Goal: Task Accomplishment & Management: Use online tool/utility

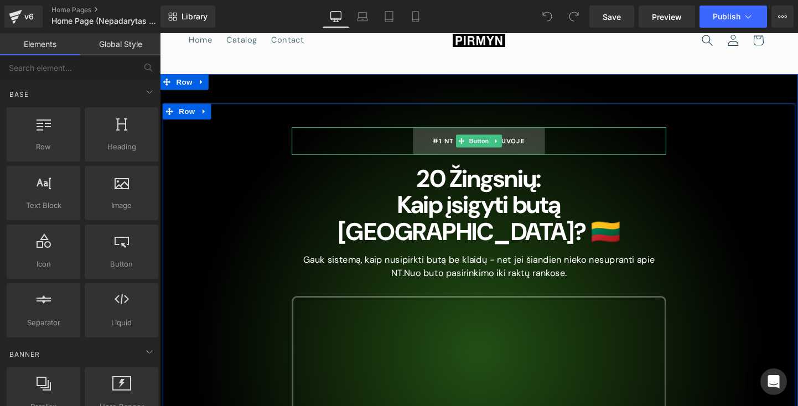
scroll to position [42, 0]
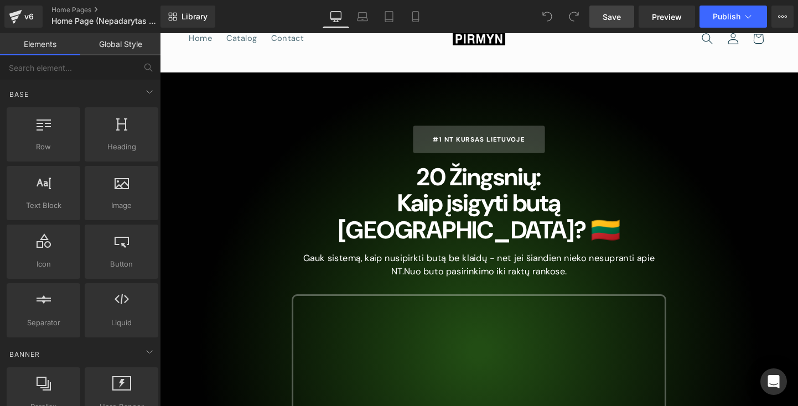
click at [625, 24] on link "Save" at bounding box center [611, 17] width 45 height 22
click at [416, 15] on icon at bounding box center [415, 16] width 11 height 11
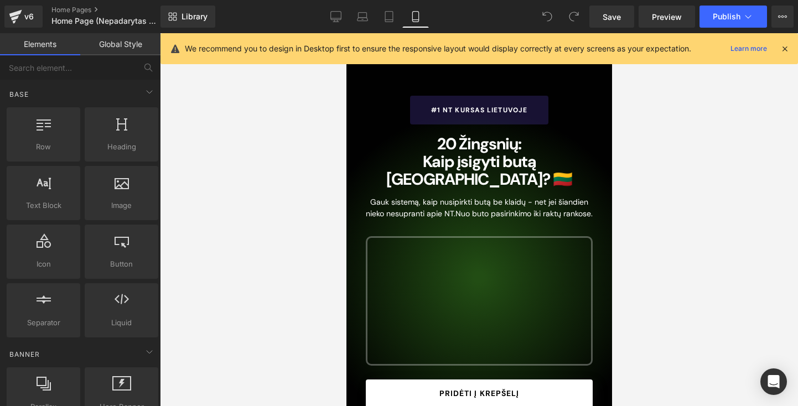
scroll to position [0, 0]
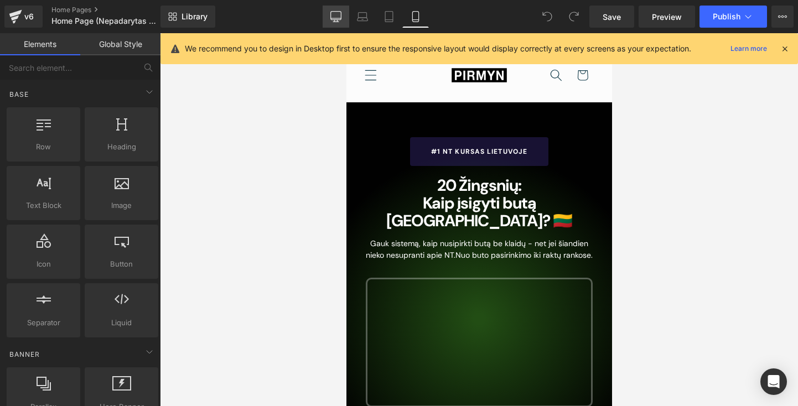
click at [330, 13] on icon at bounding box center [335, 16] width 11 height 11
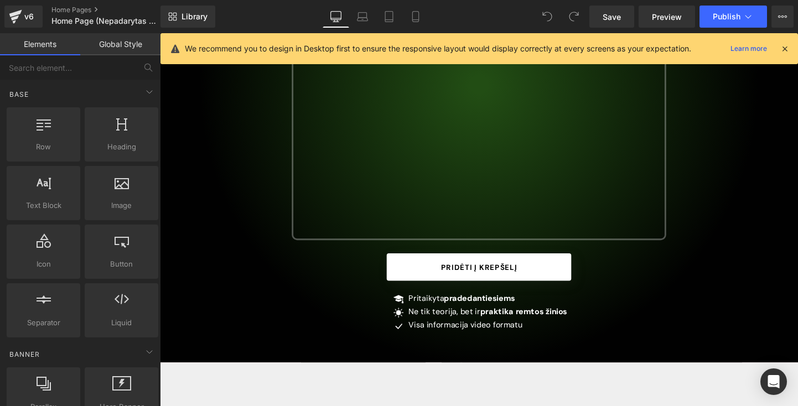
scroll to position [318, 0]
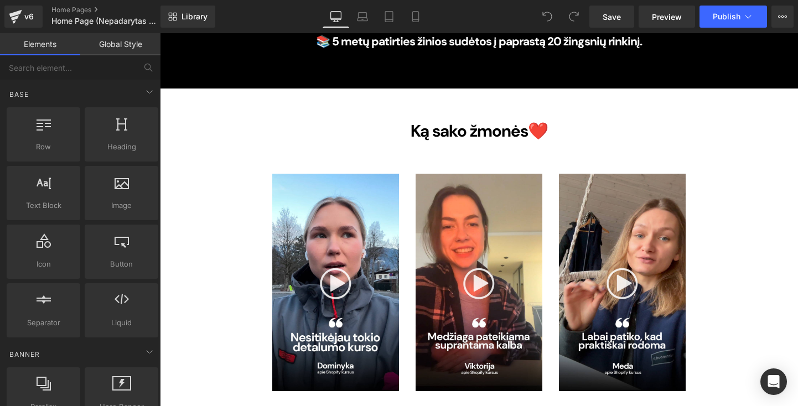
scroll to position [1394, 0]
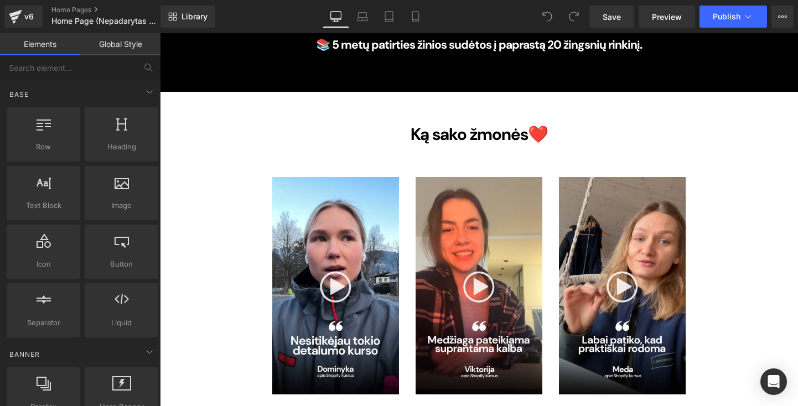
click at [464, 108] on div "Ką sako žmonės ❤️ Heading Video Popup Video Popup Video Popup Row Row" at bounding box center [479, 256] width 447 height 297
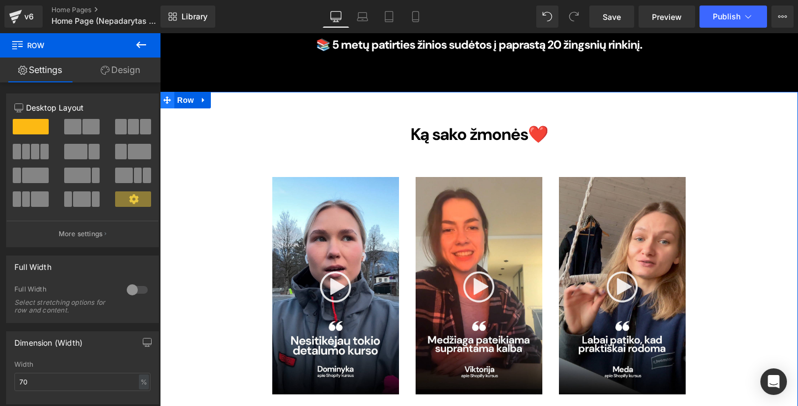
click at [169, 92] on span at bounding box center [167, 100] width 14 height 17
click at [204, 96] on icon at bounding box center [204, 100] width 8 height 8
click at [229, 96] on icon at bounding box center [233, 100] width 8 height 8
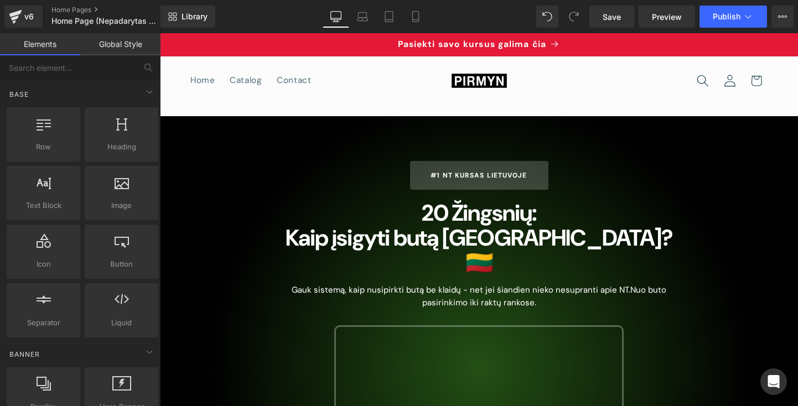
scroll to position [0, 0]
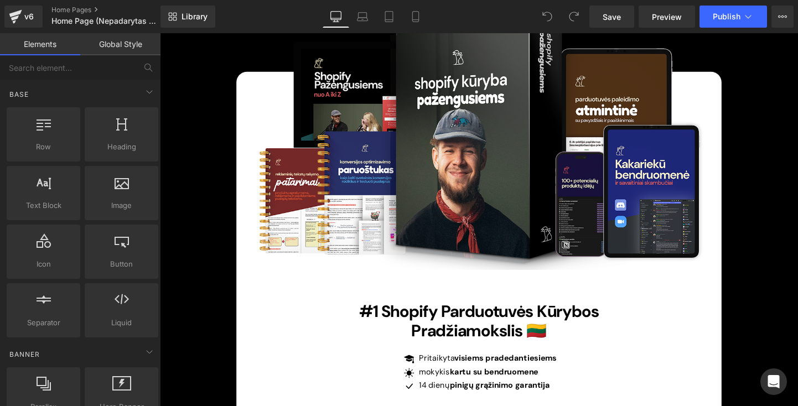
scroll to position [3334, 0]
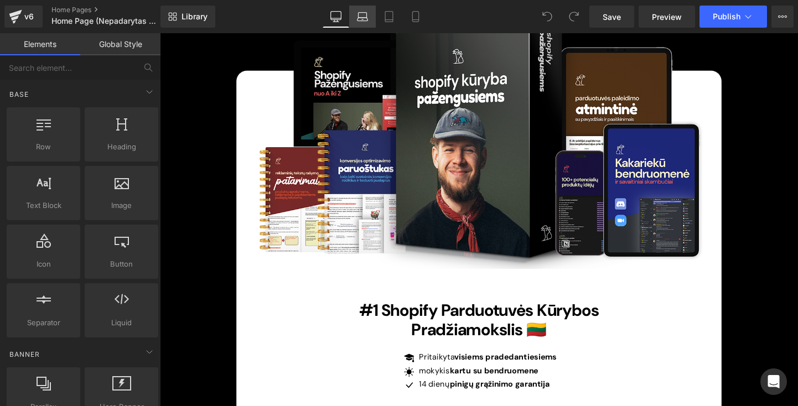
click at [370, 11] on link "Laptop" at bounding box center [362, 17] width 27 height 22
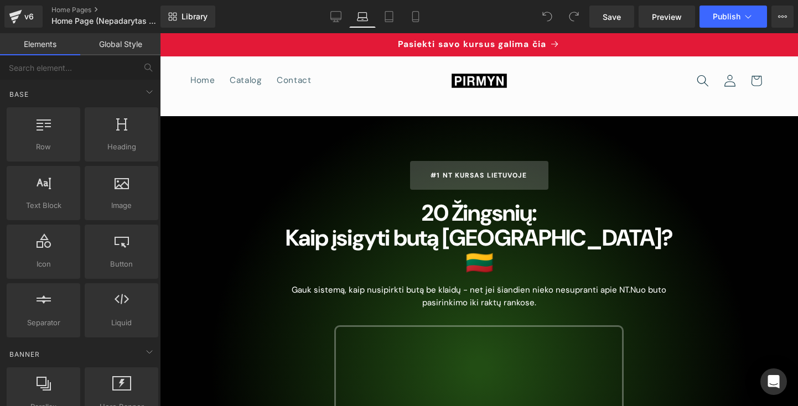
scroll to position [0, 0]
click at [25, 8] on link "v6" at bounding box center [23, 17] width 38 height 22
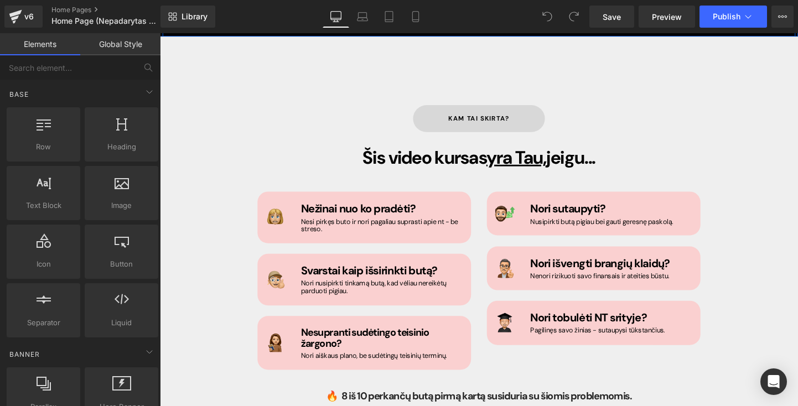
scroll to position [662, 0]
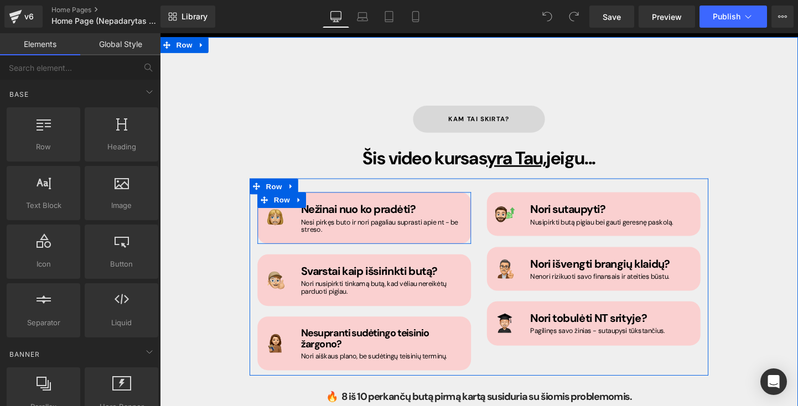
click at [396, 200] on div "Image Nežinai nuo ko pradėti? Heading Nesi pirkęs buto ir nori pagaliau suprast…" at bounding box center [374, 227] width 224 height 54
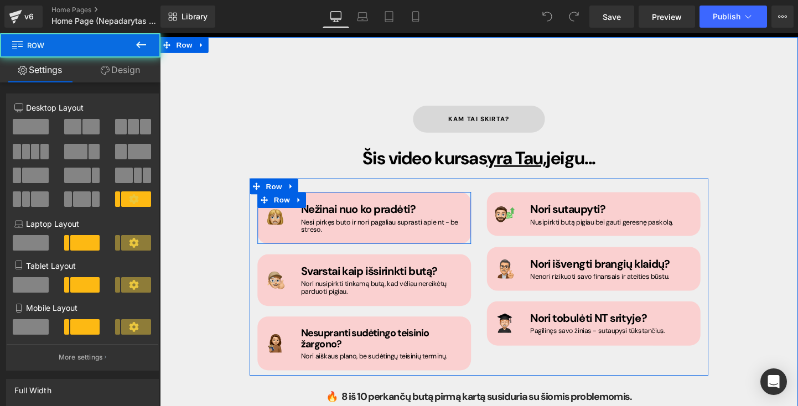
click at [381, 229] on span "Heading" at bounding box center [387, 235] width 30 height 13
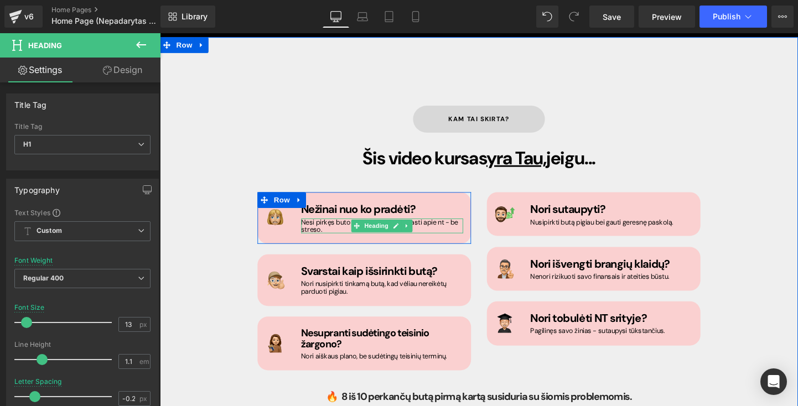
click at [331, 228] on h1 "Nesi pirkęs buto ir nori pagaliau suprasti apie nt - be streso." at bounding box center [393, 236] width 170 height 16
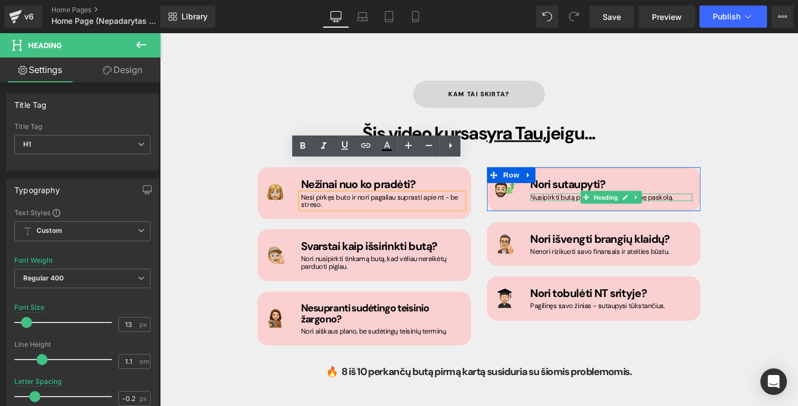
scroll to position [693, 0]
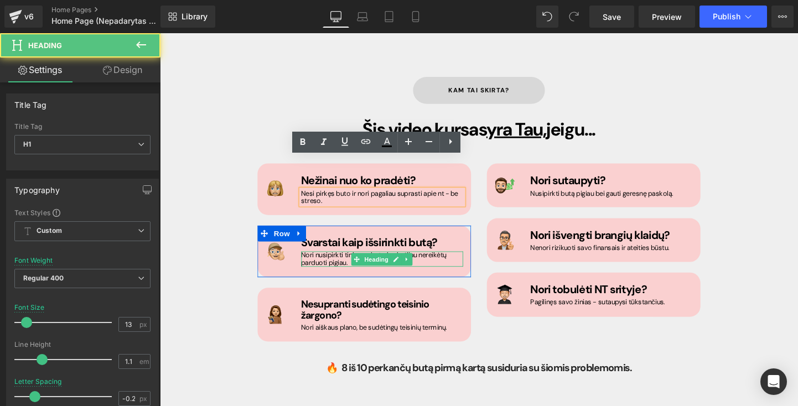
click at [316, 262] on h1 "Nori nusipirkti tinkamą butą, kad vėliau nereikėtų parduoti pigiau ." at bounding box center [393, 270] width 170 height 16
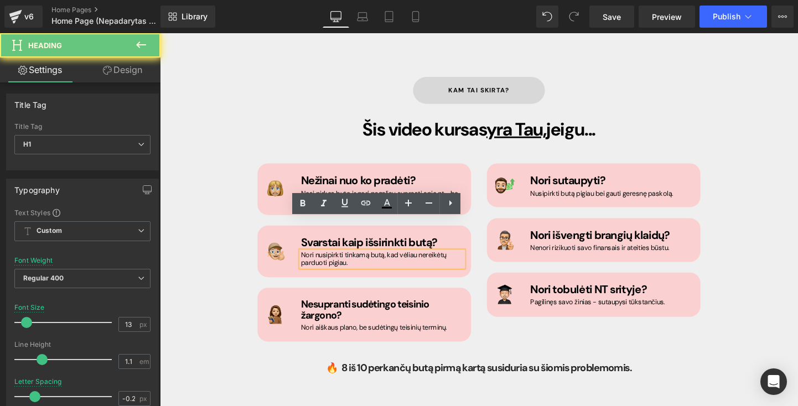
click at [321, 262] on h1 "Nori nusipirkti tinkamą butą, kad vėliau nereikėtų parduoti pigiau ." at bounding box center [393, 270] width 170 height 16
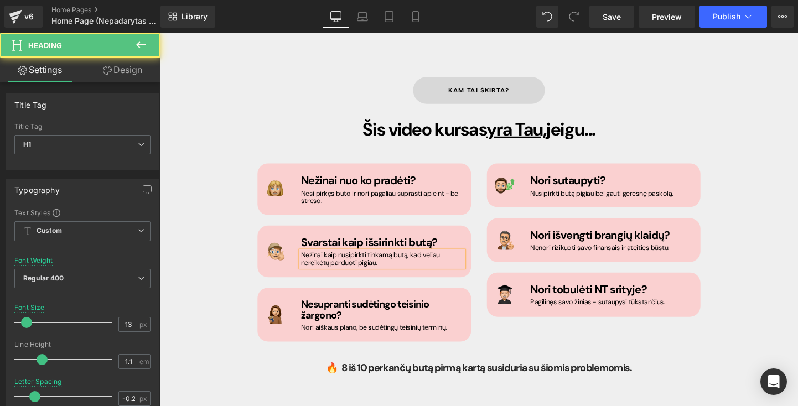
click at [449, 262] on h1 "Nežinai kaip nusipirkti tinkamą butą, kad vėliau nereikėtų parduoti pigiau ." at bounding box center [393, 270] width 170 height 16
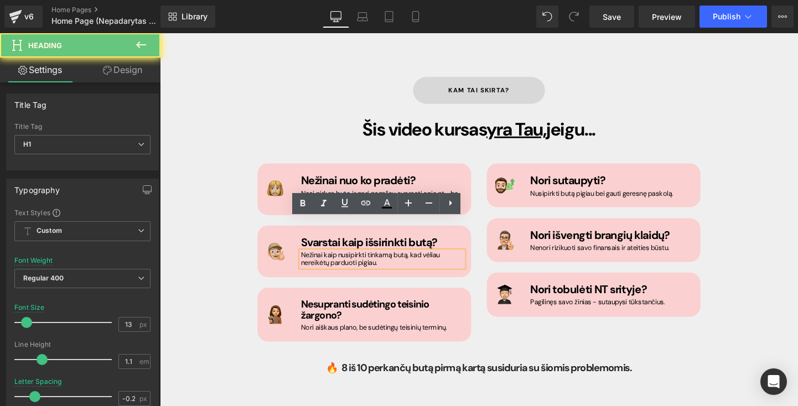
click at [398, 262] on div "Nežinai kaip nusipirkti tinkamą butą, kad vėliau nereikėtų parduoti pigiau ." at bounding box center [393, 270] width 170 height 16
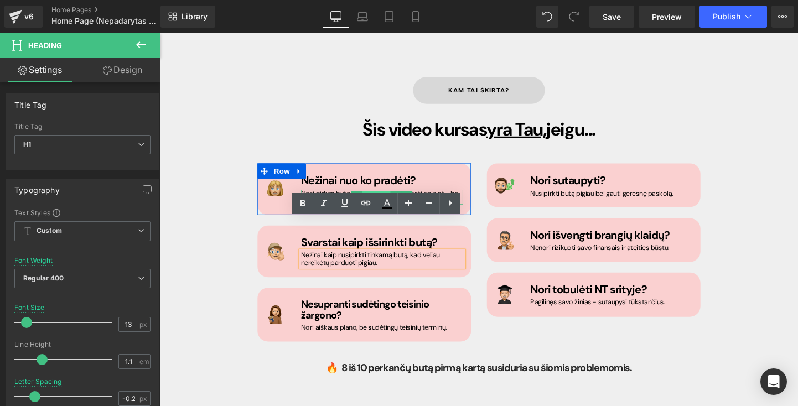
click at [391, 199] on span "Heading" at bounding box center [387, 205] width 30 height 13
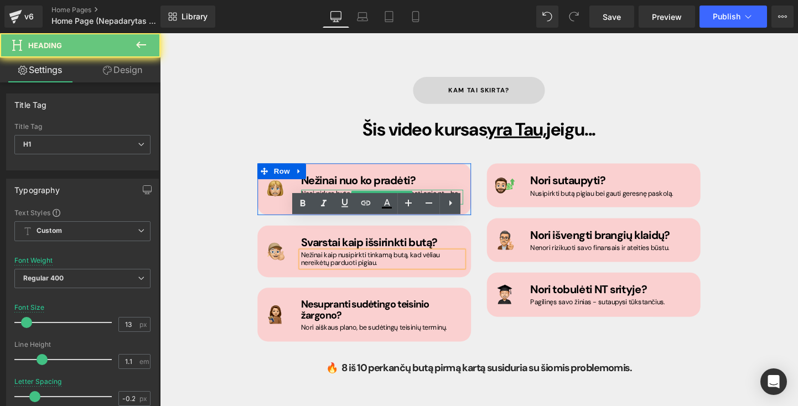
click at [319, 198] on h1 "Nesi pirkęs buto ir nori pagaliau suprasti apie nt - be streso." at bounding box center [393, 206] width 170 height 16
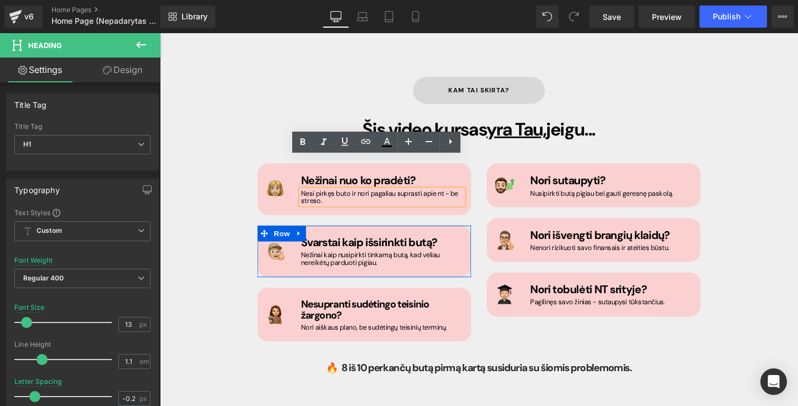
click at [383, 264] on span "Heading" at bounding box center [387, 270] width 30 height 13
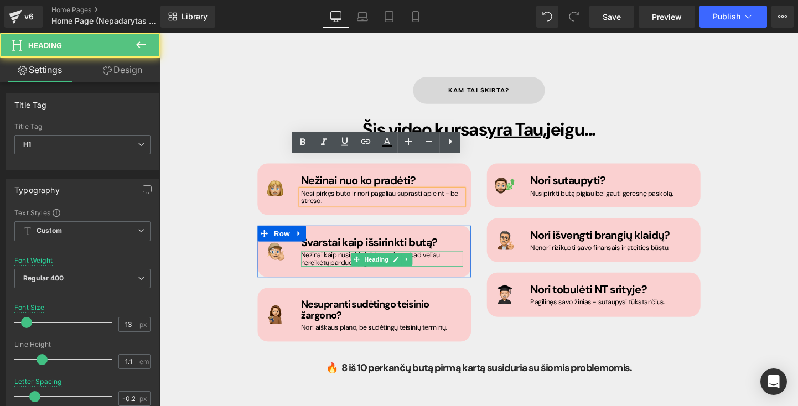
click at [331, 262] on h1 "Nežinai kaip nusipirkti tinkamą butą, kad vėliau nereikėtų parduoti pigiau ." at bounding box center [393, 270] width 170 height 16
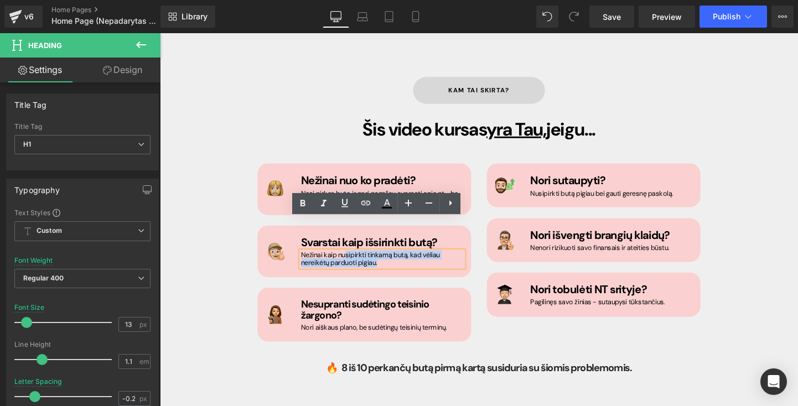
drag, startPoint x: 397, startPoint y: 237, endPoint x: 352, endPoint y: 231, distance: 44.8
click at [352, 262] on h1 "Nežinai kaip nusipirkti tinkamą butą, kad vėliau nereikėtų parduoti pigiau ." at bounding box center [393, 270] width 170 height 16
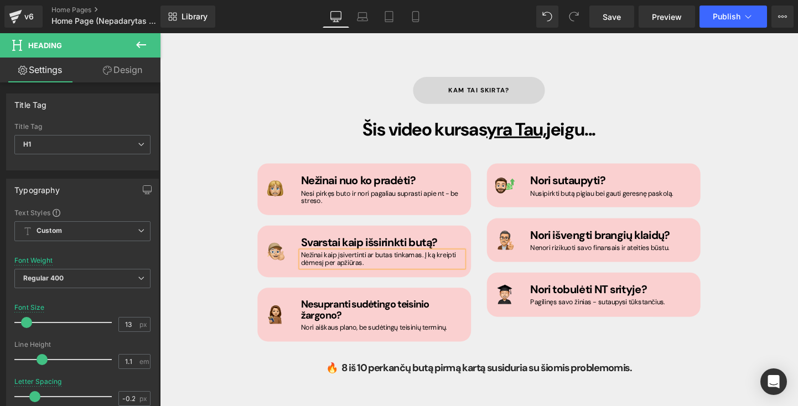
click at [435, 262] on h1 "Nežinai kaip įsivertinti ar butas tinkamas. Į ką kreipti dėmesį per apžiūras." at bounding box center [393, 270] width 170 height 16
click at [407, 262] on h1 "Nežinai kaip įsivertinti ar butas tinkamas ar ką kreipti dėmesį per apžiūras." at bounding box center [393, 270] width 170 height 16
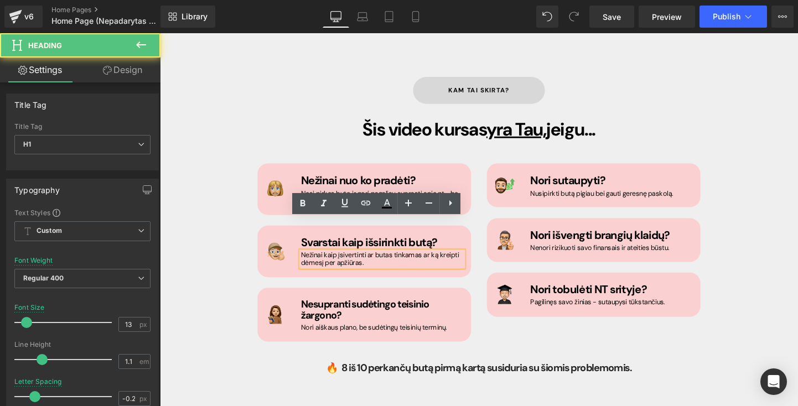
click at [465, 300] on div "Image Nesupranti sudėtingo teisinio žargono? Heading Nori aiškaus plano, be sud…" at bounding box center [374, 328] width 224 height 56
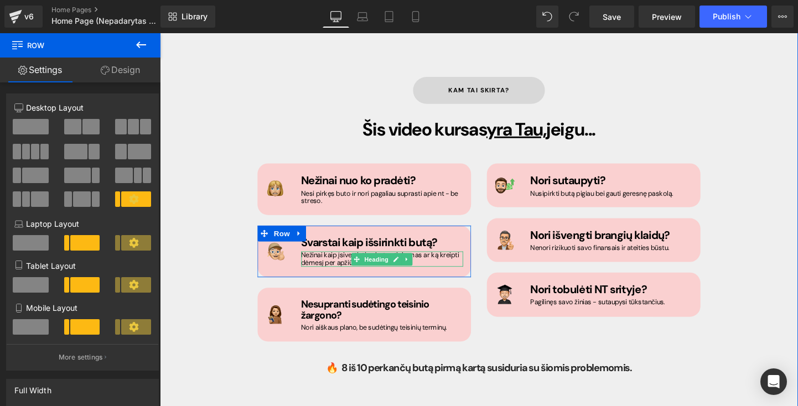
click at [439, 262] on h1 "Nežinai kaip įsivertinti ar butas tinkamas ar ką kreipti dėmesį per apžiūras." at bounding box center [393, 270] width 170 height 16
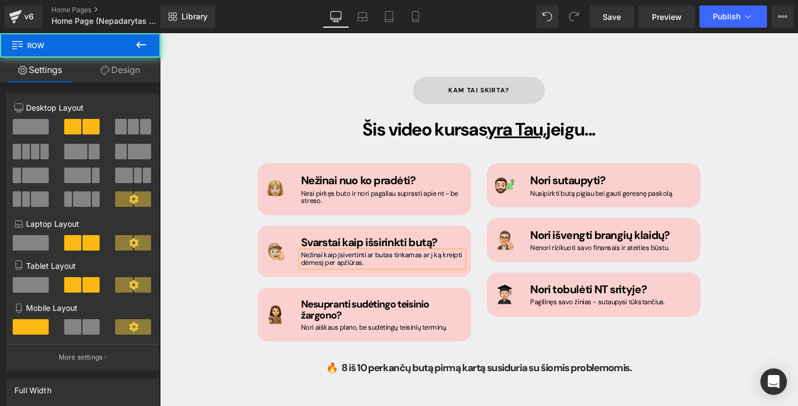
click at [487, 259] on div "Image Nežinai nuo ko pradėti? Heading Nesi pirkęs buto ir nori pagaliau suprast…" at bounding box center [374, 263] width 241 height 186
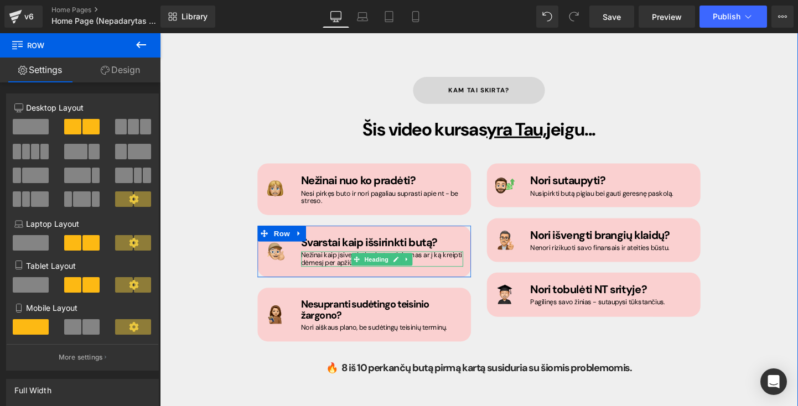
click at [433, 262] on h1 "Nežinai kaip įsivertinti ar butas tinkamas ar į ką kreipti dėmesį per apžiūras." at bounding box center [393, 270] width 170 height 16
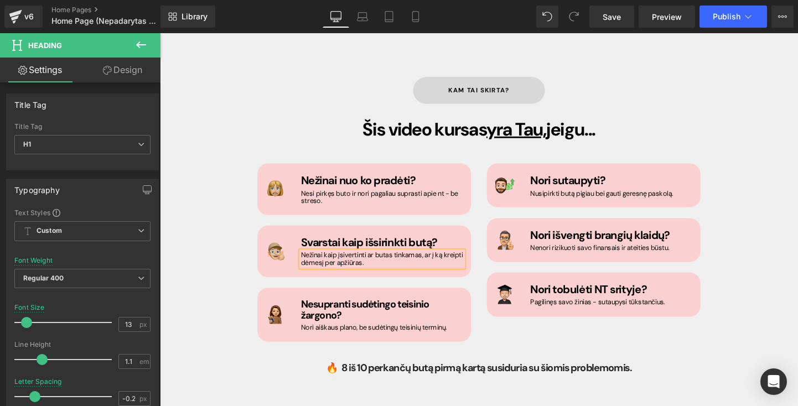
click at [518, 305] on div "Image Nežinai nuo ko pradėti? Heading Nesi pirkęs buto ir nori pagaliau suprast…" at bounding box center [494, 258] width 481 height 206
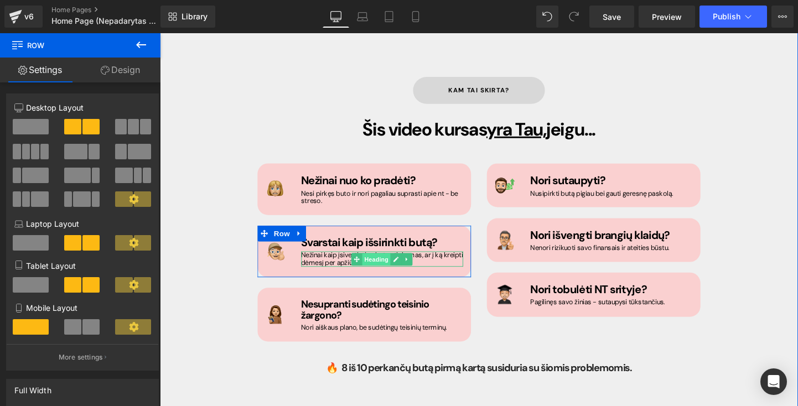
click at [373, 264] on span "Heading" at bounding box center [387, 270] width 30 height 13
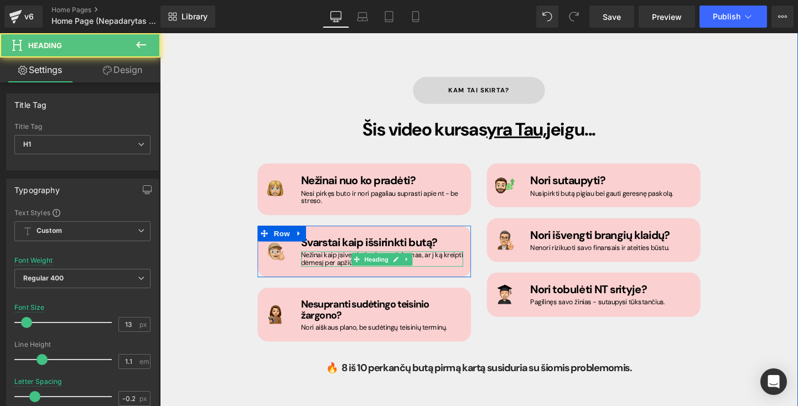
click at [453, 262] on h1 "Nežinai kaip įsivertinti ar butas tinkamas, ar į ką kreipti dėmesį per apžiūras." at bounding box center [393, 270] width 170 height 16
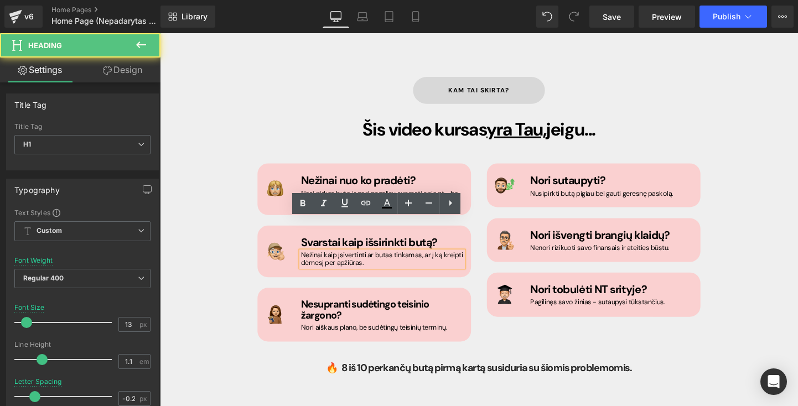
click at [450, 262] on h1 "Nežinai kaip įsivertinti ar butas tinkamas, ar į ką kreipti dėmesį per apžiūras." at bounding box center [393, 270] width 170 height 16
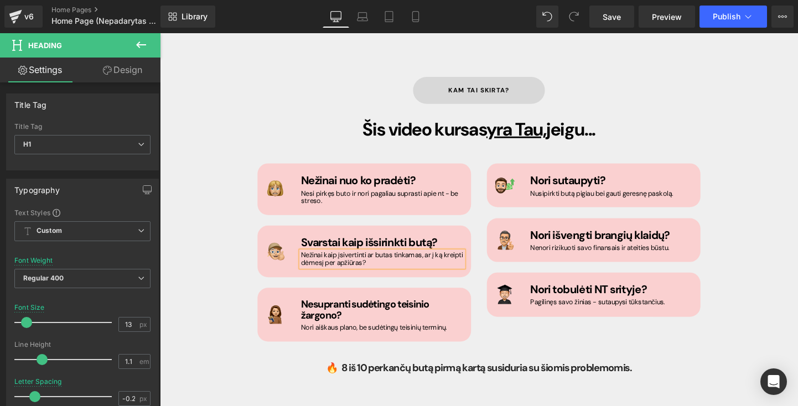
click at [548, 357] on div "kam tai skirta? Button Šis video kursas yra Tau, jeigu... Heading Image Nežinai…" at bounding box center [495, 238] width 664 height 351
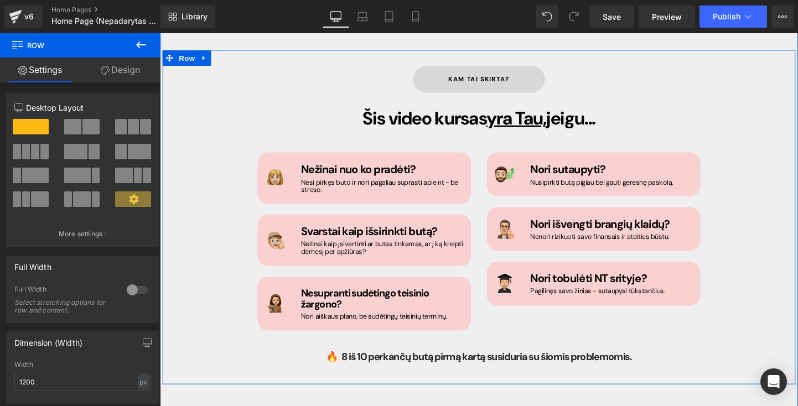
scroll to position [710, 0]
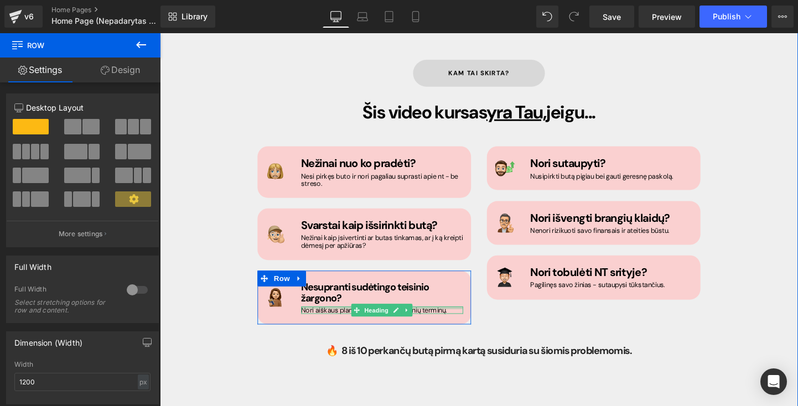
click at [321, 320] on div "Nori aiškaus plano, be sudėtingų teisinių terminų. Heading" at bounding box center [393, 324] width 170 height 8
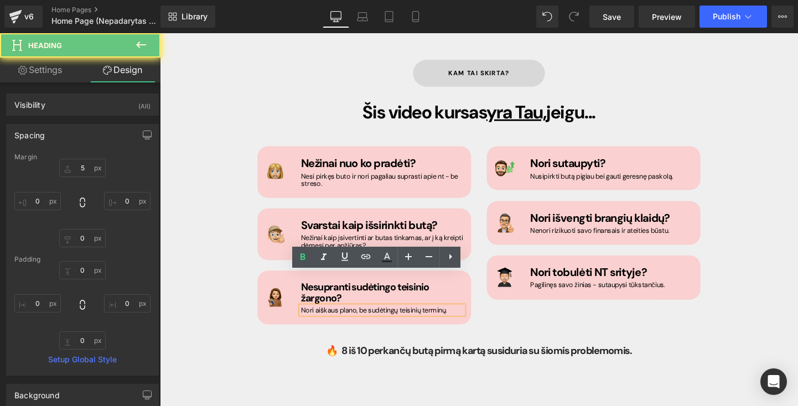
click at [319, 320] on h1 "Nori aiškaus plano, be sudėtingų teisinių terminų." at bounding box center [393, 324] width 170 height 8
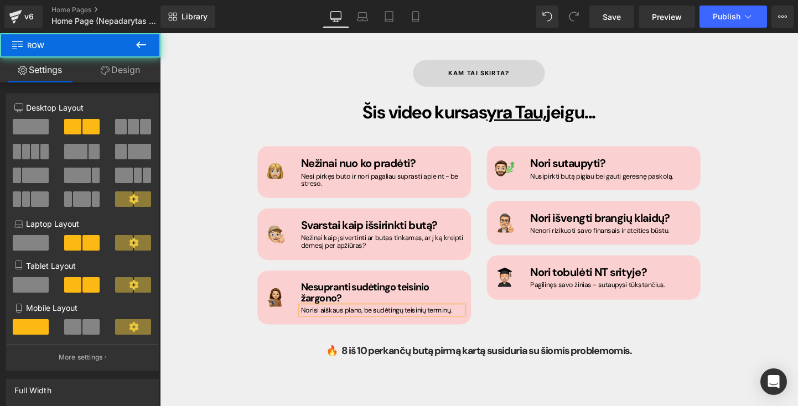
click at [539, 295] on div "Image Nežinai nuo ko pradėti? Heading Nesi pirkęs buto ir nori pagaliau suprast…" at bounding box center [494, 241] width 481 height 206
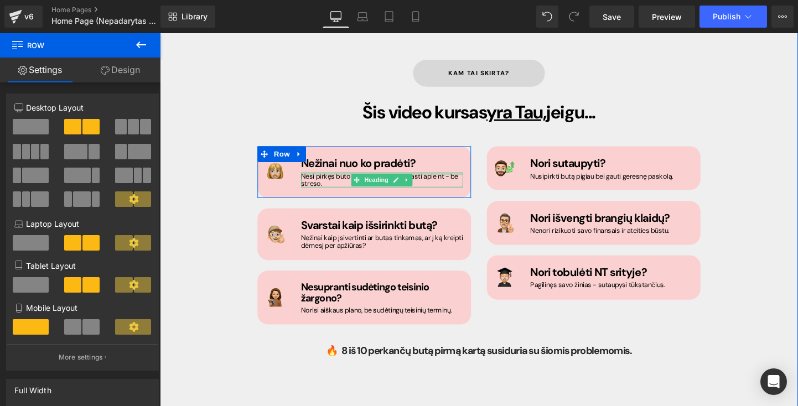
click at [452, 180] on h1 "Nesi pirkęs buto ir nori pagaliau suprasti apie nt - be streso." at bounding box center [393, 188] width 170 height 16
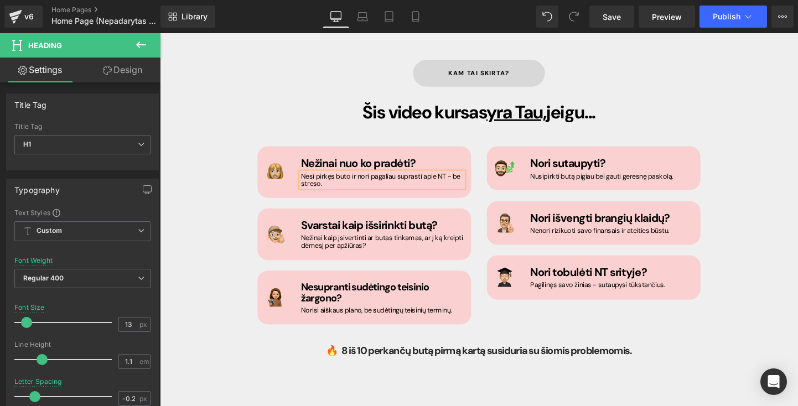
click at [507, 221] on div "Image" at bounding box center [522, 232] width 38 height 23
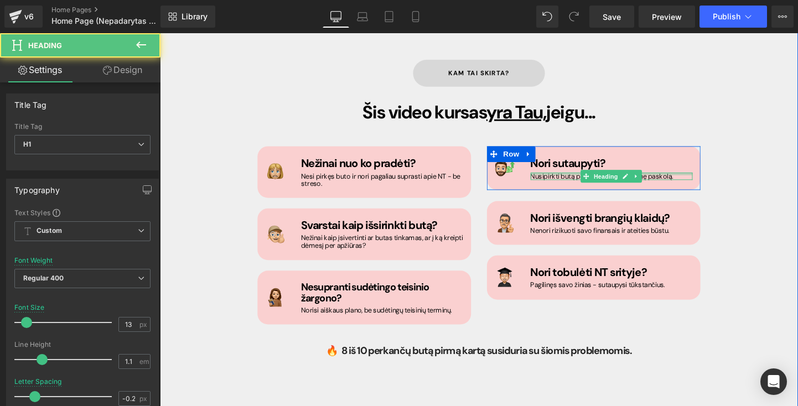
click at [570, 180] on div at bounding box center [634, 181] width 170 height 3
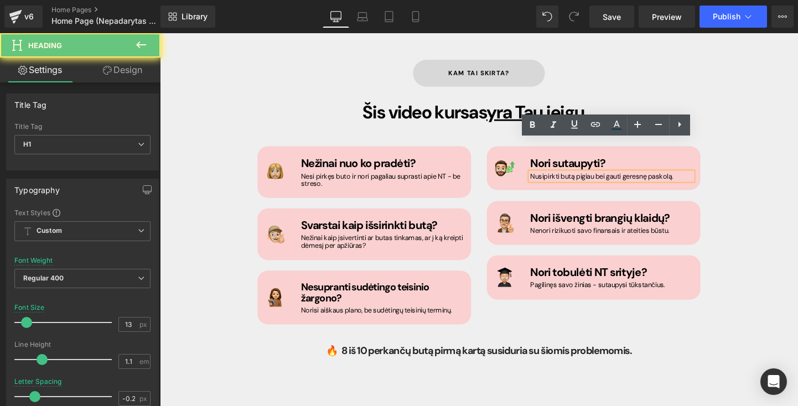
click at [573, 180] on h1 "Nusipirkti butą pigiau bei gauti geresnę paskolą." at bounding box center [634, 184] width 170 height 8
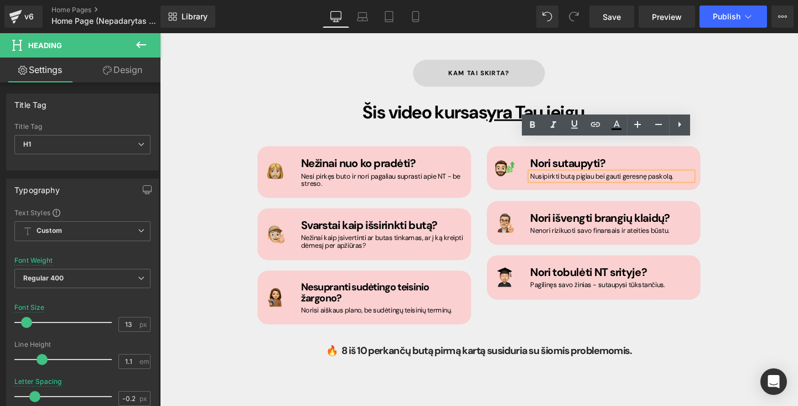
click at [574, 180] on h1 "Nusipirkti butą pigiau bei gauti geresnę paskolą." at bounding box center [634, 184] width 170 height 8
click at [579, 180] on h1 "Nusipirkti butą pigiau bei gauti geresnę paskolą." at bounding box center [634, 184] width 170 height 8
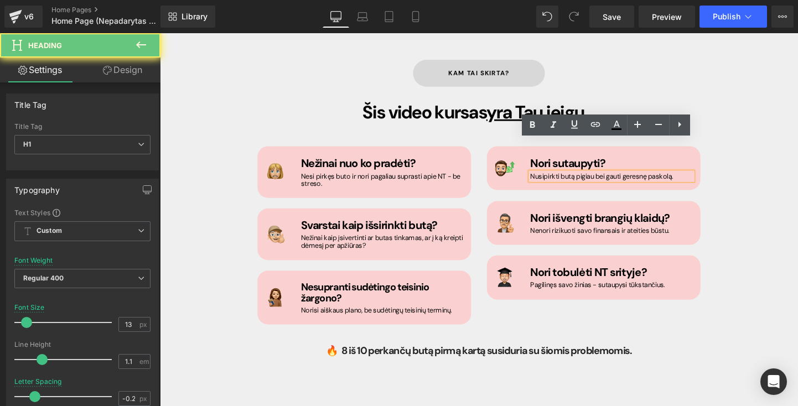
click at [576, 180] on h1 "Nusipirkti butą pigiau bei gauti geresnę paskolą." at bounding box center [634, 184] width 170 height 8
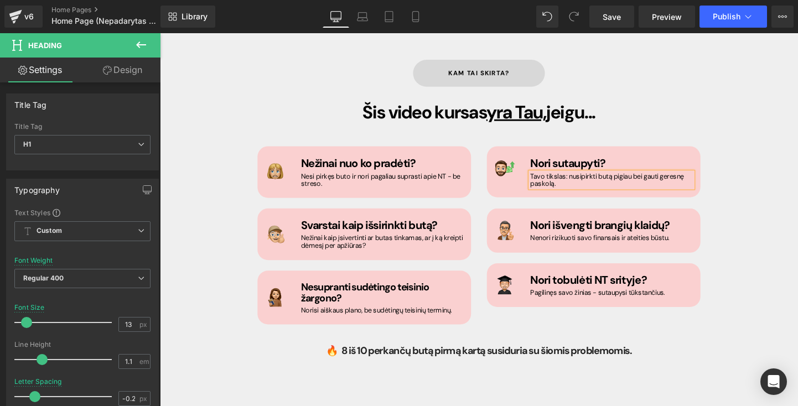
click at [623, 229] on span "Heading" at bounding box center [628, 235] width 30 height 13
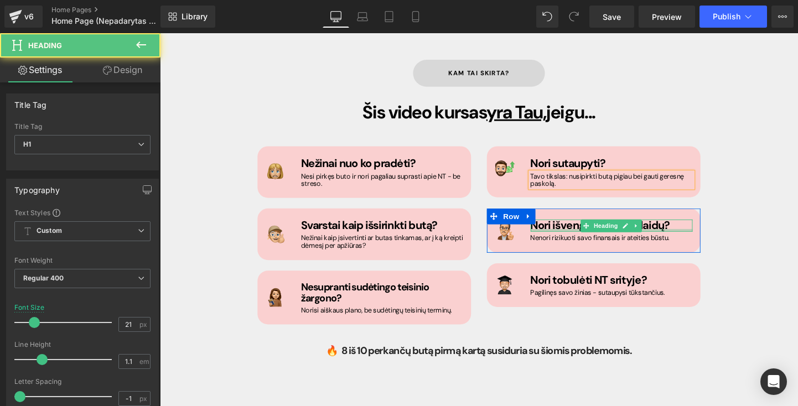
click at [585, 239] on div at bounding box center [634, 240] width 170 height 3
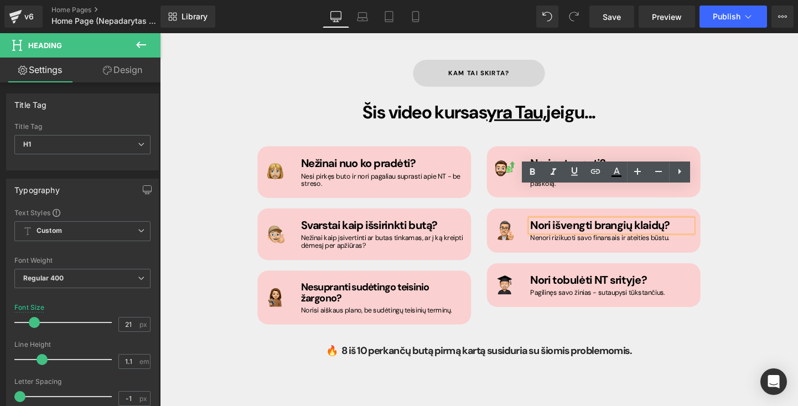
click at [669, 232] on div "Image Nori sutaupyti? Heading Tavo tikslas: nusipirkti butą pigiau bei gauti ge…" at bounding box center [615, 236] width 241 height 168
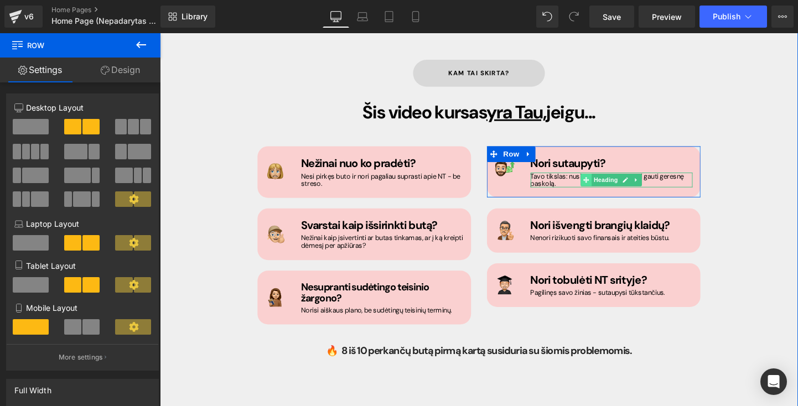
click at [606, 181] on span at bounding box center [607, 187] width 12 height 13
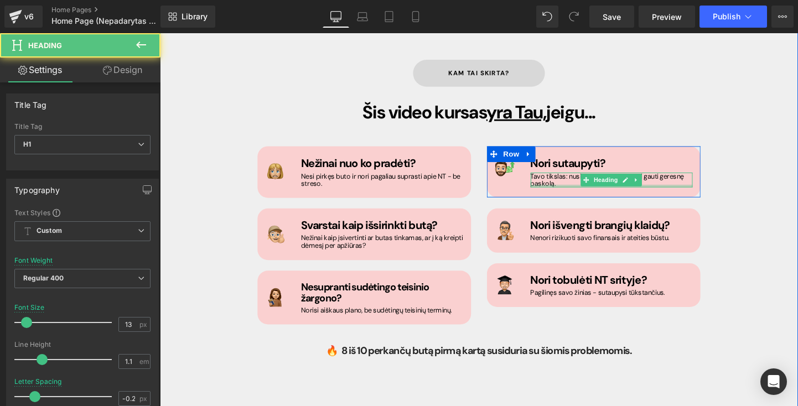
click at [583, 193] on div at bounding box center [634, 194] width 170 height 3
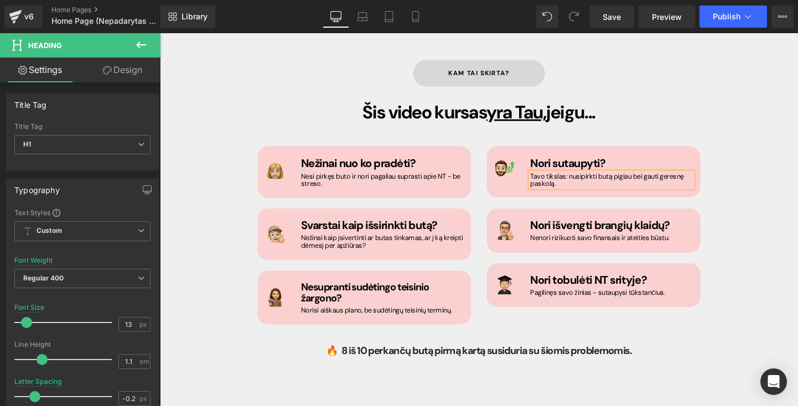
click at [583, 180] on h1 "Tavo tikslas: nusipirkti butą pigiau bei gauti geresnę paskolą." at bounding box center [634, 188] width 170 height 16
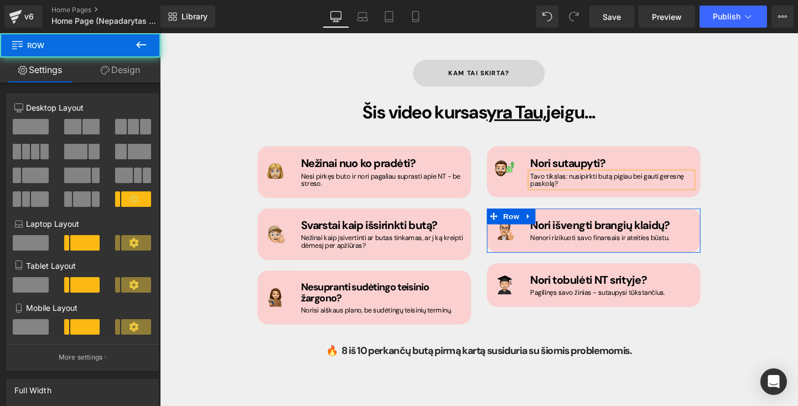
click at [534, 229] on div "Image" at bounding box center [522, 240] width 38 height 23
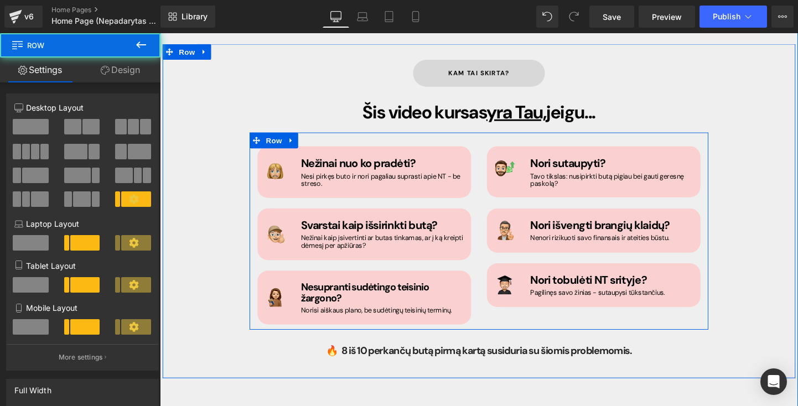
click at [604, 238] on div "Image Nori sutaupyti? Heading Tavo tikslas: nusipirkti butą pigiau bei gauti ge…" at bounding box center [615, 236] width 241 height 168
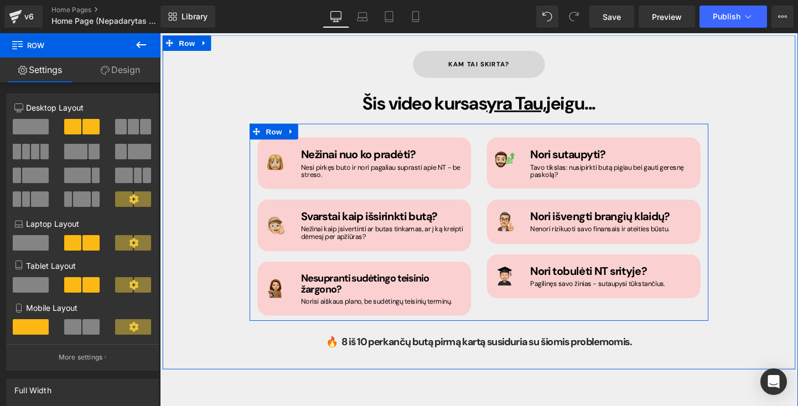
scroll to position [723, 0]
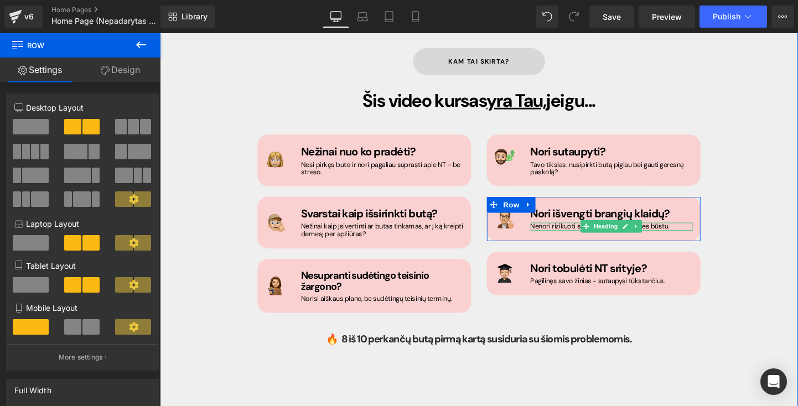
click at [584, 237] on div at bounding box center [634, 238] width 170 height 3
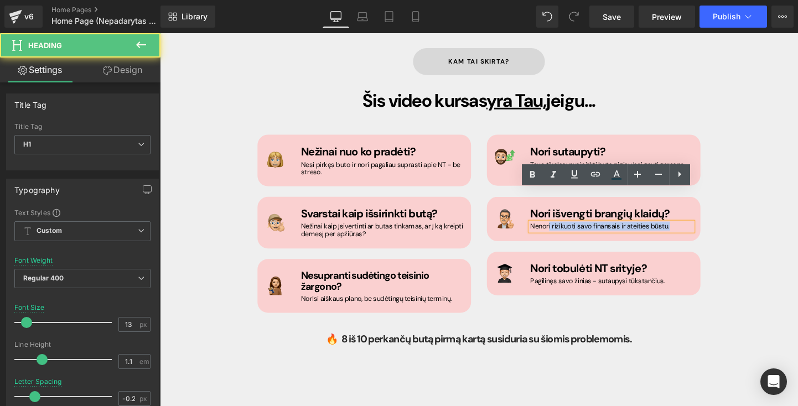
click at [565, 232] on div "Nenori rizikuoti savo finansais ir ateities būstu." at bounding box center [634, 236] width 170 height 8
click at [561, 232] on h1 "Nenori rizikuoti savo finansais ir ateities būstu." at bounding box center [634, 236] width 170 height 8
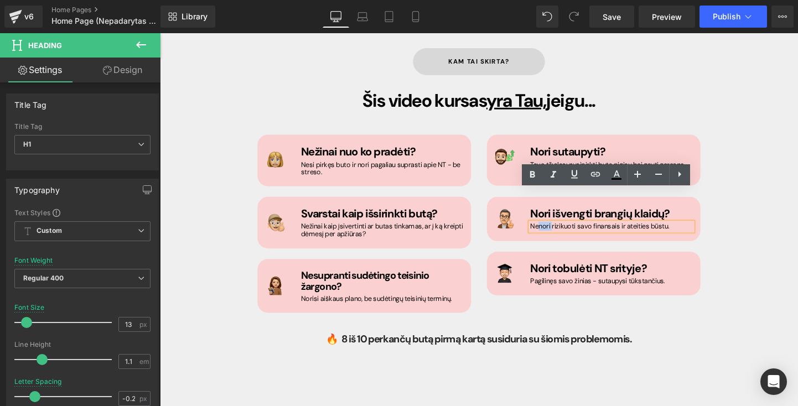
drag, startPoint x: 569, startPoint y: 203, endPoint x: 552, endPoint y: 197, distance: 18.2
click at [552, 232] on h1 "Nenori rizikuoti savo finansais ir ateities būstu." at bounding box center [634, 236] width 170 height 8
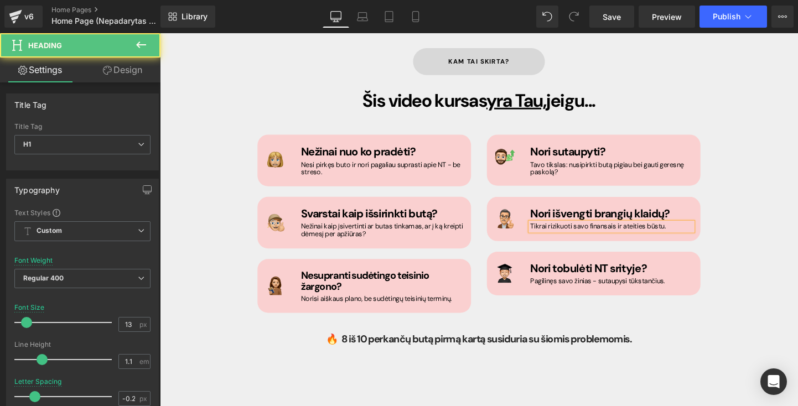
click at [590, 232] on h1 "Tikrai rizikuoti savo finansais ir ateities būstu." at bounding box center [634, 236] width 170 height 8
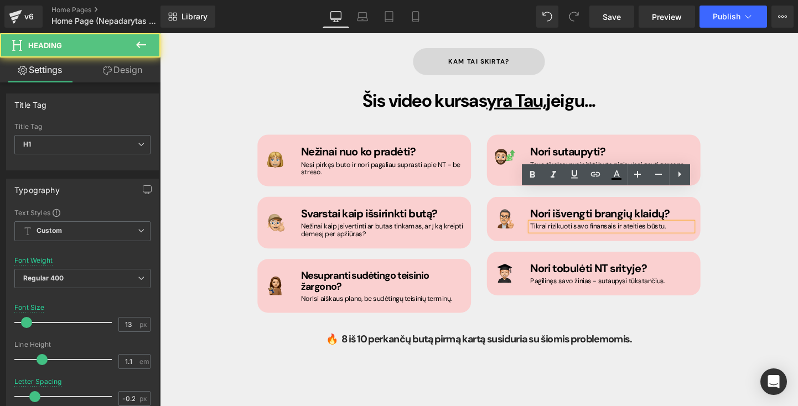
click at [663, 232] on h1 "Tikrai rizikuoti savo finansais ir ateities būstu." at bounding box center [634, 236] width 170 height 8
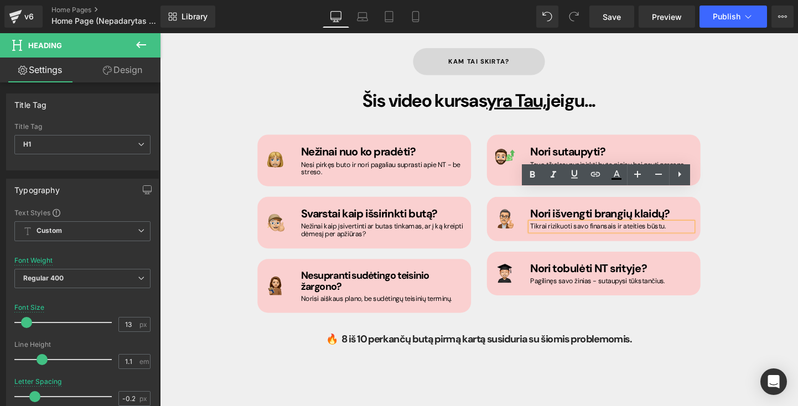
click at [688, 232] on h1 "Tikrai rizikuoti savo finansais ir ateities būstu." at bounding box center [634, 236] width 170 height 8
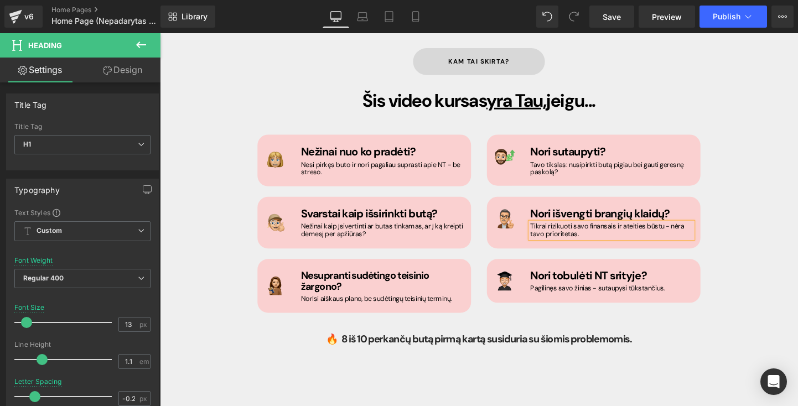
click at [769, 326] on div "kam tai skirta? Button Šis video kursas yra Tau, jeigu... Heading Image Nežinai…" at bounding box center [495, 207] width 664 height 351
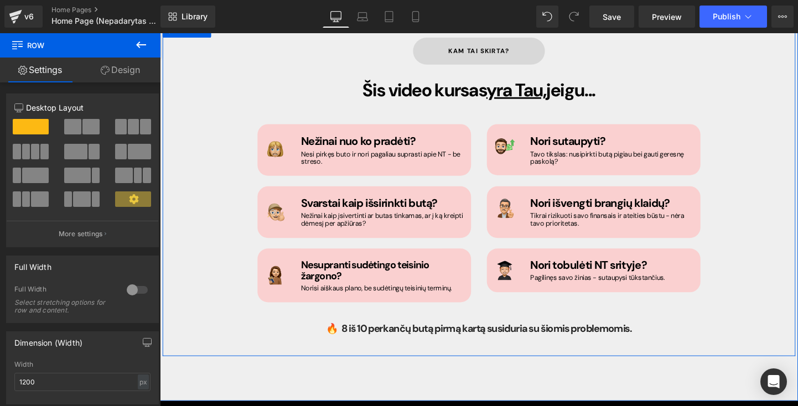
scroll to position [740, 0]
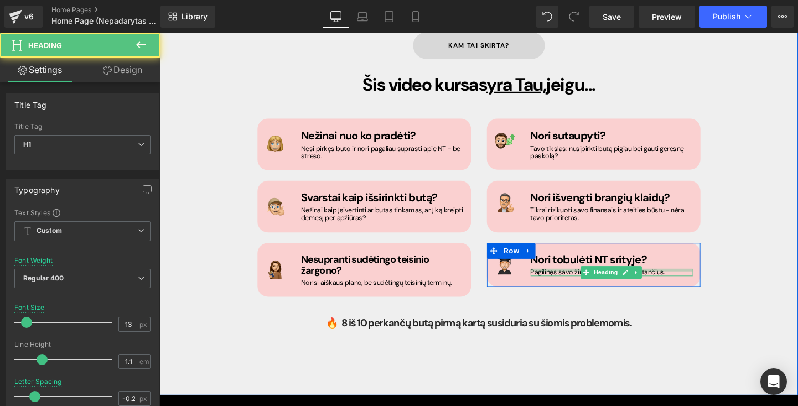
click at [572, 281] on div at bounding box center [634, 282] width 170 height 3
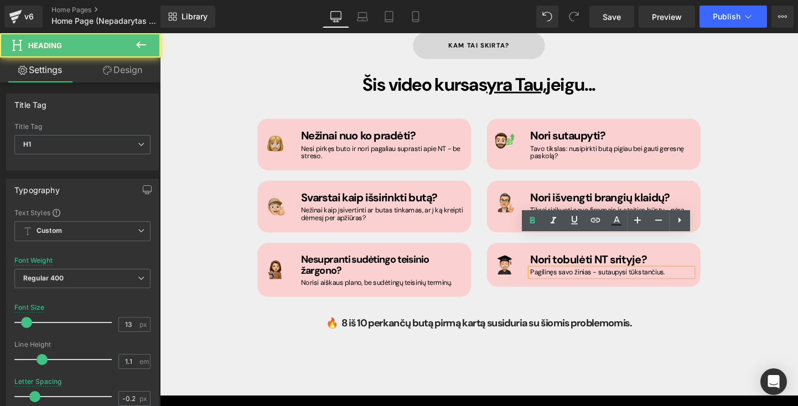
click at [608, 281] on div "Pagilinęs savo žinias - sutaupysi tūkstančius." at bounding box center [634, 285] width 170 height 8
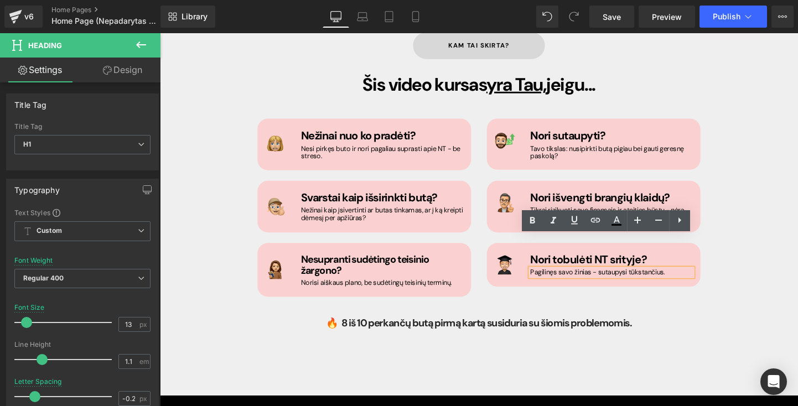
click at [621, 281] on h1 "Pagilinęs savo žinias - sutaupysi tūkstančius." at bounding box center [634, 285] width 170 height 8
click at [693, 281] on h1 "Pagilinęs savo žinias - sutaupysi tūkstančius." at bounding box center [634, 285] width 170 height 8
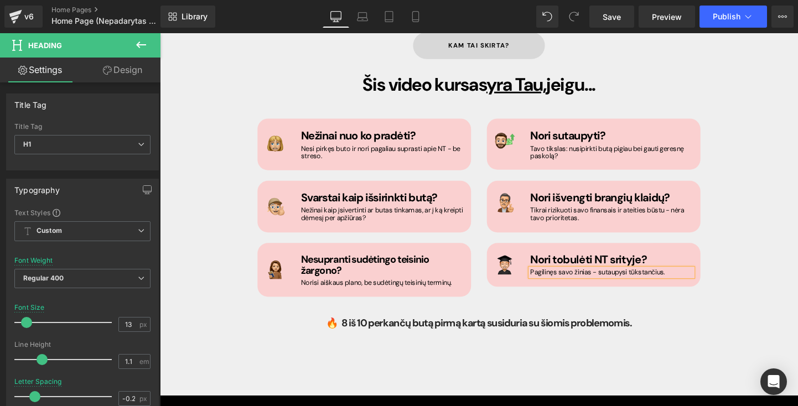
click at [711, 276] on div "Image Nežinai nuo ko pradėti? Heading Nesi pirkęs buto ir nori pagaliau suprast…" at bounding box center [494, 211] width 481 height 206
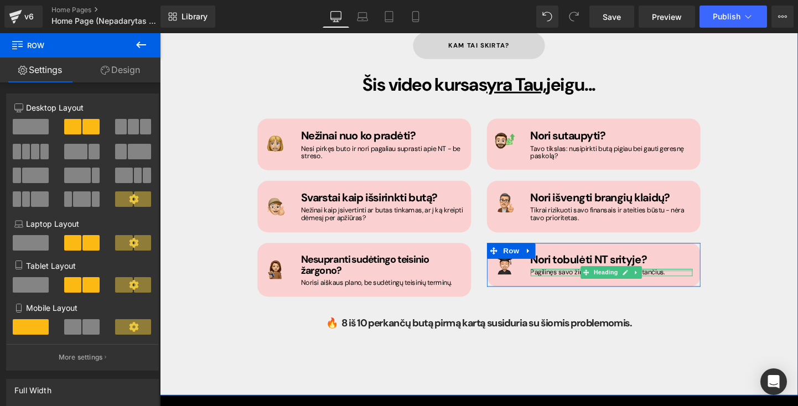
click at [691, 281] on div at bounding box center [634, 282] width 170 height 3
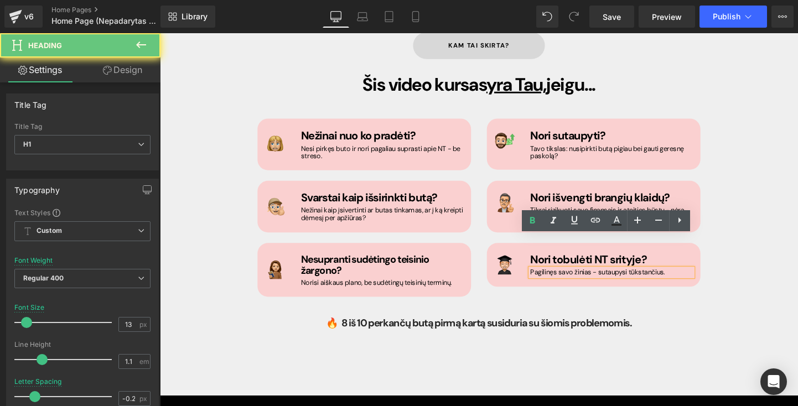
click at [691, 281] on h1 "Pagilinęs savo žinias - sutaupysi tūkstančius." at bounding box center [634, 285] width 170 height 8
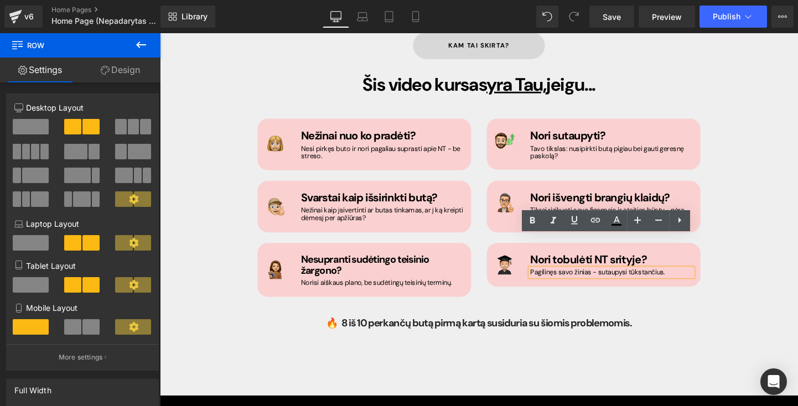
click at [728, 277] on div "Image Nežinai nuo ko pradėti? Heading Nesi pirkęs buto ir nori pagaliau suprast…" at bounding box center [494, 211] width 481 height 206
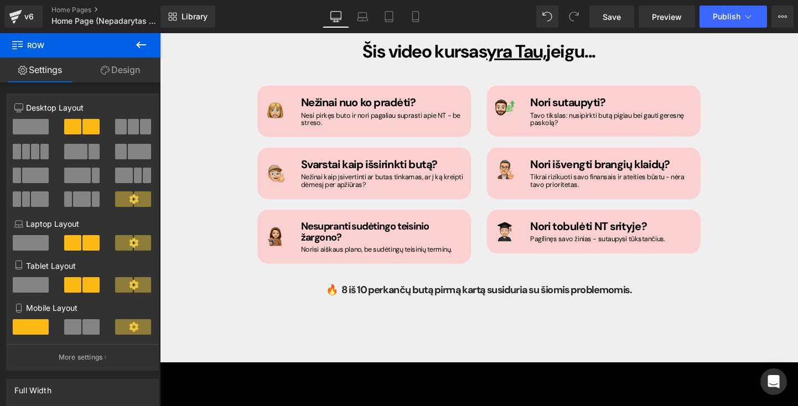
scroll to position [779, 0]
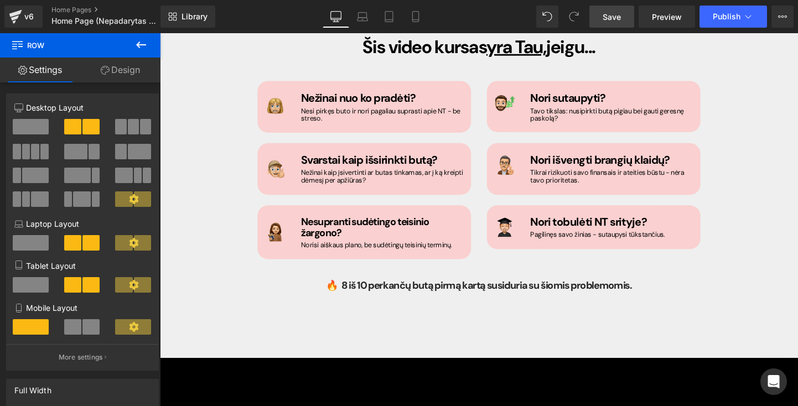
click at [611, 13] on span "Save" at bounding box center [612, 17] width 18 height 12
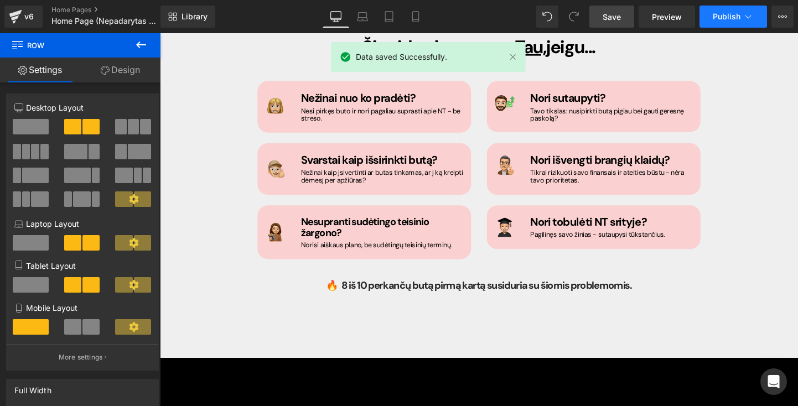
click at [718, 11] on button "Publish" at bounding box center [733, 17] width 68 height 22
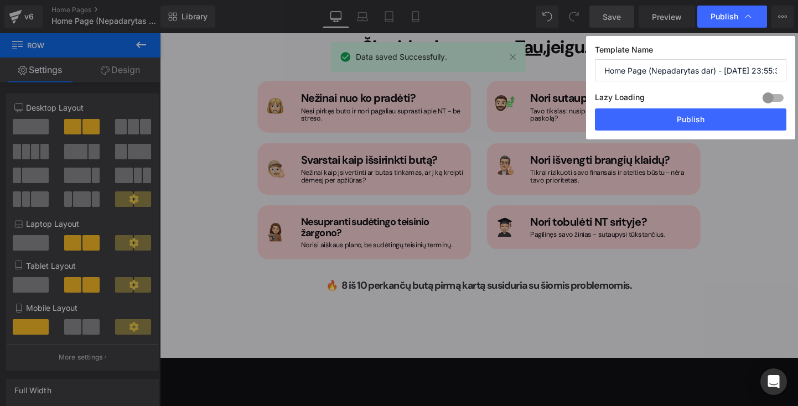
click at [731, 68] on input "Home Page (Nepadarytas dar) - Aug 18, 23:55:39" at bounding box center [690, 70] width 191 height 22
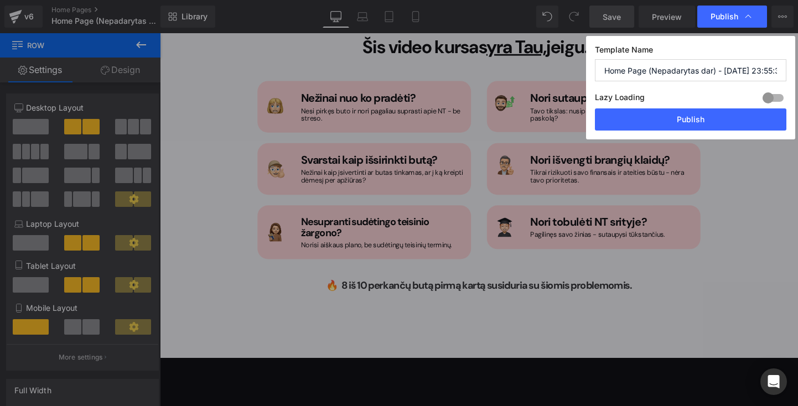
drag, startPoint x: 724, startPoint y: 71, endPoint x: 797, endPoint y: 85, distance: 74.2
click at [797, 85] on div "Publish Template Name Home Page (Nepadarytas dar) - Aug 18, 23:55:39 Lazy Loadi…" at bounding box center [399, 203] width 798 height 406
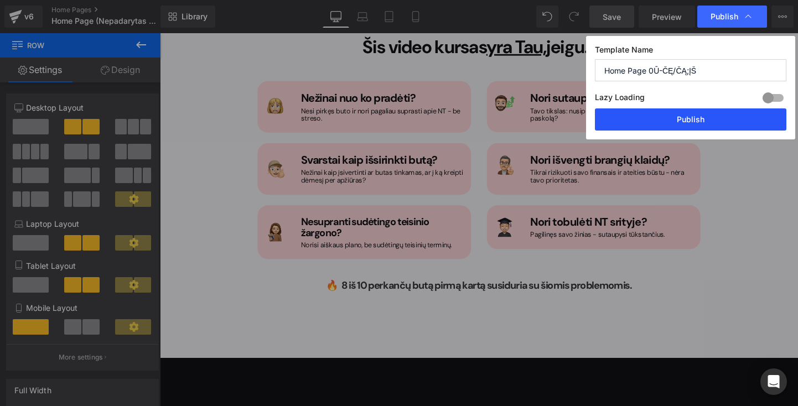
type input "Home Page 0Ū-ČĘ/ČĄ;ĮŠ"
click at [662, 117] on button "Publish" at bounding box center [690, 119] width 191 height 22
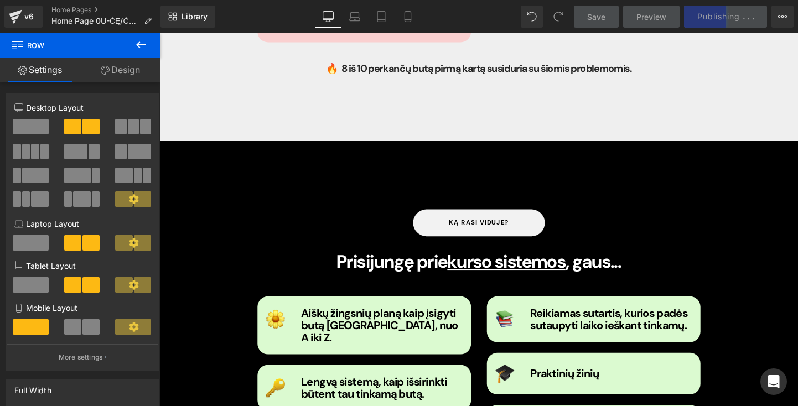
scroll to position [1024, 0]
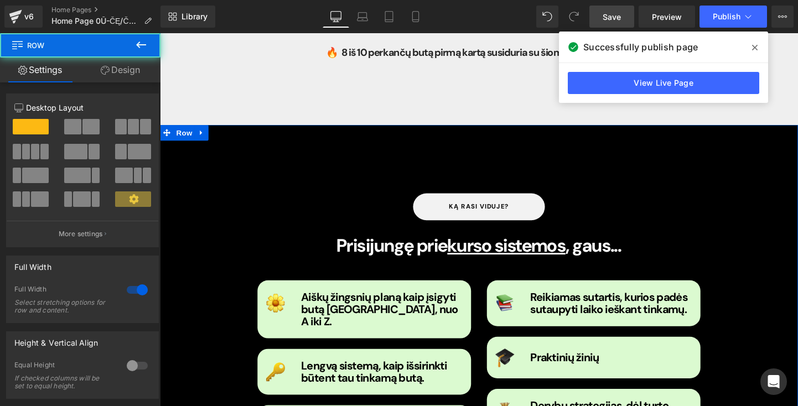
click at [442, 129] on div "ką rasi viduje? Button Prisijungę prie kurso sistemos , gaus... Heading Image A…" at bounding box center [494, 330] width 669 height 403
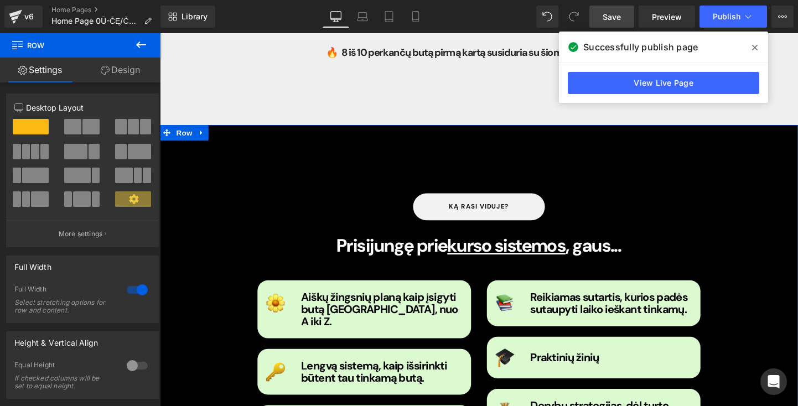
click at [113, 65] on link "Design" at bounding box center [120, 70] width 80 height 25
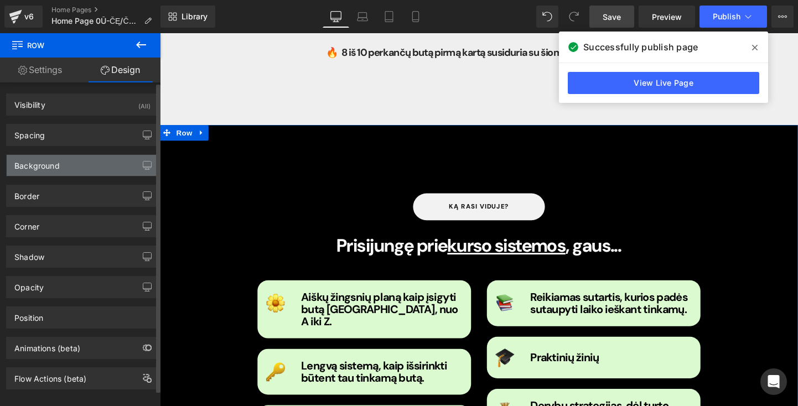
click at [80, 161] on div "Background" at bounding box center [83, 165] width 152 height 21
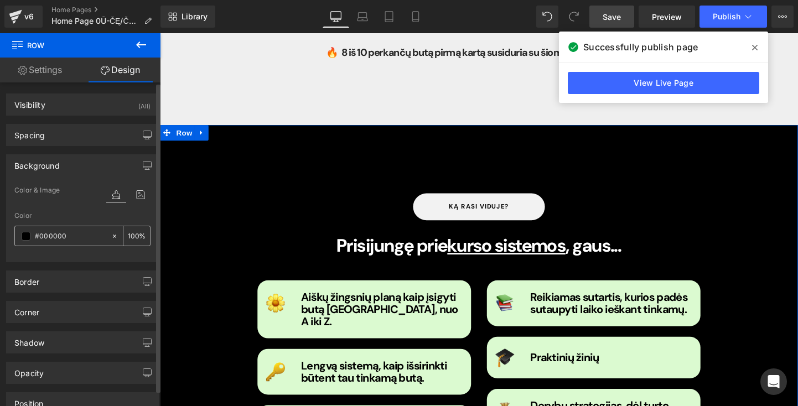
click at [91, 238] on input "#000000" at bounding box center [70, 236] width 71 height 12
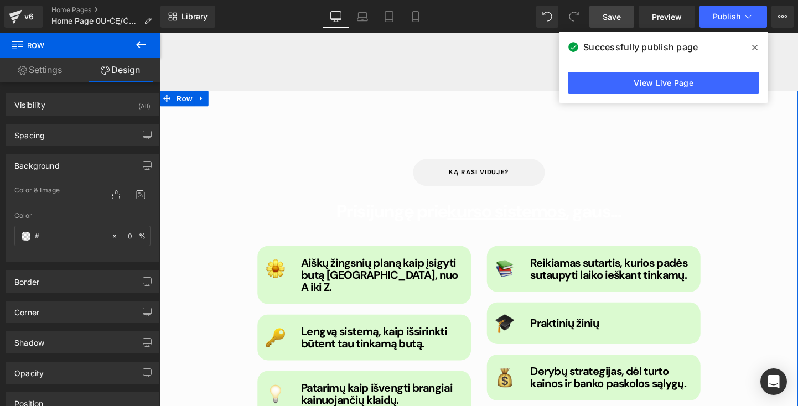
scroll to position [1061, 0]
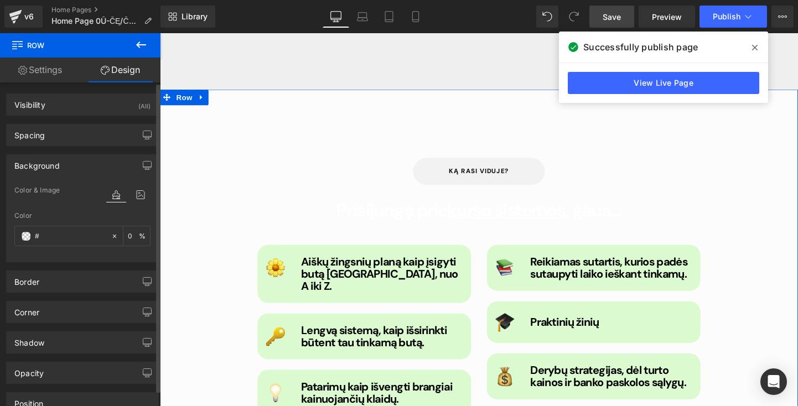
paste input "01031C"
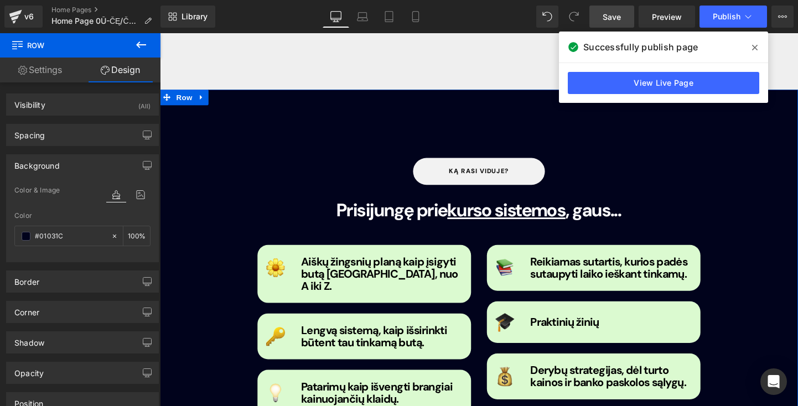
type input "#01031C"
click at [600, 29] on div "Library Desktop Desktop Laptop Tablet Mobile Save Preview Publish Scheduled Vie…" at bounding box center [478, 16] width 637 height 33
click at [605, 21] on span "Save" at bounding box center [612, 17] width 18 height 12
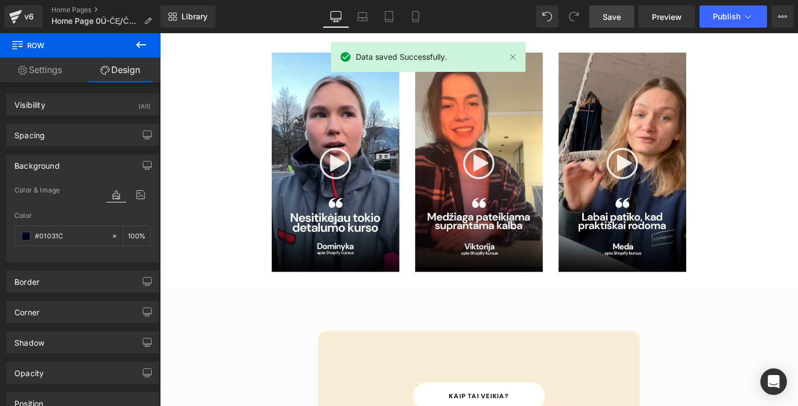
scroll to position [1728, 0]
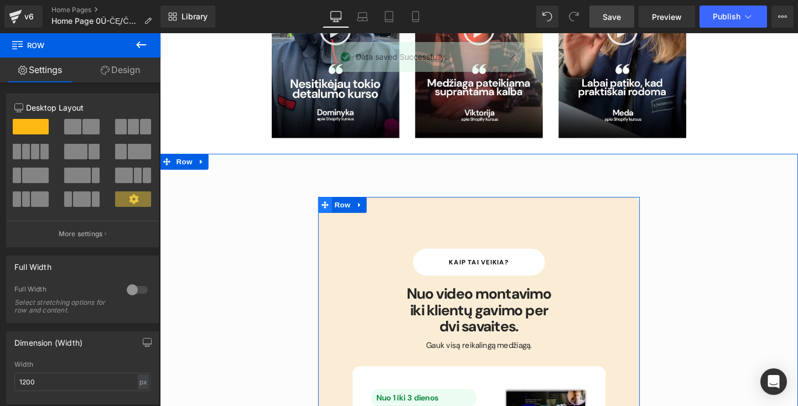
click at [333, 209] on icon at bounding box center [333, 213] width 8 height 8
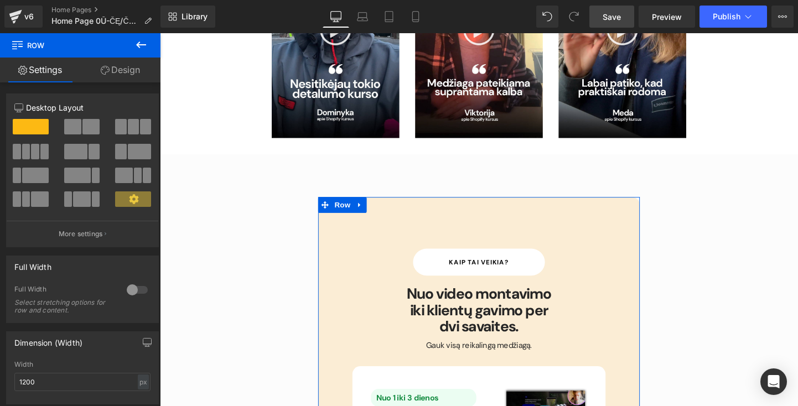
click at [131, 80] on link "Design" at bounding box center [120, 70] width 80 height 25
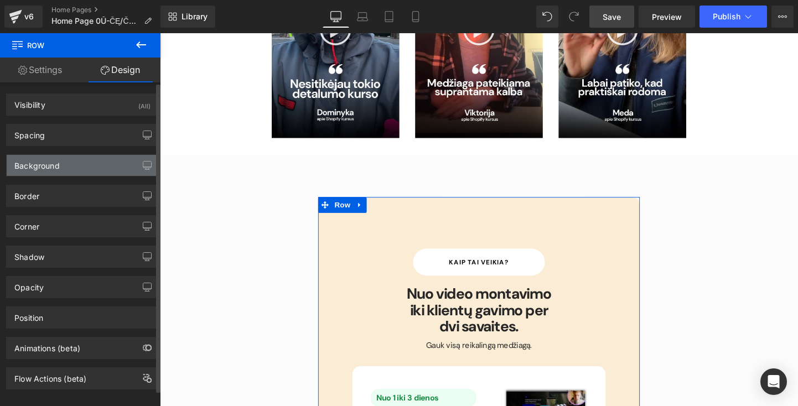
click at [113, 170] on div "Background" at bounding box center [83, 165] width 152 height 21
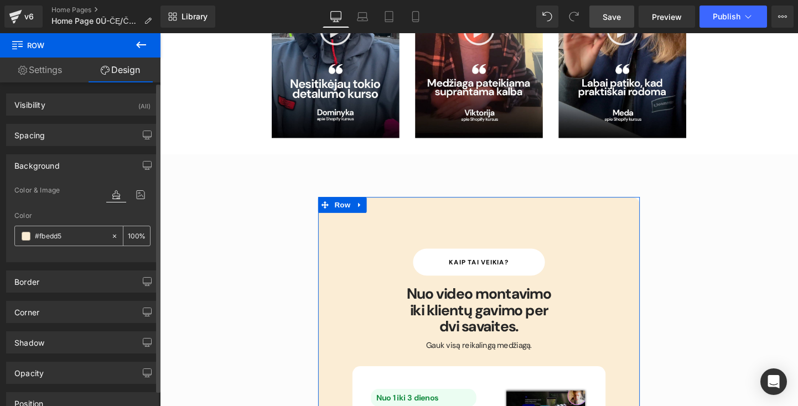
drag, startPoint x: 91, startPoint y: 241, endPoint x: 14, endPoint y: 238, distance: 77.0
click at [14, 238] on div "#fbedd5 100 %" at bounding box center [82, 236] width 136 height 20
paste input "#01031C"
type input "#01031C"
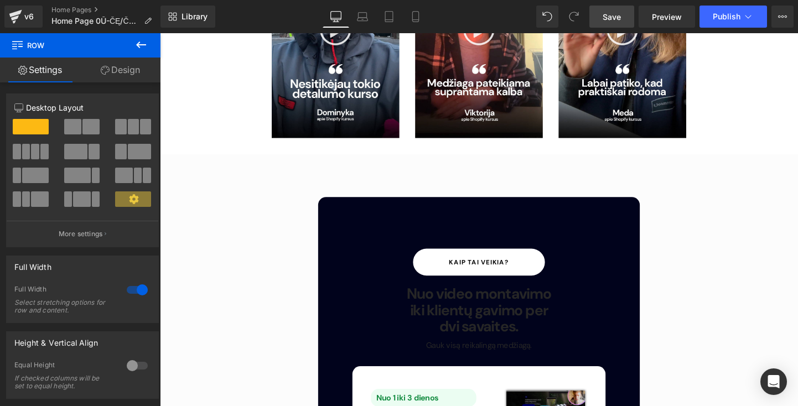
click at [618, 16] on span "Save" at bounding box center [612, 17] width 18 height 12
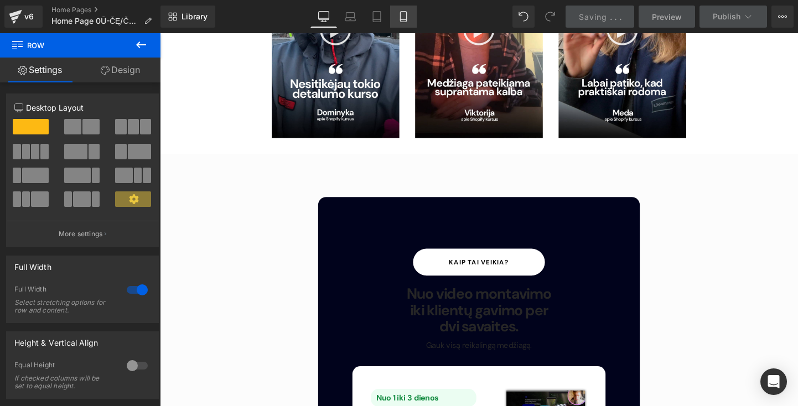
click at [408, 14] on icon at bounding box center [403, 16] width 11 height 11
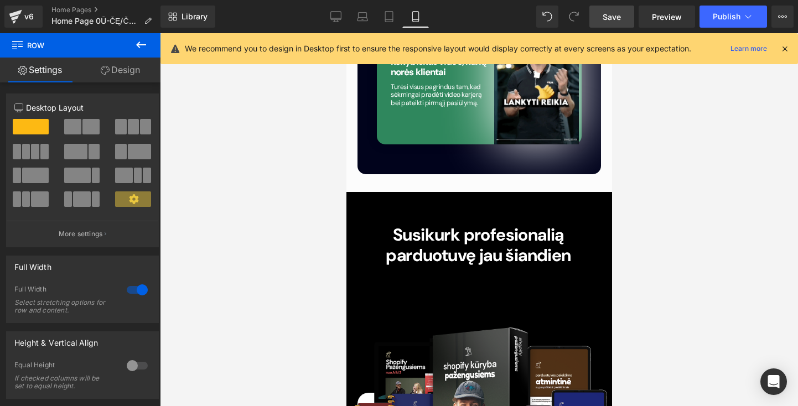
scroll to position [4590, 0]
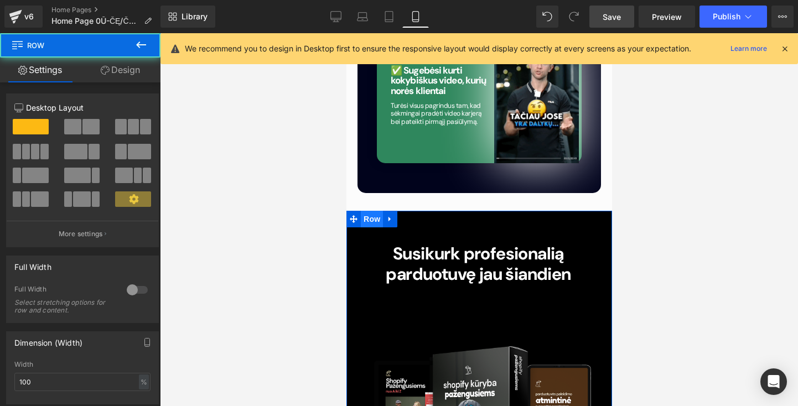
click at [351, 211] on span at bounding box center [353, 219] width 14 height 17
click at [127, 74] on link "Design" at bounding box center [120, 70] width 80 height 25
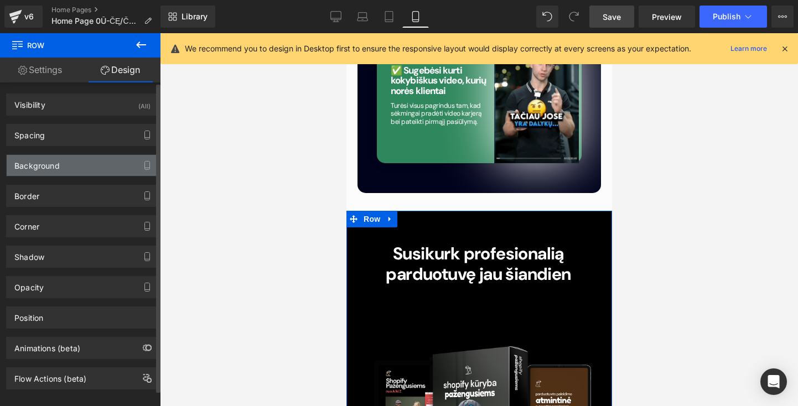
click at [101, 168] on div "Background" at bounding box center [83, 165] width 152 height 21
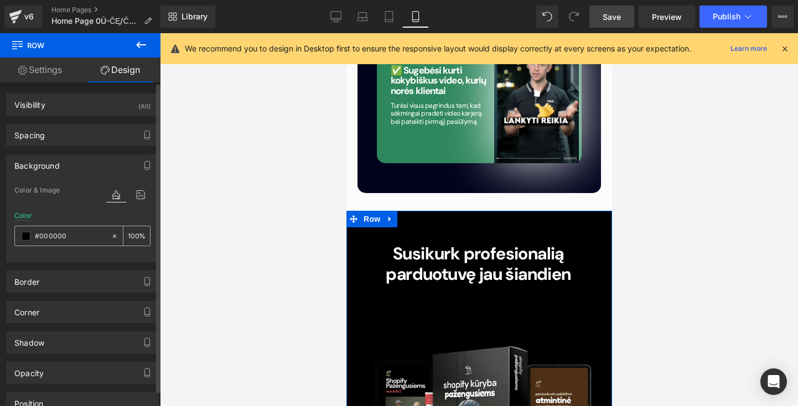
drag, startPoint x: 85, startPoint y: 242, endPoint x: 62, endPoint y: 242, distance: 23.2
click at [62, 242] on input "#000000" at bounding box center [70, 236] width 71 height 12
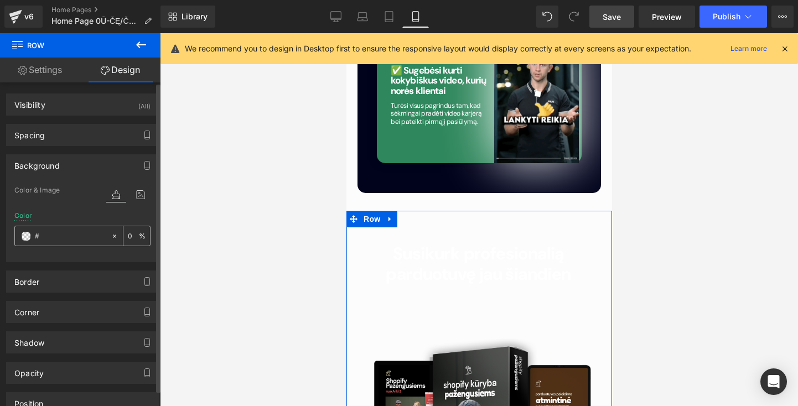
paste input "#01031C"
click at [37, 235] on input "##01031C" at bounding box center [70, 236] width 71 height 12
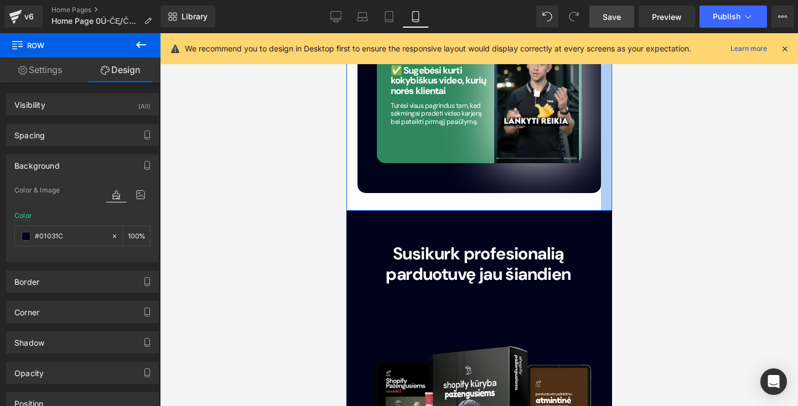
type input "#01031C"
click at [606, 18] on span "Save" at bounding box center [612, 17] width 18 height 12
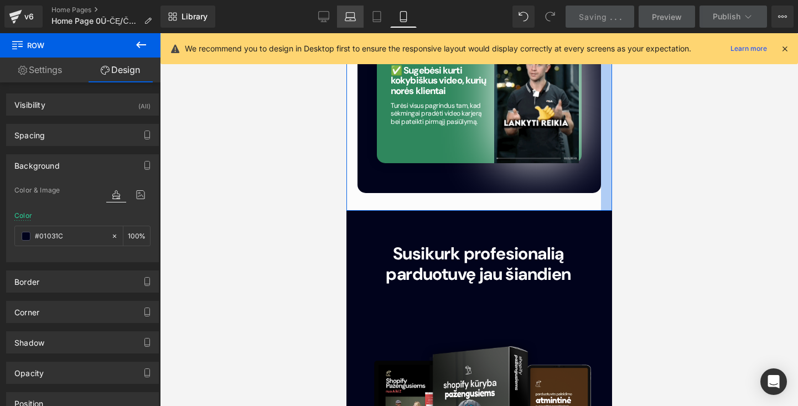
click at [344, 16] on link "Laptop" at bounding box center [350, 17] width 27 height 22
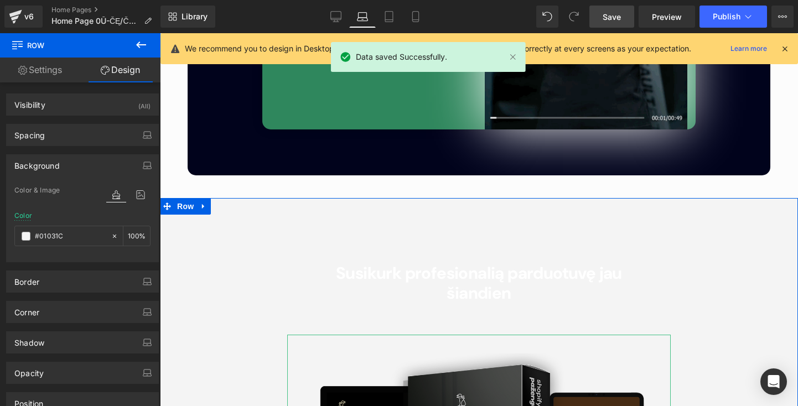
scroll to position [3496, 0]
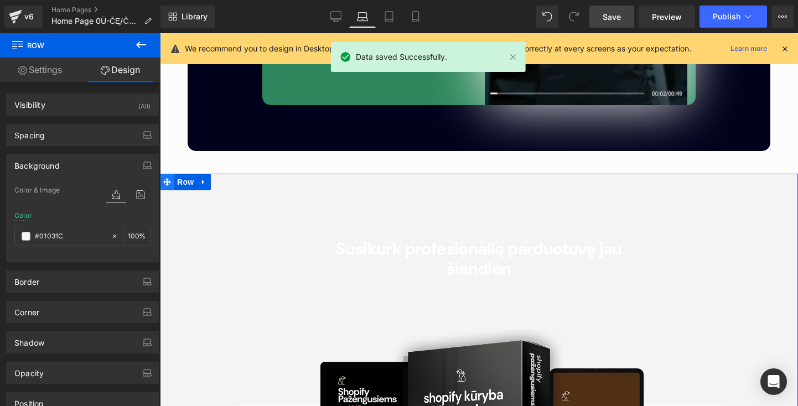
click at [168, 178] on icon at bounding box center [167, 182] width 8 height 8
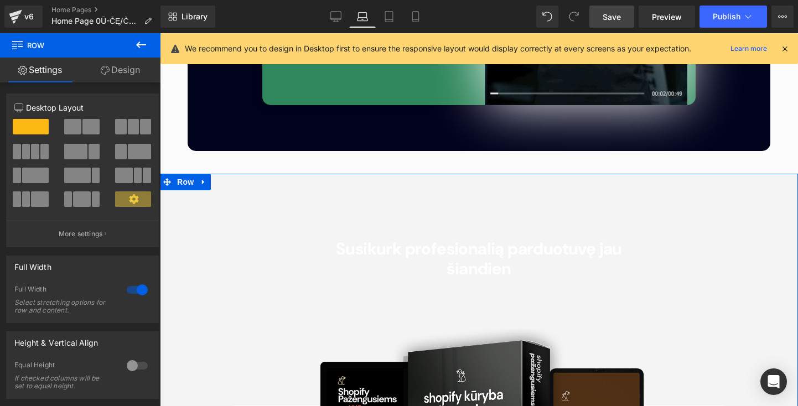
click at [136, 77] on link "Design" at bounding box center [120, 70] width 80 height 25
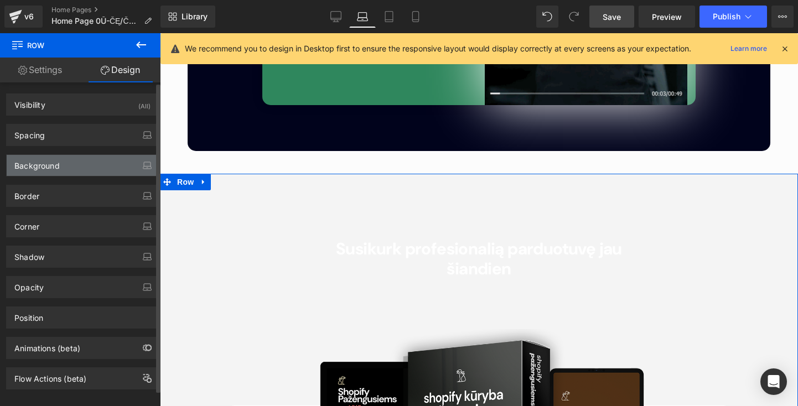
click at [101, 162] on div "Background" at bounding box center [83, 165] width 152 height 21
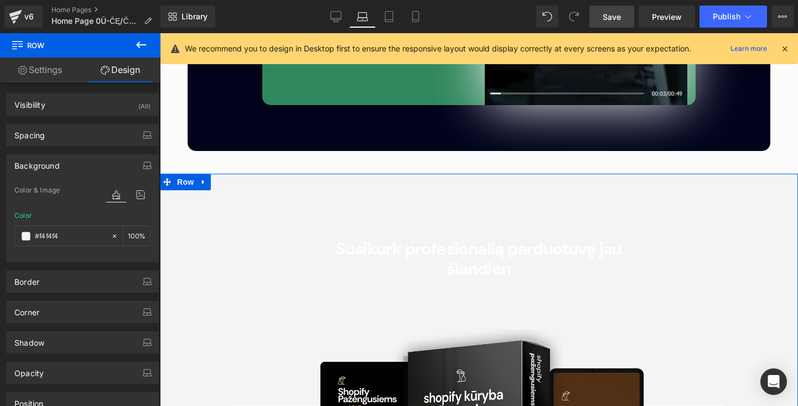
drag, startPoint x: 77, startPoint y: 236, endPoint x: -15, endPoint y: 229, distance: 92.7
click at [0, 229] on html "Row You are previewing how the will restyle your page. You can not edit Element…" at bounding box center [399, 203] width 798 height 406
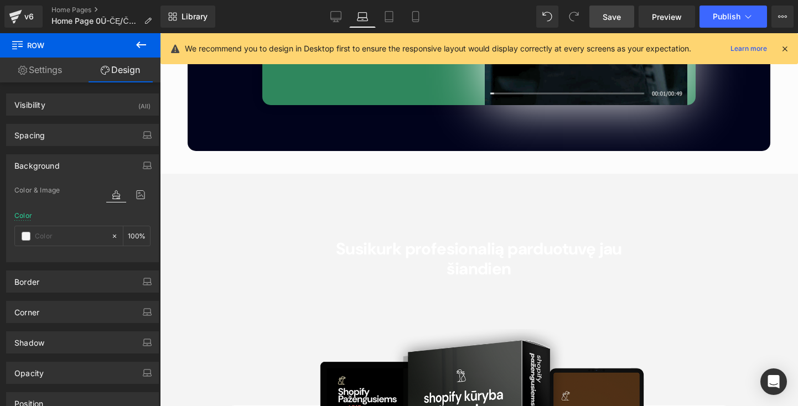
paste input "#01031C"
type input "#01031C"
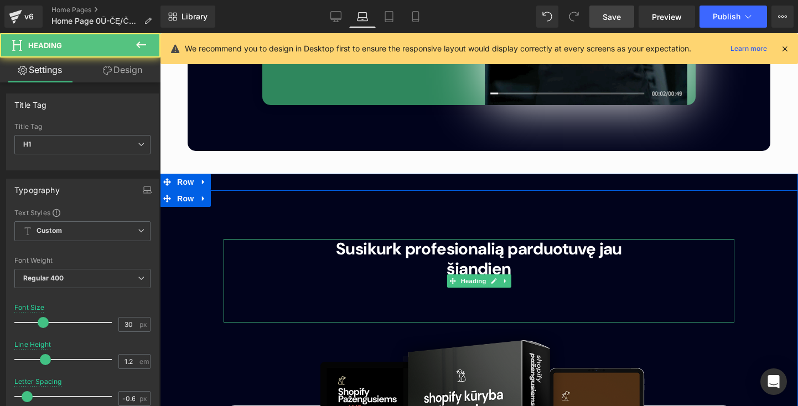
click at [390, 238] on span "Susikurk profesionalią parduotuvę jau šiandien" at bounding box center [479, 258] width 286 height 41
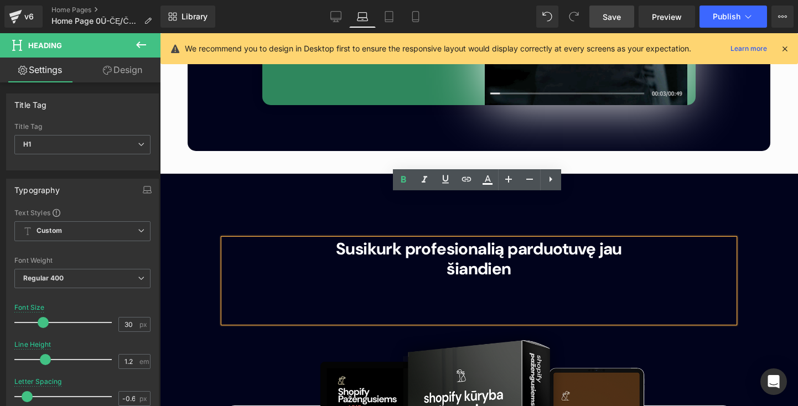
click at [320, 259] on div "Susikurk profesionalią parduotuvę jau šiandien" at bounding box center [479, 281] width 511 height 84
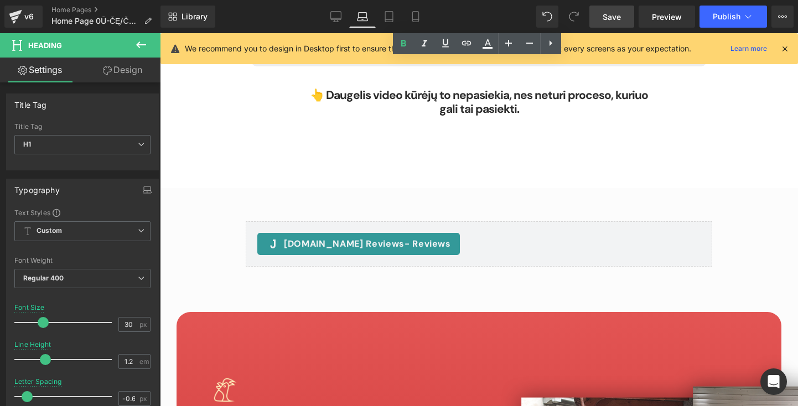
scroll to position [5540, 0]
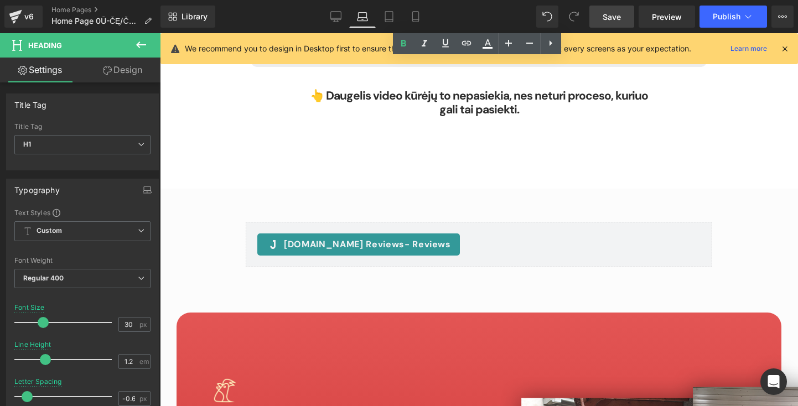
click at [617, 15] on span "Save" at bounding box center [612, 17] width 18 height 12
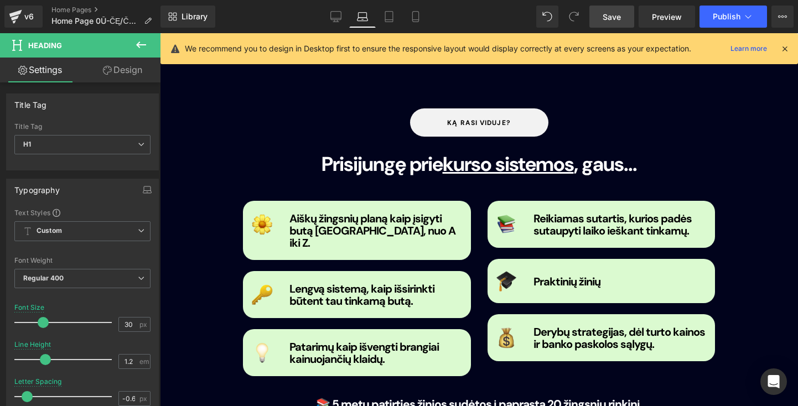
scroll to position [1055, 0]
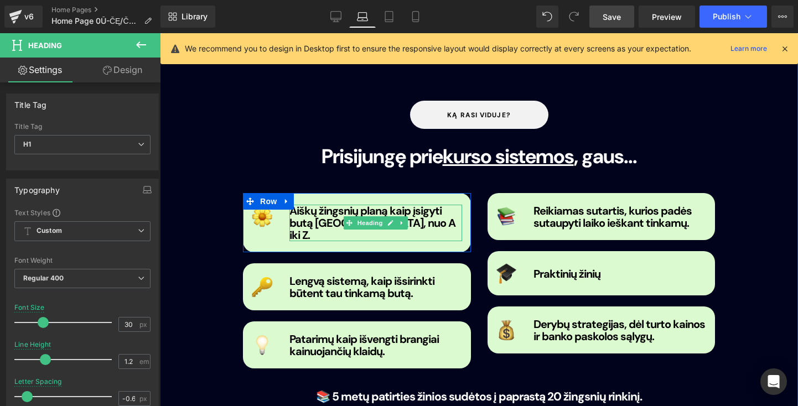
click at [441, 205] on h1 "Aiškų žingsnių planą kaip įsigyti butą Lietuvoje, nuo A iki Z." at bounding box center [375, 223] width 173 height 37
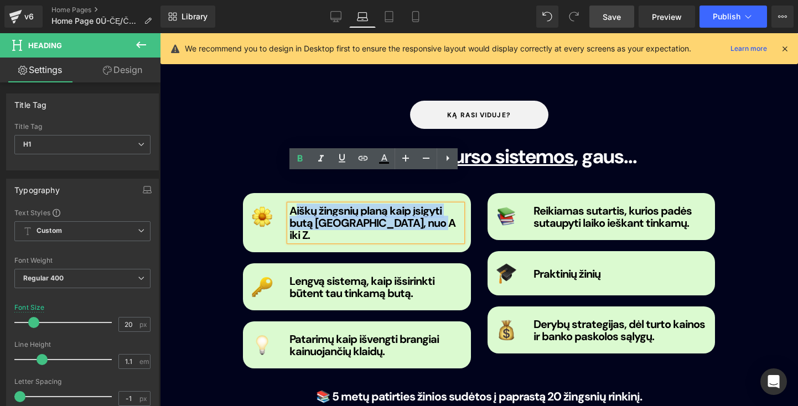
drag, startPoint x: 415, startPoint y: 193, endPoint x: 294, endPoint y: 175, distance: 122.5
click at [294, 205] on h1 "Aiškų žingsnių planą kaip įsigyti butą Lietuvoje, nuo A iki Z." at bounding box center [375, 223] width 173 height 37
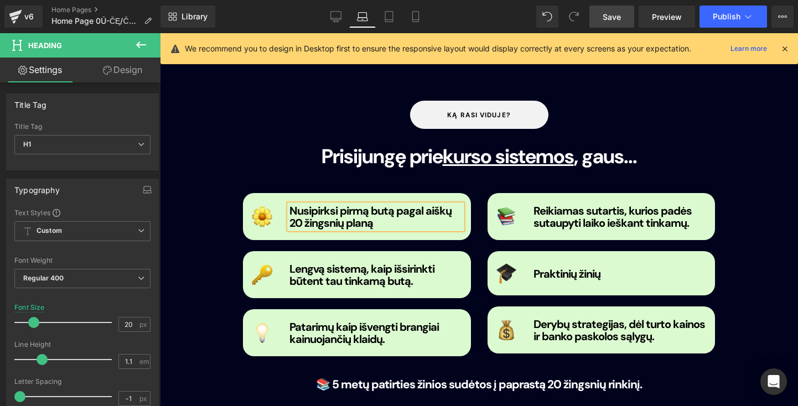
click at [401, 268] on link at bounding box center [402, 274] width 12 height 13
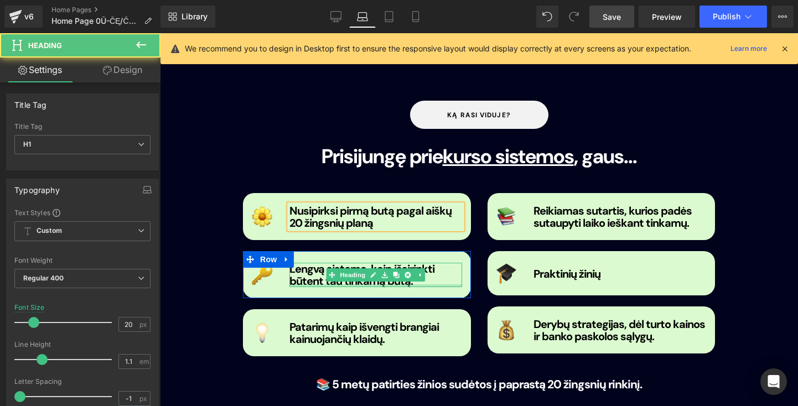
click at [424, 263] on div "Lengvą sistemą, kaip išsirinkti būtent tau tinkamą butą. Heading" at bounding box center [375, 275] width 173 height 24
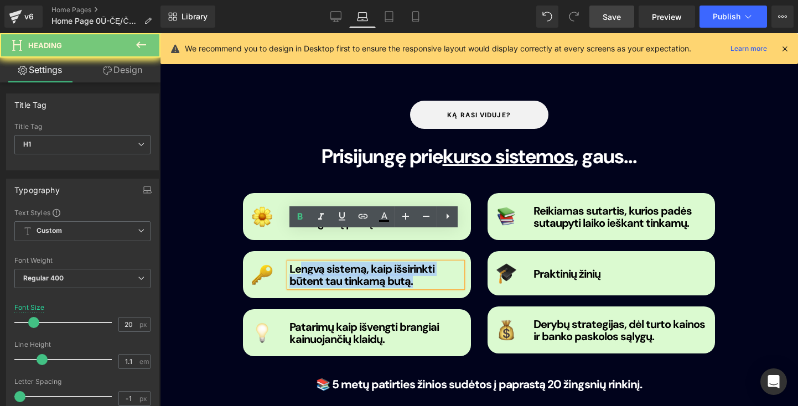
drag, startPoint x: 423, startPoint y: 252, endPoint x: 300, endPoint y: 242, distance: 123.3
click at [300, 263] on h1 "Lengvą sistemą, kaip išsirinkti būtent tau tinkamą butą." at bounding box center [375, 275] width 173 height 24
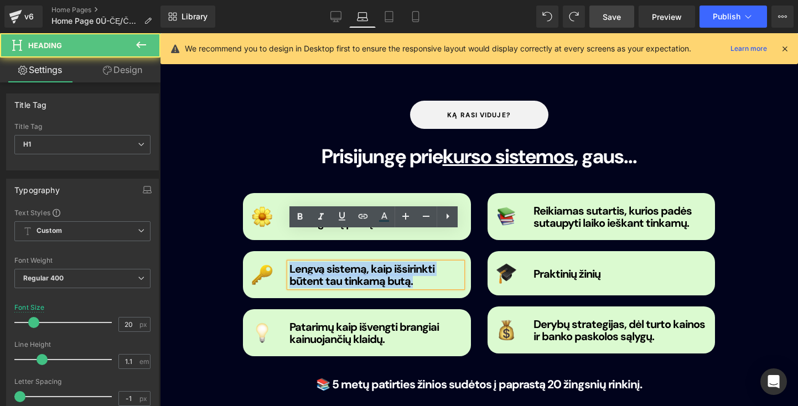
drag, startPoint x: 427, startPoint y: 251, endPoint x: 301, endPoint y: 216, distance: 130.5
click at [301, 218] on div "Image Nusipirksi pirmą butą pagal aiškų 20 žingsnių planą Heading Row Image Len…" at bounding box center [357, 274] width 245 height 163
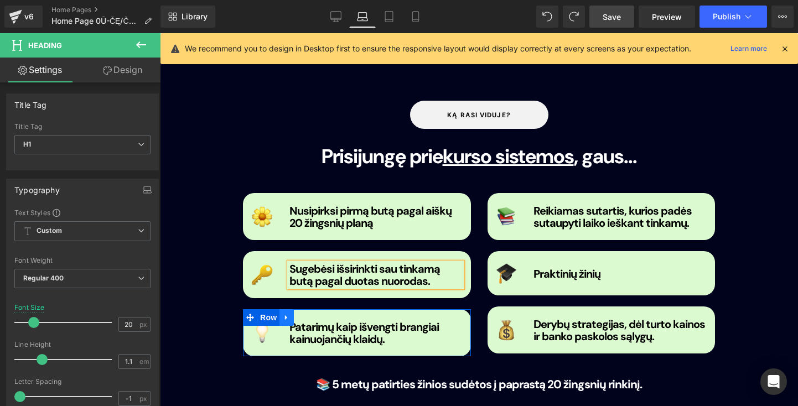
click at [289, 309] on link at bounding box center [286, 317] width 14 height 17
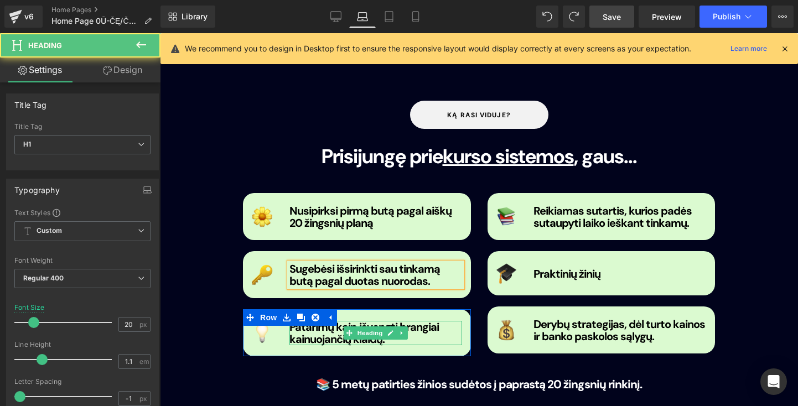
click at [296, 320] on b "Patarimų kaip išvengti brangiai kainuojančių klaidų." at bounding box center [363, 333] width 149 height 27
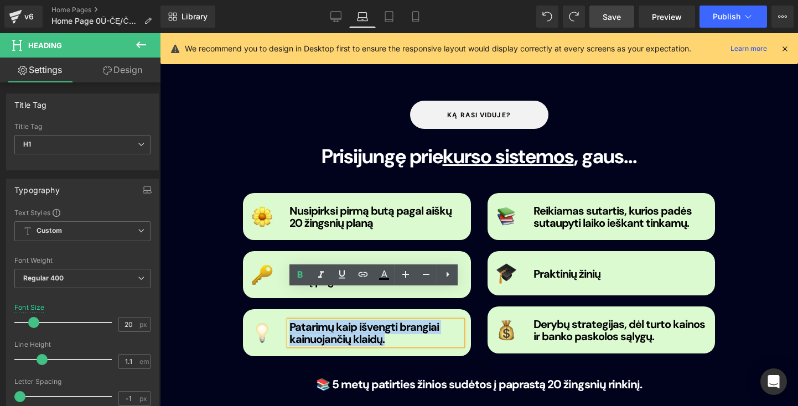
drag, startPoint x: 290, startPoint y: 298, endPoint x: 385, endPoint y: 311, distance: 96.1
click at [385, 321] on h1 "Patarimų kaip išvengti brangiai kainuojančių klaidų." at bounding box center [375, 333] width 173 height 24
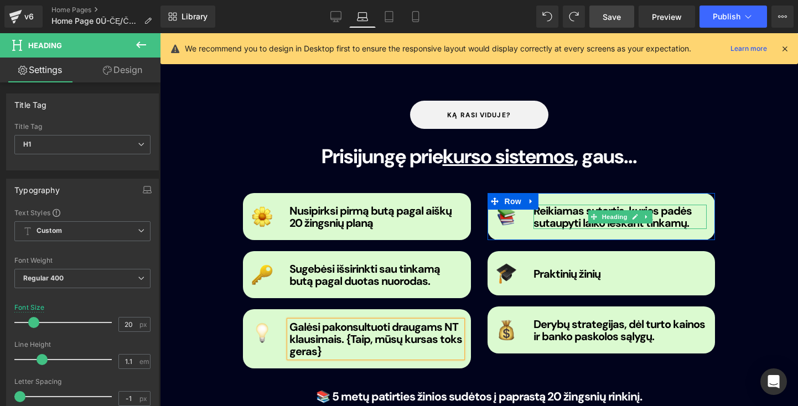
click at [575, 204] on strong "Reikiamas sutartis, kurios padės sutaupyti laiko ieškant tinkamų." at bounding box center [612, 217] width 158 height 27
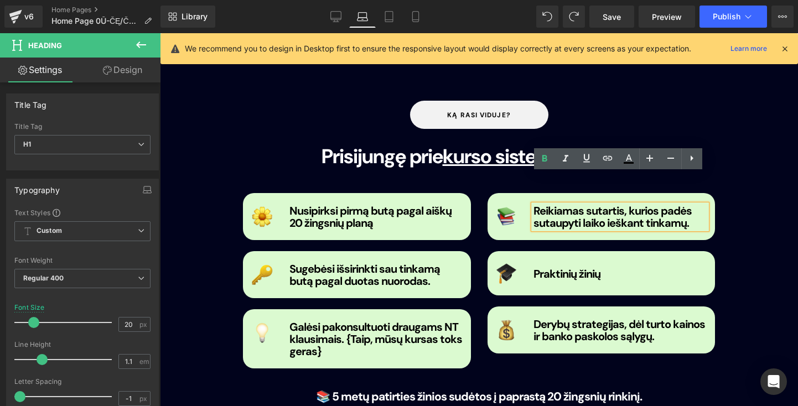
click at [552, 204] on strong "Reikiamas sutartis, kurios padės sutaupyti laiko ieškant tinkamų." at bounding box center [612, 217] width 158 height 27
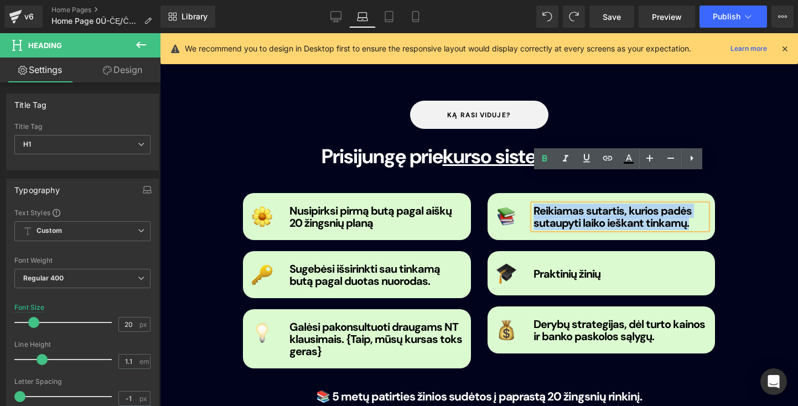
drag, startPoint x: 532, startPoint y: 177, endPoint x: 681, endPoint y: 190, distance: 149.4
click at [681, 205] on h1 "Reikiamas sutartis, kurios padės sutaupyti laiko ieškant tinkamų." at bounding box center [619, 217] width 173 height 24
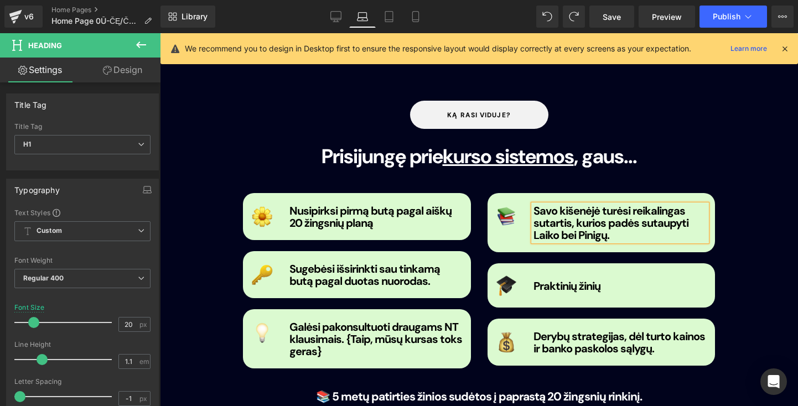
click at [588, 279] on span at bounding box center [594, 285] width 12 height 13
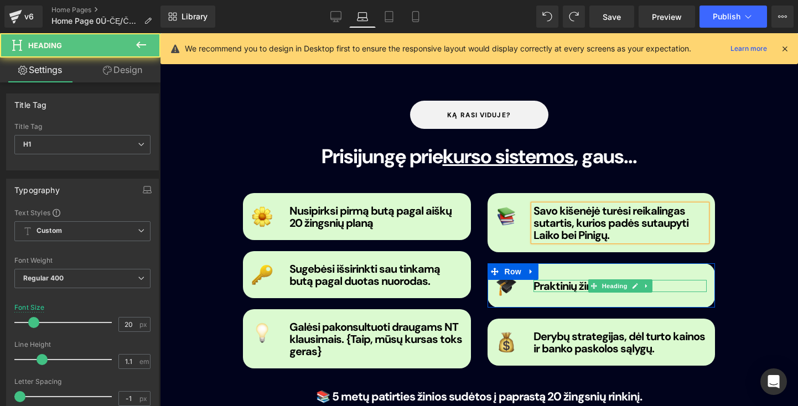
click at [546, 279] on b "Praktinių žinių" at bounding box center [566, 286] width 67 height 14
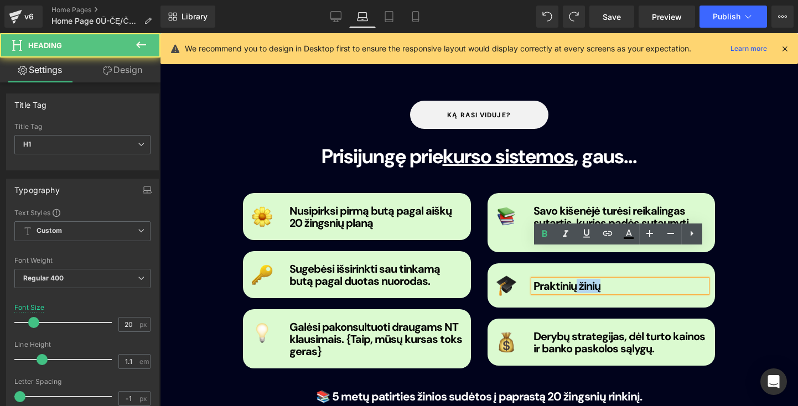
drag, startPoint x: 606, startPoint y: 256, endPoint x: 525, endPoint y: 253, distance: 80.8
click at [525, 275] on div "Praktinių žinių Heading" at bounding box center [620, 286] width 190 height 22
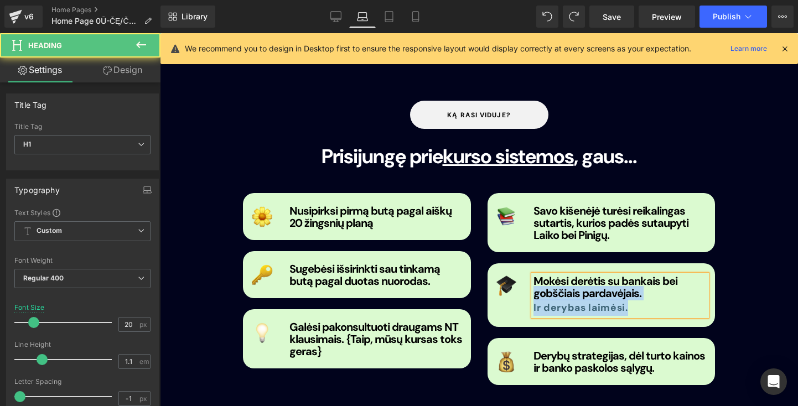
drag, startPoint x: 641, startPoint y: 274, endPoint x: 513, endPoint y: 264, distance: 128.2
click at [513, 264] on div "Image Mokėsi derėtis su bankais bei gobščiais pardavėjais. Ir derybas laimėsi. …" at bounding box center [601, 295] width 228 height 64
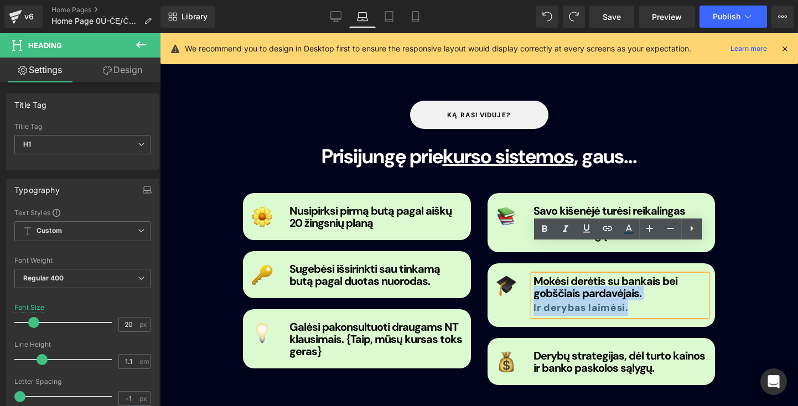
click at [621, 302] on b "Ir derybas laimėsi." at bounding box center [580, 308] width 95 height 12
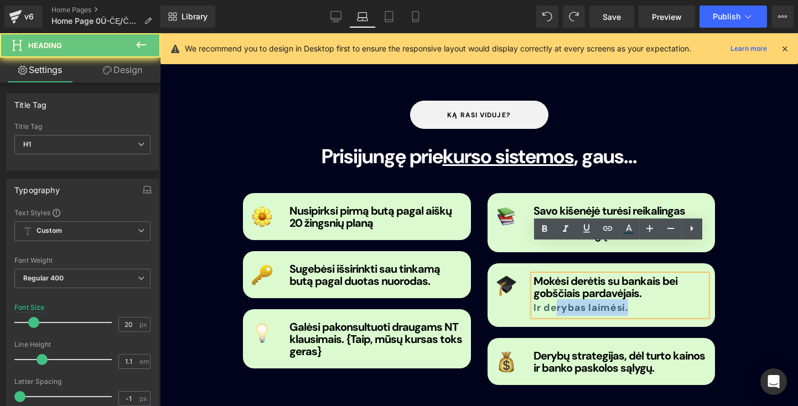
drag, startPoint x: 630, startPoint y: 275, endPoint x: 551, endPoint y: 274, distance: 78.6
click at [551, 299] on div "Ir derybas laimėsi." at bounding box center [619, 307] width 173 height 17
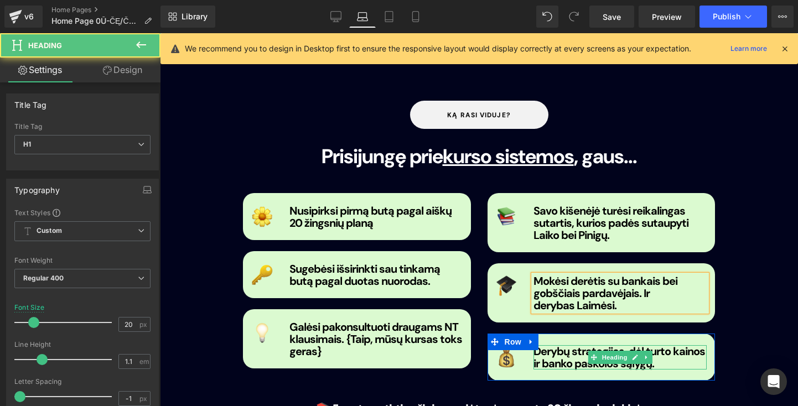
click at [573, 344] on strong "Derybų strategijas, dėl turto kainos ir banko paskolos sąlygų." at bounding box center [619, 357] width 172 height 27
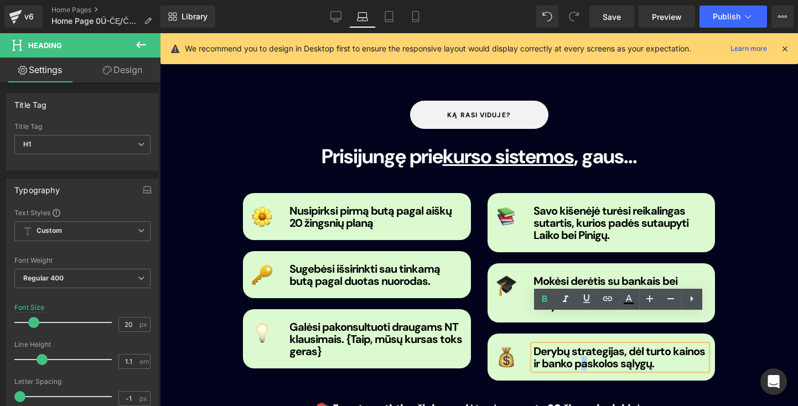
click at [582, 344] on strong "Derybų strategijas, dėl turto kainos ir banko paskolos sąlygų." at bounding box center [619, 357] width 172 height 27
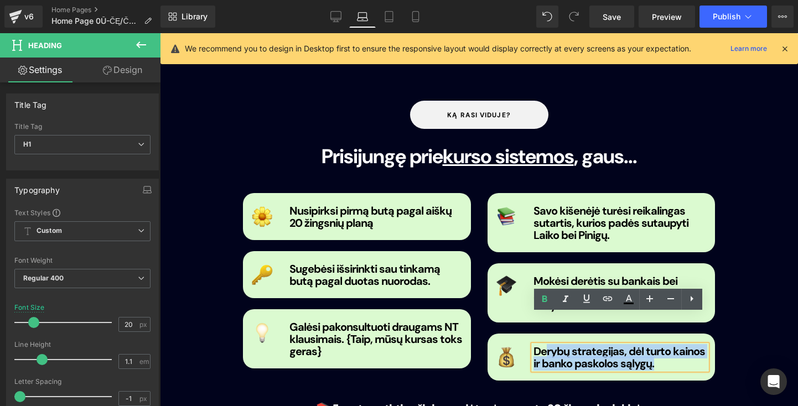
drag, startPoint x: 662, startPoint y: 338, endPoint x: 542, endPoint y: 317, distance: 121.3
click at [542, 345] on h1 "Derybų strategijas, dėl turto kainos ir banko paskolos sąlygų." at bounding box center [619, 357] width 173 height 24
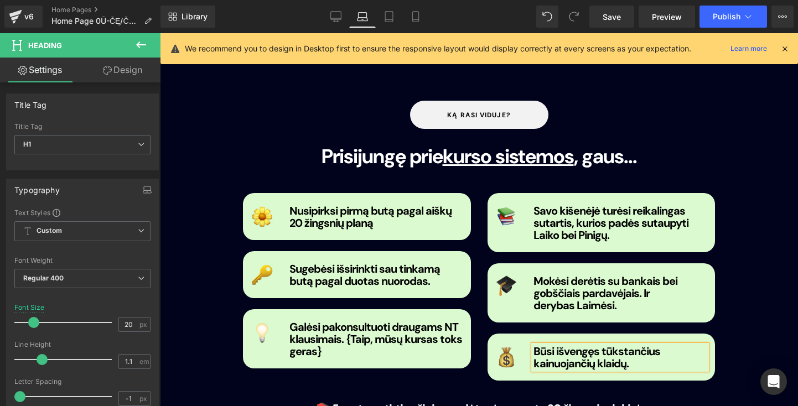
click at [641, 359] on div "ką rasi viduje? Button Prisijungę prie kurso sistemos , gaus... Heading Image N…" at bounding box center [478, 258] width 505 height 315
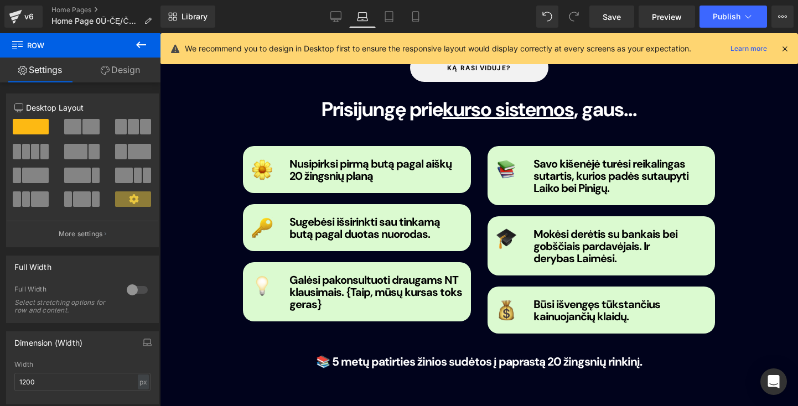
scroll to position [1103, 0]
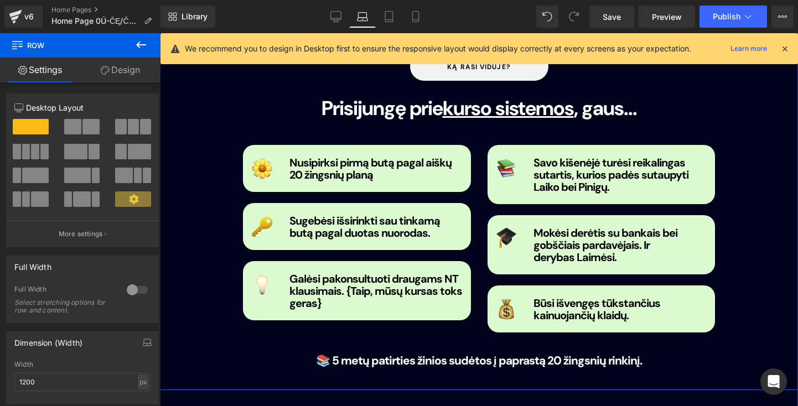
click at [475, 355] on div "📚 5 metų patirties žinios sudėtos į paprastą 20 žingsnių rinkinį. Heading" at bounding box center [479, 361] width 489 height 13
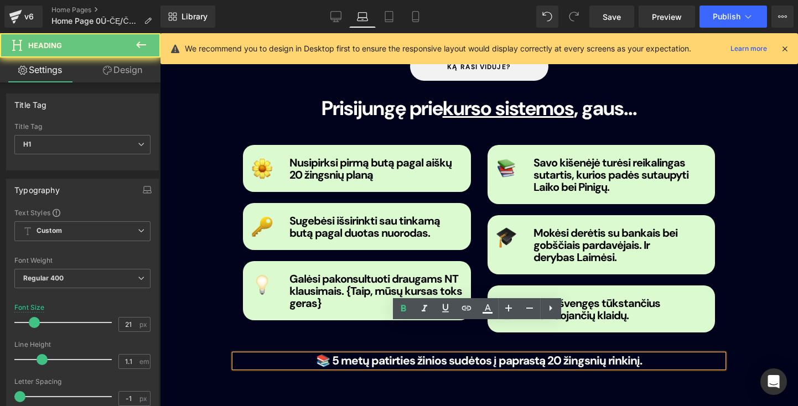
click at [422, 353] on strong "📚 5 metų patirties žinios sudėtos į paprastą 20 žingsnių rinkinį." at bounding box center [479, 360] width 326 height 15
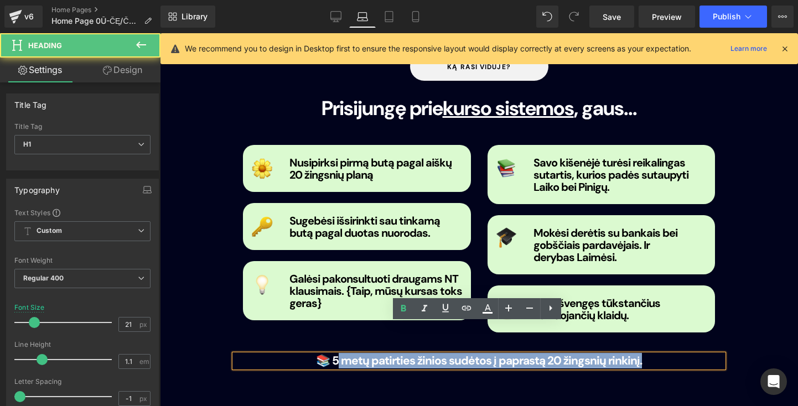
drag, startPoint x: 643, startPoint y: 325, endPoint x: 340, endPoint y: 329, distance: 302.7
click at [340, 355] on h1 "📚 5 metų patirties žinios sudėtos į paprastą 20 žingsnių rinkinį." at bounding box center [479, 361] width 356 height 13
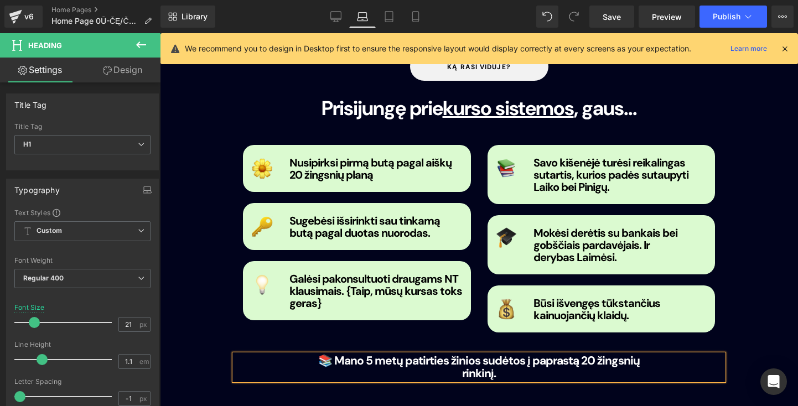
drag, startPoint x: 243, startPoint y: 323, endPoint x: 404, endPoint y: 356, distance: 163.9
click at [404, 356] on div "Loading Product" at bounding box center [399, 362] width 60 height 12
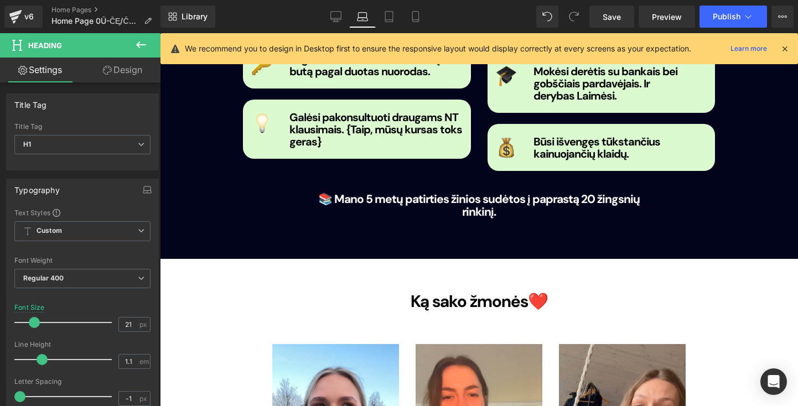
scroll to position [1264, 0]
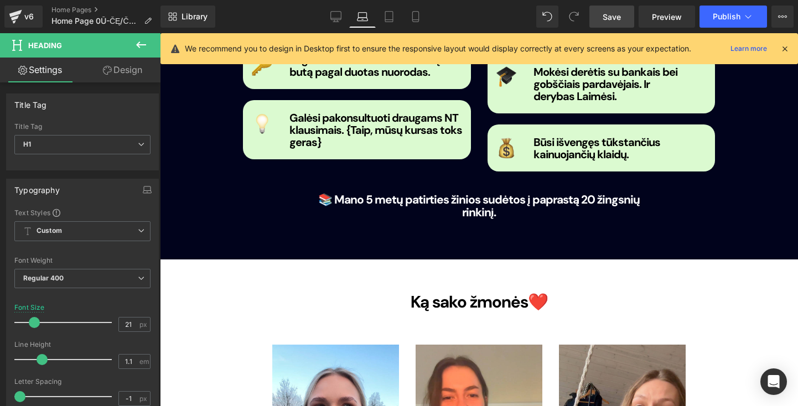
click at [612, 22] on span "Save" at bounding box center [612, 17] width 18 height 12
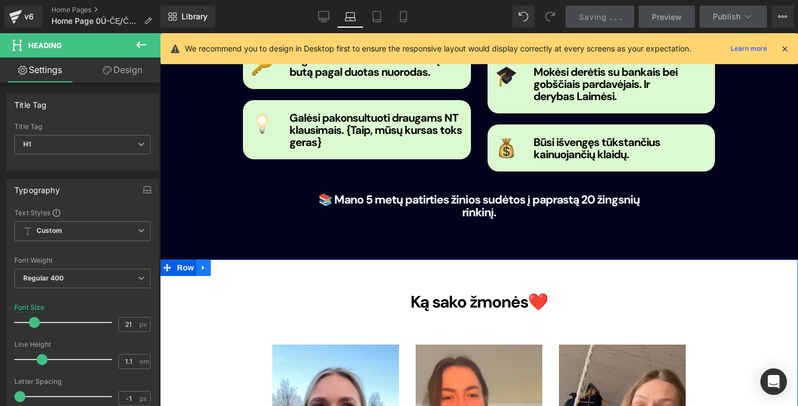
click at [200, 264] on icon at bounding box center [204, 268] width 8 height 8
click at [230, 264] on icon at bounding box center [233, 268] width 8 height 8
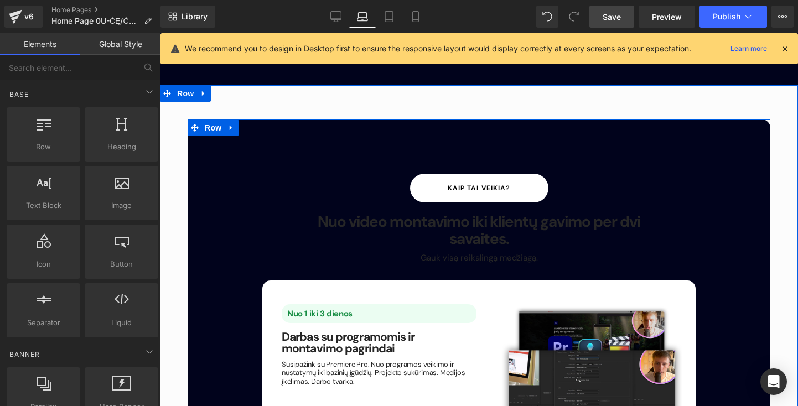
scroll to position [1434, 0]
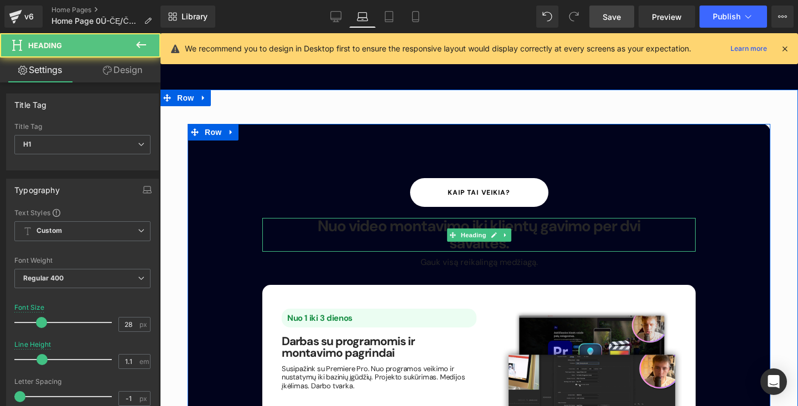
click at [459, 216] on b "Nuo video montavimo iki klientų gavimo per dvi savaites." at bounding box center [479, 235] width 323 height 38
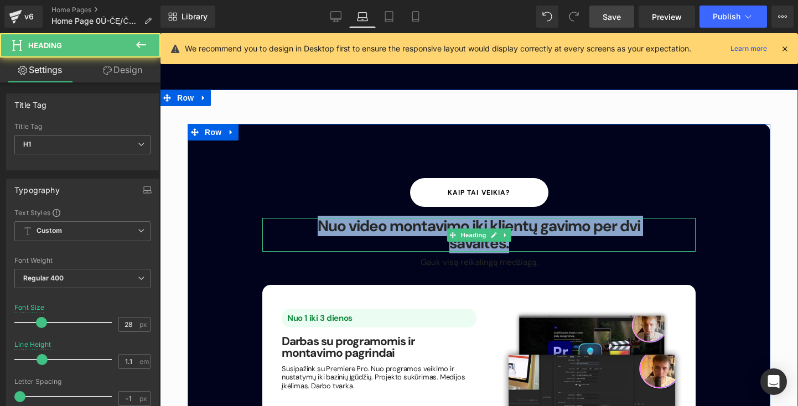
drag, startPoint x: 315, startPoint y: 181, endPoint x: 548, endPoint y: 202, distance: 234.4
click at [548, 218] on h1 "Nuo video montavimo iki klientų gavimo per dvi savaites." at bounding box center [479, 235] width 334 height 34
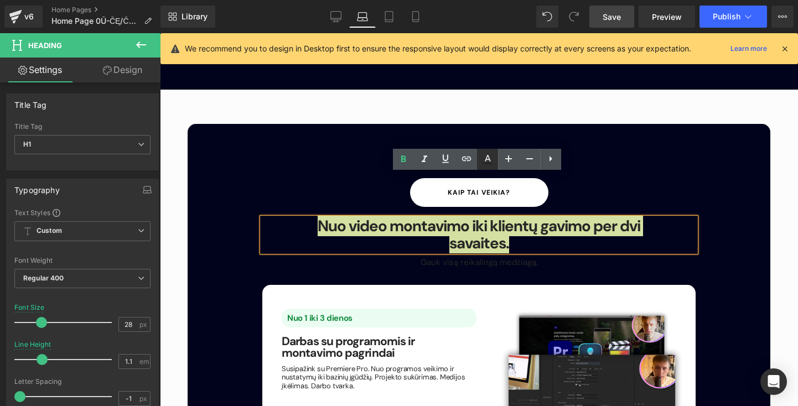
click at [491, 159] on icon at bounding box center [487, 159] width 13 height 13
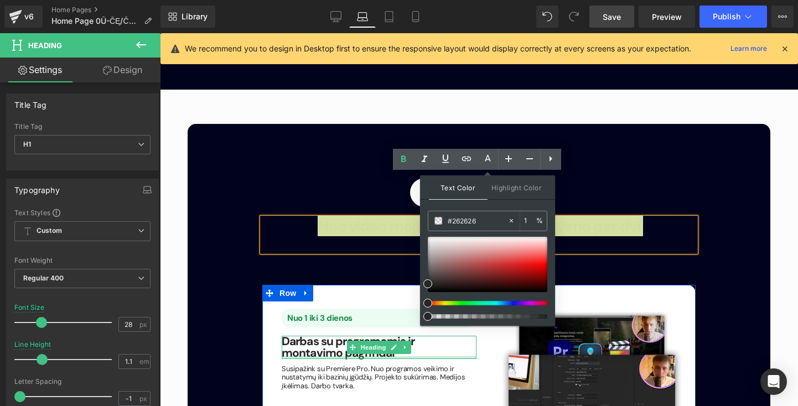
drag, startPoint x: 610, startPoint y: 349, endPoint x: 402, endPoint y: 311, distance: 210.9
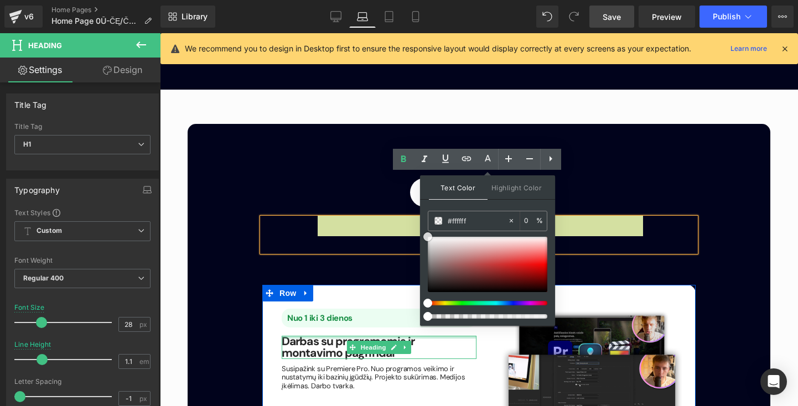
drag, startPoint x: 427, startPoint y: 286, endPoint x: 425, endPoint y: 200, distance: 85.2
click at [425, 200] on div "Text Color Highlight Color #333333 #262626 100 % transparent 0 %" at bounding box center [487, 250] width 135 height 150
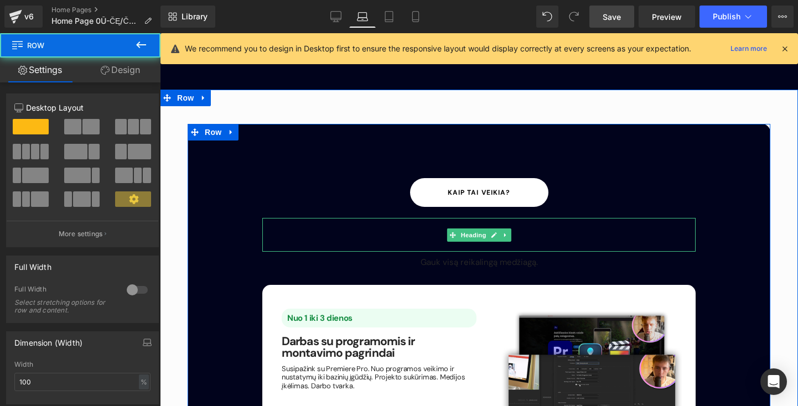
click at [433, 216] on b "Nuo video montavimo iki klientų gavimo per dvi savaites." at bounding box center [479, 235] width 323 height 38
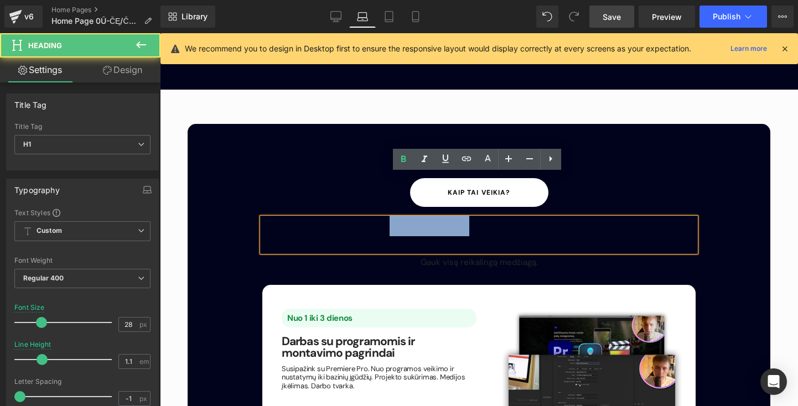
click at [433, 216] on b "Nuo video montavimo iki klientų gavimo per dvi savaites." at bounding box center [479, 235] width 323 height 38
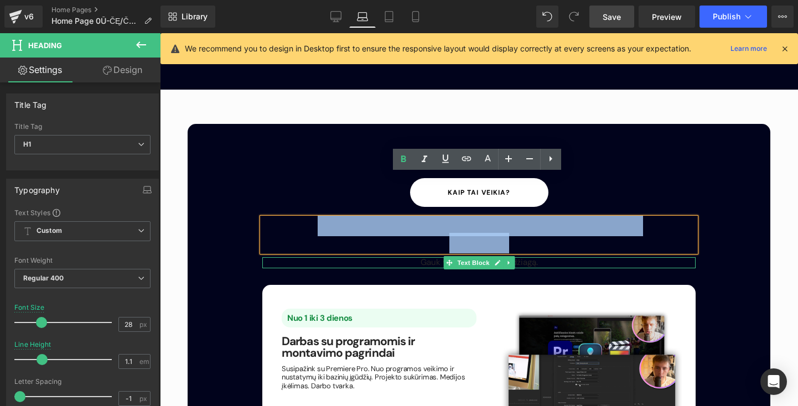
drag, startPoint x: 310, startPoint y: 186, endPoint x: 607, endPoint y: 219, distance: 298.8
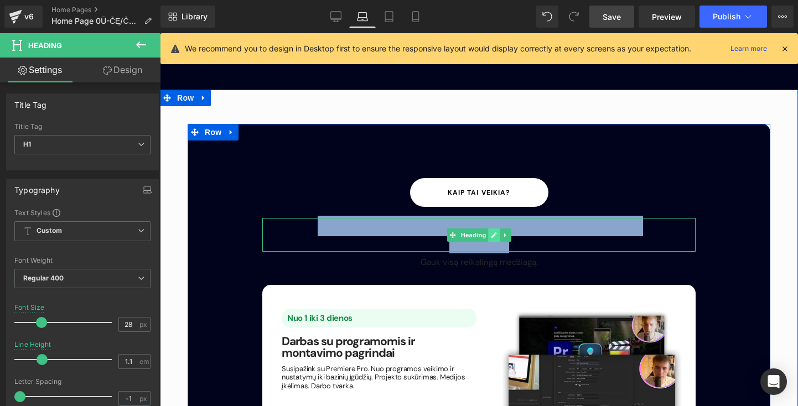
click at [495, 229] on link at bounding box center [494, 235] width 12 height 13
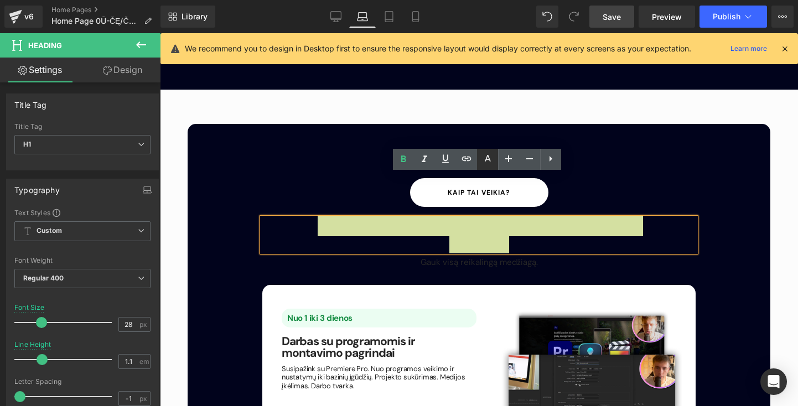
drag, startPoint x: 332, startPoint y: 134, endPoint x: 490, endPoint y: 163, distance: 160.2
click at [490, 163] on icon at bounding box center [487, 164] width 10 height 2
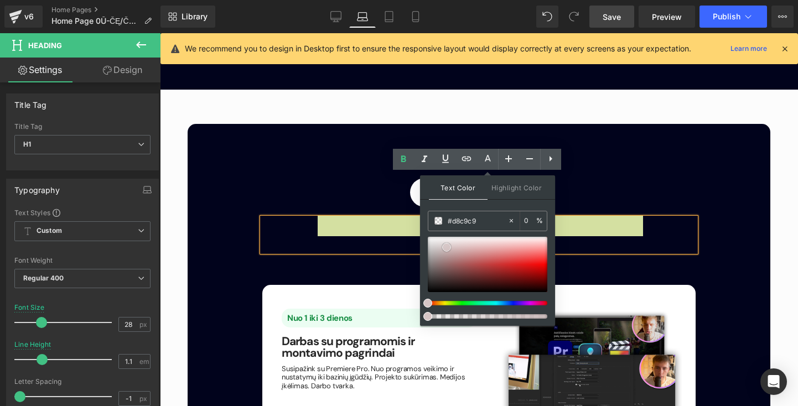
drag, startPoint x: 588, startPoint y: 277, endPoint x: 407, endPoint y: 216, distance: 190.7
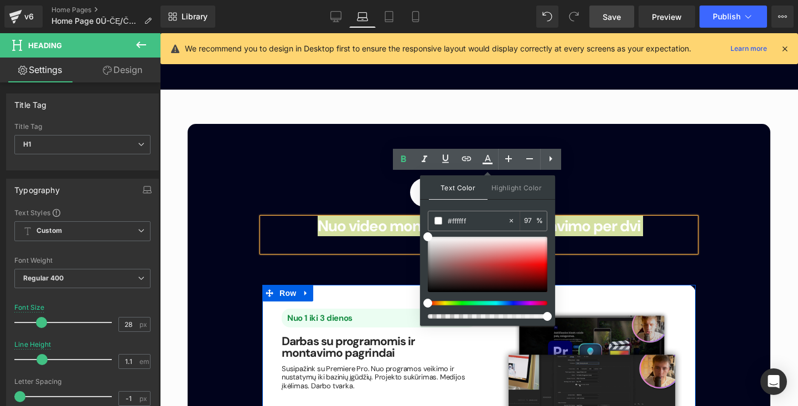
drag, startPoint x: 588, startPoint y: 350, endPoint x: 617, endPoint y: 331, distance: 34.7
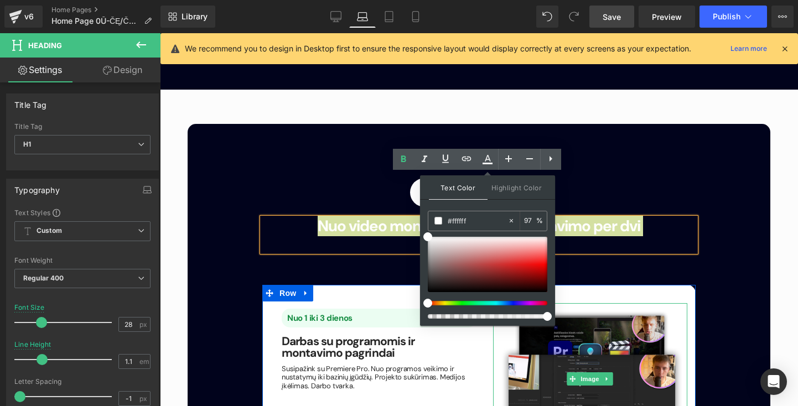
click at [635, 285] on div "33px" at bounding box center [478, 294] width 433 height 18
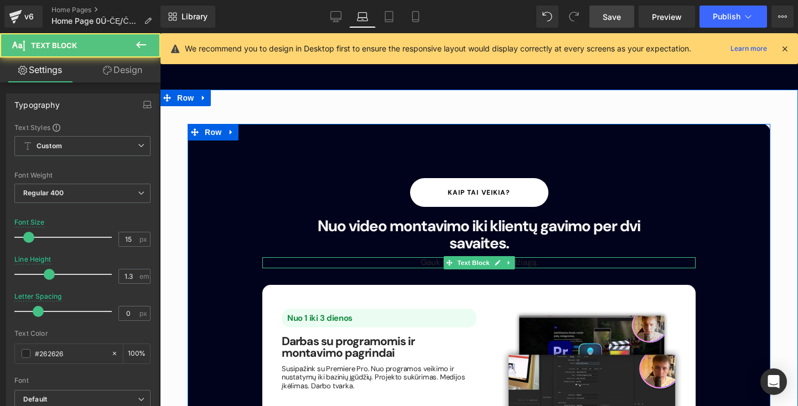
click at [521, 257] on p "Gauk visą reikalingą medžiagą." at bounding box center [479, 262] width 378 height 11
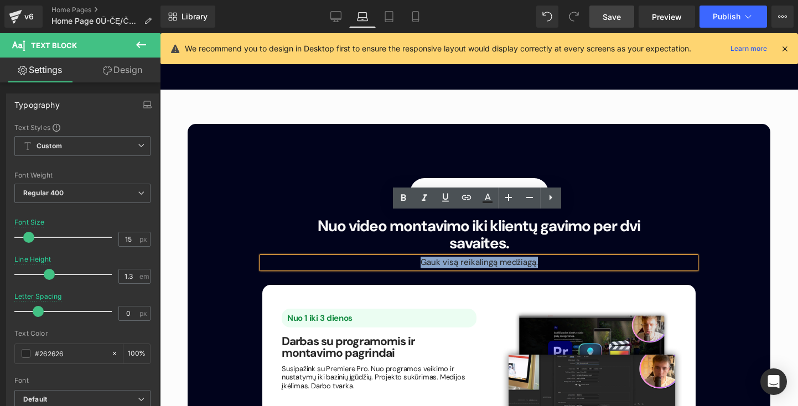
drag, startPoint x: 538, startPoint y: 221, endPoint x: 365, endPoint y: 217, distance: 173.2
click at [365, 257] on p "Gauk visą reikalingą medžiagą." at bounding box center [479, 262] width 378 height 11
click at [490, 199] on icon at bounding box center [488, 197] width 6 height 7
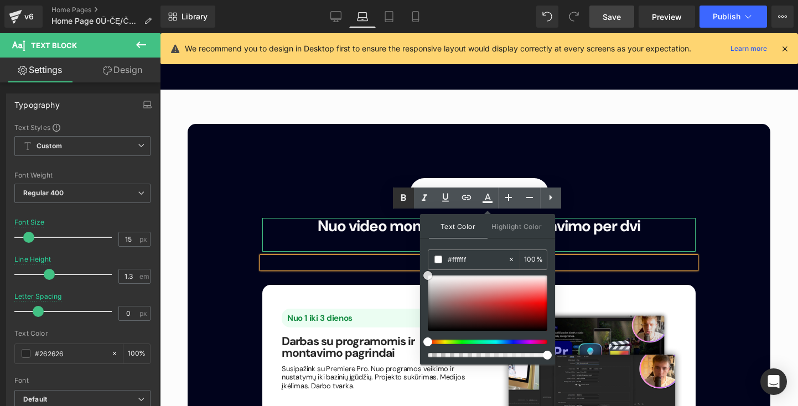
drag, startPoint x: 443, startPoint y: 312, endPoint x: 409, endPoint y: 200, distance: 116.2
click at [409, 188] on ul "Text Color Highlight Color #333333 #262626 100 % transparent 0 %" at bounding box center [477, 188] width 168 height 0
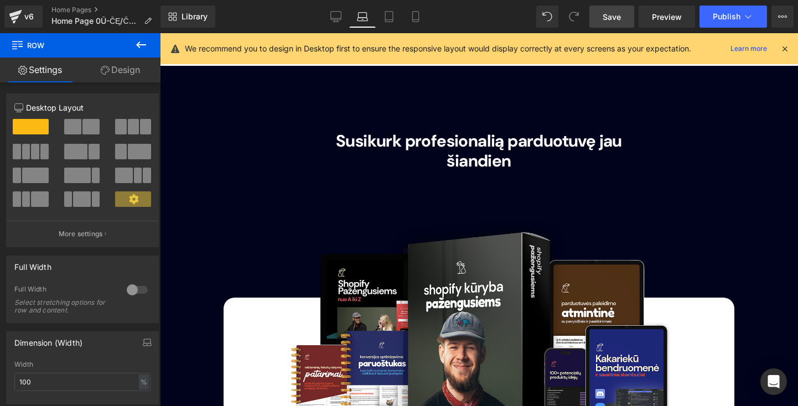
click at [458, 136] on div "Susikurk profesionalią parduotuvę jau šiandien" at bounding box center [479, 173] width 511 height 84
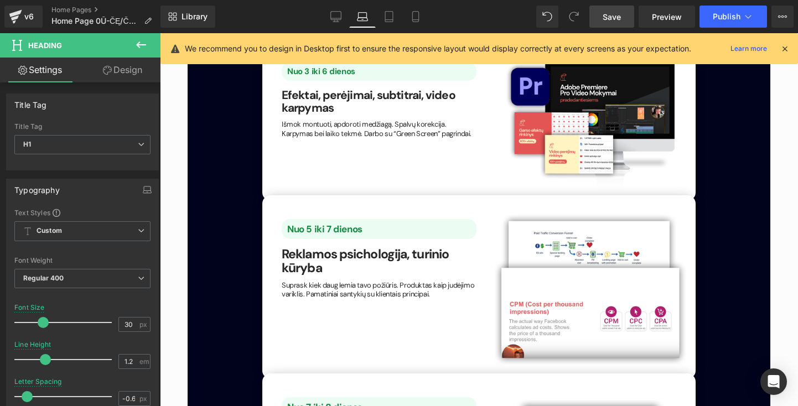
scroll to position [970, 0]
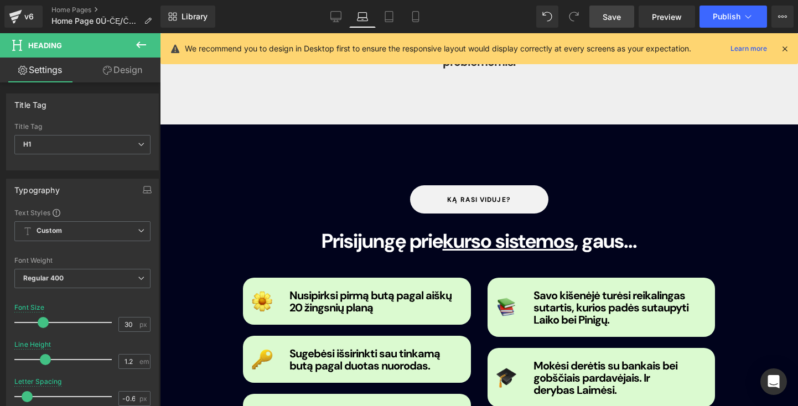
click at [615, 16] on span "Save" at bounding box center [612, 17] width 18 height 12
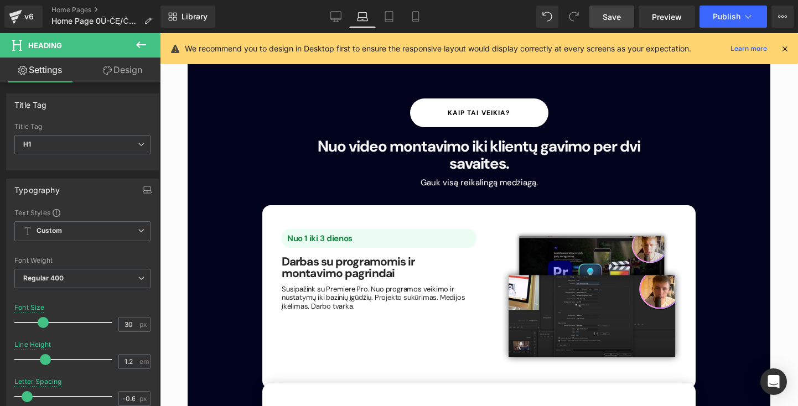
scroll to position [1517, 0]
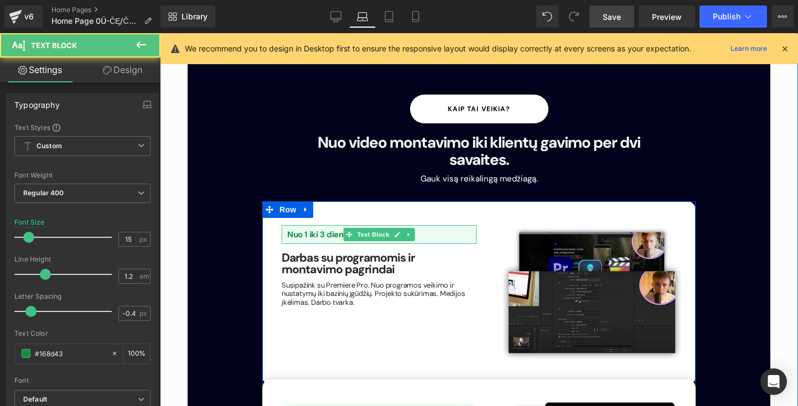
click at [418, 230] on p "Nuo 1 iki 3 dienos" at bounding box center [381, 235] width 189 height 10
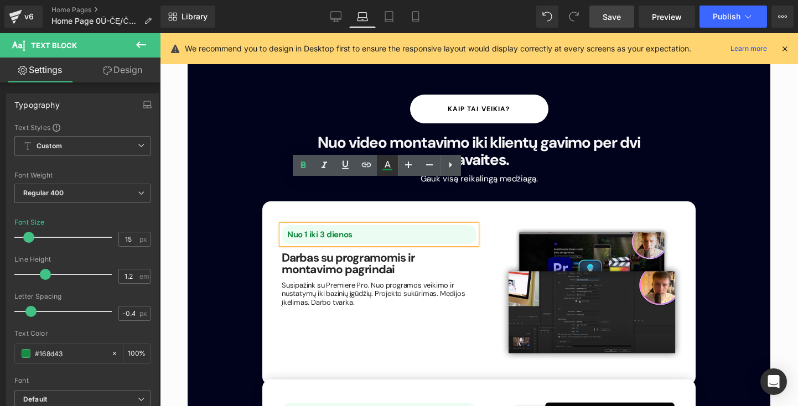
click at [384, 164] on icon at bounding box center [387, 165] width 13 height 13
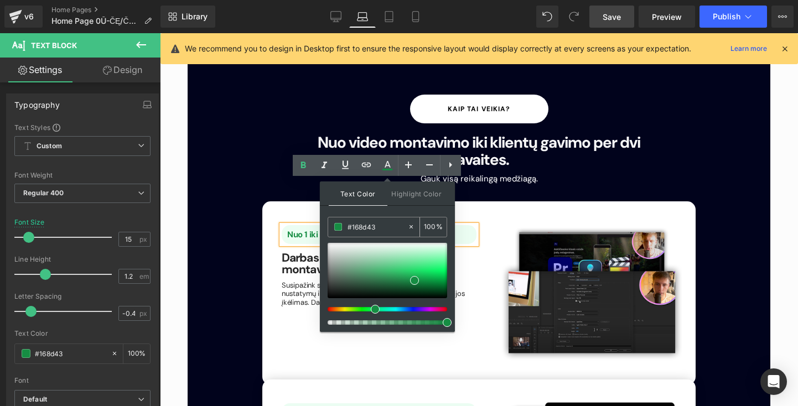
drag, startPoint x: 391, startPoint y: 223, endPoint x: 376, endPoint y: 223, distance: 14.9
click at [387, 223] on input "#262626" at bounding box center [377, 227] width 60 height 12
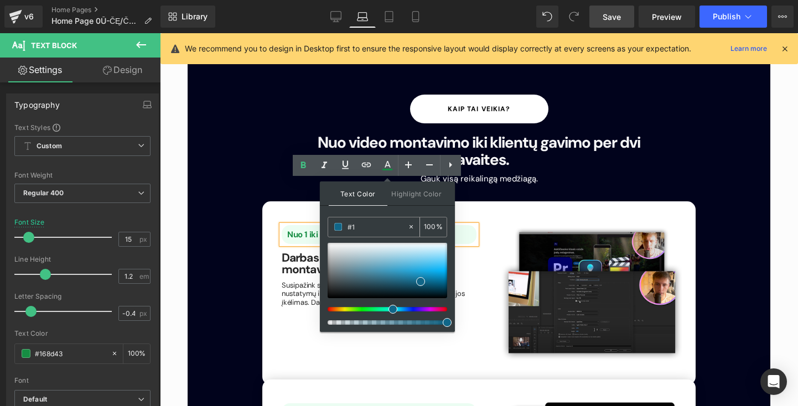
type input "#"
paste input "#505AF8"
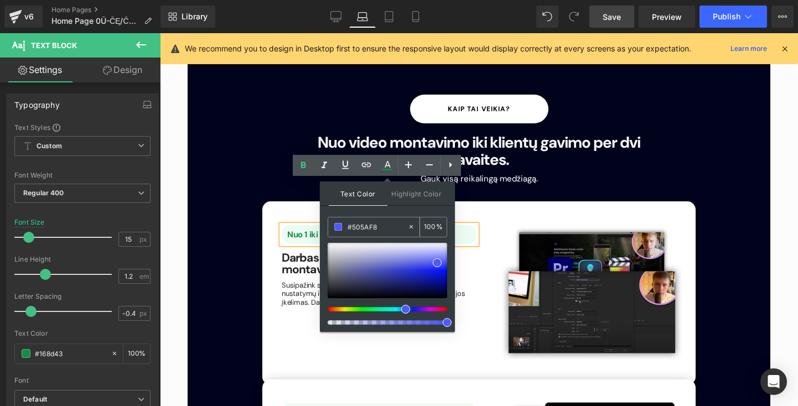
type input "#505AF8"
click at [304, 295] on div "Nuo 1 iki 3 dienos Text Block Darbas su programomis ir montavimo pagrindai Head…" at bounding box center [478, 293] width 433 height 184
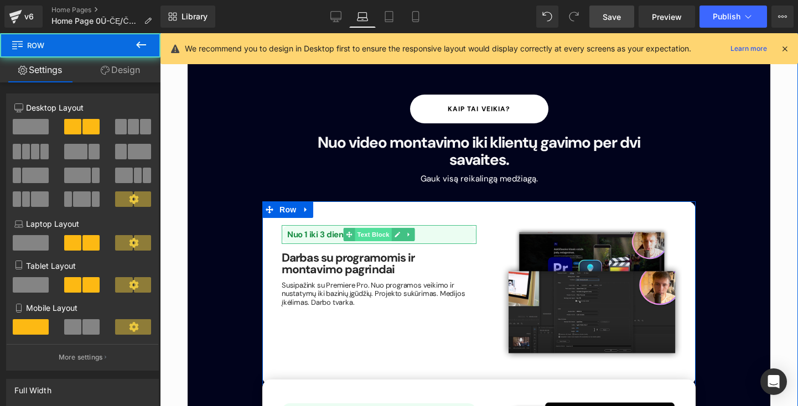
click at [387, 225] on div "Nuo 1 iki 3 dienos Text Block" at bounding box center [379, 234] width 195 height 19
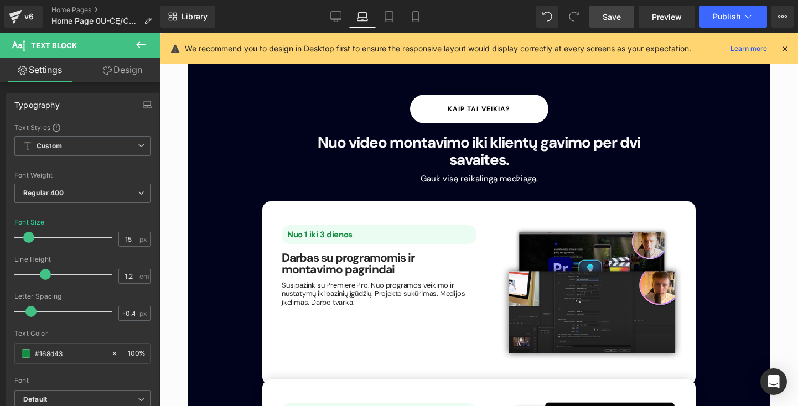
click at [121, 70] on link "Design" at bounding box center [122, 70] width 80 height 25
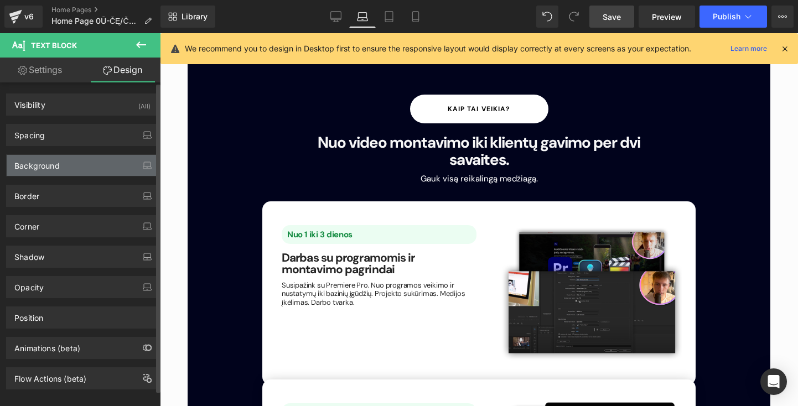
click at [122, 170] on div "Background" at bounding box center [83, 165] width 152 height 21
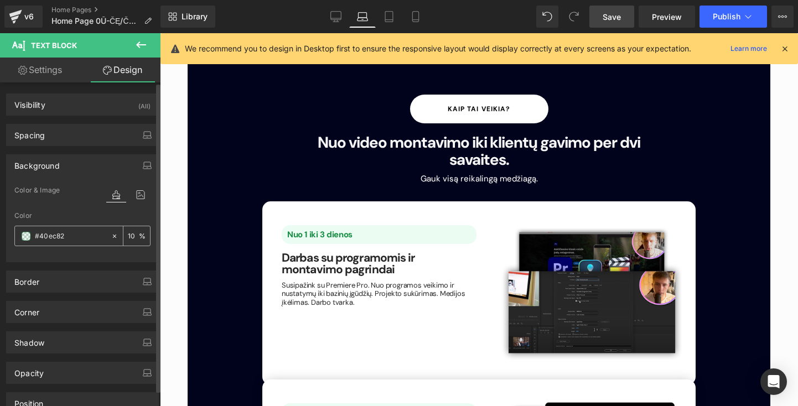
drag, startPoint x: 85, startPoint y: 234, endPoint x: 61, endPoint y: 234, distance: 24.3
click at [61, 234] on input "#40ec82" at bounding box center [70, 236] width 71 height 12
type input "#40ec8"
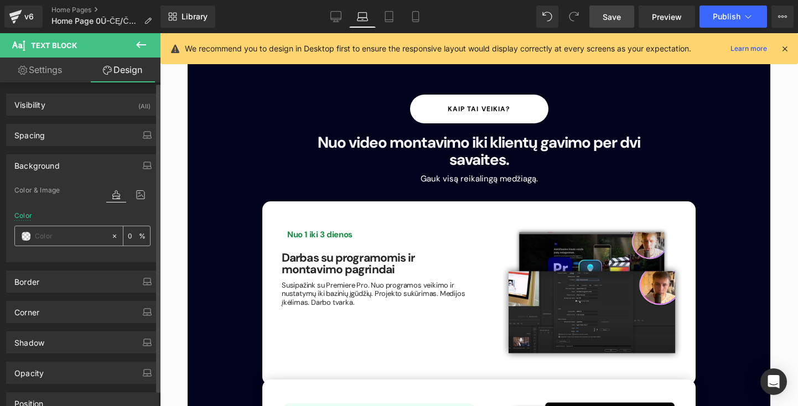
paste input "#505AF8"
type input "#505AF8"
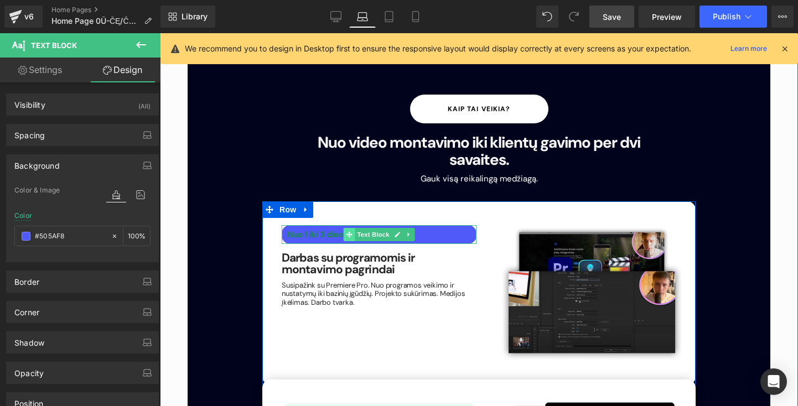
click at [346, 231] on icon at bounding box center [349, 234] width 6 height 7
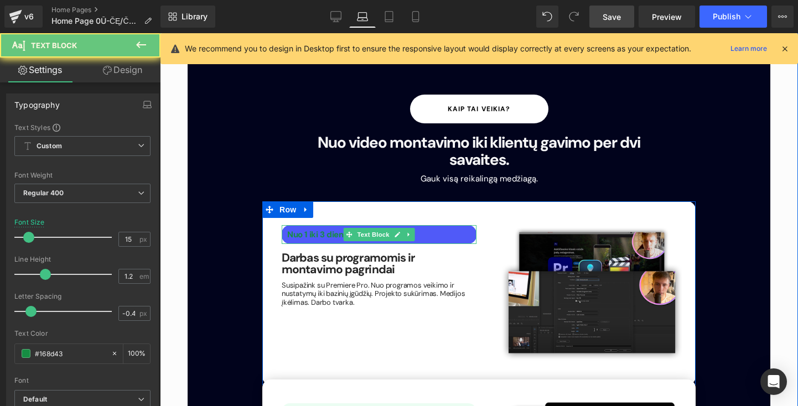
click at [318, 229] on b "Nuo 1 iki 3 dienos" at bounding box center [319, 234] width 65 height 11
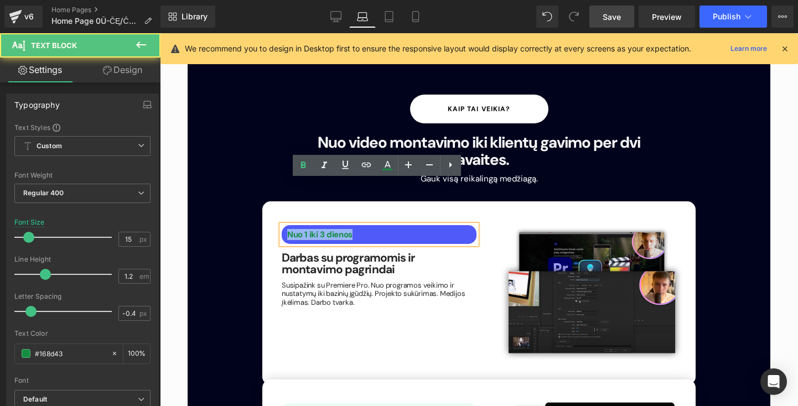
drag, startPoint x: 363, startPoint y: 189, endPoint x: 251, endPoint y: 188, distance: 112.3
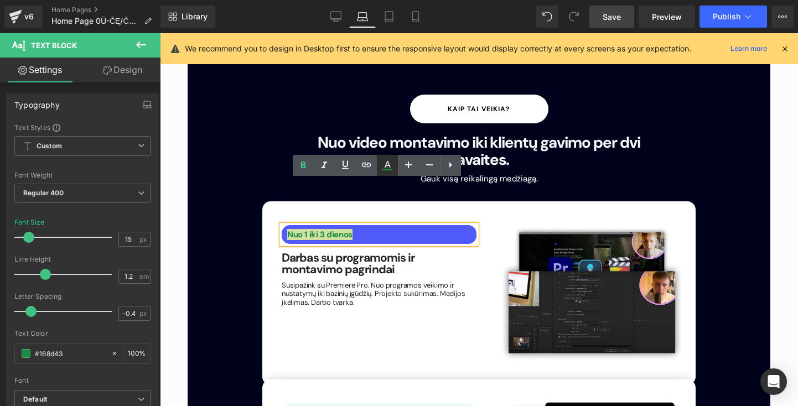
click at [385, 160] on icon at bounding box center [387, 165] width 13 height 13
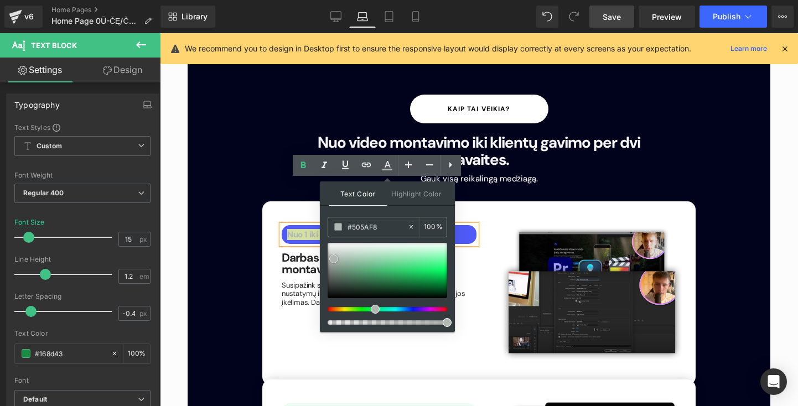
drag, startPoint x: 415, startPoint y: 279, endPoint x: 327, endPoint y: 221, distance: 105.4
click at [328, 217] on div "#505AF8 100 %" at bounding box center [388, 274] width 120 height 115
click at [278, 286] on div "Nuo 1 iki 3 dienos Text Block Darbas su programomis ir montavimo pagrindai Head…" at bounding box center [478, 293] width 433 height 184
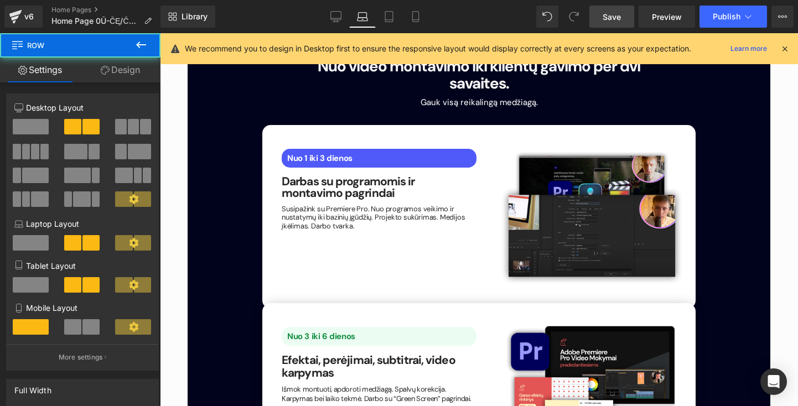
scroll to position [1601, 0]
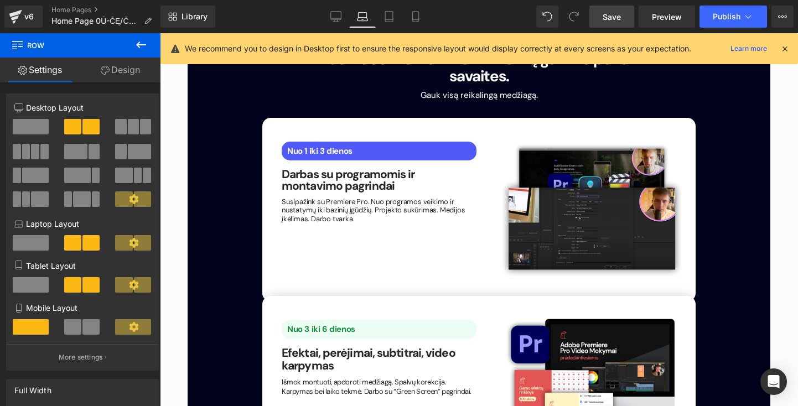
click at [370, 320] on div "Nuo 3 iki 6 dienos Text Block" at bounding box center [379, 329] width 195 height 19
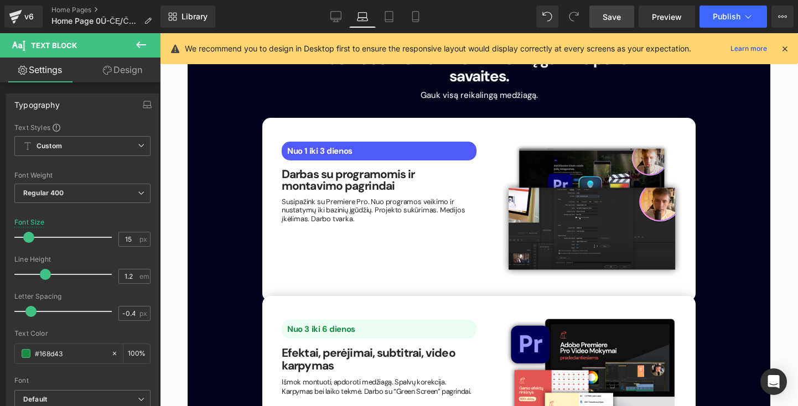
click at [132, 69] on link "Design" at bounding box center [122, 70] width 80 height 25
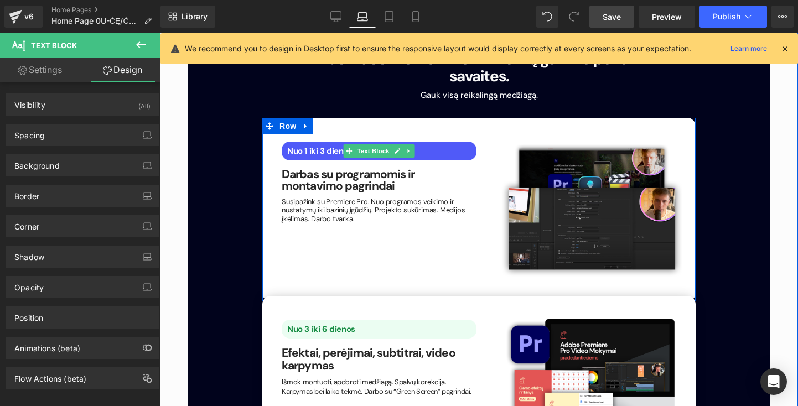
click at [413, 146] on p "Nuo 1 iki 3 dienos" at bounding box center [381, 151] width 189 height 10
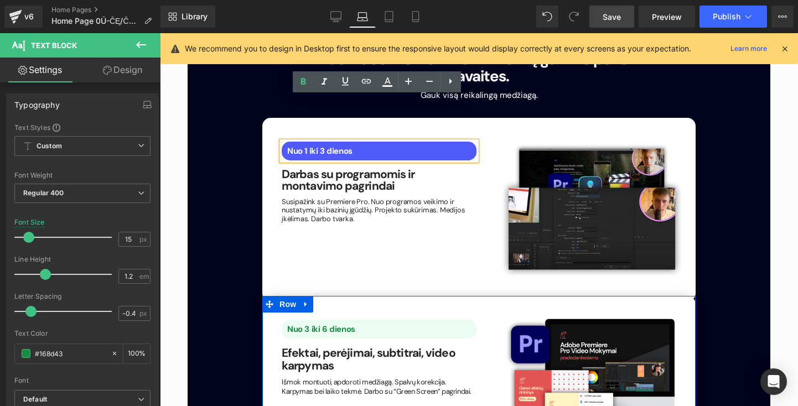
click at [377, 320] on div "Nuo 3 iki 6 dienos Text Block" at bounding box center [379, 329] width 195 height 19
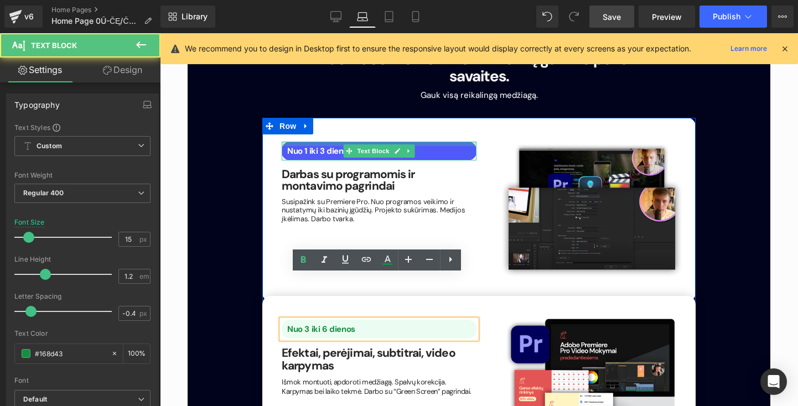
click at [385, 142] on div at bounding box center [379, 144] width 195 height 4
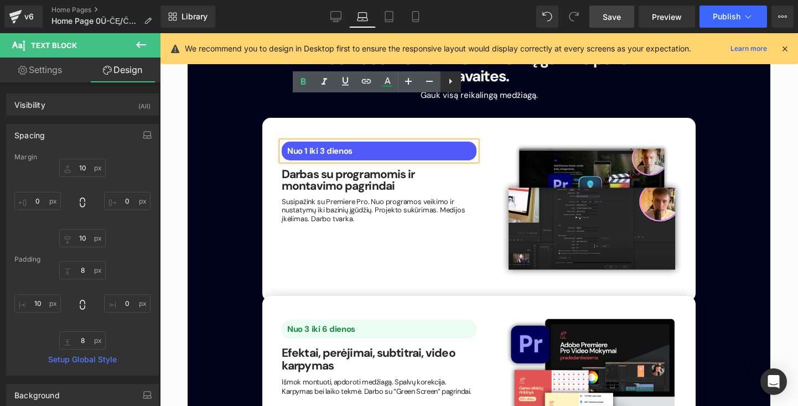
click at [451, 79] on icon at bounding box center [450, 81] width 13 height 13
click at [477, 86] on icon at bounding box center [471, 81] width 13 height 13
click at [413, 146] on p "Nuo 1 iki 3 dienos" at bounding box center [381, 151] width 189 height 10
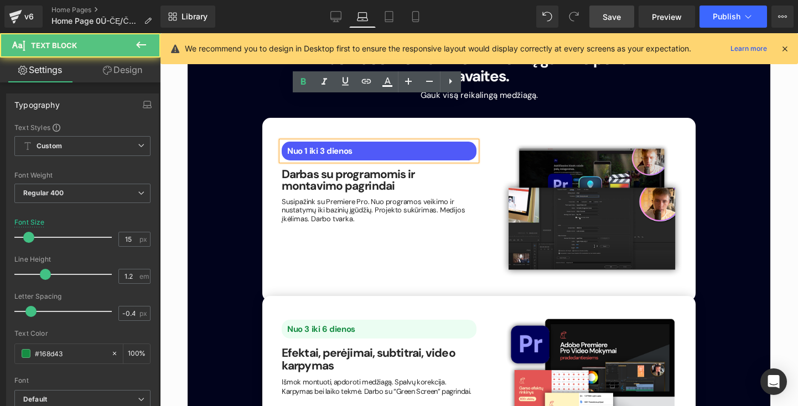
click at [416, 198] on p "Susipažink su Premiere Pro. Nuo programos veikimo ir nustatymų iki bazinių įgūd…" at bounding box center [379, 211] width 195 height 26
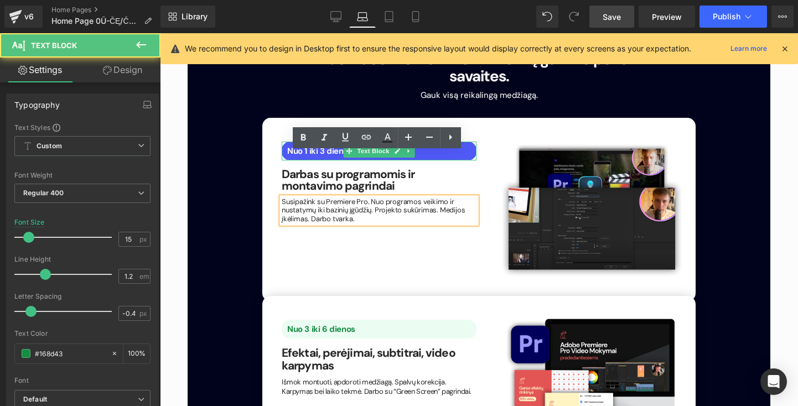
click at [321, 146] on b "Nuo 1 iki 3 dienos" at bounding box center [319, 151] width 65 height 11
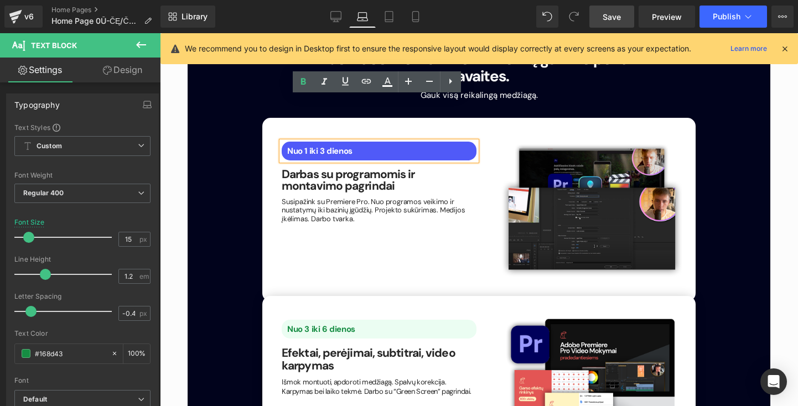
click at [375, 146] on p "Nuo 1 iki 3 dienos" at bounding box center [381, 151] width 189 height 10
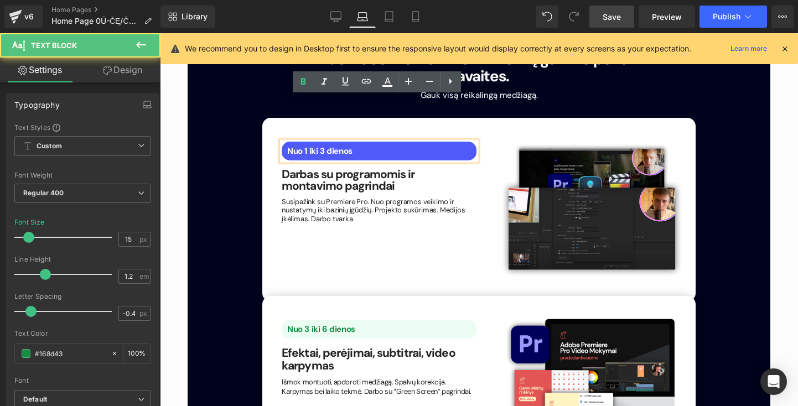
click at [282, 142] on div "Nuo 1 iki 3 dienos" at bounding box center [379, 151] width 195 height 19
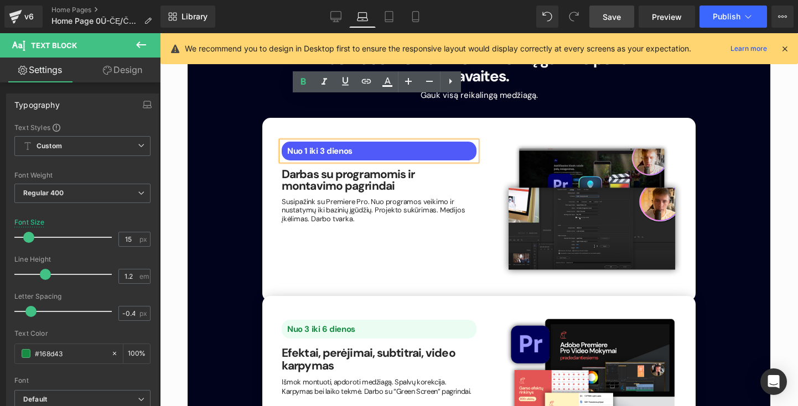
click at [282, 142] on div "Nuo 1 iki 3 dienos" at bounding box center [379, 151] width 195 height 19
click at [263, 118] on div "Nuo 1 iki 3 dienos Text Block Darbas su programomis ir montavimo pagrindai Head…" at bounding box center [478, 210] width 433 height 184
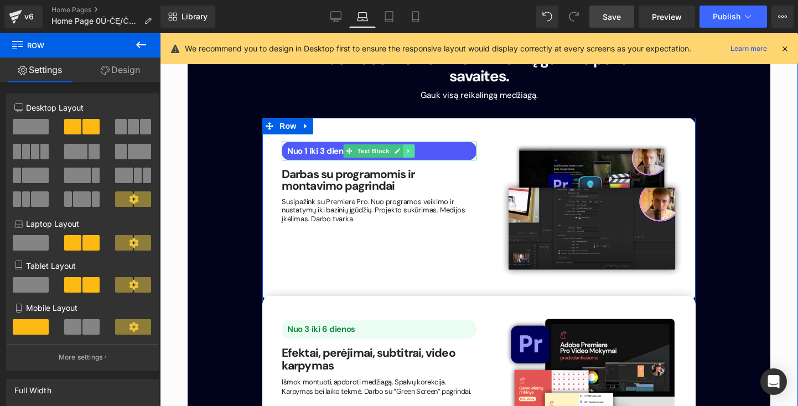
click at [407, 149] on icon at bounding box center [408, 151] width 2 height 4
click at [400, 148] on icon at bounding box center [403, 151] width 6 height 7
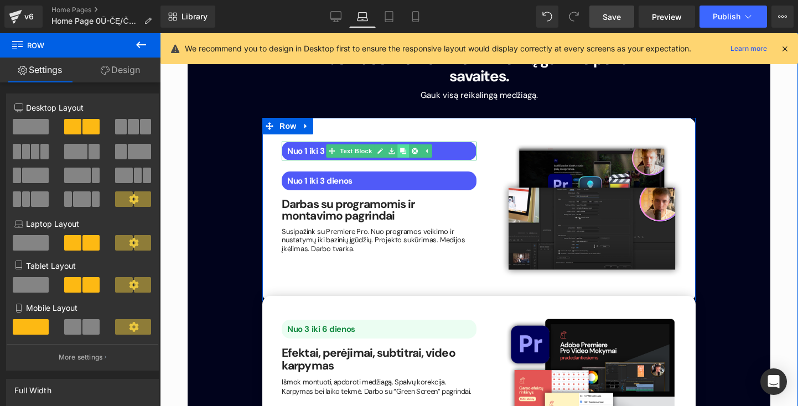
click at [400, 148] on icon at bounding box center [403, 151] width 6 height 6
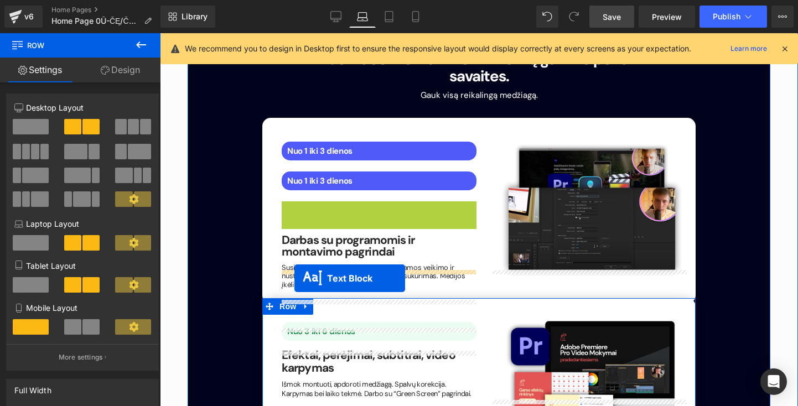
drag, startPoint x: 371, startPoint y: 165, endPoint x: 294, endPoint y: 278, distance: 136.6
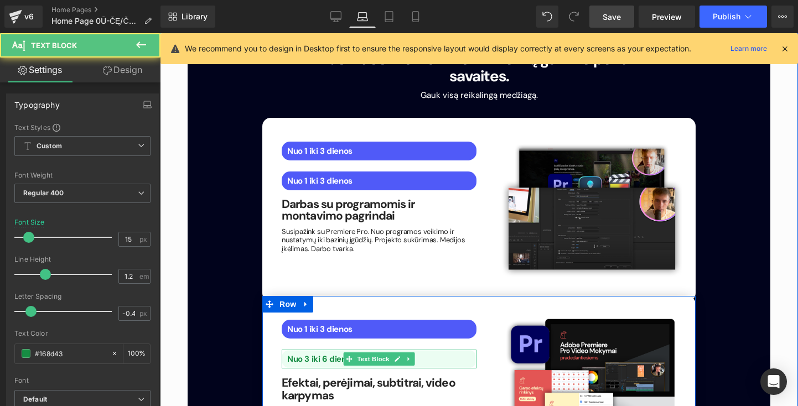
click at [299, 350] on div "Nuo 3 iki 6 dienos" at bounding box center [379, 359] width 195 height 19
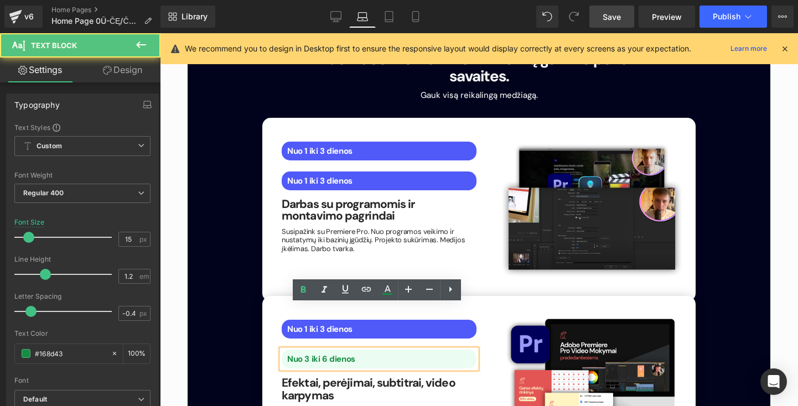
click at [469, 350] on div "Nuo 3 iki 6 dienos" at bounding box center [379, 359] width 195 height 19
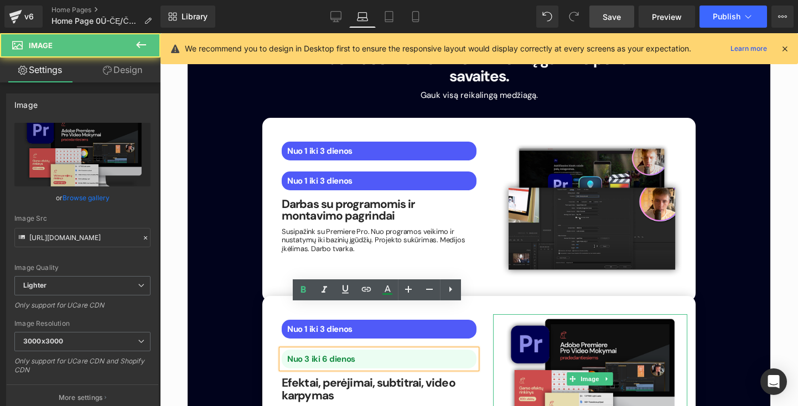
click at [495, 327] on img at bounding box center [590, 378] width 195 height 129
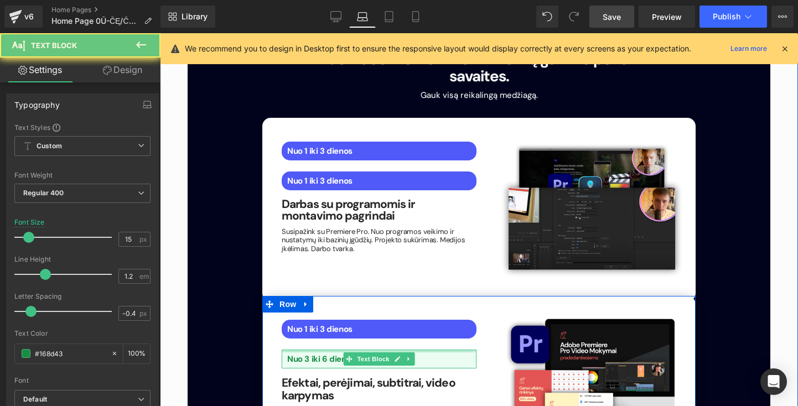
click at [417, 350] on div at bounding box center [379, 351] width 195 height 3
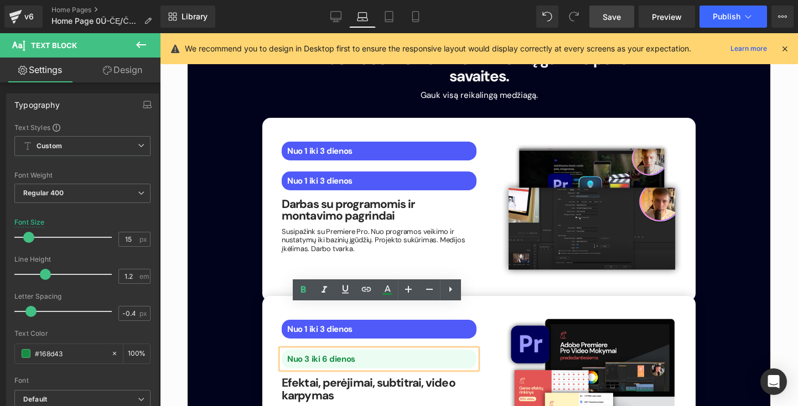
click at [452, 377] on h1 "Efektai, perėjimai, subtitrai, video karpymas" at bounding box center [379, 389] width 195 height 25
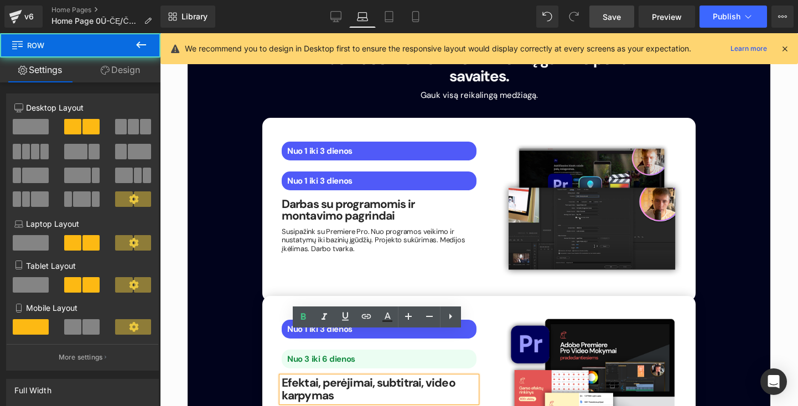
click at [492, 296] on div "Nuo 1 iki 3 dienos Text Block Nuo 3 iki 6 dienos Text Block Efektai, perėjimai,…" at bounding box center [478, 377] width 433 height 162
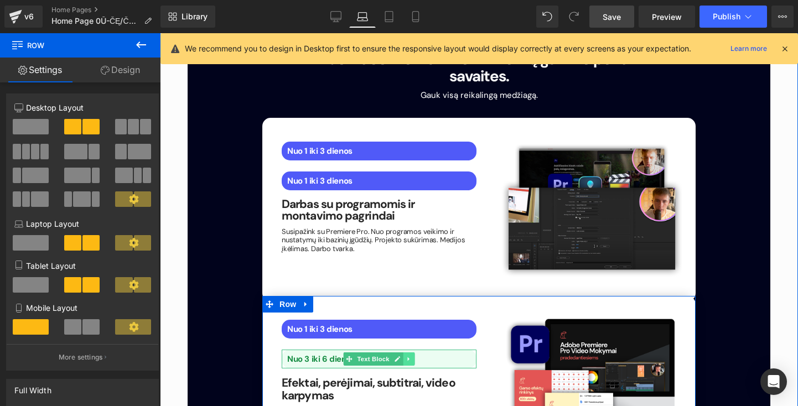
click at [406, 356] on icon at bounding box center [409, 359] width 6 height 7
click at [409, 352] on link at bounding box center [415, 358] width 12 height 13
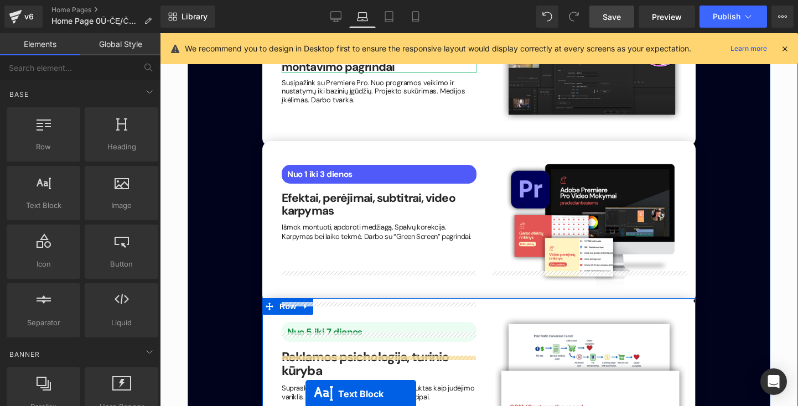
scroll to position [1789, 0]
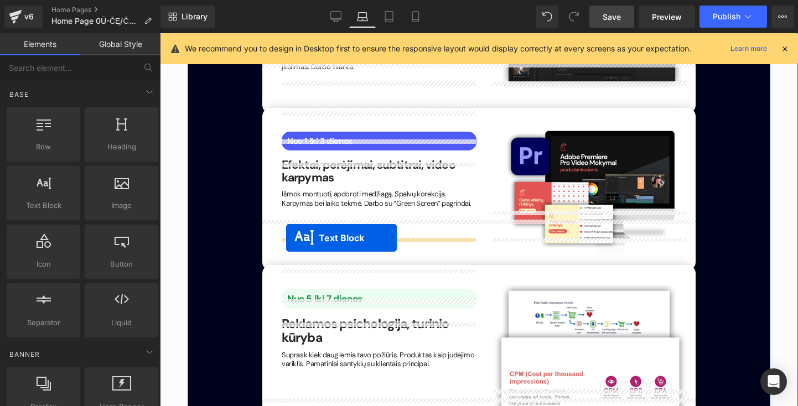
drag, startPoint x: 346, startPoint y: 136, endPoint x: 286, endPoint y: 238, distance: 118.8
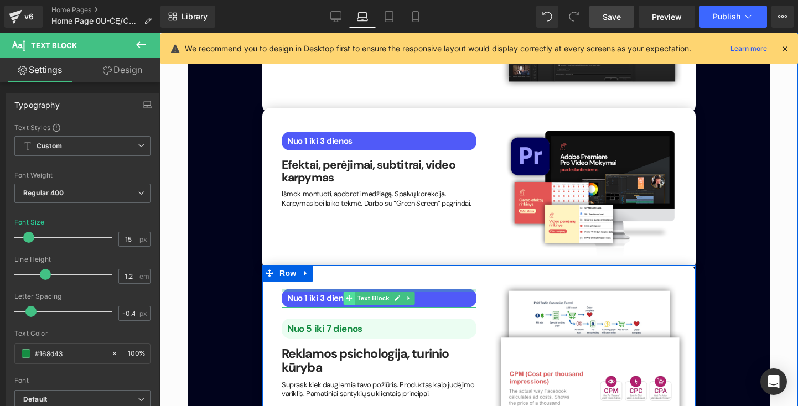
click at [346, 295] on icon at bounding box center [349, 298] width 6 height 7
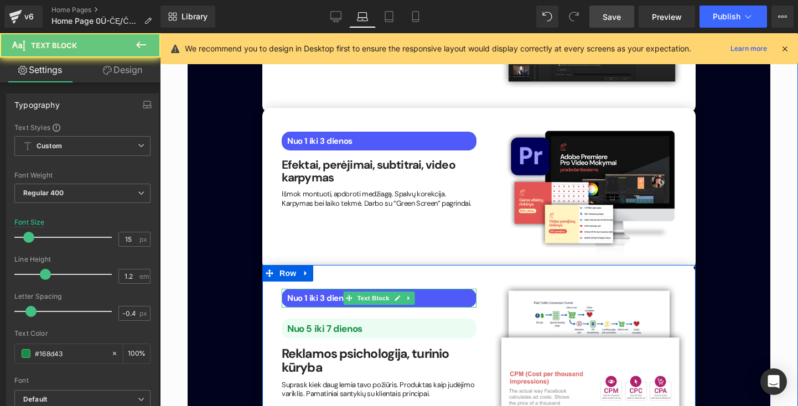
click at [319, 293] on b "Nuo 1 iki 3 dienos" at bounding box center [319, 298] width 65 height 11
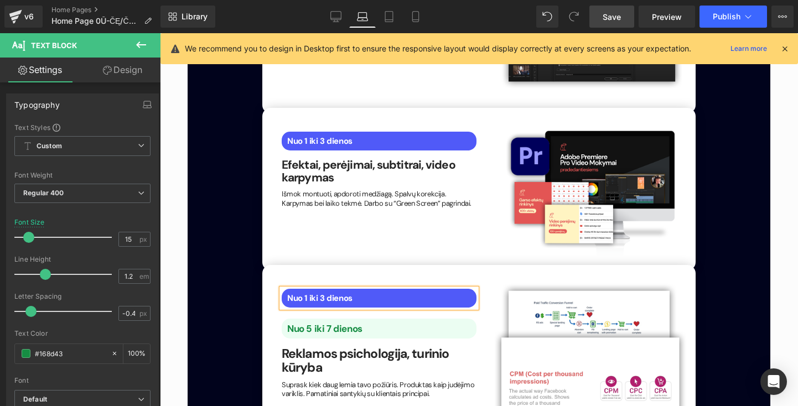
paste div
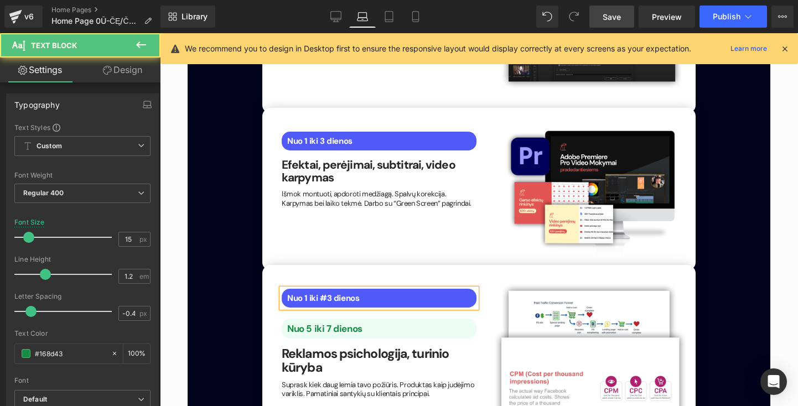
click at [392, 289] on div "Nuo 1 iki #3 dienos" at bounding box center [379, 298] width 195 height 19
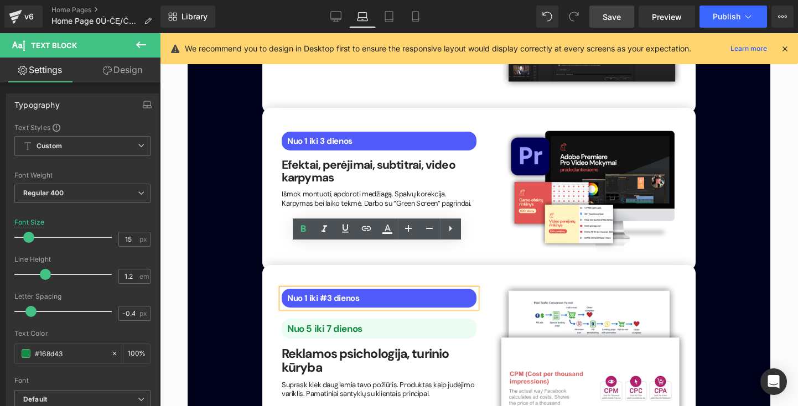
click at [435, 323] on p "Nuo 5 iki 7 dienos" at bounding box center [381, 328] width 189 height 11
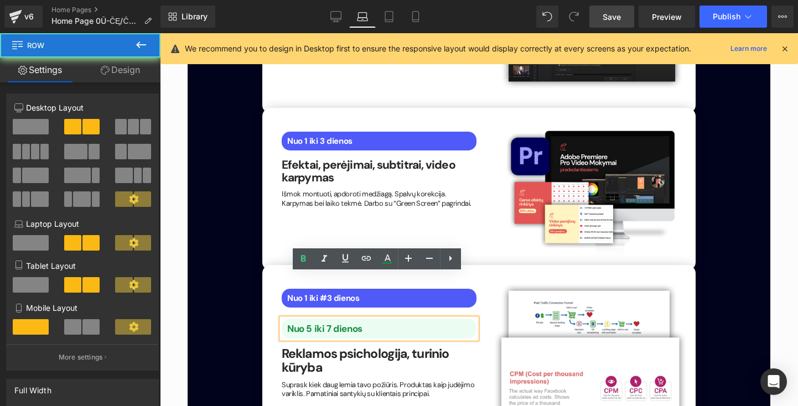
click at [278, 283] on div "Nuo 1 iki #3 dienos Text Block Nuo 5 iki 7 dienos Text Block Reklamos psicholog…" at bounding box center [378, 341] width 211 height 116
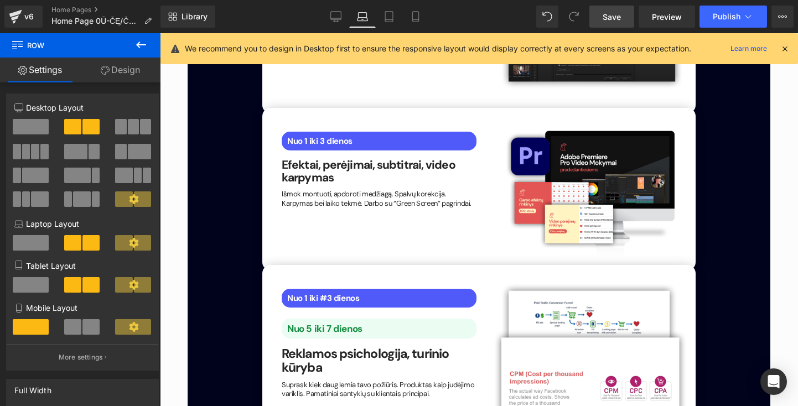
click at [293, 293] on b "Nuo 1 iki #3 dienos" at bounding box center [323, 298] width 72 height 11
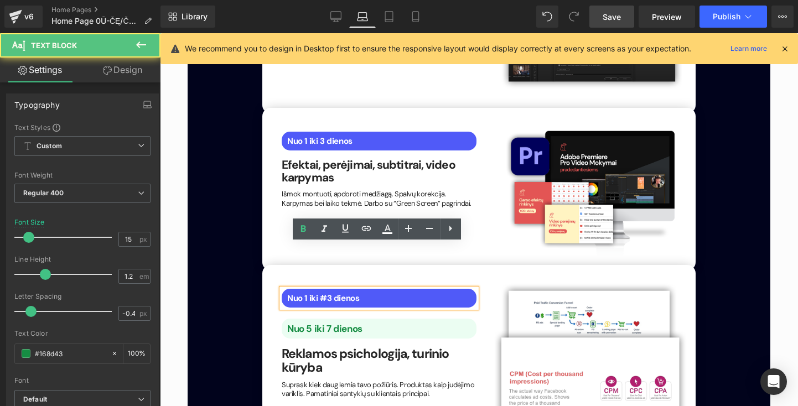
click at [411, 293] on p "Nuo 1 iki #3 dienos" at bounding box center [381, 298] width 189 height 10
click at [467, 319] on div "Nuo 5 iki 7 dienos Text Block" at bounding box center [379, 329] width 195 height 20
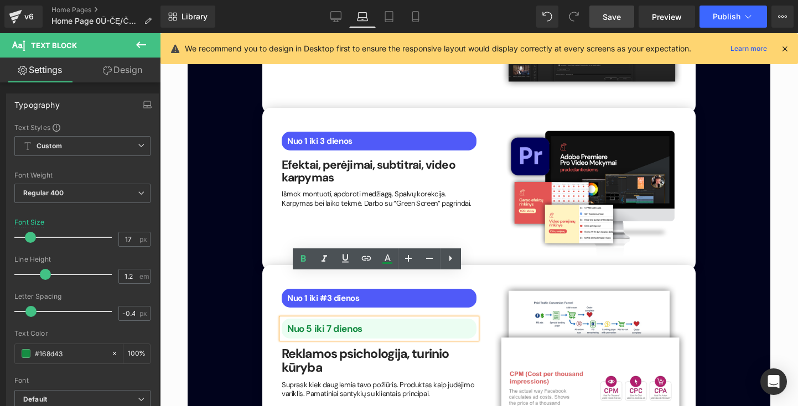
click at [504, 265] on div "Nuo 1 iki #3 dienos Text Block Nuo 5 iki 7 dienos Text Block Reklamos psicholog…" at bounding box center [478, 357] width 433 height 184
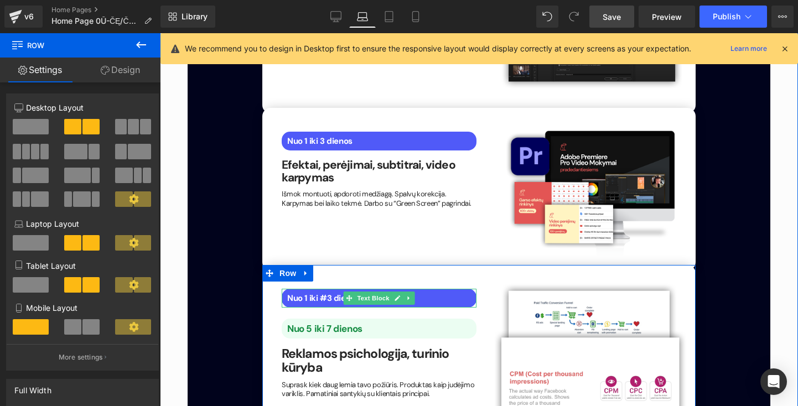
click at [411, 292] on link at bounding box center [409, 298] width 12 height 13
click at [397, 292] on link at bounding box center [403, 298] width 12 height 13
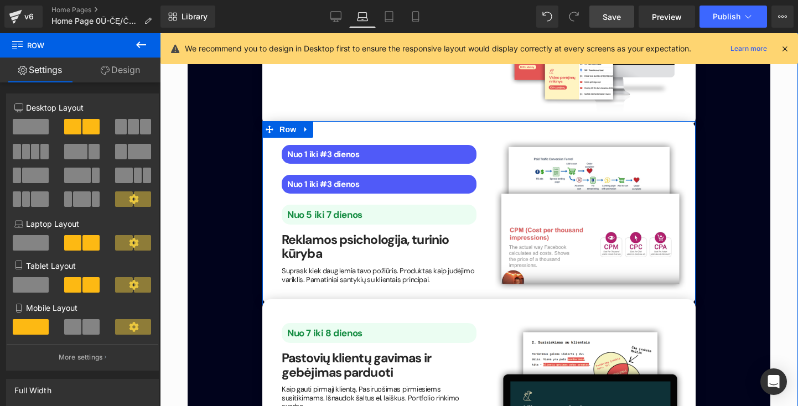
scroll to position [1930, 0]
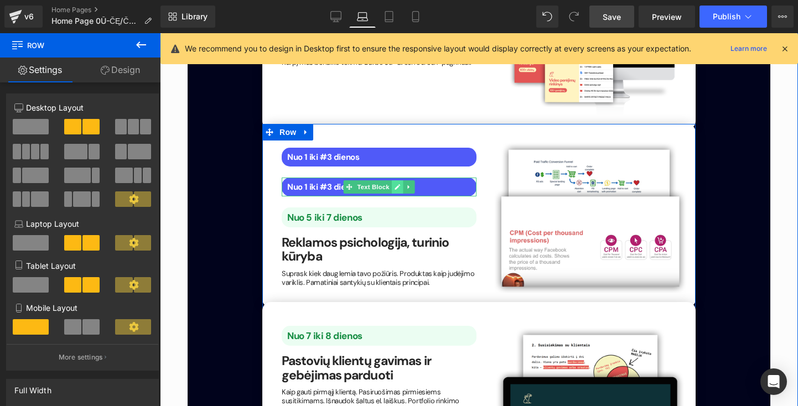
click at [398, 180] on link at bounding box center [397, 186] width 12 height 13
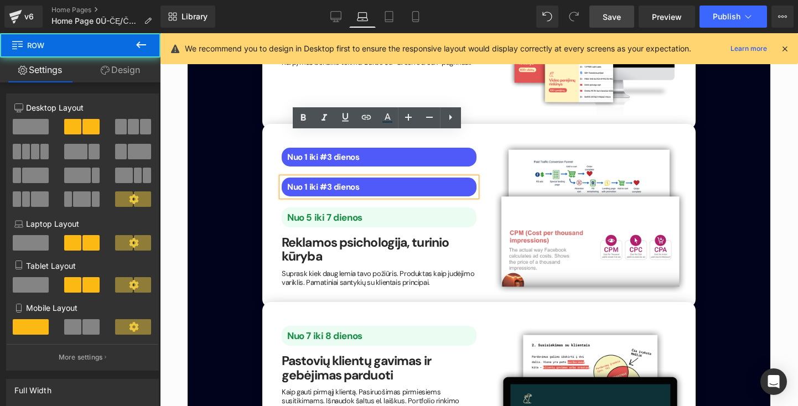
click at [479, 143] on div "Nuo 1 iki #3 dienos Text Block Nuo 1 iki #3 dienos Text Block Nuo 5 iki 7 dieno…" at bounding box center [378, 215] width 211 height 146
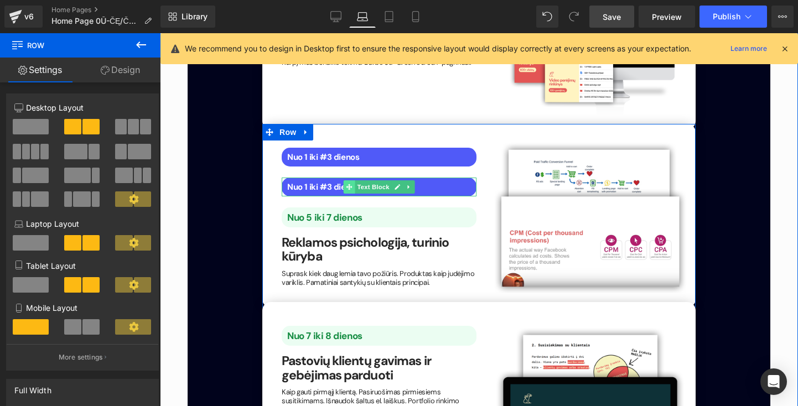
click at [343, 180] on span at bounding box center [349, 186] width 12 height 13
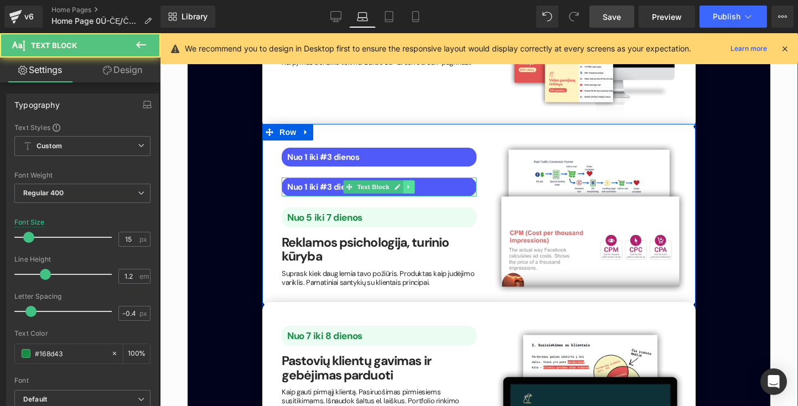
click at [409, 184] on icon at bounding box center [409, 187] width 6 height 7
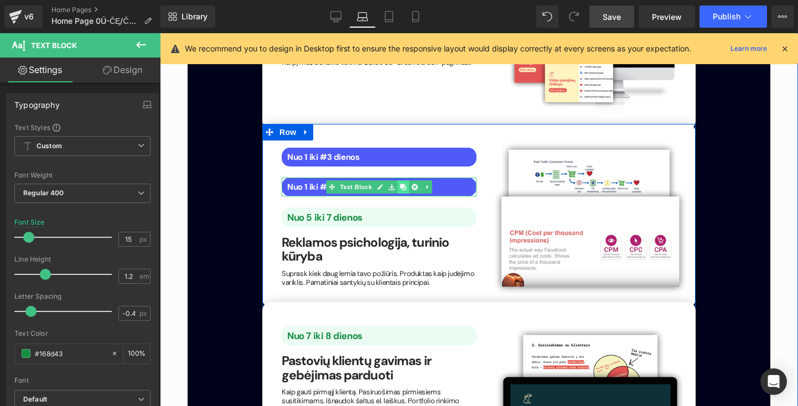
click at [401, 184] on icon at bounding box center [403, 187] width 6 height 6
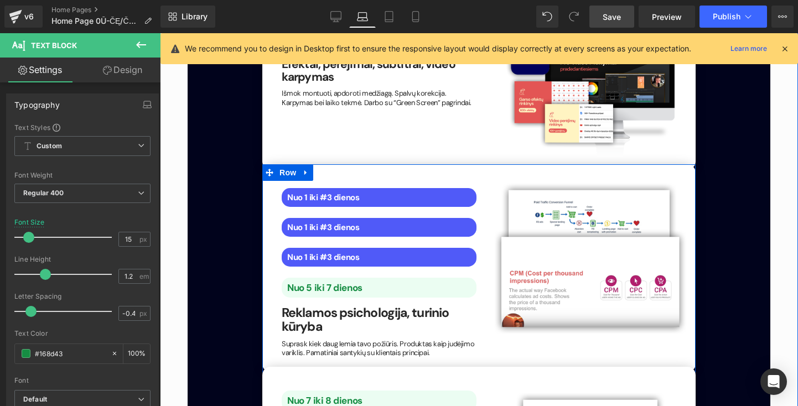
scroll to position [1888, 0]
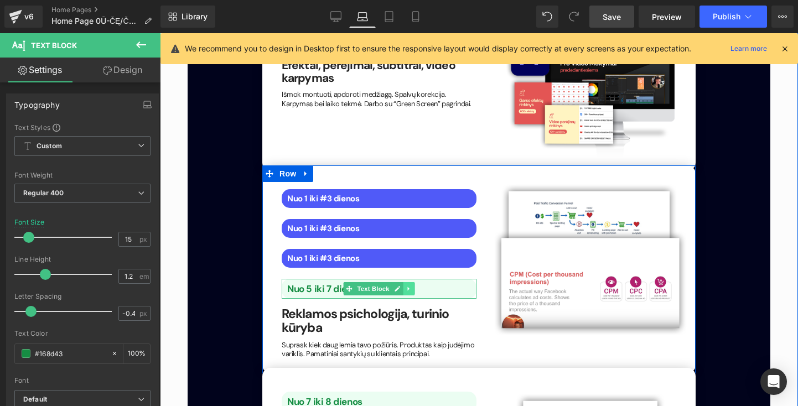
click at [410, 282] on link at bounding box center [409, 288] width 12 height 13
click at [413, 286] on icon at bounding box center [414, 289] width 6 height 7
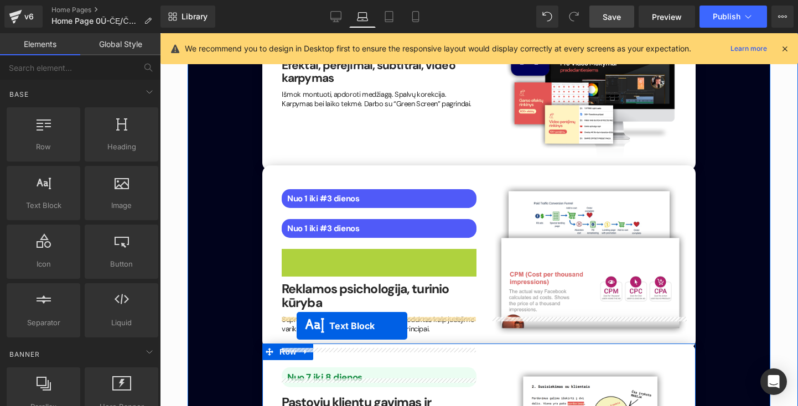
drag, startPoint x: 345, startPoint y: 213, endPoint x: 297, endPoint y: 326, distance: 122.9
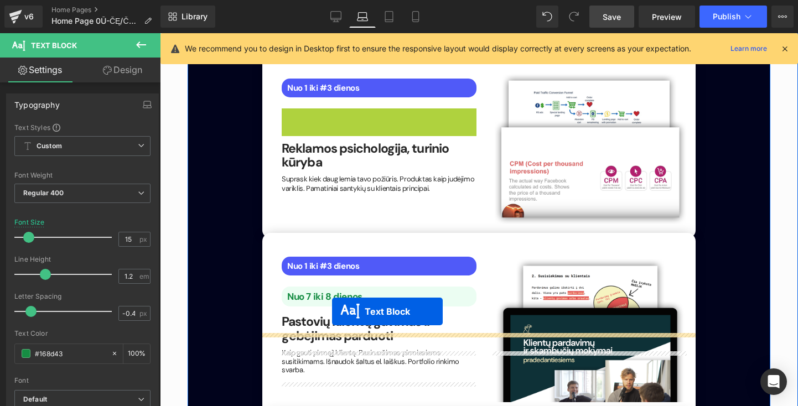
scroll to position [2032, 0]
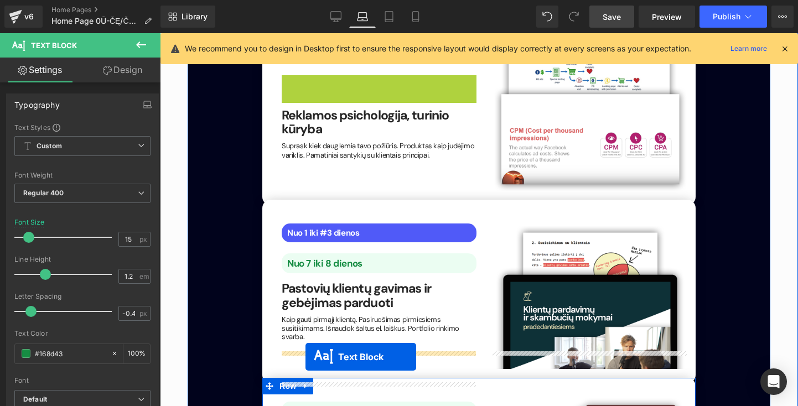
drag, startPoint x: 331, startPoint y: 181, endPoint x: 305, endPoint y: 356, distance: 176.8
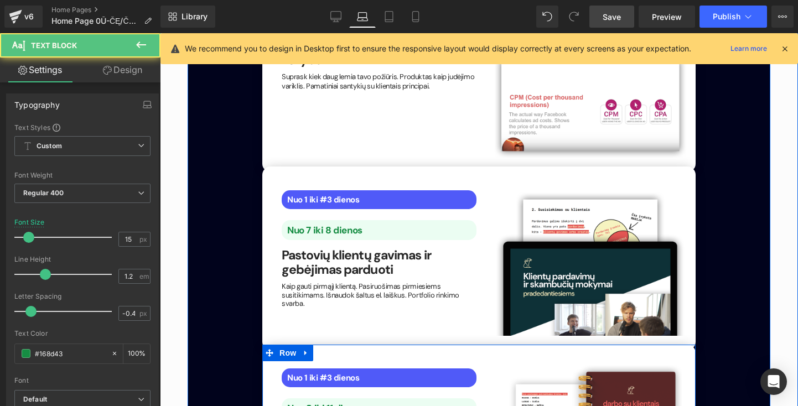
scroll to position [2073, 0]
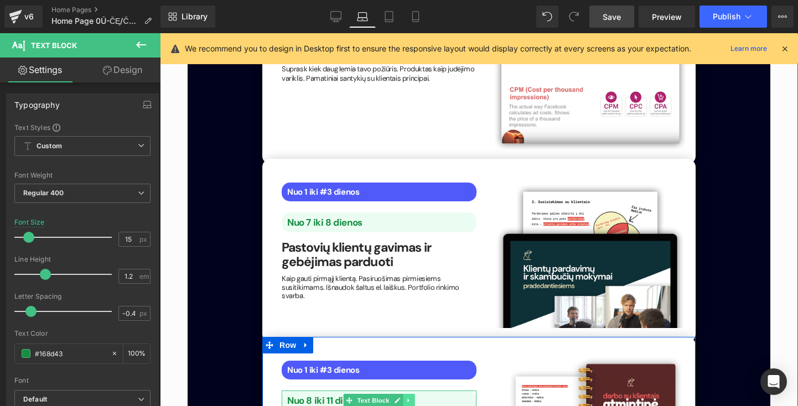
click at [408, 397] on icon at bounding box center [409, 400] width 6 height 7
click at [415, 397] on icon at bounding box center [414, 400] width 6 height 7
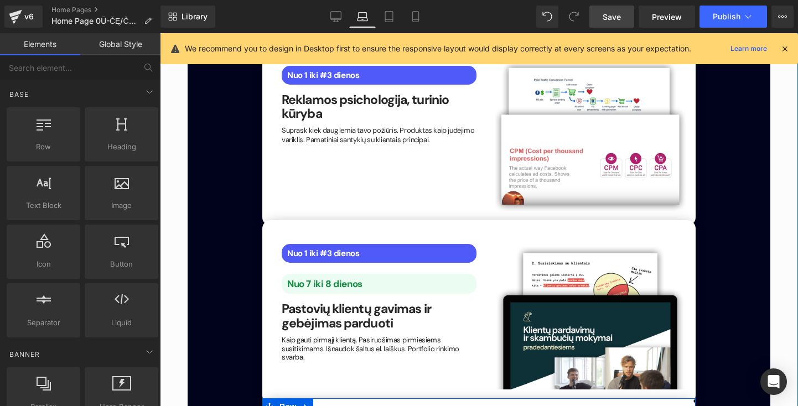
scroll to position [1992, 0]
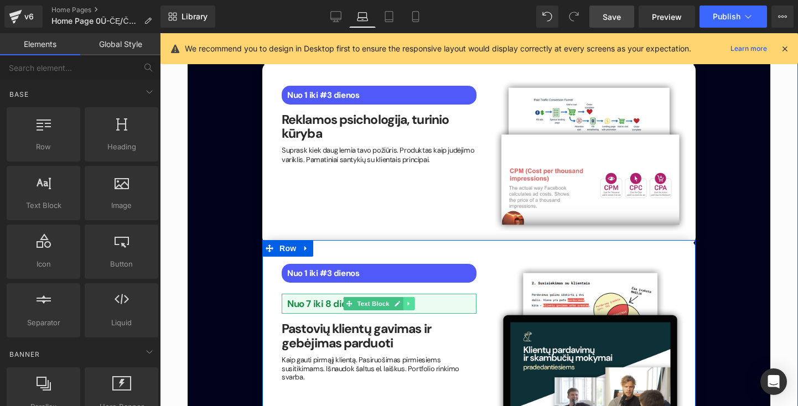
click at [410, 297] on link at bounding box center [409, 303] width 12 height 13
click at [411, 300] on icon at bounding box center [414, 303] width 6 height 6
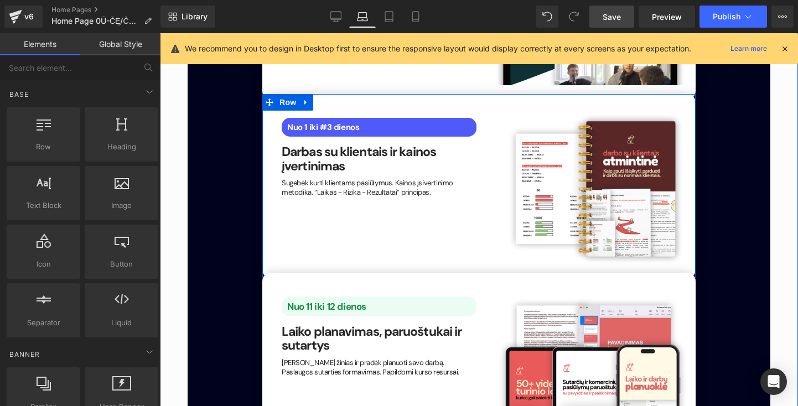
scroll to position [2295, 0]
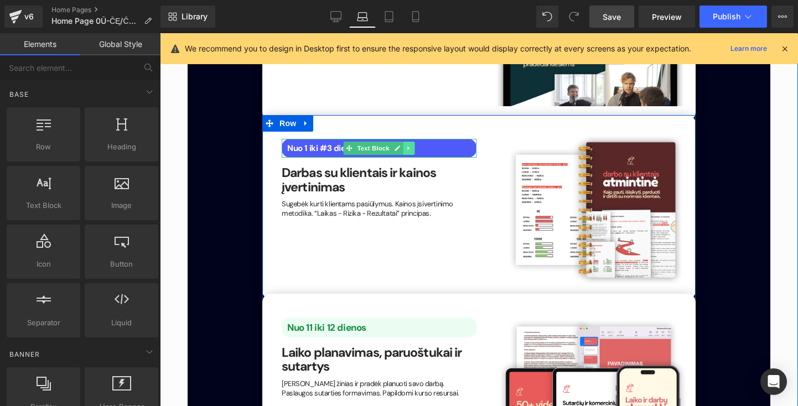
click at [409, 142] on link at bounding box center [409, 148] width 12 height 13
click at [400, 146] on icon at bounding box center [403, 149] width 6 height 6
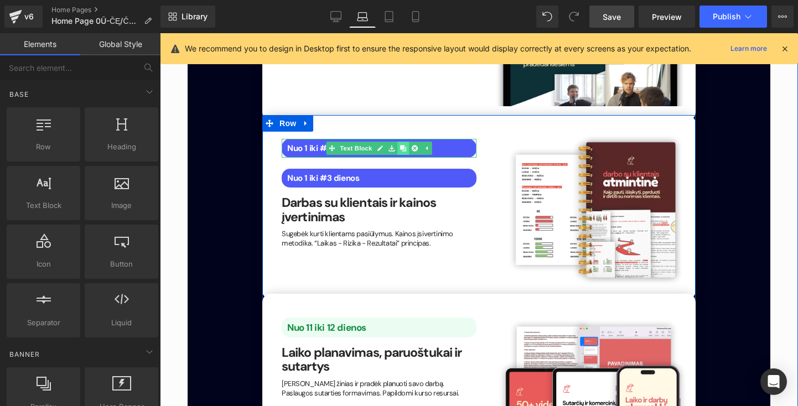
click at [400, 146] on icon at bounding box center [403, 149] width 6 height 6
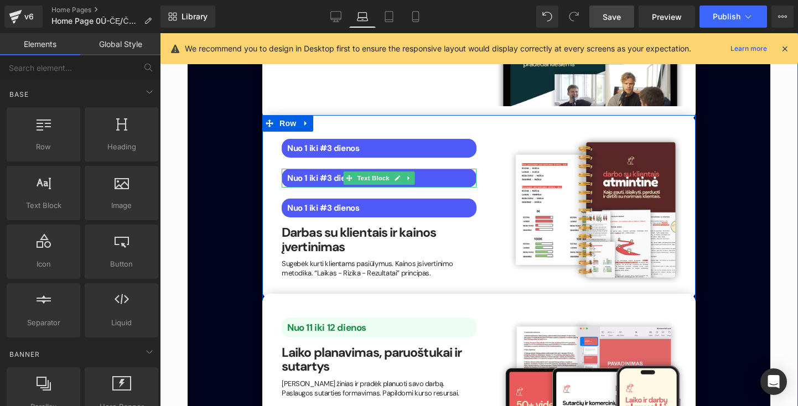
click at [287, 173] on b "Nuo 1 iki #3 dienos" at bounding box center [323, 178] width 72 height 11
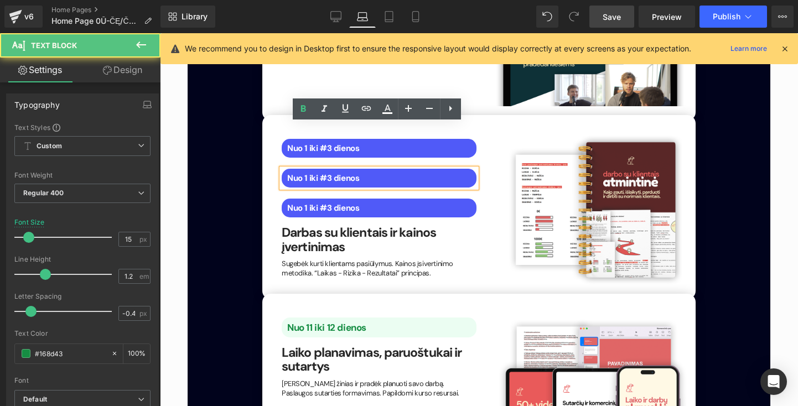
click at [366, 174] on div "Nuo 1 iki #3 dienos Text Block Nuo 1 iki #3 dienos Text Block Nuo 1 iki #3 dien…" at bounding box center [378, 205] width 211 height 144
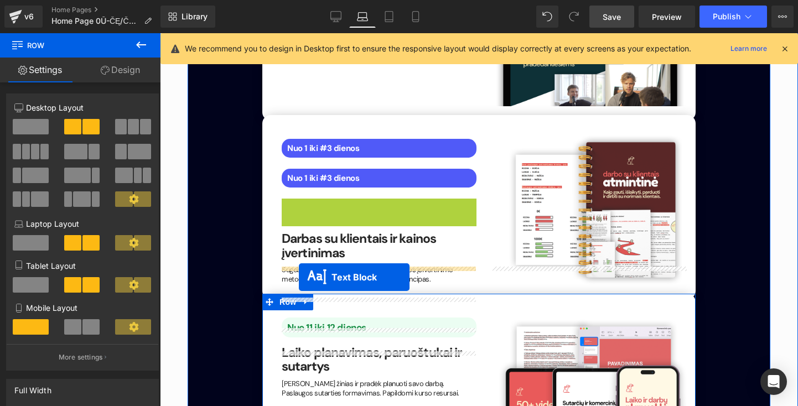
drag, startPoint x: 349, startPoint y: 163, endPoint x: 299, endPoint y: 277, distance: 124.6
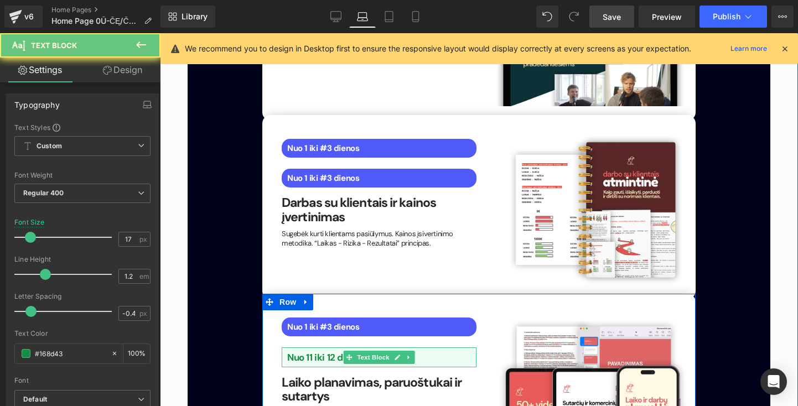
click at [293, 351] on b "Nuo 11 iki 12 dienos" at bounding box center [326, 357] width 79 height 12
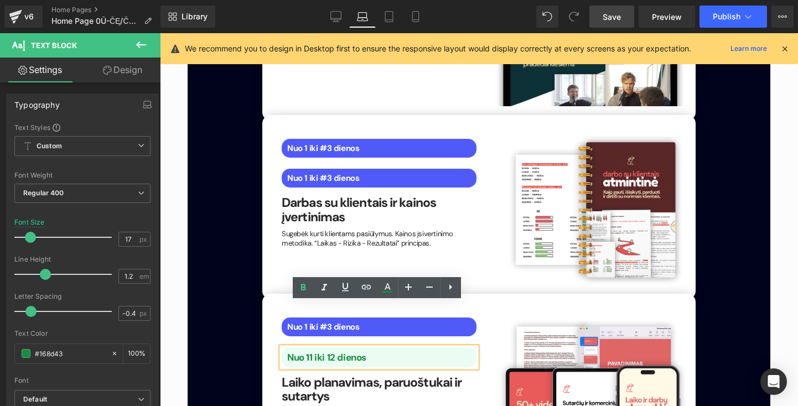
click at [271, 325] on div "Nuo 1 iki #3 dienos Text Block Nuo 11 iki 12 dienos Text Block Laiko planavimas…" at bounding box center [478, 386] width 433 height 184
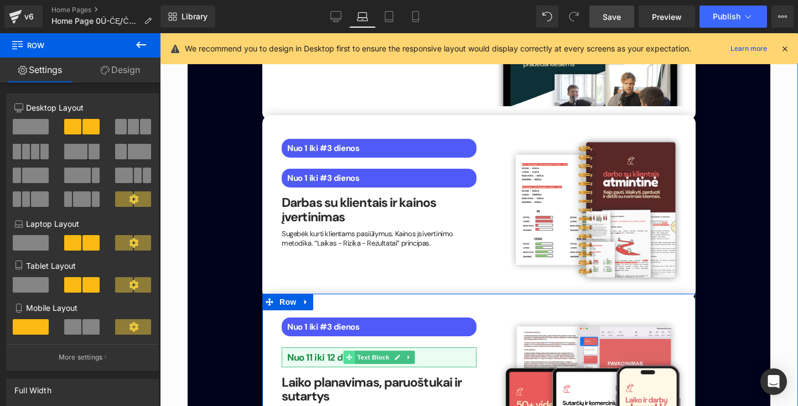
click at [347, 354] on icon at bounding box center [349, 357] width 6 height 6
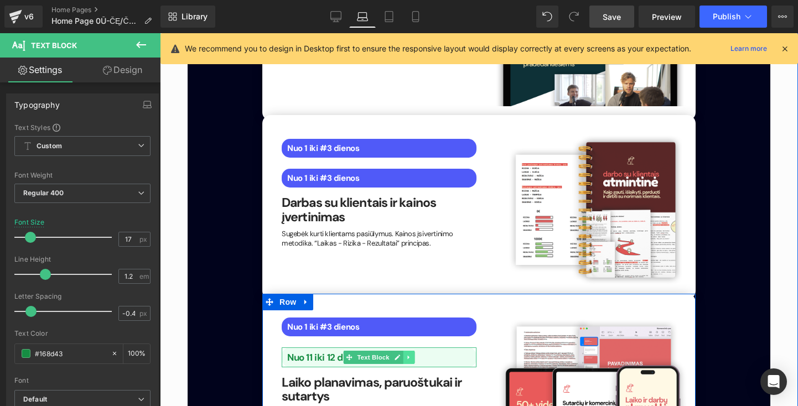
click at [409, 351] on link at bounding box center [409, 357] width 12 height 13
click at [409, 351] on link at bounding box center [415, 357] width 12 height 13
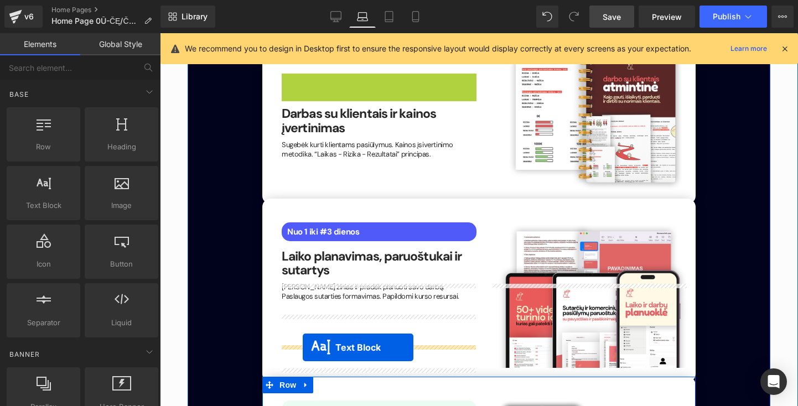
scroll to position [2457, 0]
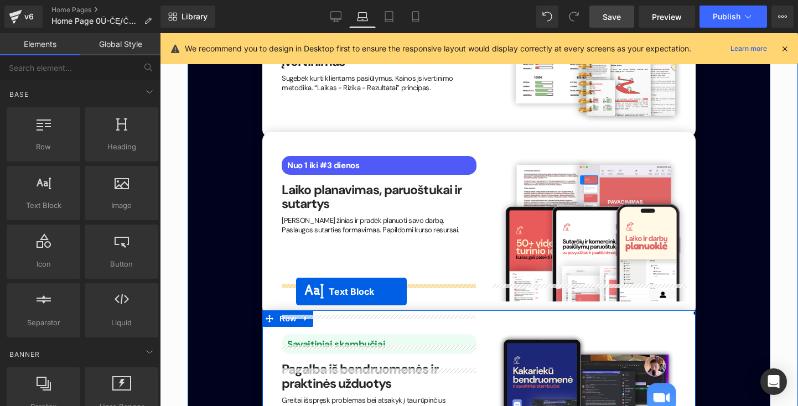
drag, startPoint x: 350, startPoint y: 225, endPoint x: 295, endPoint y: 292, distance: 86.2
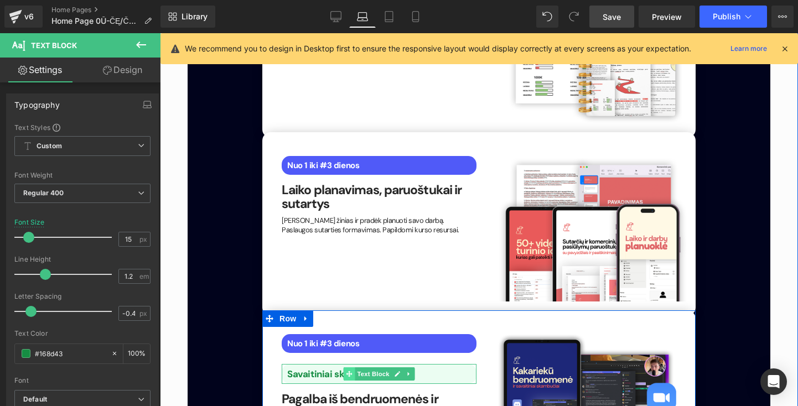
click at [347, 371] on icon at bounding box center [349, 374] width 6 height 6
click at [406, 371] on icon at bounding box center [409, 374] width 6 height 7
click at [413, 371] on icon at bounding box center [414, 374] width 6 height 6
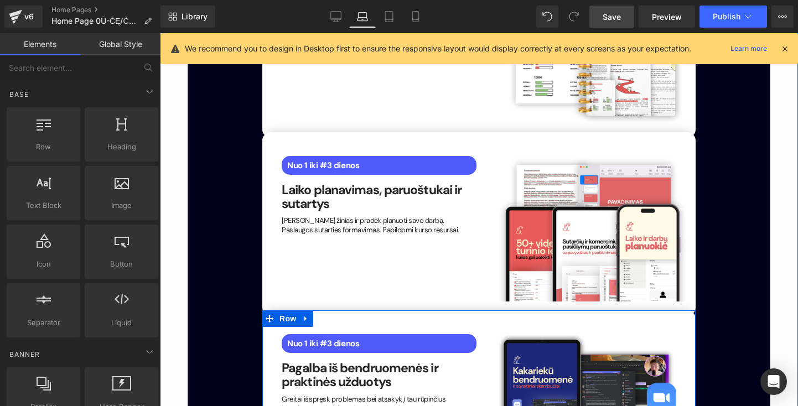
click at [352, 377] on div "Nuo 1 iki #3 dienos Text Block Pagalba iš bendruomenės ir praktinės užduotys He…" at bounding box center [478, 391] width 433 height 162
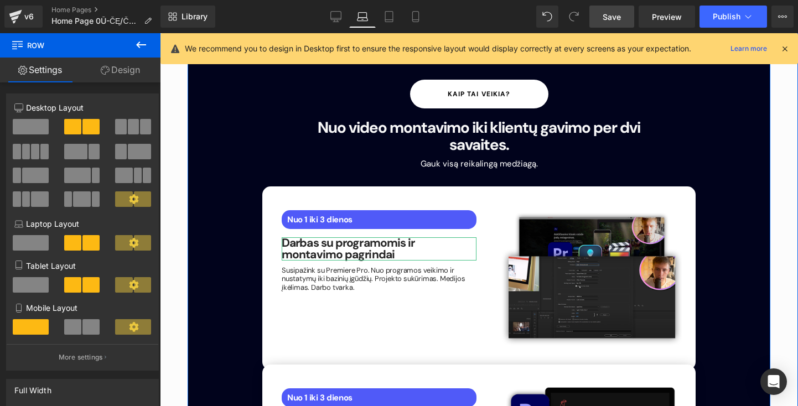
scroll to position [1529, 0]
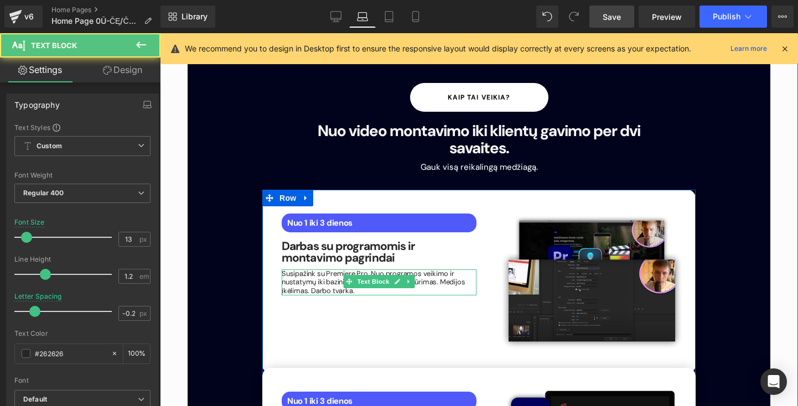
click at [320, 269] on p "Susipažink su Premiere Pro. Nuo programos veikimo ir nustatymų iki bazinių įgūd…" at bounding box center [379, 282] width 195 height 26
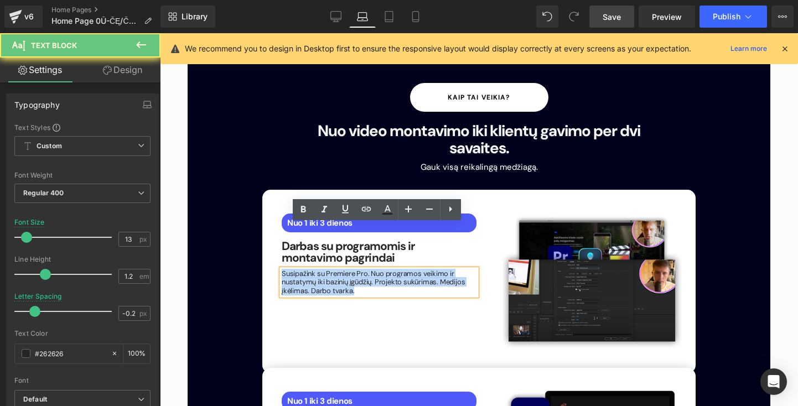
drag, startPoint x: 363, startPoint y: 242, endPoint x: 290, endPoint y: 220, distance: 75.6
click at [290, 269] on div "Susipažink su Premiere Pro. Nuo programos veikimo ir nustatymų iki bazinių įgūd…" at bounding box center [379, 282] width 195 height 26
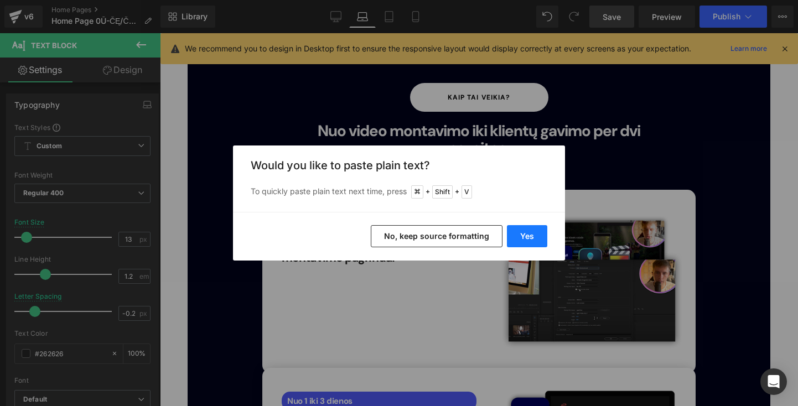
click at [526, 231] on button "Yes" at bounding box center [527, 236] width 40 height 22
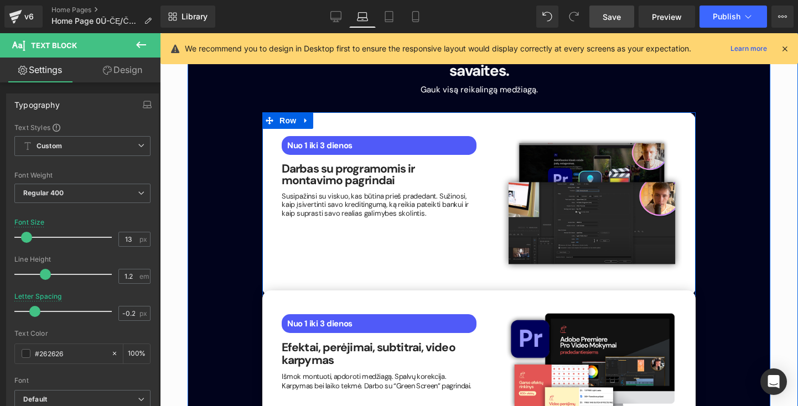
scroll to position [1607, 0]
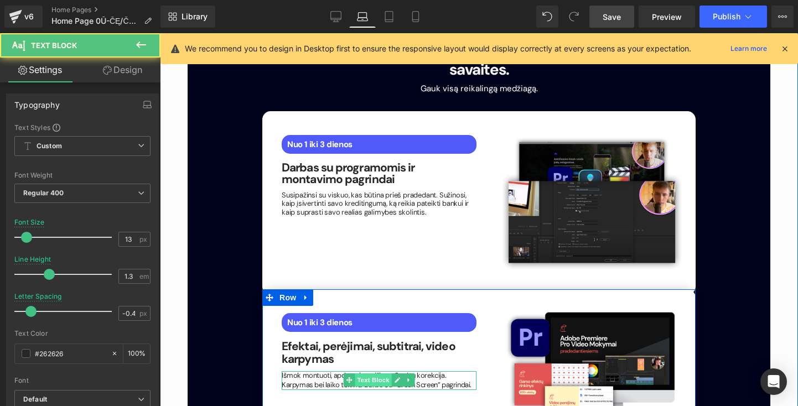
click at [368, 371] on div "Išmok montuoti, apdoroti medžiagą. Spalvų korekcija. Karpymas bei laiko tekmė. …" at bounding box center [379, 380] width 195 height 19
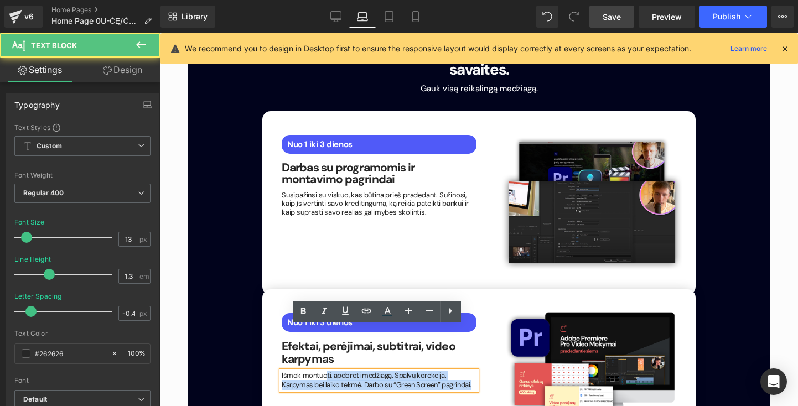
drag, startPoint x: 443, startPoint y: 341, endPoint x: 305, endPoint y: 326, distance: 139.1
click at [307, 371] on p "Išmok montuoti, apdoroti medžiagą. Spalvų korekcija. Karpymas bei laiko tekmė. …" at bounding box center [379, 380] width 195 height 19
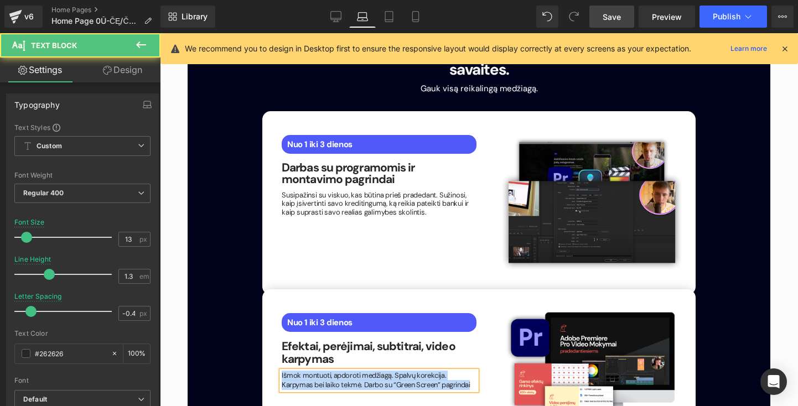
drag, startPoint x: 444, startPoint y: 340, endPoint x: 272, endPoint y: 321, distance: 173.6
click at [273, 321] on div "Nuo 1 iki 3 dienos Text Block Efektai, perėjimai, subtitrai, video karpymas Hea…" at bounding box center [378, 349] width 211 height 82
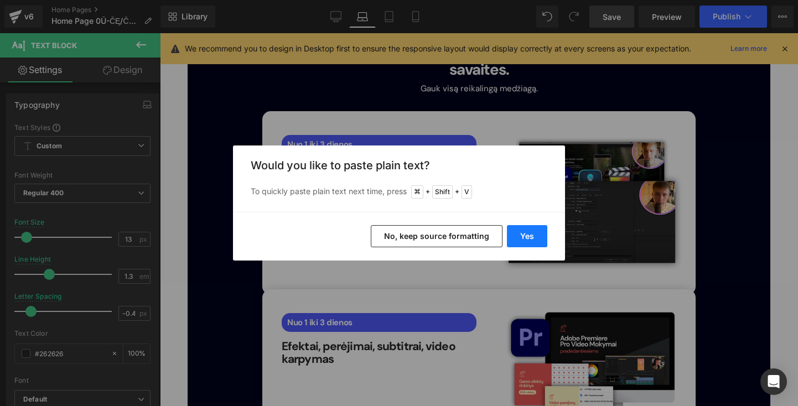
drag, startPoint x: 530, startPoint y: 235, endPoint x: 309, endPoint y: 241, distance: 220.8
click at [530, 235] on button "Yes" at bounding box center [527, 236] width 40 height 22
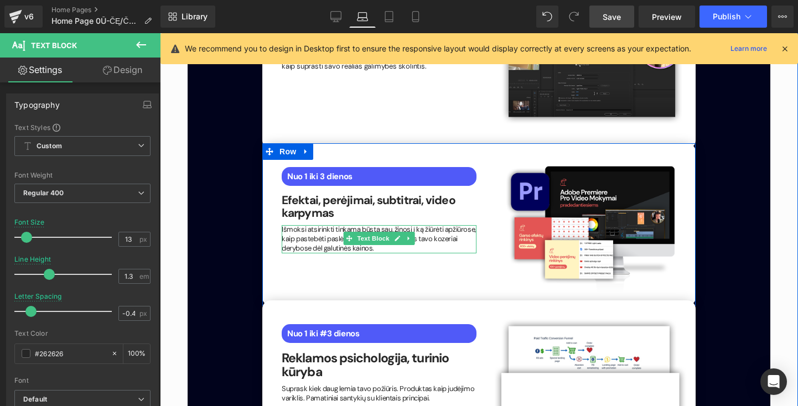
scroll to position [1771, 0]
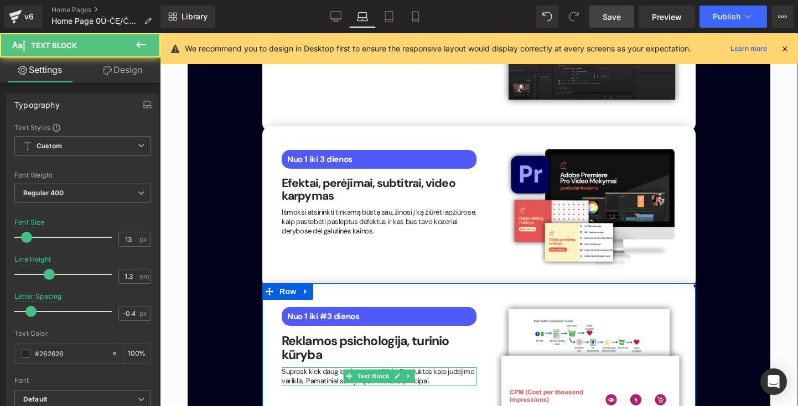
drag, startPoint x: 423, startPoint y: 328, endPoint x: 600, endPoint y: 342, distance: 177.6
click at [423, 367] on p "Suprask kiek daug lemia tavo požiūris. Produktas kaip judėjimo variklis. Pamati…" at bounding box center [379, 376] width 195 height 19
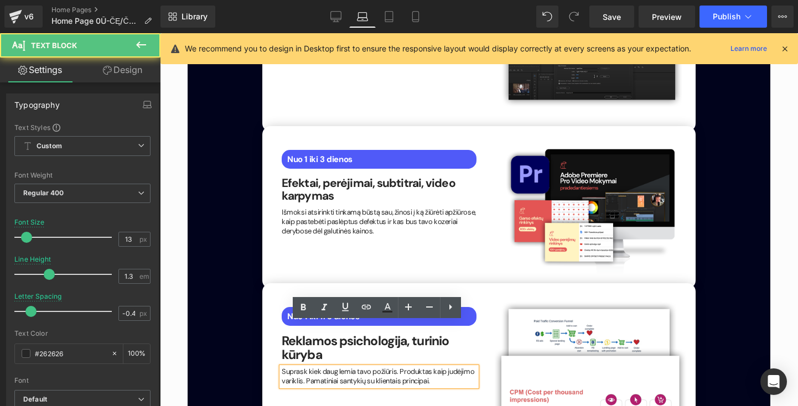
drag, startPoint x: 437, startPoint y: 335, endPoint x: 281, endPoint y: 321, distance: 156.7
click at [282, 367] on div "Suprask kiek daug lemia tavo požiūris. Produktas kaip judėjimo variklis. Pamati…" at bounding box center [379, 376] width 195 height 19
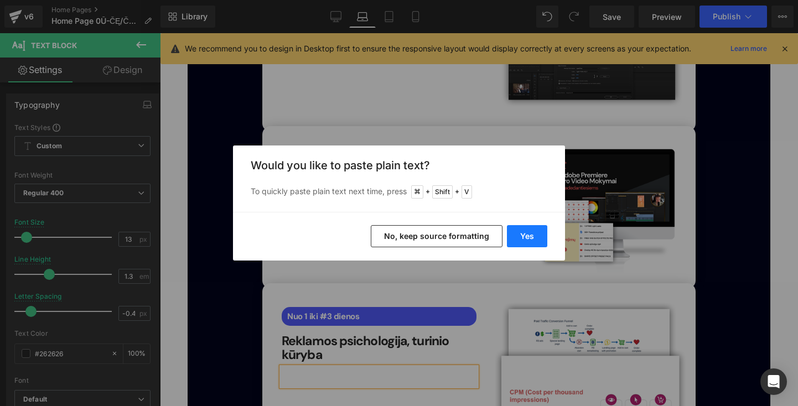
click at [529, 242] on button "Yes" at bounding box center [527, 236] width 40 height 22
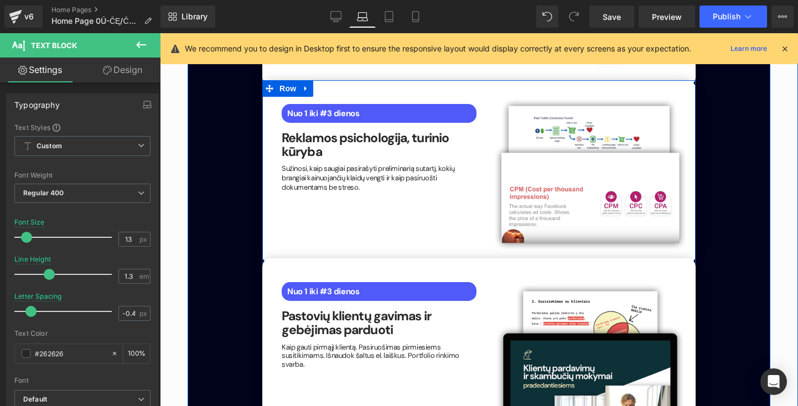
scroll to position [1975, 0]
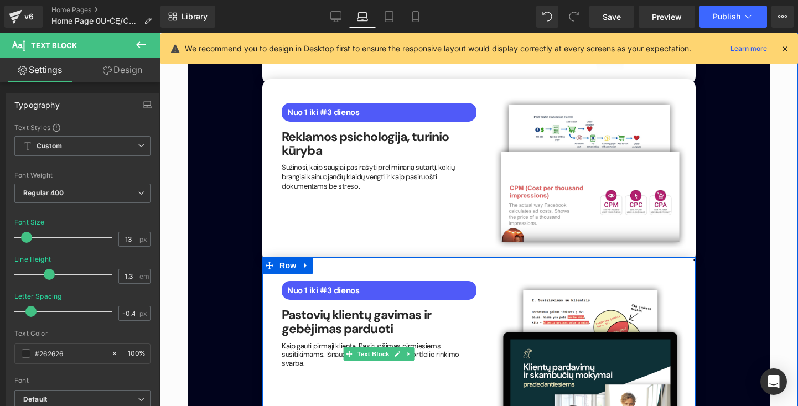
click at [317, 342] on p "Kaip gauti pirmąjį klientą. Pasiruošimas pirmiesiems susitikimams. Išnaudok šal…" at bounding box center [379, 355] width 195 height 26
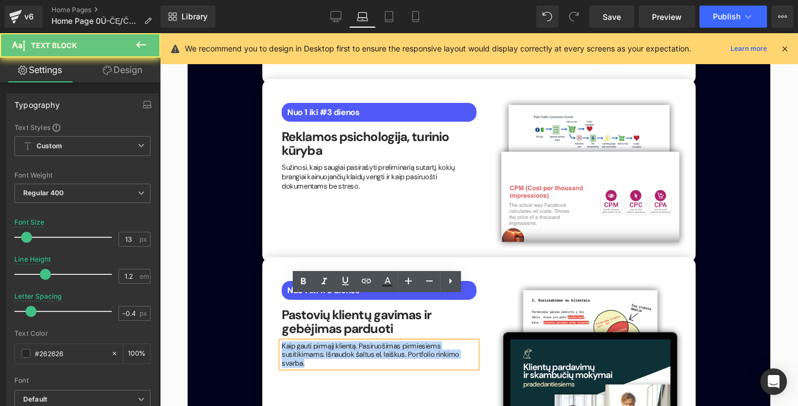
drag, startPoint x: 314, startPoint y: 316, endPoint x: 271, endPoint y: 300, distance: 46.4
click at [271, 302] on div "Nuo 1 iki #3 dienos Text Block Pastovių klientų gavimas ir gebėjimas parduoti H…" at bounding box center [478, 349] width 433 height 184
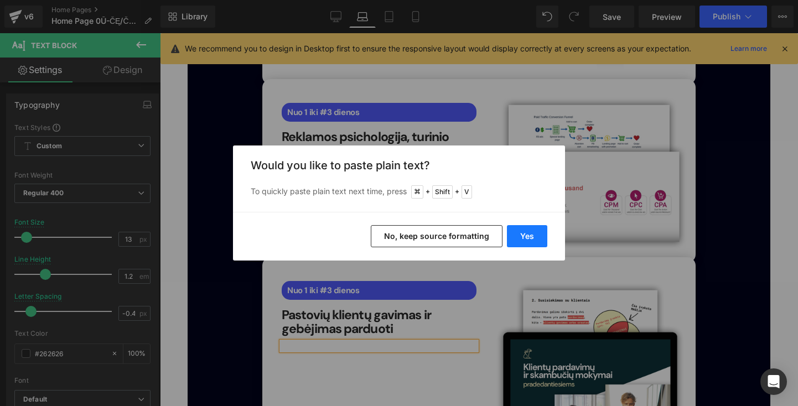
click at [537, 230] on button "Yes" at bounding box center [527, 236] width 40 height 22
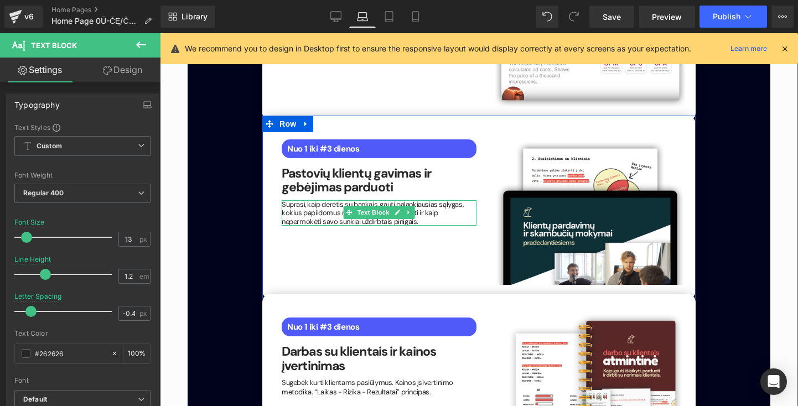
scroll to position [2120, 0]
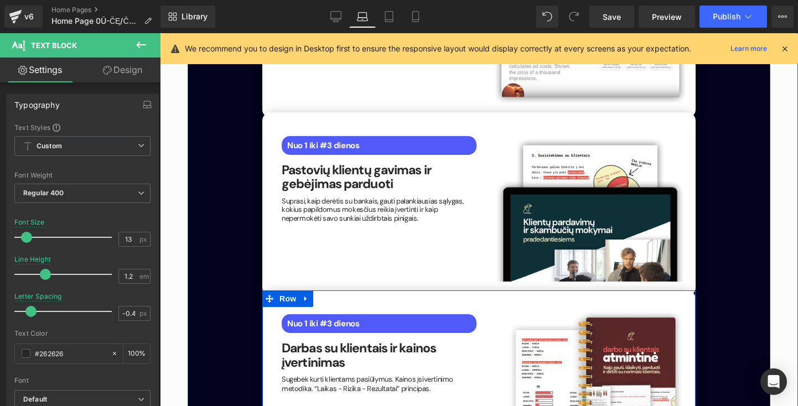
click at [427, 375] on p "Sugebėk kurti klientams pasiūlymus. Kainos įsivertinimo metodika. “Laikas - Riz…" at bounding box center [379, 384] width 195 height 19
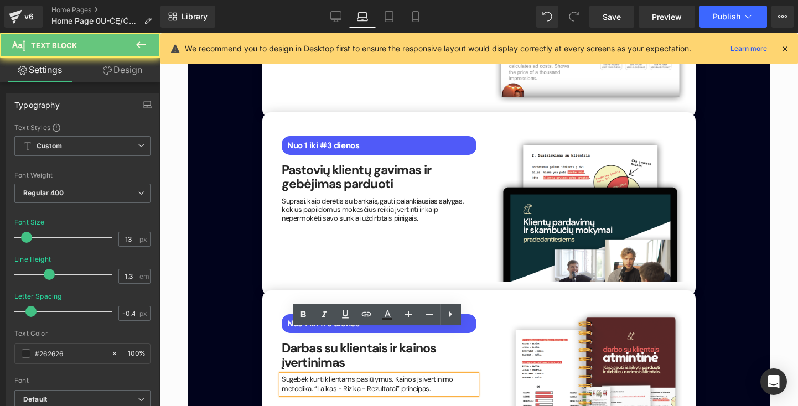
drag, startPoint x: 427, startPoint y: 343, endPoint x: 269, endPoint y: 332, distance: 158.1
click at [270, 333] on div "Nuo 1 iki #3 dienos Text Block Darbas su klientais ir kainos įvertinimas Headin…" at bounding box center [478, 382] width 433 height 184
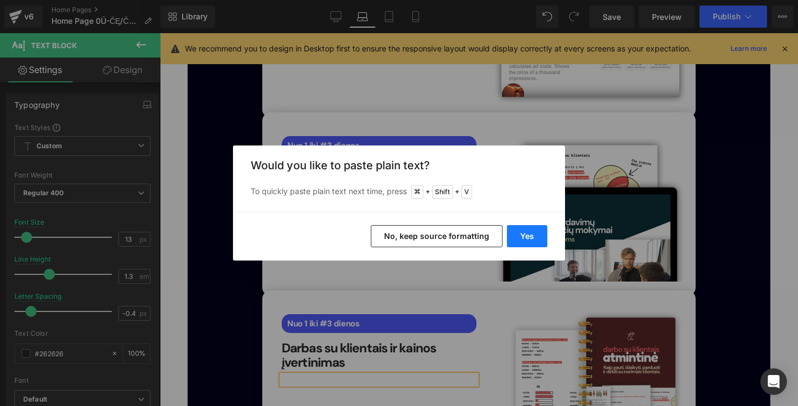
click at [533, 237] on button "Yes" at bounding box center [527, 236] width 40 height 22
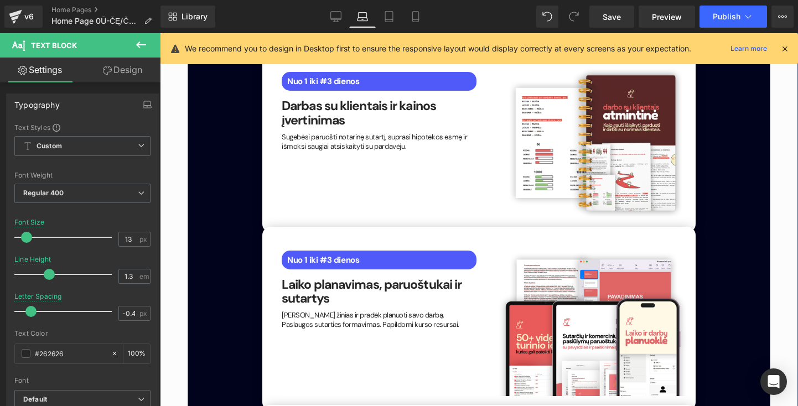
scroll to position [2375, 0]
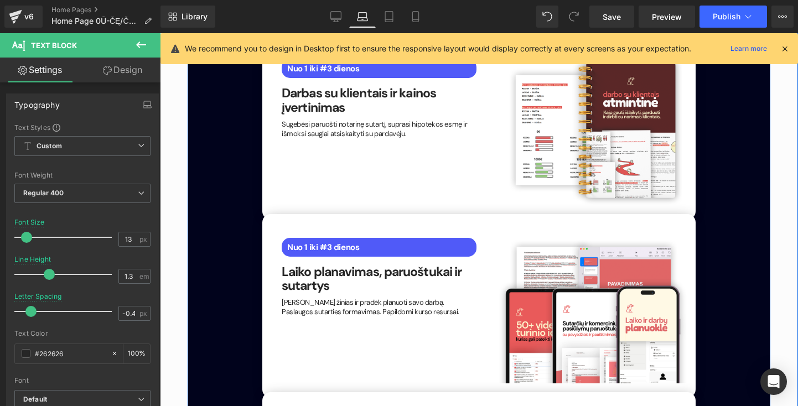
click at [364, 298] on div "Pritaikyk žinias ir pradėk planuoti savo darbą. Paslaugos sutarties formavimas.…" at bounding box center [379, 307] width 195 height 19
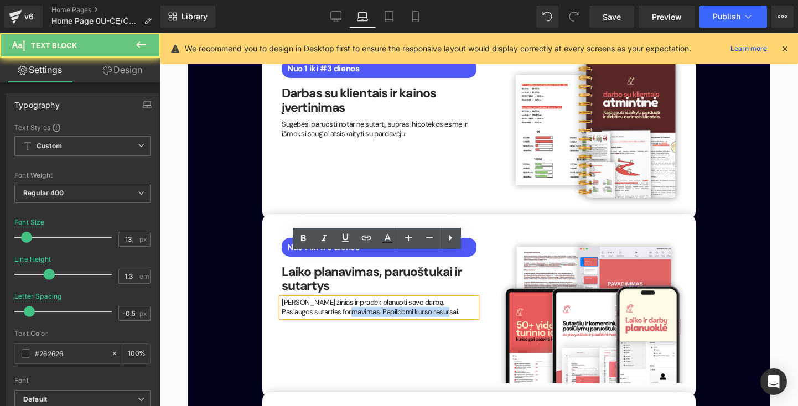
drag, startPoint x: 404, startPoint y: 264, endPoint x: 261, endPoint y: 243, distance: 145.4
click at [262, 246] on div "Nuo 1 iki #3 dienos Text Block Laiko planavimas, paruoštukai ir sutartys Headin…" at bounding box center [478, 306] width 433 height 184
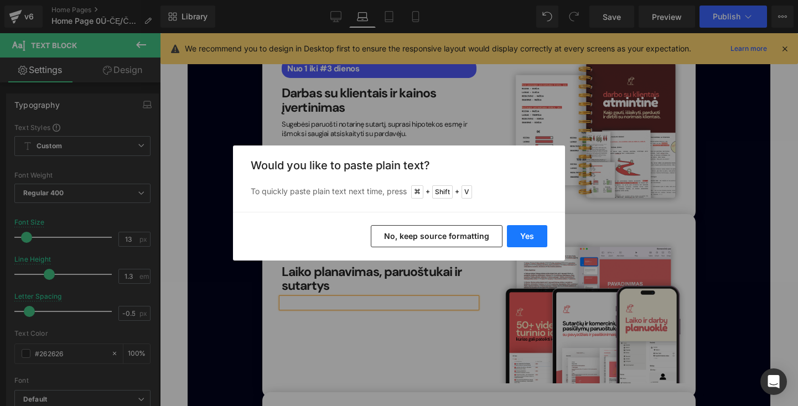
click at [538, 233] on button "Yes" at bounding box center [527, 236] width 40 height 22
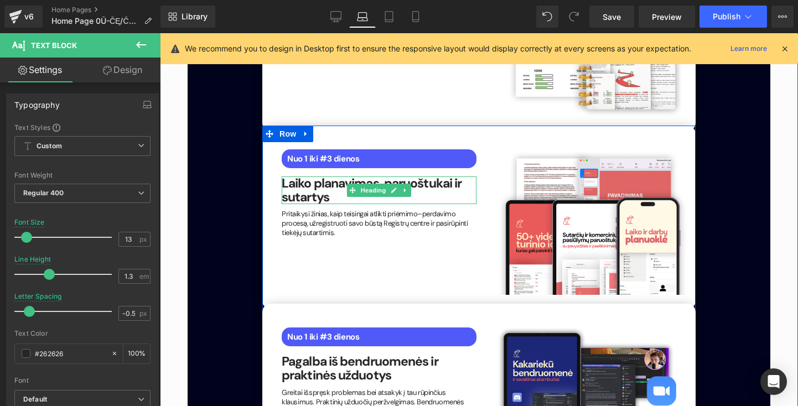
scroll to position [2480, 0]
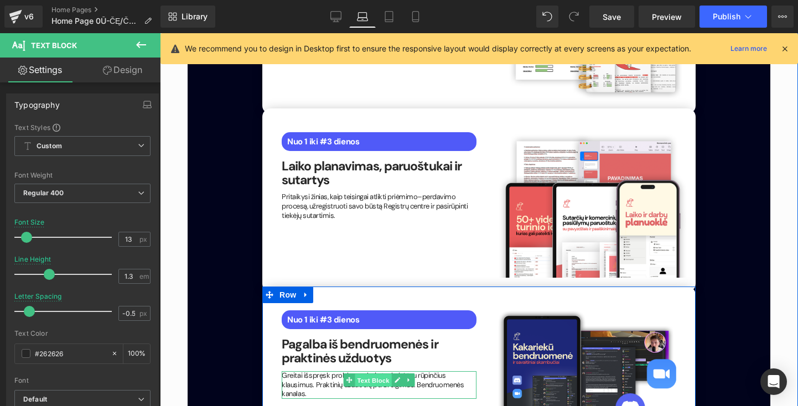
click at [359, 373] on span "Text Block" at bounding box center [373, 379] width 37 height 13
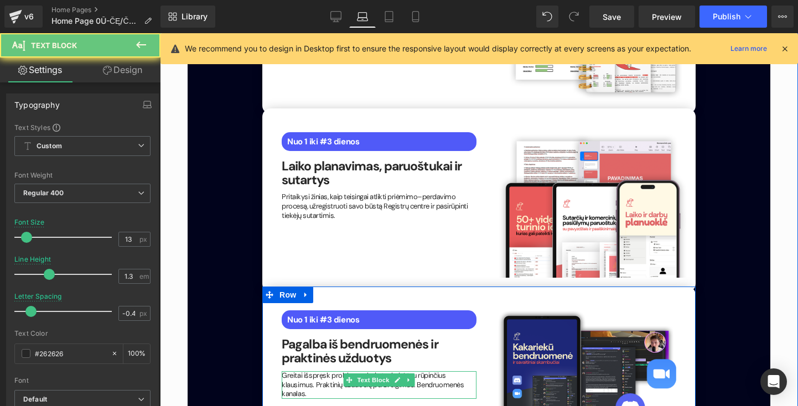
click at [330, 371] on p "Greitai išspręsk problemas bei atsakyk į tau rūpinčius klausimus. Praktinių užd…" at bounding box center [379, 385] width 195 height 28
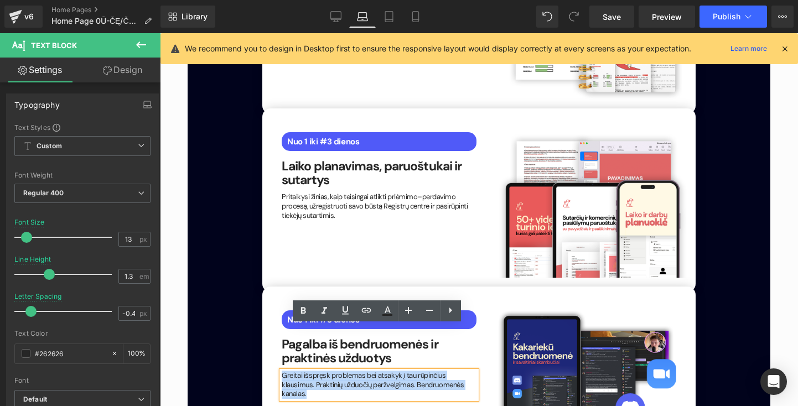
drag, startPoint x: 460, startPoint y: 341, endPoint x: 258, endPoint y: 300, distance: 206.0
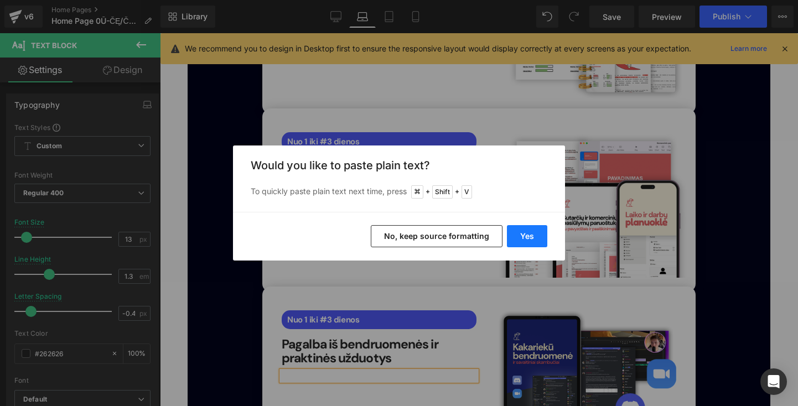
click at [531, 236] on button "Yes" at bounding box center [527, 236] width 40 height 22
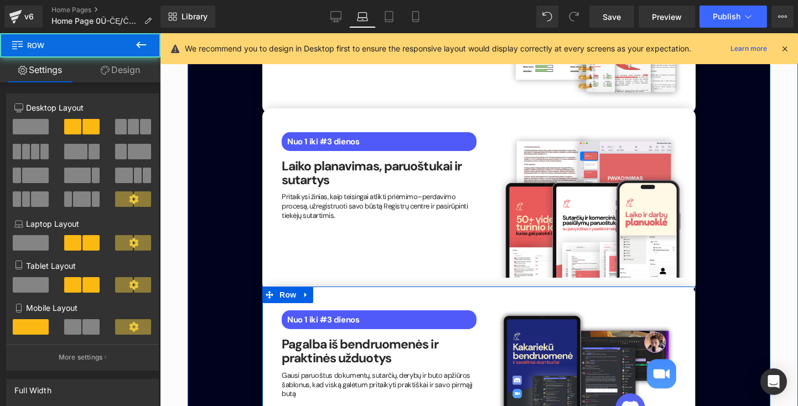
click at [365, 364] on div "Nuo 1 iki #3 dienos Text Block Pagalba iš bendruomenės ir praktinės užduotys He…" at bounding box center [478, 368] width 433 height 162
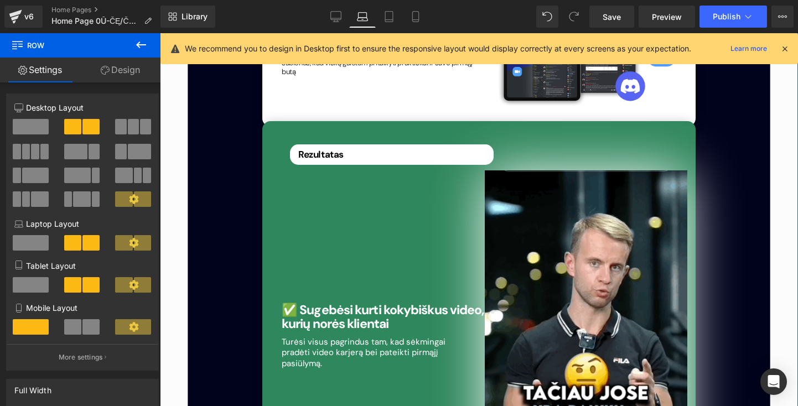
scroll to position [2810, 0]
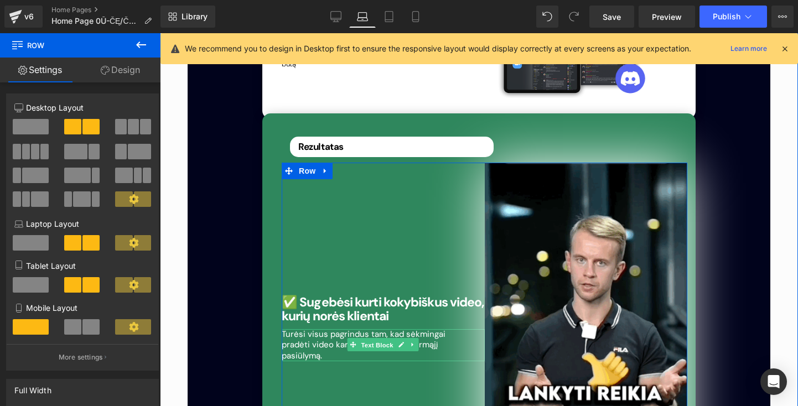
click at [366, 339] on span "Text Block" at bounding box center [377, 345] width 37 height 13
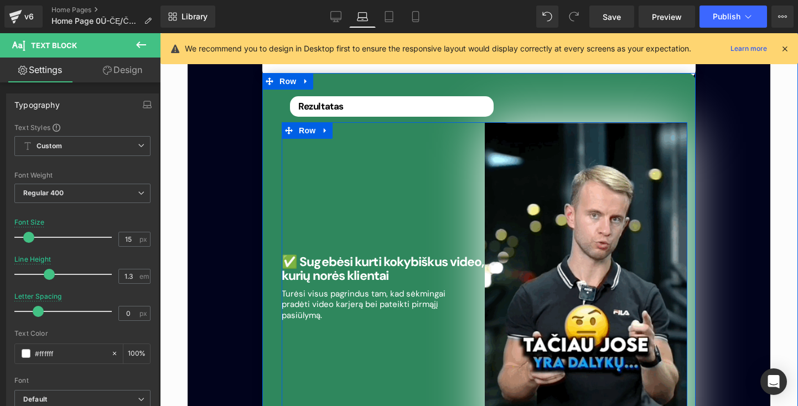
scroll to position [2861, 0]
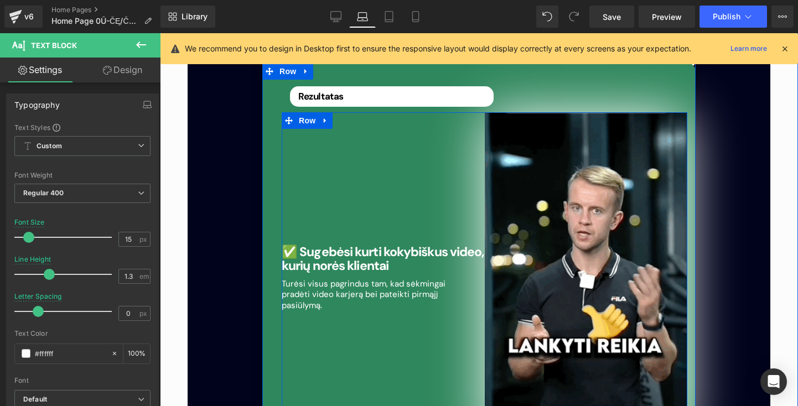
click at [321, 279] on p "Turėsi visus pagrindus tam, kad sėkmingai pradėti video karjerą bei pateikti pi…" at bounding box center [369, 295] width 175 height 33
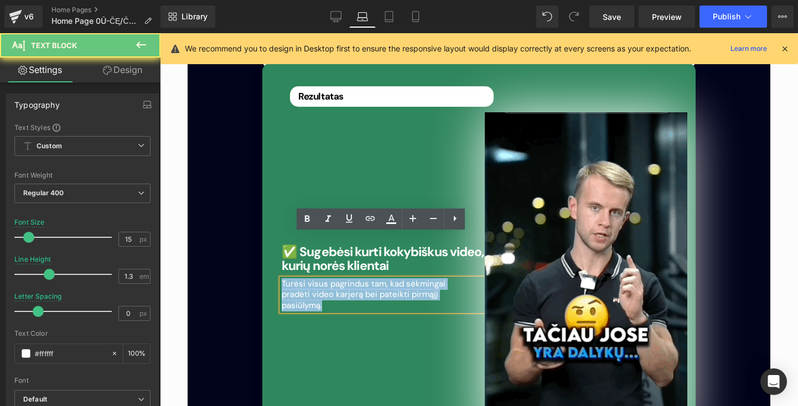
drag, startPoint x: 321, startPoint y: 259, endPoint x: 271, endPoint y: 235, distance: 56.2
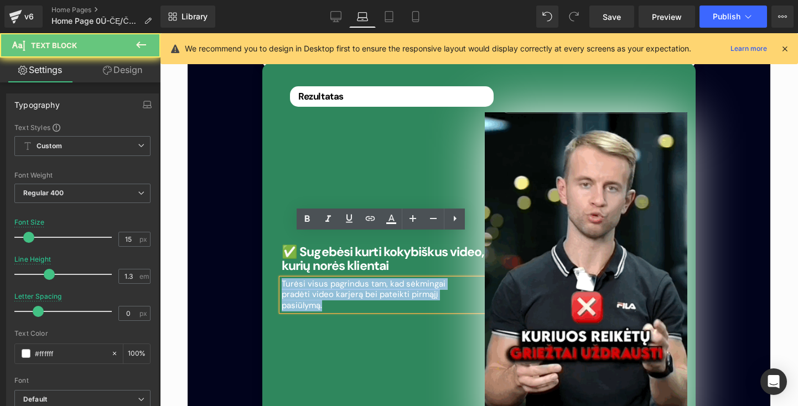
click at [273, 236] on div "Rezultatas Text Block ✅ Sugebėsi kurti kokybiškus video, kurių norės klientai H…" at bounding box center [484, 264] width 422 height 366
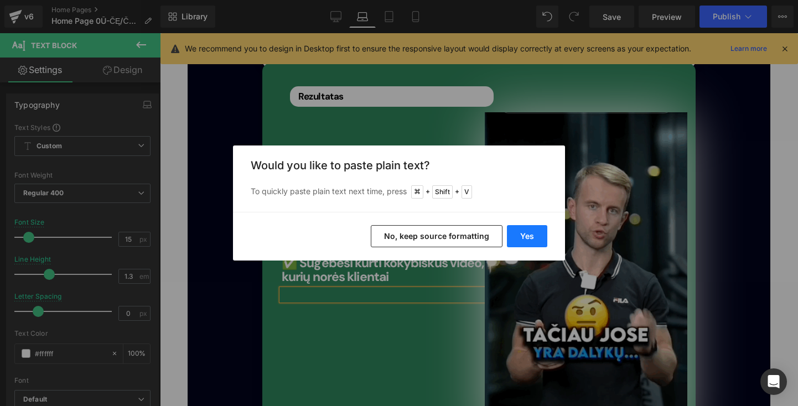
click at [522, 236] on button "Yes" at bounding box center [527, 236] width 40 height 22
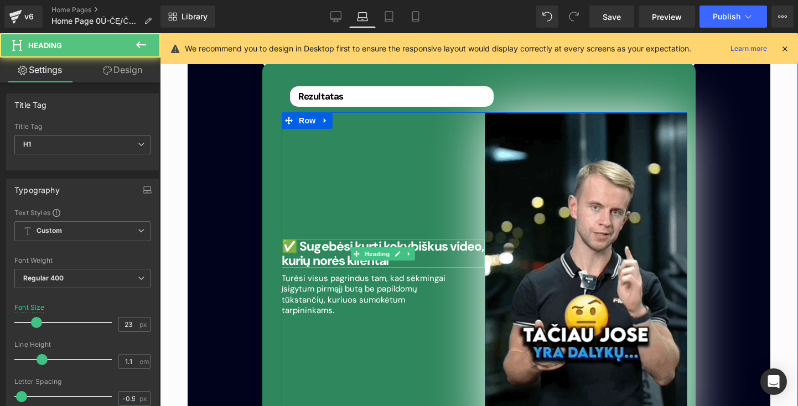
click at [375, 238] on b "✅ Sugebėsi kurti kokybiškus video, kurių norės klientai" at bounding box center [383, 253] width 203 height 30
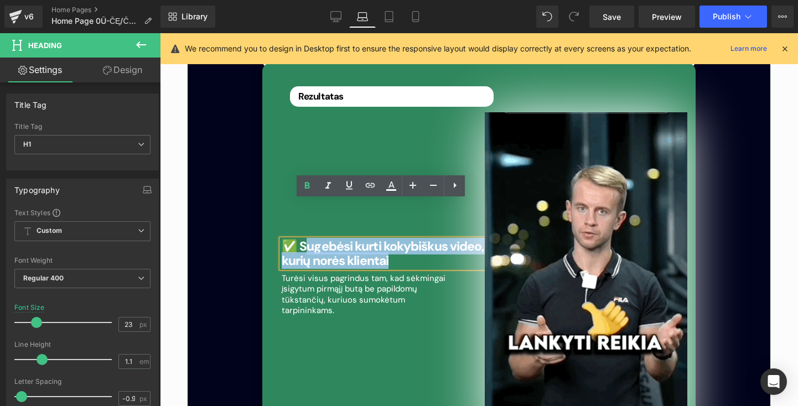
drag, startPoint x: 393, startPoint y: 223, endPoint x: 302, endPoint y: 203, distance: 93.0
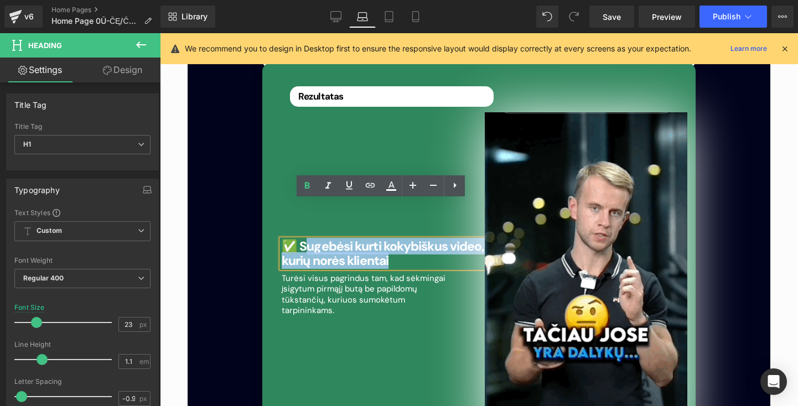
click at [302, 240] on h1 "✅ Sugebėsi kurti kokybiškus video, kurių norės klientai" at bounding box center [383, 254] width 203 height 28
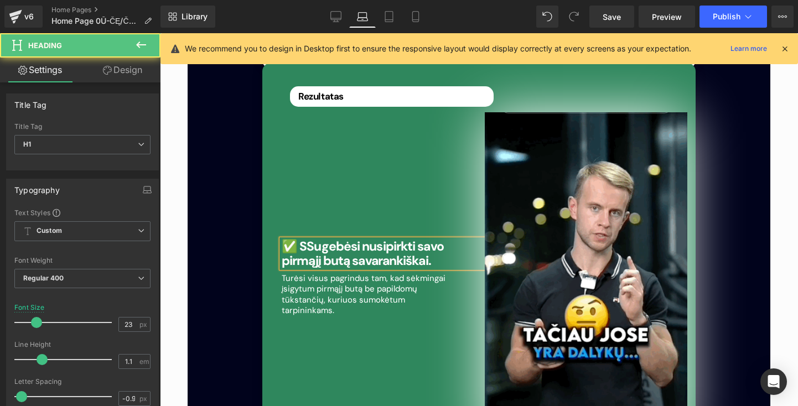
click at [303, 238] on b "✅ SSugebėsi nusipirkti savo pirmąjį butą savarankiškai." at bounding box center [363, 253] width 162 height 30
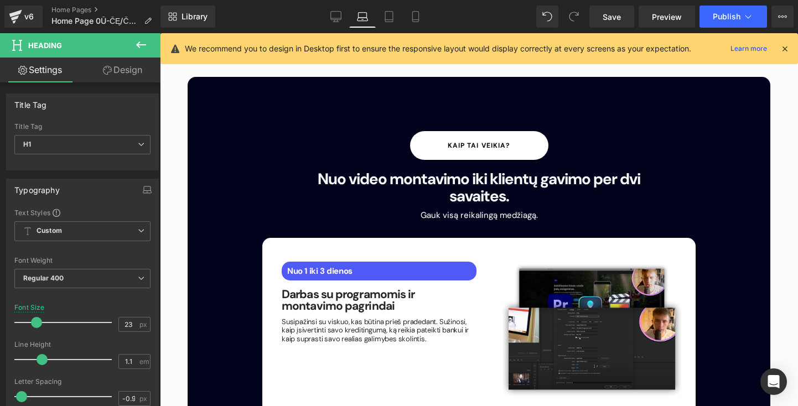
scroll to position [1471, 0]
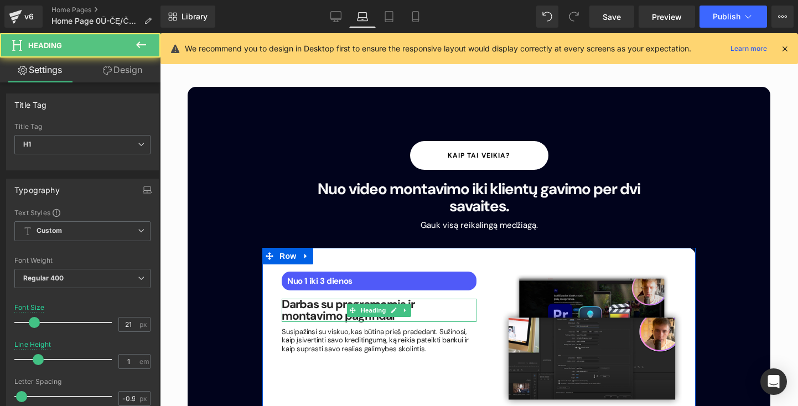
click at [344, 299] on h1 "Darbas su programomis ir montavimo pagrindai" at bounding box center [379, 310] width 195 height 23
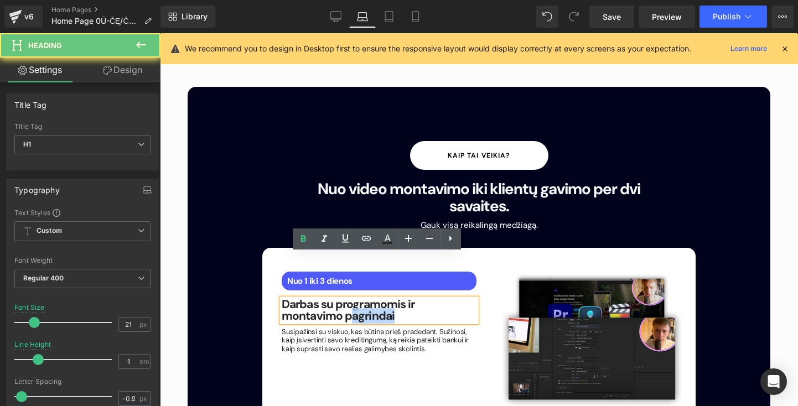
drag, startPoint x: 344, startPoint y: 268, endPoint x: 278, endPoint y: 262, distance: 65.6
click at [282, 299] on h1 "Darbas su programomis ir montavimo pagrindai" at bounding box center [379, 310] width 195 height 23
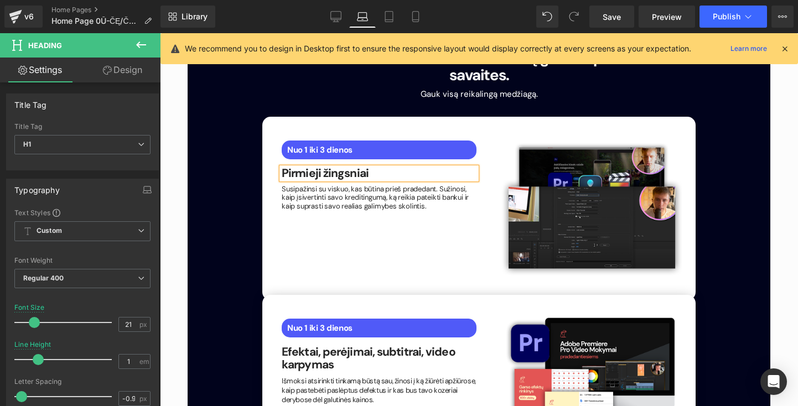
scroll to position [1603, 0]
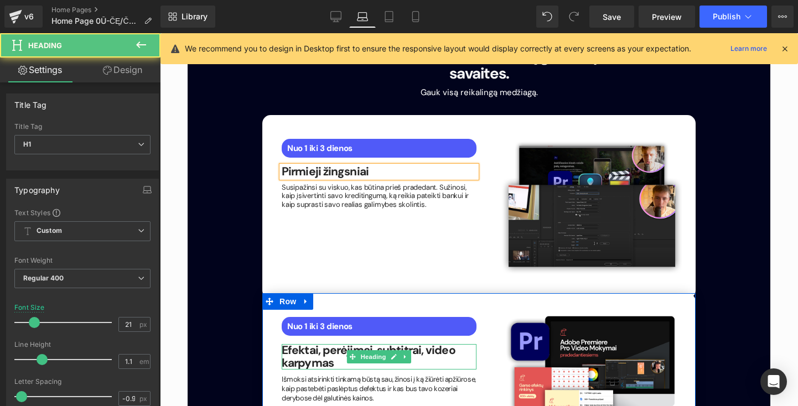
click at [347, 342] on strong "Efektai, perėjimai, subtitrai, video karpymas" at bounding box center [369, 356] width 174 height 28
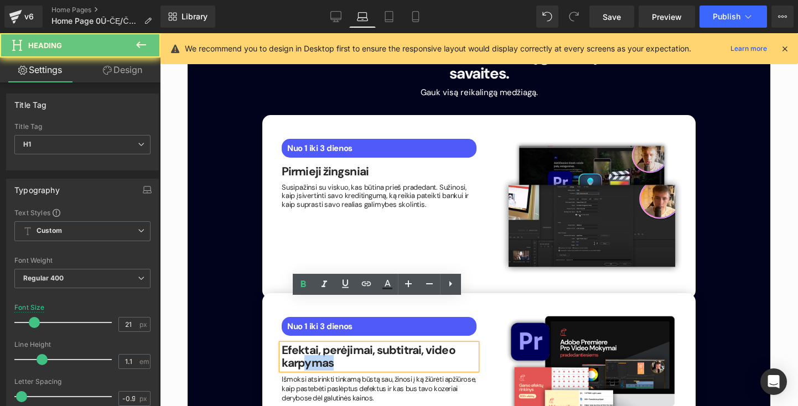
drag, startPoint x: 338, startPoint y: 318, endPoint x: 286, endPoint y: 305, distance: 52.9
click at [287, 344] on h1 "Efektai, perėjimai, subtitrai, video karpymas" at bounding box center [379, 356] width 195 height 25
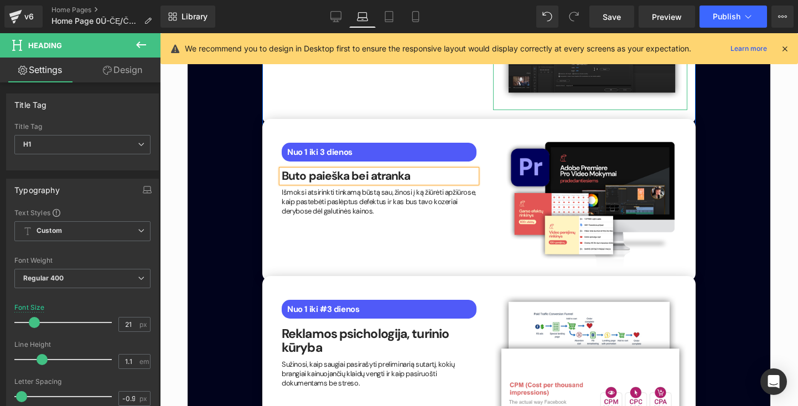
scroll to position [1787, 0]
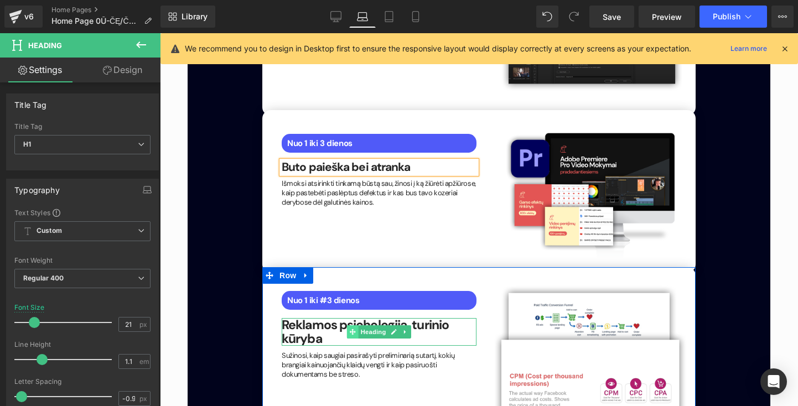
click at [348, 325] on span at bounding box center [353, 331] width 12 height 13
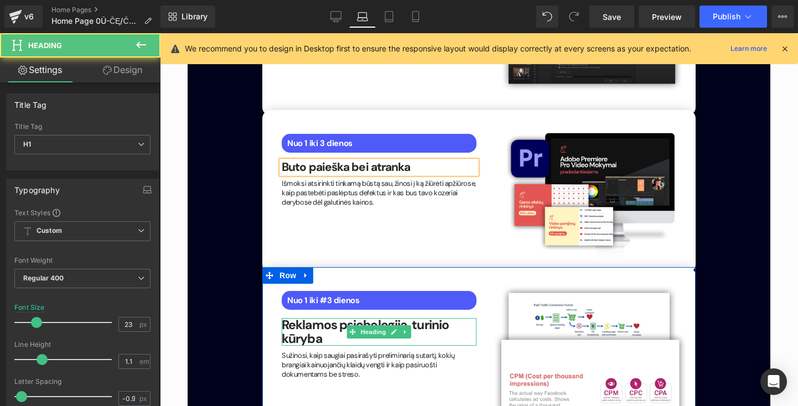
click at [326, 318] on h1 "Reklamos psichologija, turinio kūryba" at bounding box center [379, 332] width 195 height 28
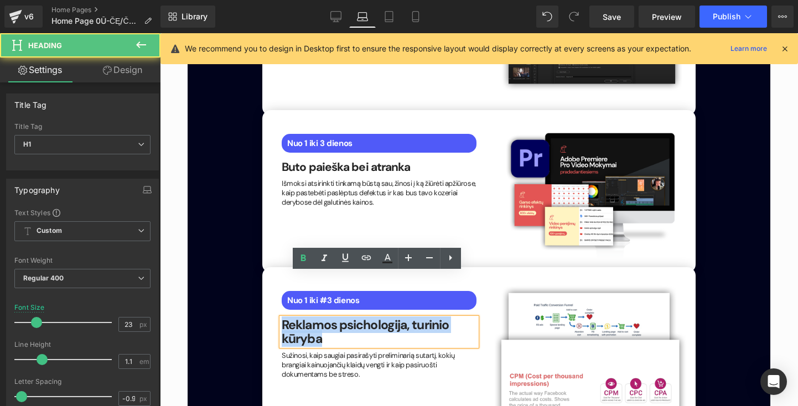
drag, startPoint x: 326, startPoint y: 294, endPoint x: 268, endPoint y: 268, distance: 64.2
click at [268, 269] on div "Nuo 1 iki #3 dienos Text Block Reklamos psichologija, turinio kūryba Heading Su…" at bounding box center [478, 359] width 433 height 184
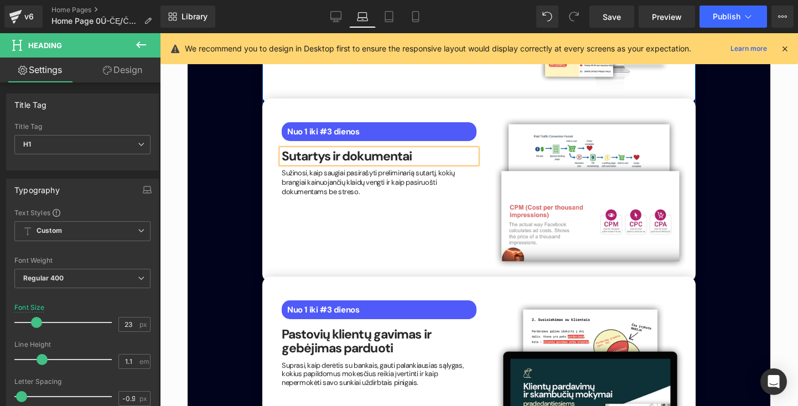
scroll to position [1986, 0]
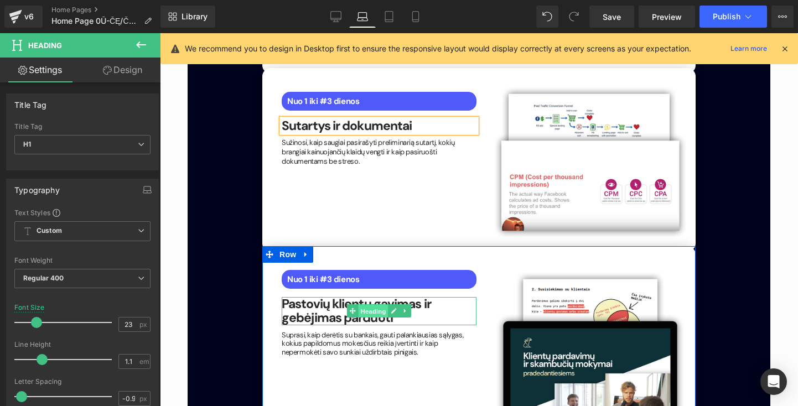
click at [377, 305] on span "Heading" at bounding box center [373, 311] width 30 height 13
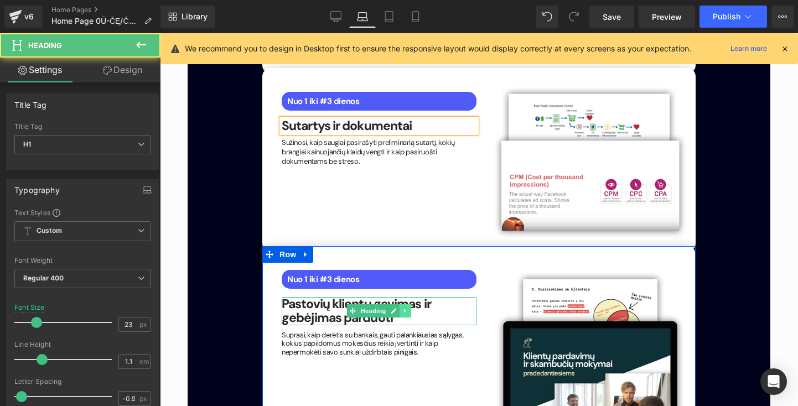
click at [400, 304] on link at bounding box center [405, 310] width 12 height 13
click at [401, 297] on h1 "Pastovių klientų gavimas ir gebėjimas parduoti" at bounding box center [379, 311] width 195 height 28
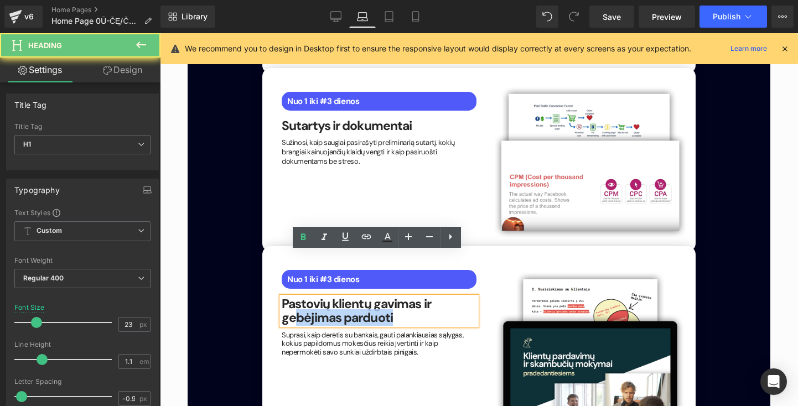
drag, startPoint x: 405, startPoint y: 275, endPoint x: 259, endPoint y: 244, distance: 149.3
click at [262, 246] on div "Nuo 1 iki #3 dienos Text Block Pastovių klientų gavimas ir gebėjimas parduoti H…" at bounding box center [478, 338] width 433 height 184
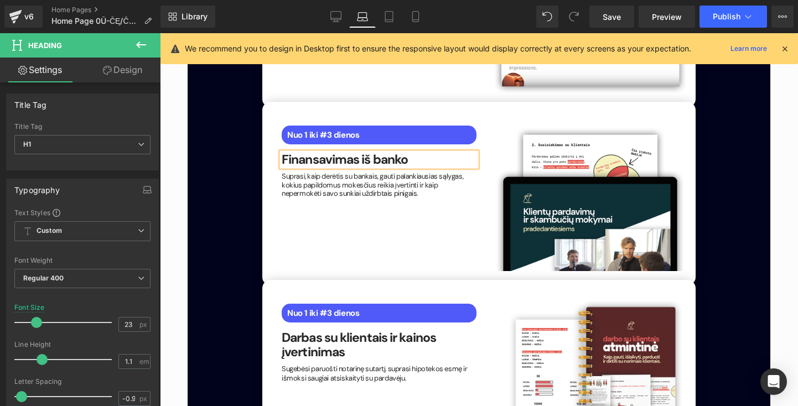
scroll to position [2148, 0]
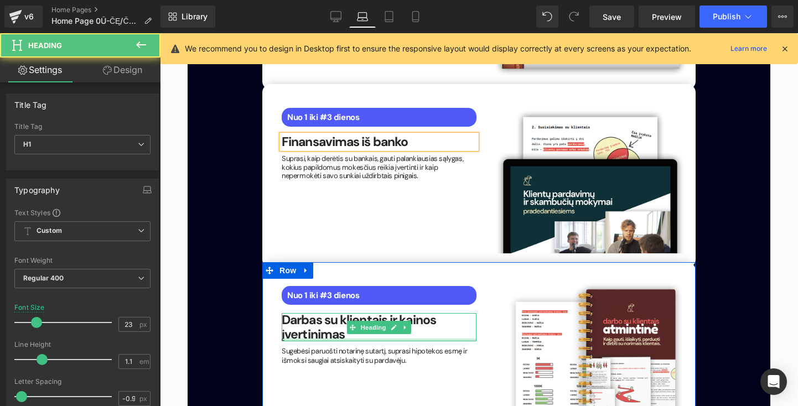
click at [357, 313] on div "Darbas su klientais ir kainos įvertinimas Heading" at bounding box center [379, 327] width 195 height 28
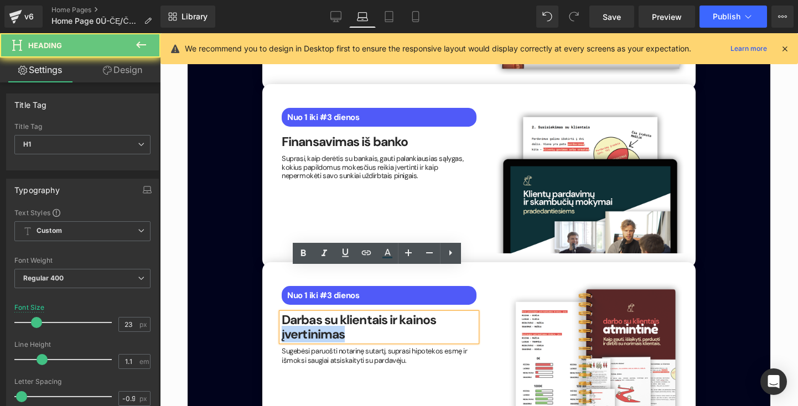
drag, startPoint x: 350, startPoint y: 292, endPoint x: 273, endPoint y: 274, distance: 78.4
click at [274, 281] on div "Nuo 1 iki #3 dienos Text Block Darbas su klientais ir kainos įvertinimas Headin…" at bounding box center [378, 323] width 211 height 85
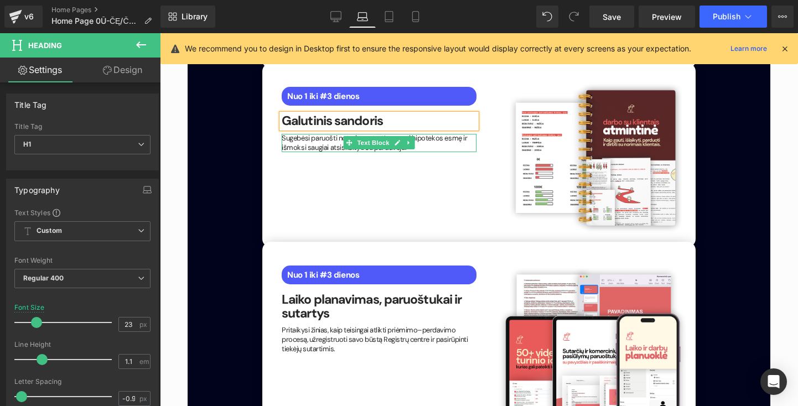
scroll to position [2348, 0]
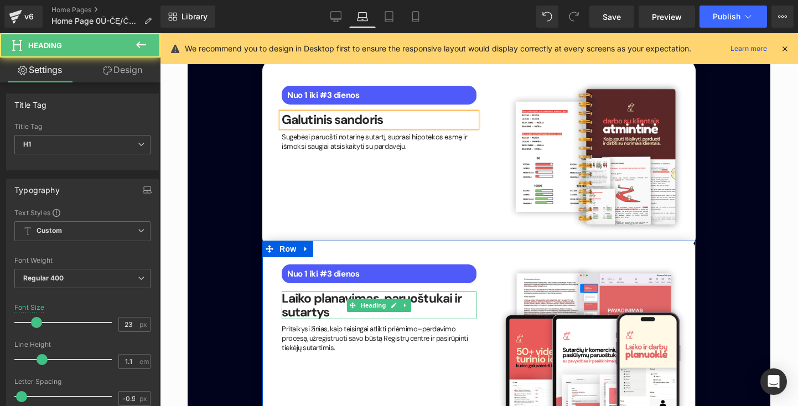
click at [329, 292] on h1 "Laiko planavimas, paruoštukai ir sutartys" at bounding box center [379, 306] width 195 height 28
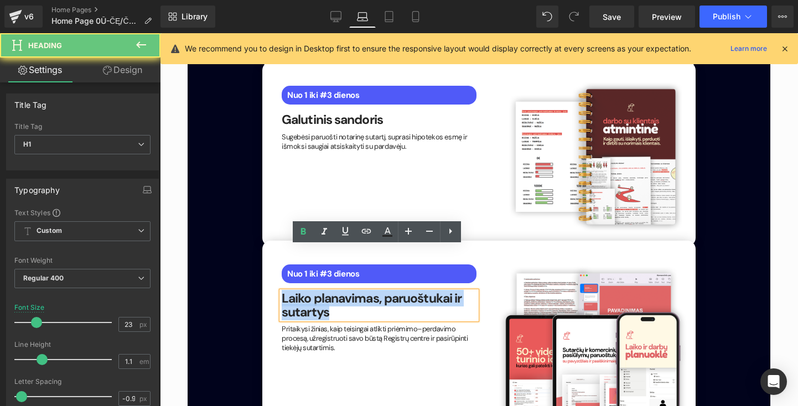
drag, startPoint x: 329, startPoint y: 268, endPoint x: 267, endPoint y: 242, distance: 67.7
click at [268, 243] on div "Nuo 1 iki #3 dienos Text Block Laiko planavimas, paruoštukai ir sutartys Headin…" at bounding box center [478, 333] width 433 height 184
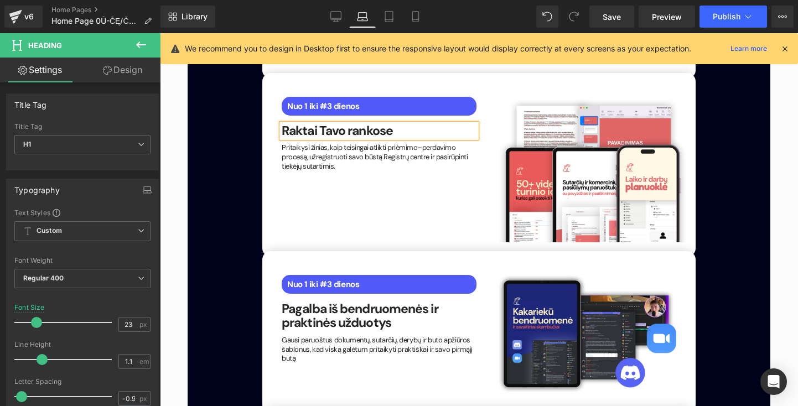
scroll to position [2517, 0]
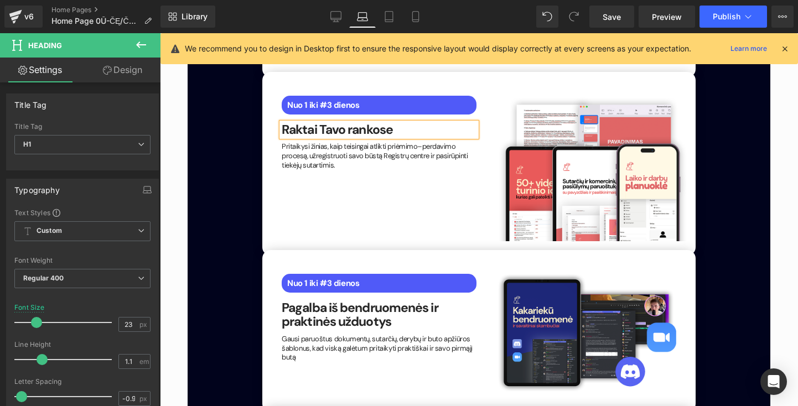
click at [383, 301] on div "Pagalba iš bendruomenės ir praktinės užduotys Heading" at bounding box center [379, 315] width 195 height 28
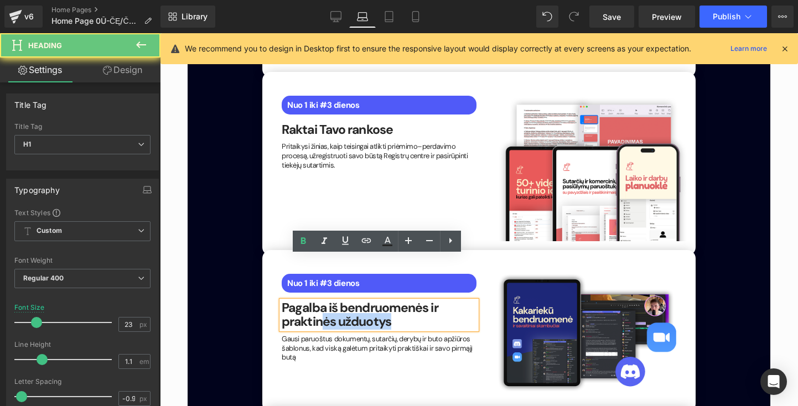
drag, startPoint x: 394, startPoint y: 277, endPoint x: 291, endPoint y: 261, distance: 104.6
click at [292, 301] on h1 "Pagalba iš bendruomenės ir praktinės užduotys" at bounding box center [379, 315] width 195 height 28
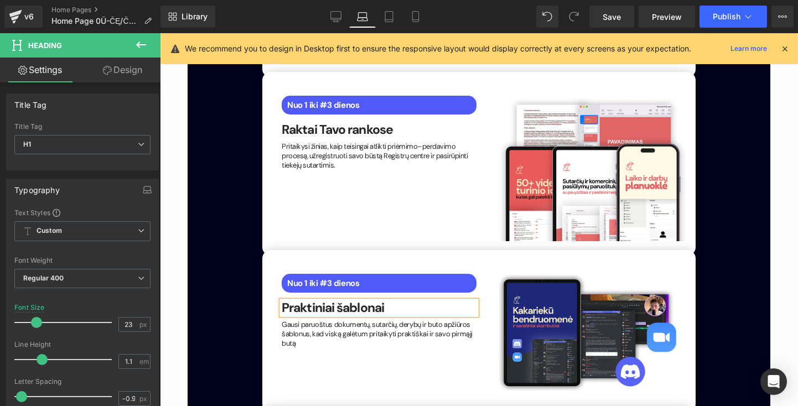
click at [420, 341] on div "Nuo 1 iki #3 dienos Text Block Praktiniai šablonai Heading Gausi paruoštus doku…" at bounding box center [478, 331] width 433 height 162
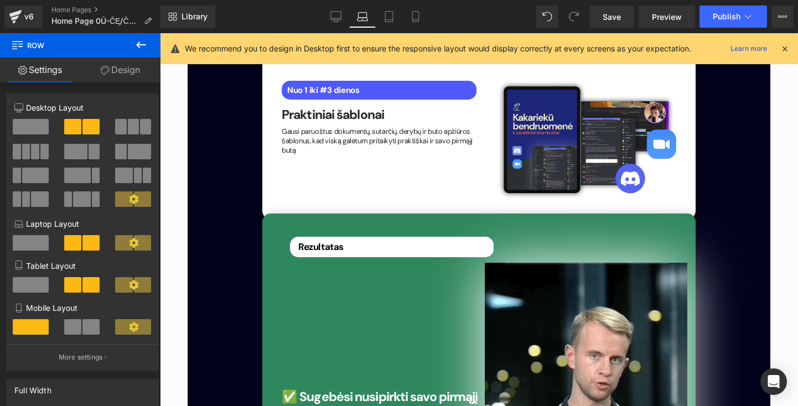
scroll to position [2714, 0]
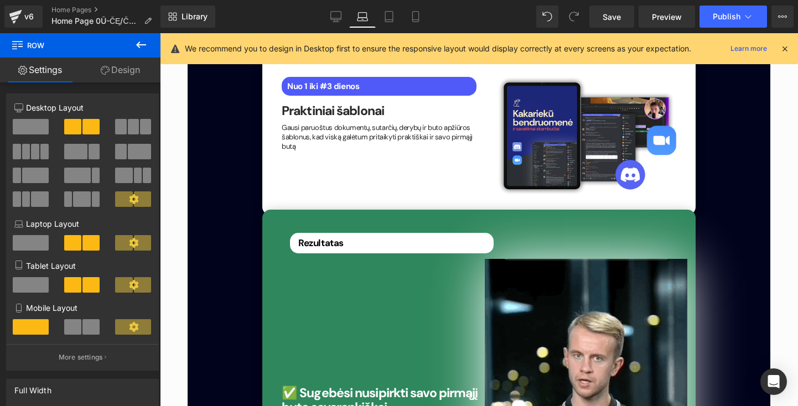
click at [682, 0] on div "Library Laptop Desktop Laptop Tablet Mobile Save Preview Publish Scheduled View…" at bounding box center [478, 16] width 637 height 33
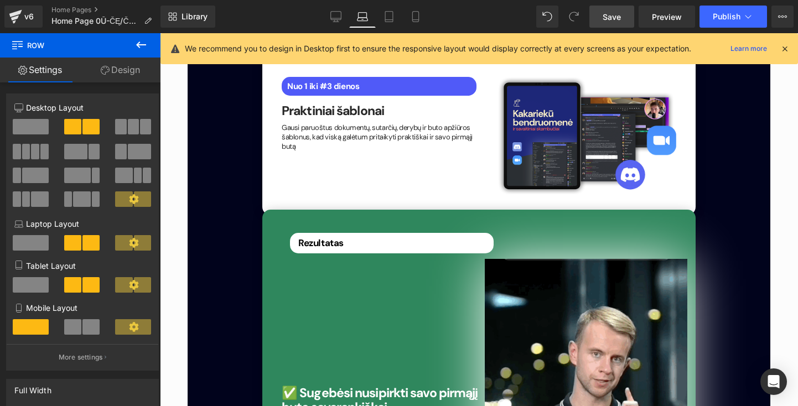
click at [620, 22] on span "Save" at bounding box center [612, 17] width 18 height 12
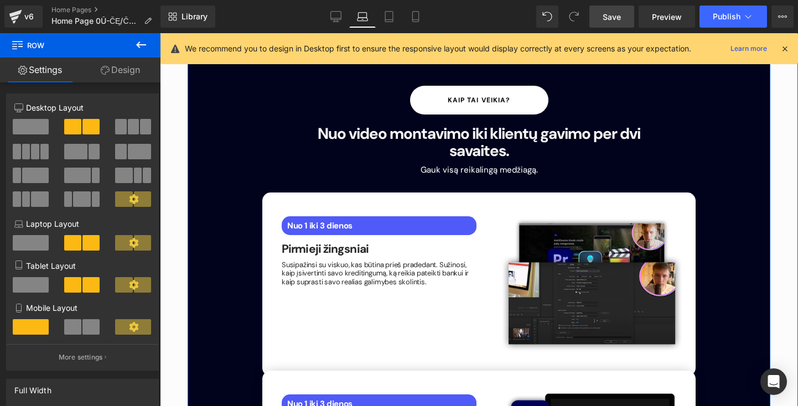
scroll to position [1553, 0]
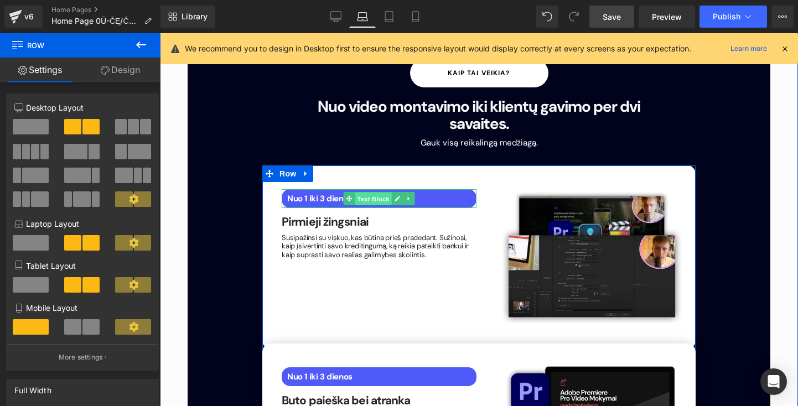
click at [359, 193] on span "Text Block" at bounding box center [373, 199] width 37 height 13
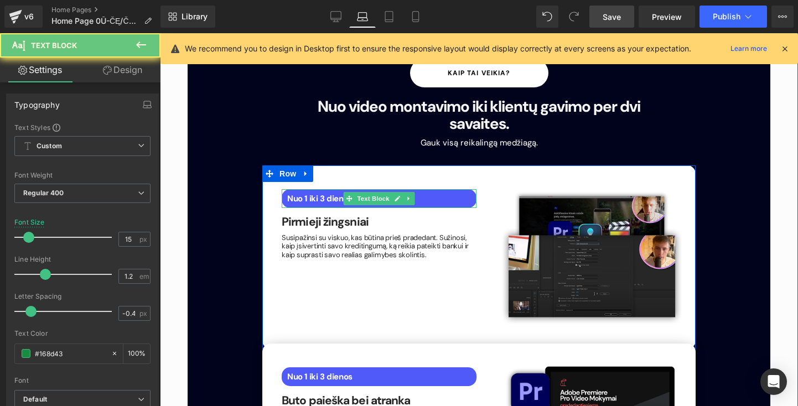
click at [319, 193] on b "Nuo 1 iki 3 dienos" at bounding box center [319, 198] width 65 height 11
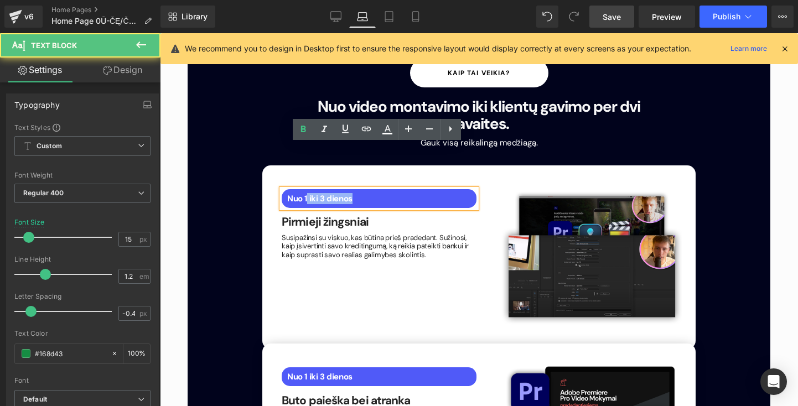
drag, startPoint x: 350, startPoint y: 153, endPoint x: 253, endPoint y: 152, distance: 97.4
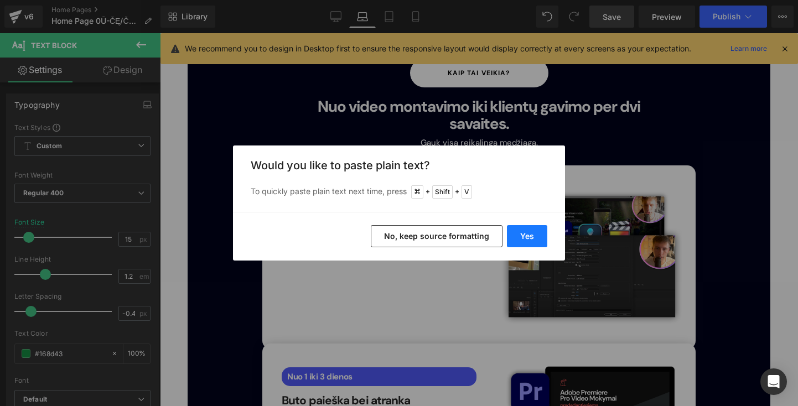
click at [526, 230] on button "Yes" at bounding box center [527, 236] width 40 height 22
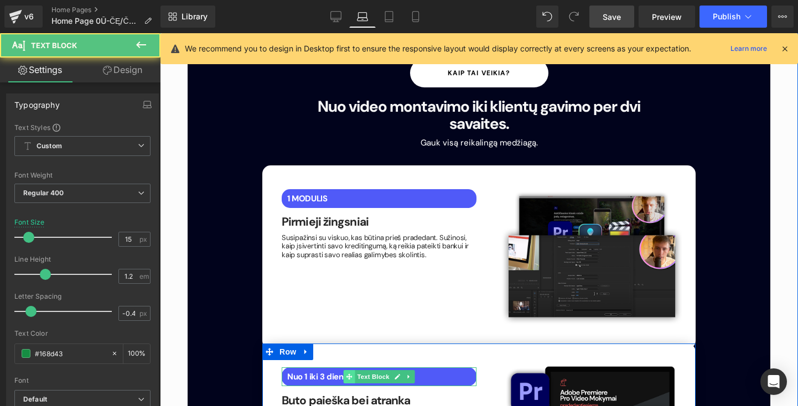
click at [351, 367] on div "Nuo 1 iki 3 dienos Text Block" at bounding box center [379, 376] width 195 height 19
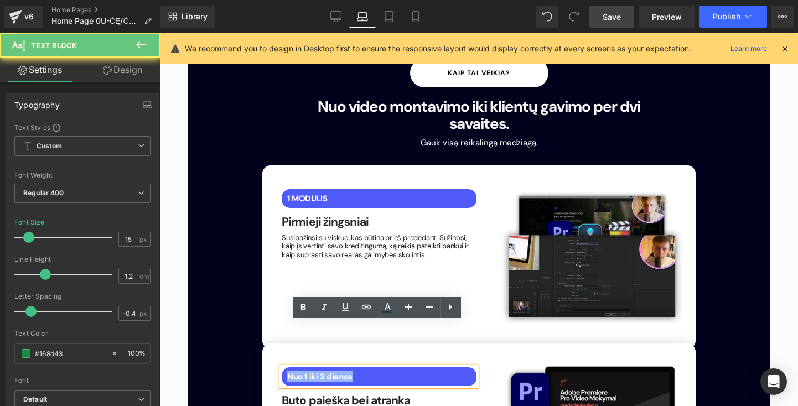
drag, startPoint x: 354, startPoint y: 330, endPoint x: 202, endPoint y: 318, distance: 152.6
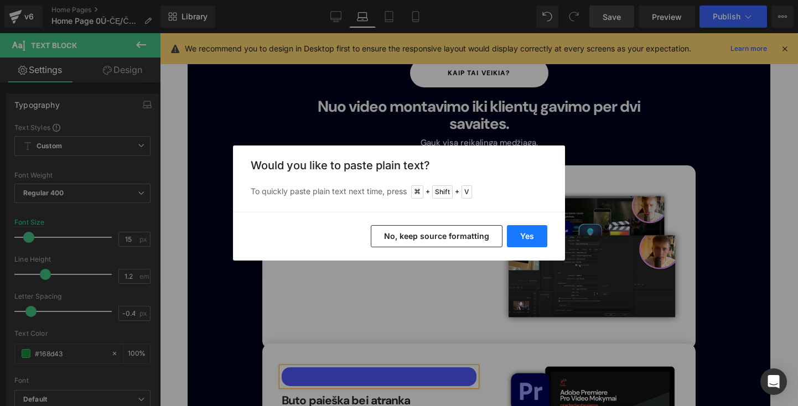
click at [521, 235] on button "Yes" at bounding box center [527, 236] width 40 height 22
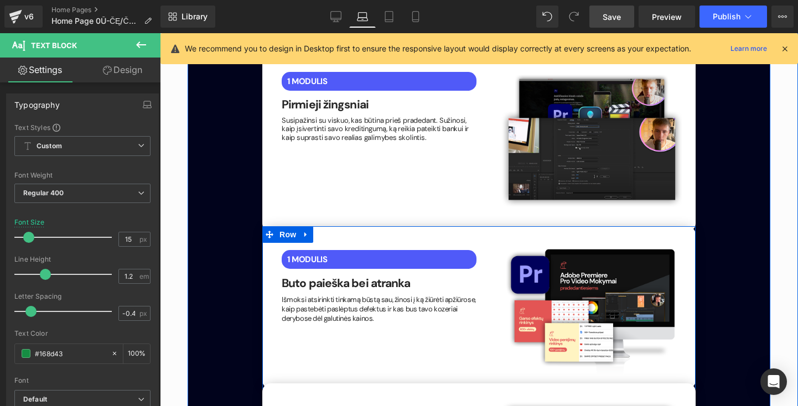
scroll to position [1712, 0]
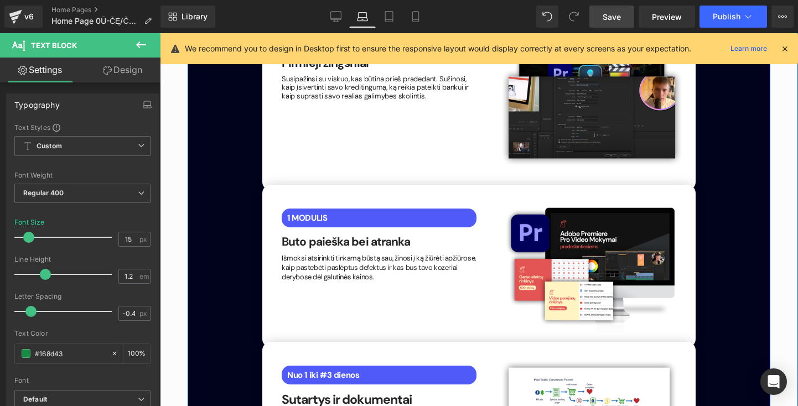
click at [378, 372] on icon at bounding box center [380, 375] width 6 height 7
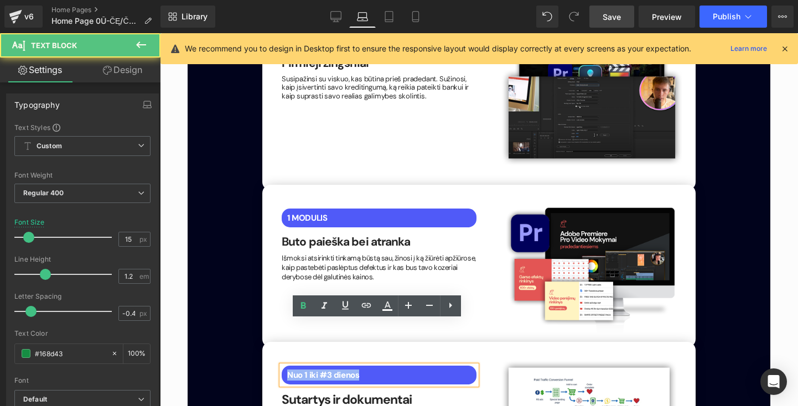
drag, startPoint x: 368, startPoint y: 330, endPoint x: 212, endPoint y: 320, distance: 156.3
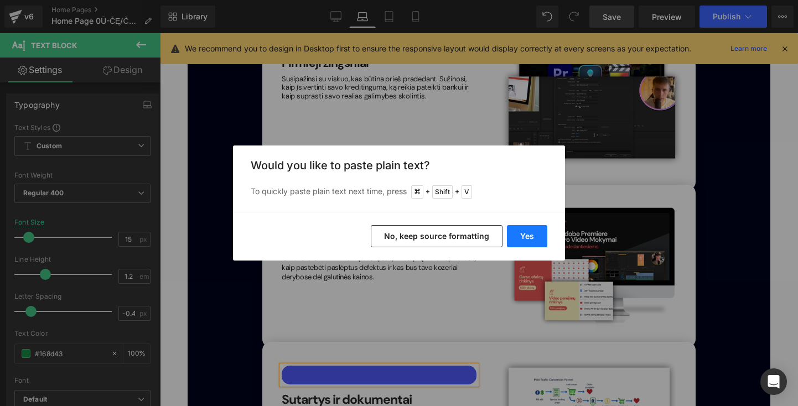
click at [533, 241] on button "Yes" at bounding box center [527, 236] width 40 height 22
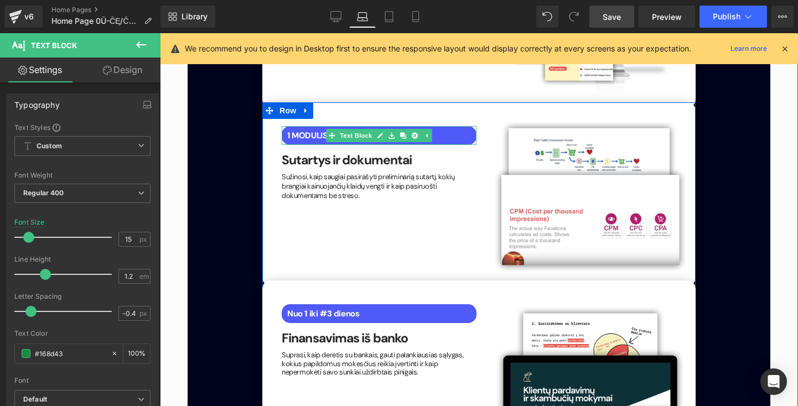
scroll to position [1969, 0]
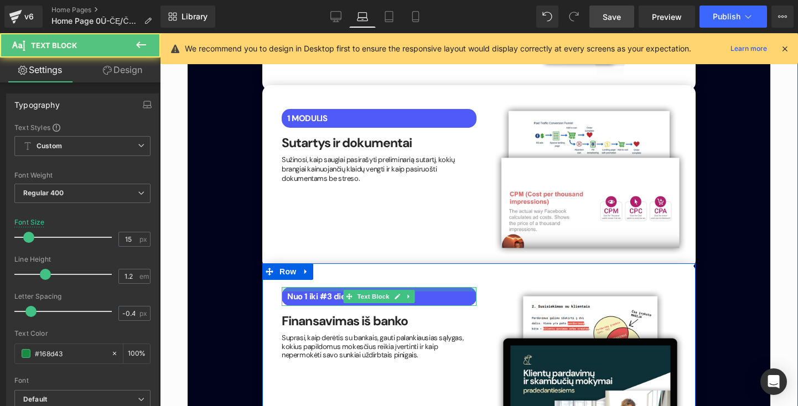
click at [387, 287] on div at bounding box center [379, 289] width 195 height 4
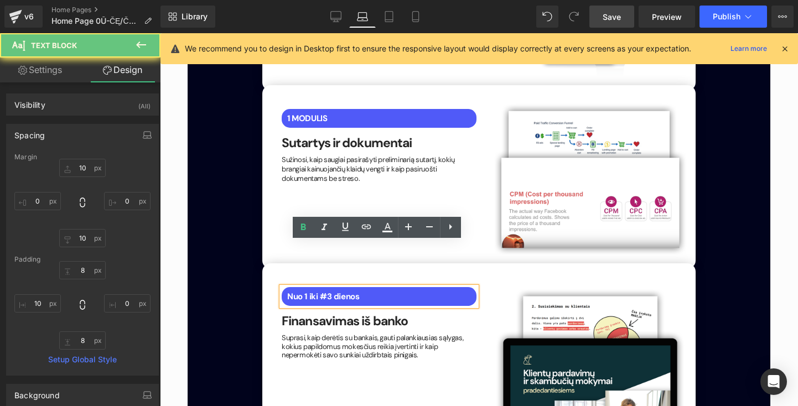
click at [316, 287] on div "Nuo 1 iki #3 dienos" at bounding box center [379, 296] width 195 height 19
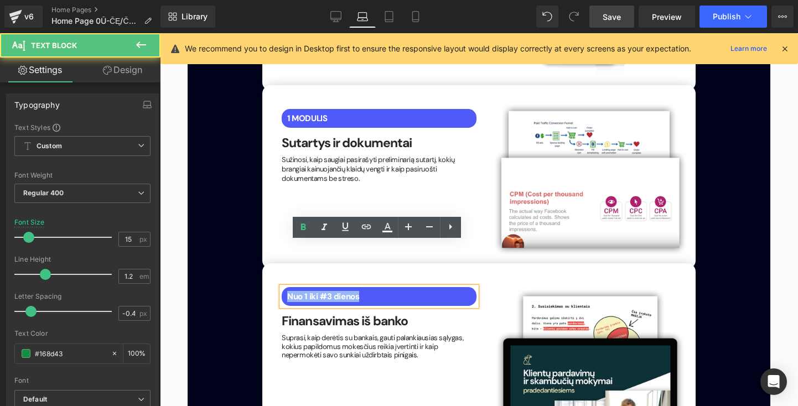
drag, startPoint x: 368, startPoint y: 256, endPoint x: 249, endPoint y: 256, distance: 119.0
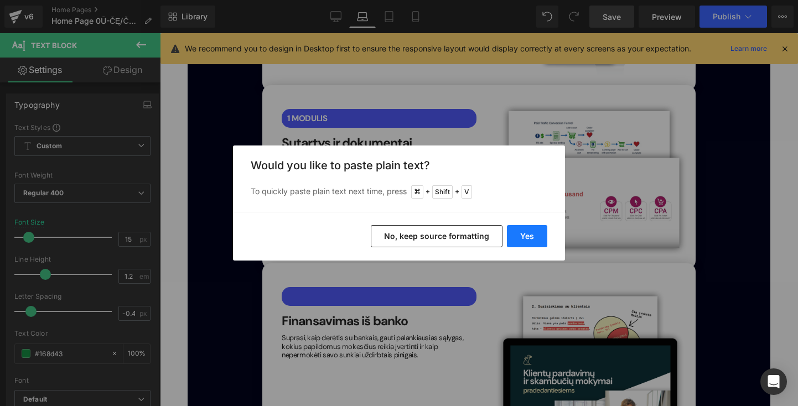
click at [525, 232] on button "Yes" at bounding box center [527, 236] width 40 height 22
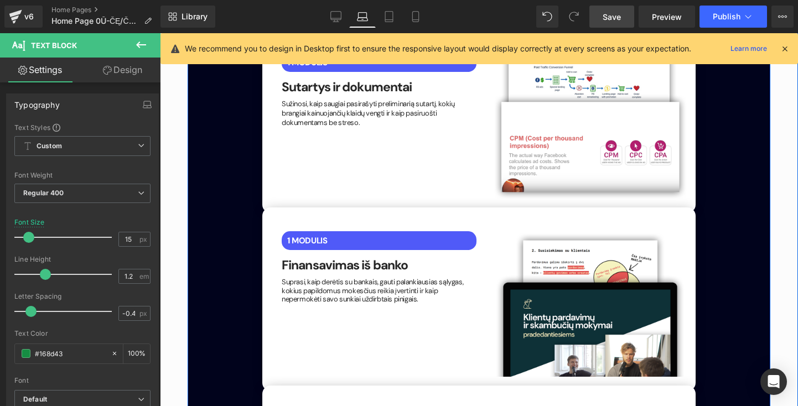
scroll to position [2037, 0]
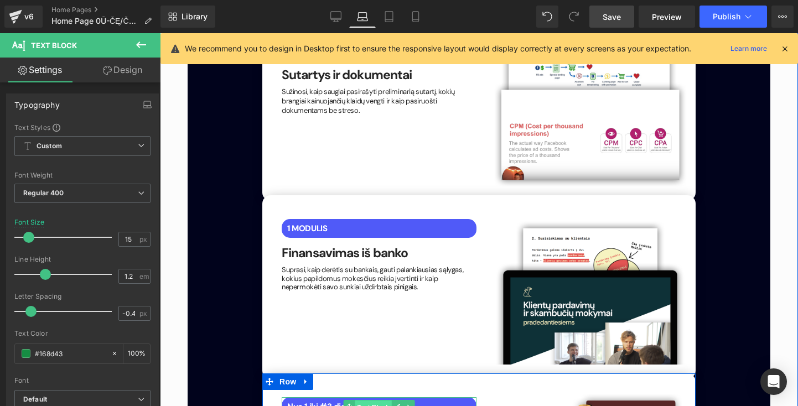
click at [356, 401] on span "Text Block" at bounding box center [373, 407] width 37 height 13
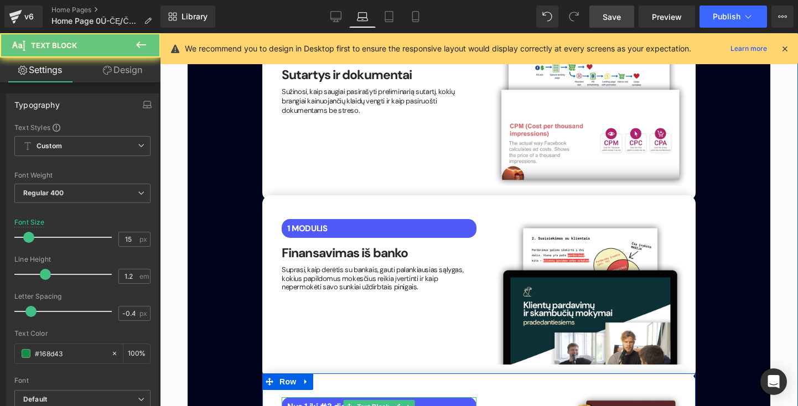
click at [312, 401] on b "Nuo 1 iki #3 dienos" at bounding box center [323, 406] width 72 height 11
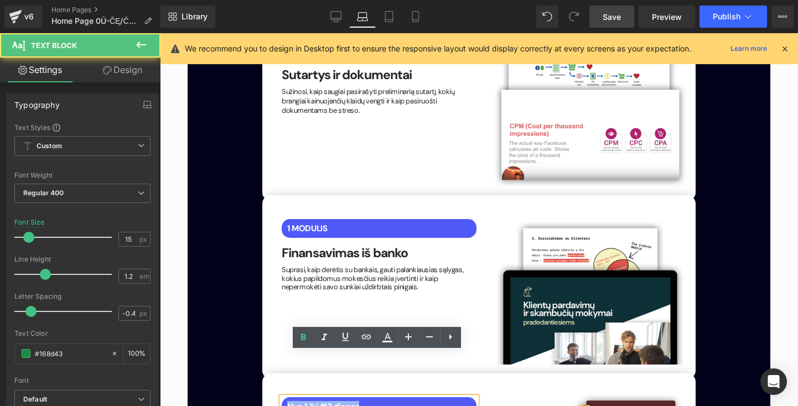
drag, startPoint x: 360, startPoint y: 364, endPoint x: 225, endPoint y: 358, distance: 135.1
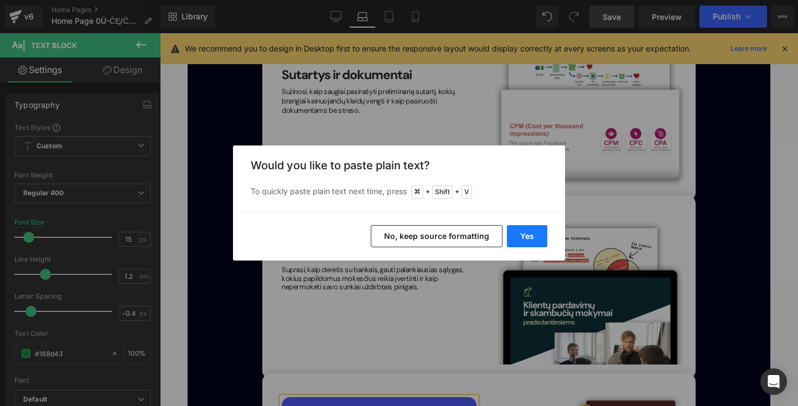
click at [532, 241] on button "Yes" at bounding box center [527, 236] width 40 height 22
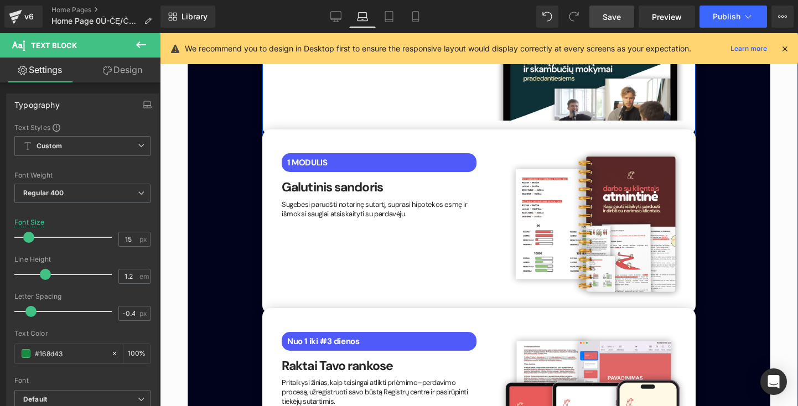
scroll to position [2282, 0]
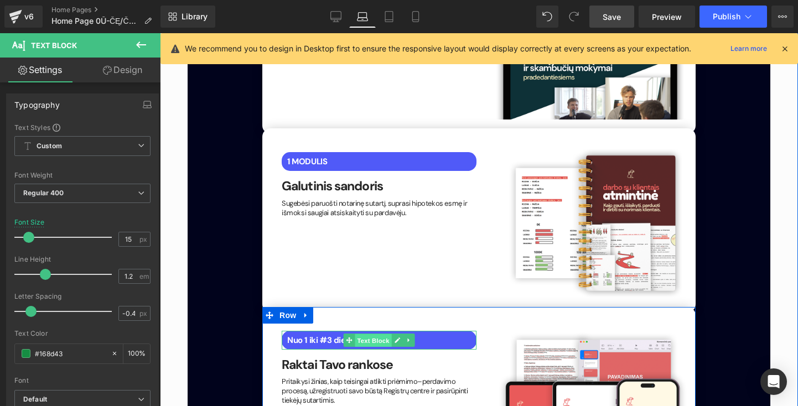
click at [367, 334] on span "Text Block" at bounding box center [373, 340] width 37 height 13
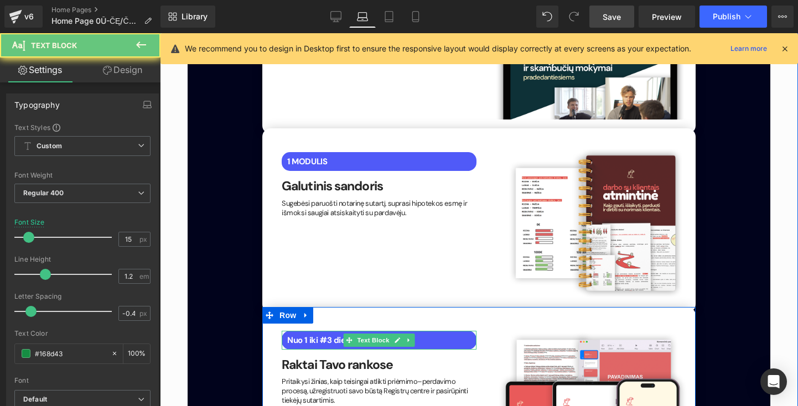
click at [287, 335] on b "Nuo 1 iki #3 dienos" at bounding box center [323, 340] width 72 height 11
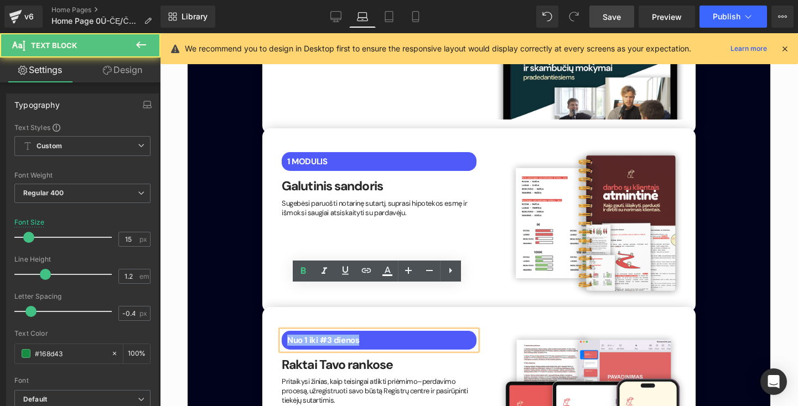
drag, startPoint x: 360, startPoint y: 297, endPoint x: 186, endPoint y: 295, distance: 173.7
click at [193, 297] on div "Kaip tai veikia? Button Nuo video montavimo iki klientų gavimo per dvi savaites…" at bounding box center [479, 173] width 583 height 1795
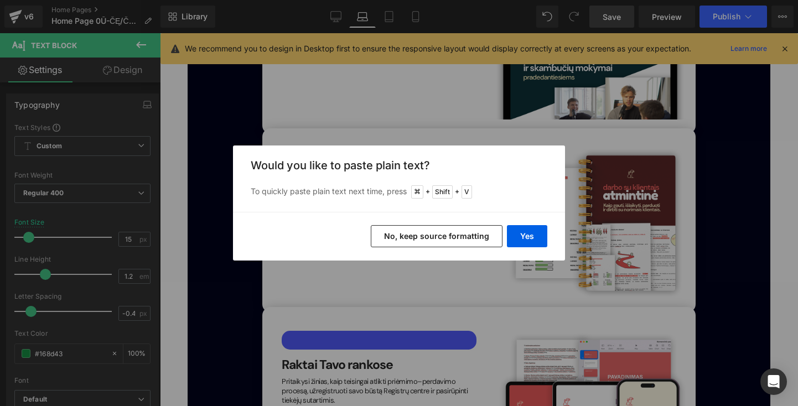
click at [531, 219] on div "Yes No, keep source formatting" at bounding box center [399, 236] width 332 height 49
click at [531, 228] on button "Yes" at bounding box center [527, 236] width 40 height 22
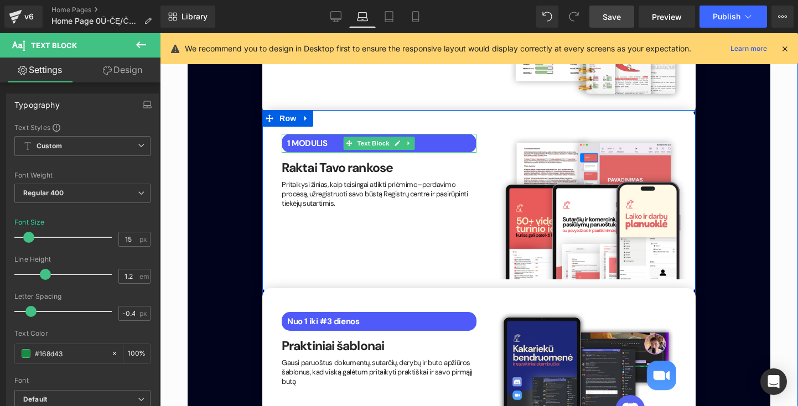
scroll to position [2500, 0]
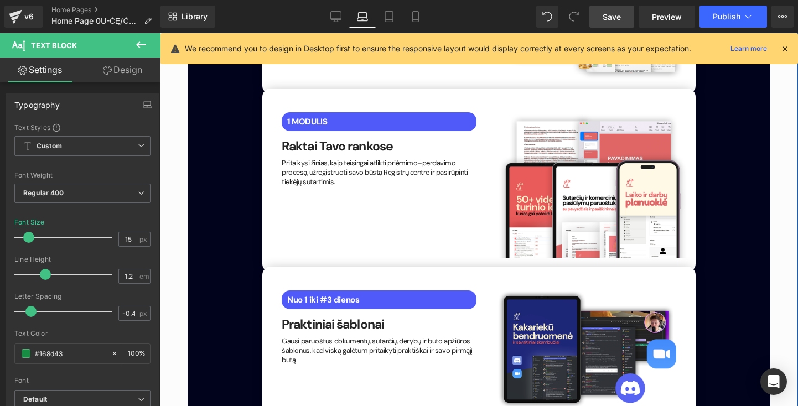
click at [344, 293] on span at bounding box center [349, 299] width 12 height 13
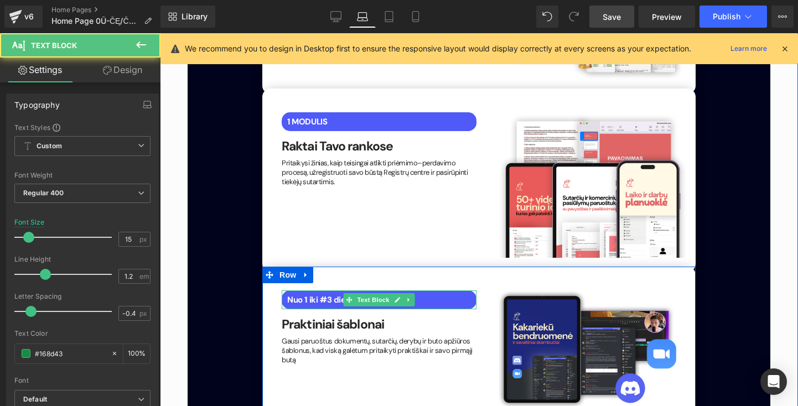
click at [306, 294] on b "Nuo 1 iki #3 dienos" at bounding box center [323, 299] width 72 height 11
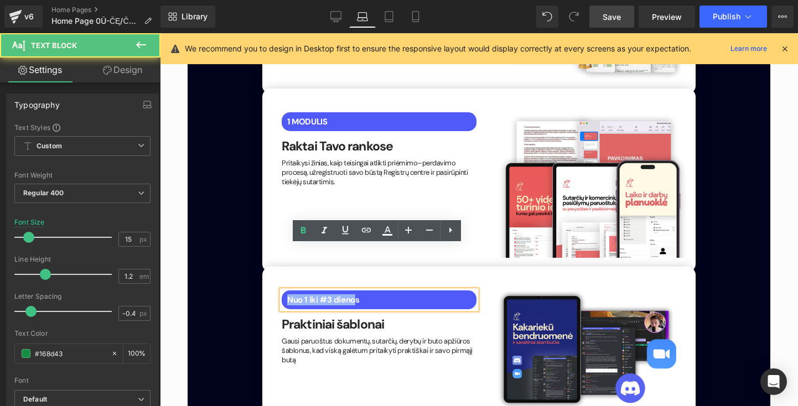
drag, startPoint x: 346, startPoint y: 257, endPoint x: 220, endPoint y: 252, distance: 125.7
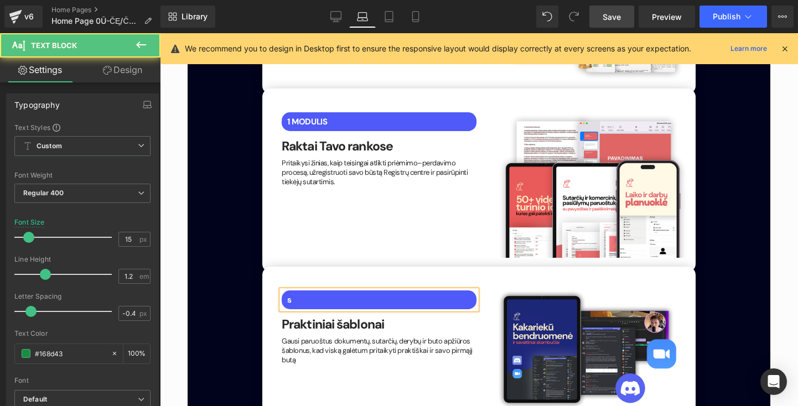
drag, startPoint x: 294, startPoint y: 251, endPoint x: 232, endPoint y: 247, distance: 62.1
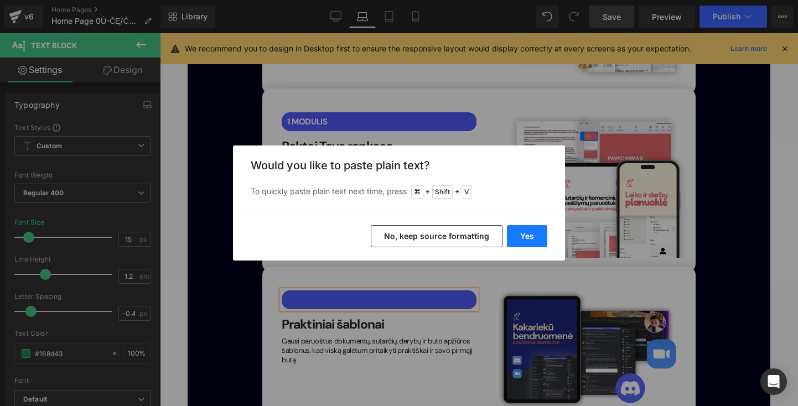
click at [537, 237] on button "Yes" at bounding box center [527, 236] width 40 height 22
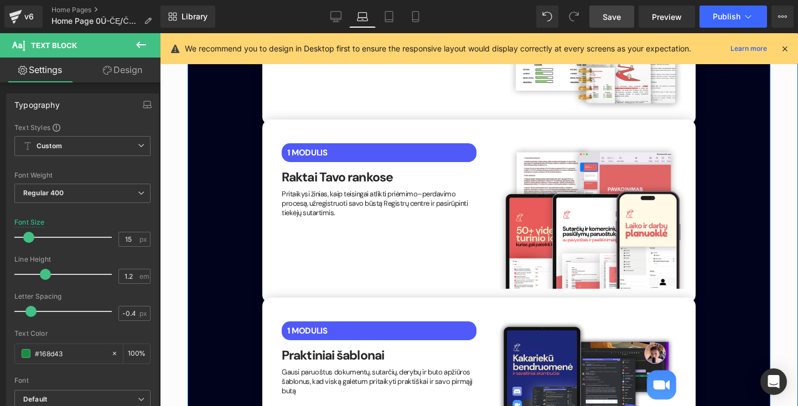
scroll to position [2467, 0]
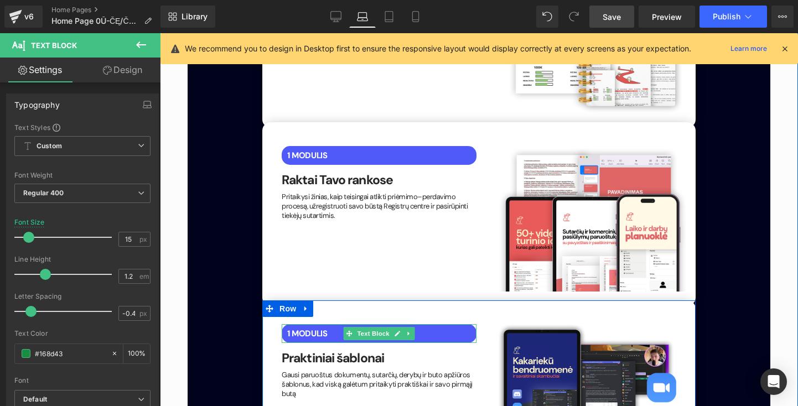
click at [290, 328] on span "1 MODULIS" at bounding box center [307, 333] width 40 height 11
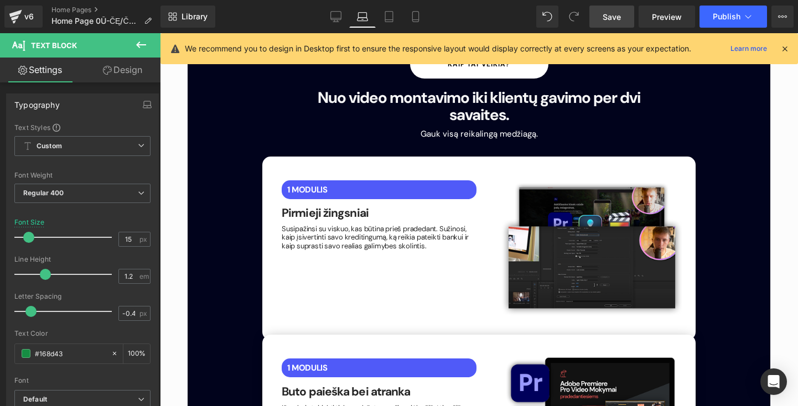
scroll to position [1545, 0]
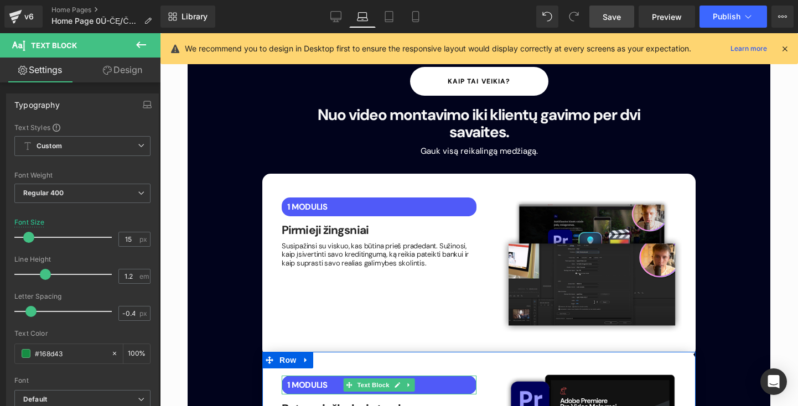
click at [290, 380] on span "1 MODULIS" at bounding box center [307, 385] width 40 height 11
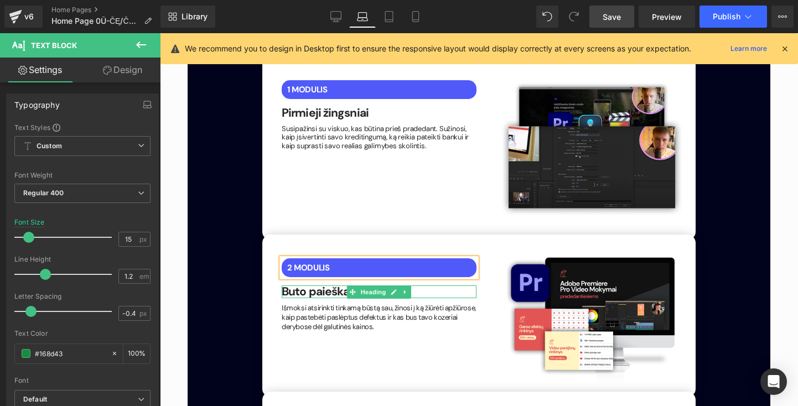
scroll to position [1738, 0]
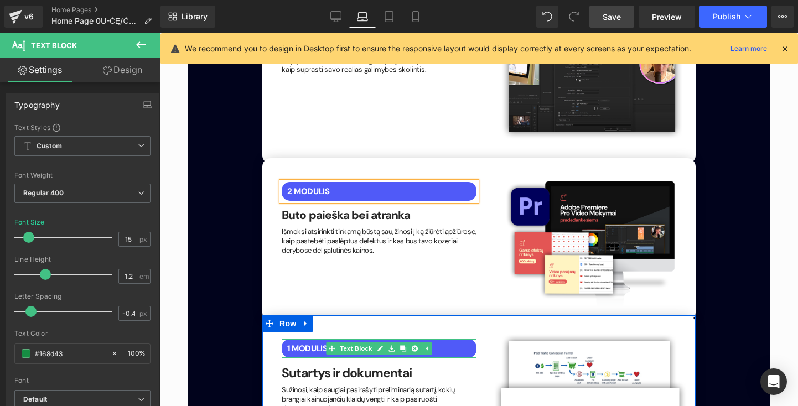
click at [289, 343] on span "1 MODULIS" at bounding box center [307, 348] width 40 height 11
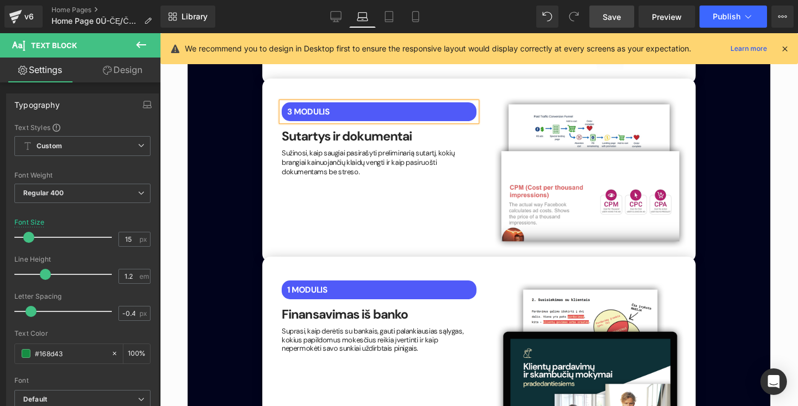
scroll to position [1974, 0]
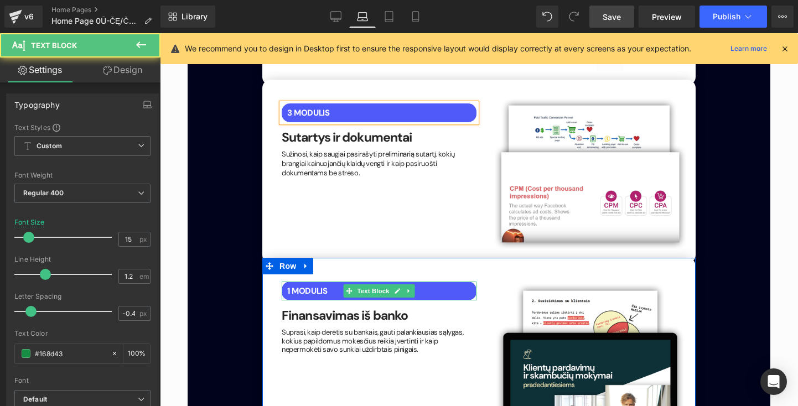
click at [290, 286] on span "1 MODULIS" at bounding box center [307, 291] width 40 height 11
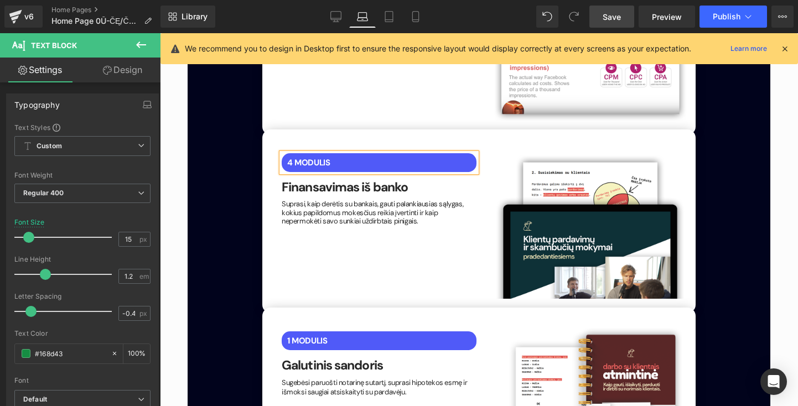
scroll to position [2106, 0]
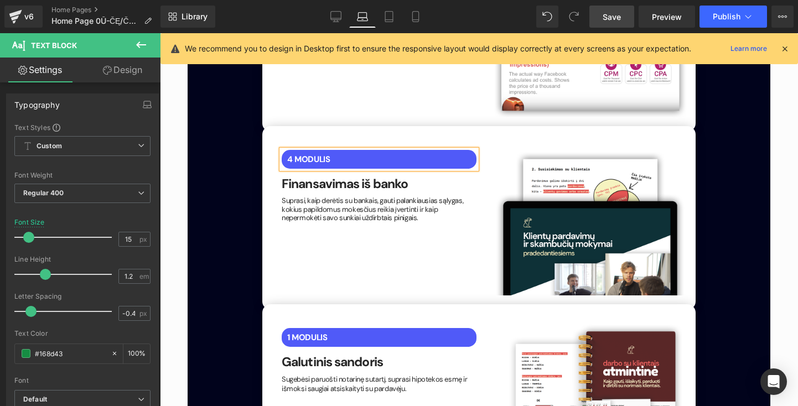
click at [291, 332] on span "1 MODULIS" at bounding box center [307, 337] width 40 height 11
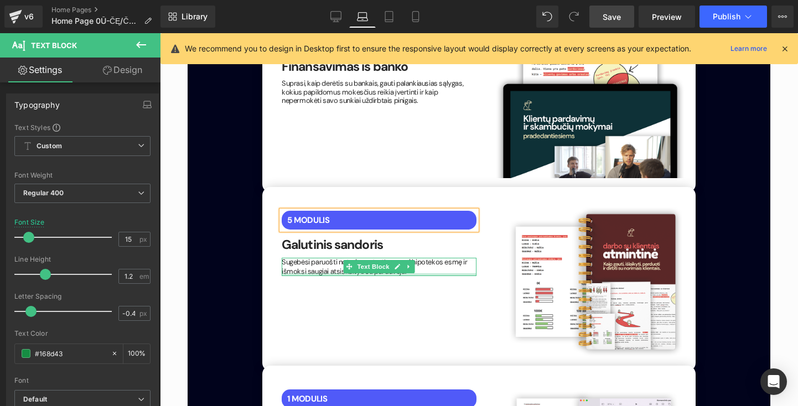
scroll to position [2286, 0]
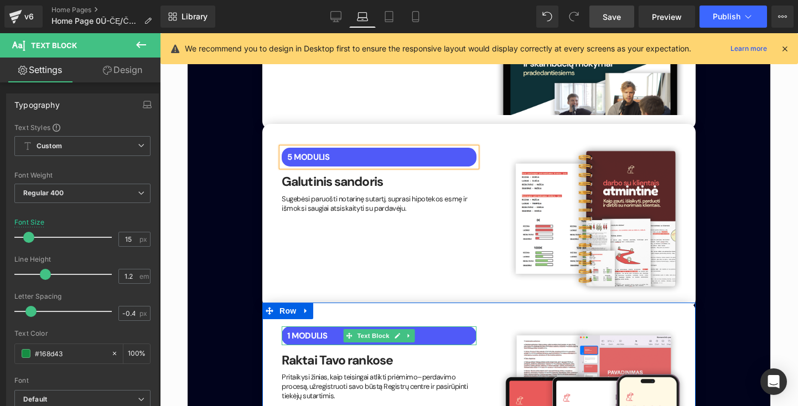
click at [288, 330] on span "1 MODULIS" at bounding box center [307, 335] width 40 height 11
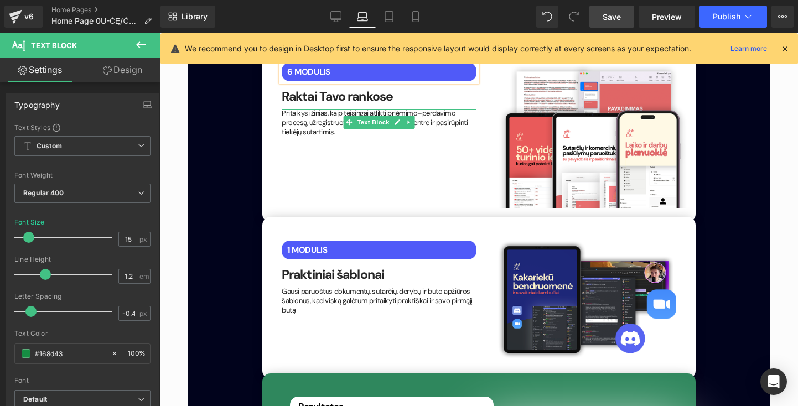
scroll to position [2551, 0]
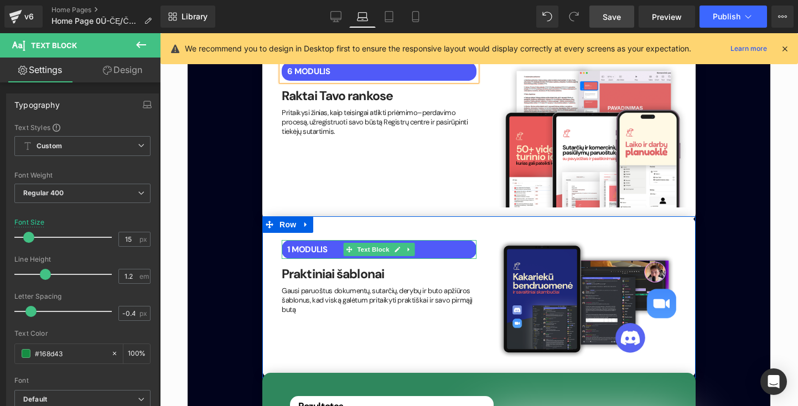
click at [330, 245] on p "1 MODULIS" at bounding box center [381, 250] width 189 height 10
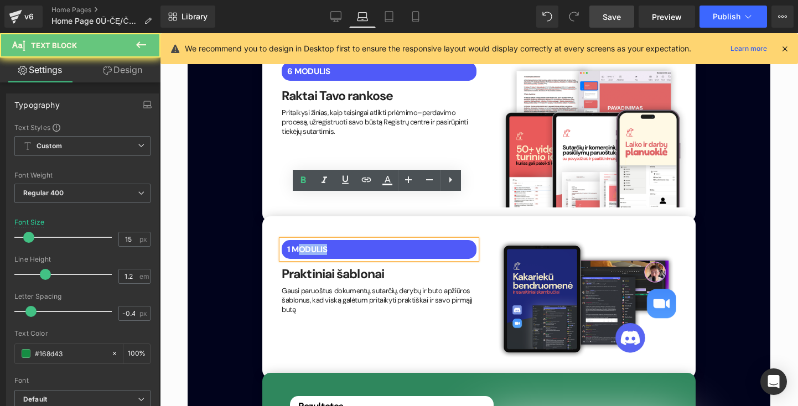
drag, startPoint x: 330, startPoint y: 201, endPoint x: 288, endPoint y: 201, distance: 42.1
click at [288, 245] on p "1 MODULIS" at bounding box center [381, 250] width 189 height 10
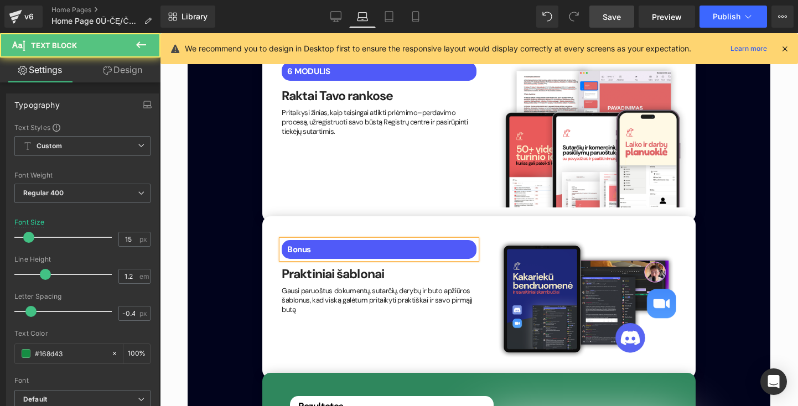
click at [287, 244] on span "Bonus" at bounding box center [299, 249] width 24 height 11
click at [345, 245] on p "+ Bonus" at bounding box center [381, 250] width 189 height 10
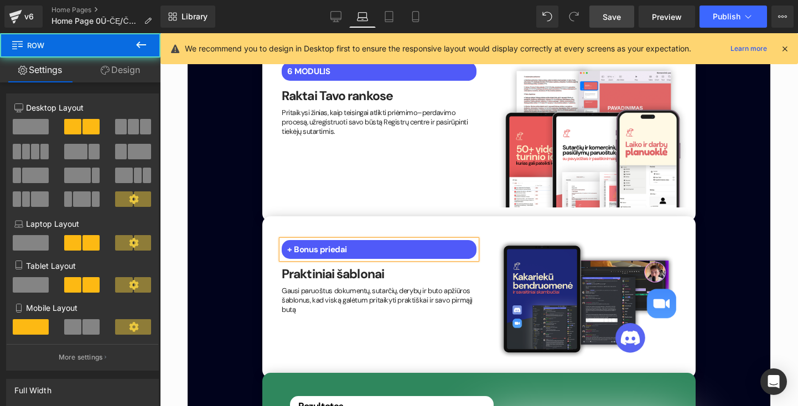
click at [356, 272] on div "+ Bonus priedai Text Block Praktiniai šablonai Heading Gausi paruoštus dokument…" at bounding box center [478, 297] width 433 height 162
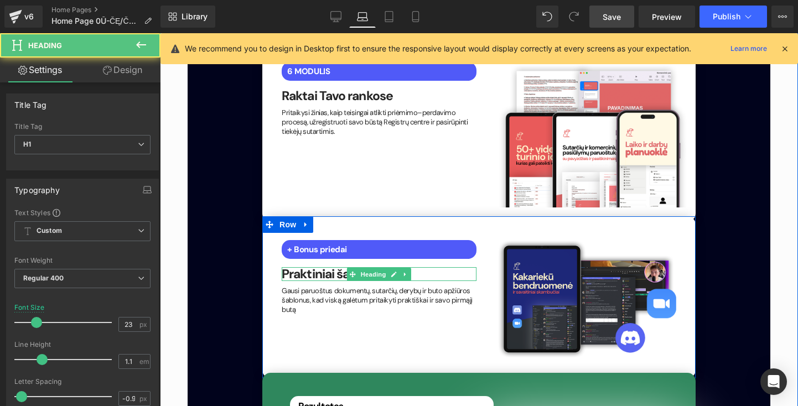
click at [466, 267] on h1 "Praktiniai šablonai" at bounding box center [379, 274] width 195 height 14
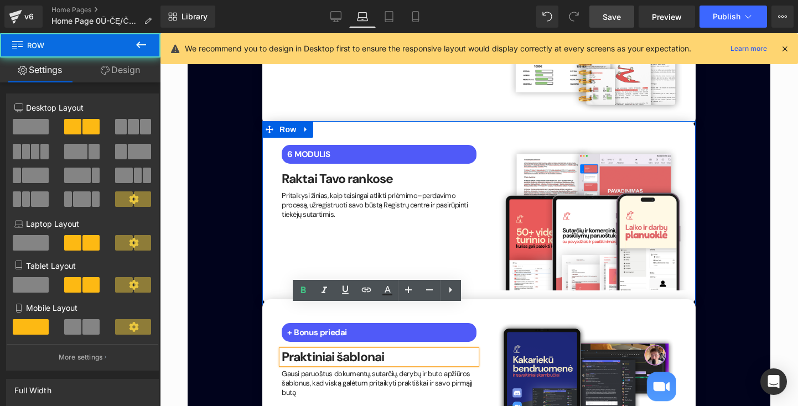
click at [466, 233] on div "6 MODULIS Text Block Raktai Tavo rankose Heading Pritaikysi žinias, kaip teisin…" at bounding box center [478, 213] width 433 height 184
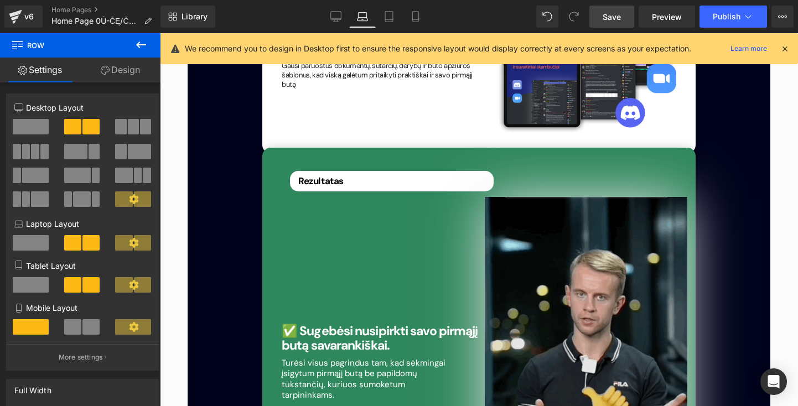
scroll to position [2847, 0]
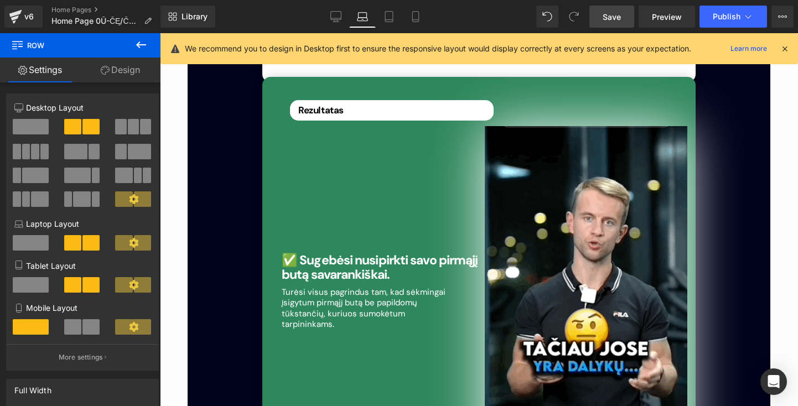
click at [619, 27] on link "Save" at bounding box center [611, 17] width 45 height 22
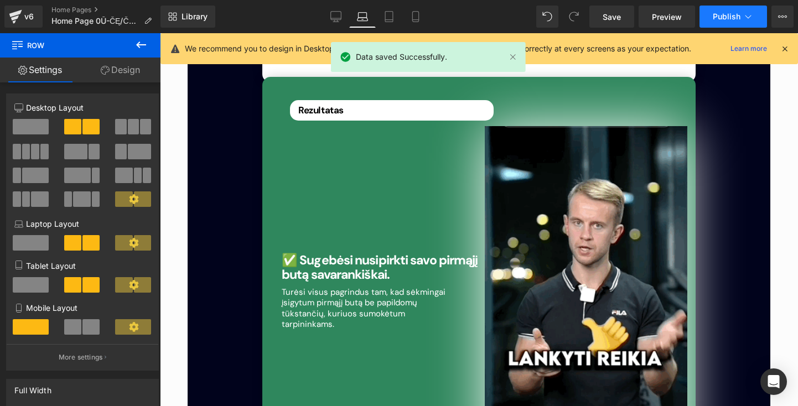
click at [725, 18] on span "Publish" at bounding box center [727, 16] width 28 height 9
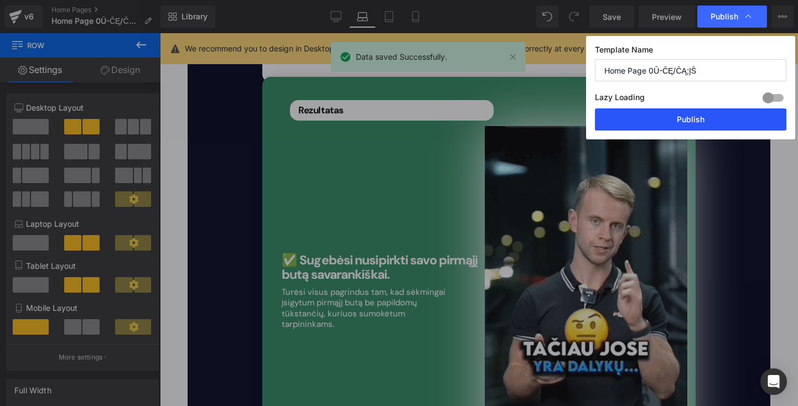
click at [699, 118] on button "Publish" at bounding box center [690, 119] width 191 height 22
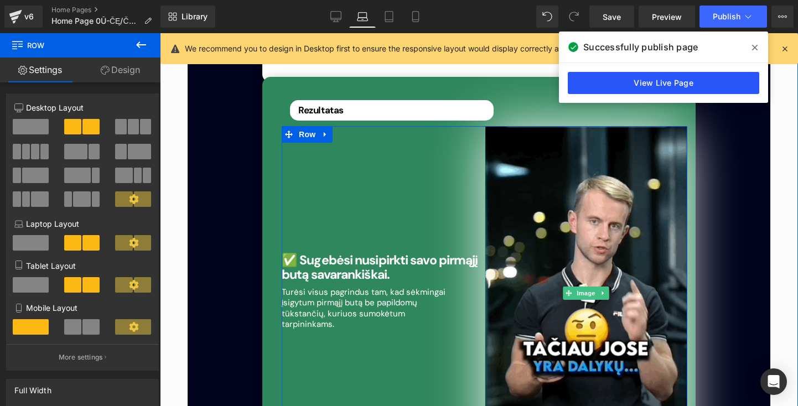
click at [690, 84] on link "View Live Page" at bounding box center [663, 83] width 191 height 22
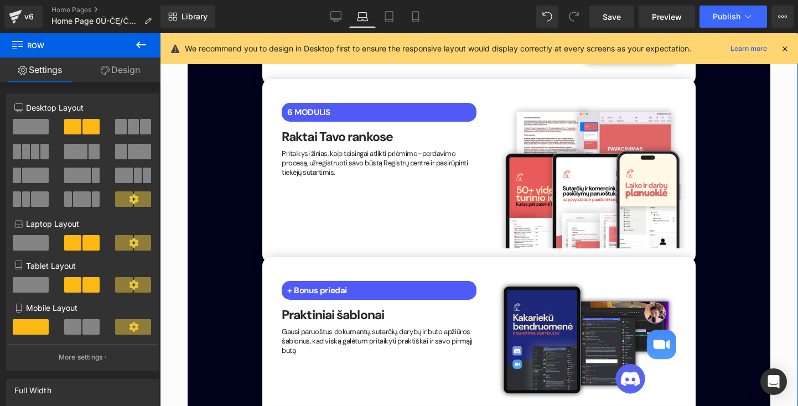
scroll to position [2498, 0]
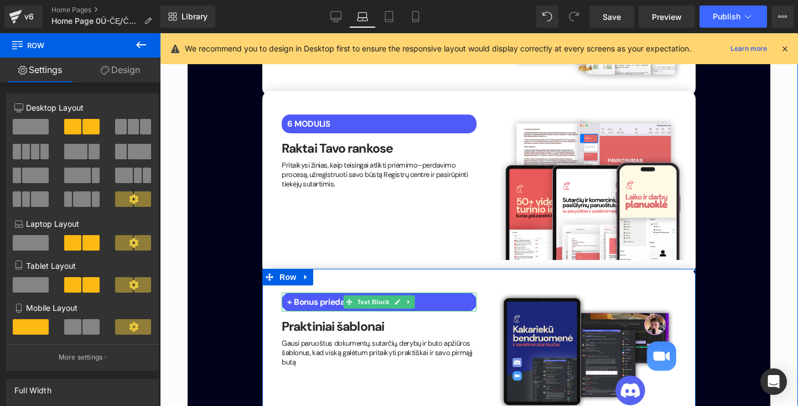
click at [423, 297] on p "+ Bonus priedai" at bounding box center [381, 302] width 189 height 10
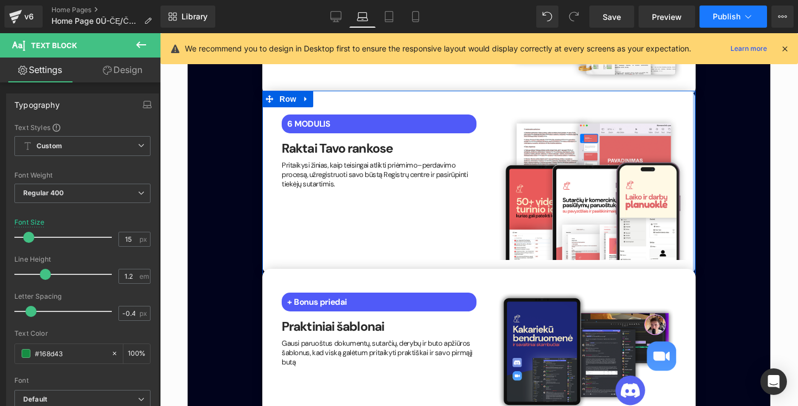
click at [728, 25] on button "Publish" at bounding box center [733, 17] width 68 height 22
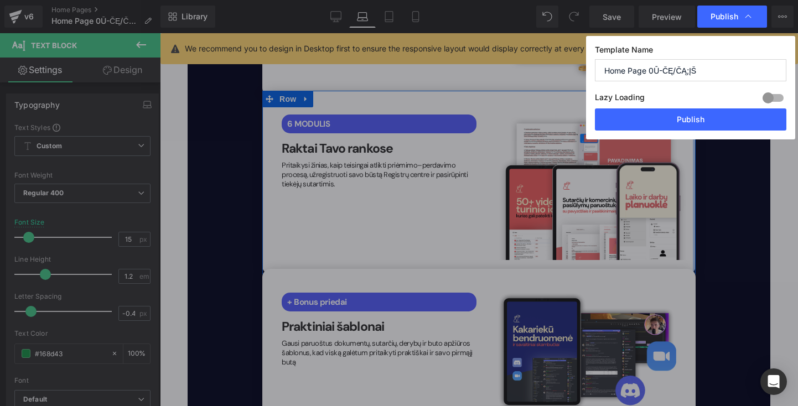
click at [713, 71] on input "Home Page 0Ū-ČĘ/ČĄ;ĮŠ" at bounding box center [690, 70] width 191 height 22
type input "Home Page 0Ū-ČĘ/ČĄ;ĮŠ."
click at [695, 132] on div "Template Name Home Page 0Ū-ČĘ/ČĄ;ĮŠ. Lazy Loading Build Upgrade plan to unlock …" at bounding box center [690, 87] width 209 height 103
click at [700, 120] on button "Publish" at bounding box center [690, 119] width 191 height 22
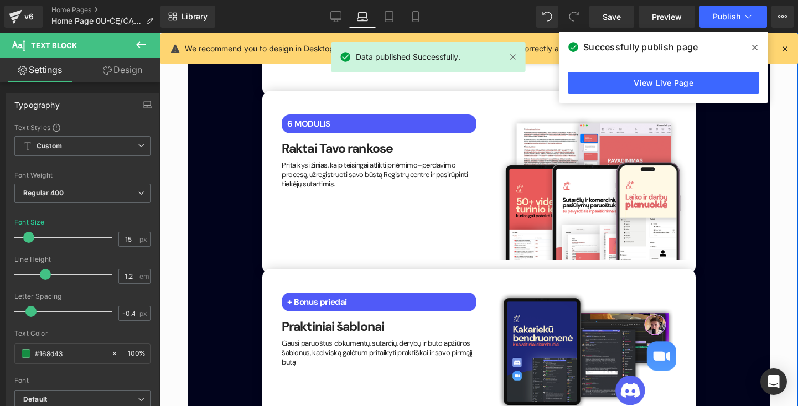
click at [756, 44] on icon at bounding box center [755, 47] width 6 height 9
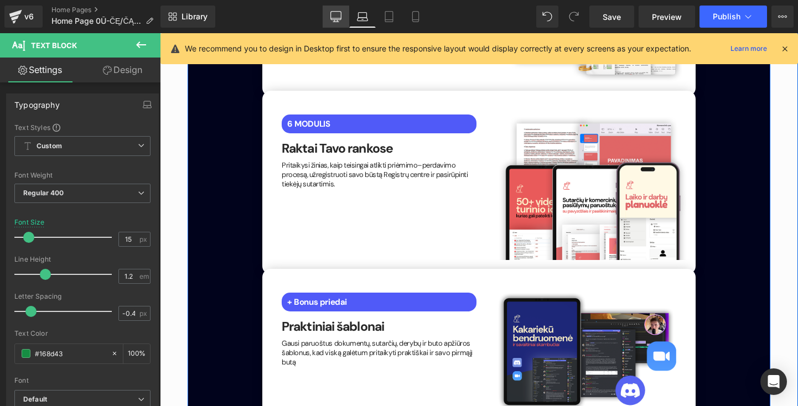
click at [340, 9] on link "Desktop" at bounding box center [336, 17] width 27 height 22
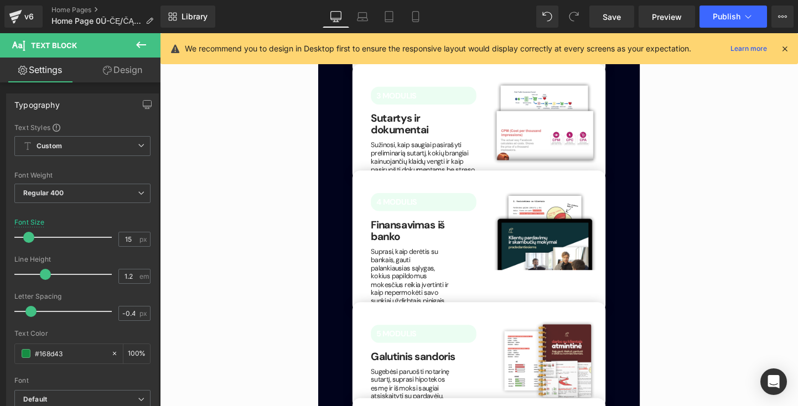
scroll to position [1928, 0]
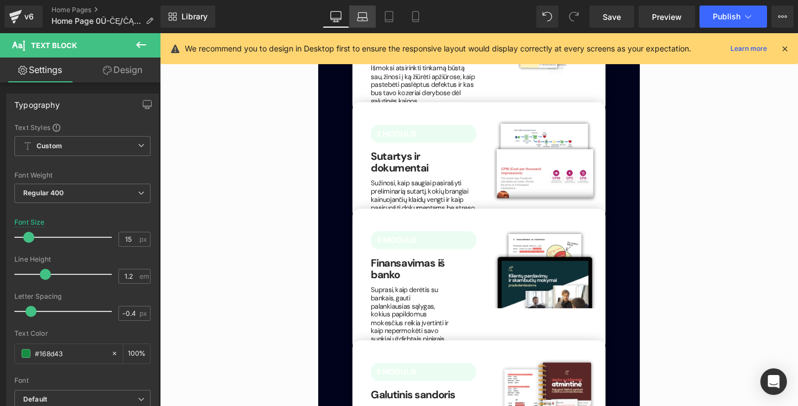
click at [360, 13] on icon at bounding box center [363, 15] width 8 height 5
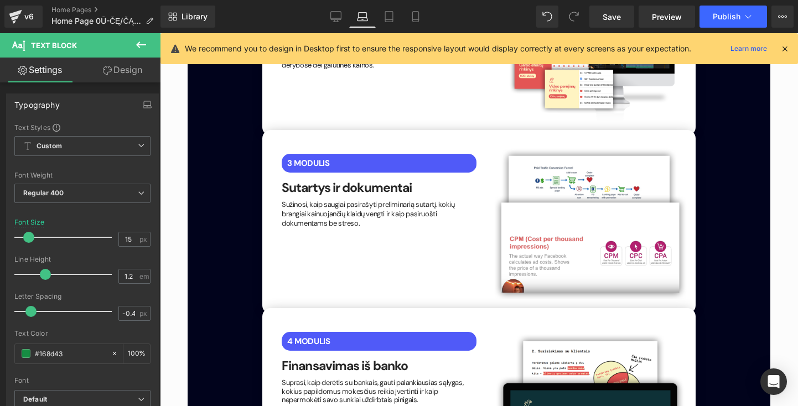
scroll to position [2223, 0]
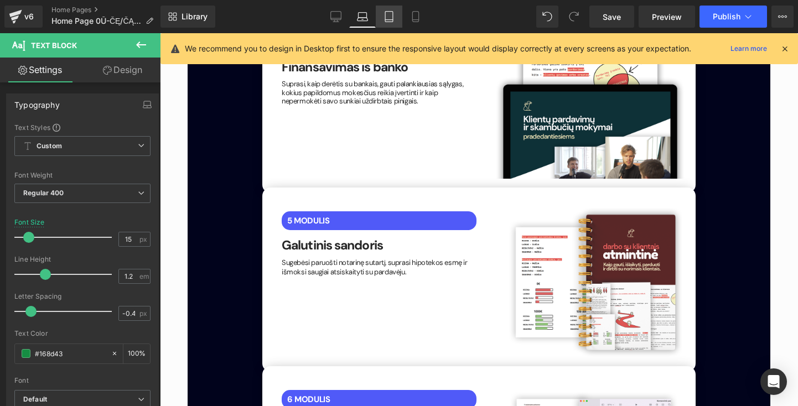
click at [397, 25] on link "Tablet" at bounding box center [389, 17] width 27 height 22
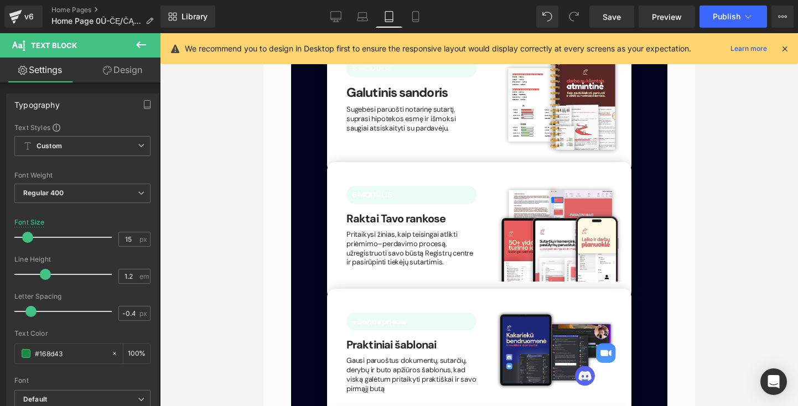
scroll to position [1953, 0]
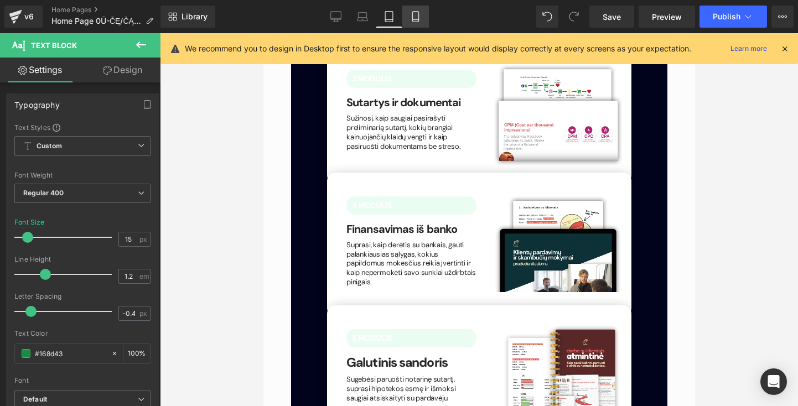
click at [418, 27] on link "Mobile" at bounding box center [415, 17] width 27 height 22
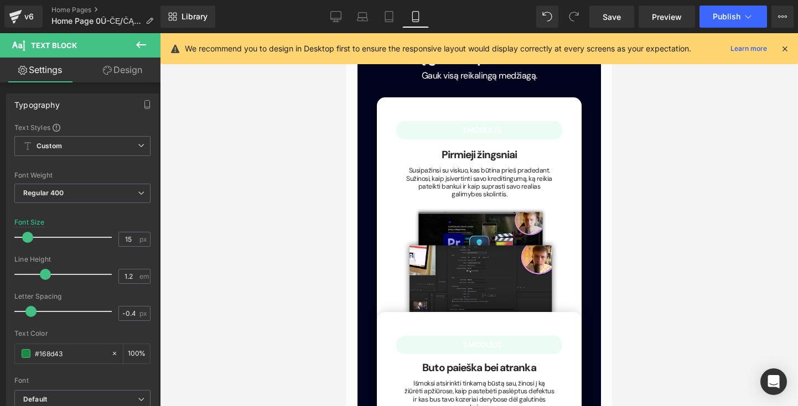
scroll to position [2757, 0]
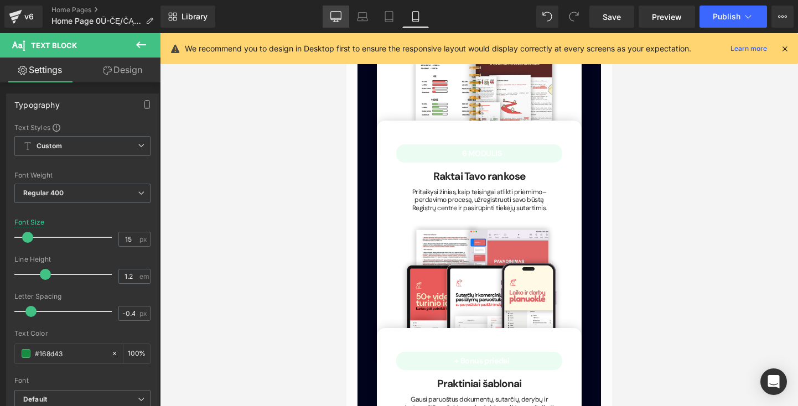
click at [336, 15] on icon at bounding box center [335, 16] width 11 height 11
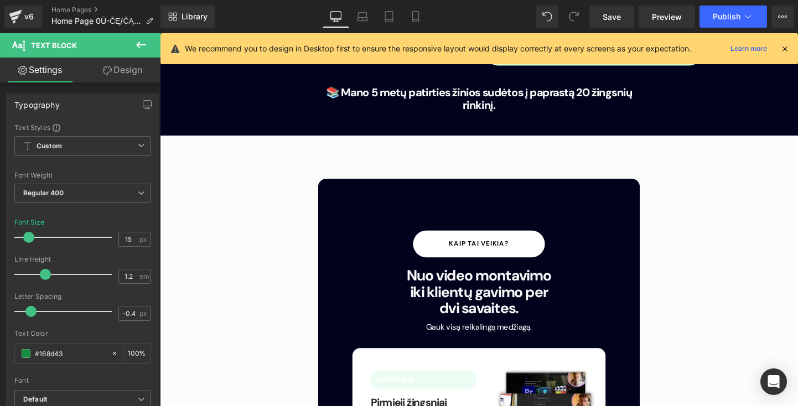
scroll to position [1563, 0]
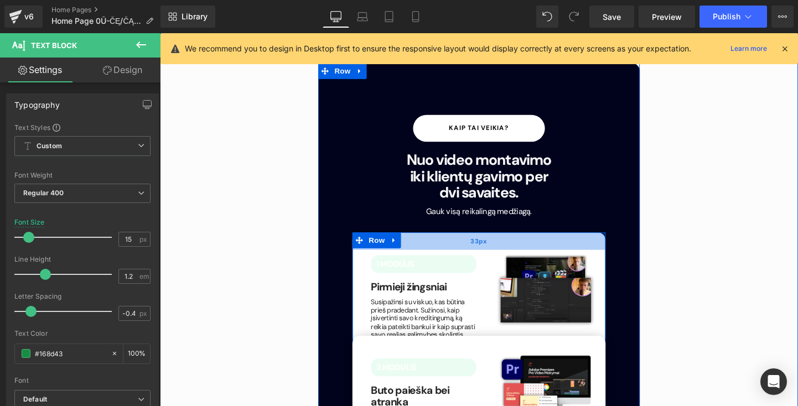
click at [500, 246] on span "33px" at bounding box center [495, 252] width 18 height 12
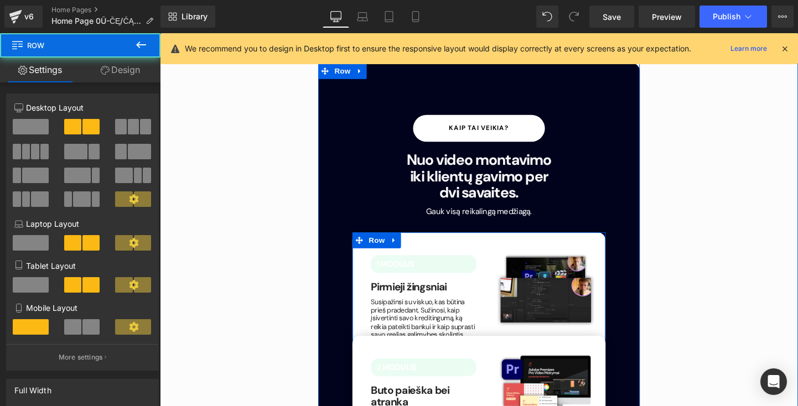
click at [502, 269] on link at bounding box center [508, 275] width 12 height 13
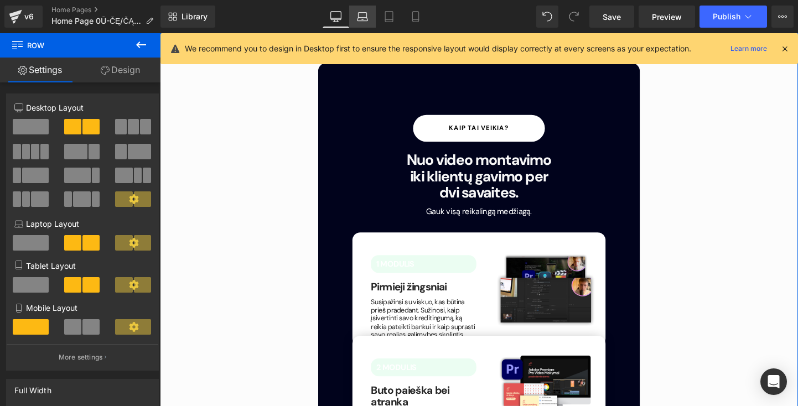
click at [371, 17] on link "Laptop" at bounding box center [362, 17] width 27 height 22
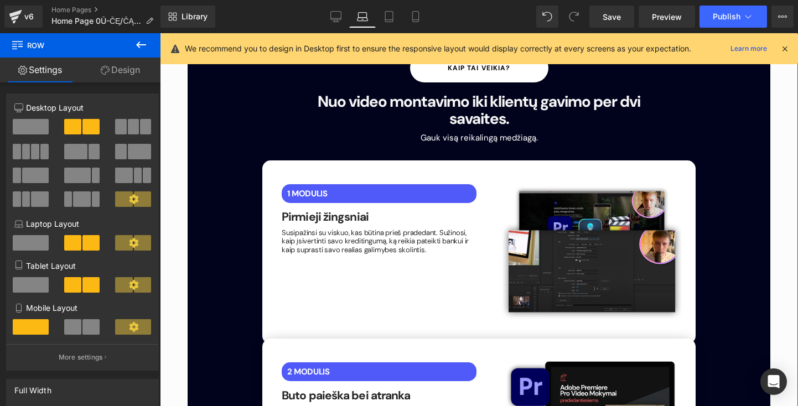
scroll to position [1487, 0]
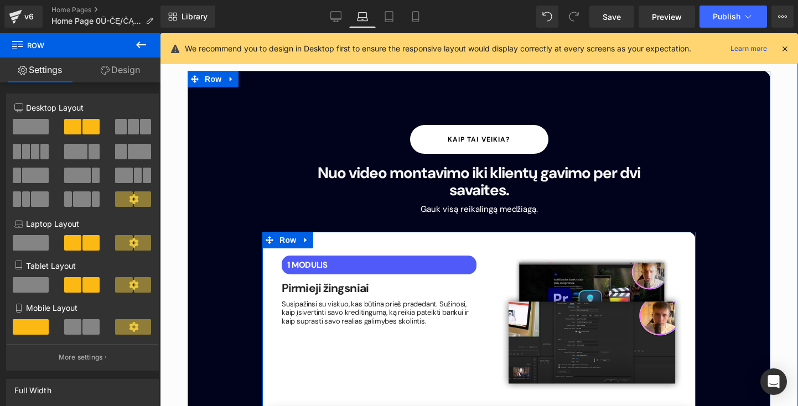
click at [397, 256] on div "1 MODULIS Text Block" at bounding box center [379, 265] width 195 height 19
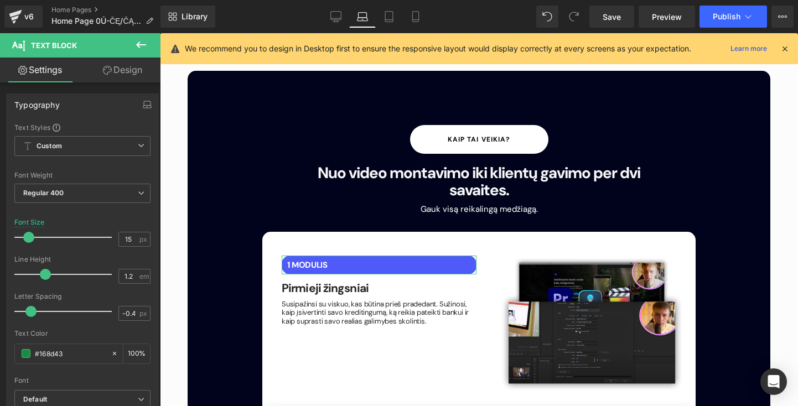
click at [118, 74] on link "Design" at bounding box center [122, 70] width 80 height 25
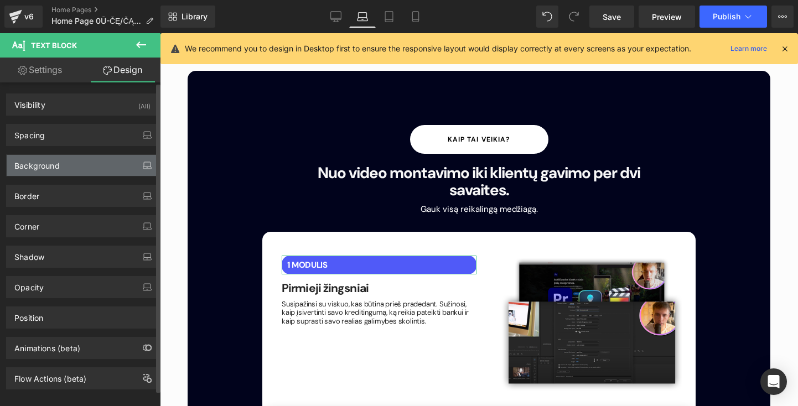
click at [146, 173] on button "button" at bounding box center [147, 165] width 18 height 21
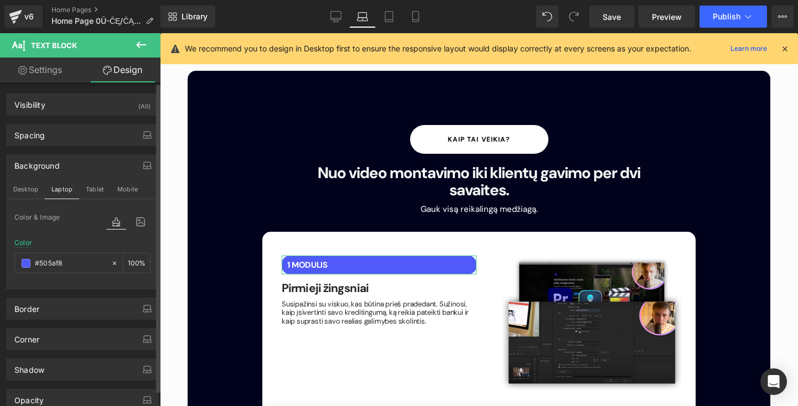
type input "#505af8"
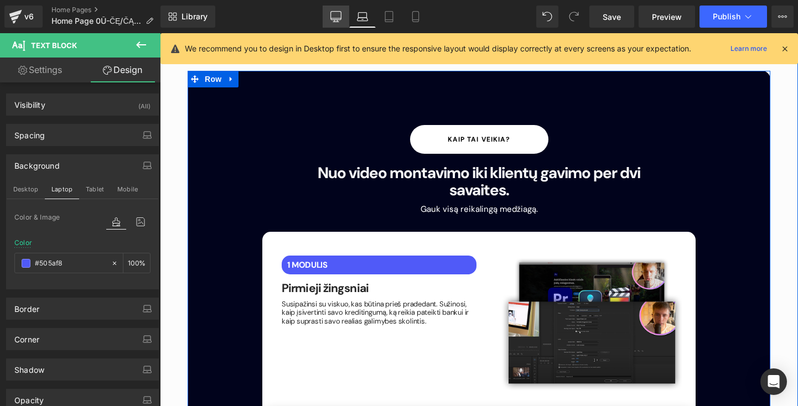
click at [339, 15] on icon at bounding box center [335, 16] width 11 height 11
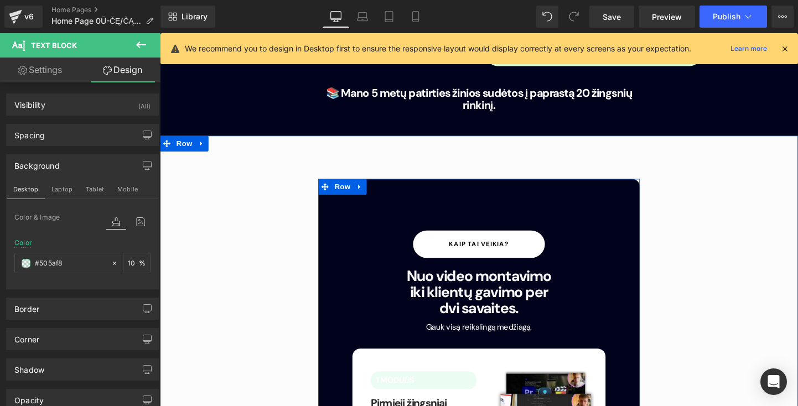
scroll to position [1614, 0]
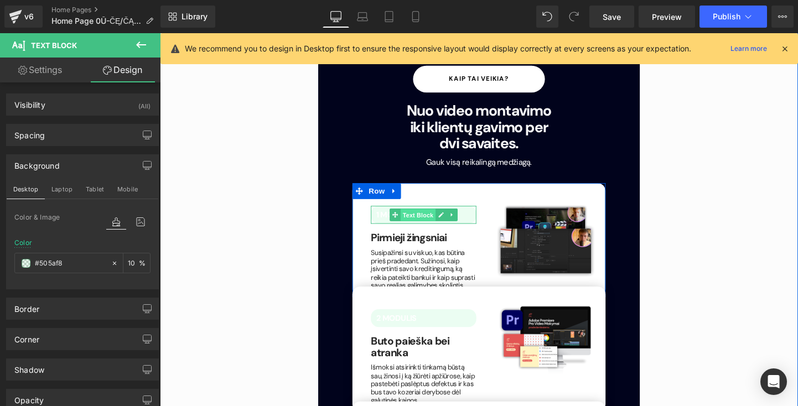
click at [413, 218] on span "Text Block" at bounding box center [430, 224] width 37 height 13
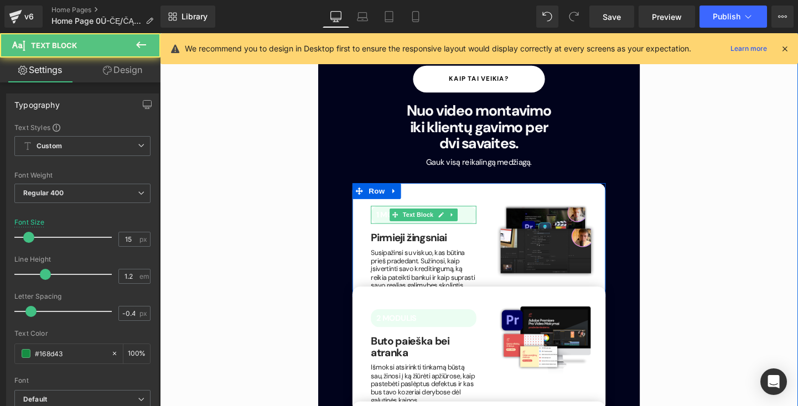
click at [390, 219] on span "1 MODULIS" at bounding box center [407, 224] width 40 height 11
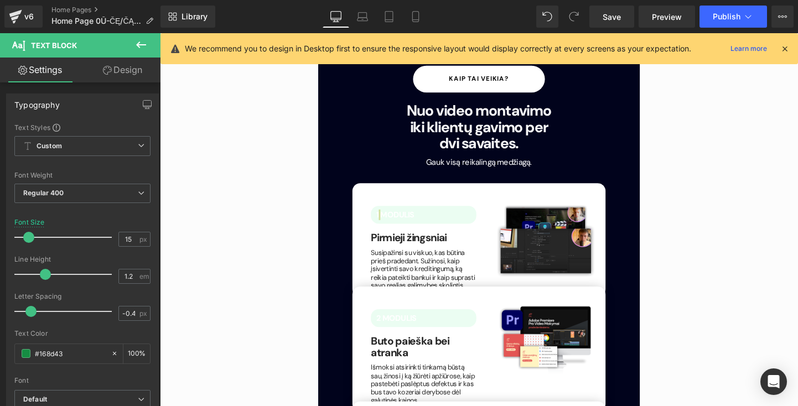
click at [119, 75] on link "Design" at bounding box center [122, 70] width 80 height 25
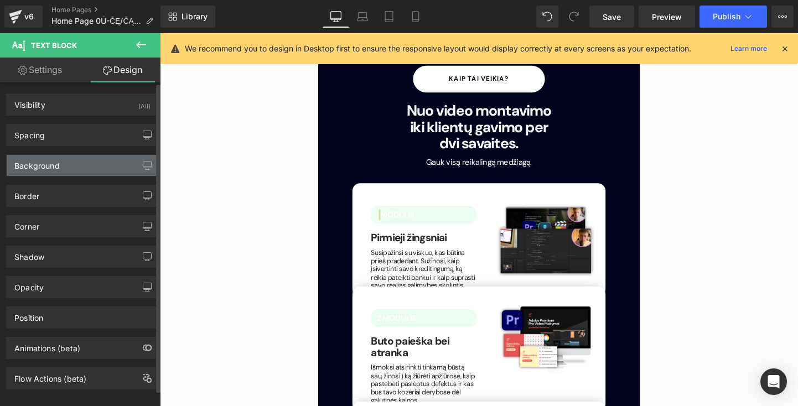
click at [107, 169] on div "Background" at bounding box center [83, 165] width 152 height 21
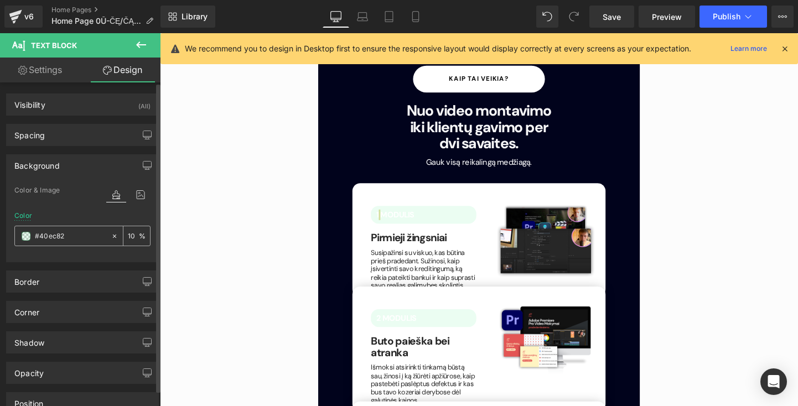
drag, startPoint x: 98, startPoint y: 238, endPoint x: 24, endPoint y: 233, distance: 74.3
click at [24, 233] on div "#40ec82" at bounding box center [63, 235] width 96 height 19
paste input "#505af8"
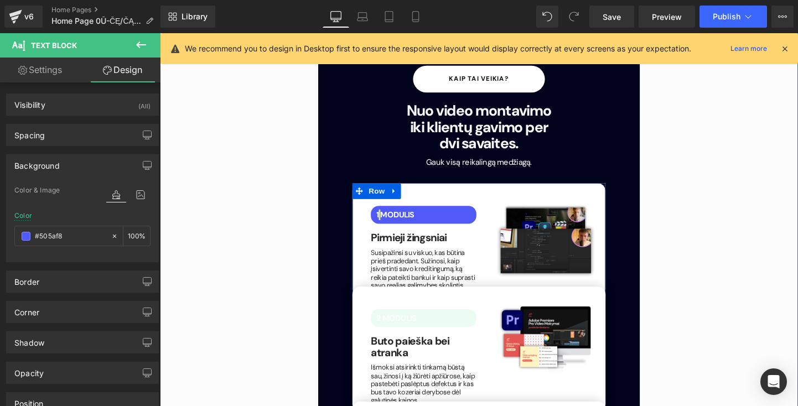
type input "#505af8"
click at [461, 217] on link at bounding box center [467, 223] width 12 height 13
click at [485, 242] on h1 "Pirmieji žingsniai" at bounding box center [436, 248] width 111 height 12
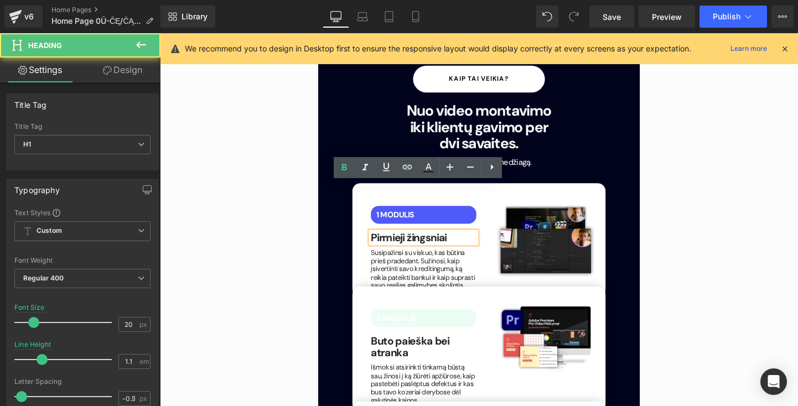
click at [503, 209] on div "Image" at bounding box center [563, 252] width 127 height 86
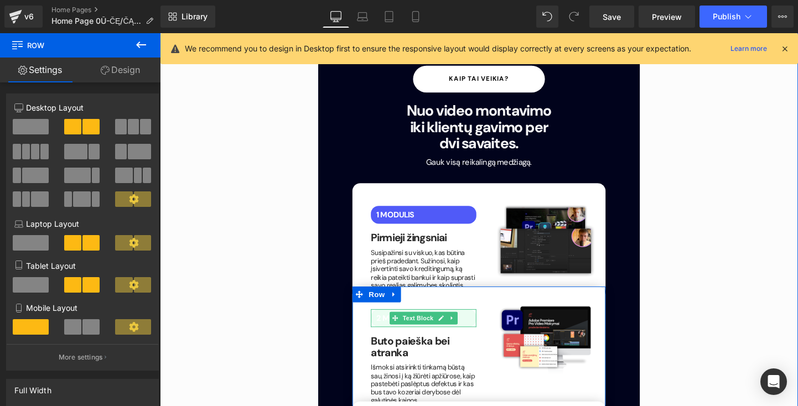
click at [472, 328] on p "2 MODULIS" at bounding box center [439, 333] width 105 height 10
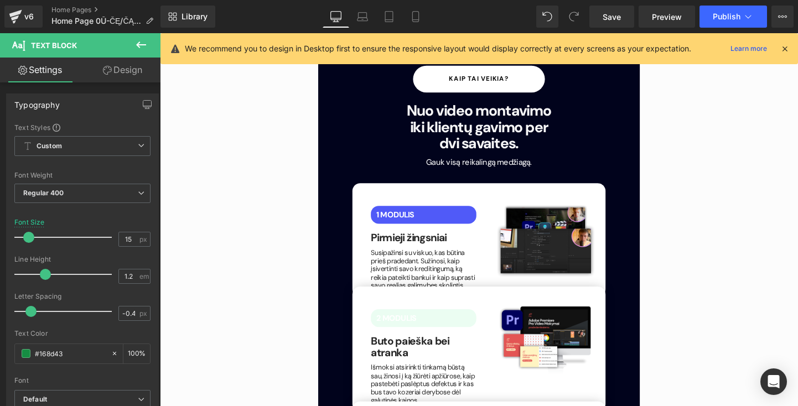
click at [105, 74] on link "Design" at bounding box center [122, 70] width 80 height 25
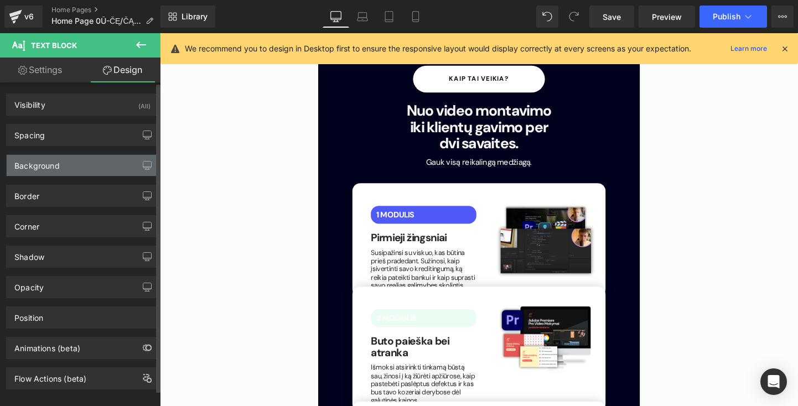
click at [121, 170] on div "Background" at bounding box center [83, 165] width 152 height 21
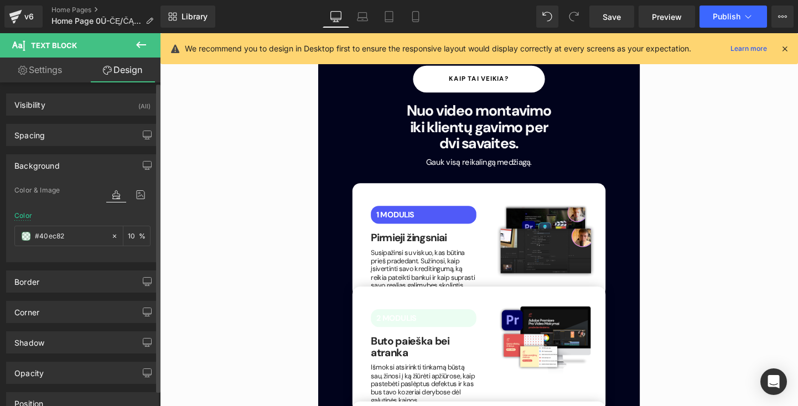
drag, startPoint x: 90, startPoint y: 239, endPoint x: 9, endPoint y: 239, distance: 80.2
click at [9, 239] on div "Color & Image color Color #40ec82 10 % Image Replace Image Upload image or Brow…" at bounding box center [83, 223] width 152 height 78
paste input "#505af8"
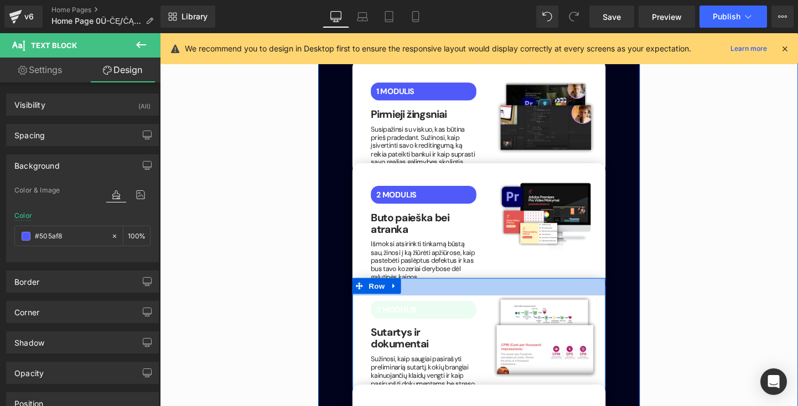
scroll to position [1777, 0]
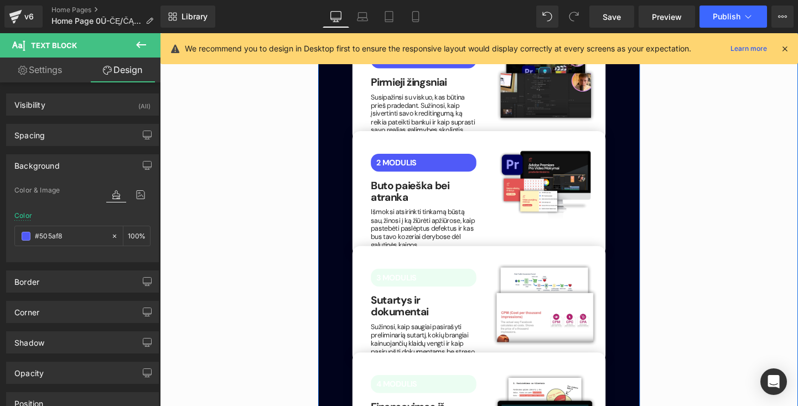
type input "#505af8"
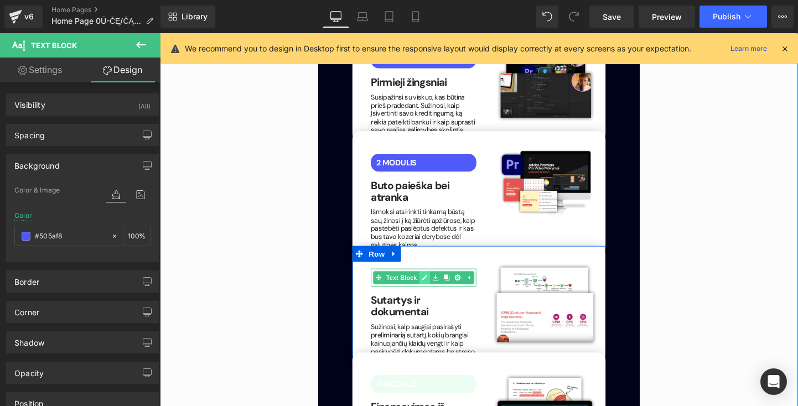
click at [435, 287] on icon at bounding box center [438, 290] width 6 height 6
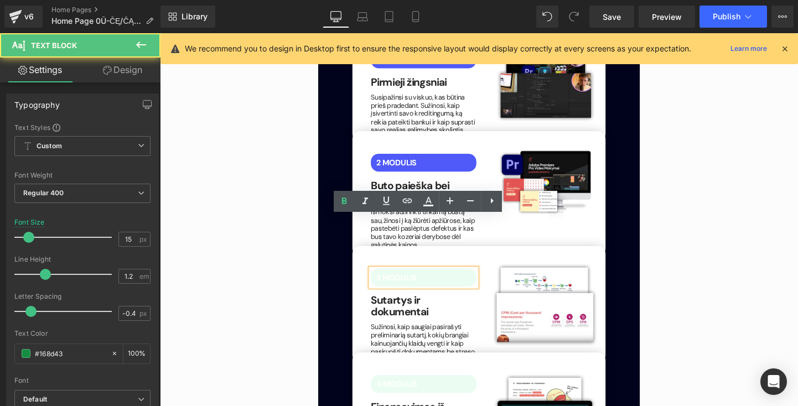
click at [460, 285] on p "3 MODULIS" at bounding box center [439, 290] width 105 height 10
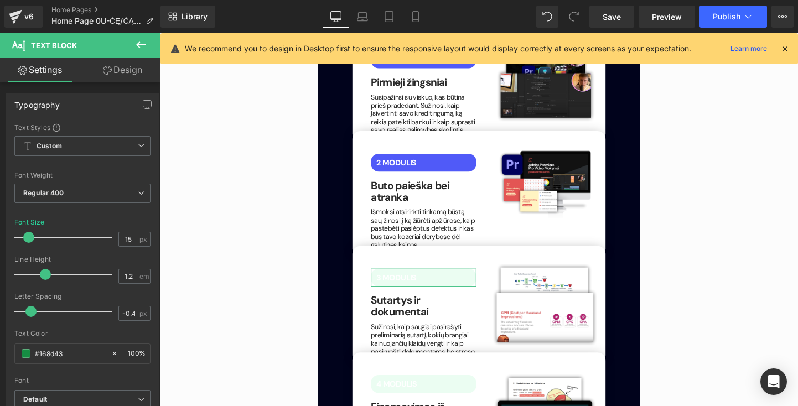
click at [112, 69] on link "Design" at bounding box center [122, 70] width 80 height 25
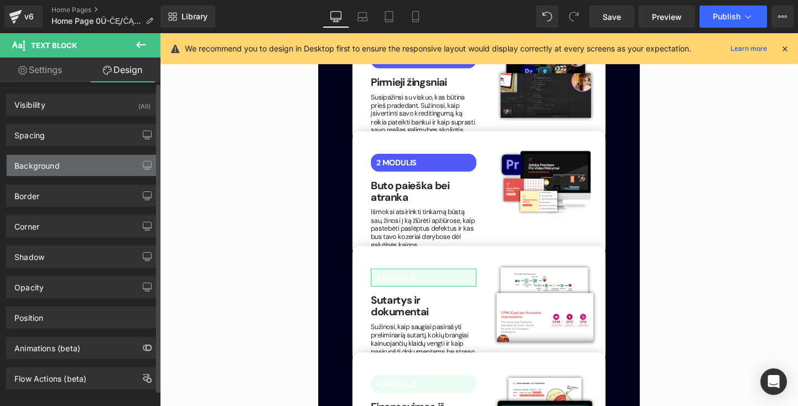
click at [105, 164] on div "Background" at bounding box center [83, 165] width 152 height 21
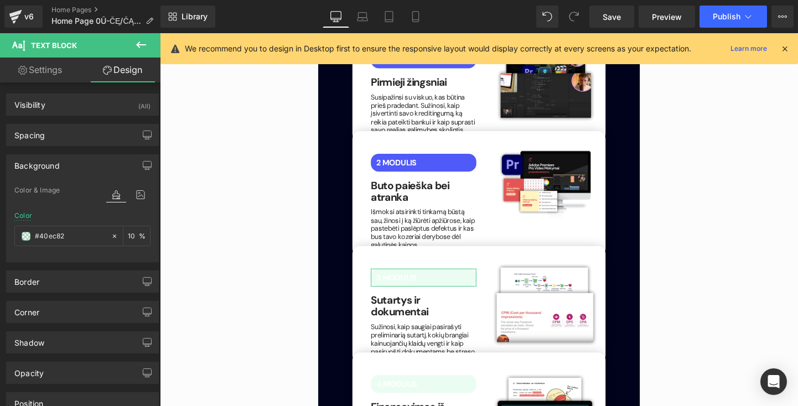
drag, startPoint x: 86, startPoint y: 242, endPoint x: -8, endPoint y: 221, distance: 97.0
click at [0, 221] on html "Text Block You are previewing how the will restyle your page. You can not edit …" at bounding box center [399, 203] width 798 height 406
click at [83, 238] on input "text" at bounding box center [70, 236] width 71 height 12
drag, startPoint x: 83, startPoint y: 238, endPoint x: -7, endPoint y: 229, distance: 90.7
click at [0, 229] on html "Text Block You are previewing how the will restyle your page. You can not edit …" at bounding box center [399, 203] width 798 height 406
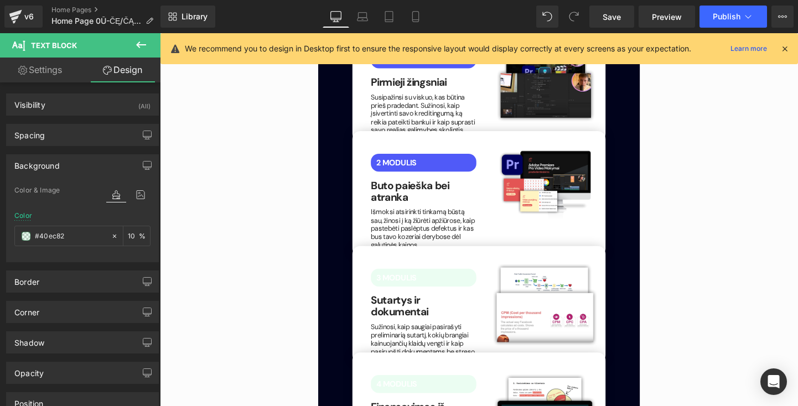
type input "#40ec82"
paste input "#505af8"
type input "#505af8"
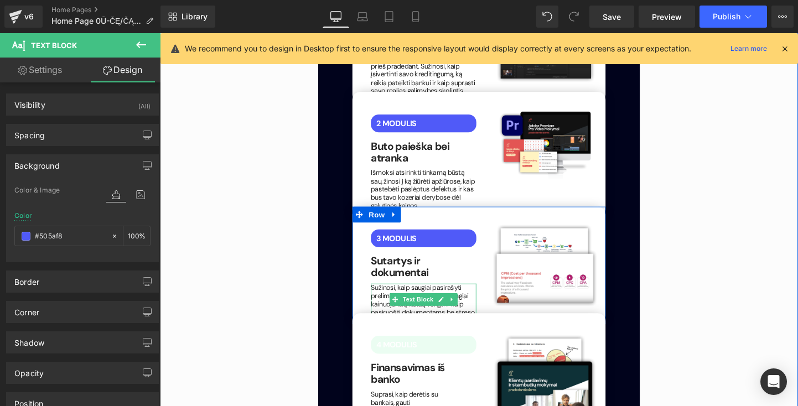
scroll to position [1819, 0]
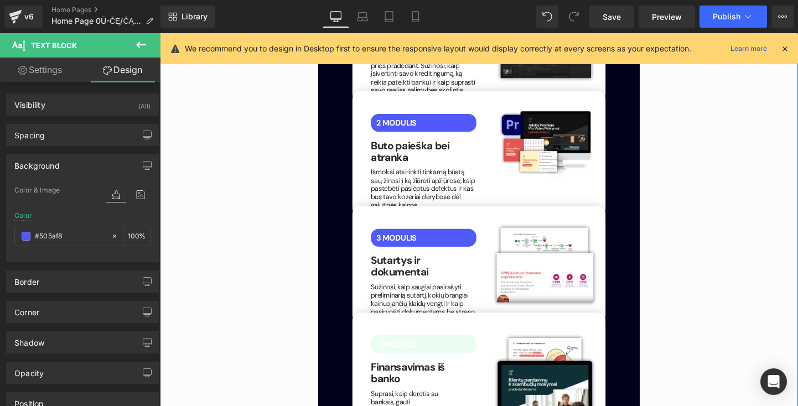
click at [456, 350] on div "4 MODULIS Text Block" at bounding box center [436, 359] width 111 height 19
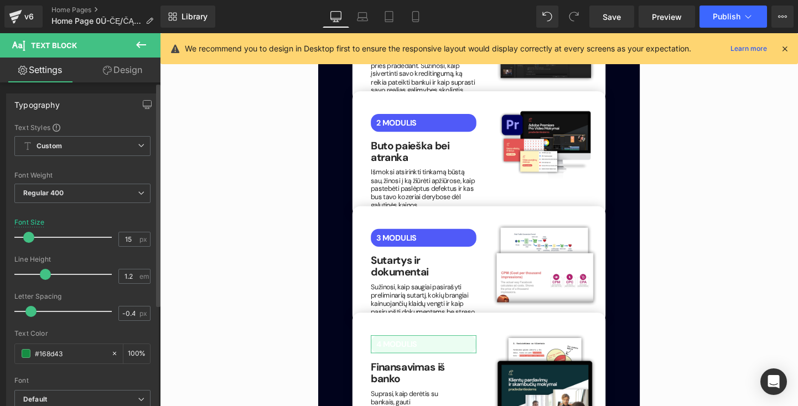
click at [129, 85] on div "Typography Text Styles Custom Custom Setup Global Style Custom Setup Global Sty…" at bounding box center [82, 275] width 165 height 380
click at [129, 75] on link "Design" at bounding box center [122, 70] width 80 height 25
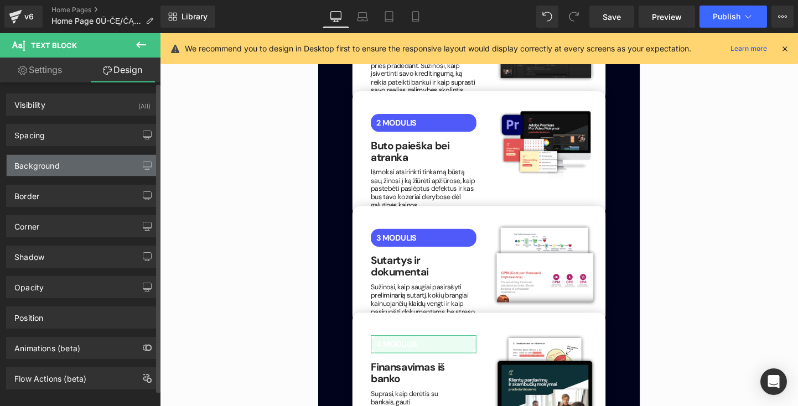
click at [82, 160] on div "Background" at bounding box center [83, 165] width 152 height 21
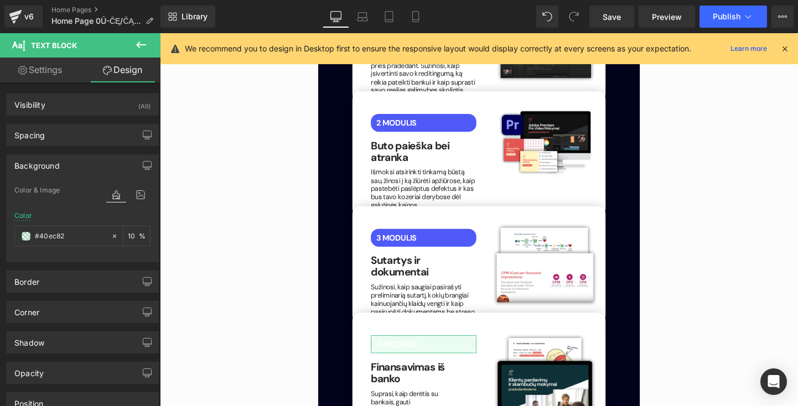
drag, startPoint x: 79, startPoint y: 233, endPoint x: -2, endPoint y: 225, distance: 81.2
click at [0, 225] on html "Text Block You are previewing how the will restyle your page. You can not edit …" at bounding box center [399, 203] width 798 height 406
paste input "#505af8"
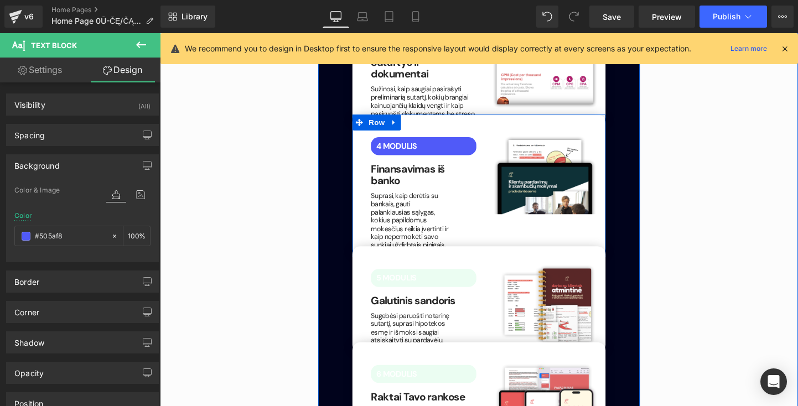
scroll to position [2026, 0]
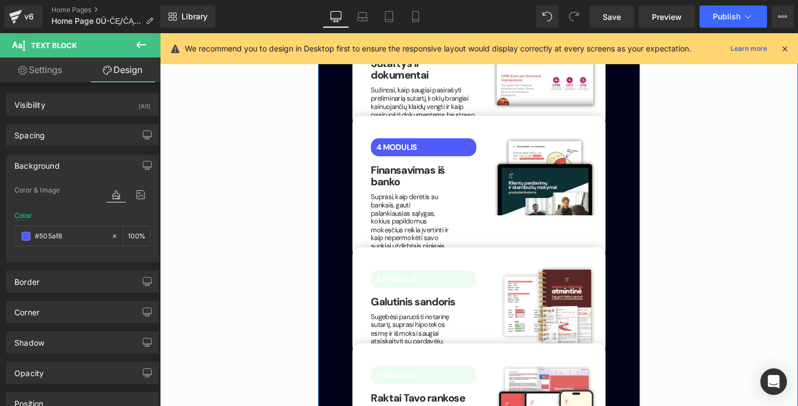
type input "#505af8"
click at [502, 285] on link at bounding box center [508, 291] width 12 height 13
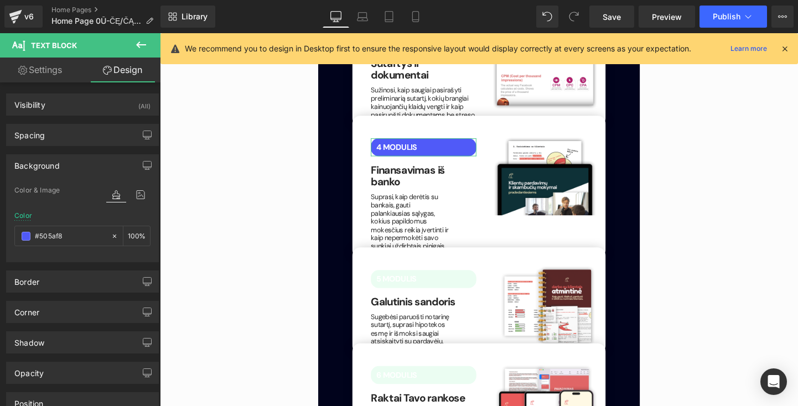
click at [46, 70] on link "Settings" at bounding box center [40, 70] width 80 height 25
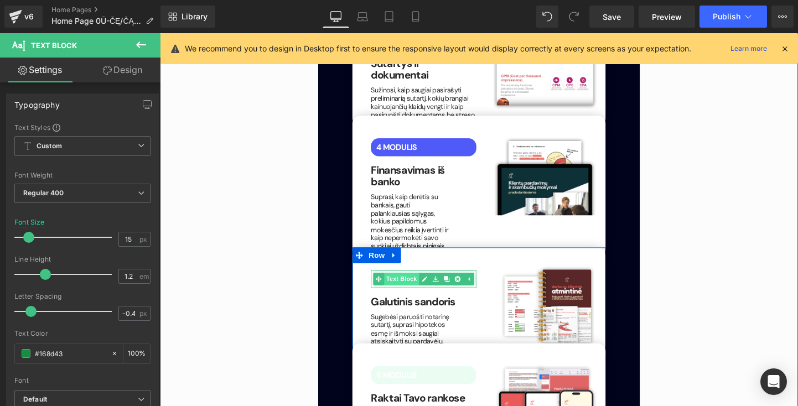
click at [398, 282] on div "5 MODULIS Text Block" at bounding box center [436, 291] width 111 height 19
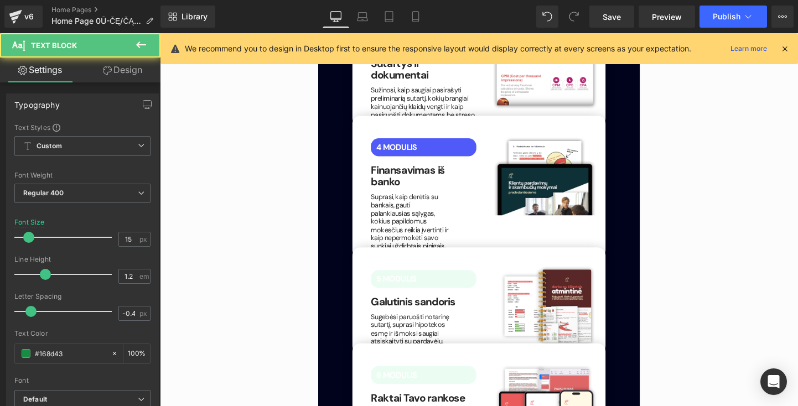
click at [122, 70] on link "Design" at bounding box center [122, 70] width 80 height 25
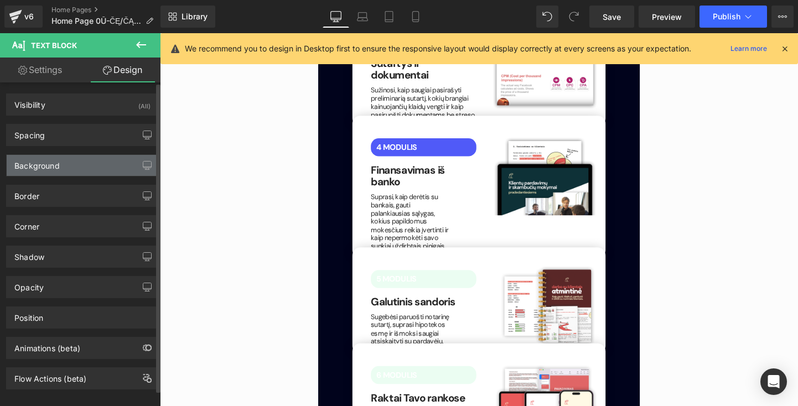
click at [79, 167] on div "Background" at bounding box center [83, 165] width 152 height 21
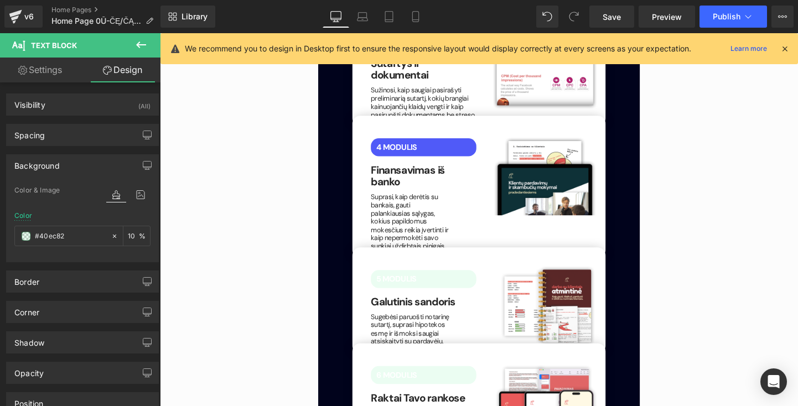
drag, startPoint x: 93, startPoint y: 232, endPoint x: -15, endPoint y: 212, distance: 110.3
click at [0, 212] on html "Text Block You are previewing how the will restyle your page. You can not edit …" at bounding box center [399, 203] width 798 height 406
paste input "#505af8"
type input "#505af8"
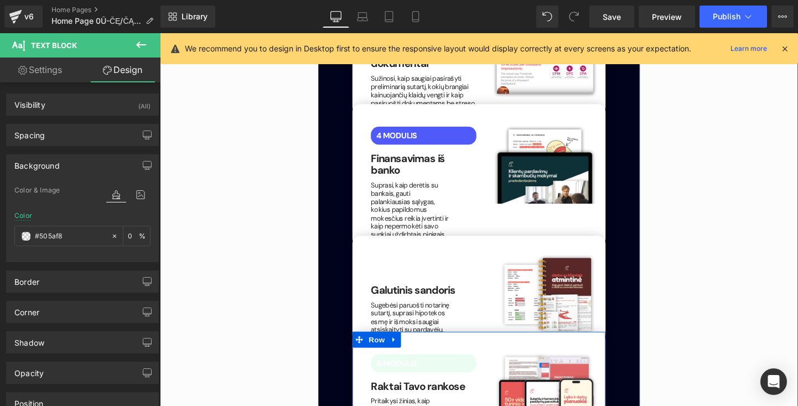
scroll to position [2038, 0]
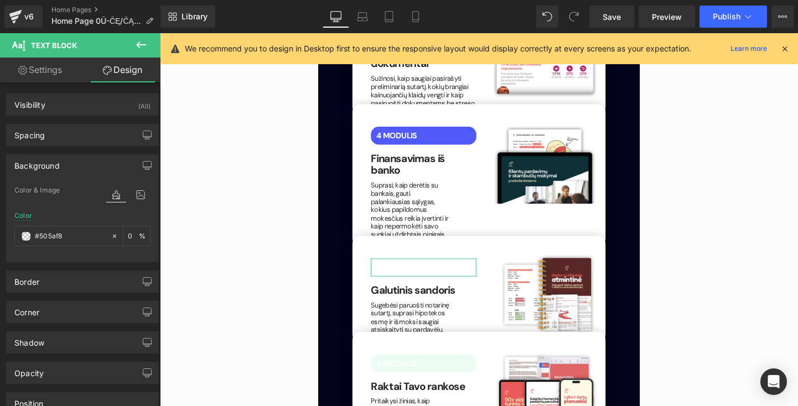
drag, startPoint x: 76, startPoint y: 237, endPoint x: -6, endPoint y: 227, distance: 82.4
click at [0, 227] on html "Text Block You are previewing how the will restyle your page. You can not edit …" at bounding box center [399, 203] width 798 height 406
paste input "#505af8"
type input "#505af8"
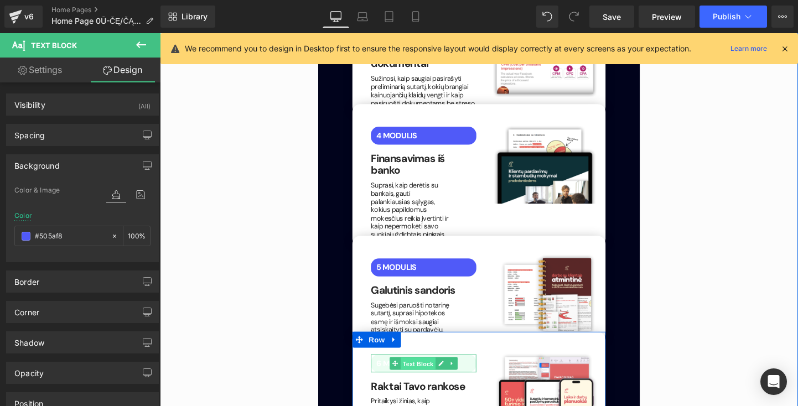
click at [443, 373] on span "Text Block" at bounding box center [430, 379] width 37 height 13
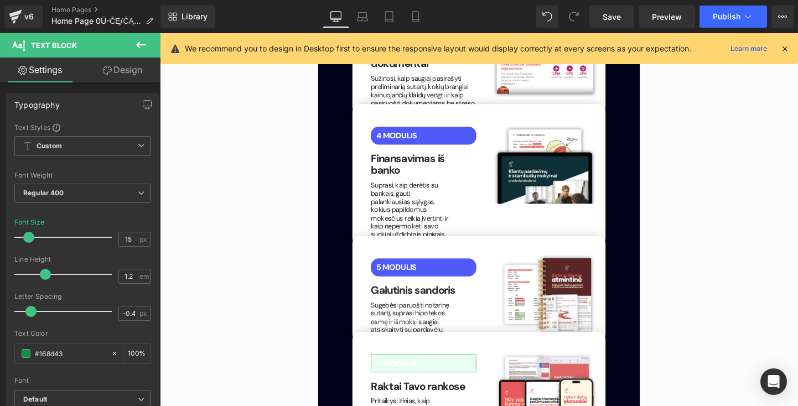
click at [130, 75] on link "Design" at bounding box center [122, 70] width 80 height 25
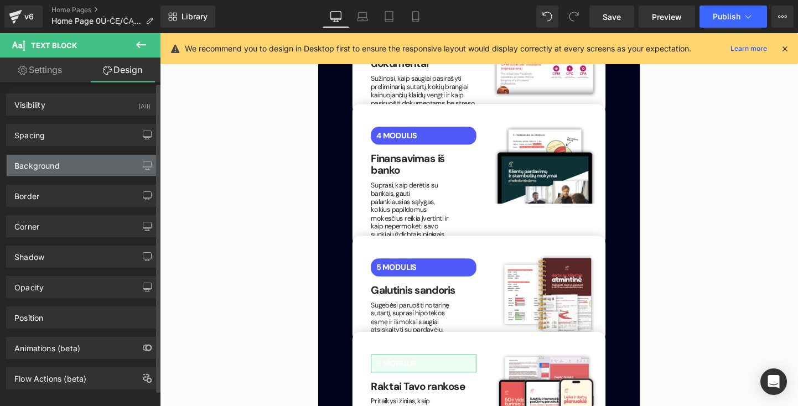
click at [80, 169] on div "Background" at bounding box center [83, 165] width 152 height 21
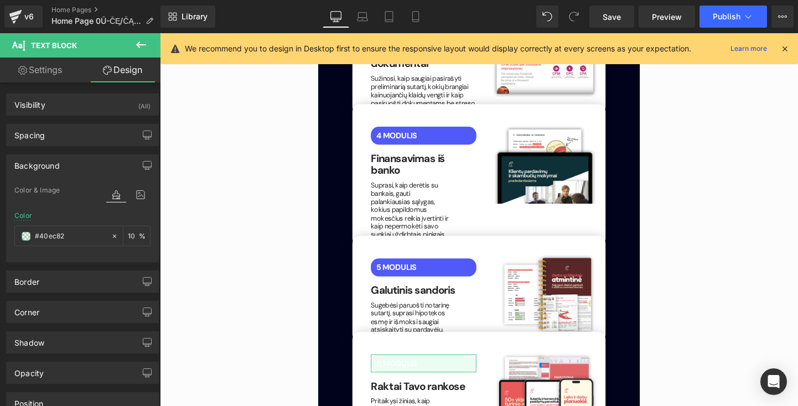
drag, startPoint x: 76, startPoint y: 238, endPoint x: -3, endPoint y: 232, distance: 78.8
click at [0, 232] on html "Text Block You are previewing how the will restyle your page. You can not edit …" at bounding box center [399, 203] width 798 height 406
type input "#40ec82"
paste input "#505af8"
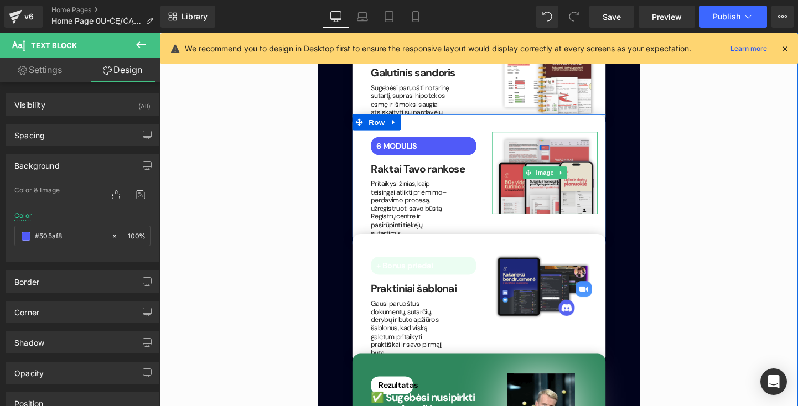
scroll to position [2265, 0]
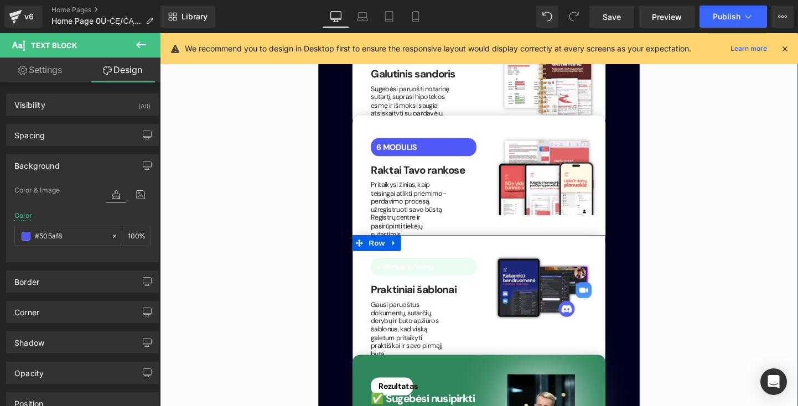
type input "#505af8"
click at [457, 272] on link at bounding box center [455, 278] width 12 height 13
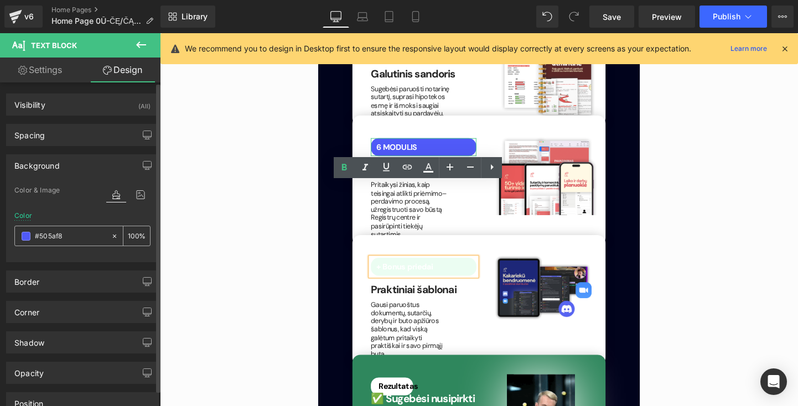
click at [106, 235] on div "#505af8" at bounding box center [63, 235] width 96 height 19
click at [401, 263] on div "+ Bonus priedai Text Block Praktiniai šablonai Heading Gausi paruoštus dokument…" at bounding box center [436, 318] width 127 height 111
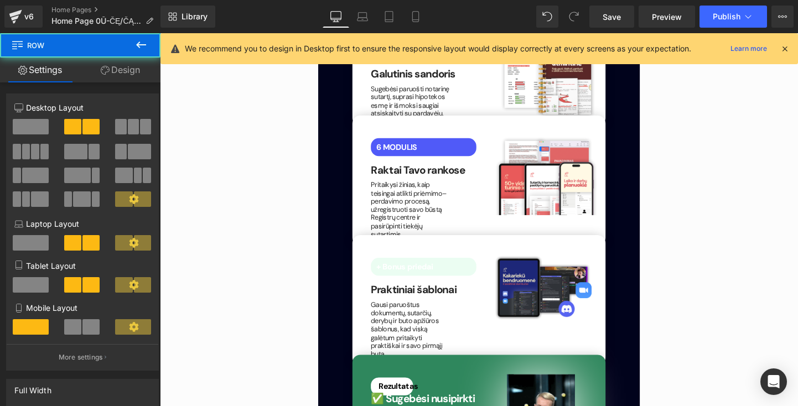
click at [402, 272] on span at bounding box center [407, 278] width 12 height 13
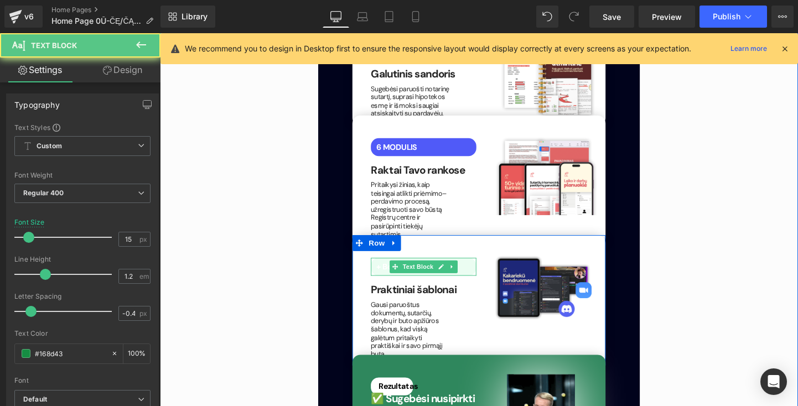
click at [390, 273] on span "+ Bonus priedai" at bounding box center [417, 278] width 60 height 11
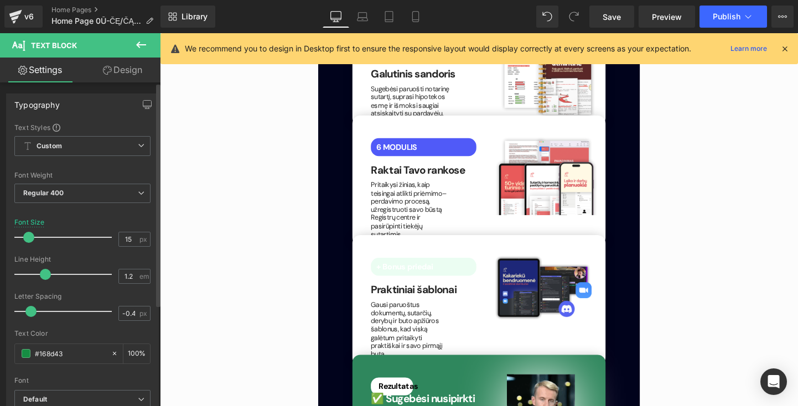
click at [131, 72] on link "Design" at bounding box center [122, 70] width 80 height 25
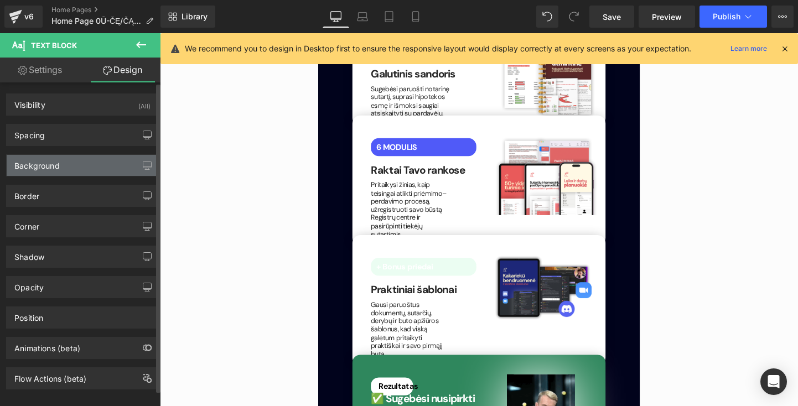
click at [98, 167] on div "Background" at bounding box center [83, 165] width 152 height 21
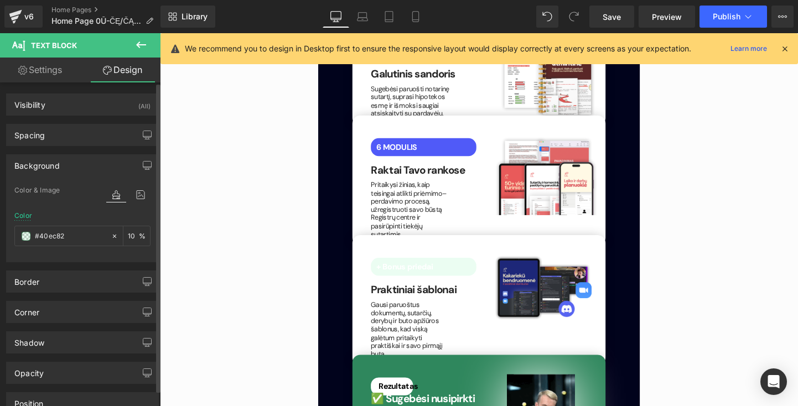
drag, startPoint x: 87, startPoint y: 236, endPoint x: 0, endPoint y: 229, distance: 87.7
click at [0, 229] on div "Background Color & Image color Color #40ec82 10 % Image Replace Image Upload im…" at bounding box center [82, 204] width 165 height 116
paste input "#505af8"
type input "#505af8"
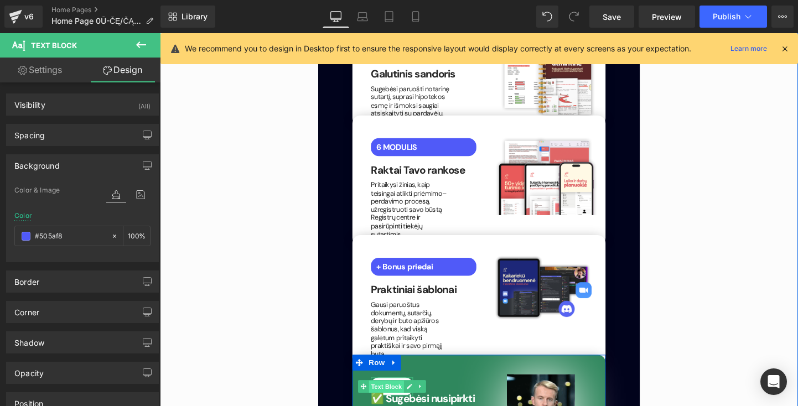
click at [406, 398] on span "Text Block" at bounding box center [397, 404] width 37 height 13
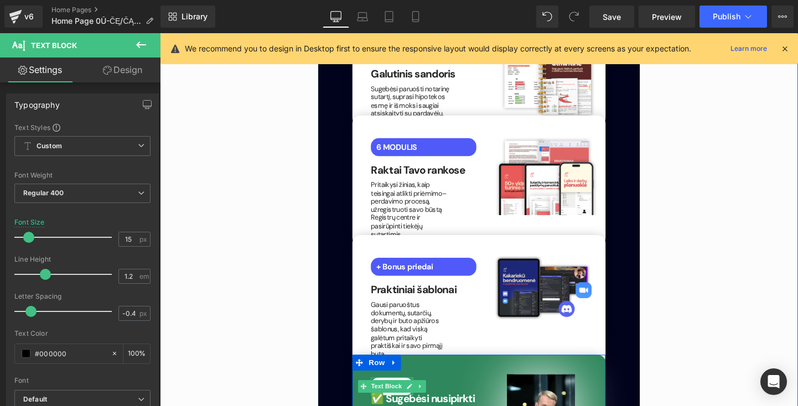
drag, startPoint x: 421, startPoint y: 307, endPoint x: 427, endPoint y: 307, distance: 6.1
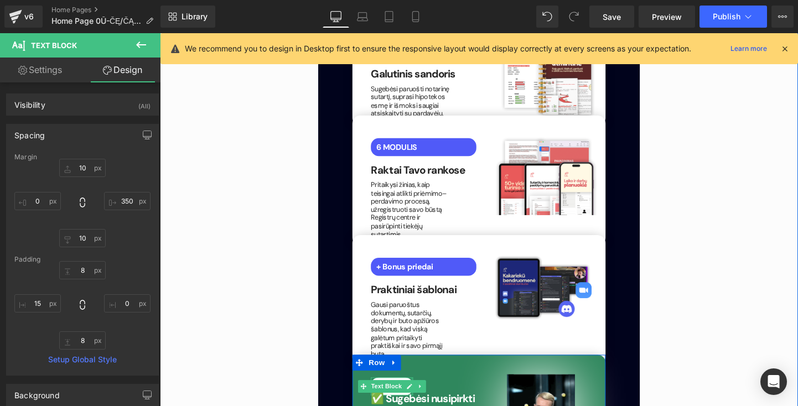
drag, startPoint x: 422, startPoint y: 306, endPoint x: 435, endPoint y: 307, distance: 13.3
click at [402, 397] on span "Text Block" at bounding box center [397, 403] width 37 height 13
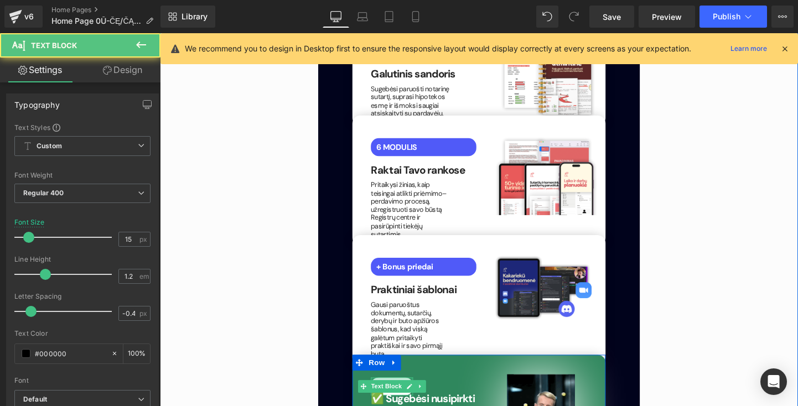
click at [414, 394] on div at bounding box center [403, 395] width 44 height 3
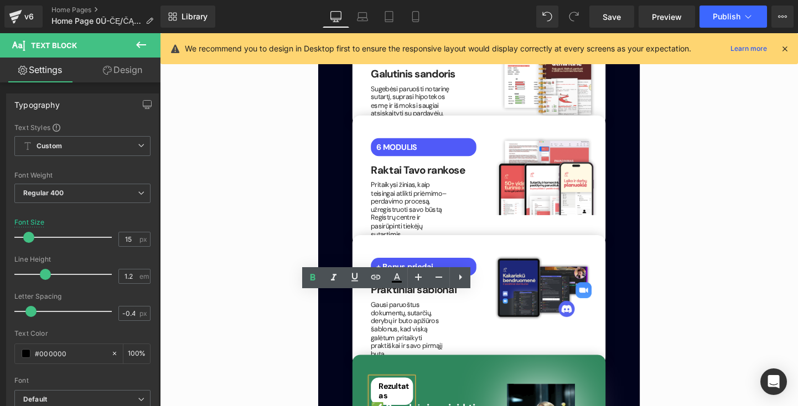
click at [425, 394] on div "Rezultatas" at bounding box center [403, 408] width 44 height 29
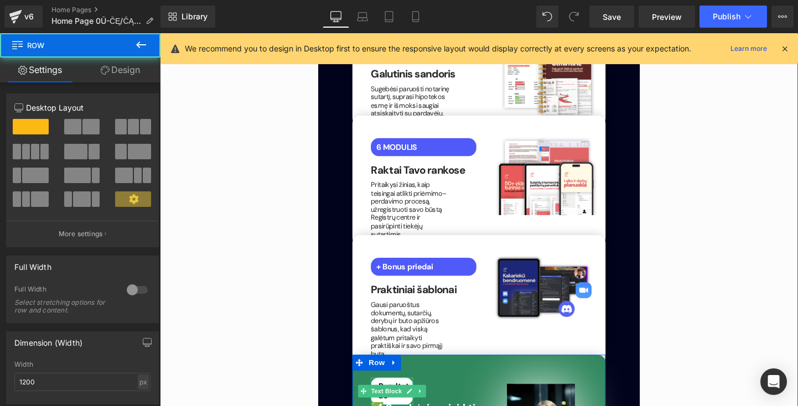
click at [422, 406] on icon at bounding box center [422, 409] width 6 height 7
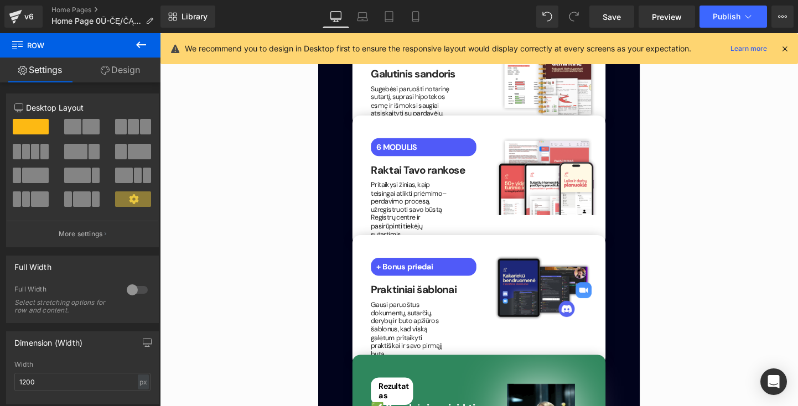
click at [394, 402] on span "Text Block" at bounding box center [397, 408] width 37 height 13
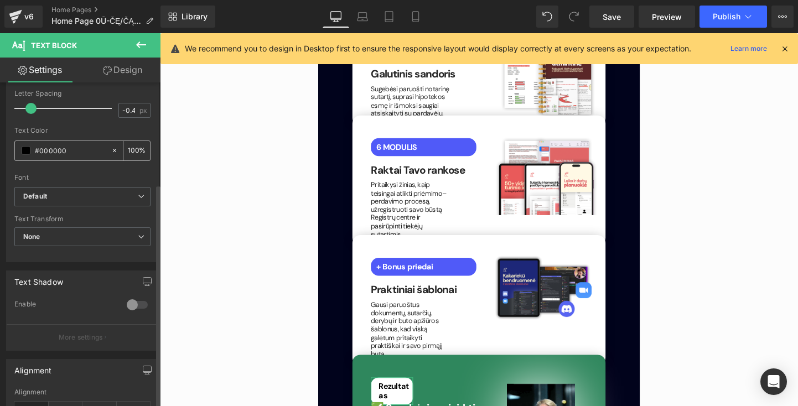
scroll to position [49, 0]
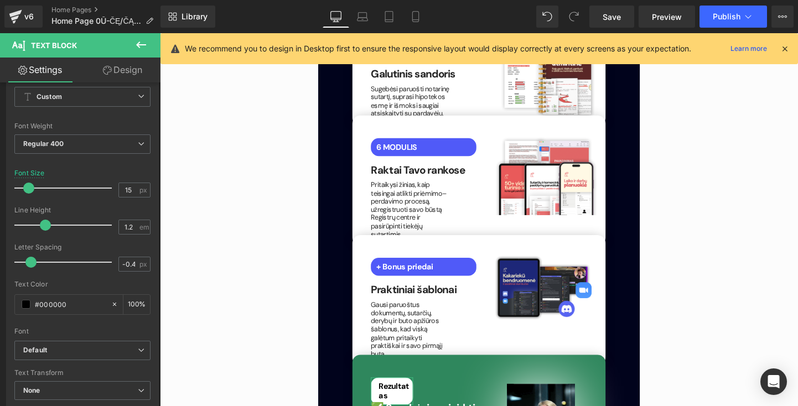
click at [122, 74] on link "Design" at bounding box center [122, 70] width 80 height 25
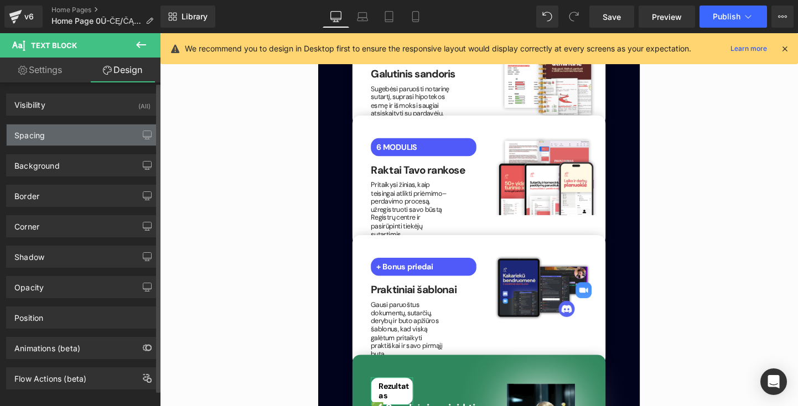
click at [77, 128] on div "Spacing" at bounding box center [83, 134] width 152 height 21
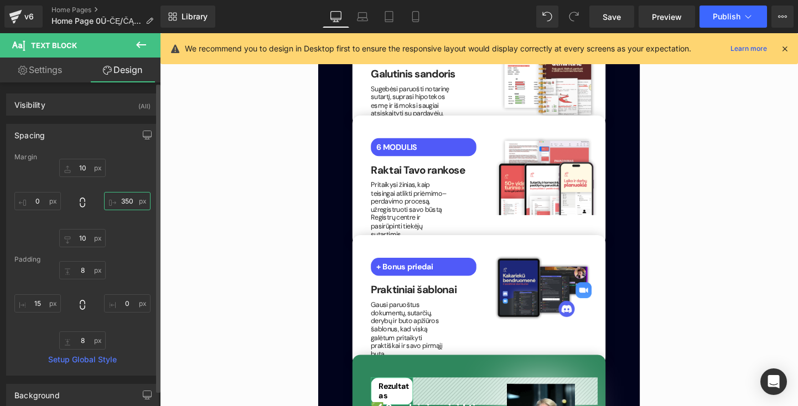
click at [124, 202] on input "text" at bounding box center [127, 201] width 46 height 18
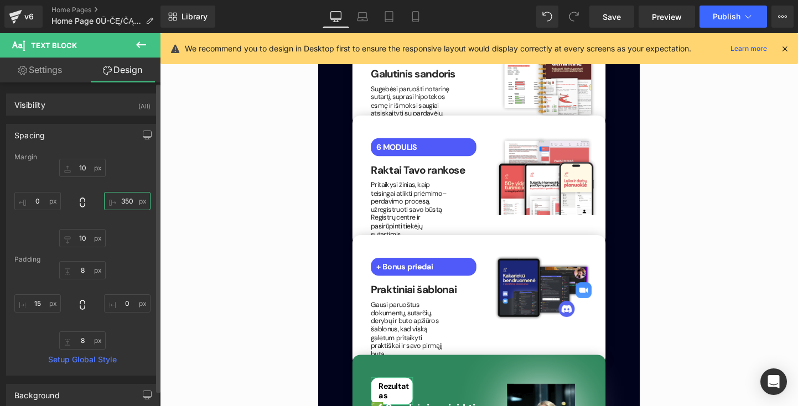
click at [130, 203] on input "text" at bounding box center [127, 201] width 46 height 18
type input "3"
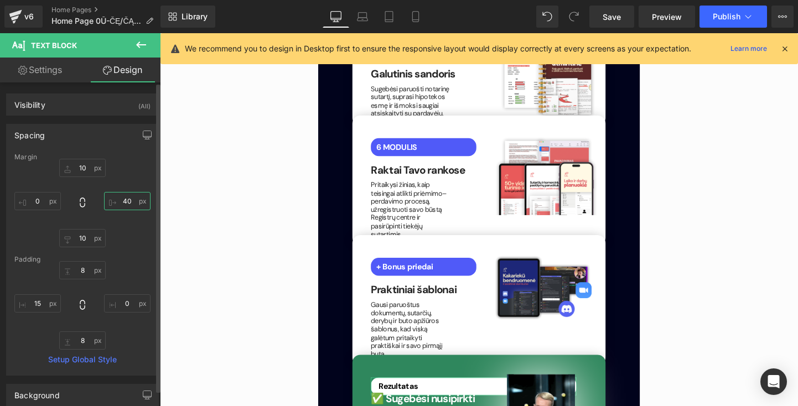
type input "4"
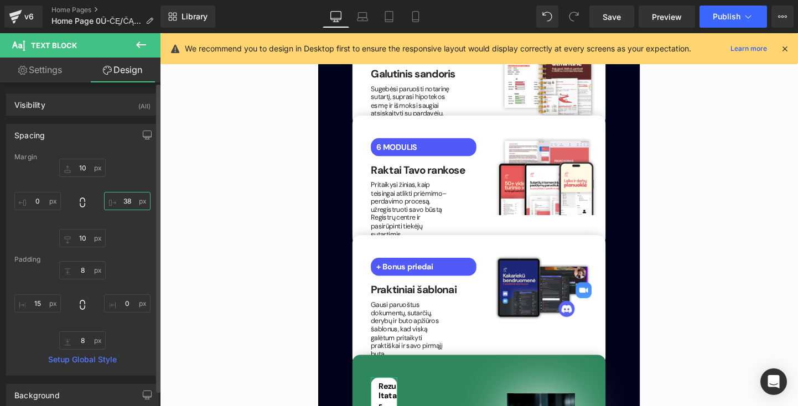
type input "3"
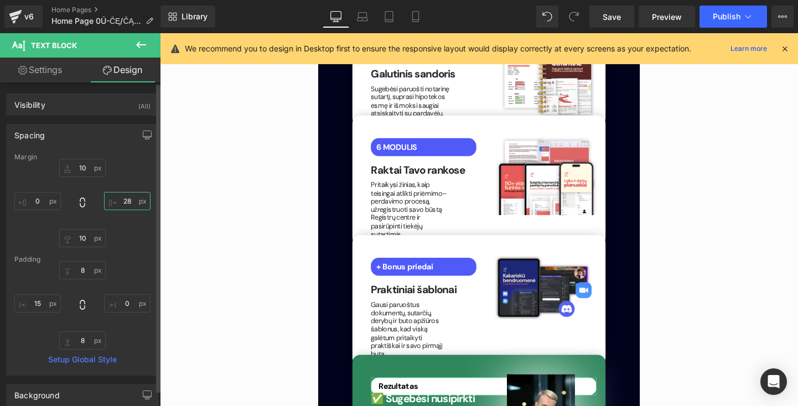
type input "280"
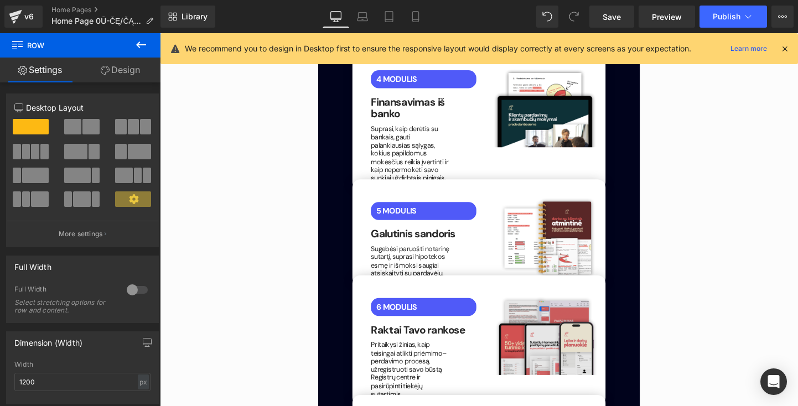
scroll to position [2090, 0]
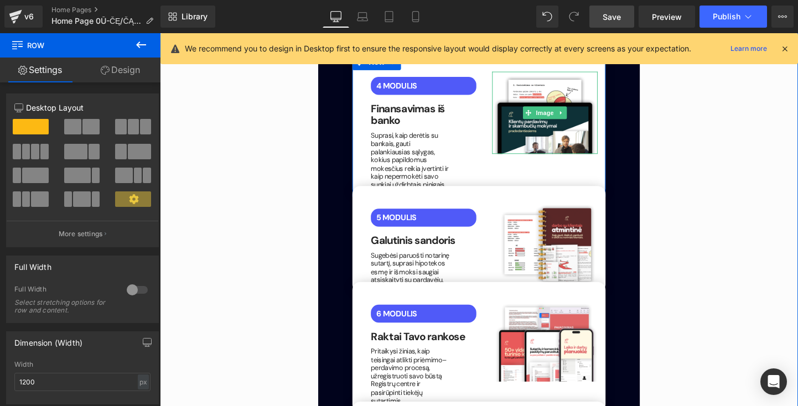
click at [608, 20] on span "Save" at bounding box center [612, 17] width 18 height 12
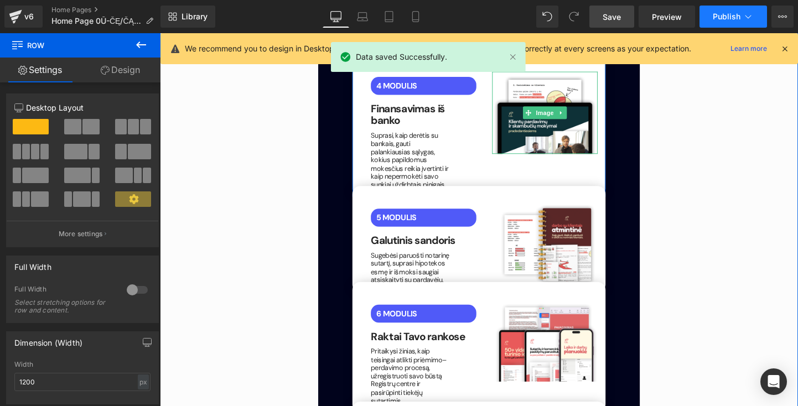
click at [724, 15] on span "Publish" at bounding box center [727, 16] width 28 height 9
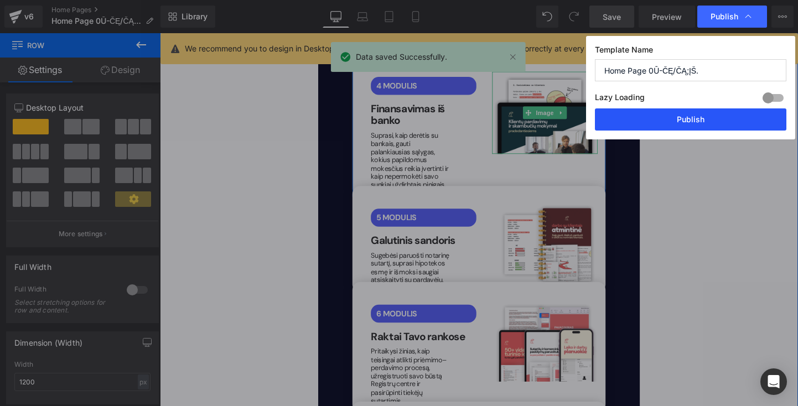
click at [712, 122] on button "Publish" at bounding box center [690, 119] width 191 height 22
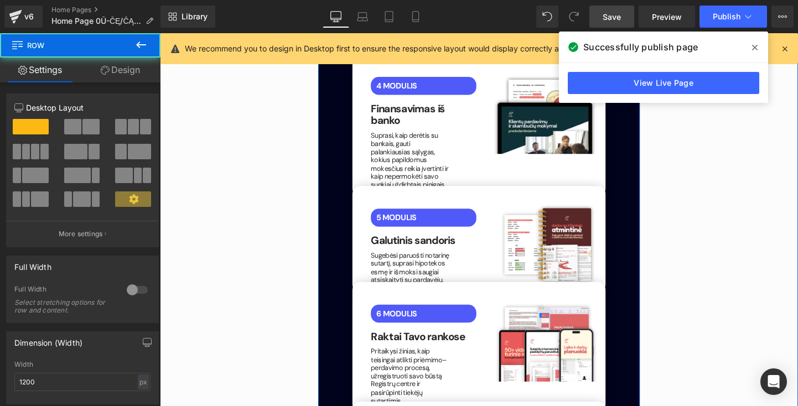
click at [335, 225] on div "Kaip tai veikia? Button Nuo video montavimo iki klientų gavimo per dvi savaites…" at bounding box center [495, 128] width 338 height 1182
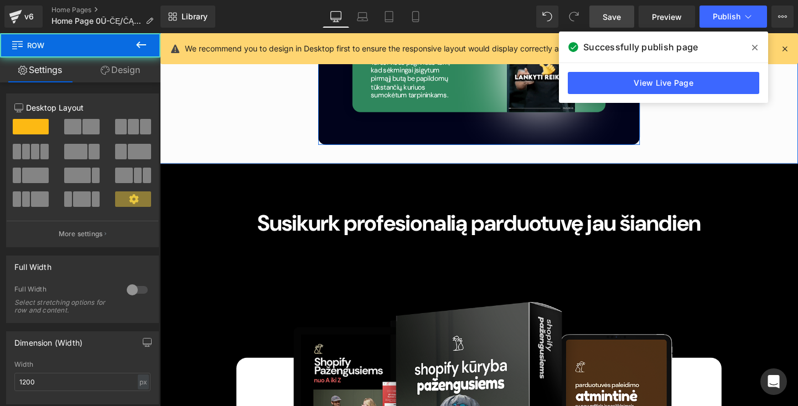
scroll to position [2665, 0]
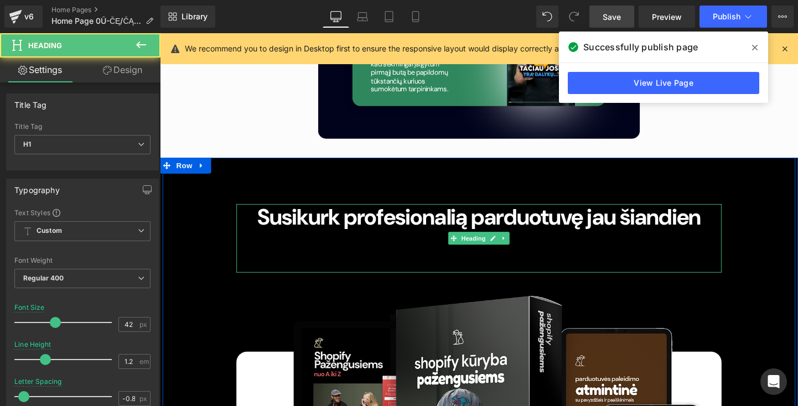
click at [360, 211] on span "Susikurk profesionalią parduotuvę jau šiandien" at bounding box center [494, 226] width 465 height 30
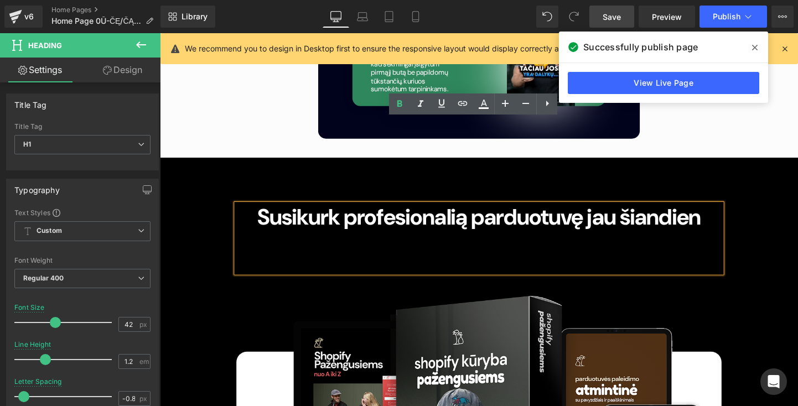
drag, startPoint x: 240, startPoint y: 134, endPoint x: 757, endPoint y: 152, distance: 518.2
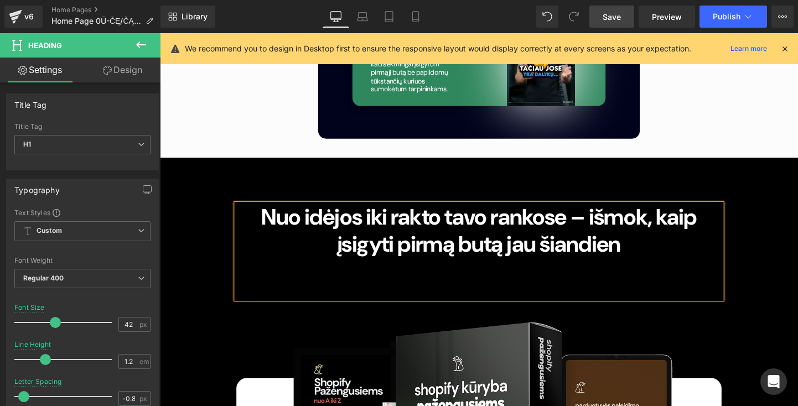
click at [539, 212] on div "Nuo idėjos iki rakto tavo rankose – išmok, kaip įsigyti pirmą butą jau šiandien" at bounding box center [494, 262] width 509 height 100
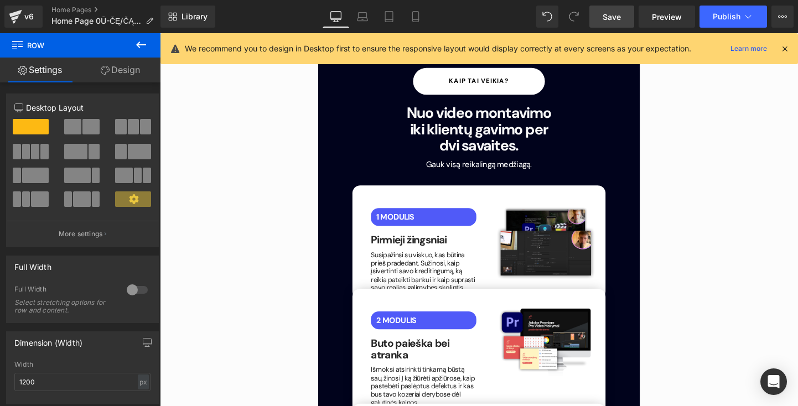
scroll to position [1592, 0]
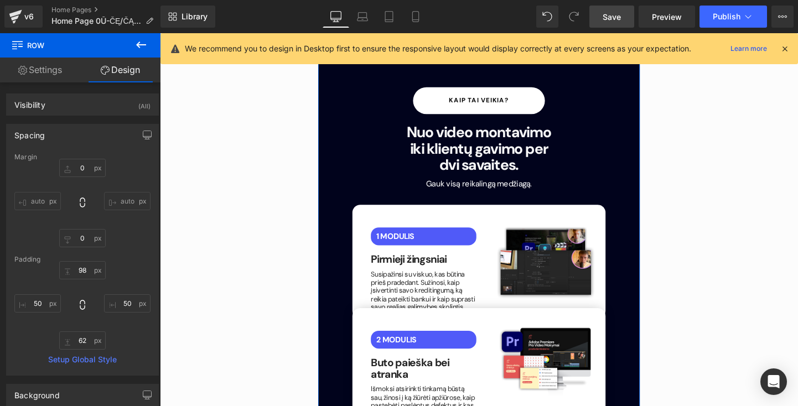
scroll to position [0, 0]
click at [79, 131] on div "Spacing" at bounding box center [83, 134] width 152 height 21
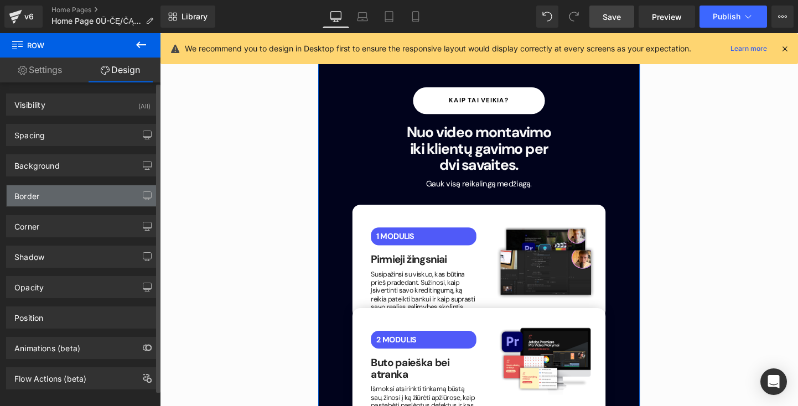
scroll to position [1, 0]
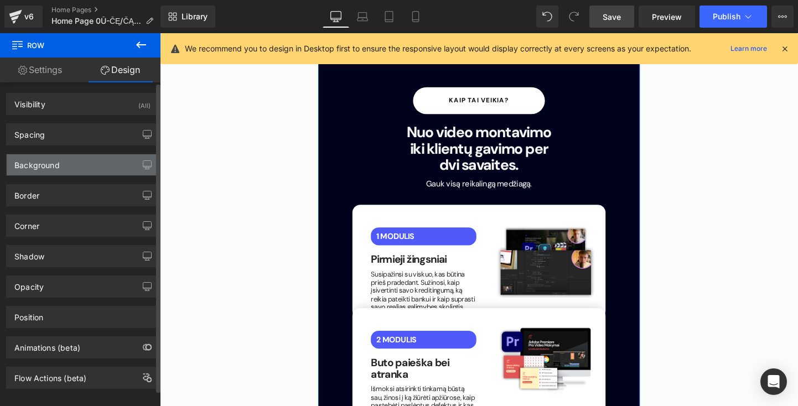
click at [111, 172] on div "Background" at bounding box center [83, 164] width 152 height 21
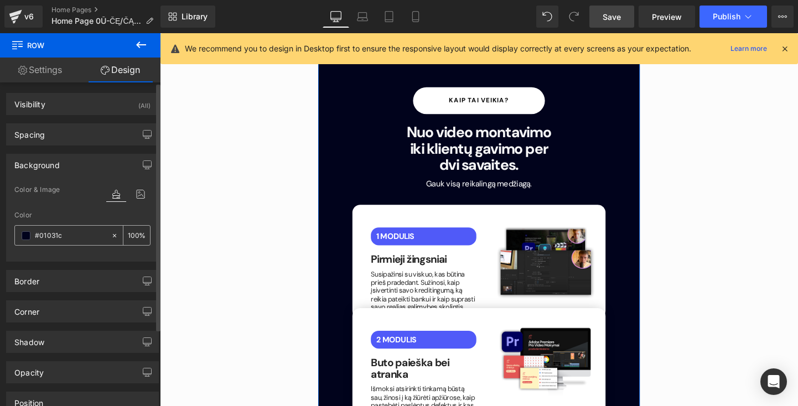
drag, startPoint x: 76, startPoint y: 231, endPoint x: 30, endPoint y: 230, distance: 45.9
click at [30, 230] on div "#01031c" at bounding box center [63, 235] width 96 height 19
click at [66, 245] on div "#01031c 100 %" at bounding box center [82, 235] width 136 height 20
drag, startPoint x: 69, startPoint y: 235, endPoint x: 41, endPoint y: 235, distance: 27.7
click at [41, 235] on input "#01031c" at bounding box center [70, 236] width 71 height 12
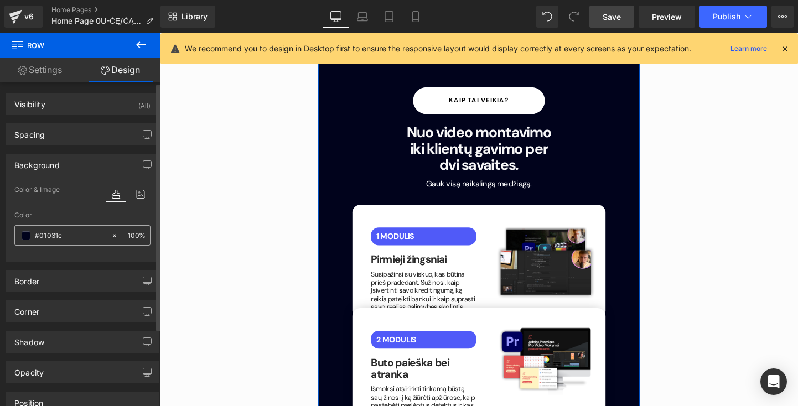
click at [41, 235] on input "#01031c" at bounding box center [70, 236] width 71 height 12
drag, startPoint x: 36, startPoint y: 235, endPoint x: 77, endPoint y: 235, distance: 40.9
click at [77, 235] on input "#01031c" at bounding box center [70, 236] width 71 height 12
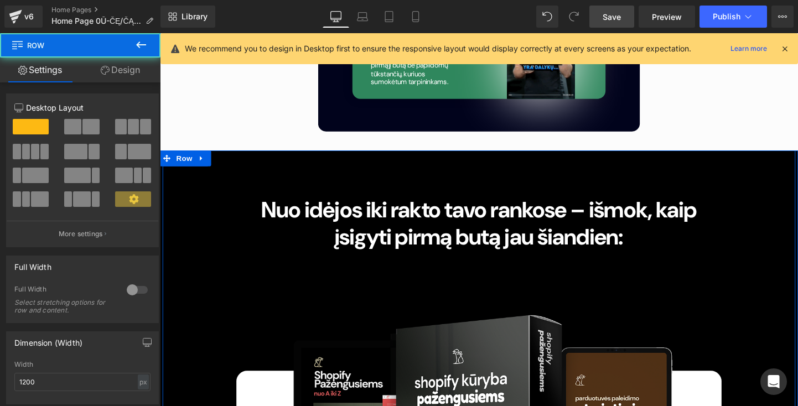
scroll to position [2683, 0]
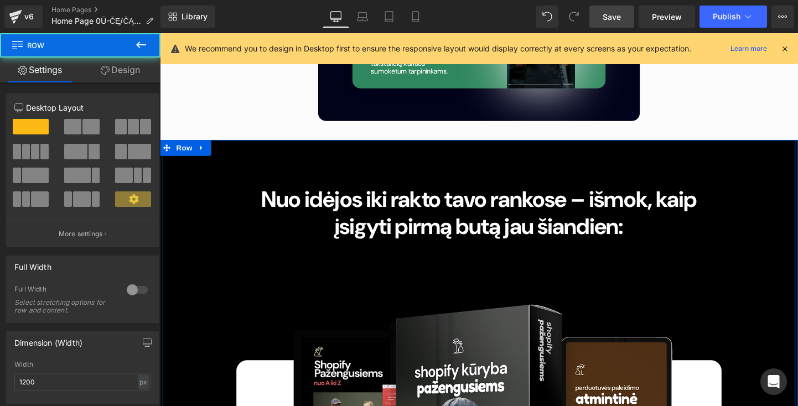
click at [128, 72] on link "Design" at bounding box center [120, 70] width 80 height 25
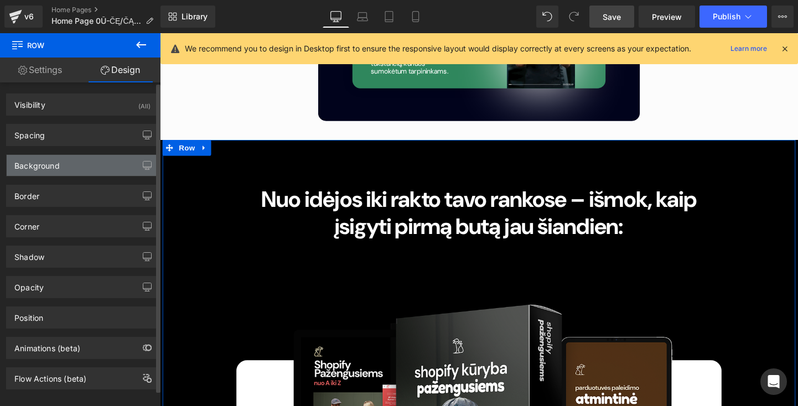
click at [76, 163] on div "Background" at bounding box center [83, 165] width 152 height 21
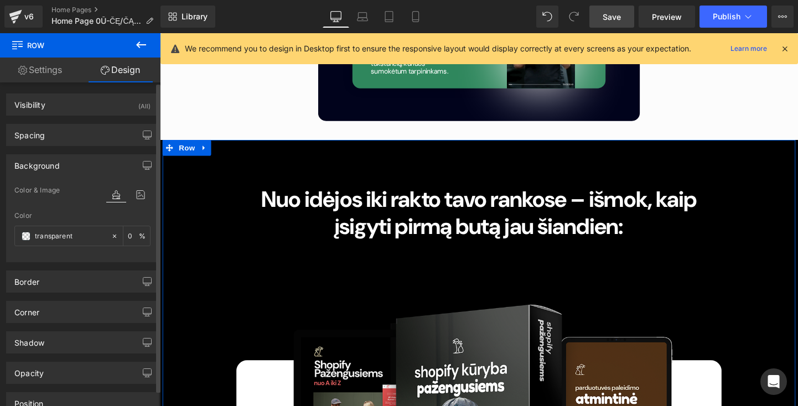
drag, startPoint x: 86, startPoint y: 238, endPoint x: 4, endPoint y: 238, distance: 81.9
click at [4, 238] on div "Background Color & Image color Color % Image Replace Image Upload image or Brow…" at bounding box center [82, 204] width 165 height 116
type input "transparent"
paste input "#01031c"
type input "#01031c"
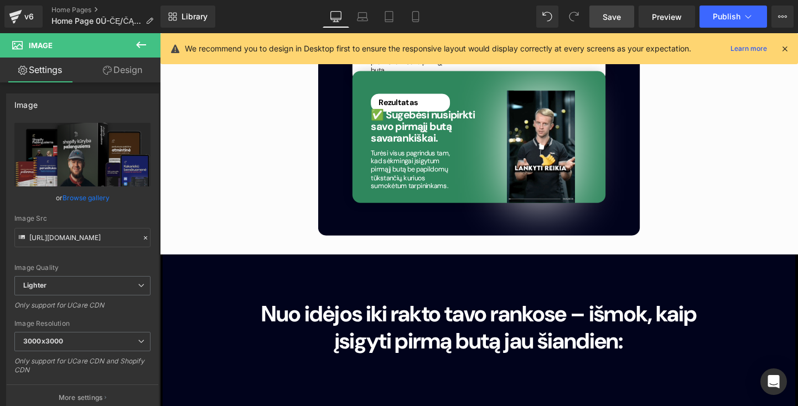
scroll to position [2593, 0]
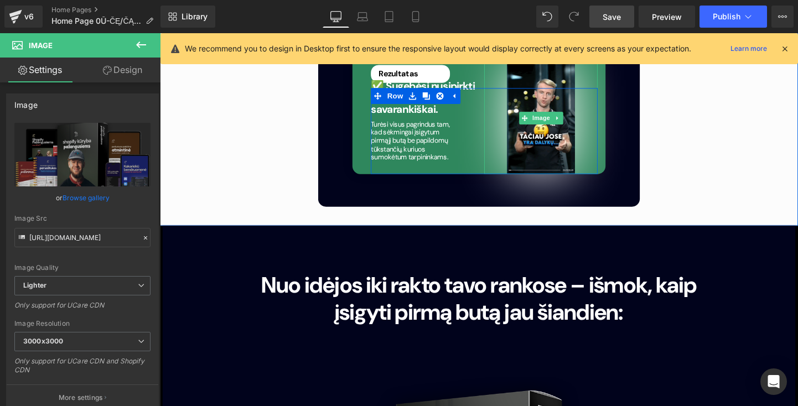
click at [616, 20] on span "Save" at bounding box center [612, 17] width 18 height 12
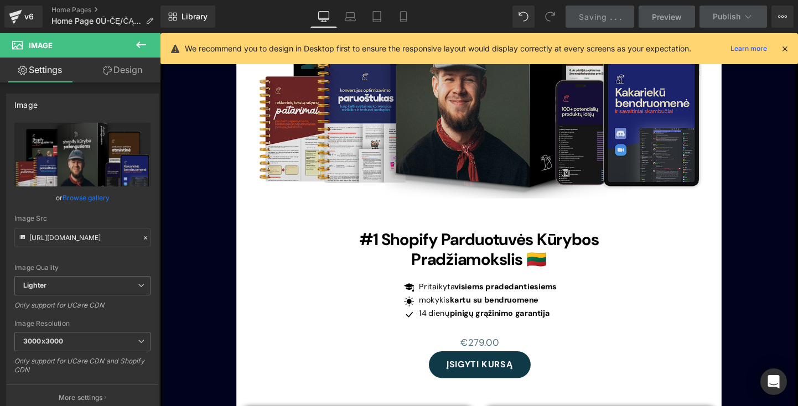
scroll to position [3062, 0]
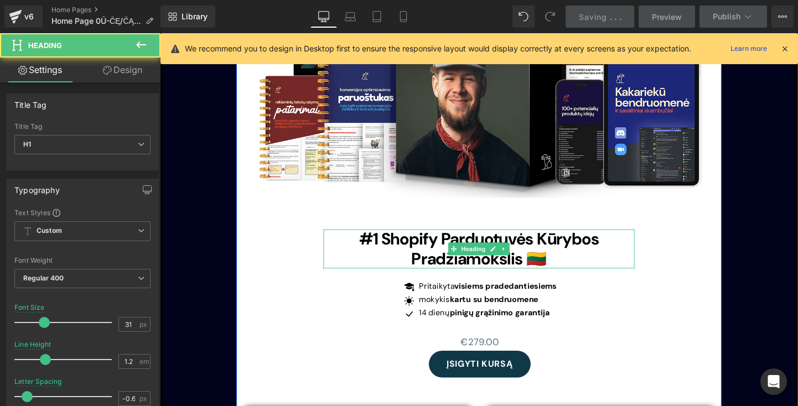
click at [580, 239] on h1 "#1 Shopify Parduotuvės Kūrybos Pradžiamokslis 🇱🇹" at bounding box center [494, 259] width 326 height 41
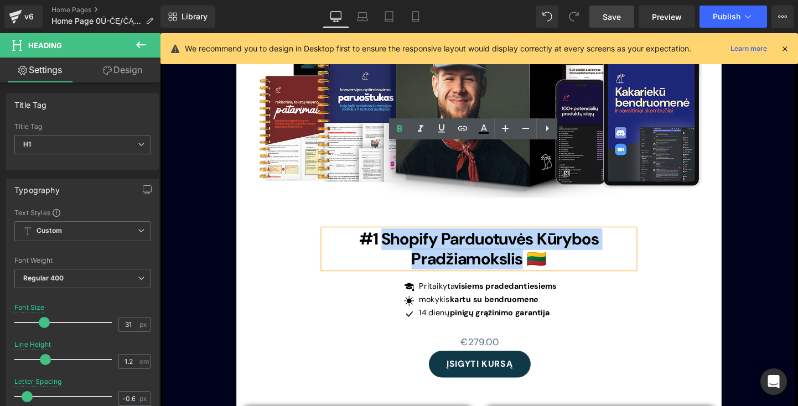
drag, startPoint x: 388, startPoint y: 160, endPoint x: 539, endPoint y: 181, distance: 152.6
click at [539, 238] on span "#1 Shopify Parduotuvės Kūrybos Pradžiamokslis 🇱🇹" at bounding box center [494, 259] width 252 height 43
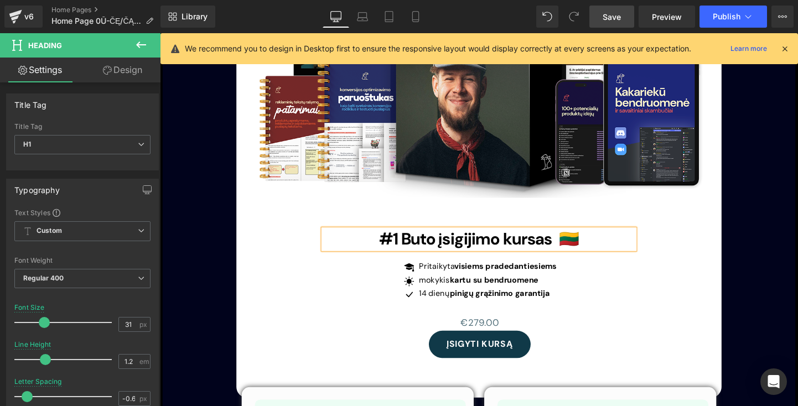
click at [574, 272] on div "Icon Pritaikyta visiems pradedantiesiems Text Block Icon mokykis kartu su bendr…" at bounding box center [495, 295] width 382 height 46
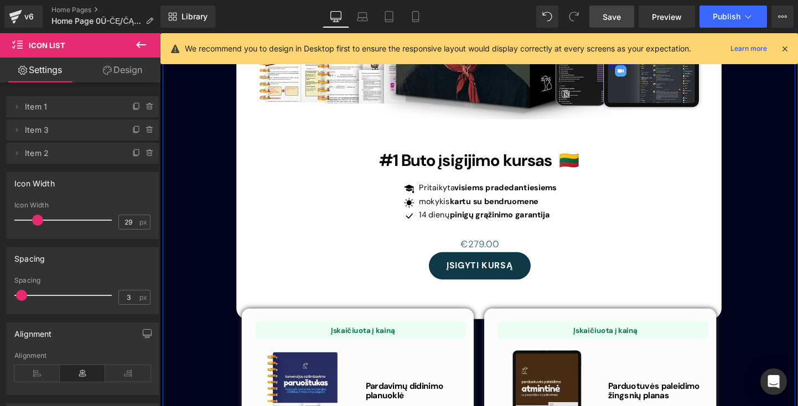
scroll to position [3145, 0]
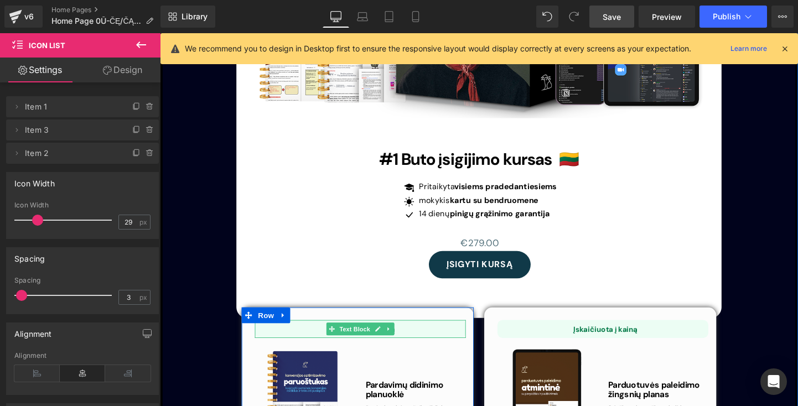
click at [428, 339] on p "Įskaičiuota į kainą" at bounding box center [373, 344] width 216 height 10
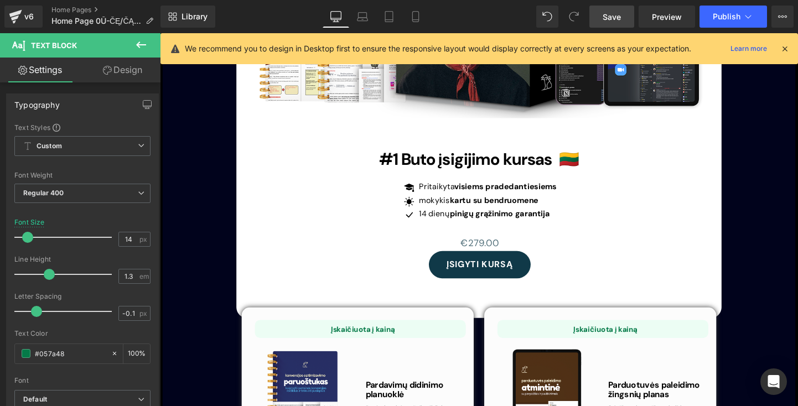
click at [124, 70] on link "Design" at bounding box center [122, 70] width 80 height 25
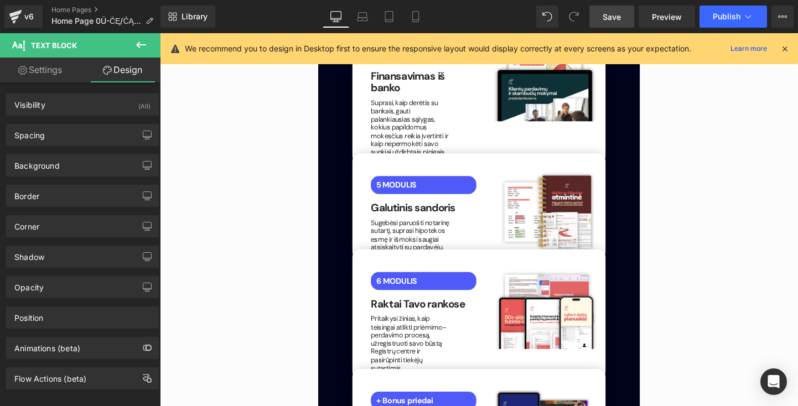
scroll to position [2128, 0]
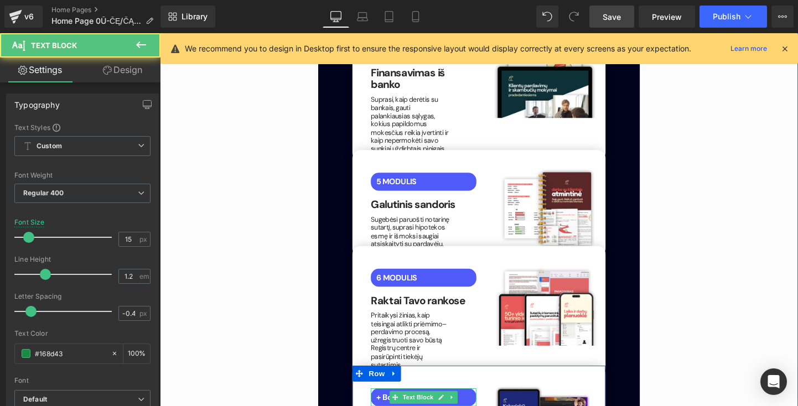
drag, startPoint x: 475, startPoint y: 335, endPoint x: 587, endPoint y: 333, distance: 111.8
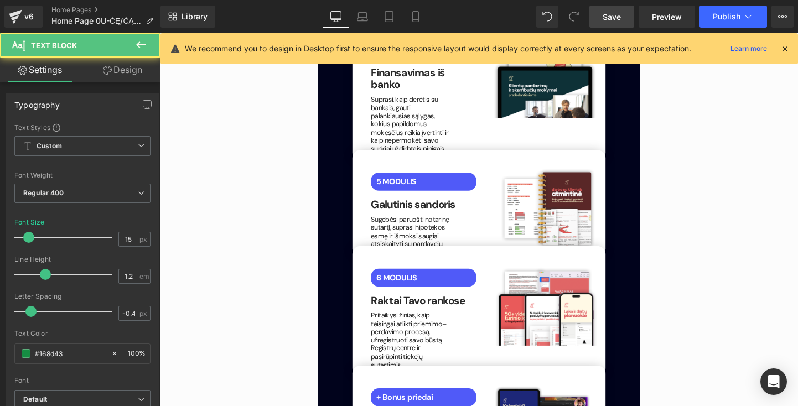
click at [129, 59] on link "Design" at bounding box center [122, 70] width 80 height 25
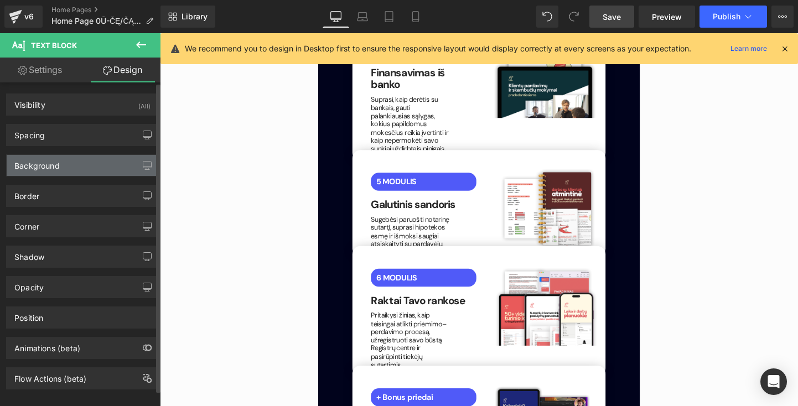
click at [90, 158] on div "Background" at bounding box center [83, 165] width 152 height 21
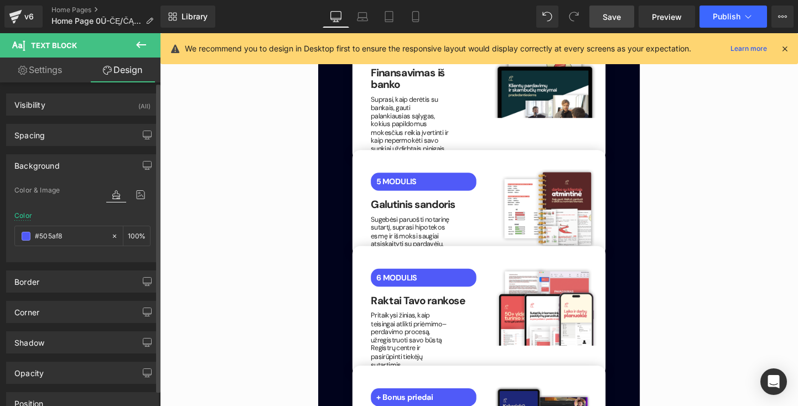
drag, startPoint x: 73, startPoint y: 236, endPoint x: 7, endPoint y: 236, distance: 65.8
click at [7, 236] on div "Color & Image color Color #505af8 100 % Image Replace Image Upload image or Bro…" at bounding box center [83, 223] width 152 height 78
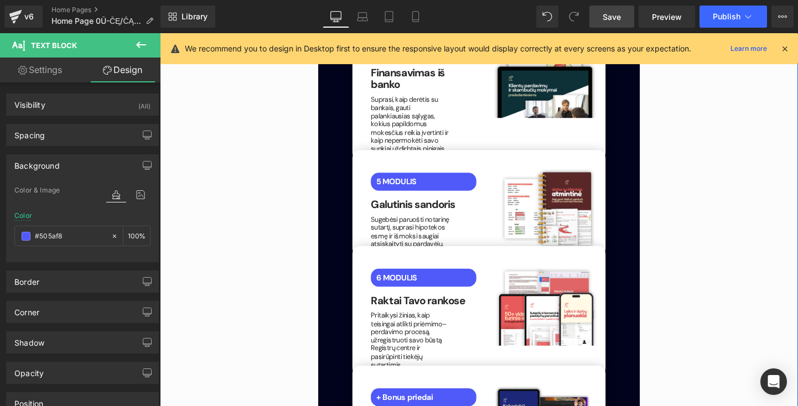
click at [160, 33] on div "50px" at bounding box center [160, 33] width 0 height 0
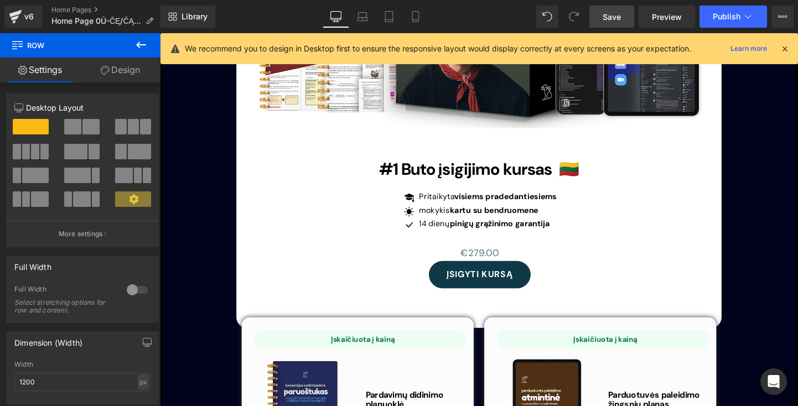
scroll to position [3139, 0]
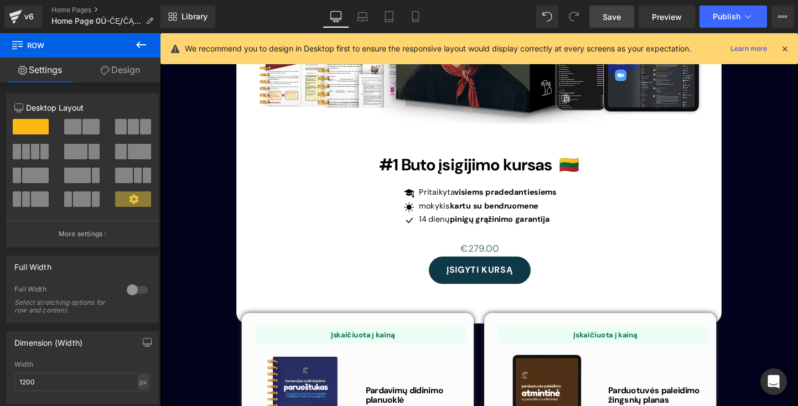
click at [437, 345] on p "Įskaičiuota į kainą" at bounding box center [373, 350] width 216 height 10
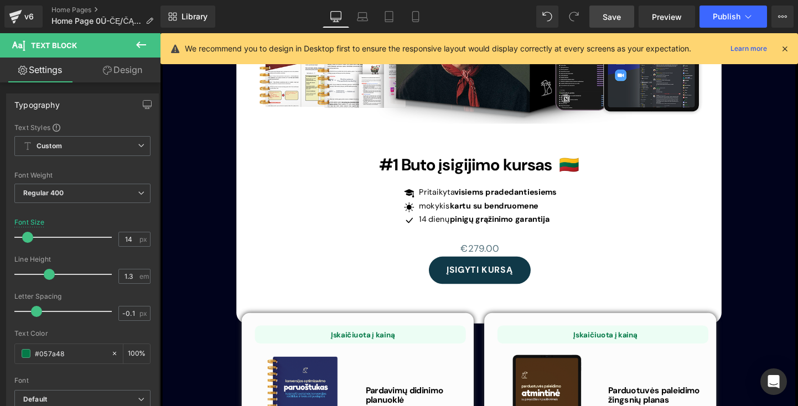
click at [132, 75] on link "Design" at bounding box center [122, 70] width 80 height 25
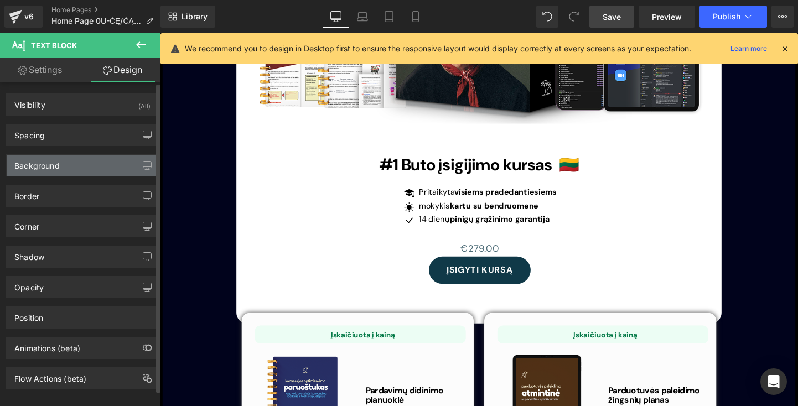
click at [103, 172] on div "Background" at bounding box center [83, 165] width 152 height 21
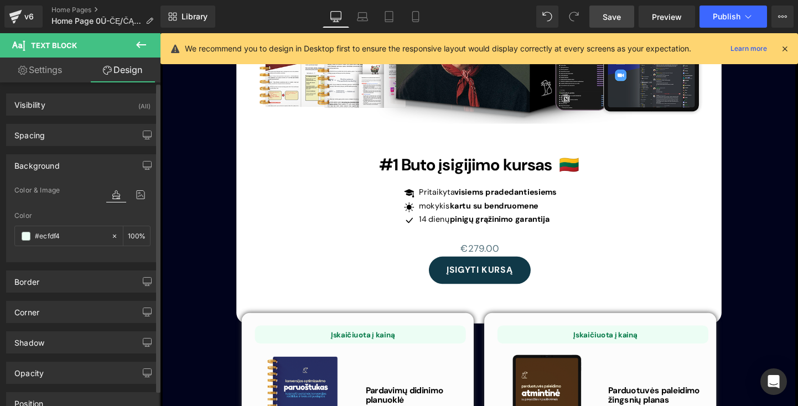
drag, startPoint x: 80, startPoint y: 234, endPoint x: 6, endPoint y: 219, distance: 75.2
click at [6, 219] on div "Background Color & Image color Color % Image Replace Image Upload image or Brow…" at bounding box center [82, 208] width 153 height 108
type input "#ecfdf4"
paste input "#505af8"
type input "#505af8"
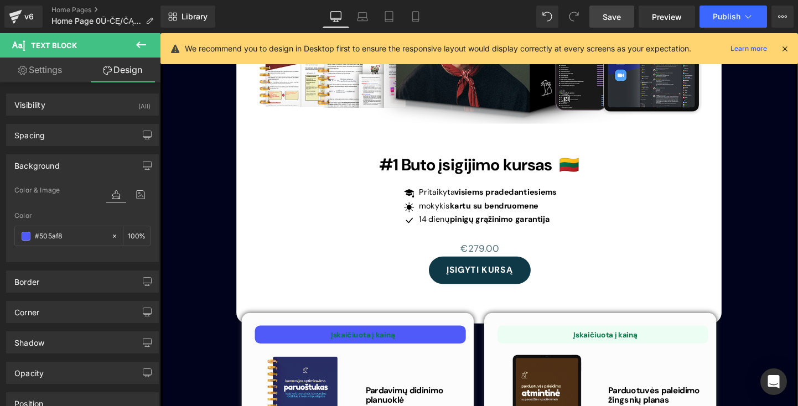
click at [376, 343] on span "Text Block" at bounding box center [364, 349] width 37 height 13
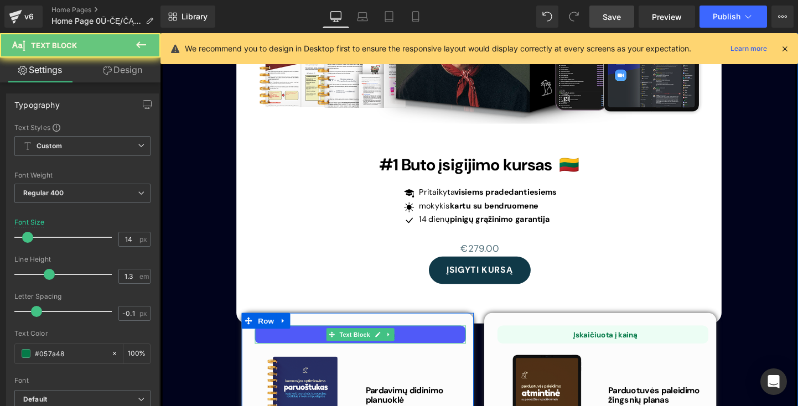
click at [430, 345] on p "Įskaičiuota į kainą" at bounding box center [373, 350] width 216 height 10
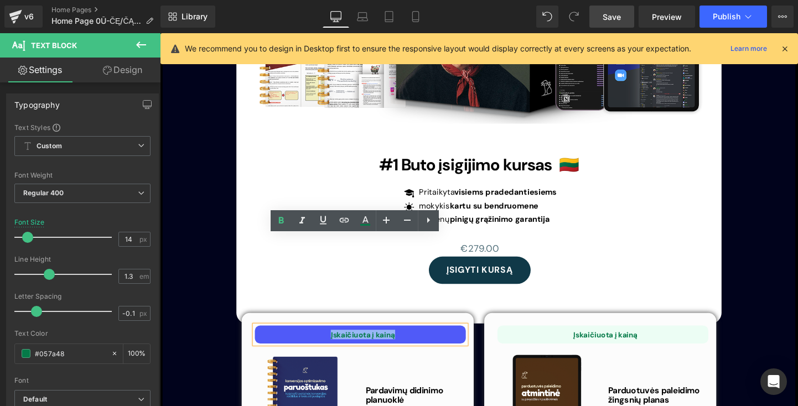
drag, startPoint x: 419, startPoint y: 253, endPoint x: 323, endPoint y: 254, distance: 96.3
click at [323, 345] on p "Įskaičiuota į kainą" at bounding box center [373, 350] width 216 height 10
click at [373, 226] on link at bounding box center [365, 220] width 21 height 21
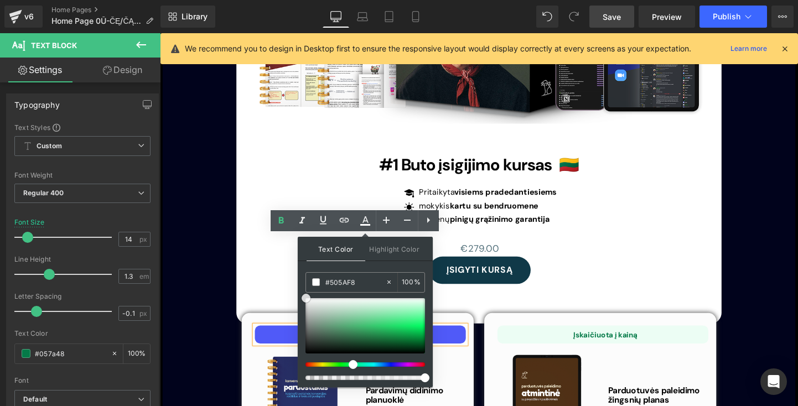
drag, startPoint x: 341, startPoint y: 326, endPoint x: 303, endPoint y: 290, distance: 52.4
click at [303, 290] on div "Text Color Highlight Color #333333 #505AF8 100 % transparent 0 %" at bounding box center [365, 312] width 135 height 150
click at [290, 362] on link at bounding box center [297, 370] width 14 height 17
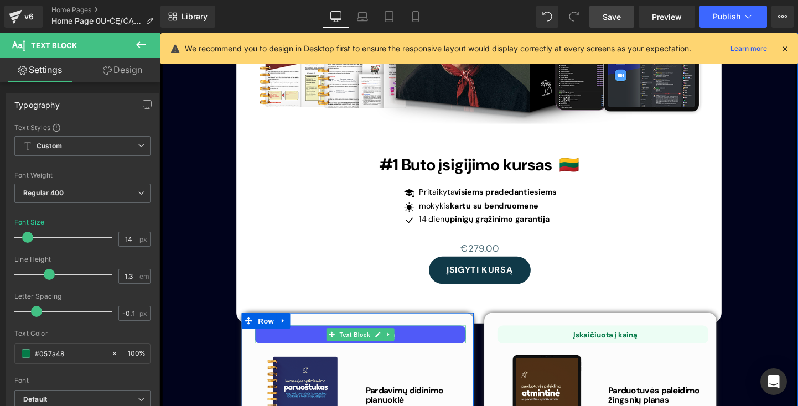
click at [421, 345] on p "Įskaičiuota į kainą" at bounding box center [373, 350] width 216 height 10
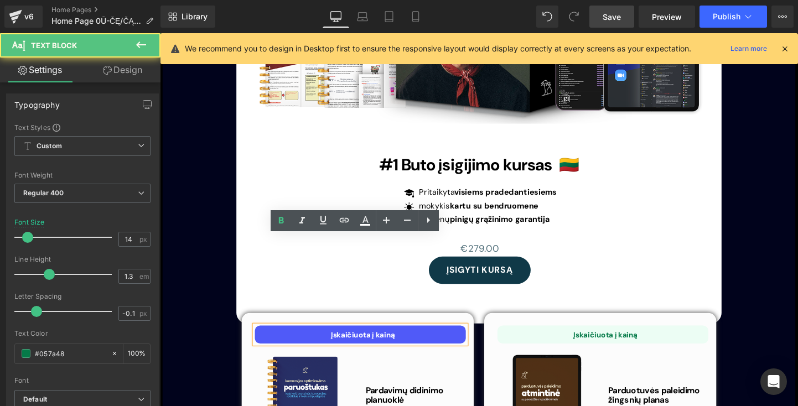
click at [463, 345] on p "Įskaičiuota į kainą" at bounding box center [373, 350] width 216 height 10
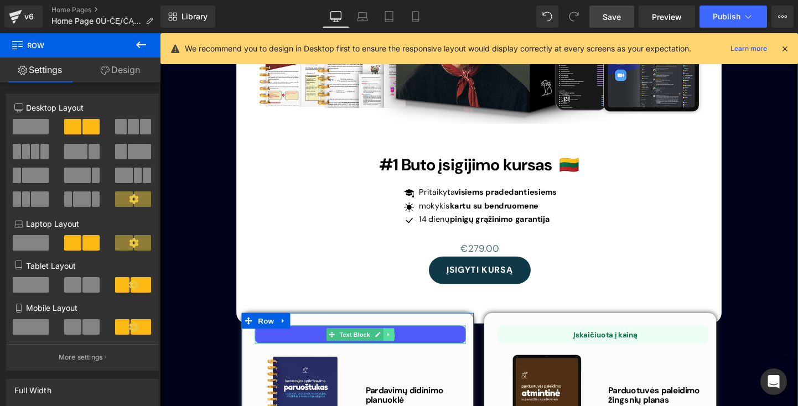
click at [399, 346] on icon at bounding box center [400, 349] width 6 height 7
click at [388, 343] on link at bounding box center [394, 349] width 12 height 13
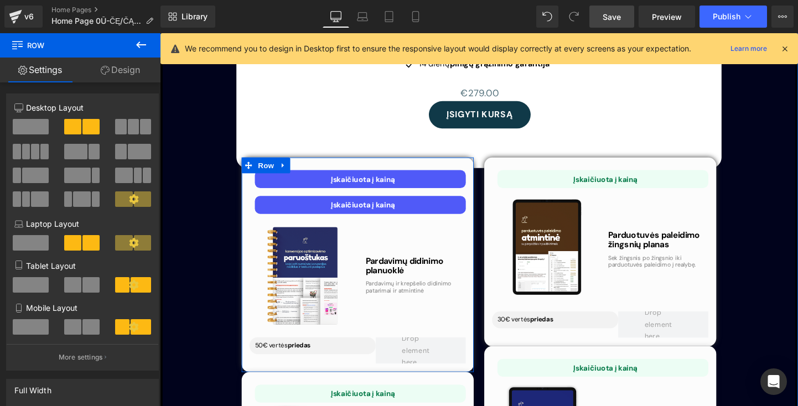
scroll to position [3296, 0]
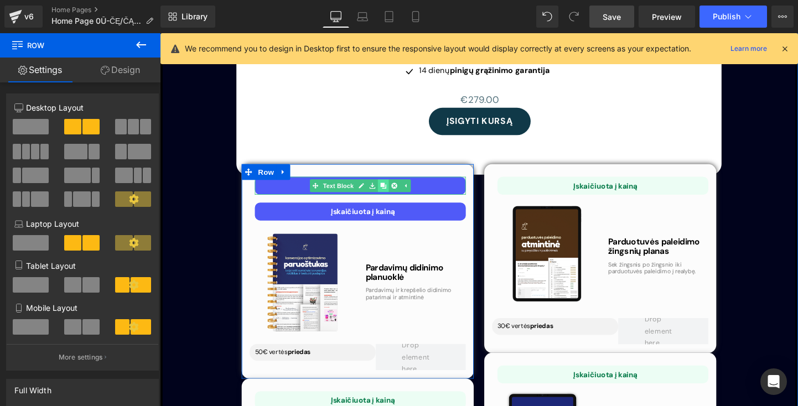
click at [394, 190] on icon at bounding box center [394, 193] width 6 height 6
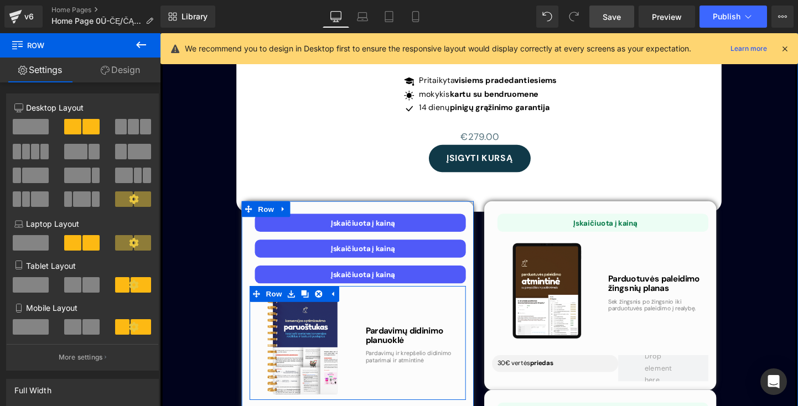
scroll to position [3241, 0]
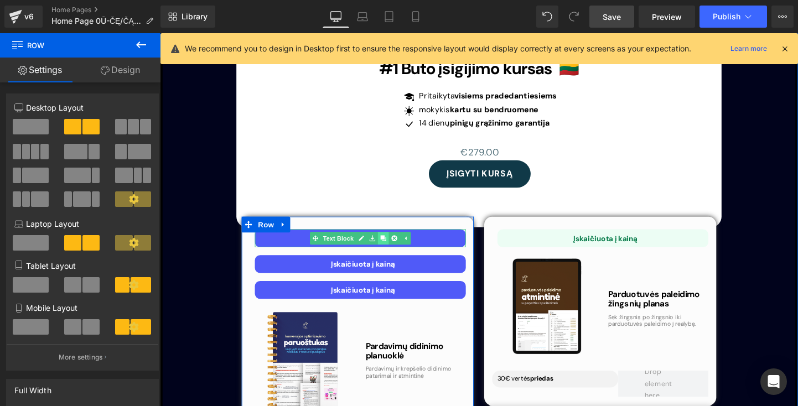
click at [394, 245] on icon at bounding box center [394, 248] width 6 height 6
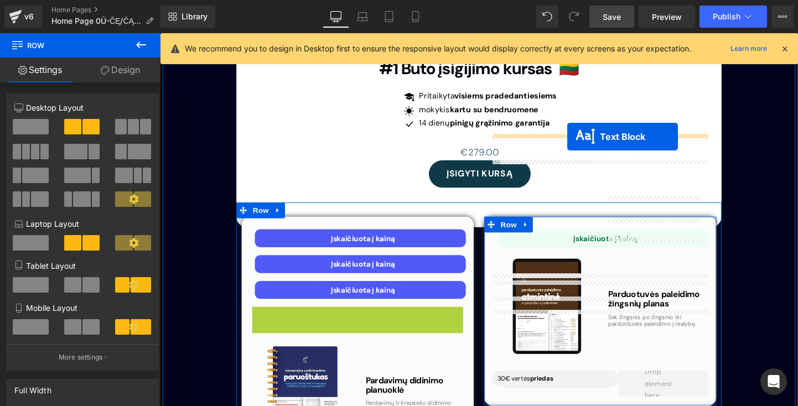
drag, startPoint x: 339, startPoint y: 233, endPoint x: 586, endPoint y: 142, distance: 263.8
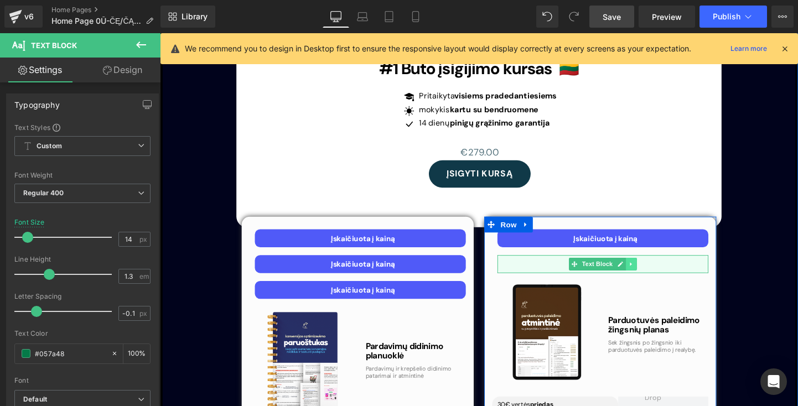
click at [652, 269] on link at bounding box center [655, 275] width 12 height 13
click at [660, 272] on icon at bounding box center [660, 275] width 6 height 6
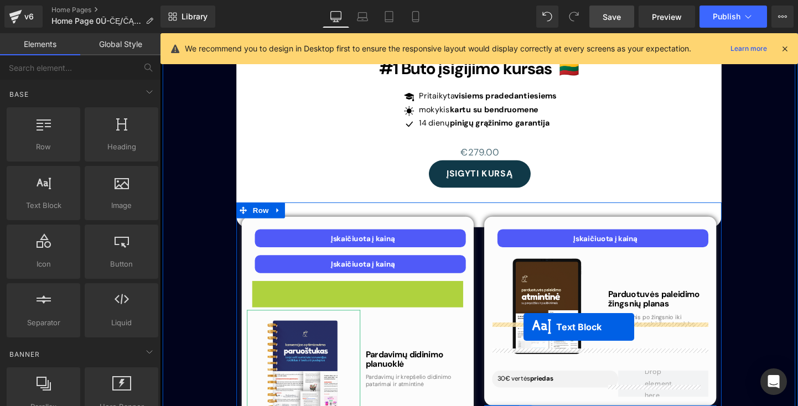
drag, startPoint x: 336, startPoint y: 209, endPoint x: 541, endPoint y: 341, distance: 244.5
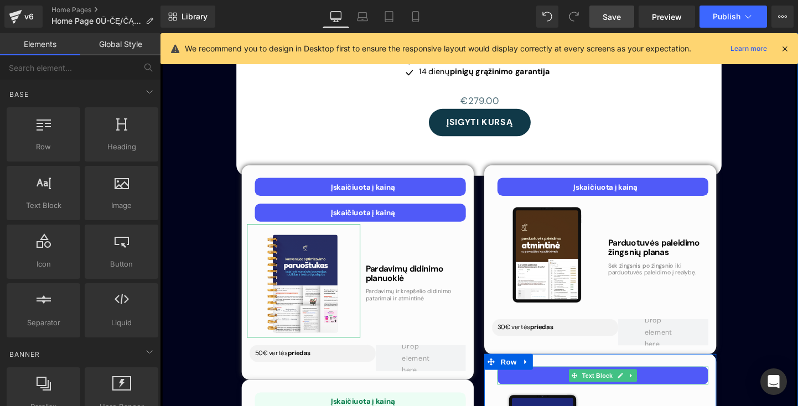
scroll to position [3303, 0]
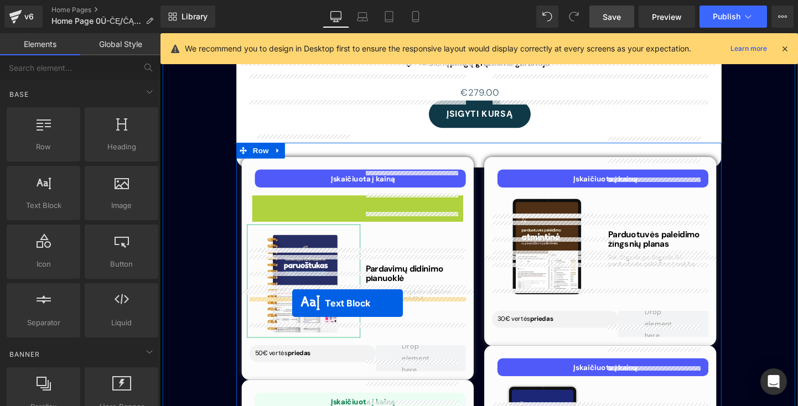
drag, startPoint x: 341, startPoint y: 117, endPoint x: 299, endPoint y: 316, distance: 204.2
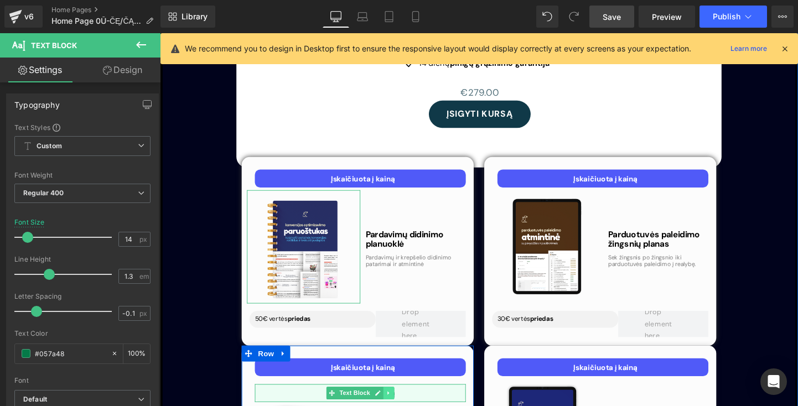
click at [398, 404] on link at bounding box center [400, 410] width 12 height 13
click at [406, 406] on icon at bounding box center [406, 411] width 6 height 7
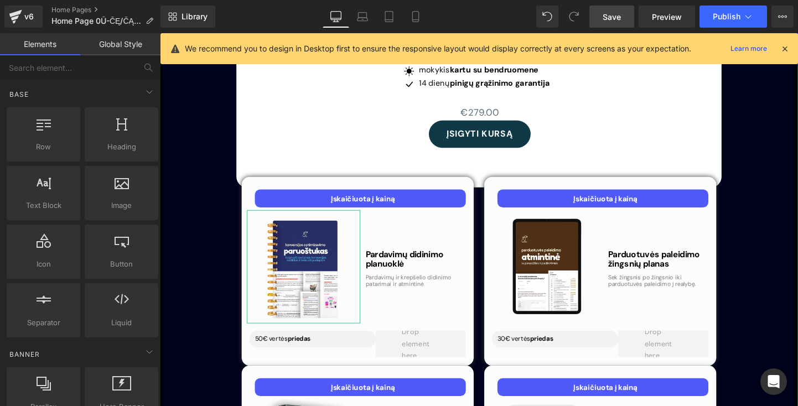
scroll to position [3254, 0]
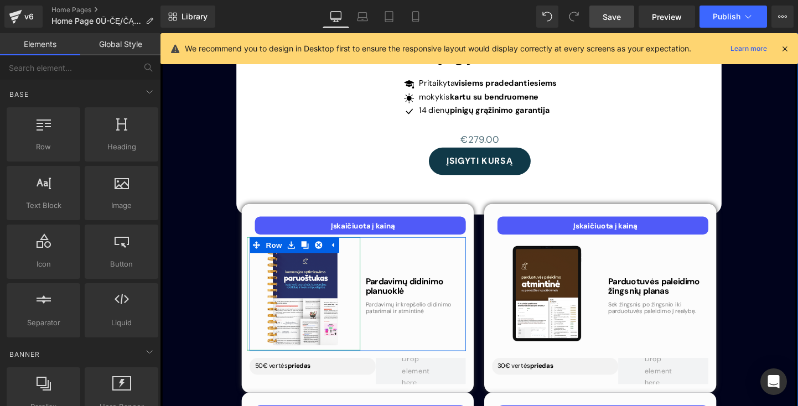
click at [393, 253] on div "Pardavimų didinimo planuoklė Heading Pardavimų ir krepšelio didinimo patarimai …" at bounding box center [423, 306] width 113 height 119
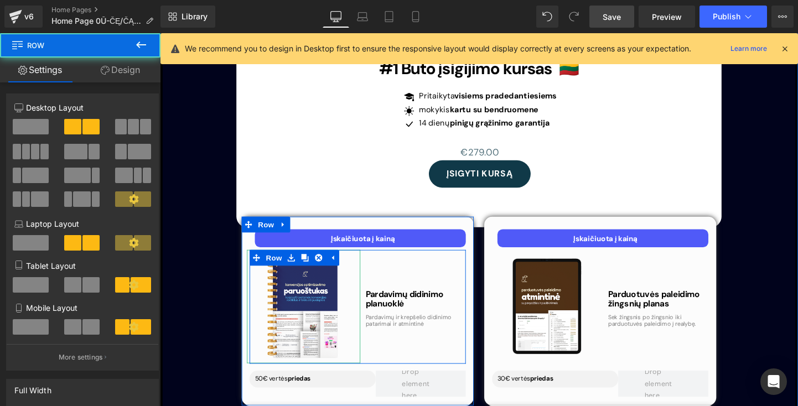
scroll to position [3238, 0]
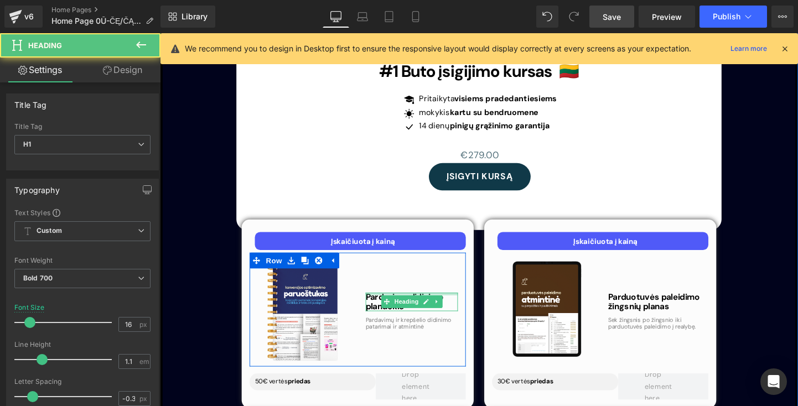
click at [410, 305] on div at bounding box center [424, 306] width 97 height 3
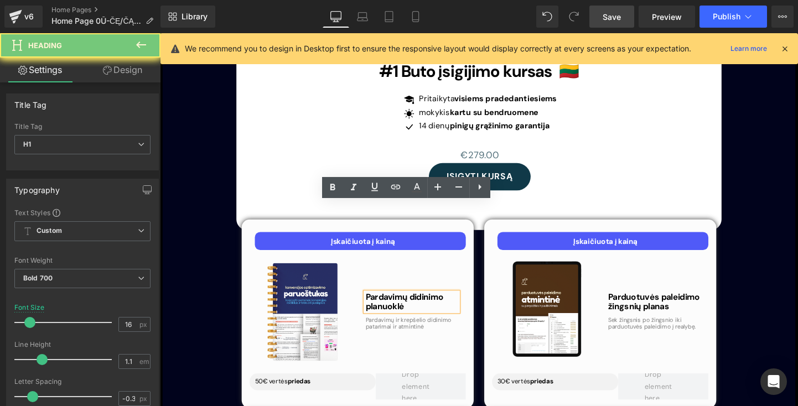
click at [383, 305] on h1 "Pardavimų didinimo planuoklė" at bounding box center [424, 314] width 97 height 19
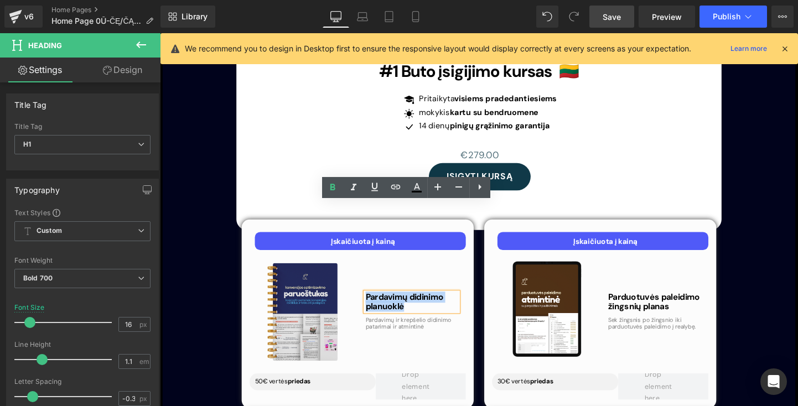
drag, startPoint x: 418, startPoint y: 226, endPoint x: 361, endPoint y: 206, distance: 60.0
click at [360, 263] on div "Image Pardavimų didinimo planuoklė Heading Pardavimų ir krepšelio didinimo pata…" at bounding box center [367, 323] width 227 height 120
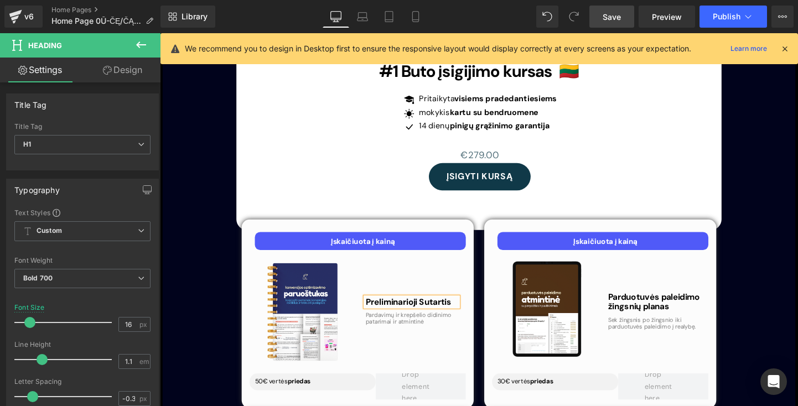
click at [674, 308] on span "Heading" at bounding box center [673, 314] width 30 height 13
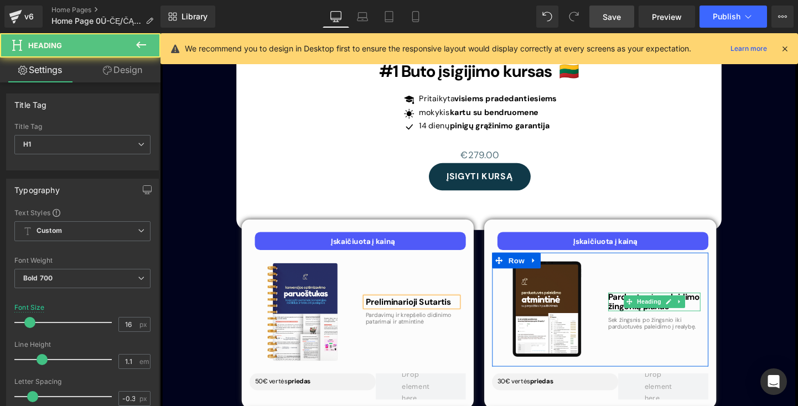
click at [639, 305] on h1 "Parduotuvės paleidimo žingsnių planas" at bounding box center [678, 314] width 97 height 19
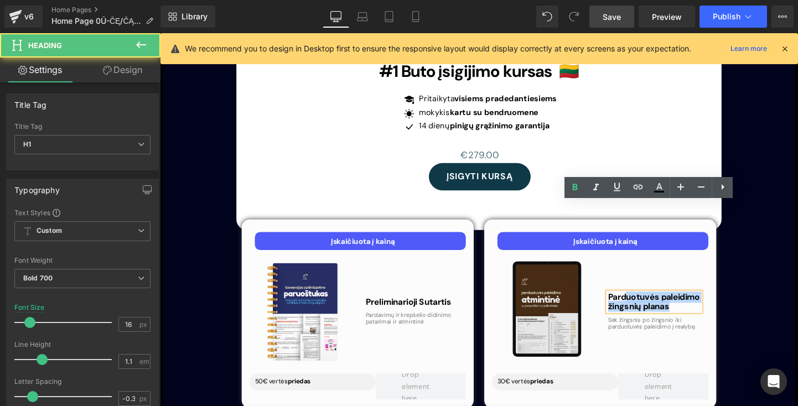
drag, startPoint x: 710, startPoint y: 230, endPoint x: 610, endPoint y: 195, distance: 106.4
click at [611, 263] on div "Image Parduotuvės paleidimo žingsnių planas Heading Sek žingsnis po žingsnio ik…" at bounding box center [621, 323] width 227 height 120
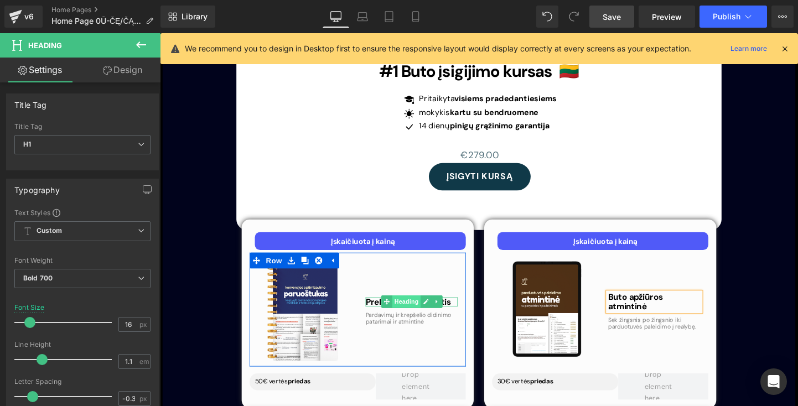
click at [425, 308] on span "Heading" at bounding box center [418, 314] width 30 height 13
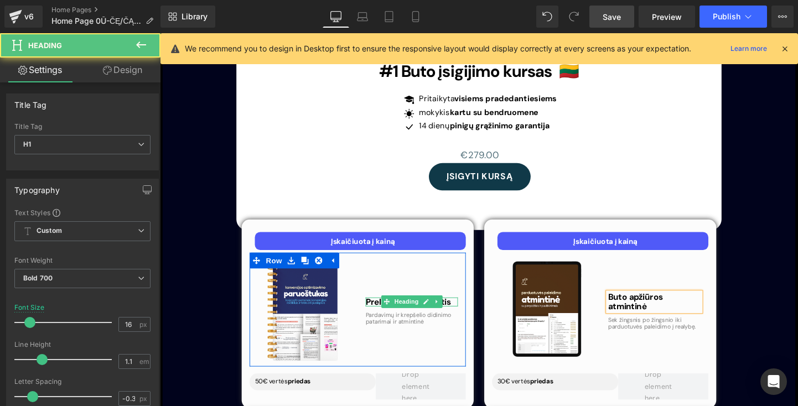
click at [464, 310] on h1 "Preliminarioji Sutartis" at bounding box center [424, 315] width 97 height 10
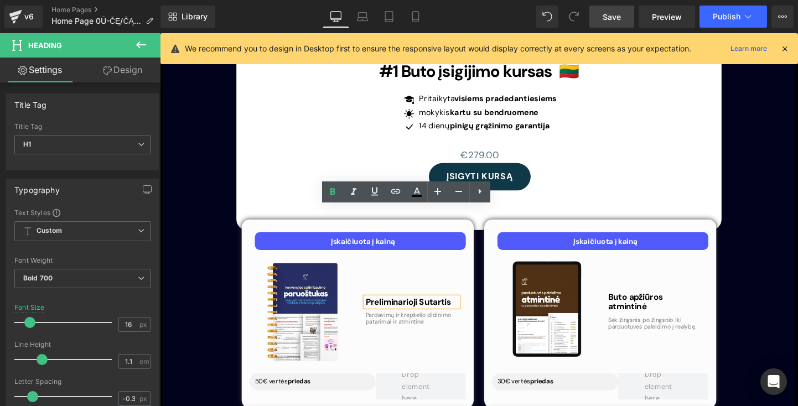
click at [427, 310] on h1 "Preliminarioji Sutartis" at bounding box center [424, 315] width 97 height 10
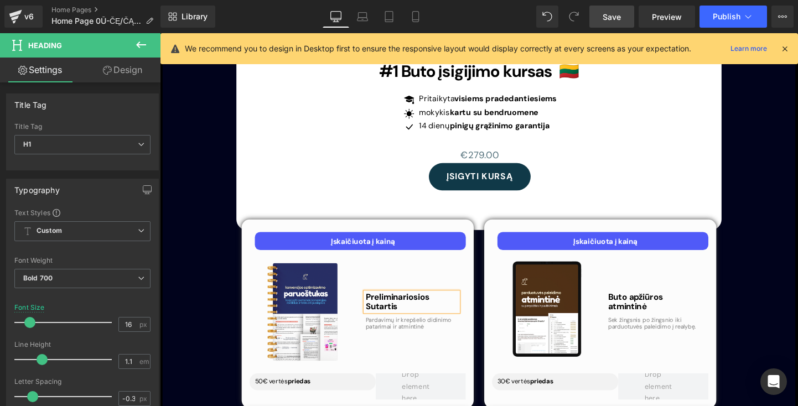
click at [421, 305] on h1 "Preliminariosios Sutartis" at bounding box center [424, 314] width 97 height 19
drag, startPoint x: 400, startPoint y: 213, endPoint x: 380, endPoint y: 226, distance: 24.1
click at [380, 305] on h1 "Preliminariosios Sutarties šablonas" at bounding box center [424, 314] width 97 height 19
click at [463, 305] on h1 "Preliminariosios utarties šablonas" at bounding box center [424, 314] width 97 height 19
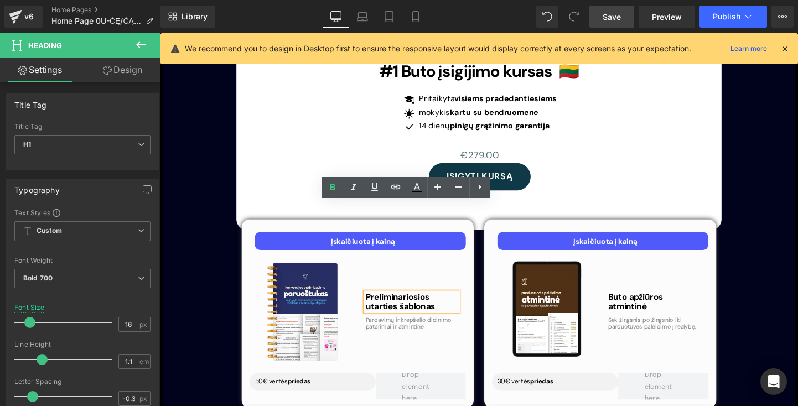
drag, startPoint x: 463, startPoint y: 227, endPoint x: 374, endPoint y: 224, distance: 88.6
click at [376, 305] on h1 "Preliminariosios utarties šablonas" at bounding box center [424, 314] width 97 height 19
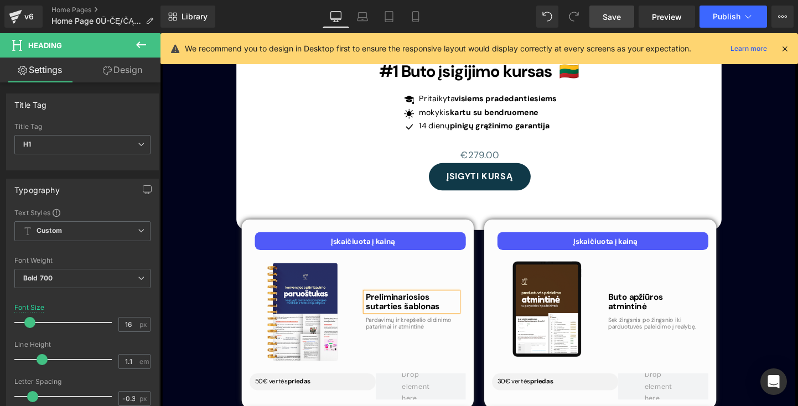
click at [460, 305] on div "Preliminariosios sutarties šablonas" at bounding box center [424, 314] width 97 height 19
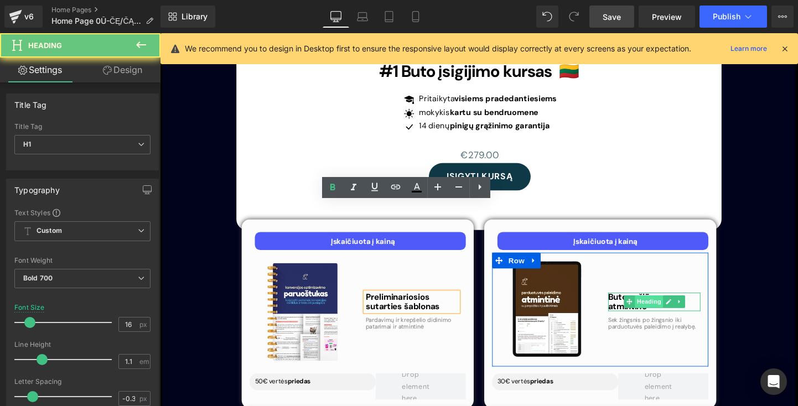
drag, startPoint x: 460, startPoint y: 231, endPoint x: 676, endPoint y: 226, distance: 215.8
click at [676, 305] on div "Buto apžiūros atmintinė Heading" at bounding box center [678, 314] width 97 height 19
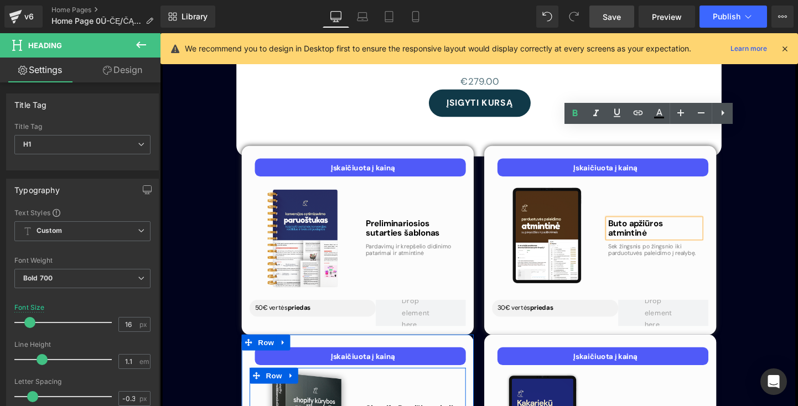
scroll to position [3316, 0]
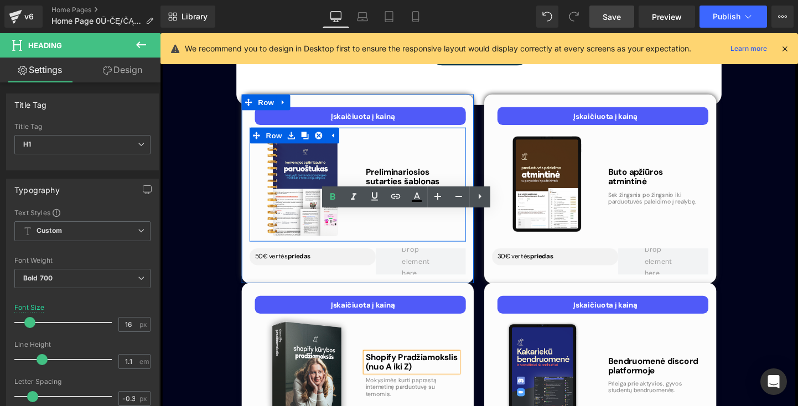
scroll to position [3482, 0]
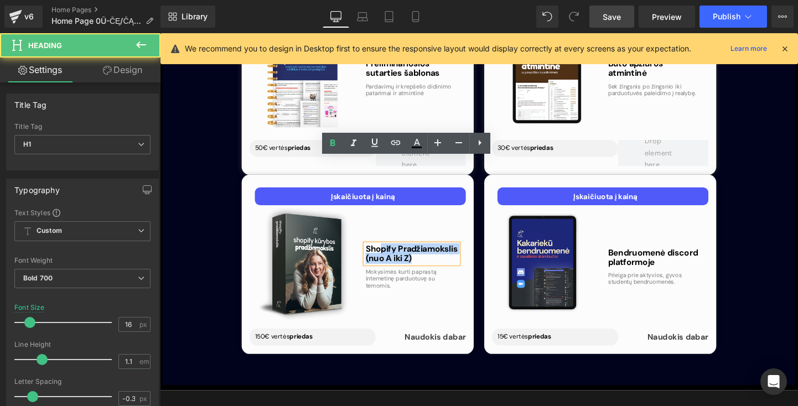
drag, startPoint x: 431, startPoint y: 178, endPoint x: 388, endPoint y: 169, distance: 43.5
click at [388, 255] on div "Shopify Pradžiamokslis (nuo A iki Z)" at bounding box center [424, 264] width 97 height 19
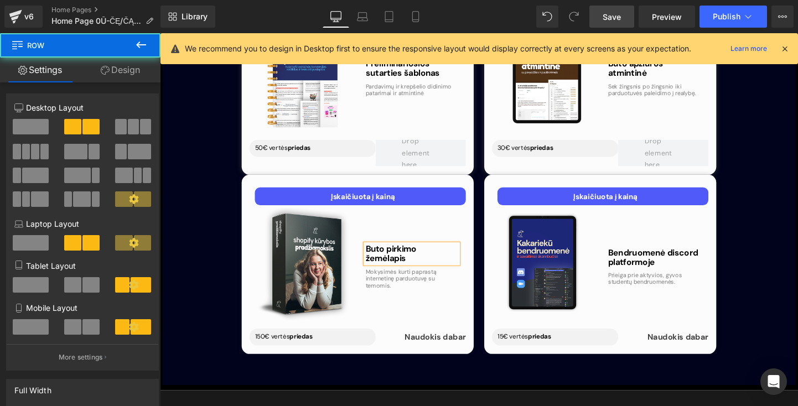
click at [432, 237] on div "Buto pirkimo žemėlapis Heading Mokysimės kurti paprastą internetinę parduotuvę …" at bounding box center [423, 276] width 113 height 119
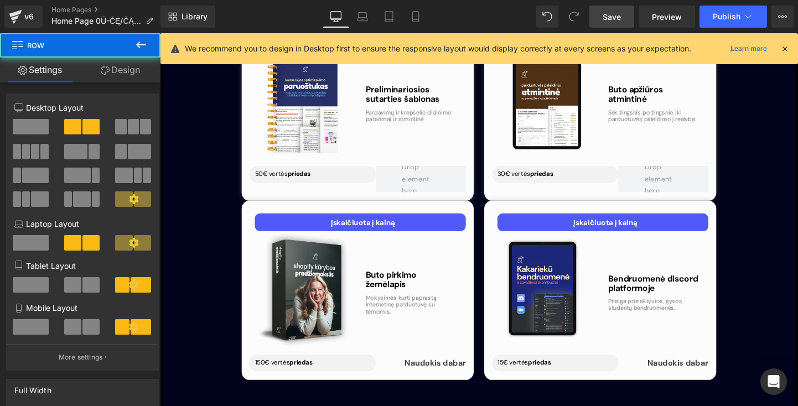
scroll to position [3454, 0]
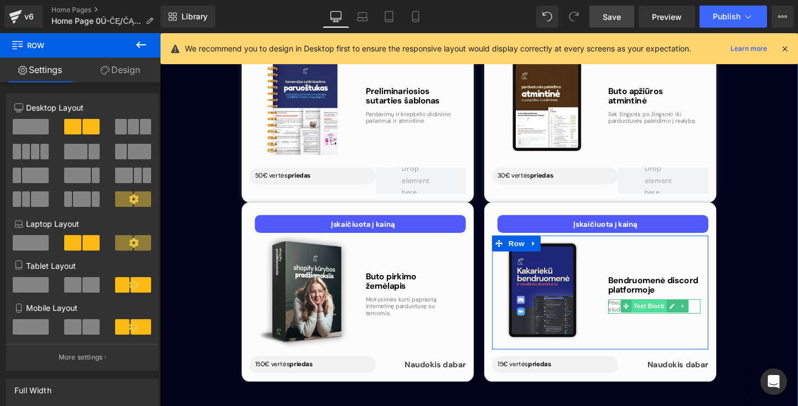
click at [672, 313] on span "Text Block" at bounding box center [673, 319] width 37 height 13
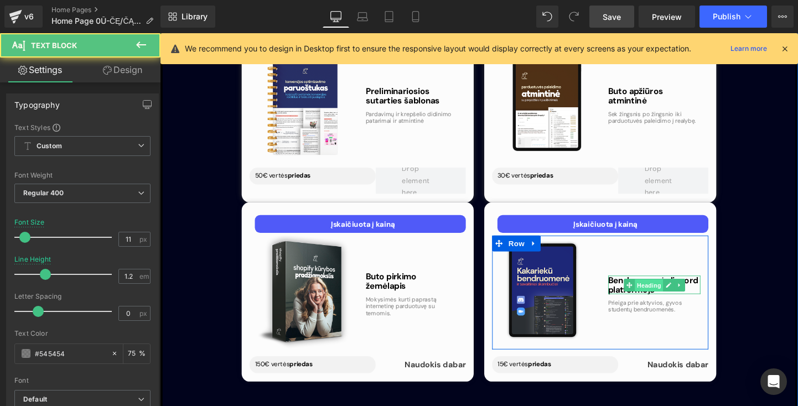
click at [658, 291] on span "Heading" at bounding box center [673, 297] width 30 height 13
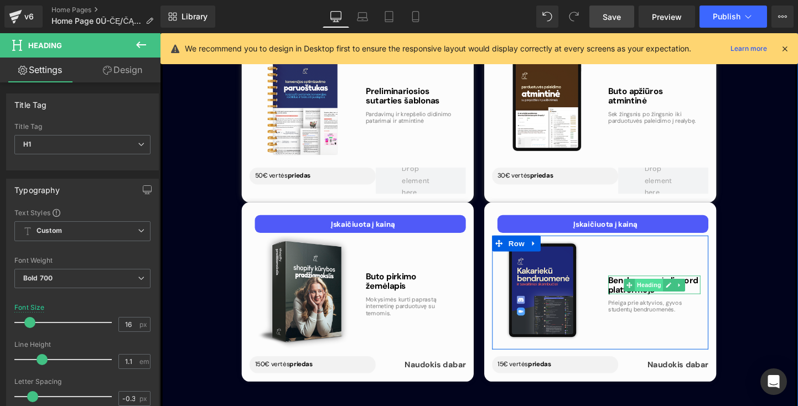
click at [662, 291] on span "Heading" at bounding box center [673, 297] width 30 height 13
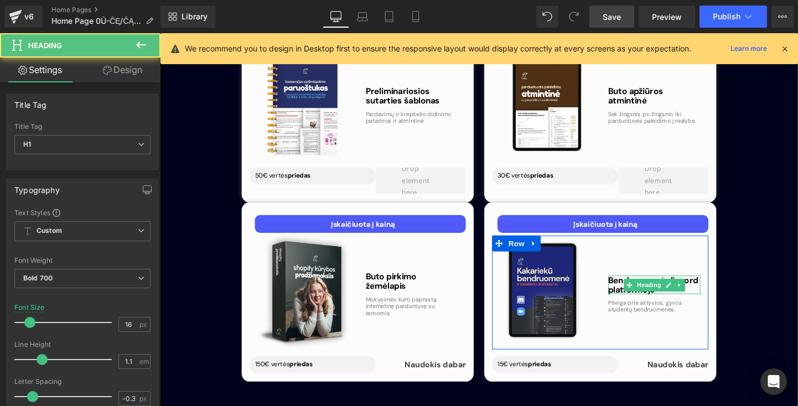
click at [638, 288] on h1 "Bendruomenė discord platformoje" at bounding box center [678, 297] width 97 height 19
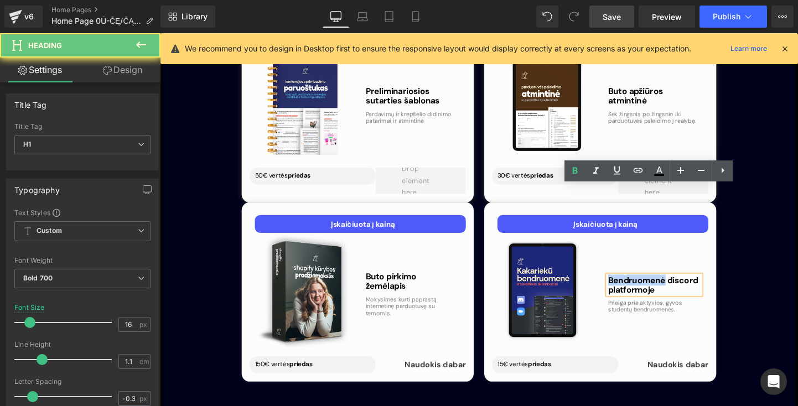
click at [638, 288] on h1 "Bendruomenė discord platformoje" at bounding box center [678, 297] width 97 height 19
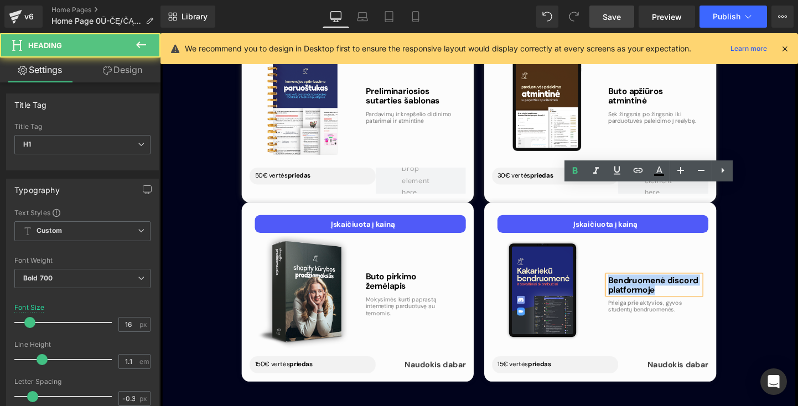
drag, startPoint x: 686, startPoint y: 205, endPoint x: 625, endPoint y: 199, distance: 60.6
click at [630, 288] on div "Bendruomenė discord platformoje" at bounding box center [678, 297] width 97 height 19
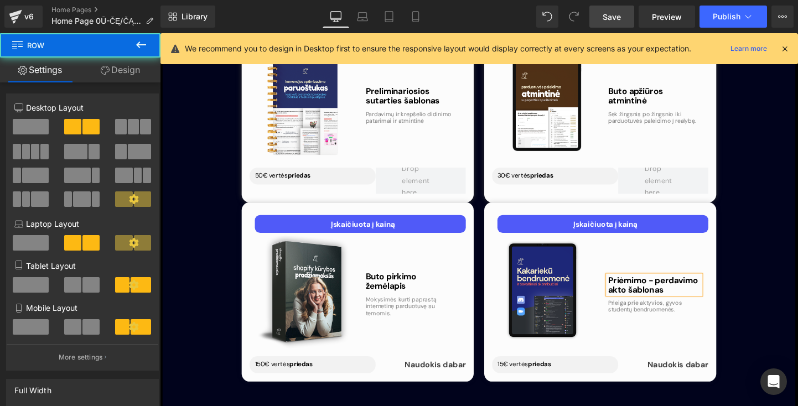
drag, startPoint x: 683, startPoint y: 258, endPoint x: 726, endPoint y: 260, distance: 43.2
click at [726, 260] on div "Priėmimo - perdavimo akto šablonas Heading Prieiga prie aktyvios, gyvos student…" at bounding box center [678, 305] width 113 height 119
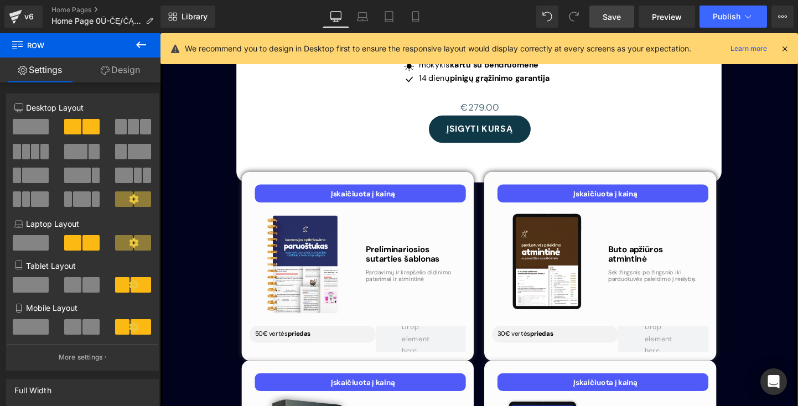
scroll to position [3287, 0]
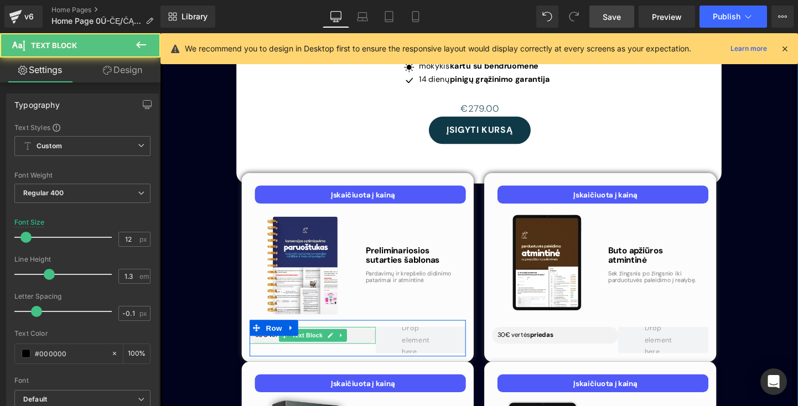
click at [262, 346] on p "50€ vertės priedas" at bounding box center [322, 350] width 127 height 9
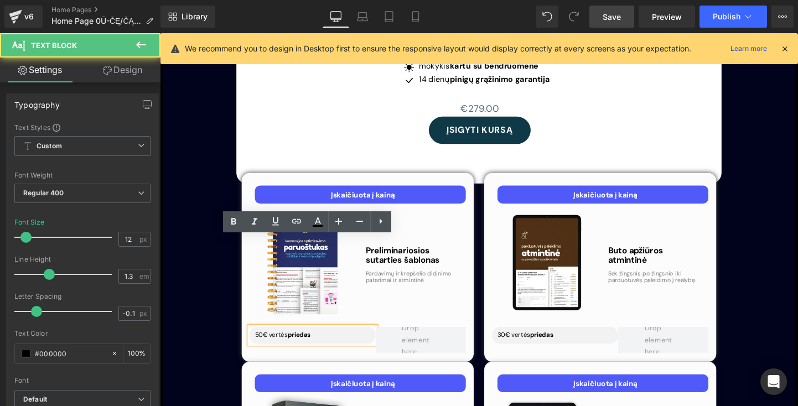
drag, startPoint x: 264, startPoint y: 255, endPoint x: 269, endPoint y: 248, distance: 8.3
click at [264, 346] on p "50€ vertės priedas" at bounding box center [322, 350] width 127 height 9
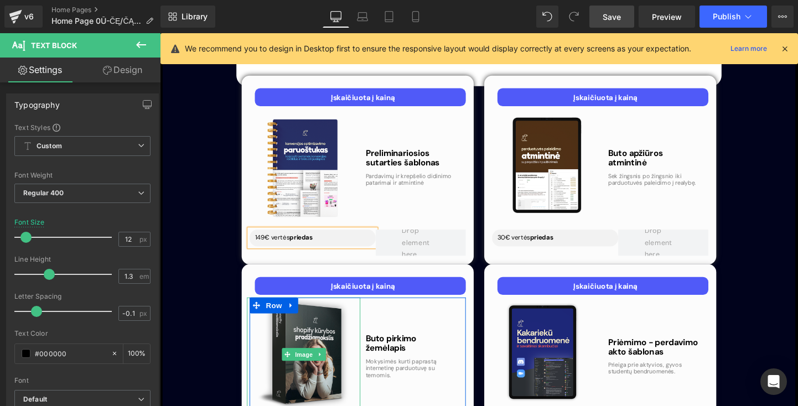
scroll to position [3396, 0]
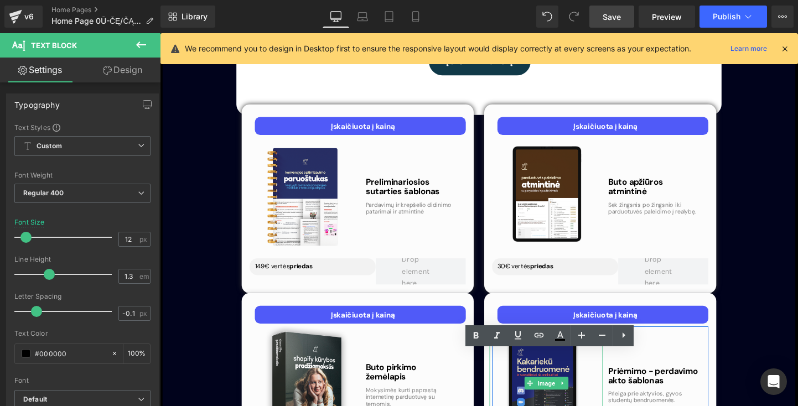
scroll to position [3335, 0]
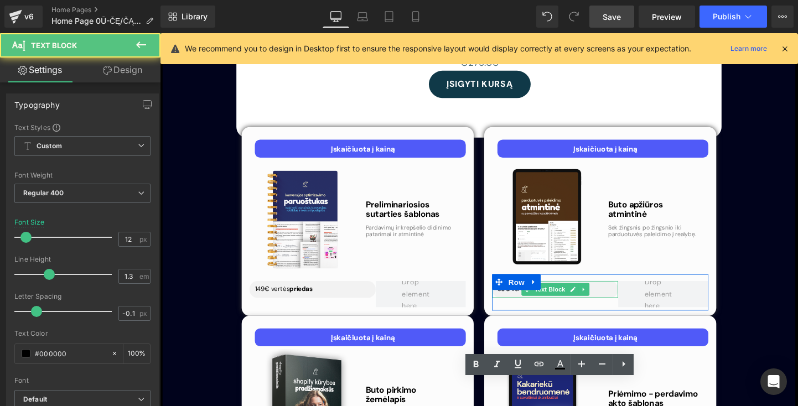
click at [523, 298] on p "30€ vertės priedas" at bounding box center [577, 302] width 127 height 9
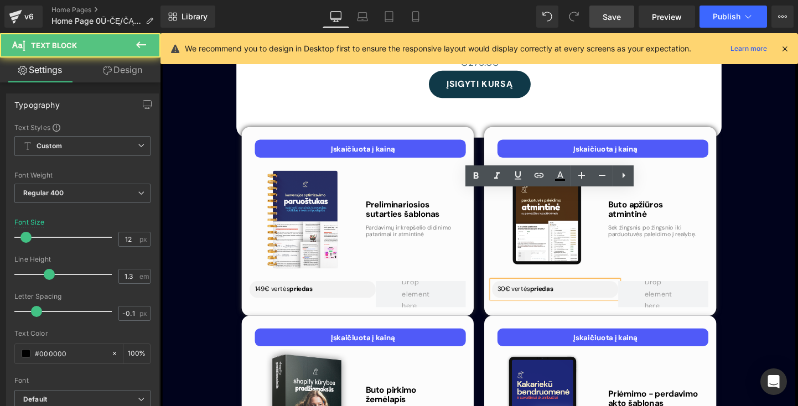
click at [521, 298] on p "30€ vertės priedas" at bounding box center [577, 302] width 127 height 9
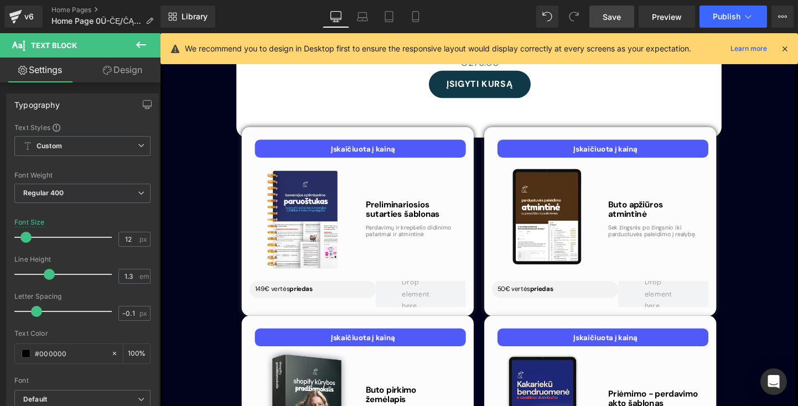
click at [752, 347] on div "Nuo idėjos iki rakto tavo rankose – išmok, kaip įsigyti pirmą butą jau šiandien…" at bounding box center [495, 36] width 526 height 988
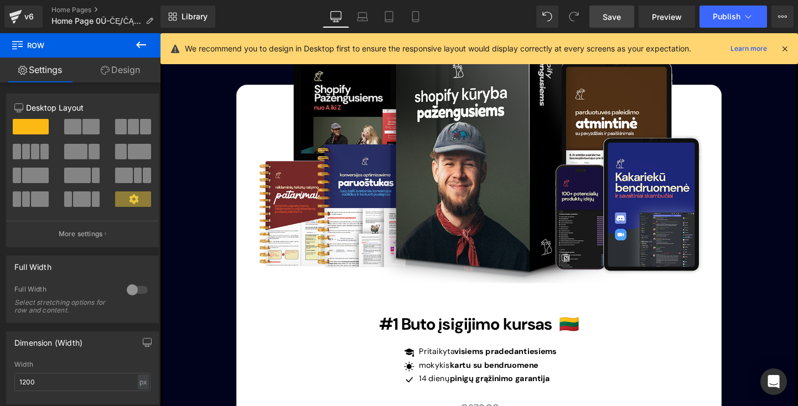
scroll to position [2975, 0]
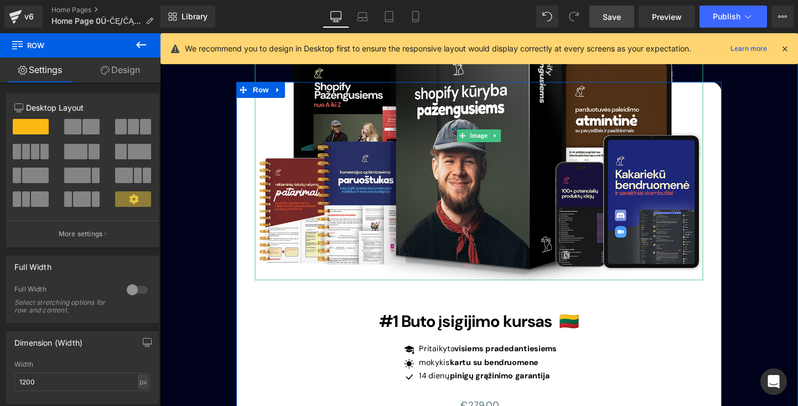
click at [614, 24] on link "Save" at bounding box center [611, 17] width 45 height 22
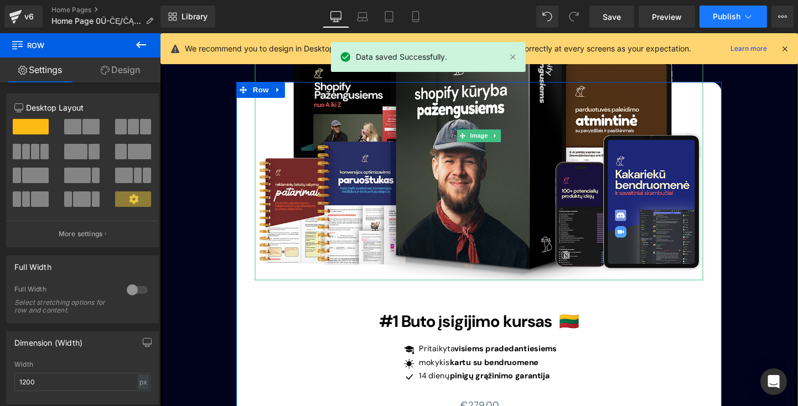
click at [728, 23] on button "Publish" at bounding box center [733, 17] width 68 height 22
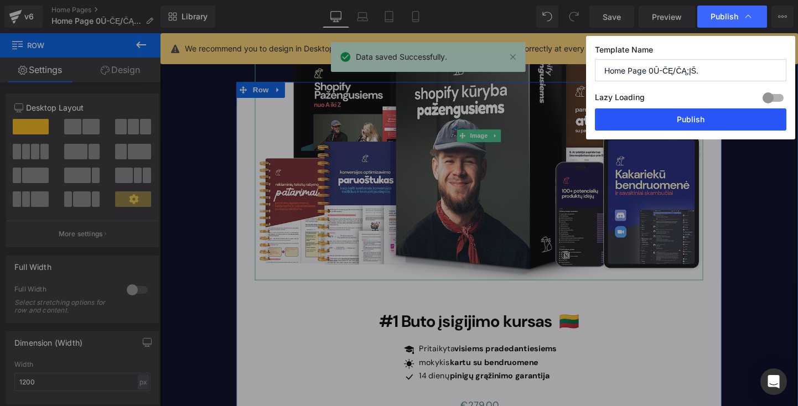
click at [687, 121] on button "Publish" at bounding box center [690, 119] width 191 height 22
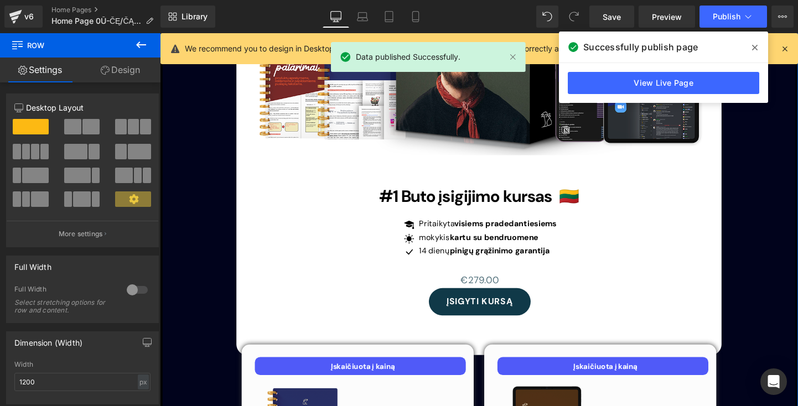
scroll to position [3100, 0]
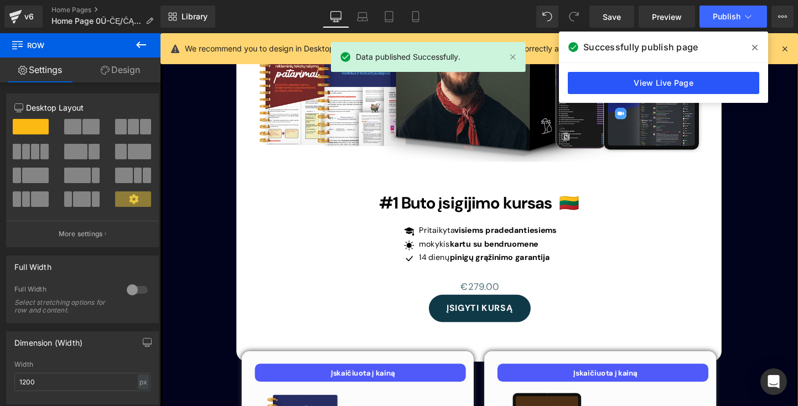
click at [696, 89] on link "View Live Page" at bounding box center [663, 83] width 191 height 22
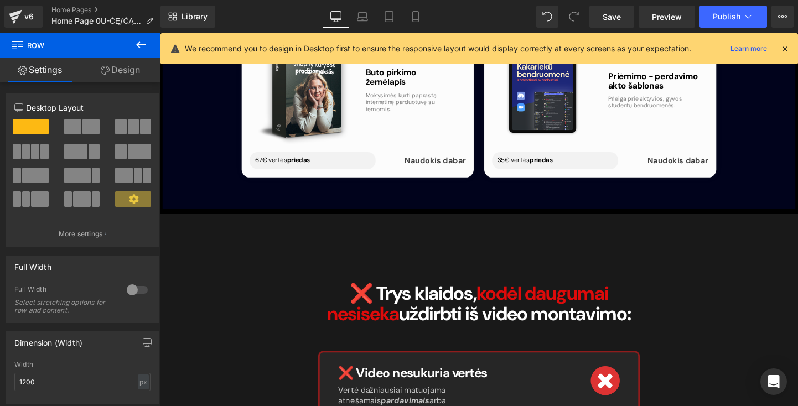
scroll to position [3670, 0]
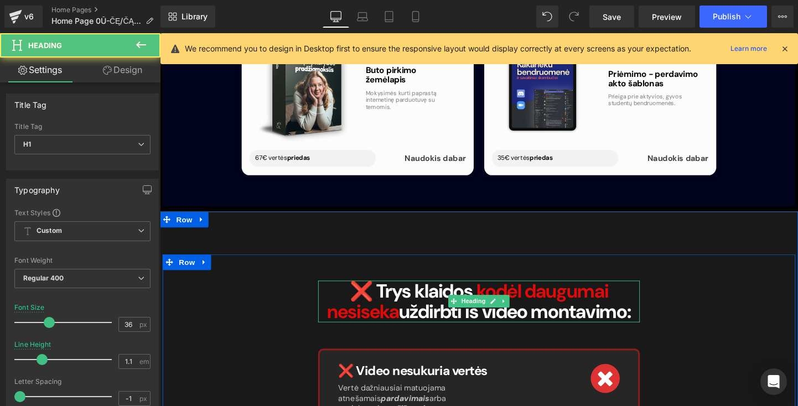
click at [423, 291] on span "kodėl daugumai nesiseka" at bounding box center [482, 315] width 295 height 48
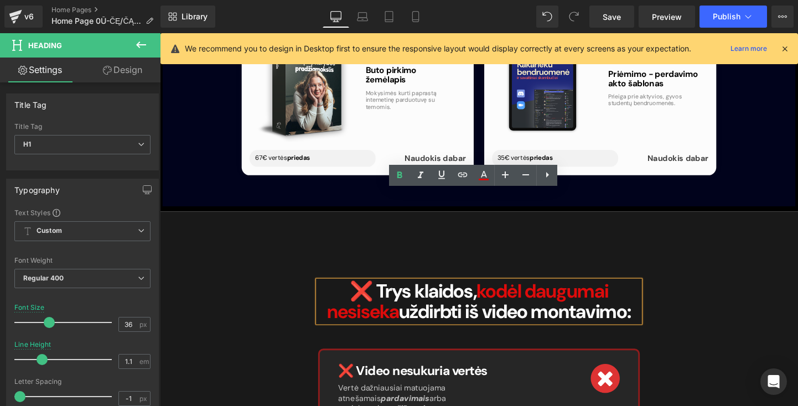
drag, startPoint x: 380, startPoint y: 208, endPoint x: 544, endPoint y: 240, distance: 167.3
click at [544, 291] on b "❌ Trys klaidos, kodėl daugumai nesiseka uždirbti iš video montavimo:" at bounding box center [494, 315] width 319 height 48
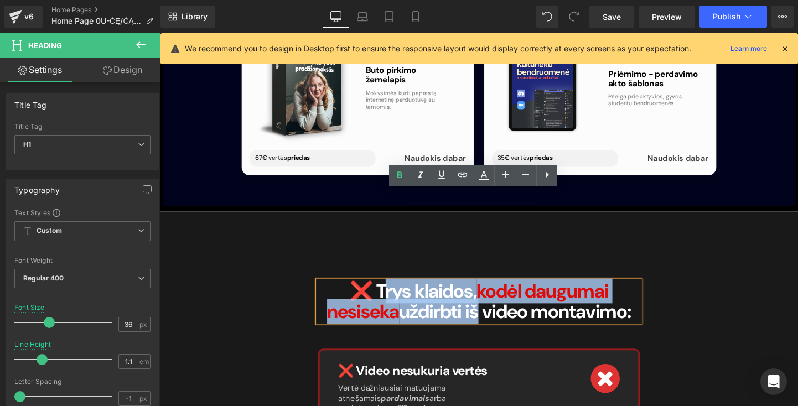
drag, startPoint x: 551, startPoint y: 248, endPoint x: 377, endPoint y: 207, distance: 178.5
click at [377, 293] on h1 "❌ Trys klaidos, kodėl daugumai nesiseka uždirbti iš video montavimo:" at bounding box center [495, 315] width 338 height 44
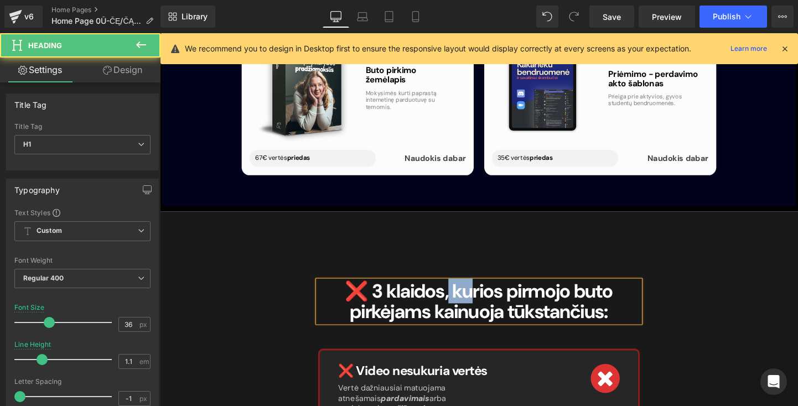
drag, startPoint x: 453, startPoint y: 207, endPoint x: 477, endPoint y: 205, distance: 23.8
click at [477, 291] on b "❌ 3 klaidos, kurios pirmojo buto pirkėjams kainuoja tūkstančius:" at bounding box center [494, 315] width 281 height 48
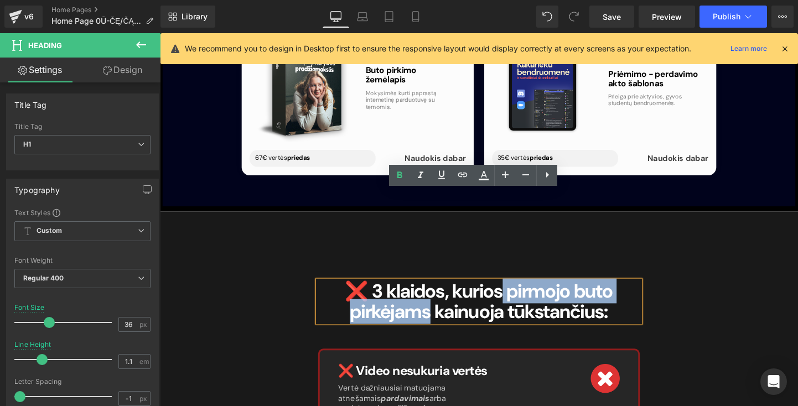
drag, startPoint x: 516, startPoint y: 209, endPoint x: 434, endPoint y: 231, distance: 85.5
click at [434, 291] on b "❌ 3 klaidos, kurios pirmojo buto pirkėjams kainuoja tūkstančius:" at bounding box center [494, 315] width 281 height 48
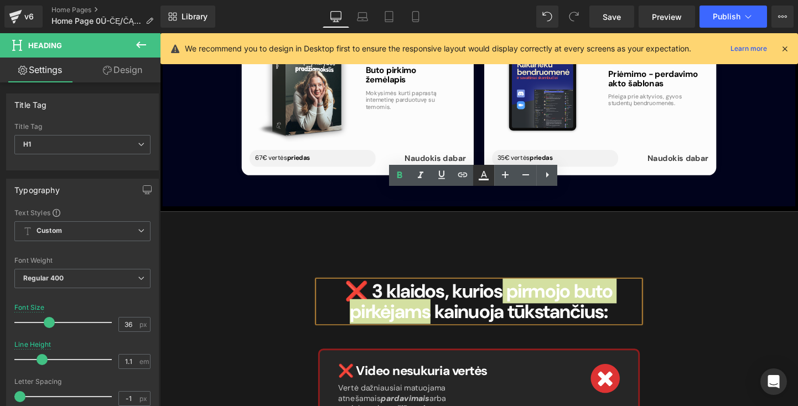
click at [492, 171] on link at bounding box center [483, 175] width 21 height 21
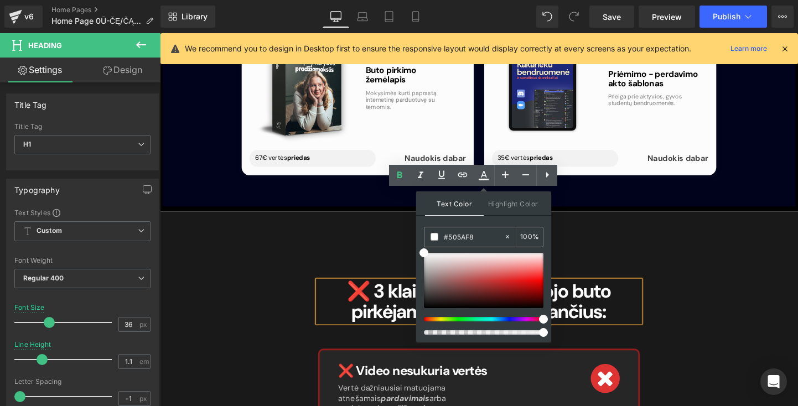
drag, startPoint x: 633, startPoint y: 350, endPoint x: 584, endPoint y: 334, distance: 51.8
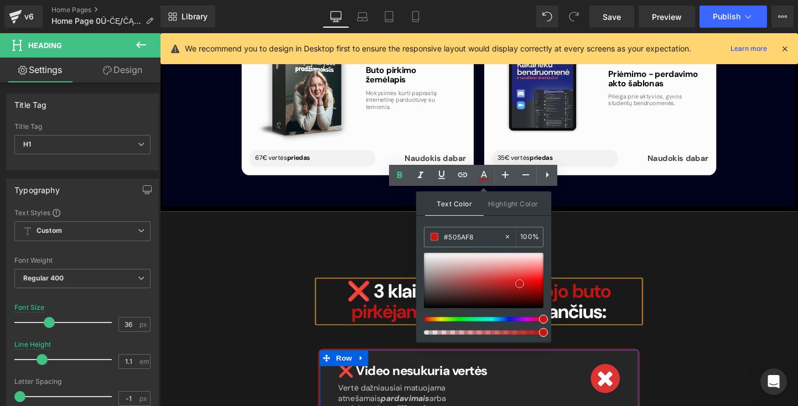
drag, startPoint x: 524, startPoint y: 288, endPoint x: 520, endPoint y: 284, distance: 6.3
click at [520, 284] on div at bounding box center [484, 280] width 120 height 55
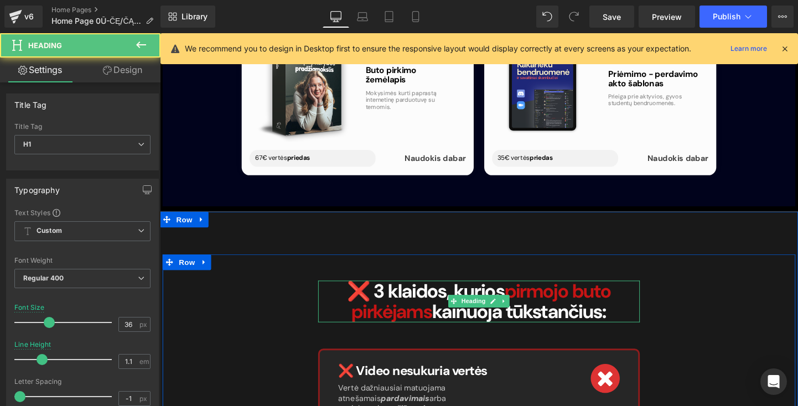
click at [442, 291] on b "❌ 3 klaidos, kurios pirmojo buto pirkėjams kainuoja tūkstančius:" at bounding box center [494, 315] width 277 height 48
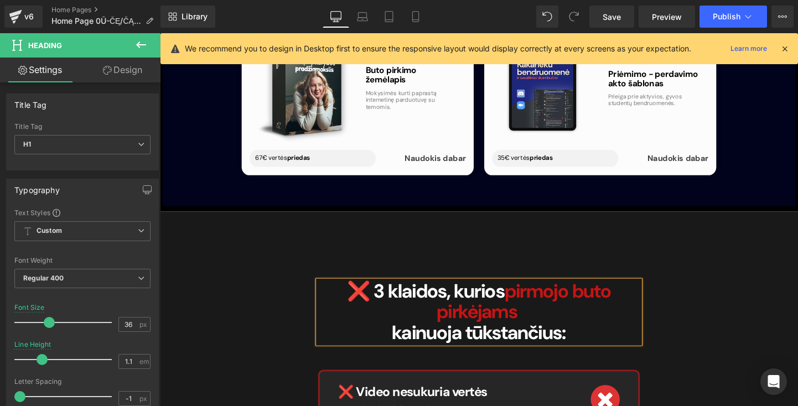
click at [662, 293] on div "❌ 3 klaidos, kurios pirmojo buto pirkėjams kainuoja tūkstančius:" at bounding box center [495, 326] width 338 height 66
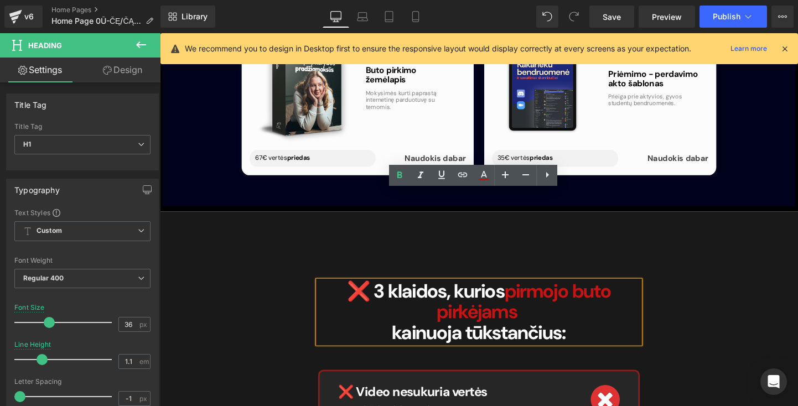
click at [391, 337] on h1 "kainuoja tūkstančius:" at bounding box center [495, 348] width 338 height 22
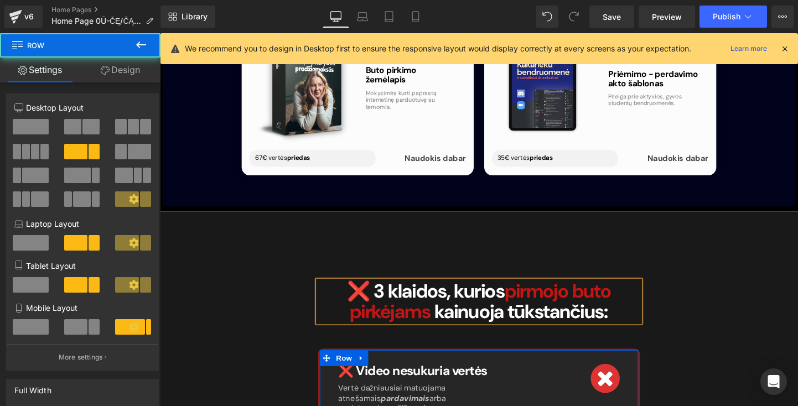
click at [482, 381] on div "❌ Video nesukuria vertės Heading Vertė dažniausiai matuojama atnešamais pardavi…" at bounding box center [443, 407] width 208 height 53
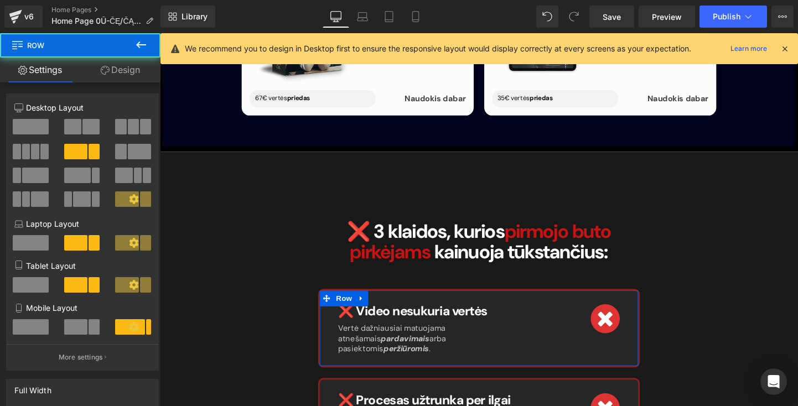
scroll to position [3740, 0]
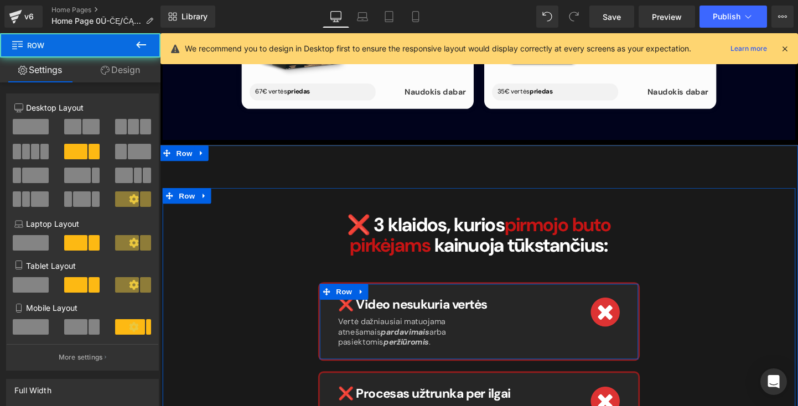
click at [486, 295] on div "❌ Video nesukuria vertės Heading Vertė dažniausiai matuojama atnešamais pardavi…" at bounding box center [495, 336] width 338 height 82
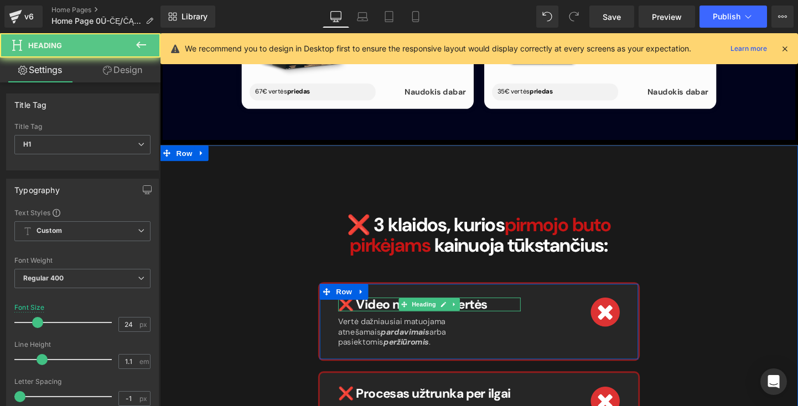
click at [487, 309] on span "❌ Video nesukuria vertės" at bounding box center [425, 317] width 157 height 17
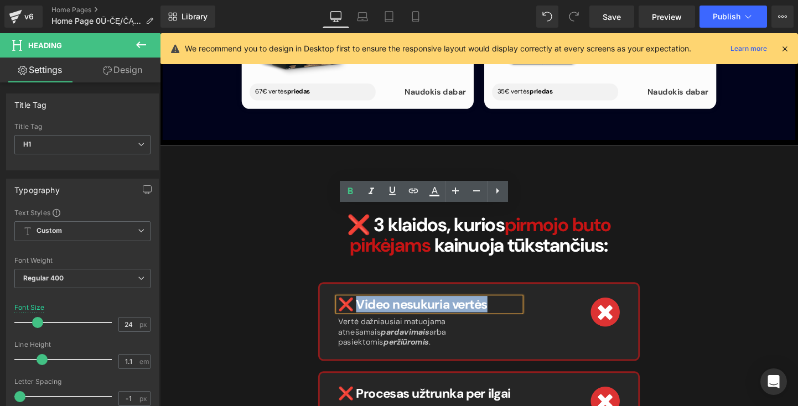
drag, startPoint x: 496, startPoint y: 221, endPoint x: 364, endPoint y: 221, distance: 132.8
click at [364, 311] on h1 "❌ Video nesukuria vertės" at bounding box center [442, 318] width 191 height 14
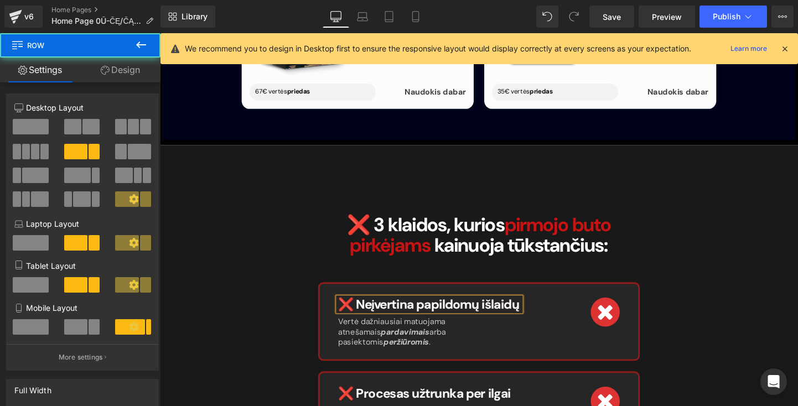
click at [443, 295] on div "❌ Neįvertina papildomų išlaidų Heading Vertė dažniausiai matuojama atnešamais p…" at bounding box center [495, 336] width 338 height 82
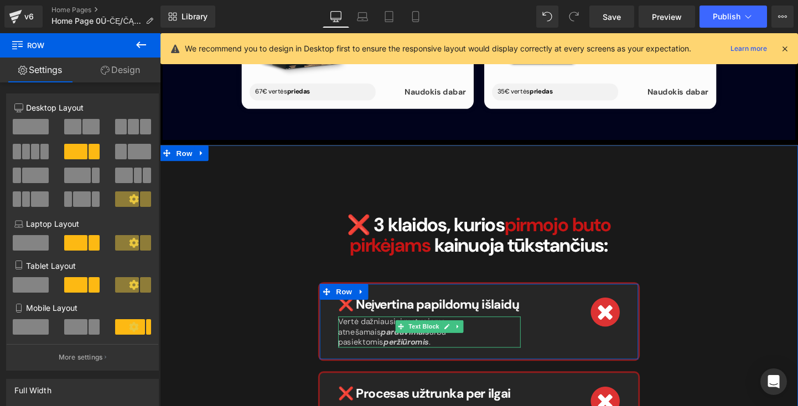
click at [442, 352] on icon "peržiūromis" at bounding box center [418, 357] width 48 height 11
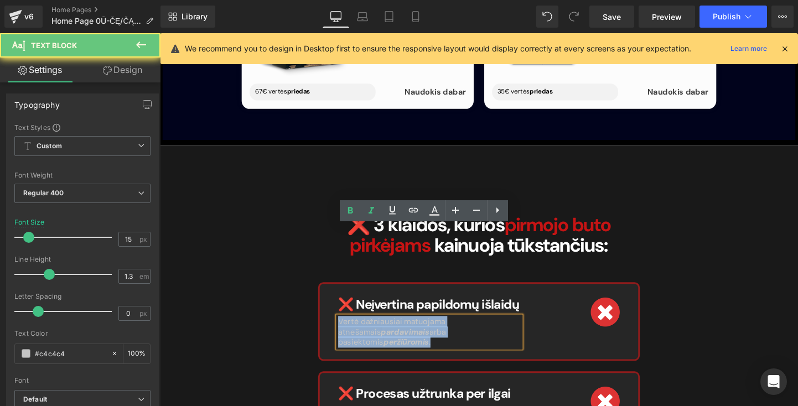
drag, startPoint x: 514, startPoint y: 252, endPoint x: 335, endPoint y: 241, distance: 179.6
click at [335, 295] on div "❌ Neįvertina papildomų išlaidų Heading Vertė dažniausiai matuojama atnešamais p…" at bounding box center [495, 336] width 338 height 82
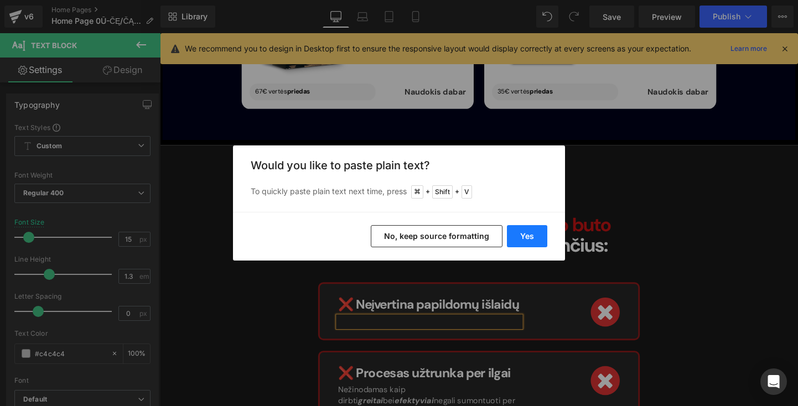
click at [529, 236] on button "Yes" at bounding box center [527, 236] width 40 height 22
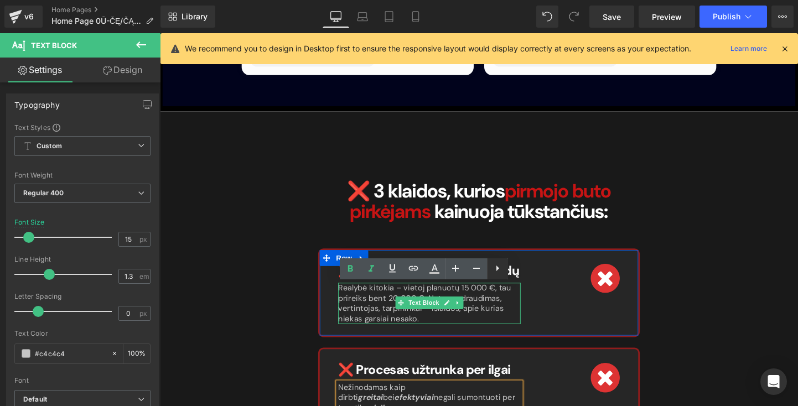
scroll to position [3785, 0]
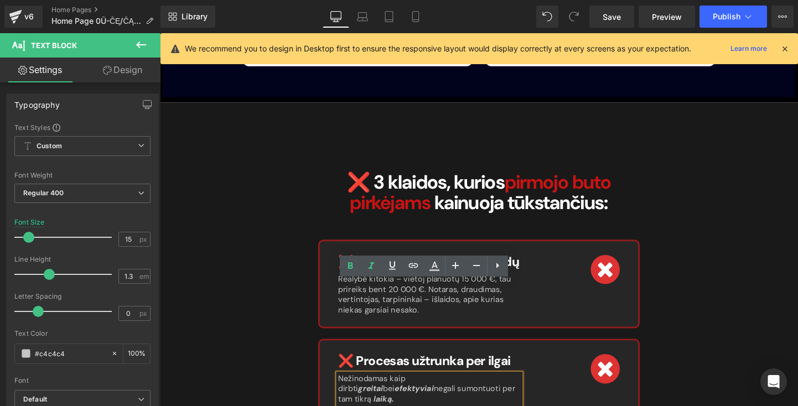
click at [555, 370] on div "Image" at bounding box center [598, 385] width 87 height 30
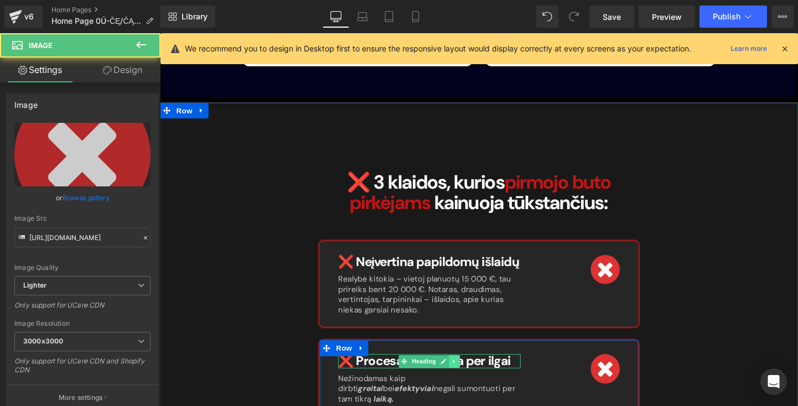
click at [463, 371] on link at bounding box center [469, 377] width 12 height 13
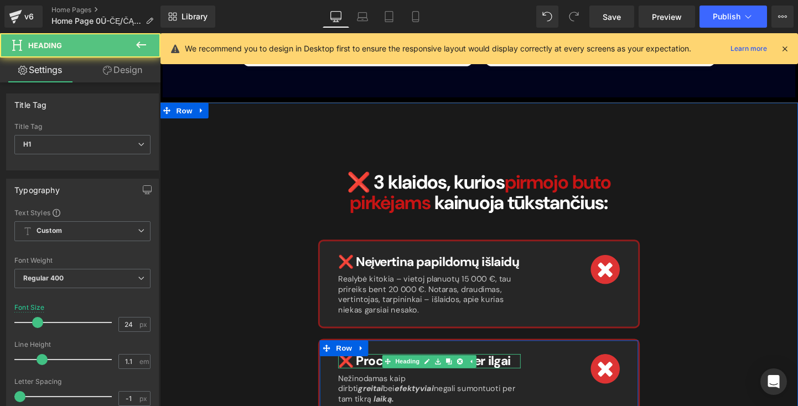
click at [524, 370] on h1 "❌ Procesas užtrunka per ilgai" at bounding box center [442, 377] width 191 height 14
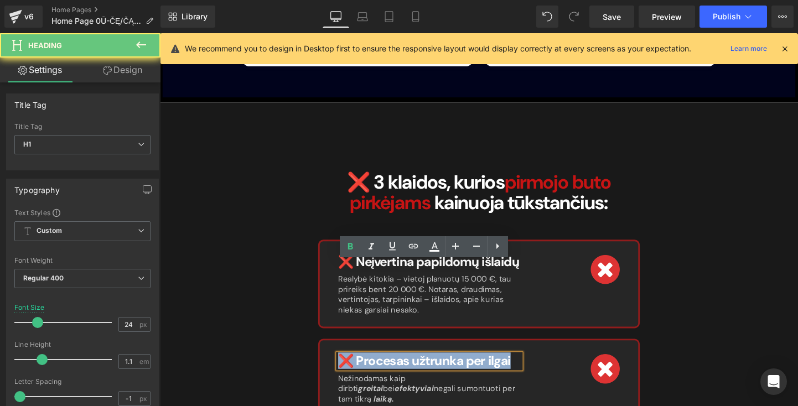
drag, startPoint x: 524, startPoint y: 281, endPoint x: 362, endPoint y: 269, distance: 161.9
click at [363, 354] on div "❌ Procesas užtrunka per ilgai Heading Nežinodamas kaip dirbti greitai bei efekt…" at bounding box center [495, 395] width 338 height 82
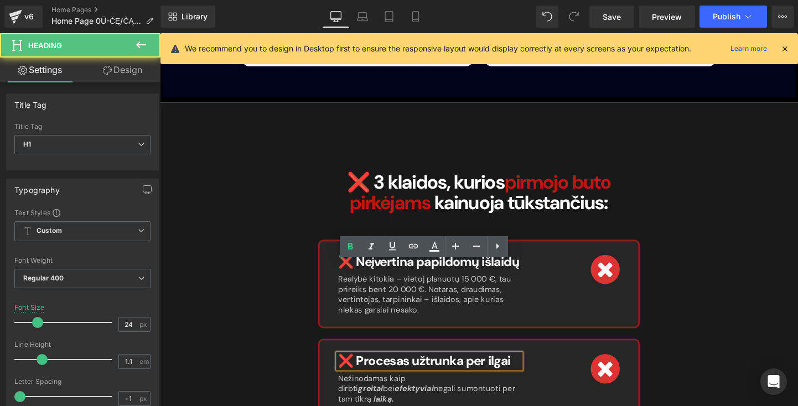
click at [409, 368] on span "❌ Procesas užtrunka per ilgai" at bounding box center [437, 376] width 181 height 17
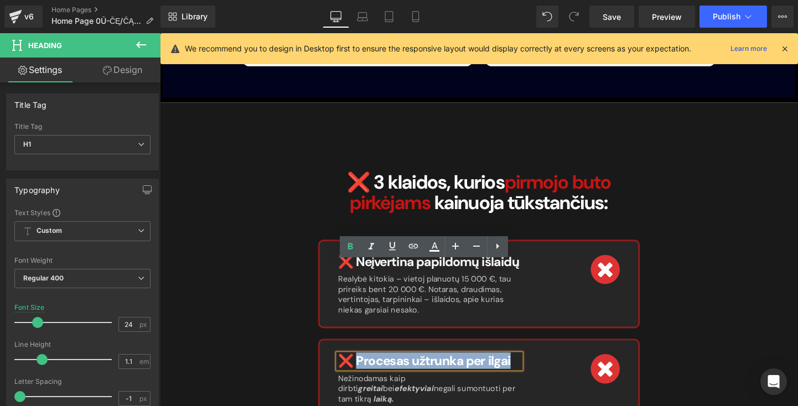
drag, startPoint x: 524, startPoint y: 282, endPoint x: 364, endPoint y: 279, distance: 159.9
click at [364, 370] on h1 "❌ Procesas užtrunka per ilgai" at bounding box center [442, 377] width 191 height 14
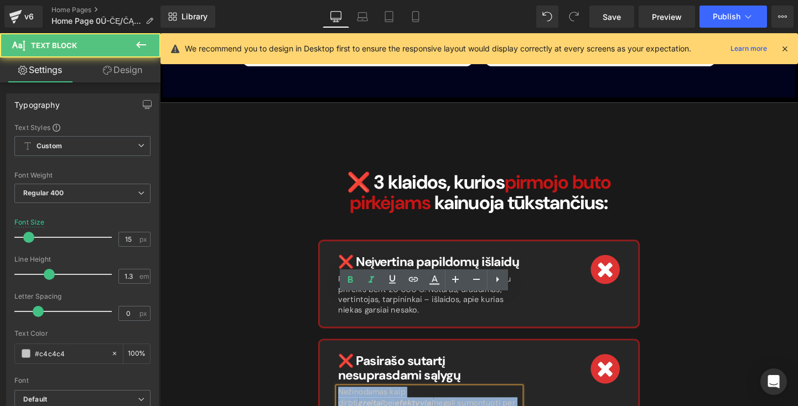
drag, startPoint x: 490, startPoint y: 319, endPoint x: 359, endPoint y: 300, distance: 132.5
click at [359, 370] on div "❌ Pasirašo sutartį nesuprasdami sąlygų Heading Nežinodamas kaip dirbti greitai …" at bounding box center [443, 403] width 208 height 67
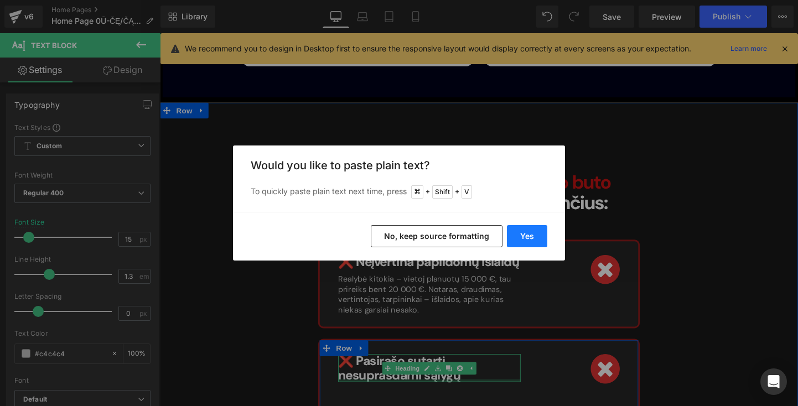
click at [538, 242] on button "Yes" at bounding box center [527, 236] width 40 height 22
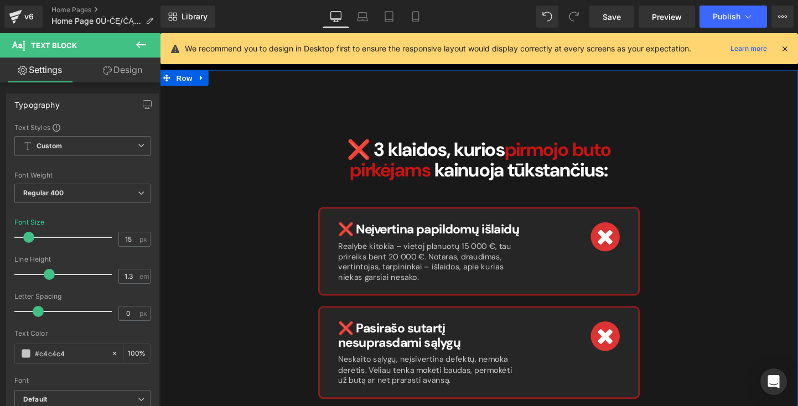
scroll to position [3827, 0]
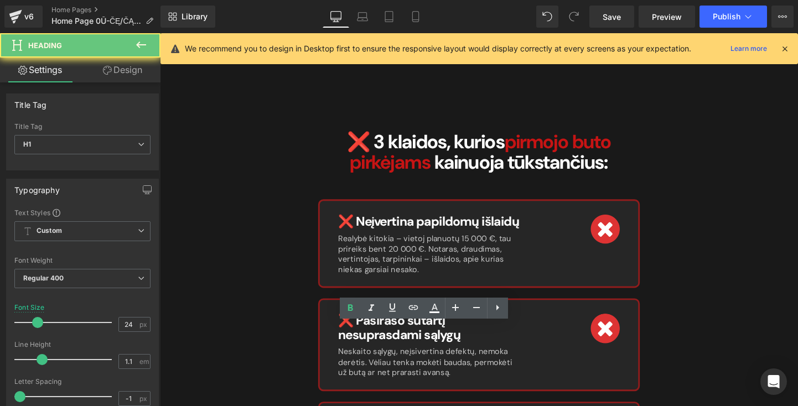
drag, startPoint x: 530, startPoint y: 347, endPoint x: 357, endPoint y: 341, distance: 172.8
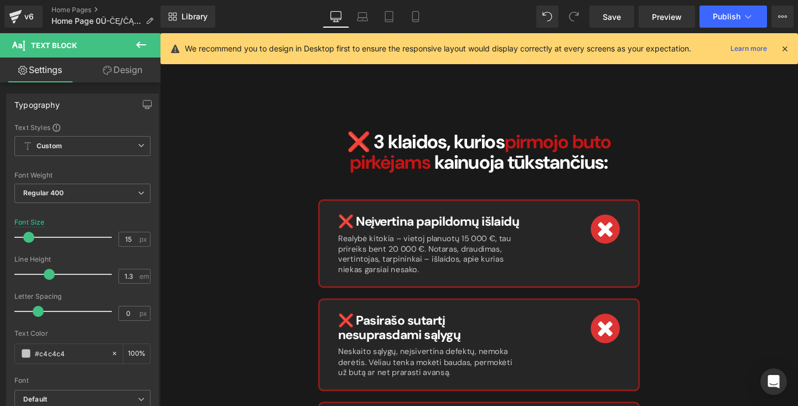
drag, startPoint x: 580, startPoint y: 390, endPoint x: 373, endPoint y: 369, distance: 208.5
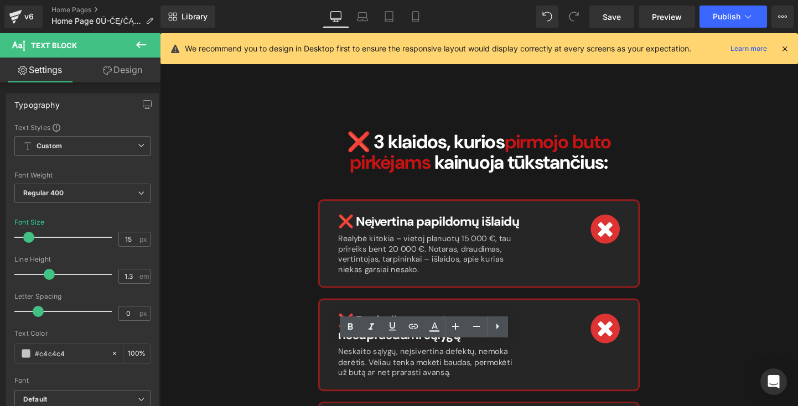
drag, startPoint x: 467, startPoint y: 372, endPoint x: 355, endPoint y: 364, distance: 112.6
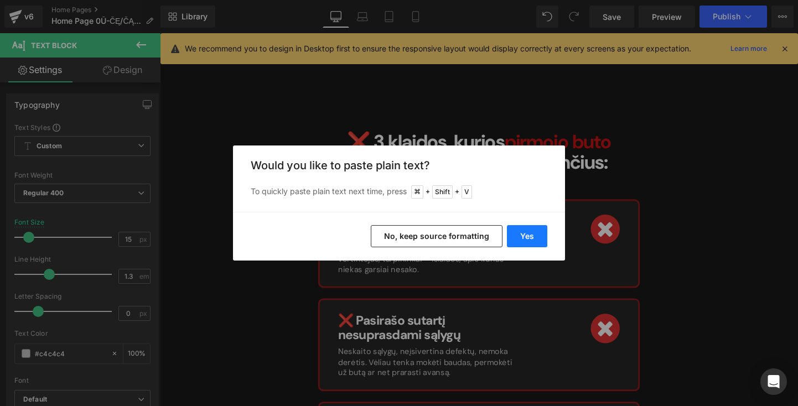
click at [526, 234] on button "Yes" at bounding box center [527, 236] width 40 height 22
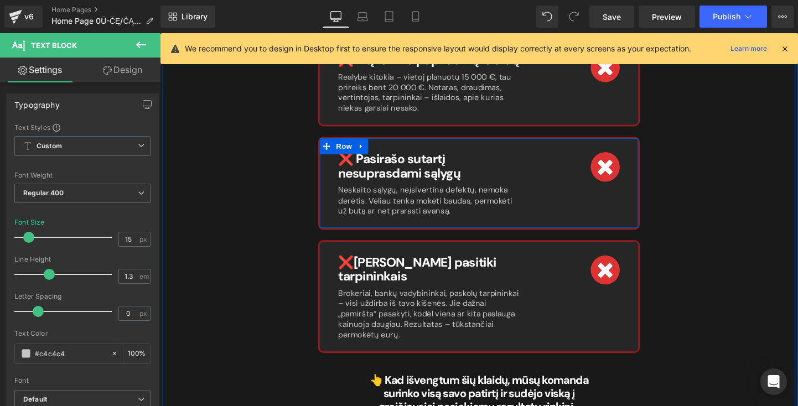
scroll to position [4020, 0]
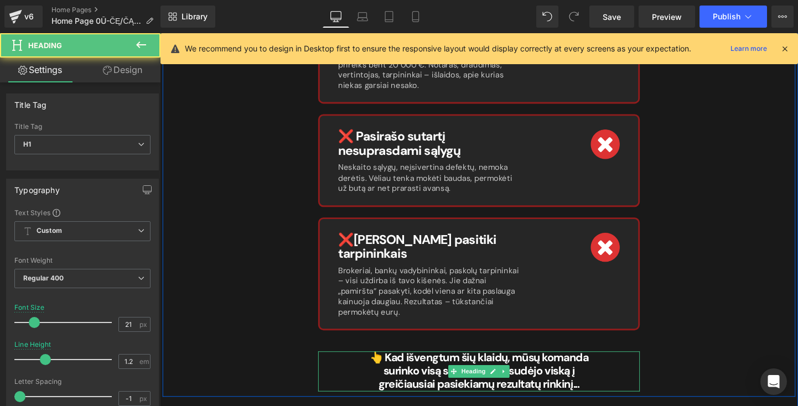
drag, startPoint x: 562, startPoint y: 276, endPoint x: 611, endPoint y: 205, distance: 86.6
click at [562, 366] on span "👆 Kad išvengtum šių klaidų, mūsų komanda surinko visą savo patirtį ir sudėjo vi…" at bounding box center [495, 387] width 230 height 43
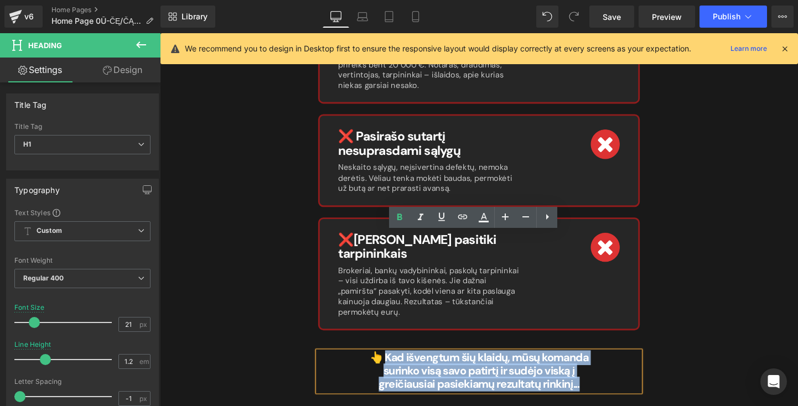
drag, startPoint x: 602, startPoint y: 278, endPoint x: 402, endPoint y: 234, distance: 204.5
click at [396, 367] on h1 "👆 Kad išvengtum šių klaidų, mūsų komanda surinko visą savo patirtį ir sudėjo vi…" at bounding box center [495, 388] width 238 height 42
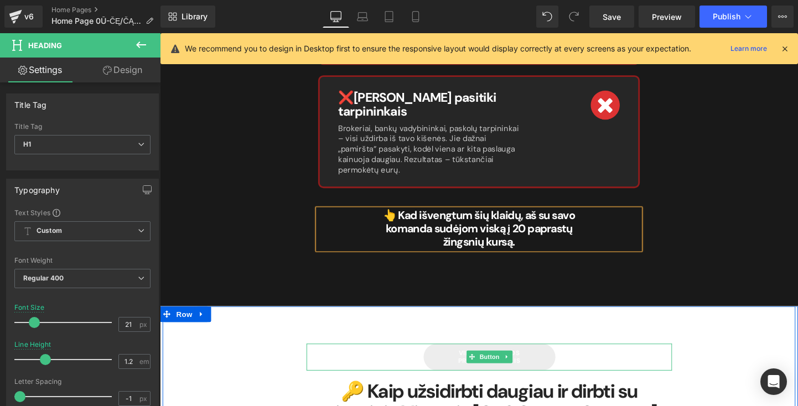
scroll to position [4212, 0]
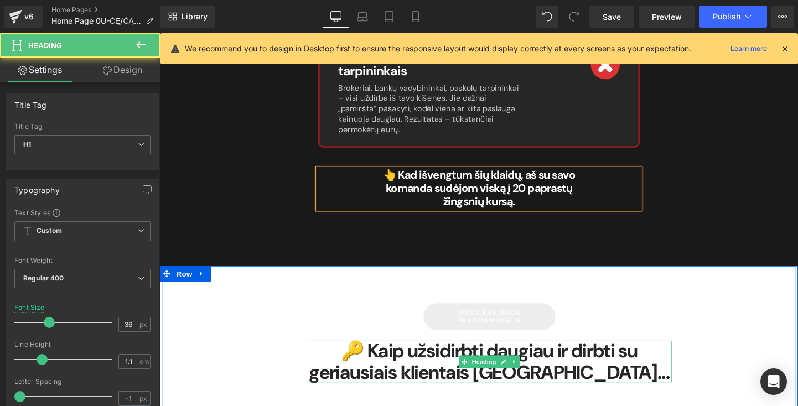
click at [517, 354] on strong "🔑 Kaip užsidirbti daugiau ir dirbti su geriausiais klientais Lietuvoje..." at bounding box center [505, 378] width 379 height 48
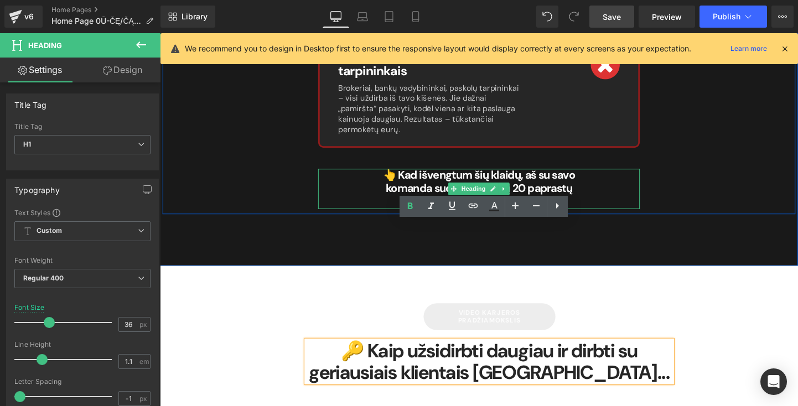
click at [616, 25] on link "Save" at bounding box center [611, 17] width 45 height 22
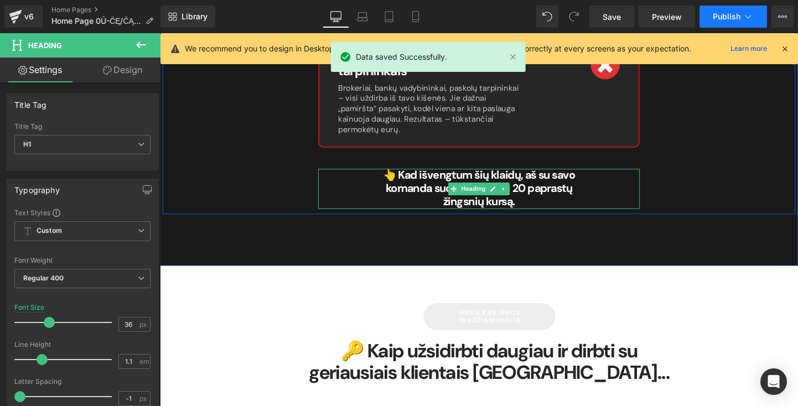
click at [728, 12] on span "Publish" at bounding box center [727, 16] width 28 height 9
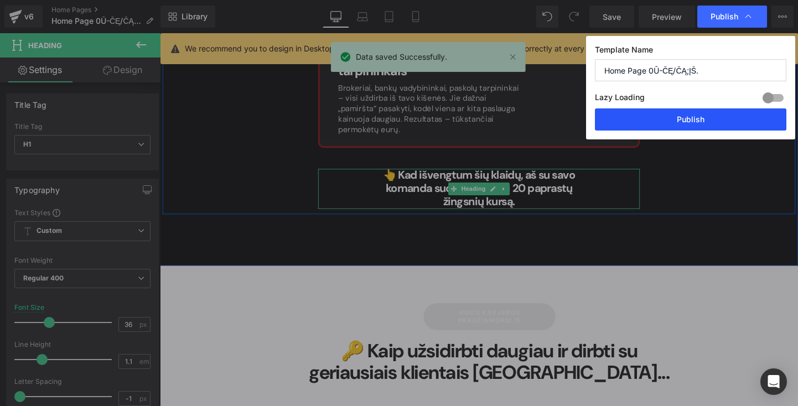
click at [671, 128] on button "Publish" at bounding box center [690, 119] width 191 height 22
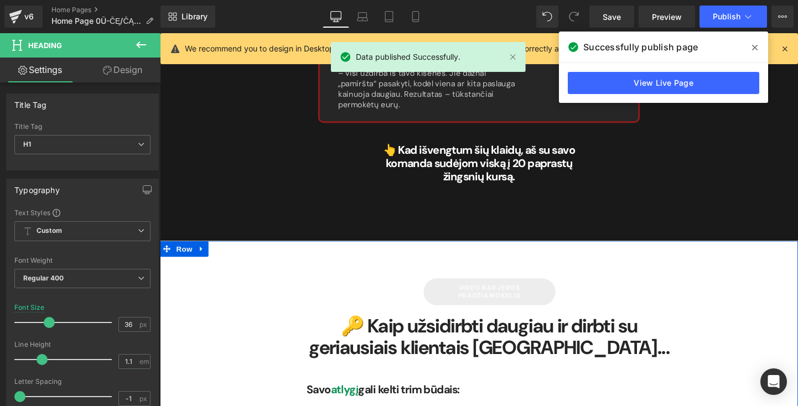
scroll to position [4250, 0]
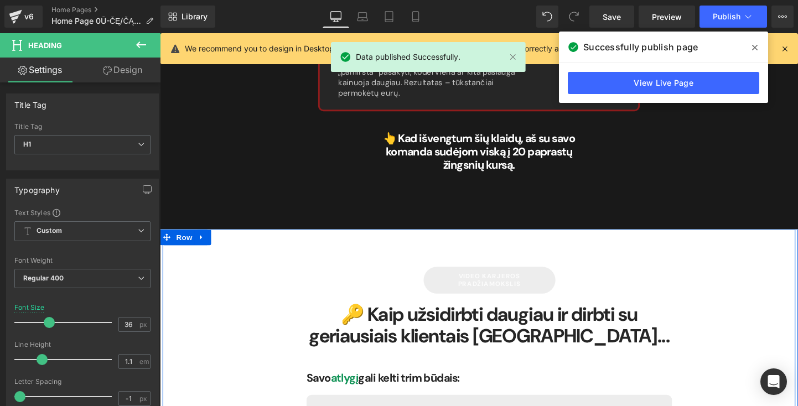
click at [442, 315] on strong "🔑 Kaip užsidirbti daugiau ir dirbti su geriausiais klientais Lietuvoje..." at bounding box center [505, 339] width 379 height 48
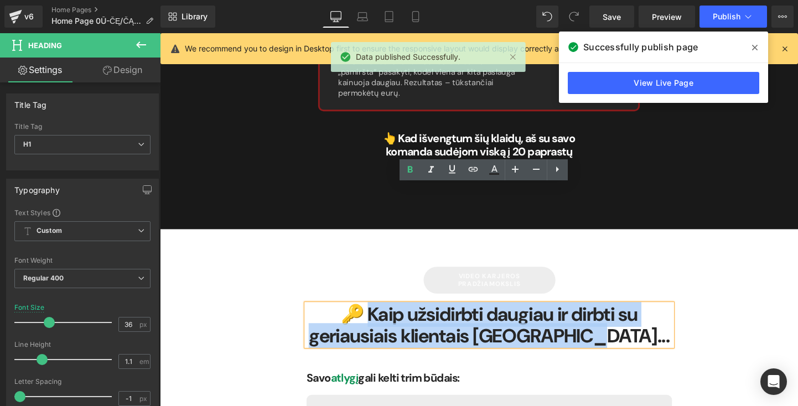
drag, startPoint x: 655, startPoint y: 223, endPoint x: 362, endPoint y: 186, distance: 295.0
click at [363, 318] on h1 "🔑 Kaip užsidirbti daugiau ir dirbti su geriausiais klientais Lietuvoje..." at bounding box center [505, 340] width 383 height 44
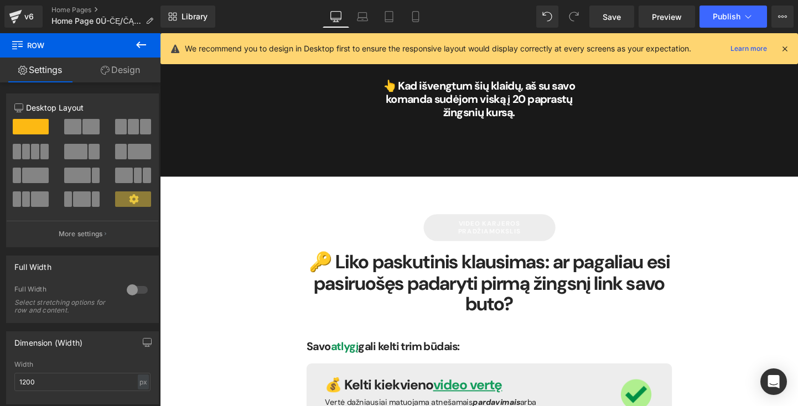
scroll to position [4312, 0]
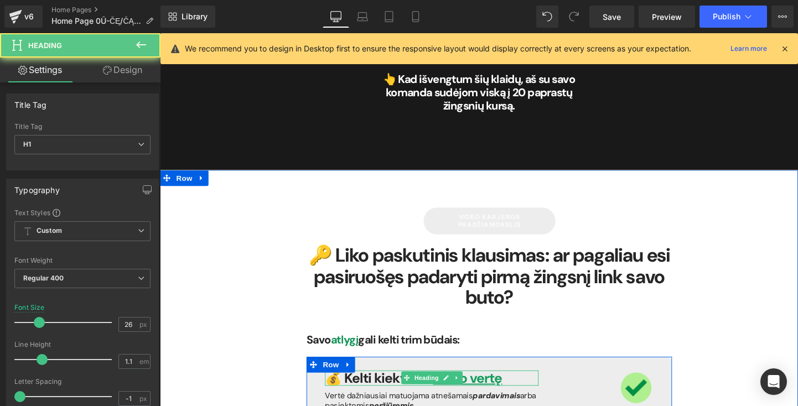
click at [486, 386] on span "video vertę" at bounding box center [483, 395] width 72 height 19
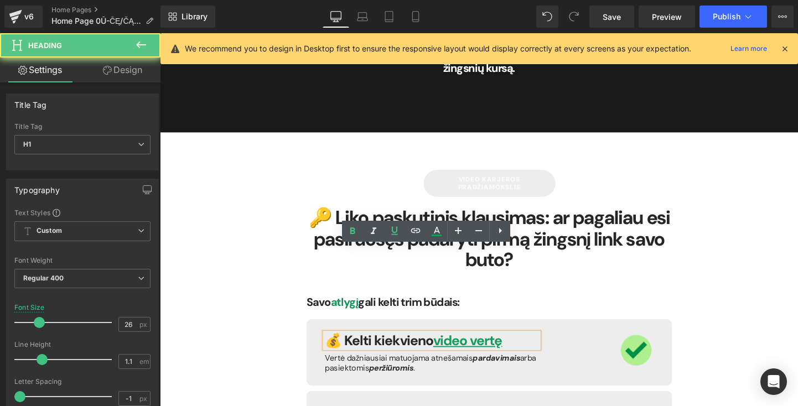
scroll to position [4356, 0]
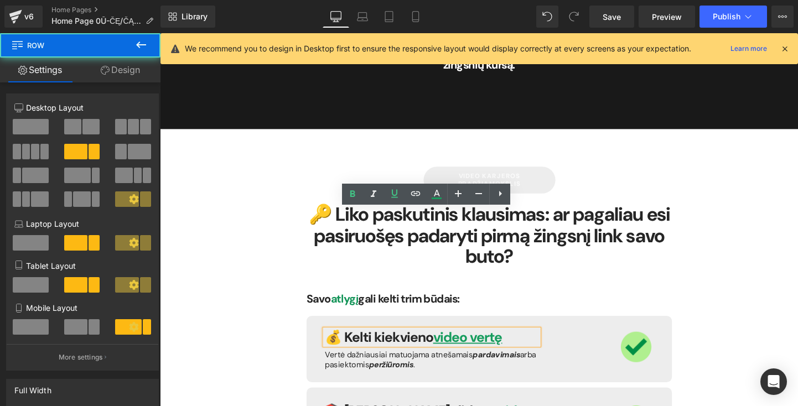
click at [314, 330] on div "💰 Kelti kiekvieno video vertę Heading Vertė dažniausiai matuojama atnešamais pa…" at bounding box center [505, 365] width 383 height 70
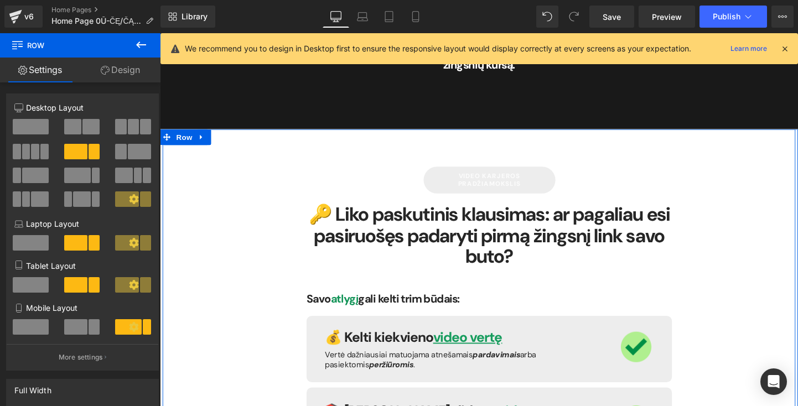
click at [445, 173] on div "video karjeros pradžiamokslis Button 🔑 Liko paskutinis klausimas: ar pagaliau e…" at bounding box center [505, 394] width 400 height 443
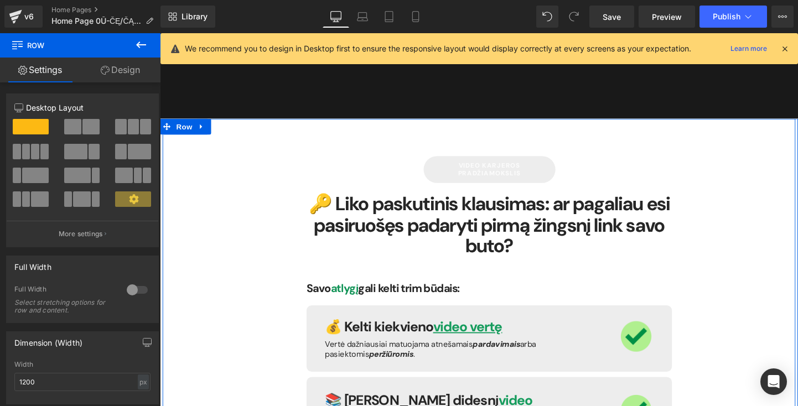
scroll to position [4366, 0]
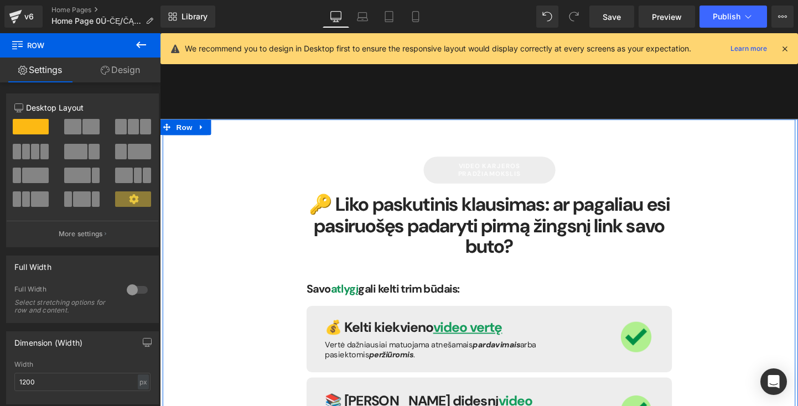
click at [381, 189] on div "video karjeros pradžiamokslis Button 🔑 Liko paskutinis klausimas: ar pagaliau e…" at bounding box center [505, 384] width 400 height 443
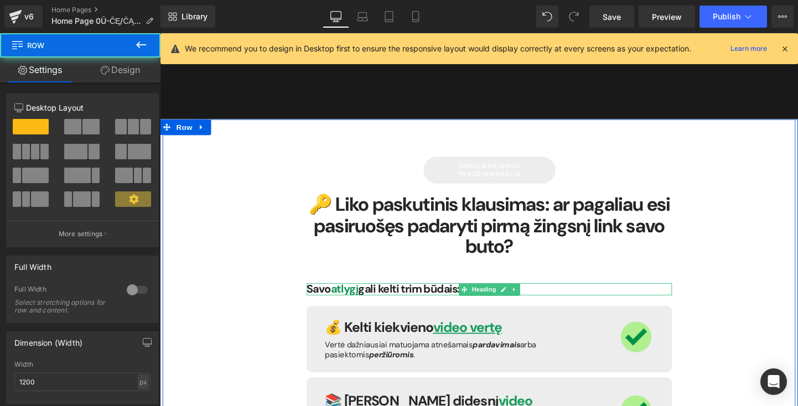
click at [402, 294] on span "Savo atlygį gali kelti trim būdais:" at bounding box center [394, 301] width 160 height 15
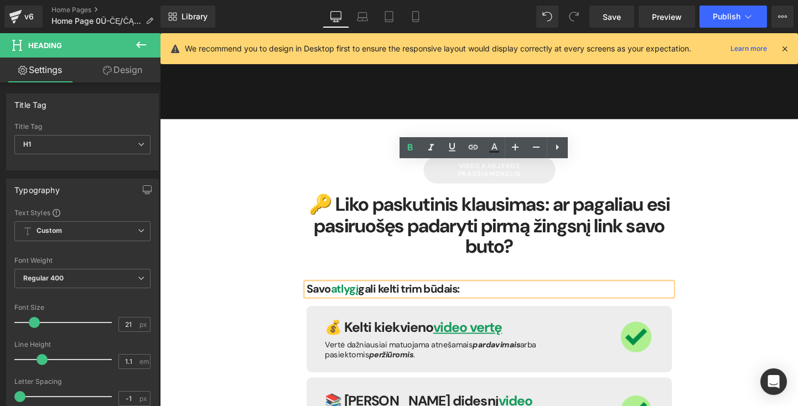
click at [531, 295] on h1 "Savo atlygį gali kelti trim būdais:" at bounding box center [505, 301] width 383 height 13
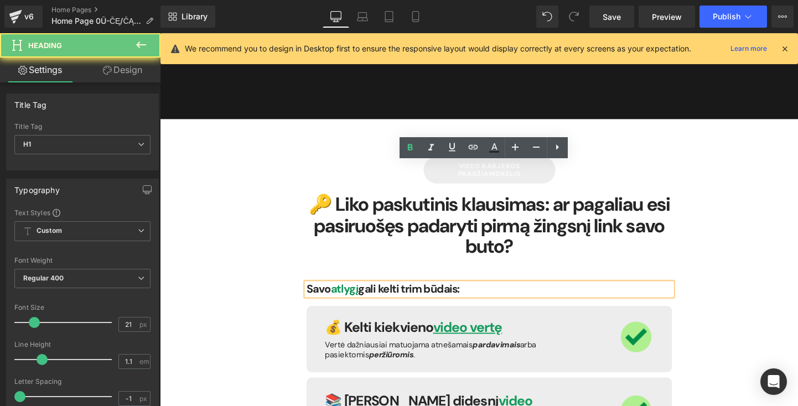
drag, startPoint x: 531, startPoint y: 172, endPoint x: 280, endPoint y: 165, distance: 250.7
click at [280, 165] on div "video karjeros pradžiamokslis Button 🔑 Liko paskutinis klausimas: ar pagaliau e…" at bounding box center [495, 388] width 664 height 531
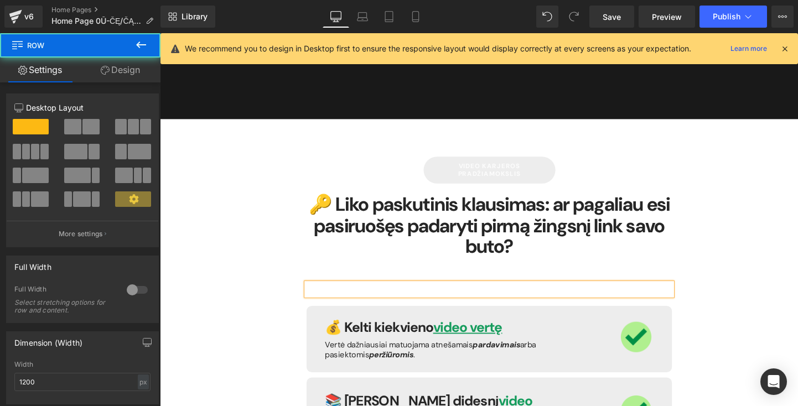
click at [258, 199] on div "video karjeros pradžiamokslis Button 🔑 Liko paskutinis klausimas: ar pagaliau e…" at bounding box center [495, 388] width 664 height 531
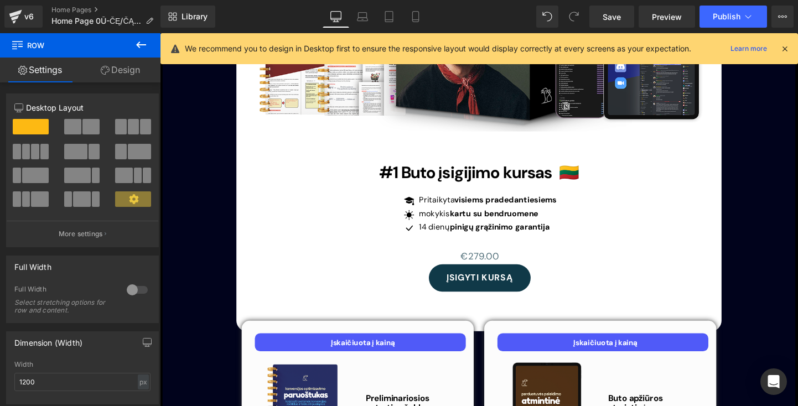
scroll to position [3128, 0]
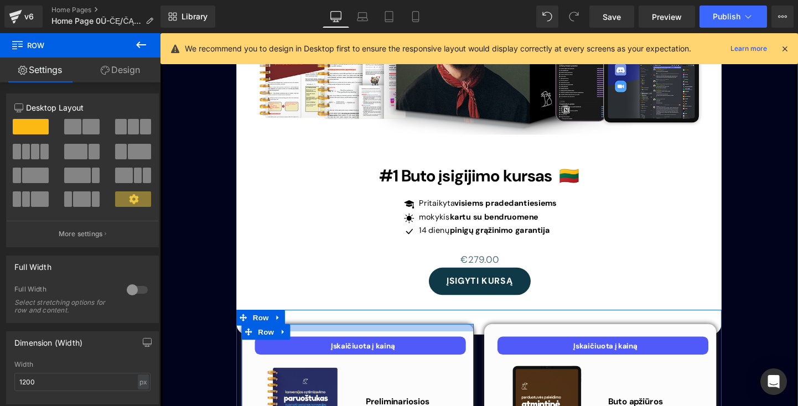
click at [434, 339] on div at bounding box center [367, 343] width 243 height 8
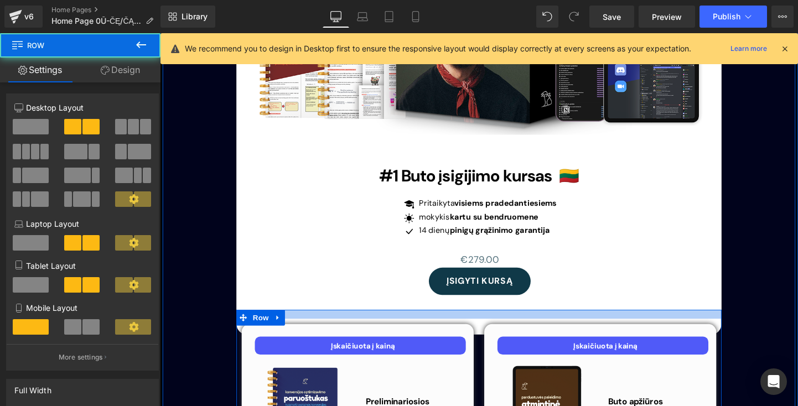
click at [315, 324] on div at bounding box center [494, 328] width 509 height 9
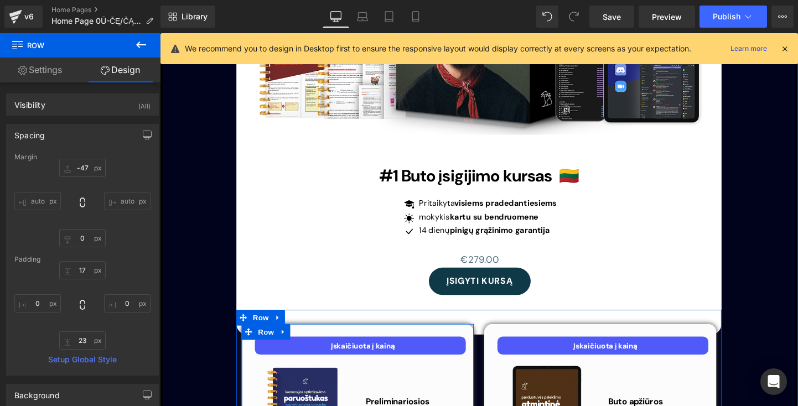
click at [246, 339] on span at bounding box center [253, 347] width 14 height 17
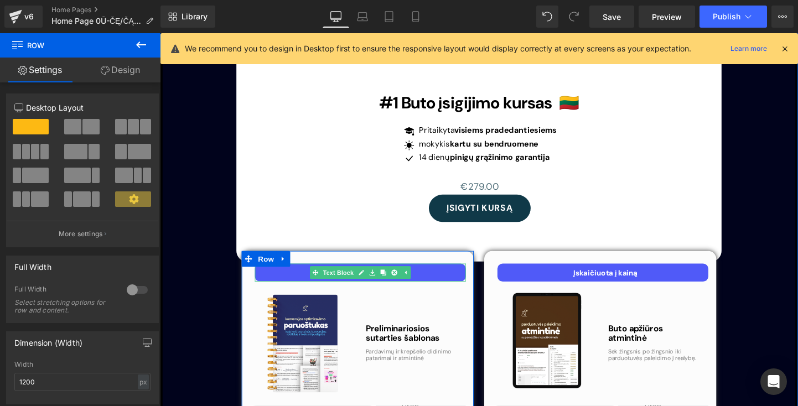
scroll to position [3216, 0]
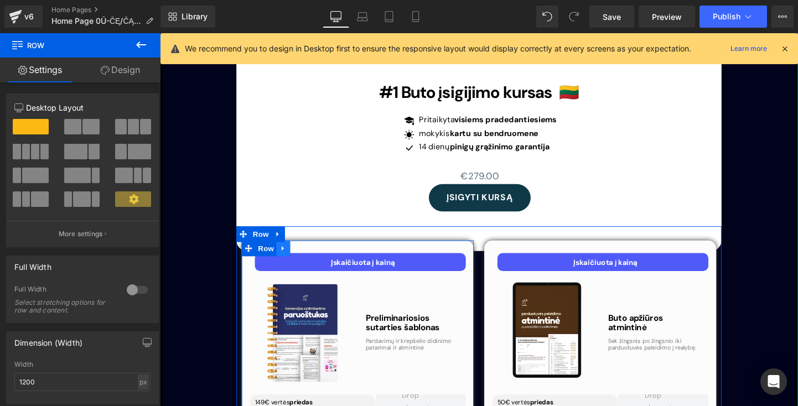
click at [292, 251] on link at bounding box center [289, 259] width 14 height 17
click at [303, 255] on icon at bounding box center [304, 259] width 8 height 8
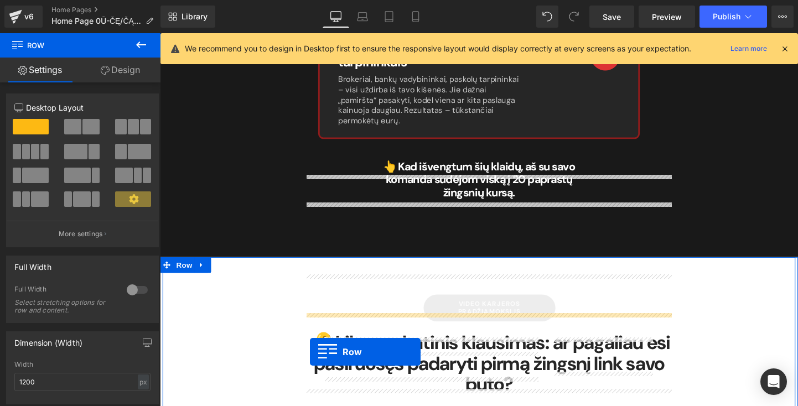
scroll to position [4265, 0]
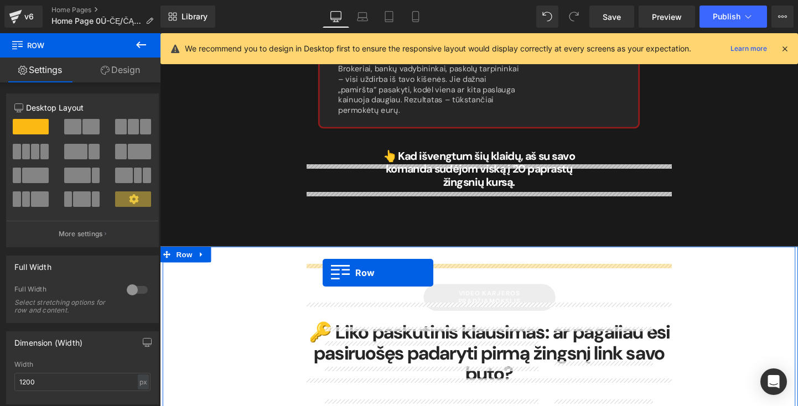
drag, startPoint x: 253, startPoint y: 89, endPoint x: 331, endPoint y: 284, distance: 210.1
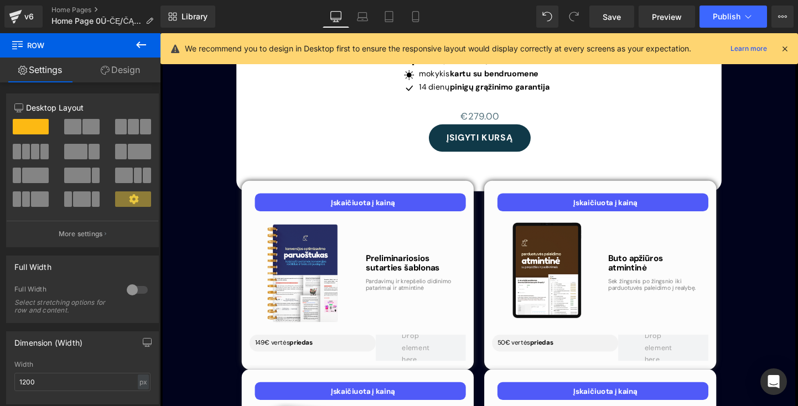
scroll to position [3283, 0]
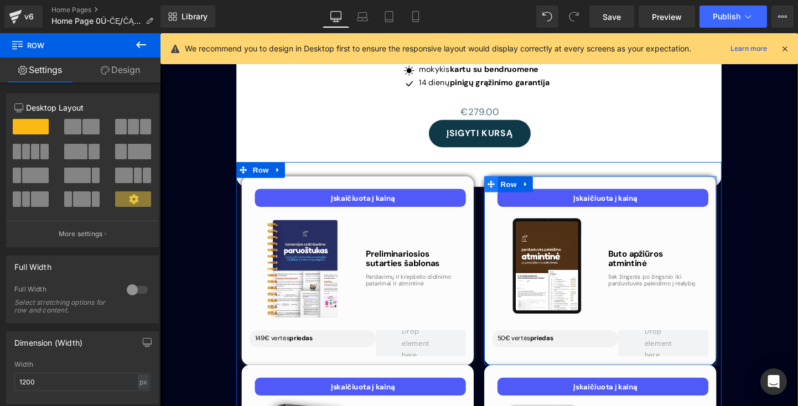
click at [504, 187] on icon at bounding box center [507, 191] width 8 height 8
click at [541, 187] on icon at bounding box center [544, 191] width 8 height 8
click at [556, 188] on icon at bounding box center [558, 192] width 8 height 8
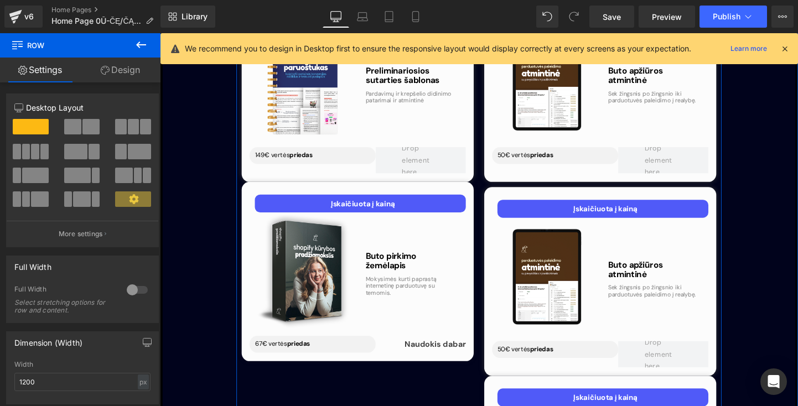
scroll to position [3498, 0]
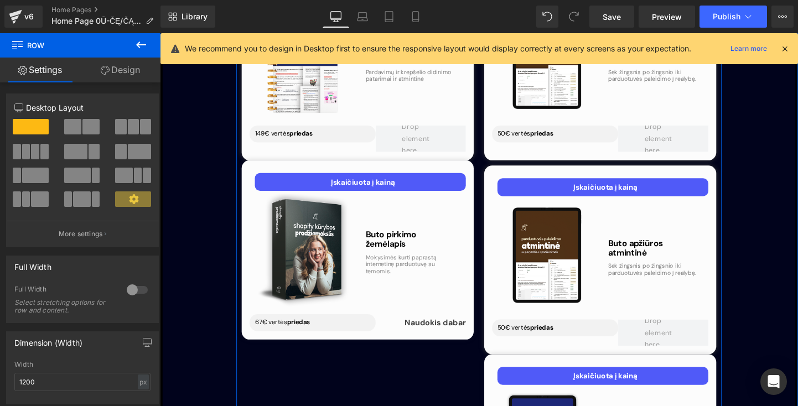
click at [536, 71] on div "Įskaičiuota į kainą Text Block Image Buto apžiūros atmintinė Heading Sek žingsn…" at bounding box center [621, 67] width 243 height 198
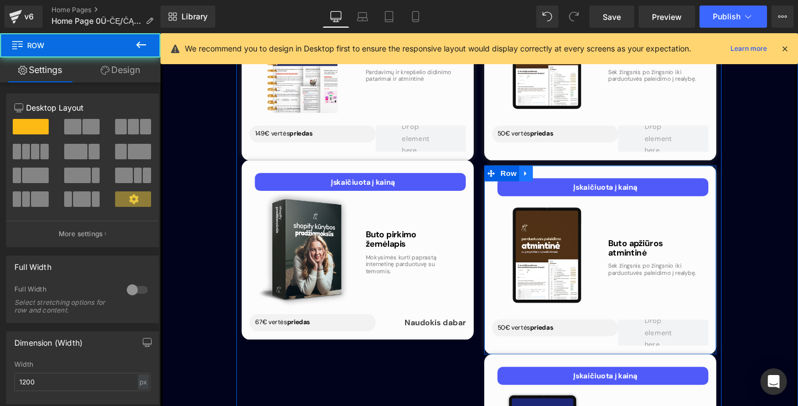
click at [537, 172] on link at bounding box center [544, 180] width 14 height 17
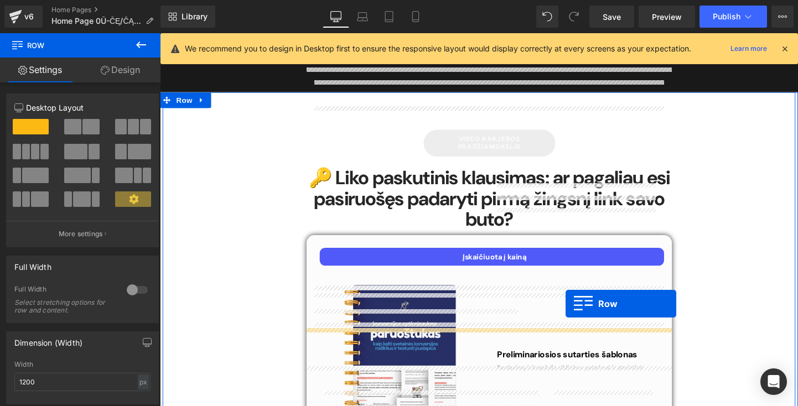
scroll to position [4472, 0]
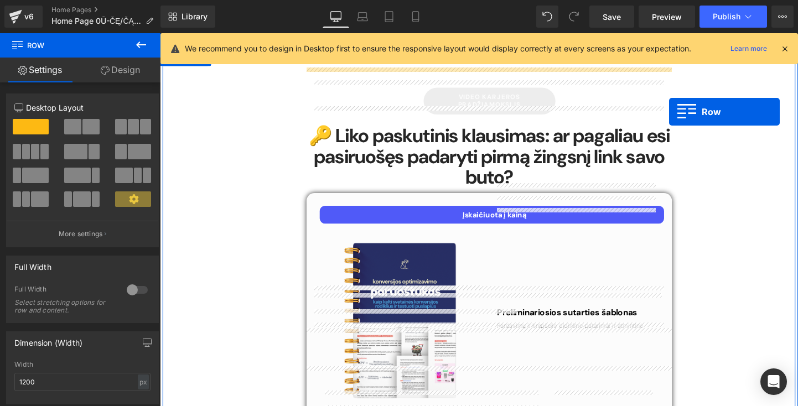
drag, startPoint x: 508, startPoint y: 82, endPoint x: 694, endPoint y: 116, distance: 188.4
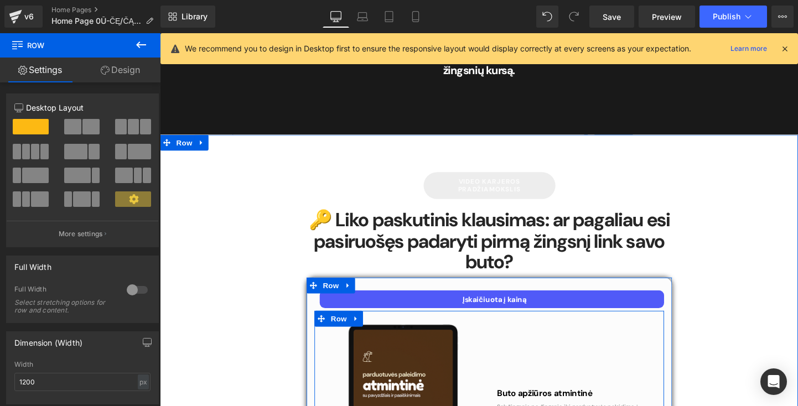
scroll to position [4380, 0]
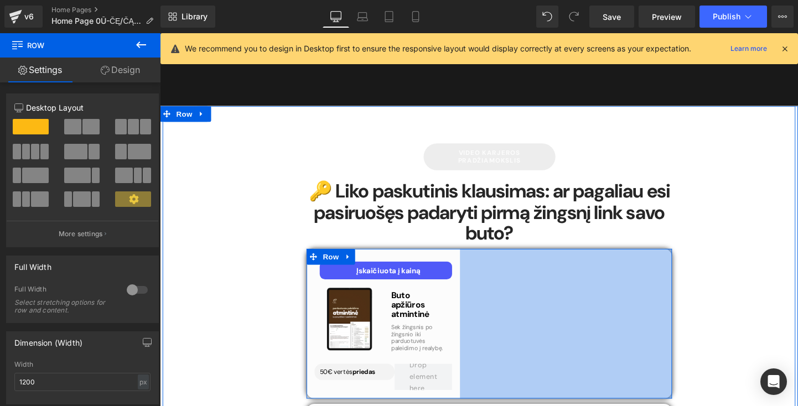
drag, startPoint x: 693, startPoint y: 281, endPoint x: 470, endPoint y: 269, distance: 223.3
click at [470, 269] on div "Įskaičiuota į kainą Text Block Image Buto apžiūros atmintinė Heading Sek žingsn…" at bounding box center [505, 337] width 383 height 157
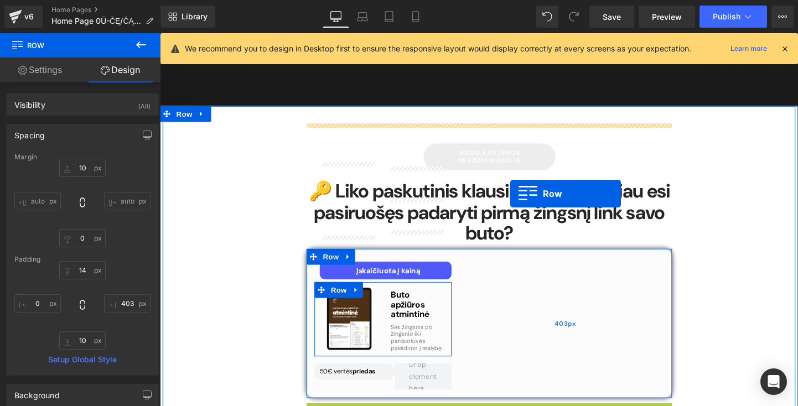
drag, startPoint x: 342, startPoint y: 300, endPoint x: 527, endPoint y: 201, distance: 208.9
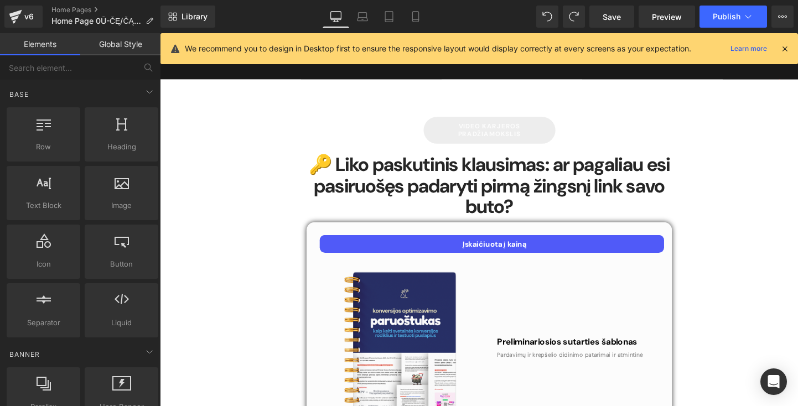
scroll to position [4401, 0]
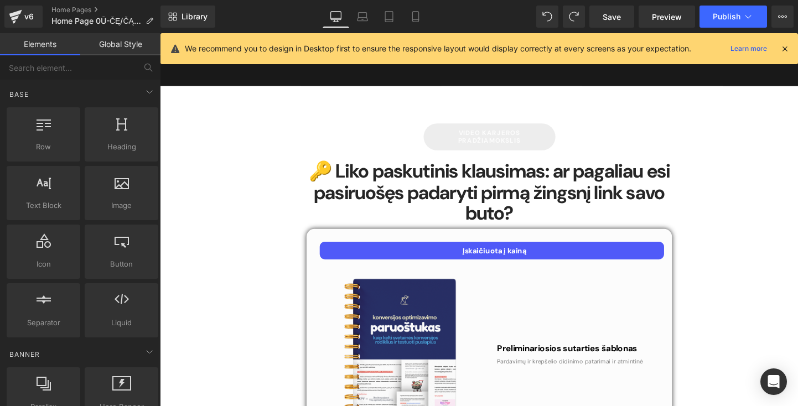
click at [557, 273] on div "Preliminariosios sutarties šablonas Heading Pardavimų ir krepšelio didinimo pat…" at bounding box center [598, 367] width 184 height 189
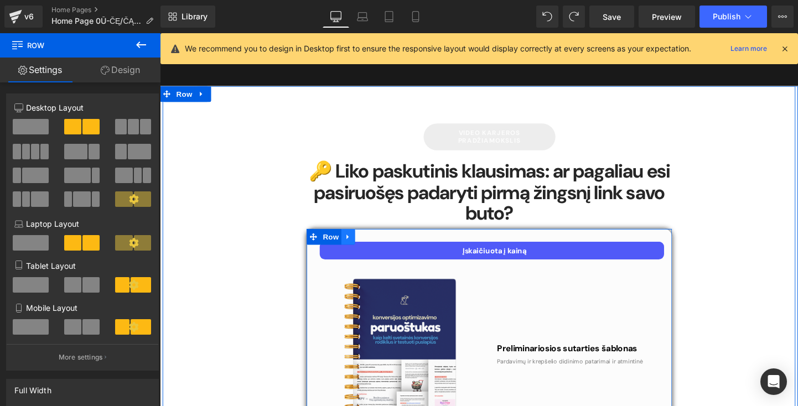
click at [362, 238] on link at bounding box center [357, 246] width 14 height 17
click at [385, 243] on icon at bounding box center [386, 247] width 8 height 8
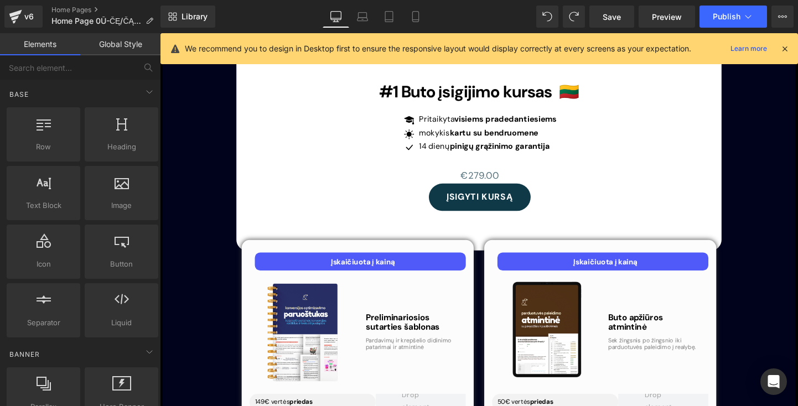
scroll to position [3205, 0]
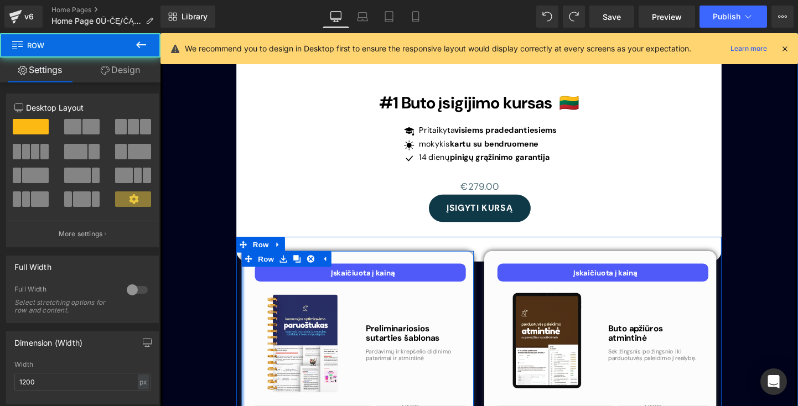
click at [246, 262] on div at bounding box center [247, 361] width 3 height 198
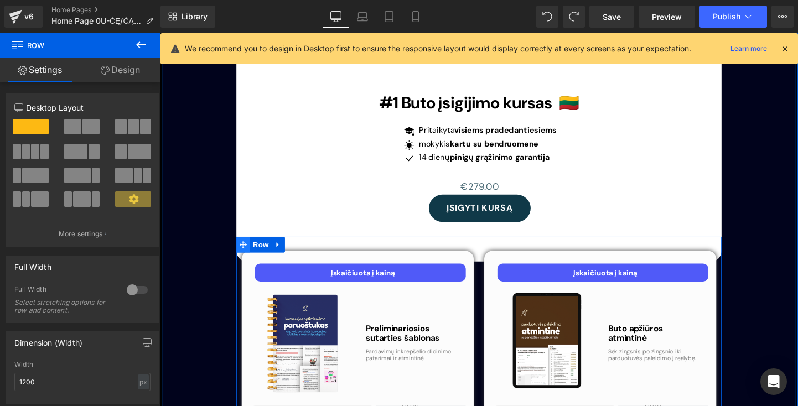
click at [246, 251] on icon at bounding box center [247, 255] width 8 height 8
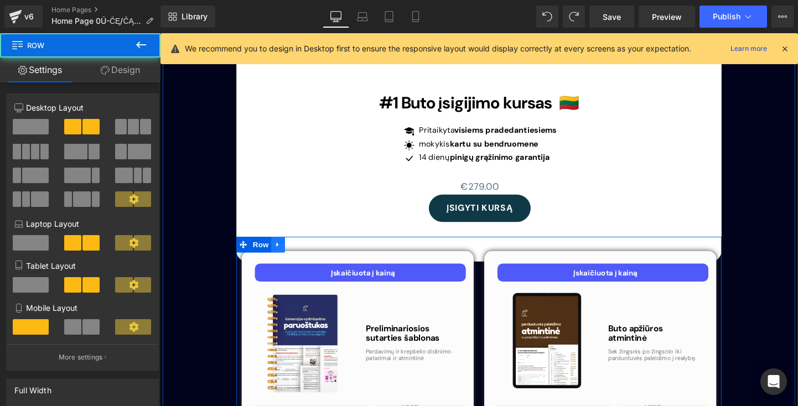
click at [280, 251] on icon at bounding box center [284, 255] width 8 height 8
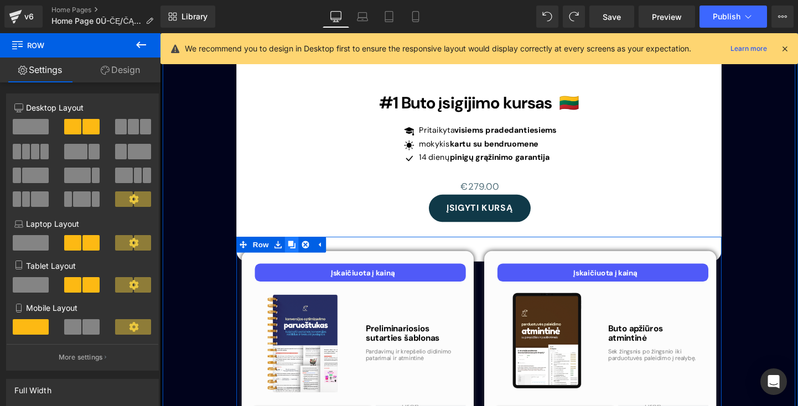
click at [302, 247] on link at bounding box center [298, 255] width 14 height 17
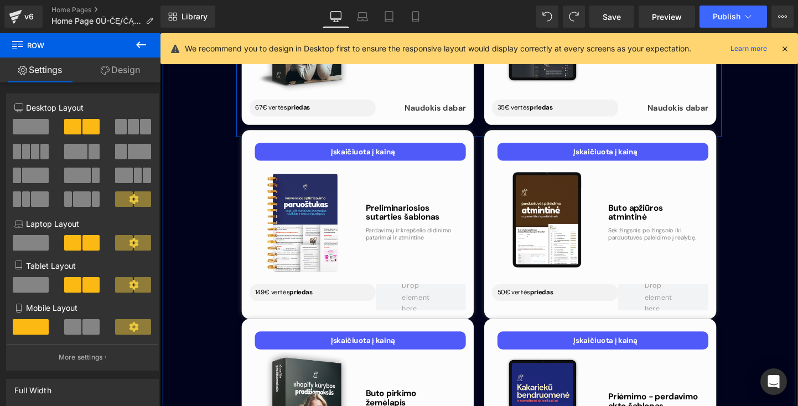
scroll to position [3731, 0]
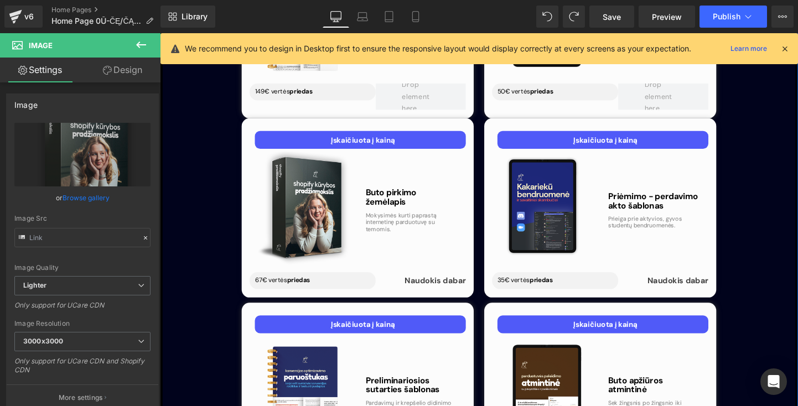
scroll to position [3540, 0]
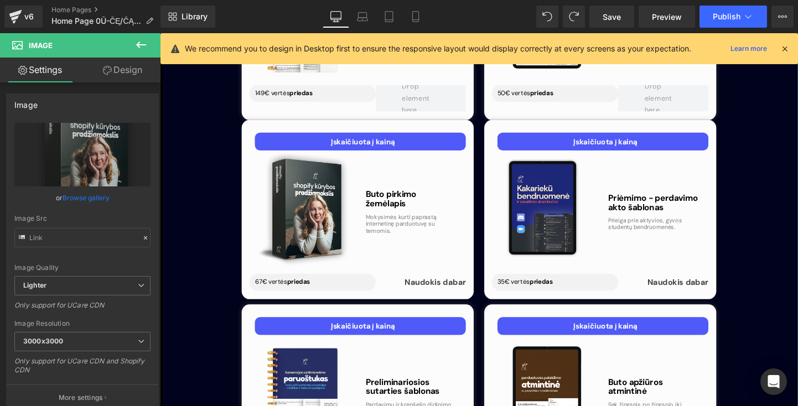
click at [265, 336] on p "Įskaičiuota į kainą" at bounding box center [373, 341] width 216 height 10
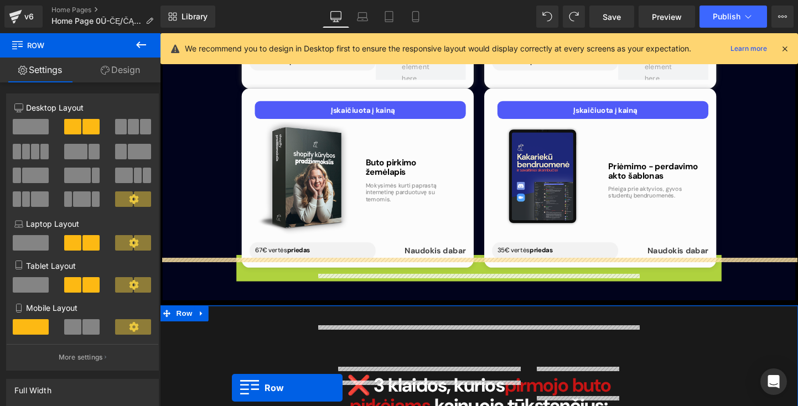
scroll to position [3606, 0]
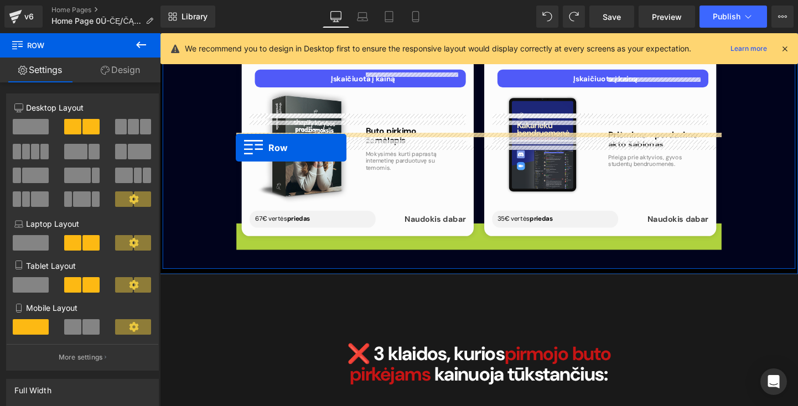
drag, startPoint x: 243, startPoint y: 212, endPoint x: 240, endPoint y: 153, distance: 59.9
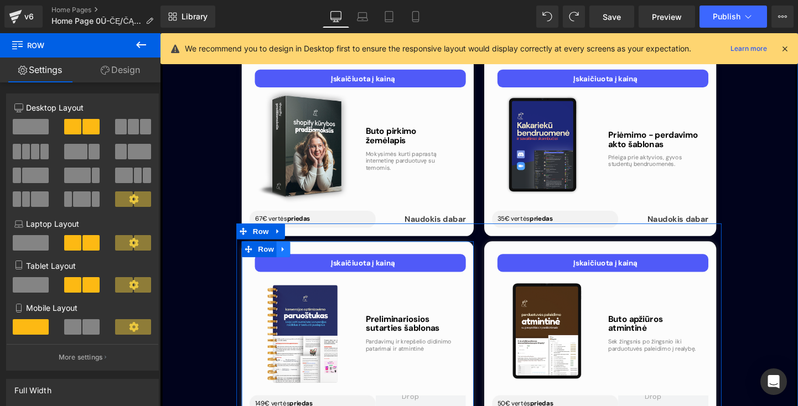
click at [290, 256] on icon at bounding box center [290, 260] width 8 height 8
click at [314, 256] on icon at bounding box center [318, 260] width 8 height 8
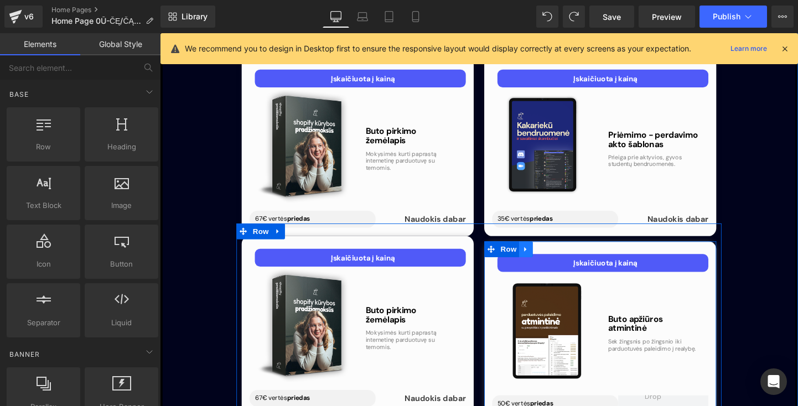
click at [543, 256] on icon at bounding box center [544, 260] width 8 height 8
click at [570, 256] on icon at bounding box center [573, 260] width 8 height 8
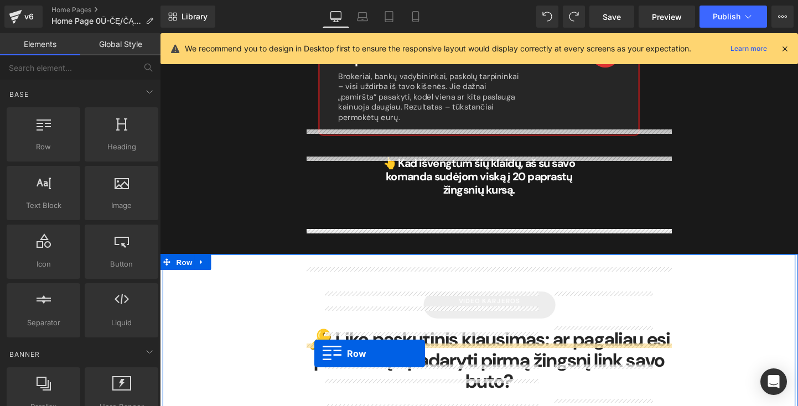
scroll to position [4270, 0]
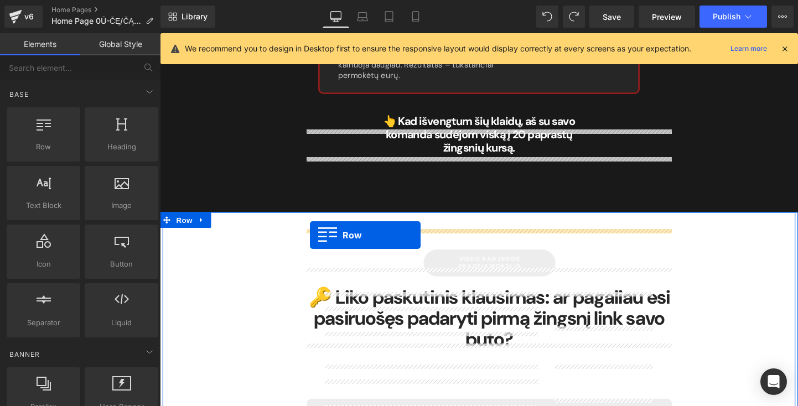
drag, startPoint x: 244, startPoint y: 147, endPoint x: 317, endPoint y: 246, distance: 123.1
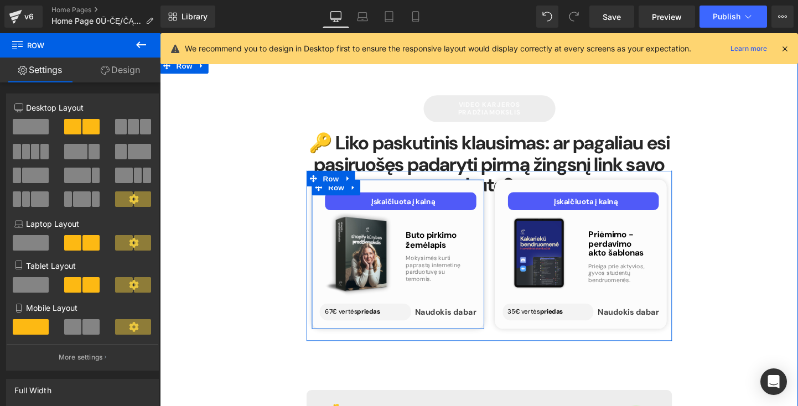
scroll to position [4432, 0]
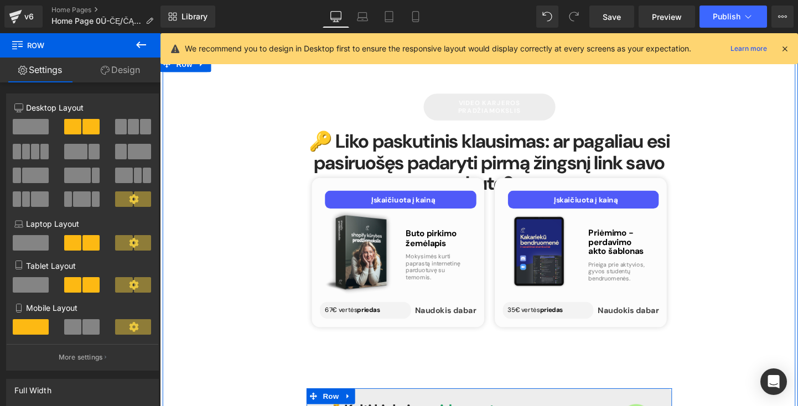
click at [333, 406] on span "Row" at bounding box center [339, 414] width 22 height 17
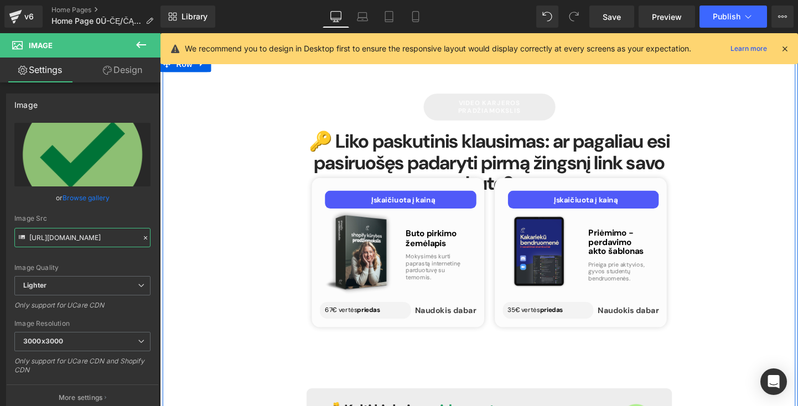
drag, startPoint x: 190, startPoint y: 271, endPoint x: 198, endPoint y: 252, distance: 21.1
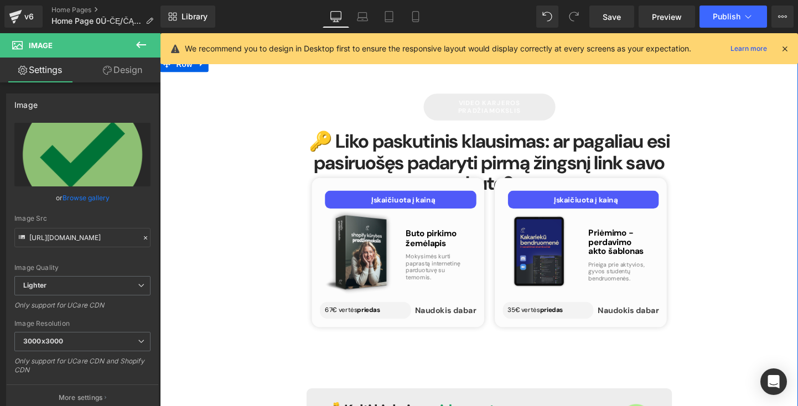
click at [558, 220] on div "Image" at bounding box center [560, 263] width 87 height 87
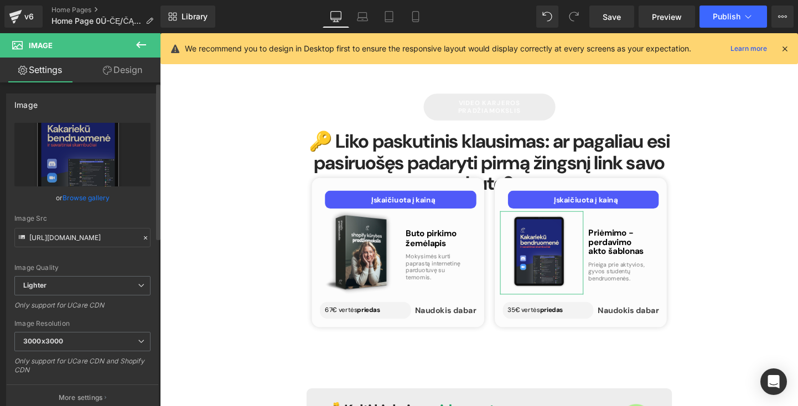
click at [142, 239] on icon at bounding box center [146, 238] width 8 height 8
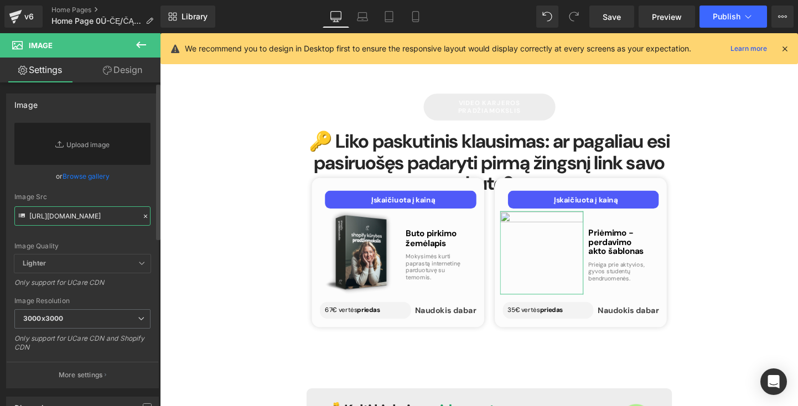
click at [85, 216] on input "https://ucarecdn.com/9339bf6b-3a31-4b1f-a2a4-afd6a12d5865/-/format/auto/-/previ…" at bounding box center [82, 215] width 136 height 19
paste input "https://ucarecdn.com/9fb81ca3-4b79-4a94-aef9-00c97692efc9/-/format/auto/-/previ…"
type input "https://ucarecdn.com/9fb81ca3-4b79-4a94-aef9-00c97692efc9/-/format/auto/-/previ…"
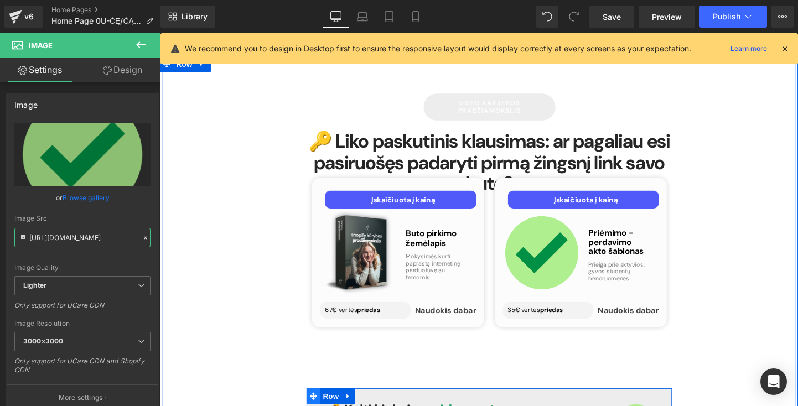
click at [323, 406] on span at bounding box center [321, 414] width 14 height 17
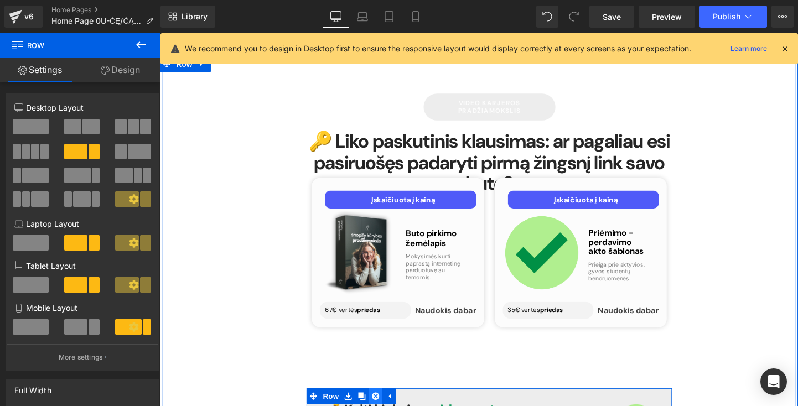
click at [386, 406] on link at bounding box center [386, 414] width 14 height 17
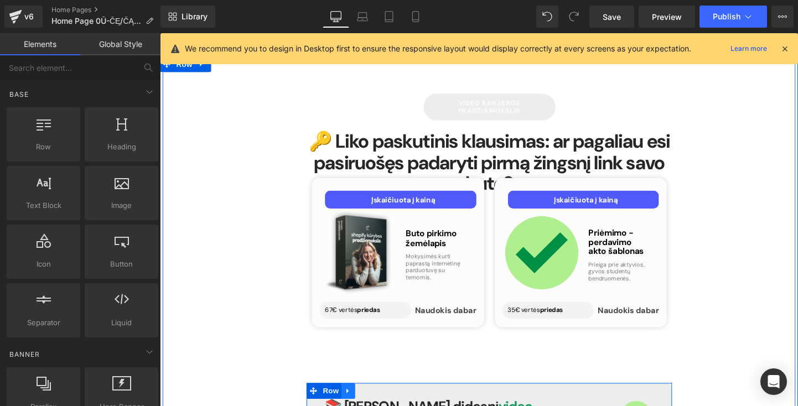
click at [354, 405] on icon at bounding box center [358, 409] width 8 height 8
click at [385, 405] on icon at bounding box center [386, 409] width 8 height 8
click at [356, 405] on icon at bounding box center [358, 409] width 8 height 8
click at [386, 405] on icon at bounding box center [386, 409] width 8 height 8
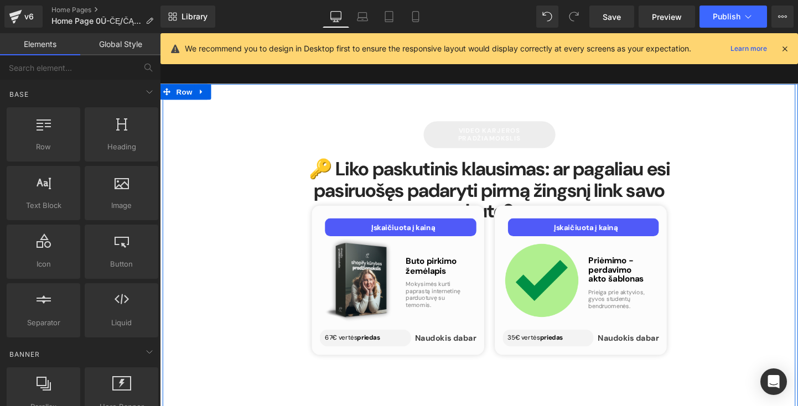
scroll to position [4326, 0]
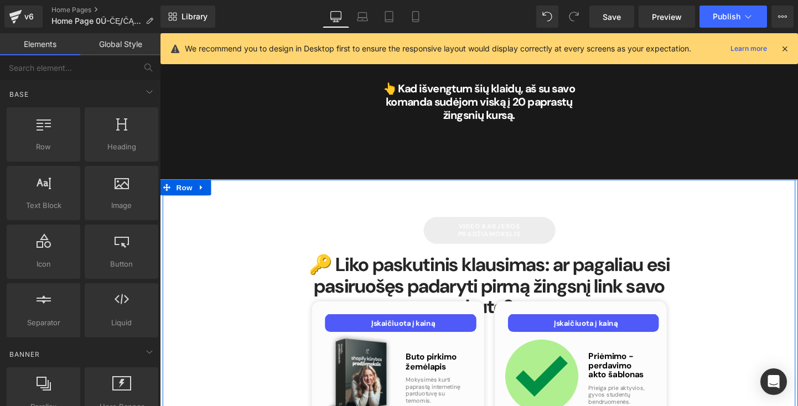
scroll to position [4303, 0]
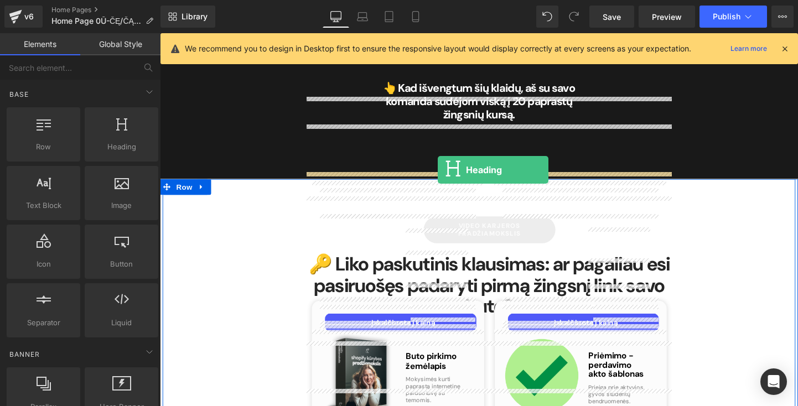
drag, startPoint x: 273, startPoint y: 169, endPoint x: 451, endPoint y: 177, distance: 178.9
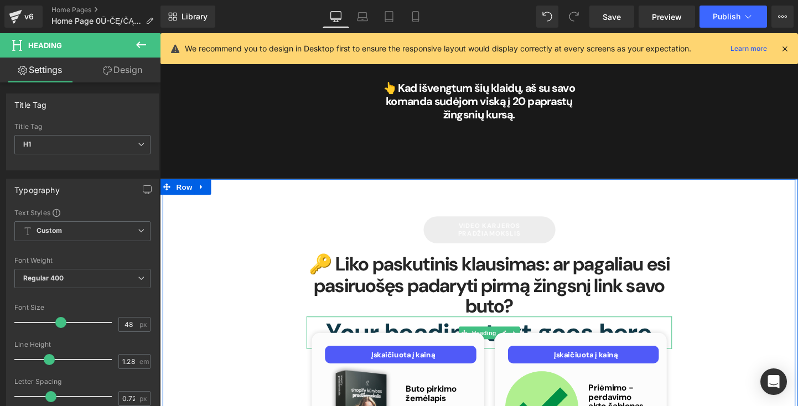
click at [362, 331] on div at bounding box center [505, 332] width 383 height 3
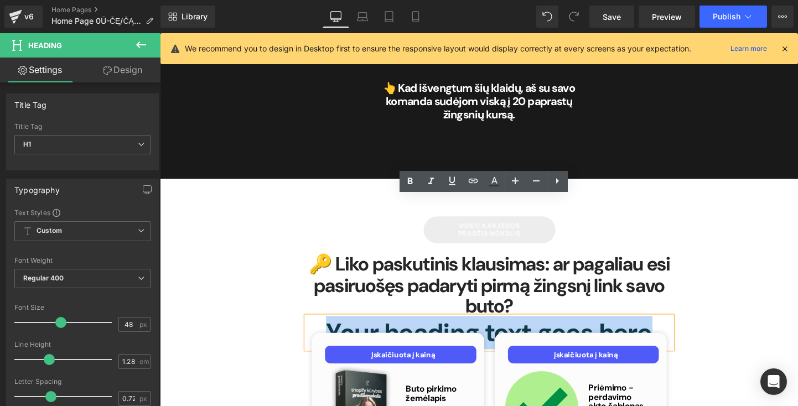
drag, startPoint x: 328, startPoint y: 210, endPoint x: 690, endPoint y: 210, distance: 362.4
click at [690, 331] on h1 "Your heading text goes here" at bounding box center [505, 348] width 383 height 34
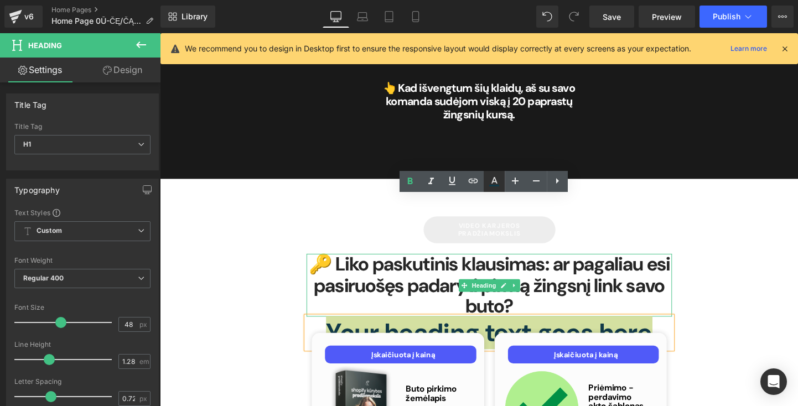
click at [489, 183] on icon at bounding box center [493, 181] width 13 height 13
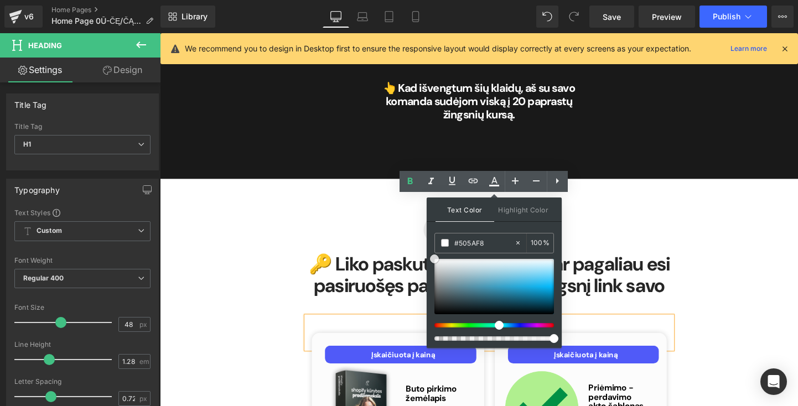
drag, startPoint x: 667, startPoint y: 339, endPoint x: 413, endPoint y: 245, distance: 270.3
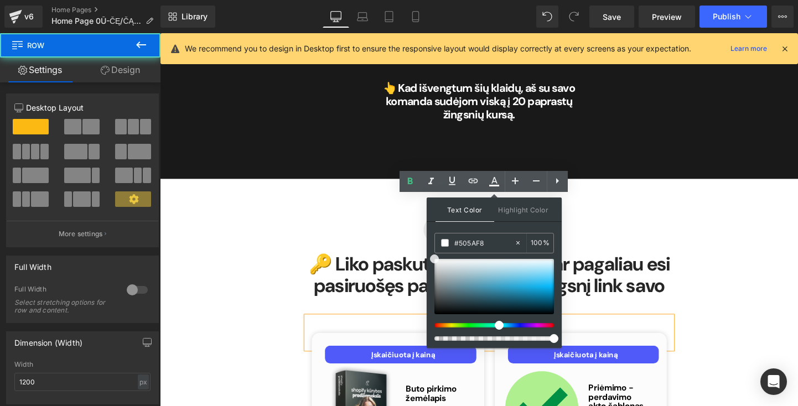
click at [265, 219] on div "video karjeros pradžiamokslis Button 🔑 Liko paskutinis klausimas: ar pagaliau e…" at bounding box center [495, 400] width 664 height 429
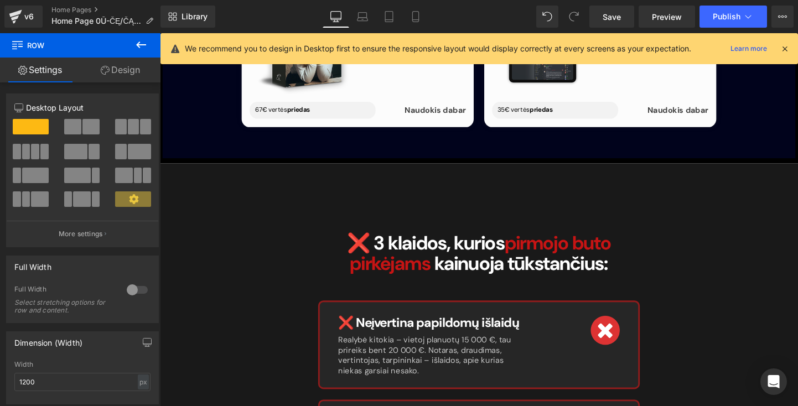
scroll to position [3718, 0]
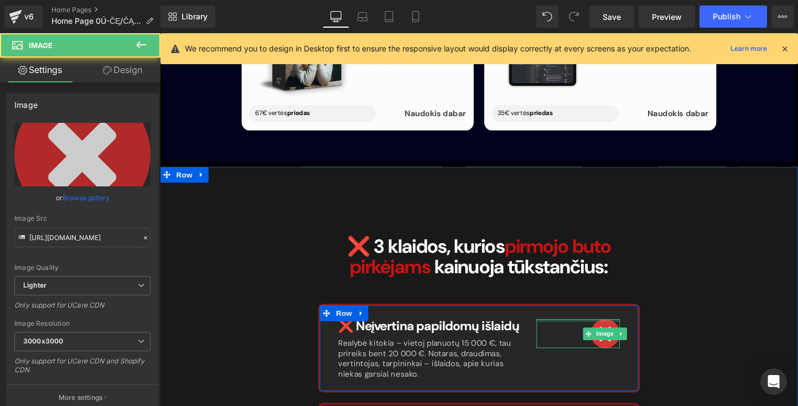
click at [626, 333] on div at bounding box center [598, 334] width 87 height 3
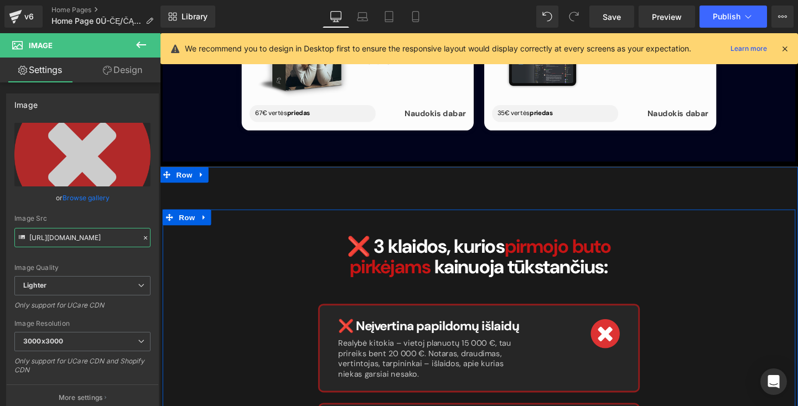
drag, startPoint x: 190, startPoint y: 271, endPoint x: 211, endPoint y: 268, distance: 21.2
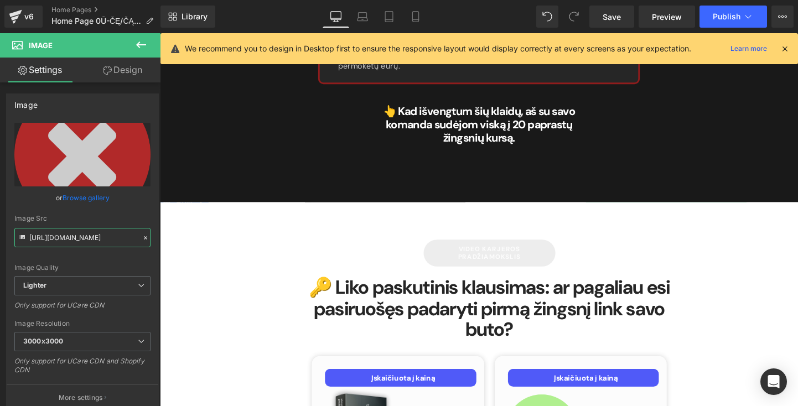
scroll to position [4297, 0]
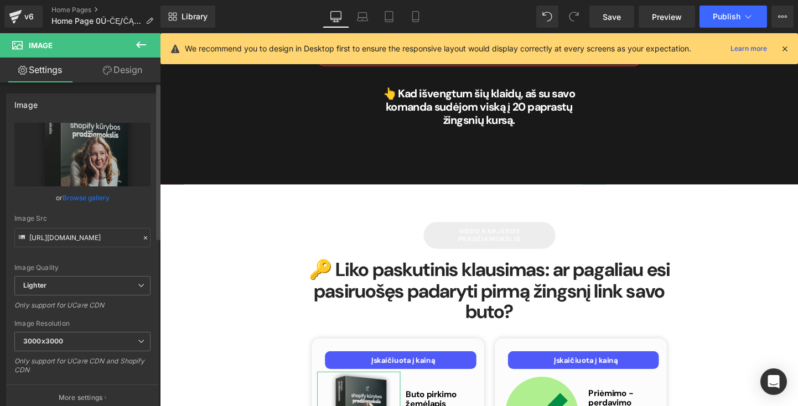
click at [142, 237] on icon at bounding box center [146, 238] width 8 height 8
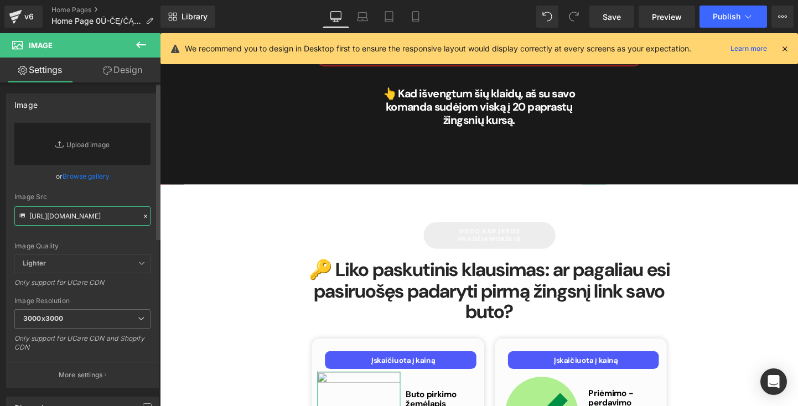
click at [112, 220] on input "https://ucarecdn.com/64f2fb9c-80c3-403c-b9c2-2d8115092e3e/-/format/auto/-/previ…" at bounding box center [82, 215] width 136 height 19
paste input "https://ucarecdn.com/5e392fcb-cad7-462c-8fe0-38984bfc696b/-/format/auto/-/previ…"
type input "https://ucarecdn.com/5e392fcb-cad7-462c-8fe0-38984bfc696b/-/format/auto/-/previ…"
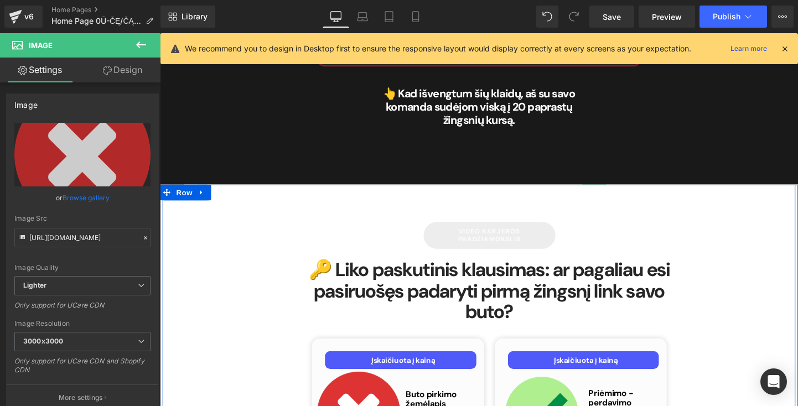
click at [229, 302] on div "video karjeros pradžiamokslis Button 🔑 Liko paskutinis klausimas: ar pagaliau e…" at bounding box center [495, 406] width 664 height 429
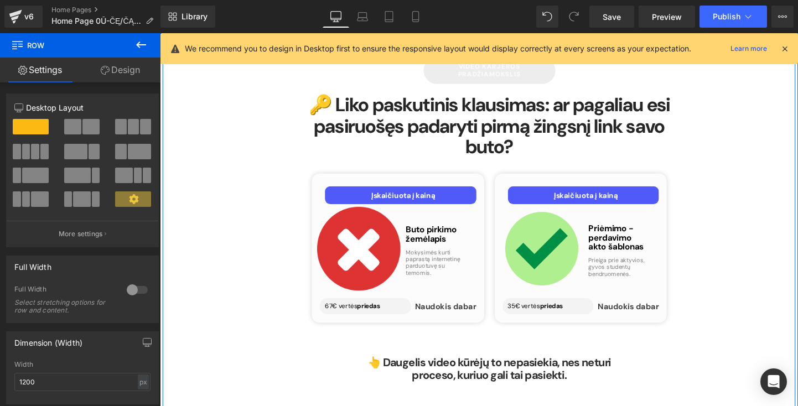
scroll to position [4472, 0]
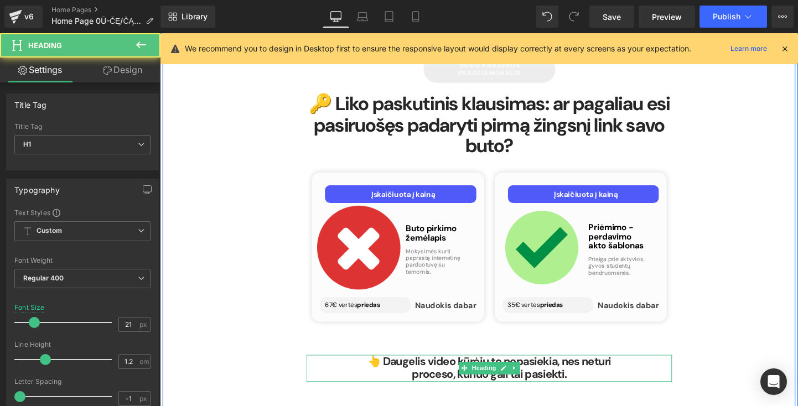
click at [407, 370] on span "👆 Daugelis video kūrėjų to nepasiekia, nes neturi proceso, kuriuo gali tai pasi…" at bounding box center [506, 384] width 256 height 29
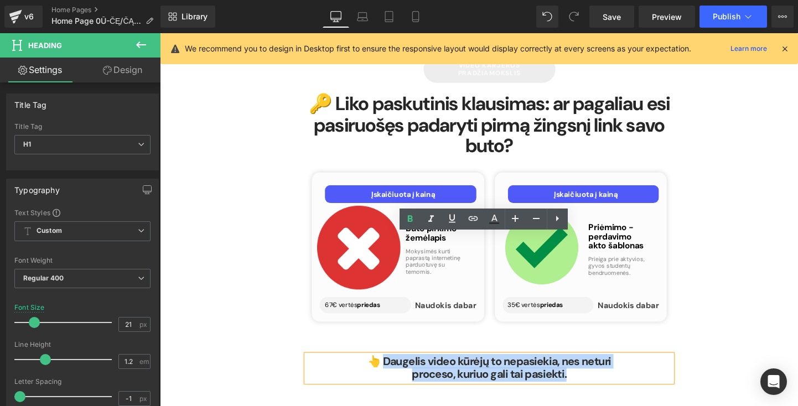
drag, startPoint x: 396, startPoint y: 250, endPoint x: 642, endPoint y: 270, distance: 247.0
click at [642, 371] on h1 "👆 Daugelis video kūrėjų to nepasiekia, nes neturi proceso, kuriuo gali tai pasi…" at bounding box center [506, 385] width 284 height 28
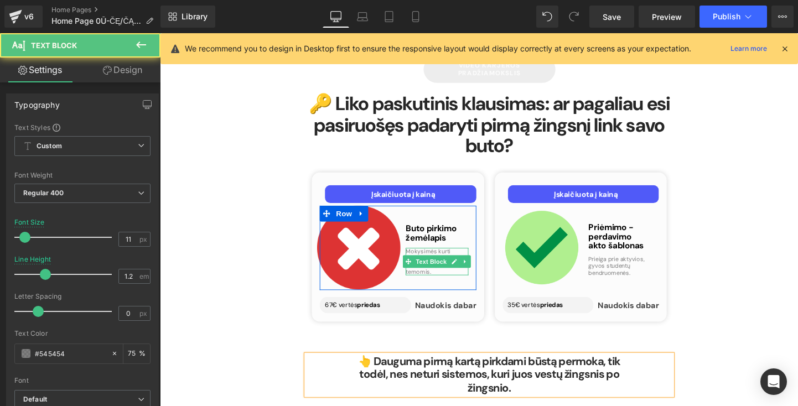
click at [443, 258] on p "Mokysimės kurti paprastą internetinę parduotuvę su temomis." at bounding box center [450, 272] width 65 height 29
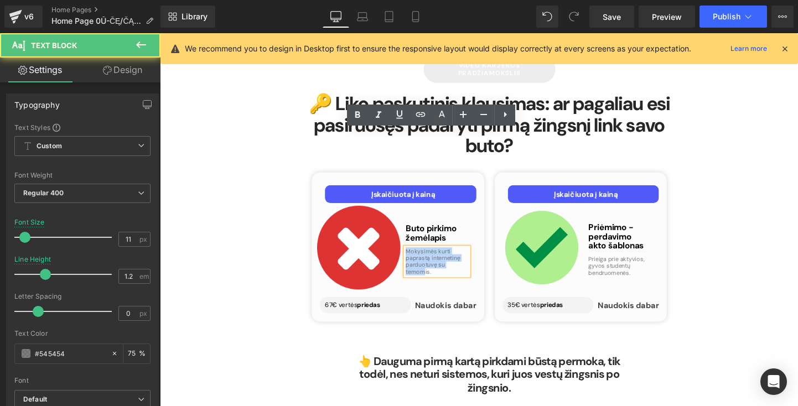
drag, startPoint x: 417, startPoint y: 137, endPoint x: 474, endPoint y: 155, distance: 60.5
click at [474, 258] on p "Mokysimės kurti paprastą internetinę parduotuvę su temomis." at bounding box center [450, 272] width 65 height 29
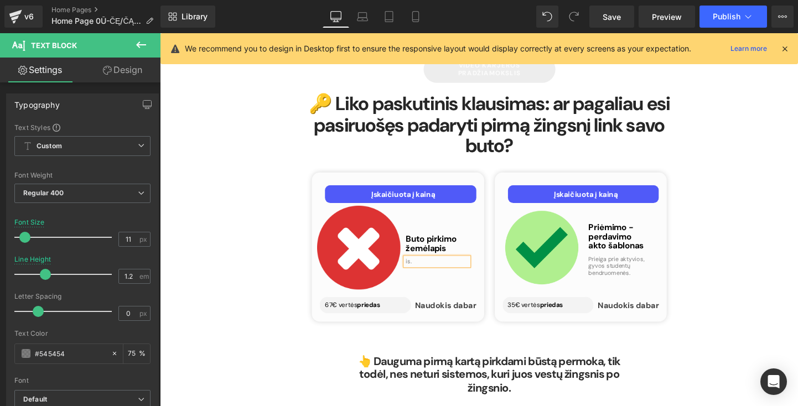
click at [447, 269] on p "is." at bounding box center [450, 272] width 65 height 7
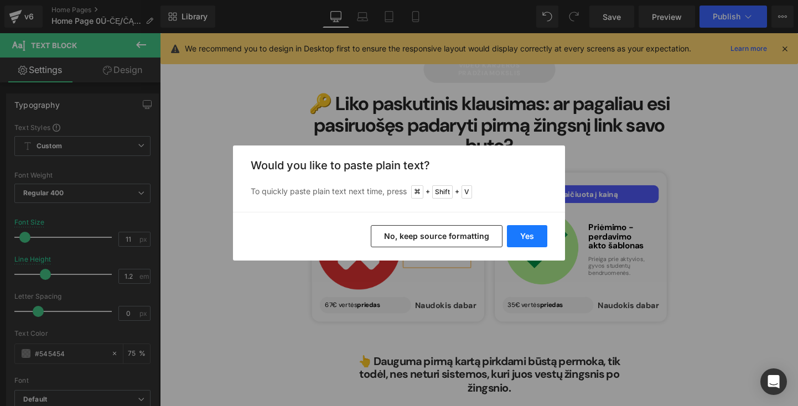
click at [541, 240] on button "Yes" at bounding box center [527, 236] width 40 height 22
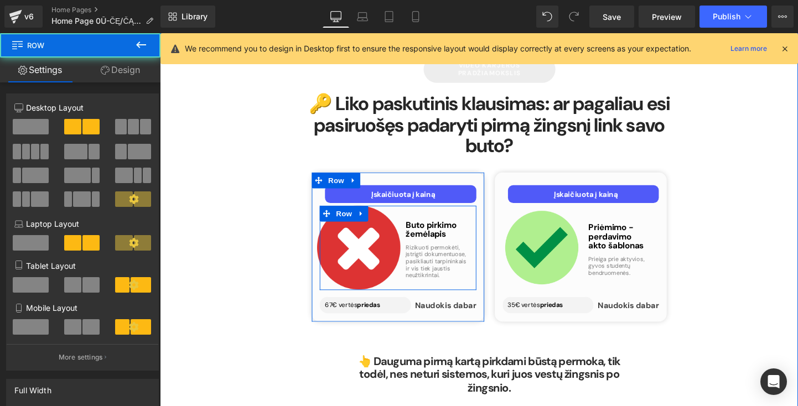
click at [437, 214] on div "Buto pirkimo žemėlapis Heading Rizikuoti permokėti, įstrigti dokumentuose, pasi…" at bounding box center [450, 257] width 82 height 87
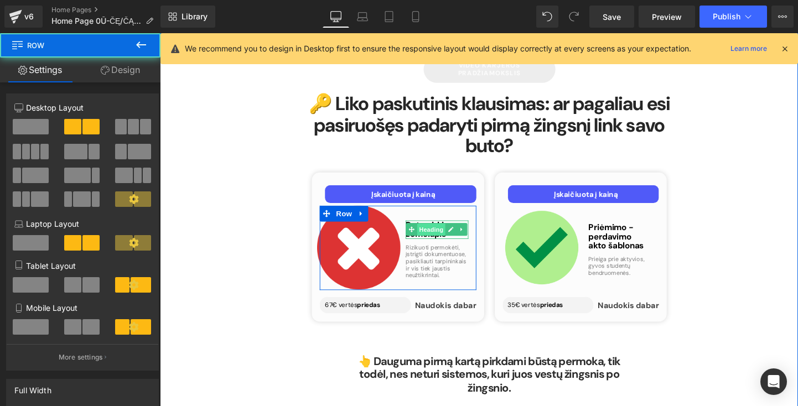
click at [438, 233] on span "Heading" at bounding box center [445, 239] width 30 height 13
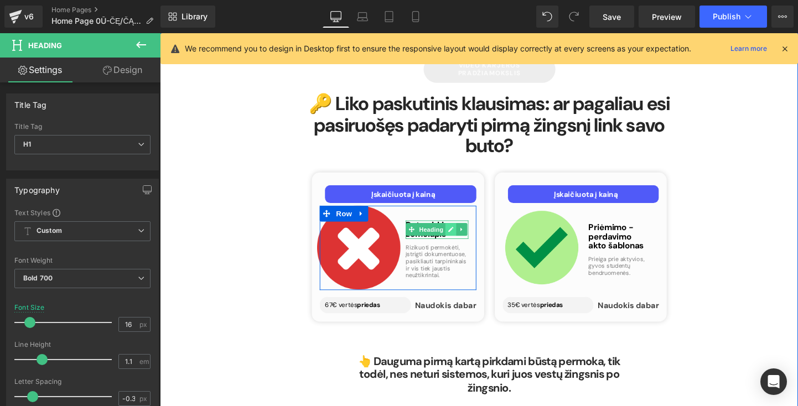
click at [460, 232] on link at bounding box center [466, 238] width 12 height 13
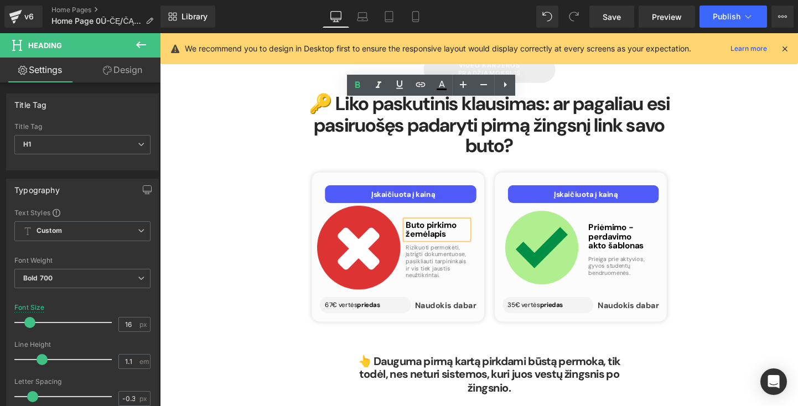
click at [460, 230] on h1 "Buto pirkimo žemėlapis" at bounding box center [450, 239] width 65 height 19
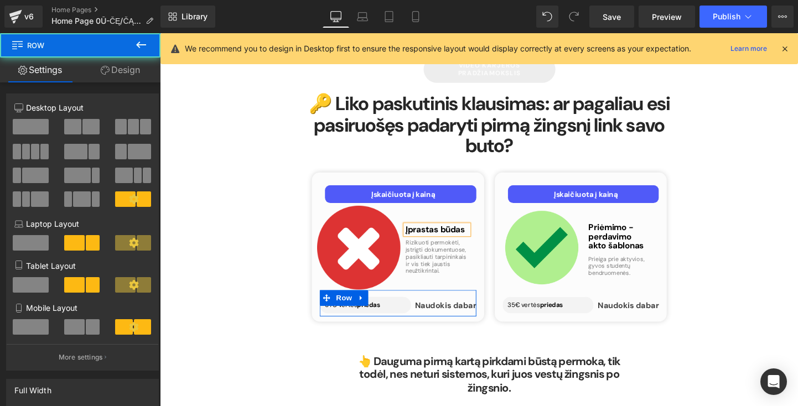
click at [476, 310] on div "Naudokis dabar Text Block" at bounding box center [457, 317] width 69 height 14
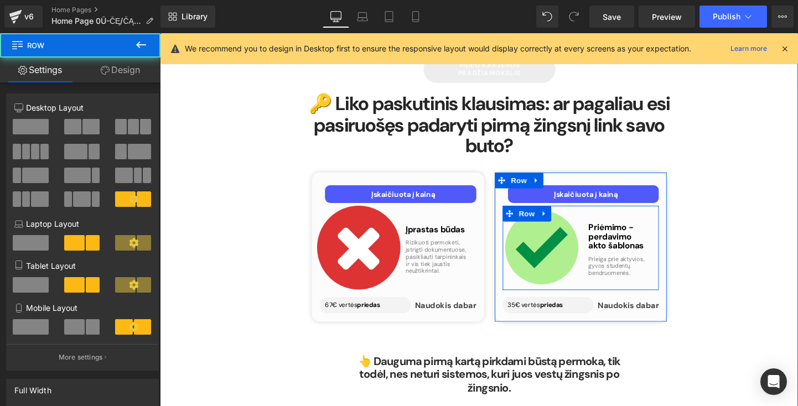
click at [642, 214] on div "Priėmimo - perdavimo akto šablonas Heading Prieiga prie aktyvios, gyvos student…" at bounding box center [642, 257] width 82 height 87
click at [637, 232] on h1 "Priėmimo - perdavimo akto šablonas" at bounding box center [642, 246] width 65 height 29
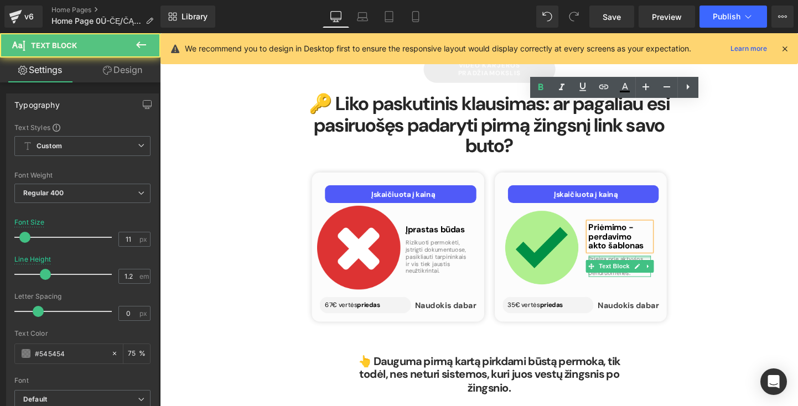
click at [649, 267] on div at bounding box center [642, 268] width 65 height 3
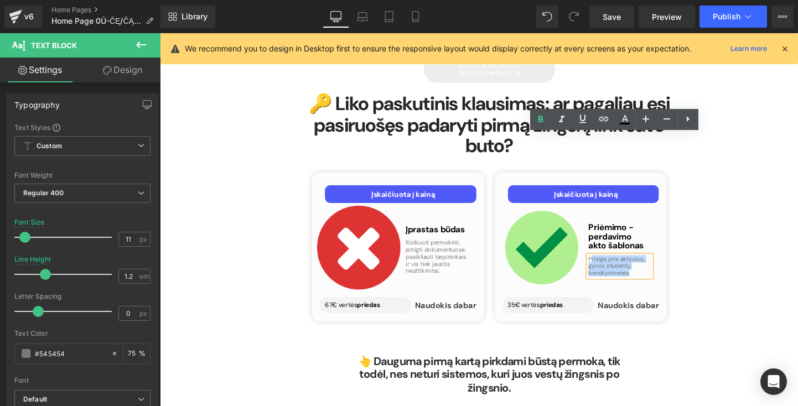
drag, startPoint x: 645, startPoint y: 156, endPoint x: 611, endPoint y: 143, distance: 36.1
click at [611, 267] on p "Prieiga prie aktyvios, gyvos studentų bendruomenės." at bounding box center [642, 278] width 65 height 22
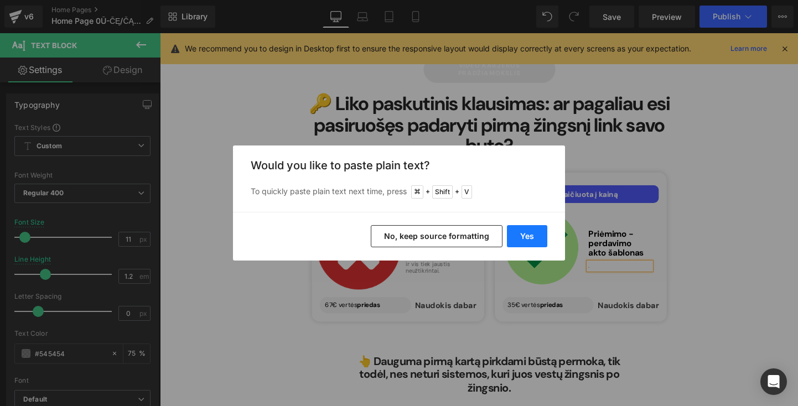
click at [526, 237] on button "Yes" at bounding box center [527, 236] width 40 height 22
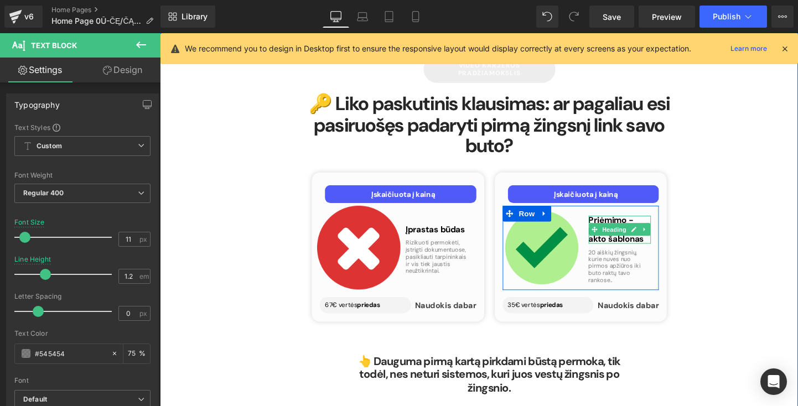
click at [637, 232] on span "Heading" at bounding box center [637, 238] width 30 height 13
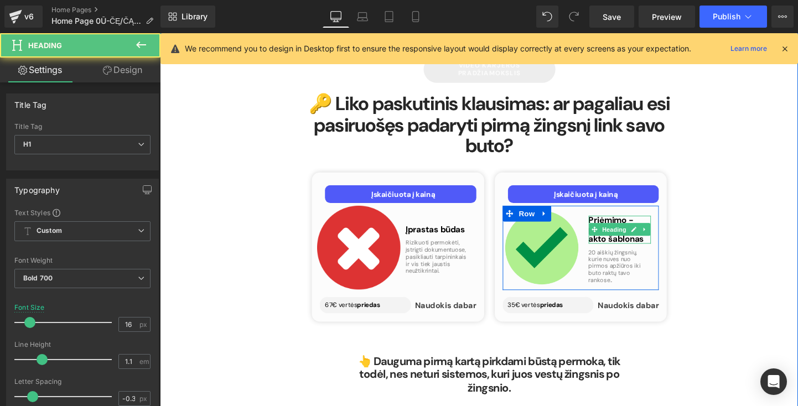
click at [646, 225] on h1 "Priėmimo - perdavimo akto šablonas" at bounding box center [642, 239] width 65 height 29
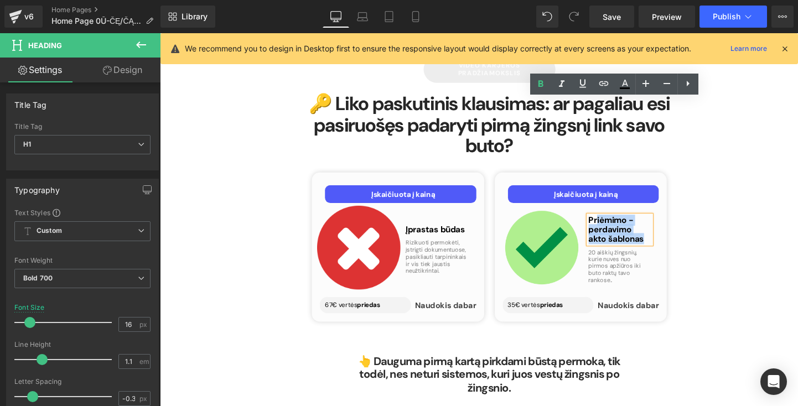
drag, startPoint x: 646, startPoint y: 126, endPoint x: 617, endPoint y: 107, distance: 34.5
click at [617, 225] on h1 "Priėmimo - perdavimo akto šablonas" at bounding box center [642, 239] width 65 height 29
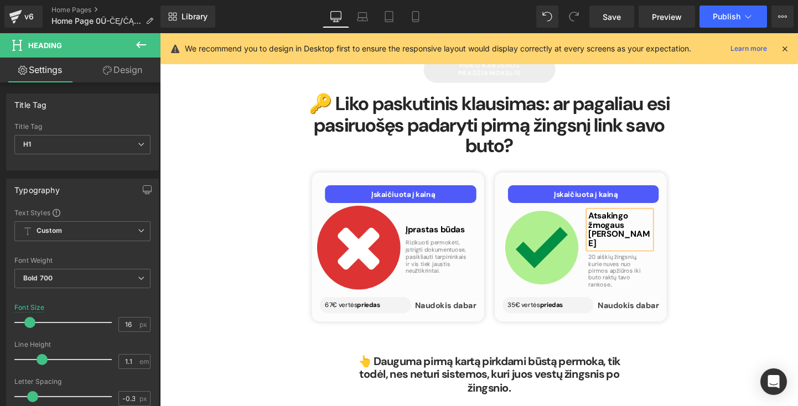
click at [614, 220] on h1 "Atsakingo žmogaus Požiūris" at bounding box center [642, 239] width 65 height 39
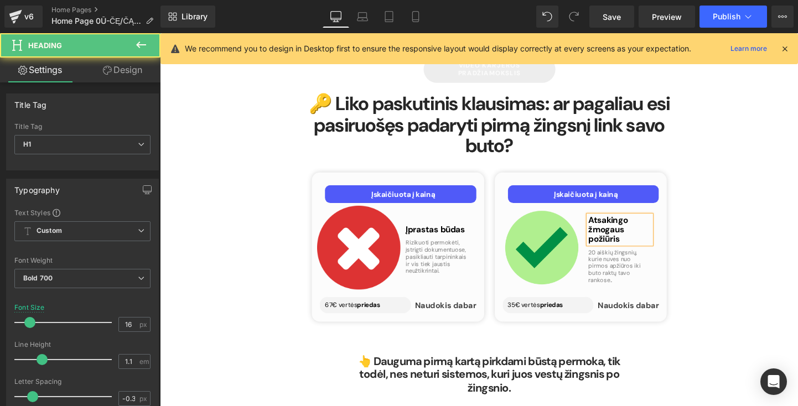
click at [652, 225] on h1 "Atsakingo žmogaus požiūris" at bounding box center [642, 239] width 65 height 29
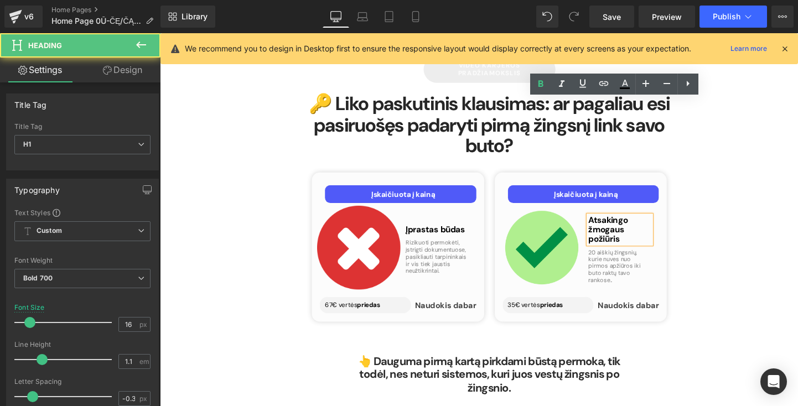
click at [646, 225] on h1 "Atsakingo žmogaus požiūris" at bounding box center [642, 239] width 65 height 29
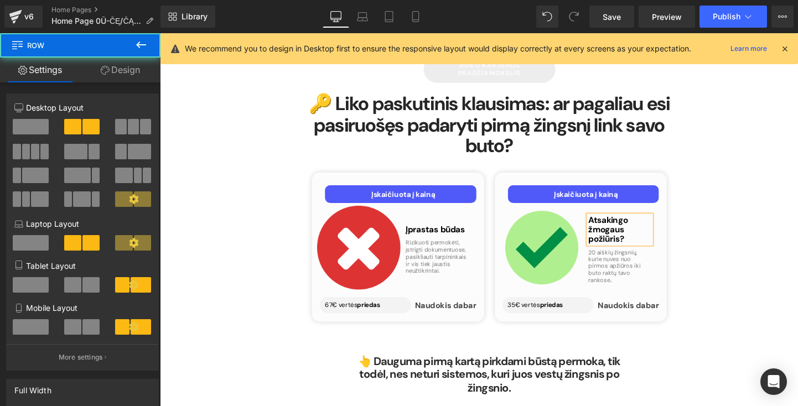
click at [650, 214] on div "Atsakingo žmogaus požiūris? Heading 20 aiškių žingsnių, kurie nuves nuo pirmos …" at bounding box center [642, 257] width 82 height 87
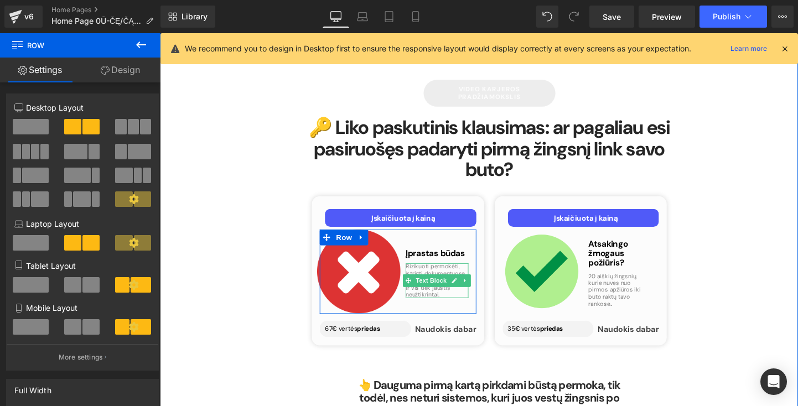
scroll to position [4443, 0]
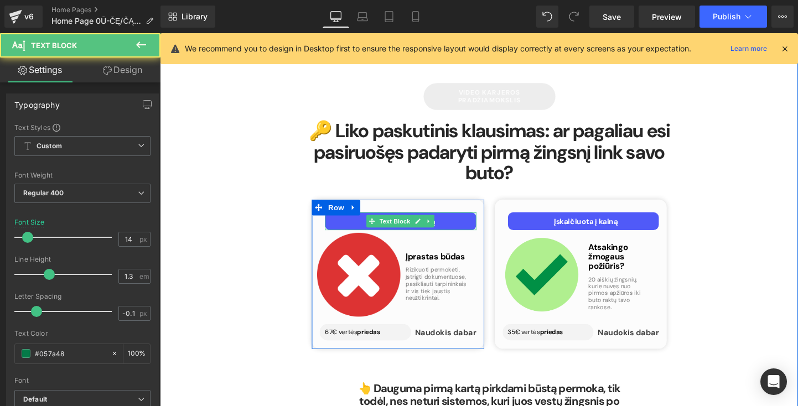
click at [464, 226] on p "Įskaičiuota į kainą" at bounding box center [415, 231] width 153 height 10
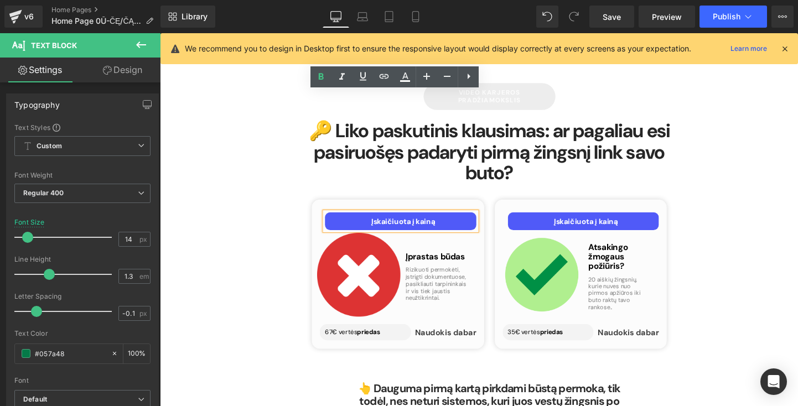
click at [714, 129] on div "video karjeros pradžiamokslis Button 🔑 Liko paskutinis klausimas: ar pagaliau e…" at bounding box center [495, 267] width 664 height 443
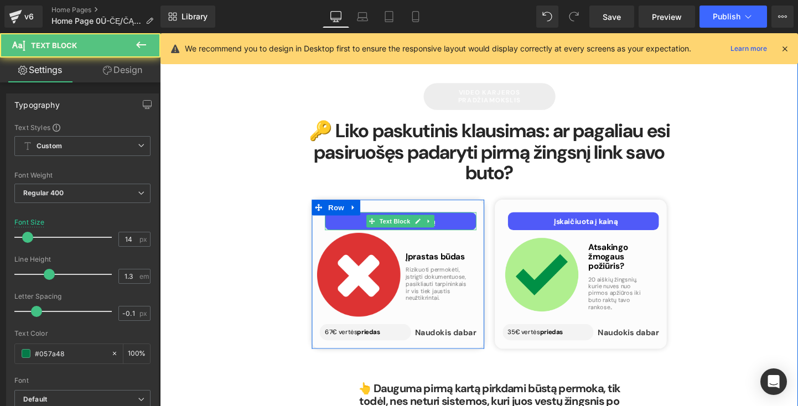
click at [456, 226] on p "Įskaičiuota į kainą" at bounding box center [415, 231] width 153 height 10
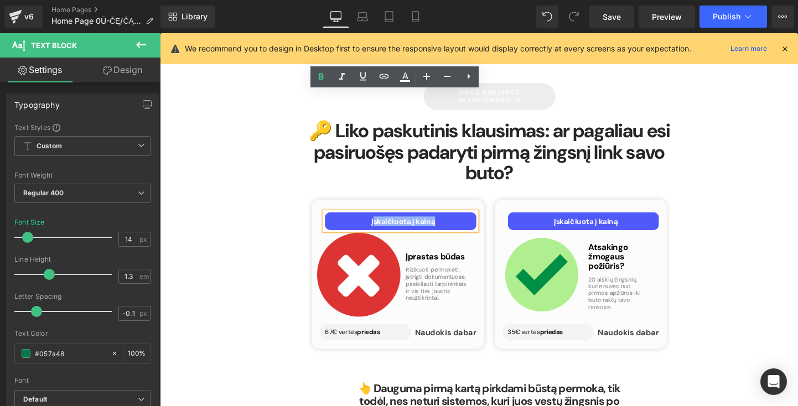
drag, startPoint x: 456, startPoint y: 105, endPoint x: 382, endPoint y: 103, distance: 74.1
click at [382, 226] on p "Įskaičiuota į kainą" at bounding box center [415, 231] width 153 height 10
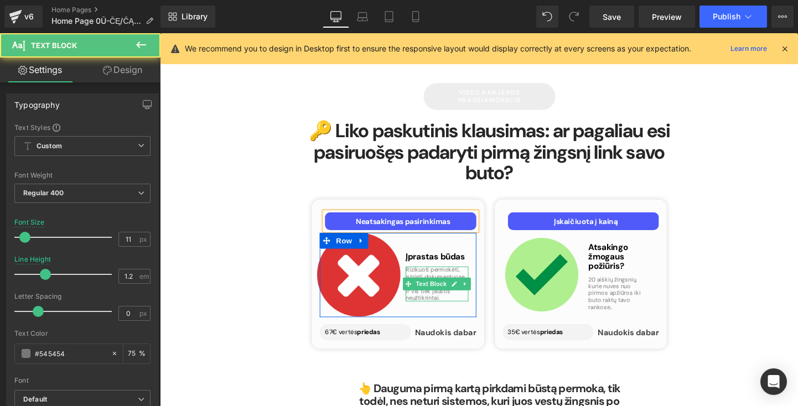
click at [437, 278] on p "Rizikuoti permokėti, įstrigti dokumentuose, pasikliauti tarpininkais ir vis tie…" at bounding box center [450, 296] width 65 height 37
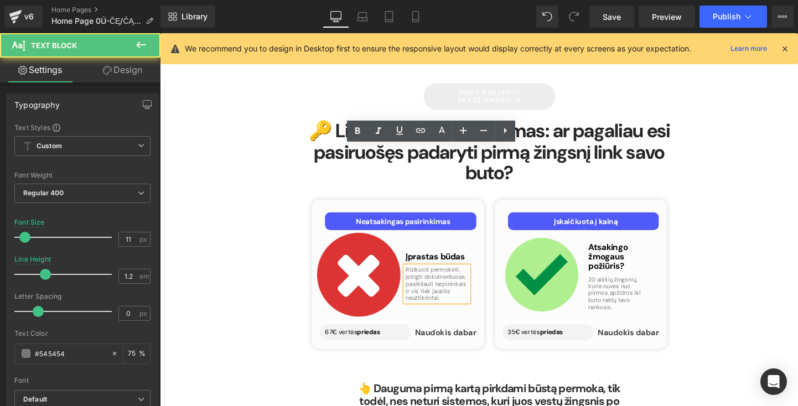
click at [439, 278] on p "Rizikuoti permokėti, įstrigti dokumentuose, pasikliauti tarpininkais ir vis tie…" at bounding box center [450, 296] width 65 height 37
click at [452, 278] on p "Rizikuoti permokėti, įstrigti dokumentuose, pasikliauti tarpininkais ir vis tie…" at bounding box center [450, 296] width 65 height 37
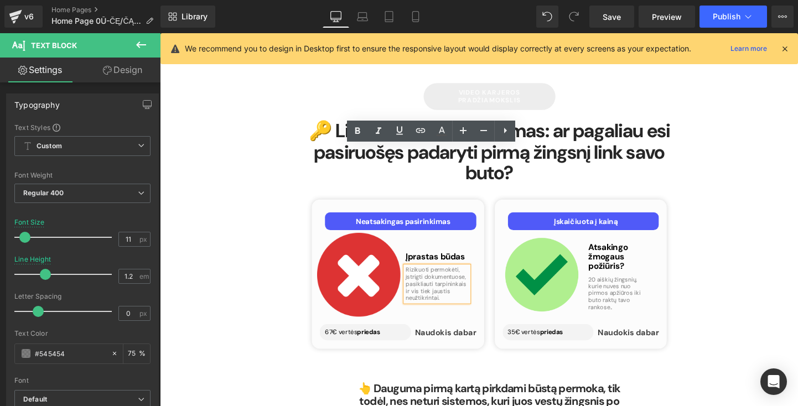
click at [488, 243] on div "Įprastas būdas Heading Rizikuoti permokėti, įstrigti dokumentuose, pasikliauti …" at bounding box center [450, 286] width 82 height 87
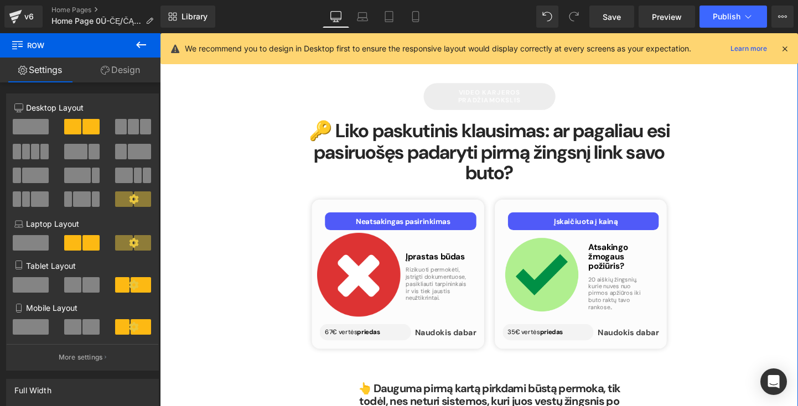
click at [479, 216] on div "Neatsakingas pasirinkimas Text Block Image Įprastas būdas Heading Rizikuoti per…" at bounding box center [409, 287] width 181 height 143
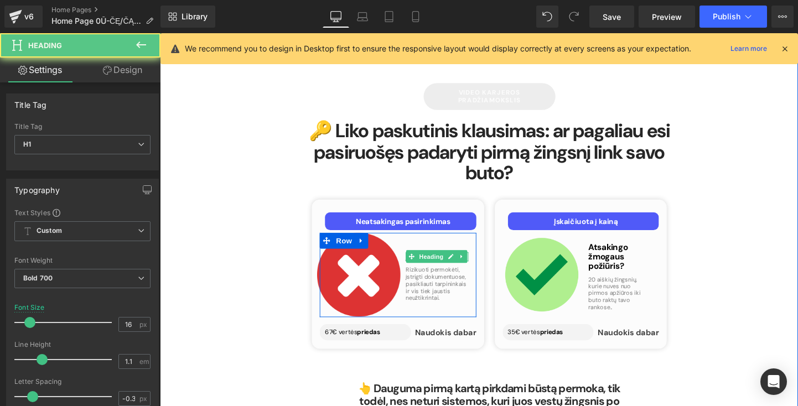
click at [469, 263] on div "Įprastas būdas Heading" at bounding box center [450, 268] width 65 height 10
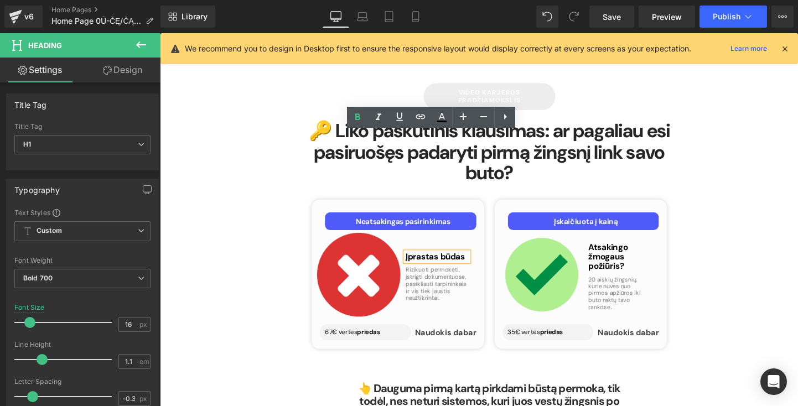
click at [490, 216] on div "Neatsakingas pasirinkimas Text Block Image Įprastas būdas Heading Rizikuoti per…" at bounding box center [409, 287] width 181 height 143
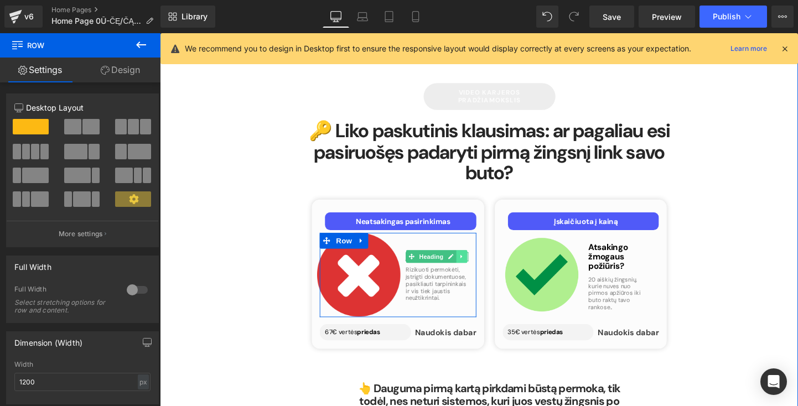
click at [474, 264] on icon at bounding box center [477, 267] width 6 height 7
click at [480, 265] on icon at bounding box center [483, 268] width 6 height 6
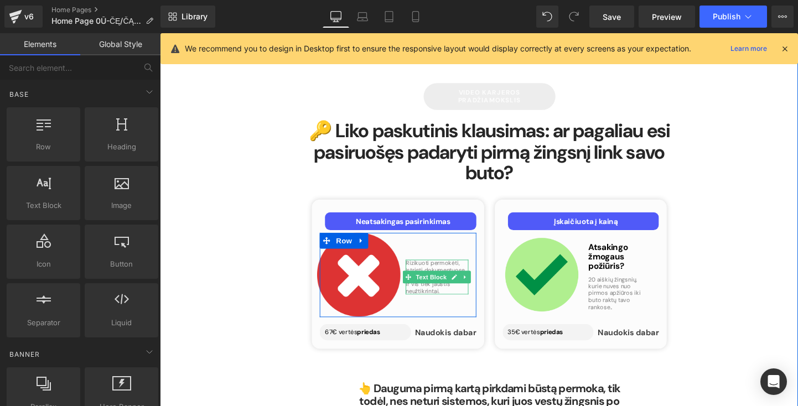
click at [463, 271] on p "Rizikuoti permokėti, įstrigti dokumentuose, pasikliauti tarpininkais ir vis tie…" at bounding box center [450, 289] width 65 height 37
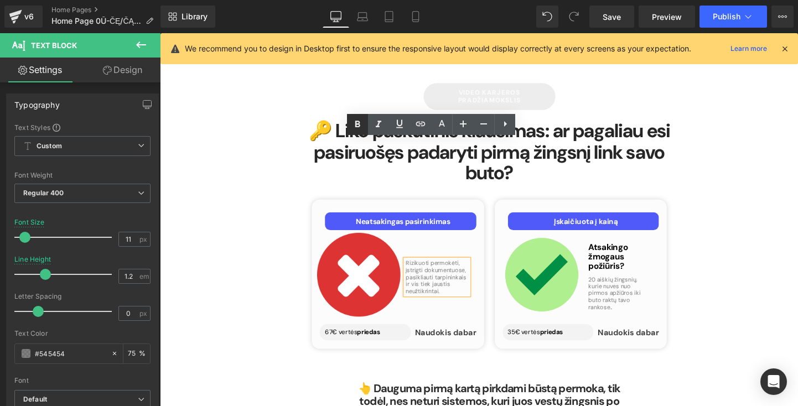
click at [356, 118] on icon at bounding box center [357, 124] width 13 height 13
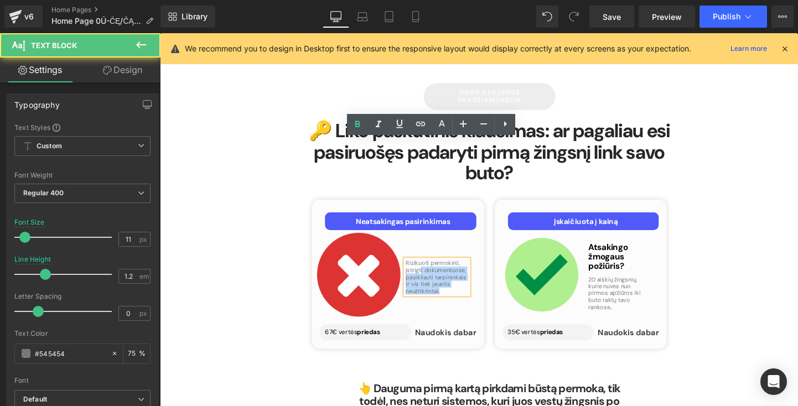
scroll to position [4443, 0]
click at [410, 243] on div "Rizikuoti permokėti, įstrigti dokumentuose, pasikliauti tarpininkais ir vis tie…" at bounding box center [450, 286] width 82 height 87
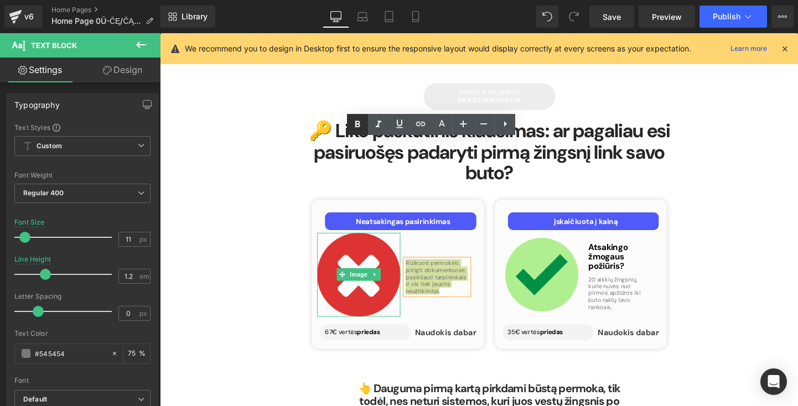
click at [356, 121] on icon at bounding box center [357, 124] width 13 height 13
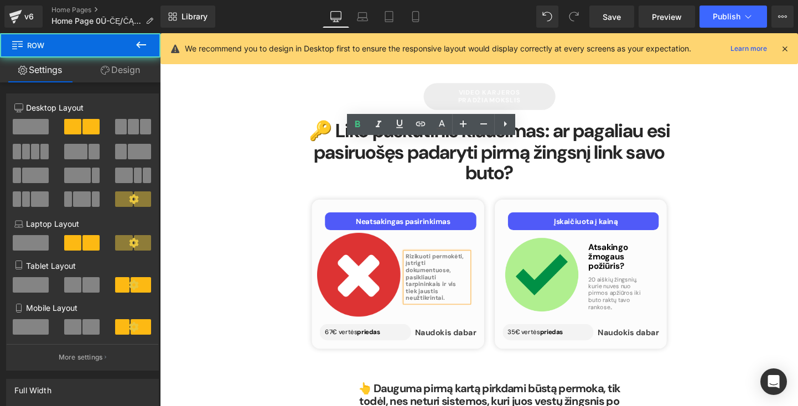
click at [442, 243] on div "Rizikuoti permokėti, įstrigti dokumentuose, pasikliauti tarpininkais ir vis tie…" at bounding box center [450, 286] width 82 height 87
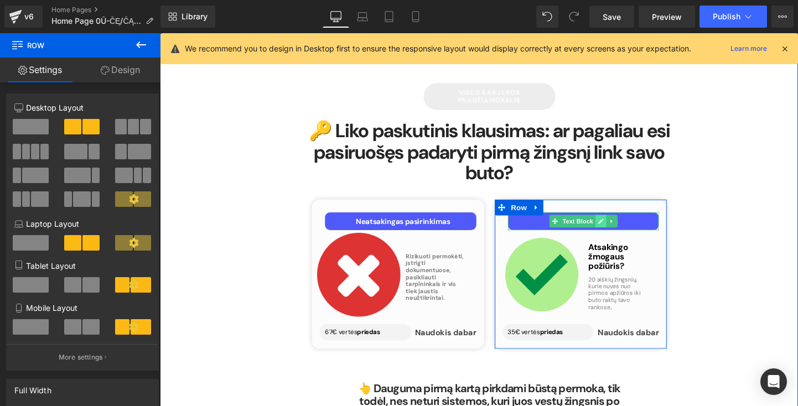
click at [616, 224] on link at bounding box center [622, 230] width 12 height 13
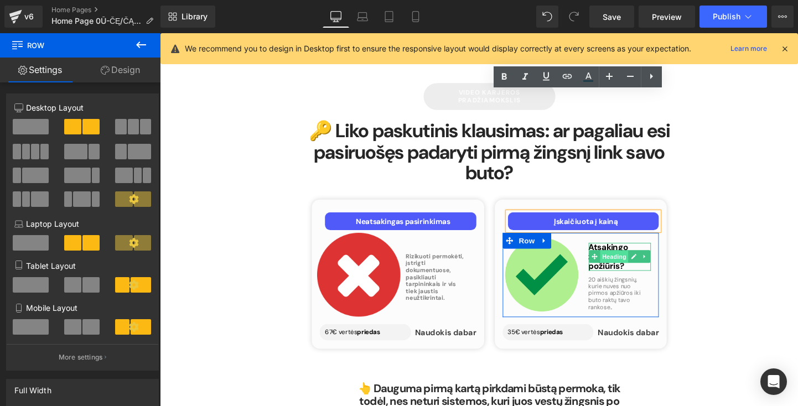
click at [632, 262] on span "Heading" at bounding box center [637, 268] width 30 height 13
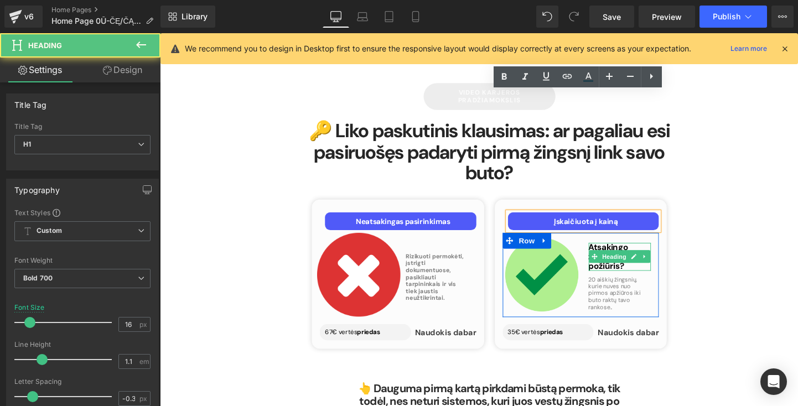
click at [650, 253] on h1 "Atsakingo žmogaus požiūris?" at bounding box center [642, 267] width 65 height 29
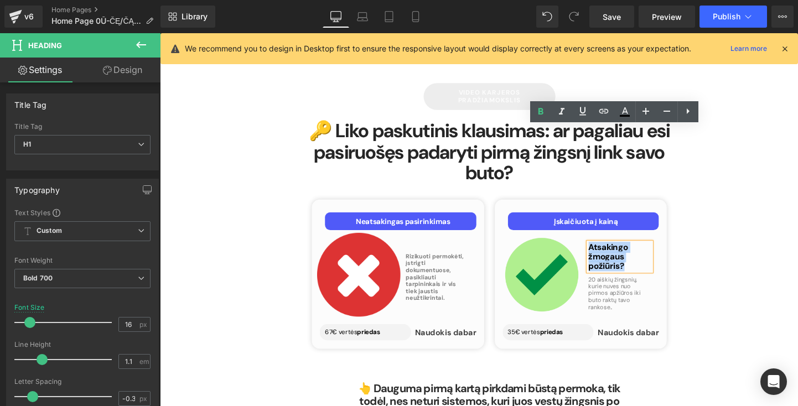
drag, startPoint x: 650, startPoint y: 154, endPoint x: 610, endPoint y: 135, distance: 44.3
click at [610, 253] on h1 "Atsakingo žmogaus požiūris?" at bounding box center [642, 267] width 65 height 29
copy h1 "Atsakingo žmogaus požiūris?"
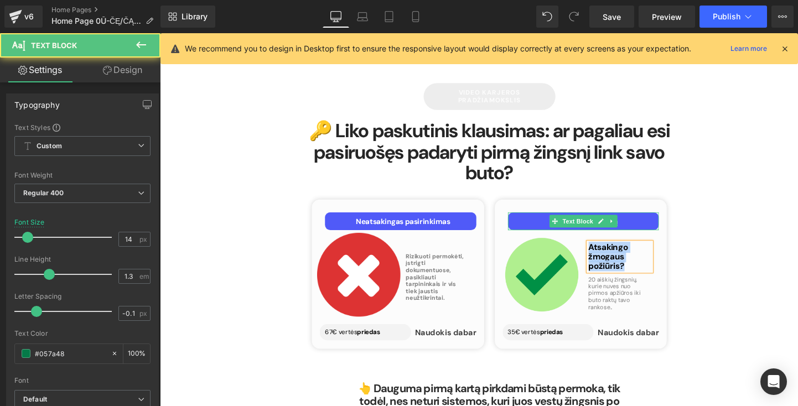
click at [668, 226] on p "Įskaičiuota į kainą" at bounding box center [607, 231] width 153 height 10
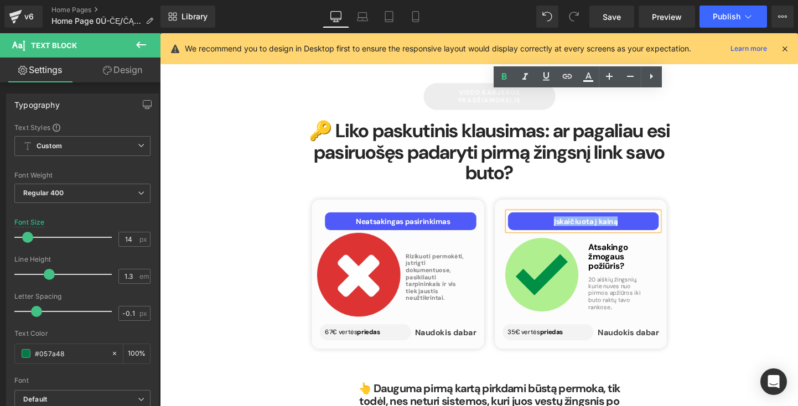
drag, startPoint x: 648, startPoint y: 102, endPoint x: 564, endPoint y: 100, distance: 83.6
click at [564, 226] on p "Įskaičiuota į kainą" at bounding box center [607, 231] width 153 height 10
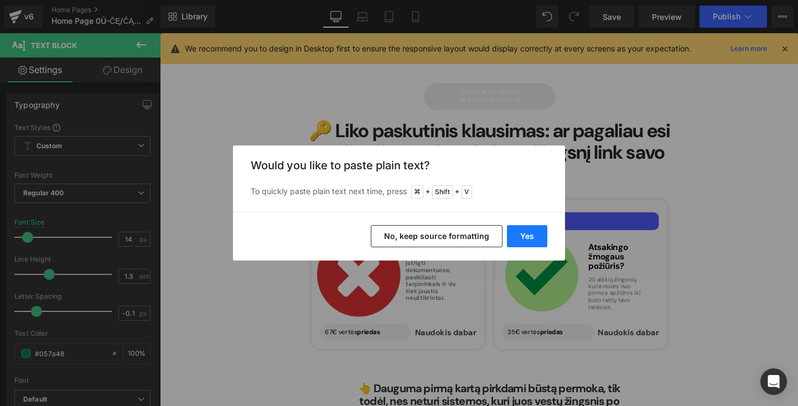
click at [525, 238] on button "Yes" at bounding box center [527, 236] width 40 height 22
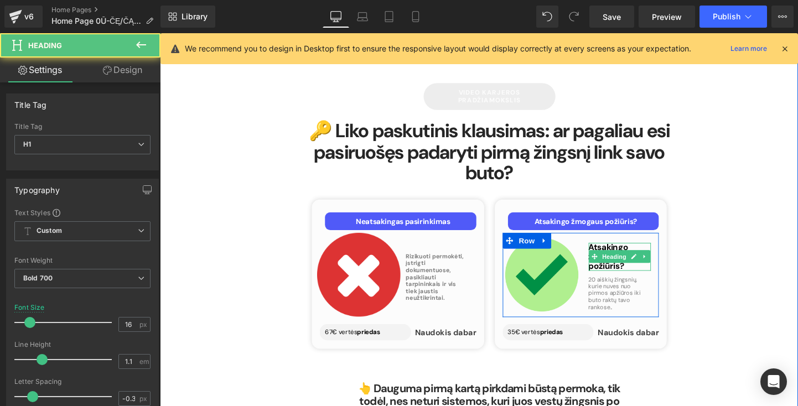
click at [645, 253] on h1 "Atsakingo žmogaus požiūris?" at bounding box center [642, 267] width 65 height 29
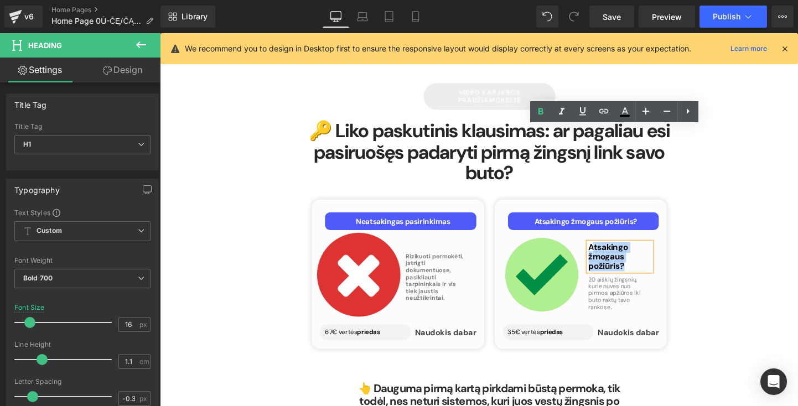
drag, startPoint x: 646, startPoint y: 155, endPoint x: 612, endPoint y: 137, distance: 37.9
click at [612, 253] on h1 "Atsakingo žmogaus požiūris?" at bounding box center [642, 267] width 65 height 29
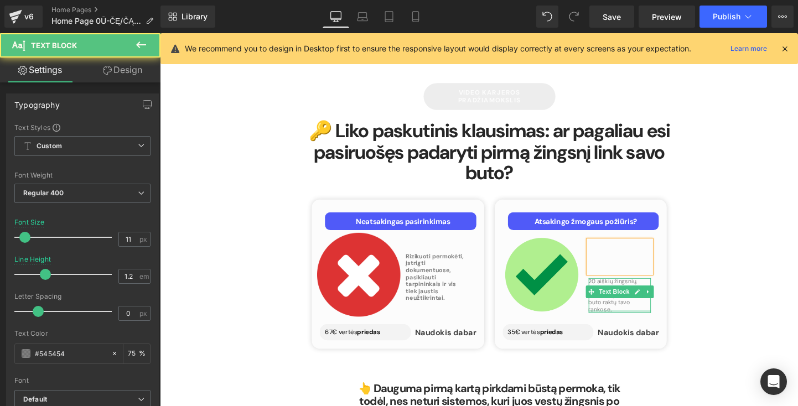
click at [642, 290] on div "20 aiškių žingsnių, kurie nuves nuo pirmos apžiūros iki buto raktų tavo rankose…" at bounding box center [642, 308] width 65 height 37
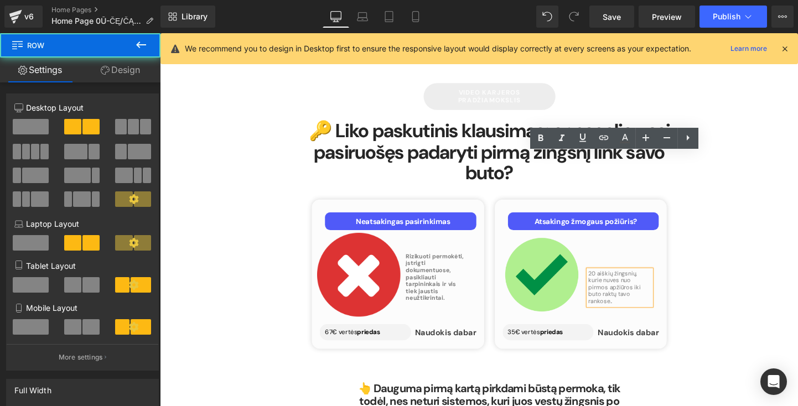
click at [676, 243] on div "Heading 20 aiškių žingsnių, kurie nuves nuo pirmos apžiūros iki buto raktų tavo…" at bounding box center [642, 286] width 82 height 87
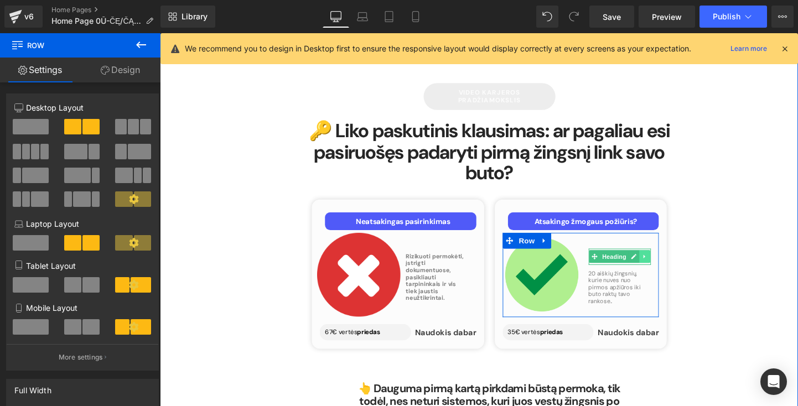
click at [667, 266] on icon at bounding box center [668, 268] width 2 height 4
click at [671, 265] on icon at bounding box center [674, 268] width 6 height 6
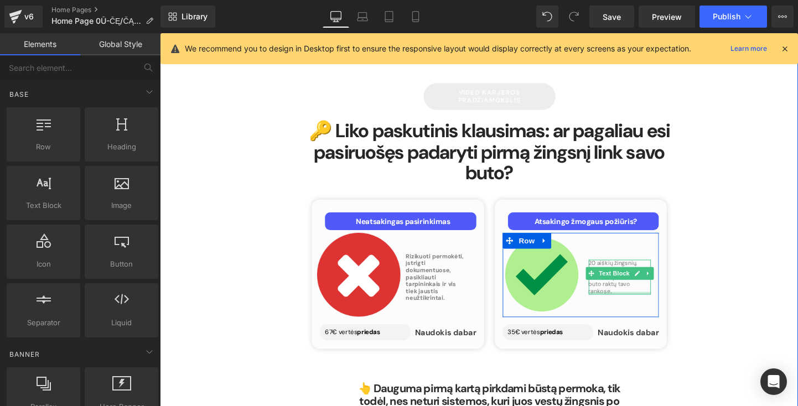
click at [640, 305] on div at bounding box center [642, 306] width 65 height 3
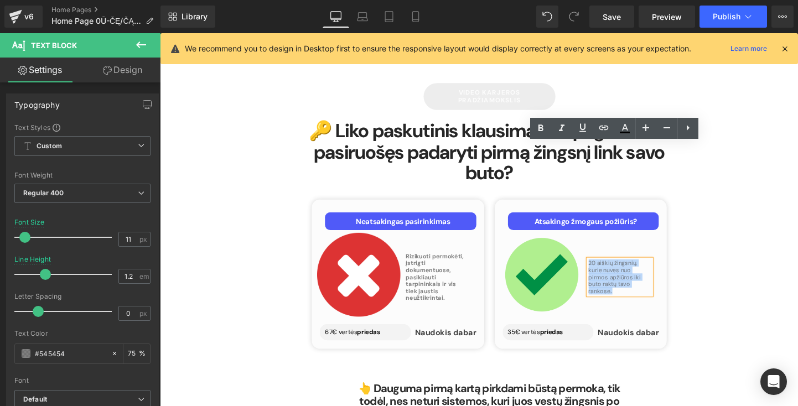
drag, startPoint x: 650, startPoint y: 175, endPoint x: 605, endPoint y: 148, distance: 52.4
click at [610, 271] on div "20 aiškių žingsnių, kurie nuves nuo pirmos apžiūros iki buto raktų tavo rankose…" at bounding box center [642, 289] width 65 height 37
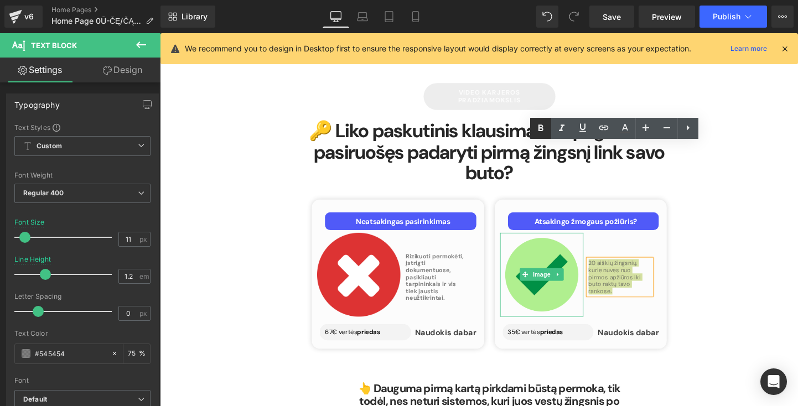
click at [540, 127] on icon at bounding box center [540, 127] width 5 height 7
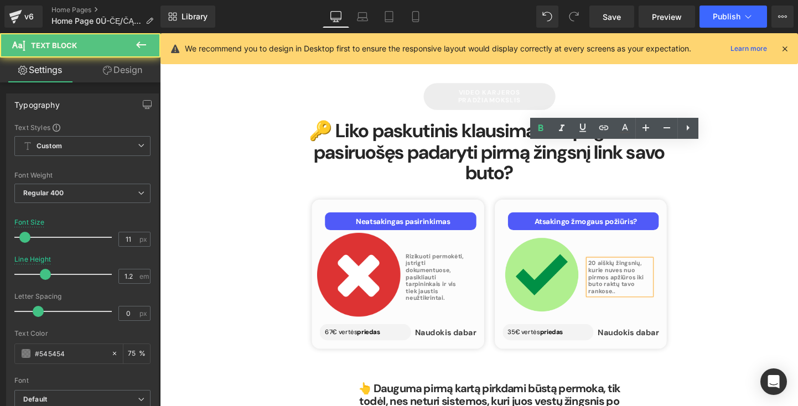
click at [630, 271] on div "20 aiškių žingsnių, kurie nuves nuo pirmos apžiūros iki buto raktų tavo rankose…" at bounding box center [642, 289] width 65 height 37
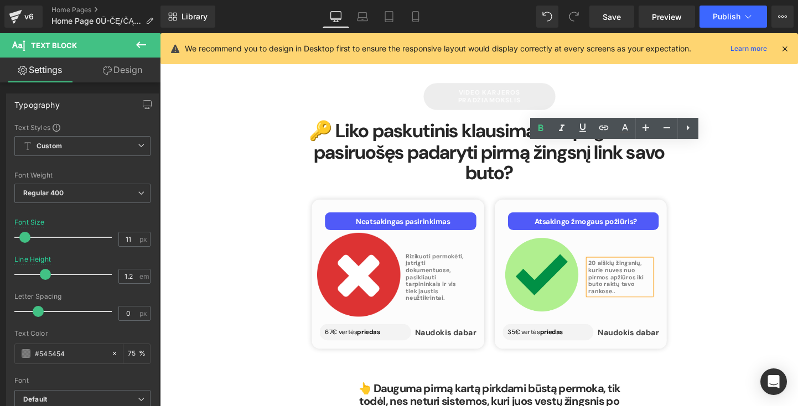
click at [661, 271] on span "20 aiškių žingsnių, kurie nuves nuo pirmos apžiūros iki buto raktų tavo rankose…" at bounding box center [639, 289] width 58 height 37
click at [654, 243] on div "20 aiškių žingsnių, kurie nuves nuo pirmos apžiūros iki buto raktų tavo rankose…" at bounding box center [642, 286] width 82 height 87
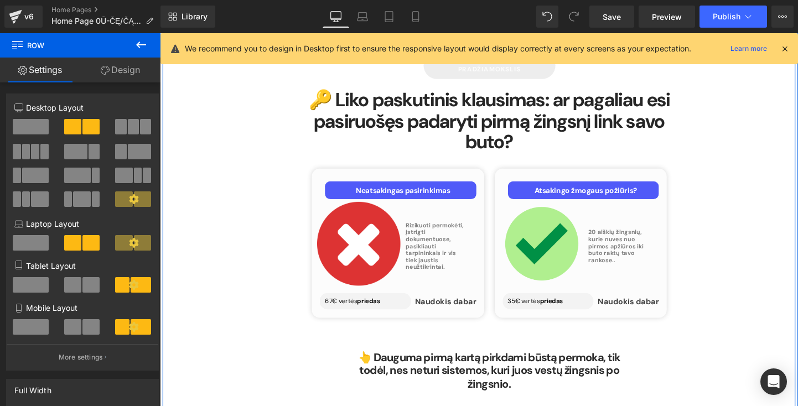
scroll to position [4463, 0]
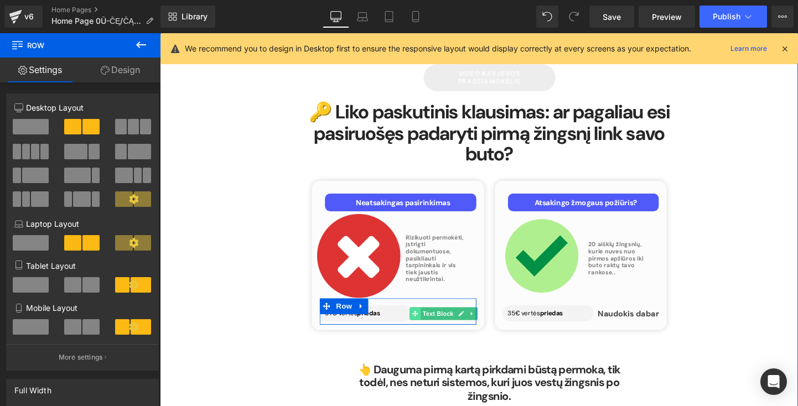
click at [430, 321] on span at bounding box center [428, 327] width 12 height 13
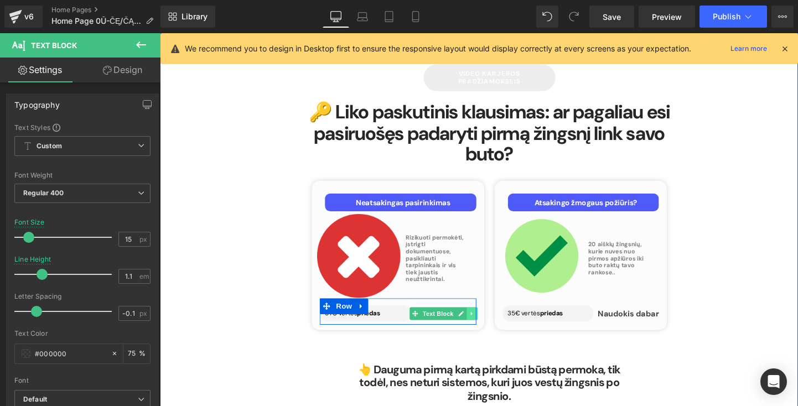
click at [485, 321] on link at bounding box center [487, 327] width 12 height 13
click at [489, 312] on div at bounding box center [490, 326] width 3 height 28
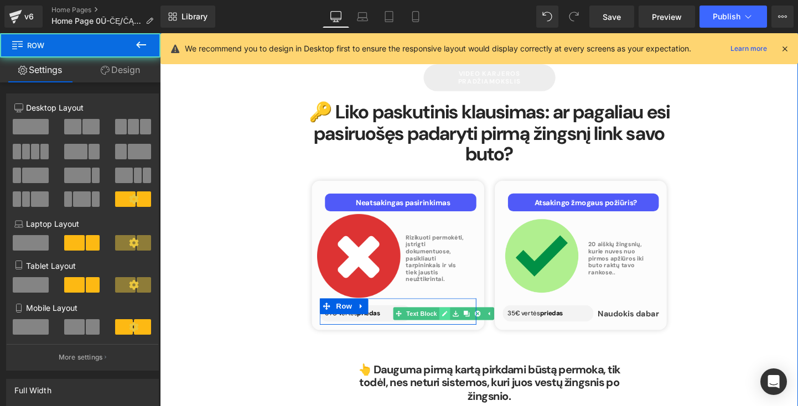
click at [461, 321] on link at bounding box center [459, 327] width 12 height 13
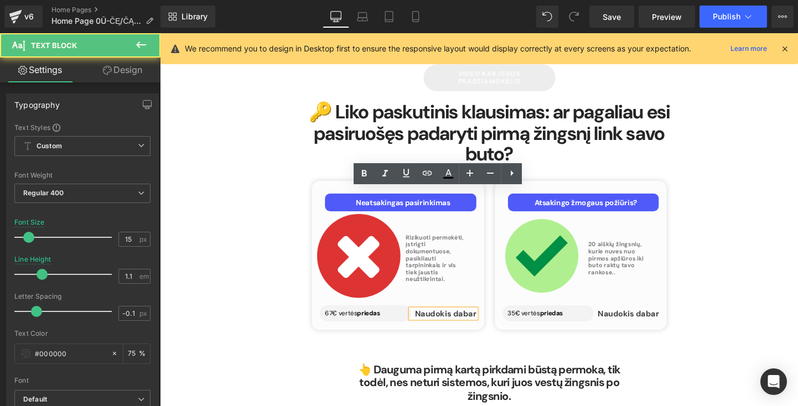
click at [460, 323] on div "Naudokis dabar" at bounding box center [457, 327] width 69 height 9
click at [474, 214] on div "Neatsakingas pasirinkimas Text Block Image Rizikuoti permokėti, įstrigti dokume…" at bounding box center [409, 266] width 181 height 157
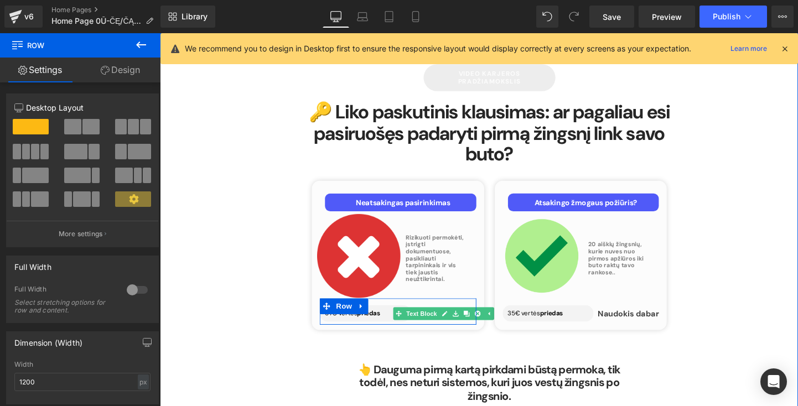
click at [489, 312] on div at bounding box center [490, 326] width 3 height 28
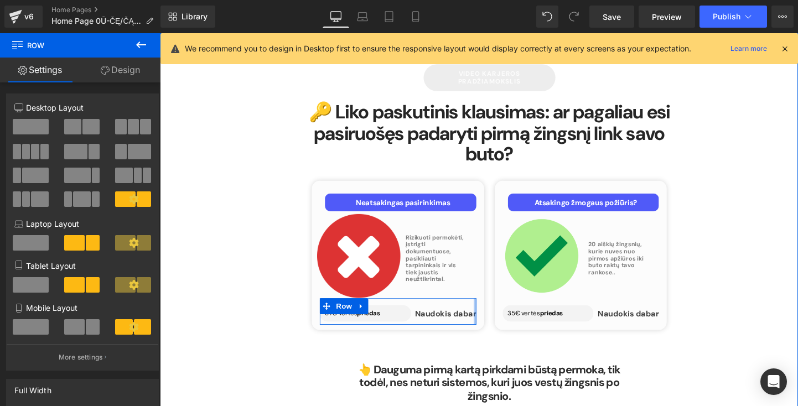
click at [490, 199] on div "Neatsakingas pasirinkimas Text Block Image Rizikuoti permokėti, įstrigti dokume…" at bounding box center [409, 267] width 181 height 143
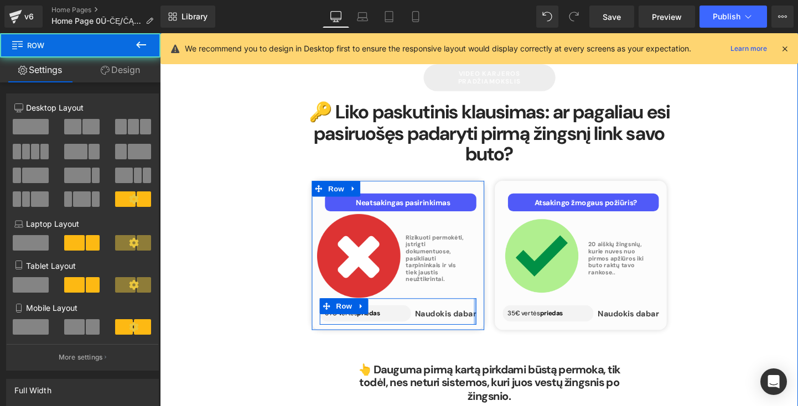
click at [489, 312] on div at bounding box center [490, 326] width 3 height 28
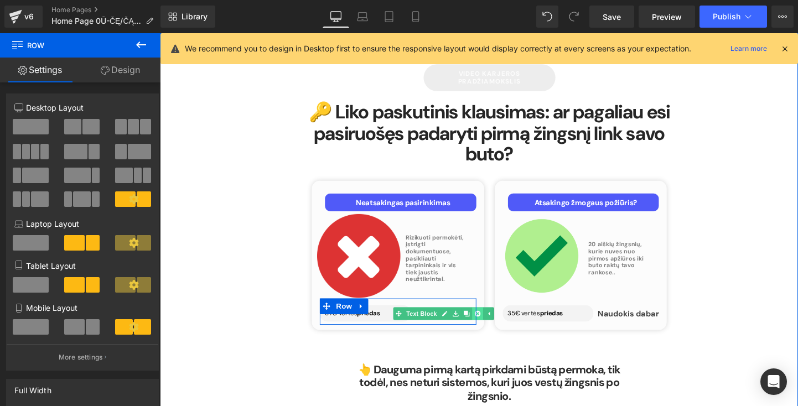
click at [487, 321] on link at bounding box center [493, 327] width 12 height 13
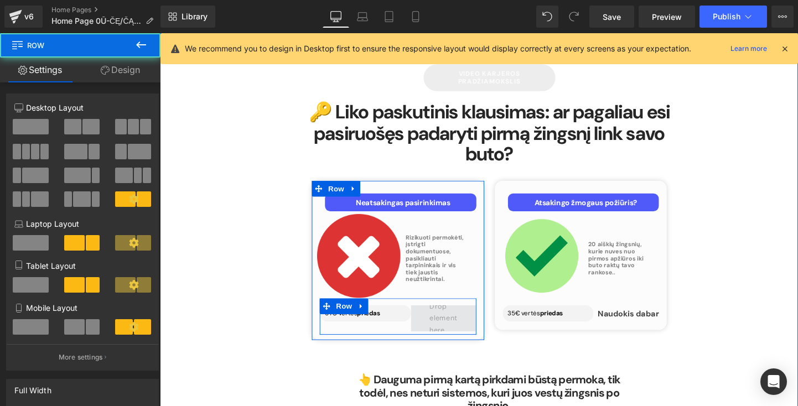
click at [432, 319] on span at bounding box center [457, 333] width 69 height 28
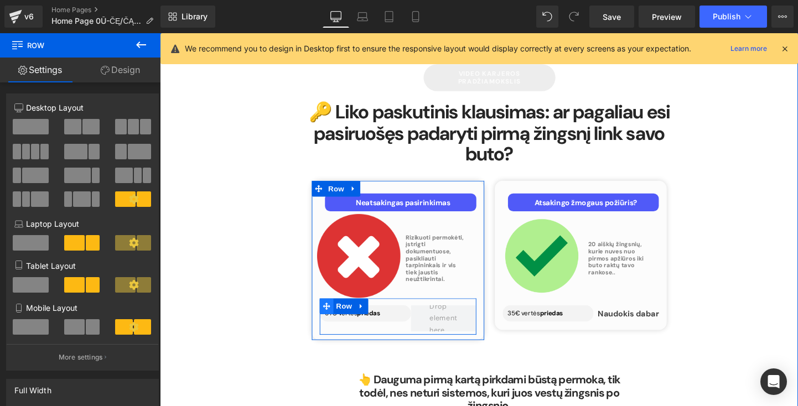
click at [333, 316] on icon at bounding box center [335, 320] width 8 height 8
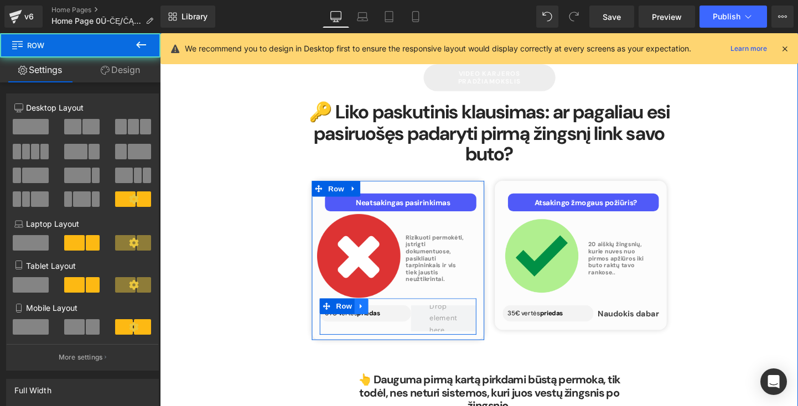
click at [369, 315] on icon at bounding box center [371, 319] width 8 height 8
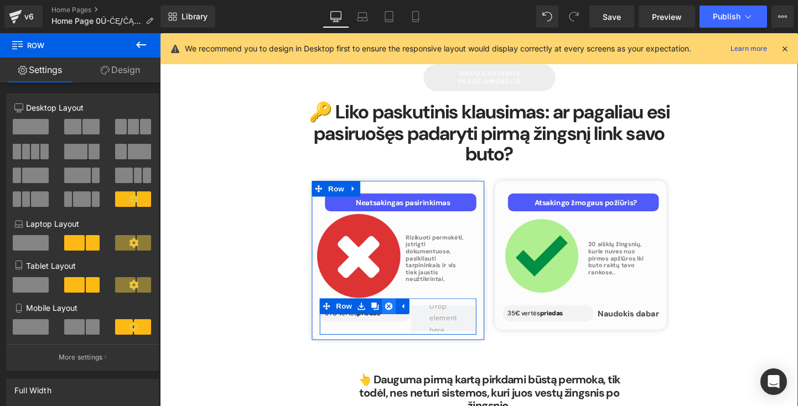
click at [393, 312] on link at bounding box center [400, 320] width 14 height 17
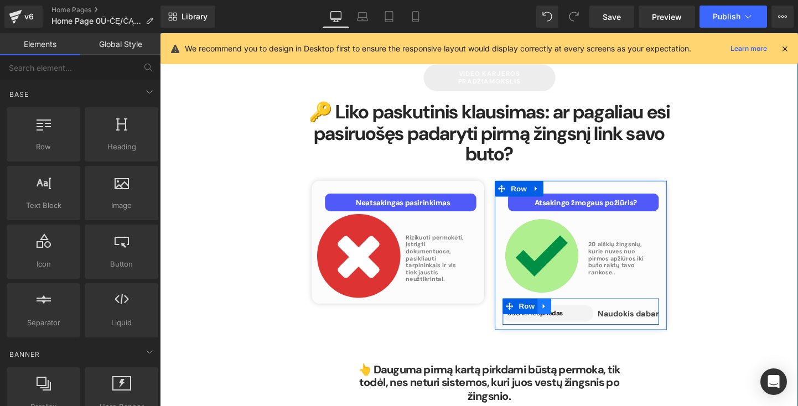
click at [562, 317] on icon at bounding box center [563, 319] width 2 height 5
click at [586, 312] on link at bounding box center [592, 320] width 14 height 17
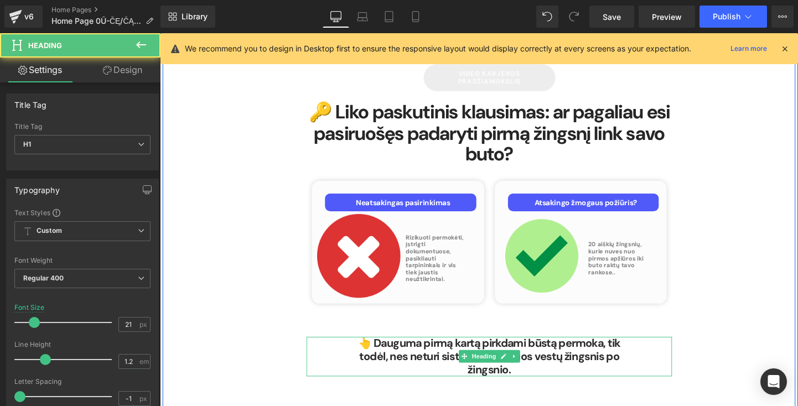
click at [499, 351] on span "👆 Dauguma pirmą kartą pirkdami būstą permoka, tik todėl, nes neturi sistemos, k…" at bounding box center [505, 372] width 275 height 43
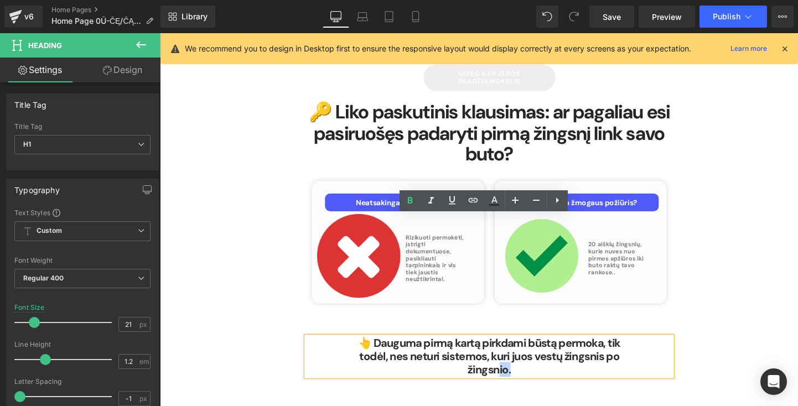
drag, startPoint x: 557, startPoint y: 267, endPoint x: 511, endPoint y: 255, distance: 47.7
click at [511, 352] on div "👆 Dauguma pirmą kartą pirkdami būstą permoka, tik todėl, nes neturi sistemos, k…" at bounding box center [505, 373] width 383 height 42
click at [445, 352] on h1 "👆 Dauguma pirmą kartą pirkdami būstą permoka, tik todėl, nes neturi sistemos, k…" at bounding box center [506, 373] width 284 height 42
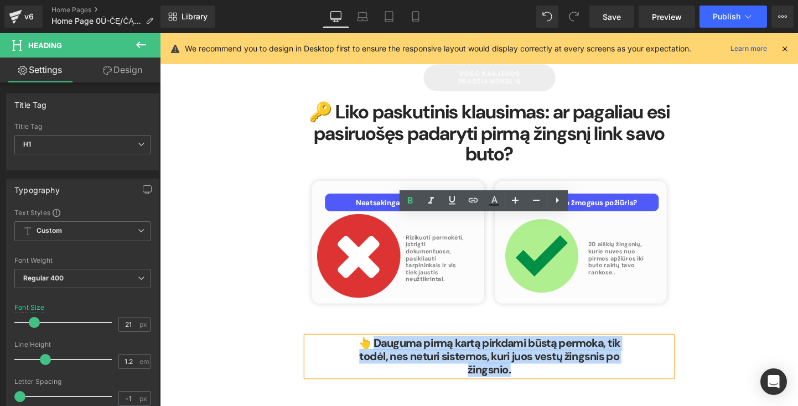
drag, startPoint x: 388, startPoint y: 229, endPoint x: 546, endPoint y: 259, distance: 160.6
click at [546, 352] on h1 "👆 Dauguma pirmą kartą pirkdami būstą permoka, tik todėl, nes neturi sistemos, k…" at bounding box center [506, 373] width 284 height 42
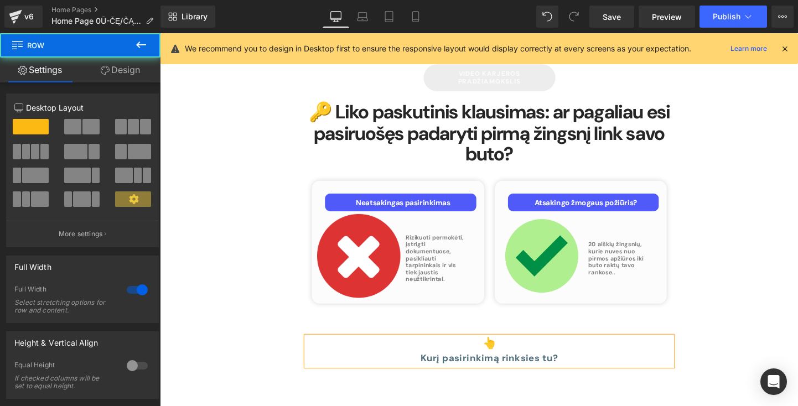
click at [584, 306] on div "video karjeros pradžiamokslis [PERSON_NAME] 🔑 Liko paskutinis klausimas: ar pag…" at bounding box center [494, 246] width 669 height 439
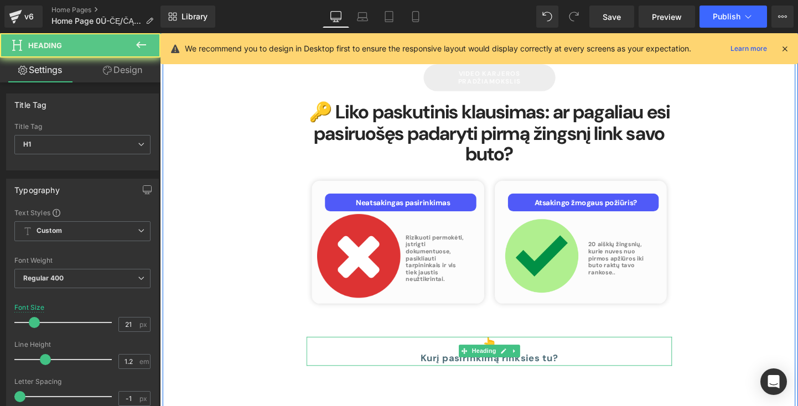
click at [576, 366] on div "Kurį pasirinkimą rinksies tu?" at bounding box center [506, 374] width 284 height 17
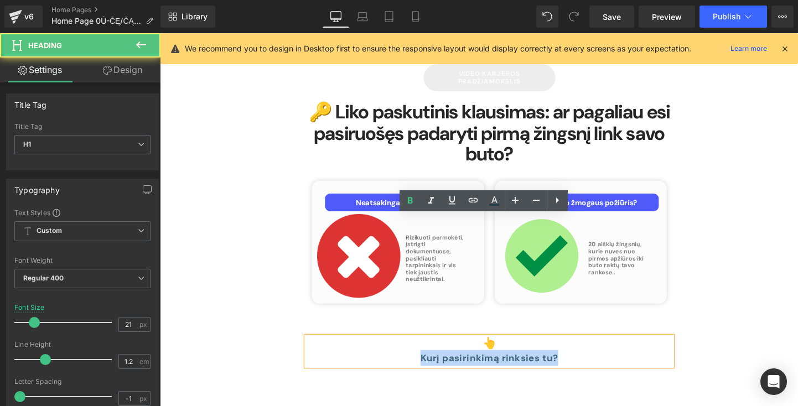
drag, startPoint x: 583, startPoint y: 248, endPoint x: 399, endPoint y: 247, distance: 183.1
click at [399, 366] on div "Kurį pasirinkimą rinksies tu?" at bounding box center [506, 374] width 284 height 17
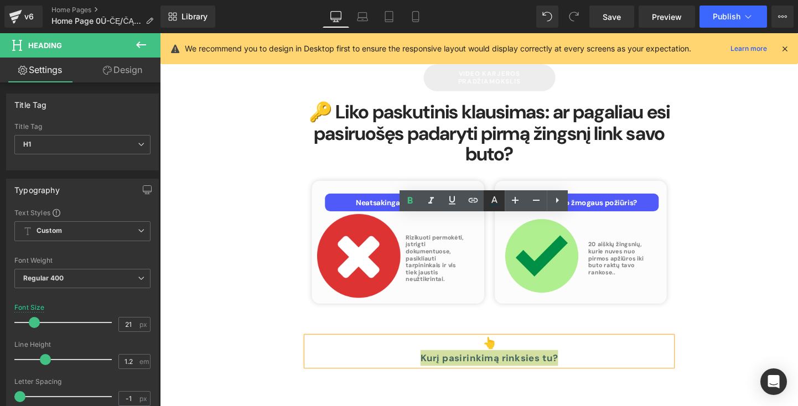
click at [495, 206] on icon at bounding box center [493, 200] width 13 height 13
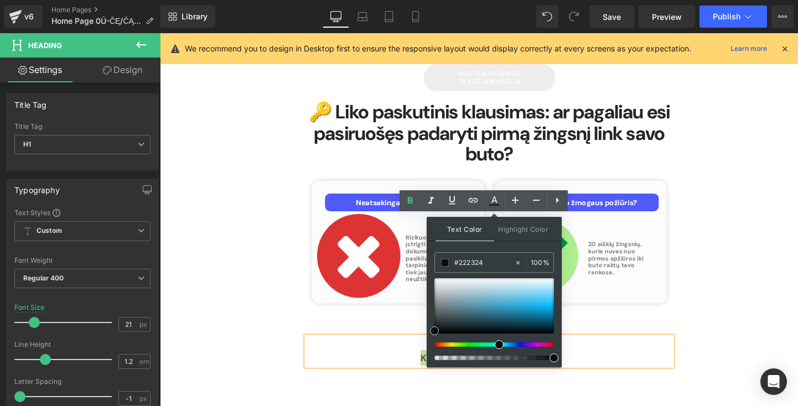
type input "#000000"
drag, startPoint x: 435, startPoint y: 276, endPoint x: 392, endPoint y: 364, distance: 98.2
click at [394, 0] on div "Row You are previewing how the will restyle your page. You can not edit Element…" at bounding box center [399, 0] width 798 height 0
click at [395, 326] on div "video karjeros pradžiamokslis [PERSON_NAME] 🔑 Liko paskutinis klausimas: ar pag…" at bounding box center [494, 246] width 669 height 439
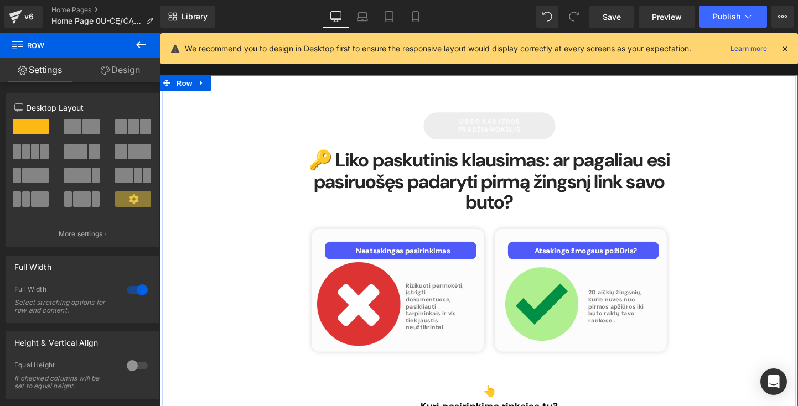
scroll to position [4414, 0]
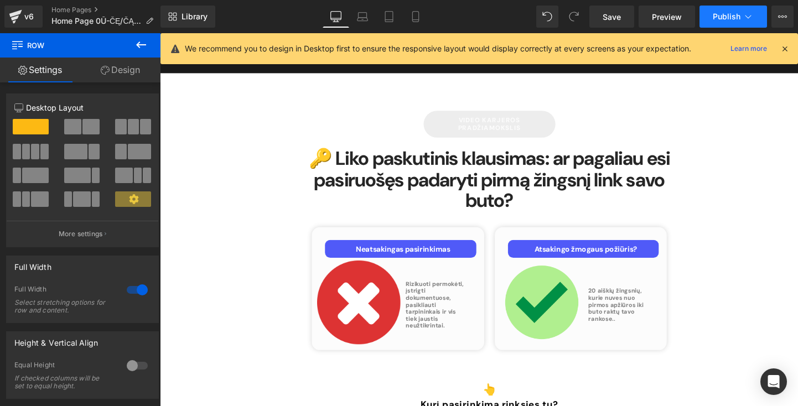
click at [731, 18] on span "Publish" at bounding box center [727, 16] width 28 height 9
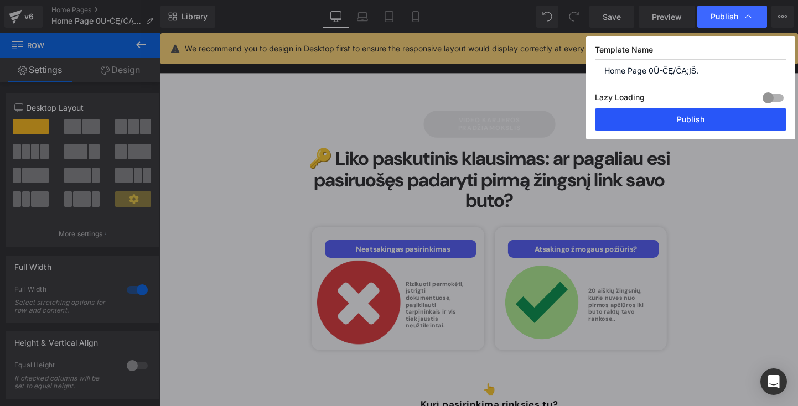
click at [686, 122] on button "Publish" at bounding box center [690, 119] width 191 height 22
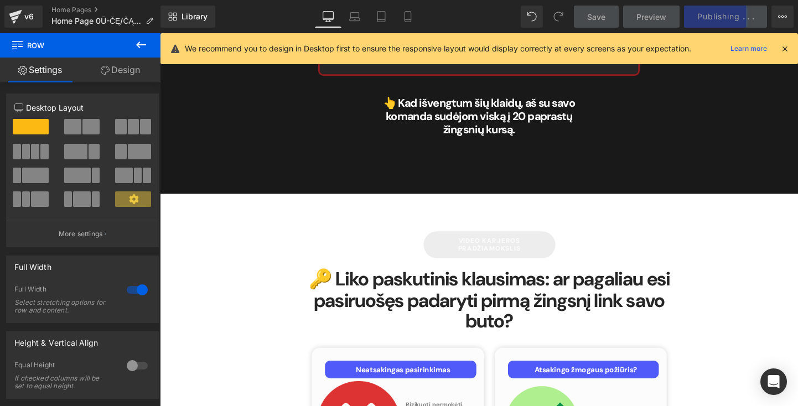
scroll to position [4274, 0]
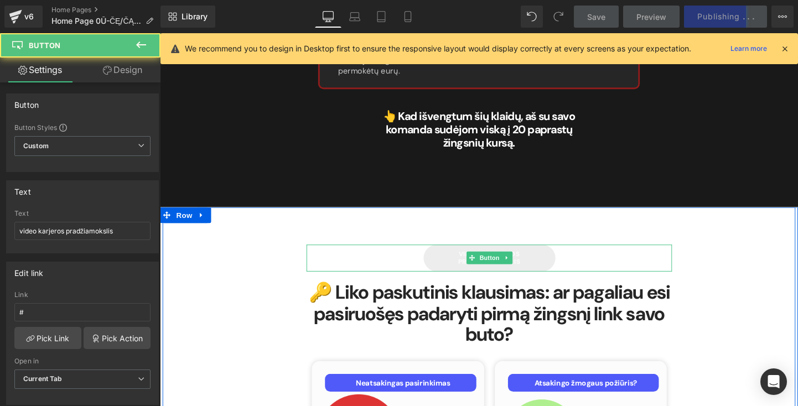
click at [541, 255] on link "video karjeros pradžiamokslis" at bounding box center [506, 269] width 138 height 29
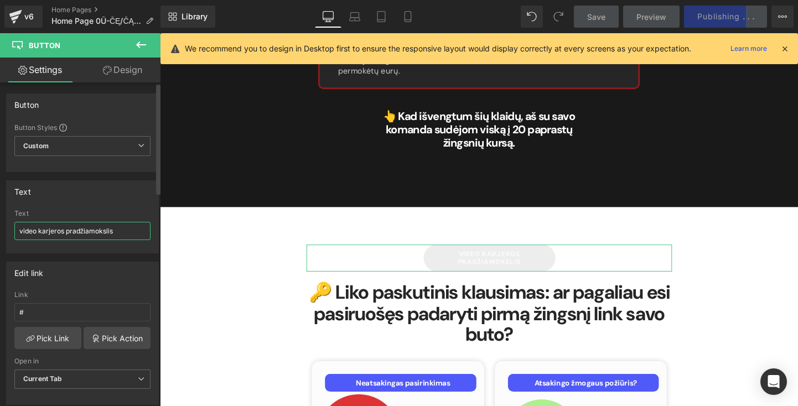
click at [118, 229] on input "video karjeros pradžiamokslis" at bounding box center [82, 231] width 136 height 18
drag, startPoint x: 118, startPoint y: 229, endPoint x: -15, endPoint y: 229, distance: 133.3
click at [0, 229] on html "Row You are previewing how the will restyle your page. You can not edit Element…" at bounding box center [399, 203] width 798 height 406
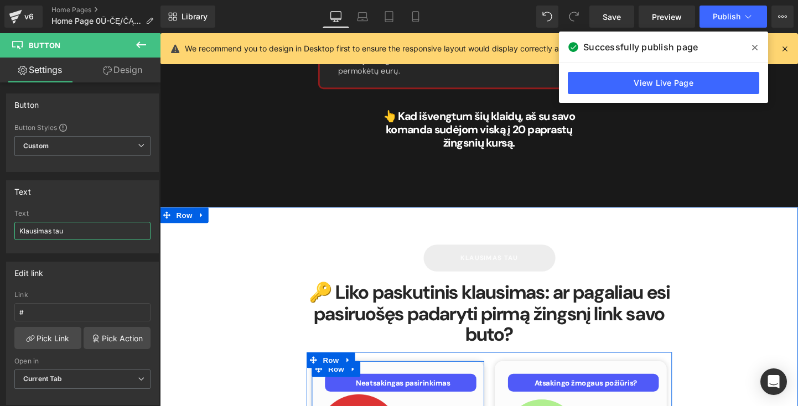
type input "Klausimas tau?"
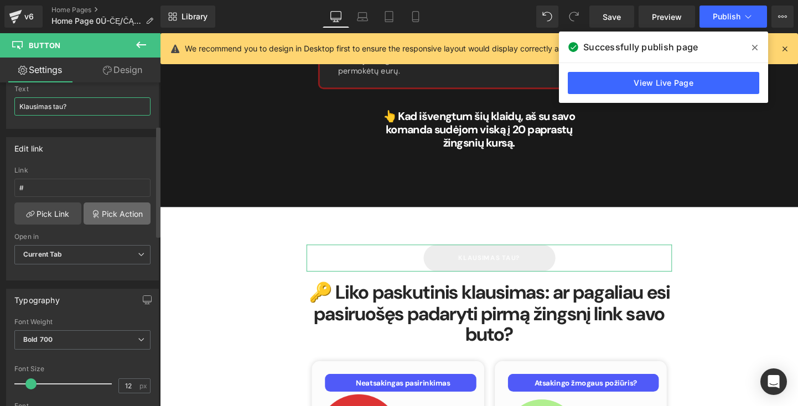
scroll to position [125, 0]
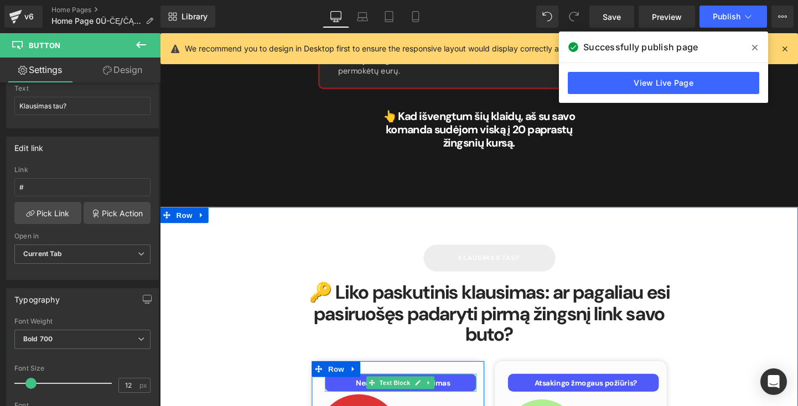
click at [349, 395] on p "Neatsakingas pasirinkimas" at bounding box center [415, 400] width 153 height 10
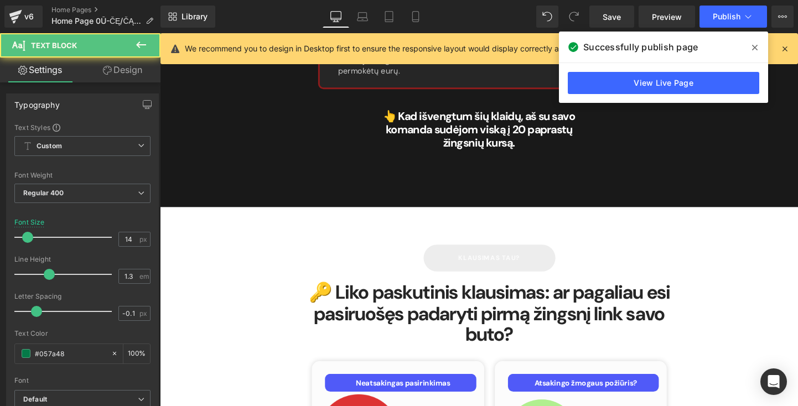
click at [118, 66] on link "Design" at bounding box center [122, 70] width 80 height 25
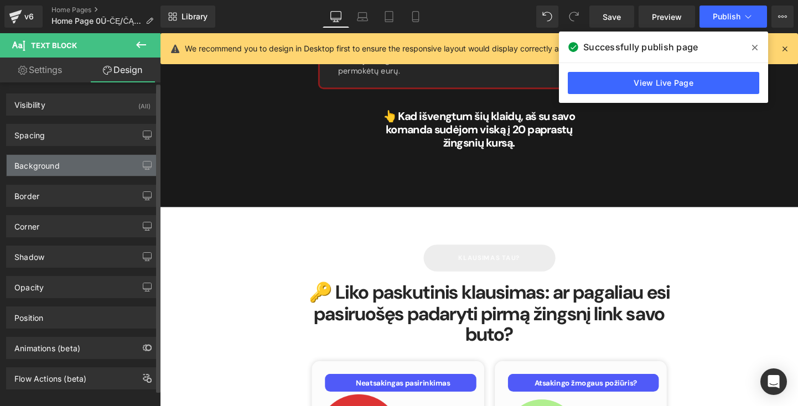
click at [126, 169] on div "Background" at bounding box center [83, 165] width 152 height 21
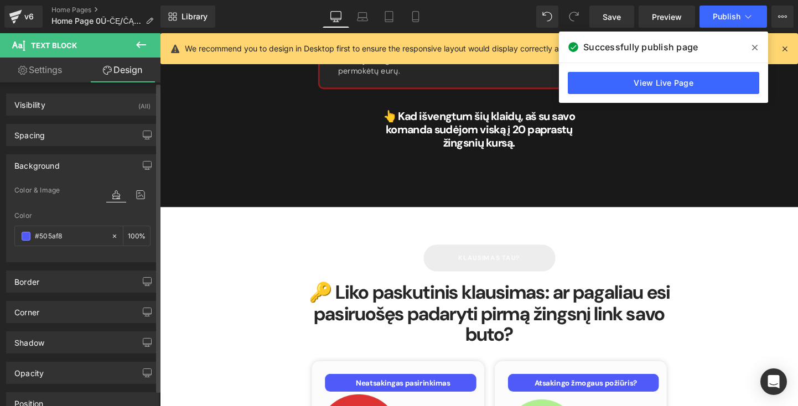
drag, startPoint x: 76, startPoint y: 235, endPoint x: 9, endPoint y: 235, distance: 66.9
click at [9, 235] on div "Color & Image color #505af8 Color #505af8 100 % Image Replace Image Upload imag…" at bounding box center [83, 223] width 152 height 78
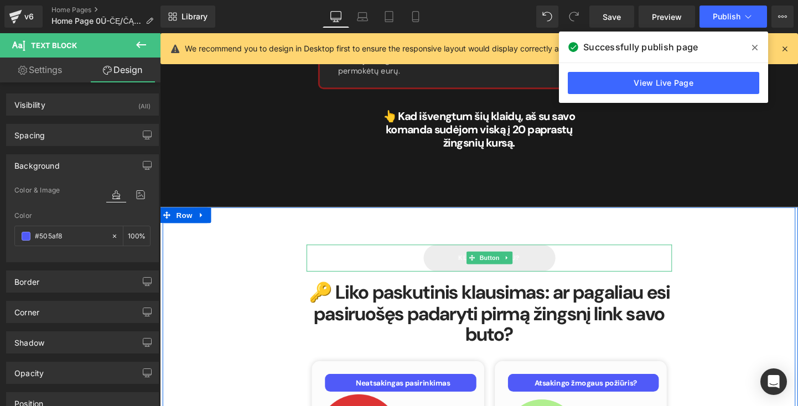
click at [453, 255] on link "Klausimas tau?" at bounding box center [506, 269] width 138 height 29
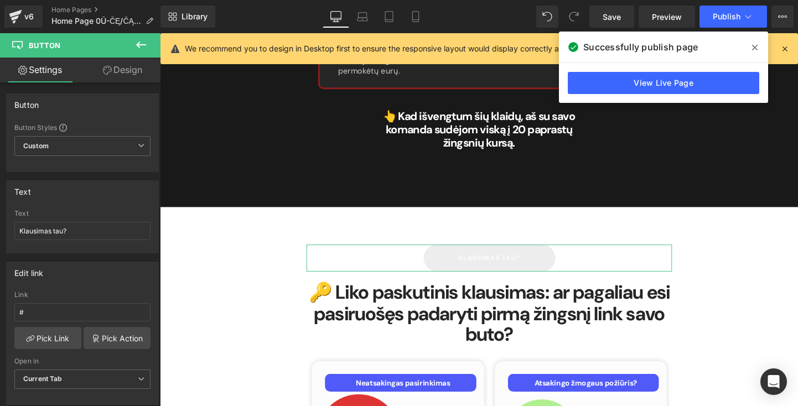
click at [127, 72] on link "Design" at bounding box center [122, 70] width 80 height 25
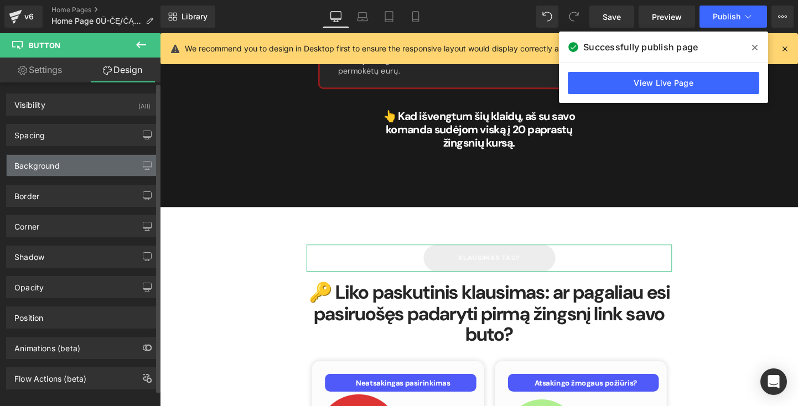
click at [124, 159] on div "Background" at bounding box center [83, 165] width 152 height 21
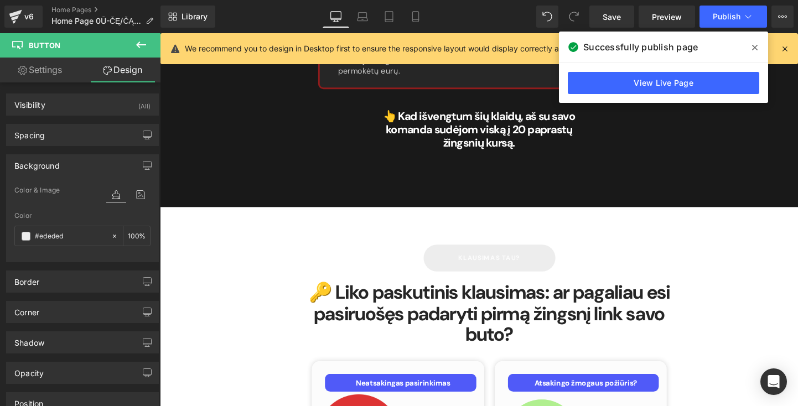
drag, startPoint x: 96, startPoint y: 236, endPoint x: -15, endPoint y: 236, distance: 111.2
click at [0, 236] on html "Row You are previewing how the will restyle your page. You can not edit Element…" at bounding box center [399, 203] width 798 height 406
type input "0"
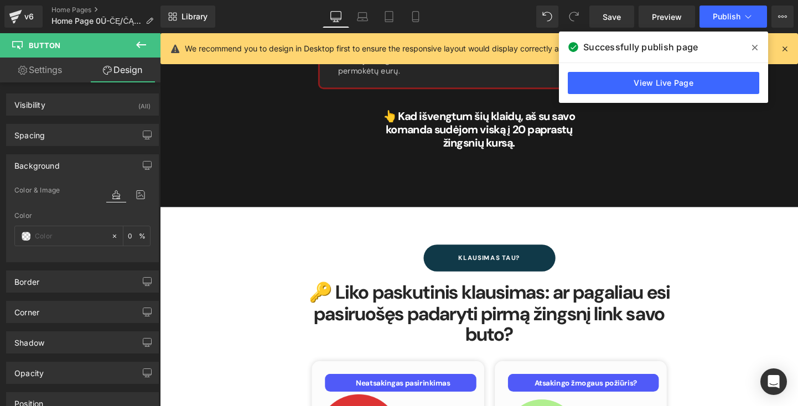
paste input "#505af8"
type input "#505af8"
type input "100"
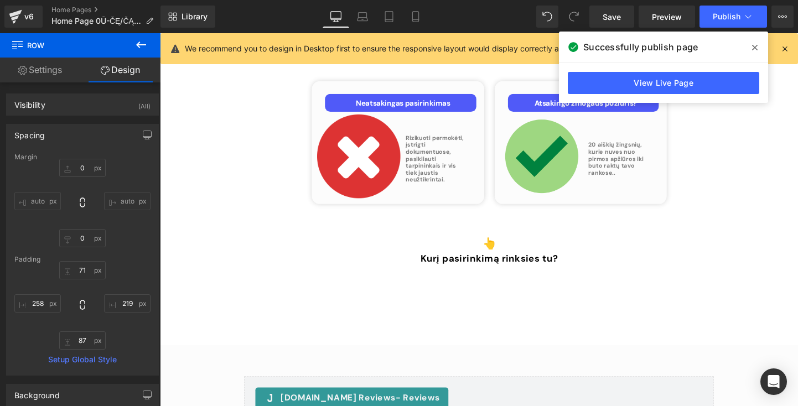
scroll to position [4569, 0]
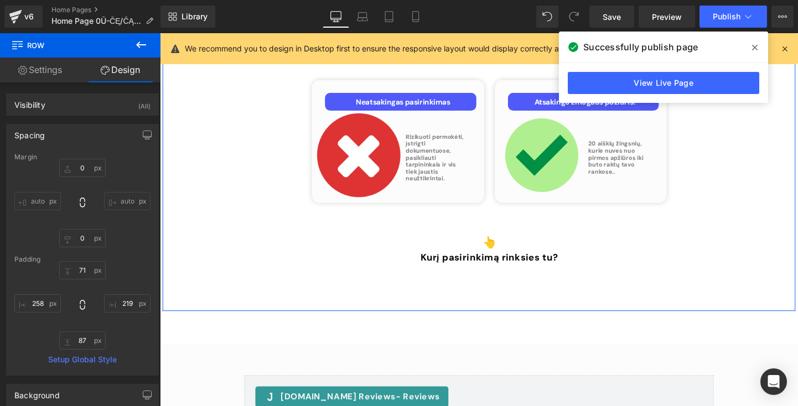
click at [51, 71] on link "Settings" at bounding box center [40, 70] width 80 height 25
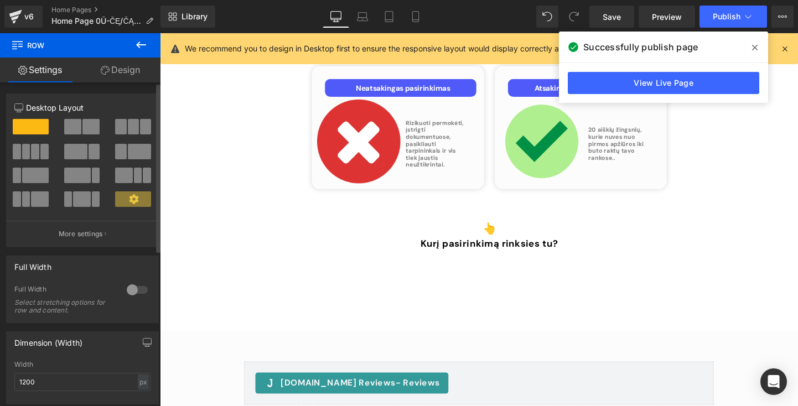
scroll to position [0, 0]
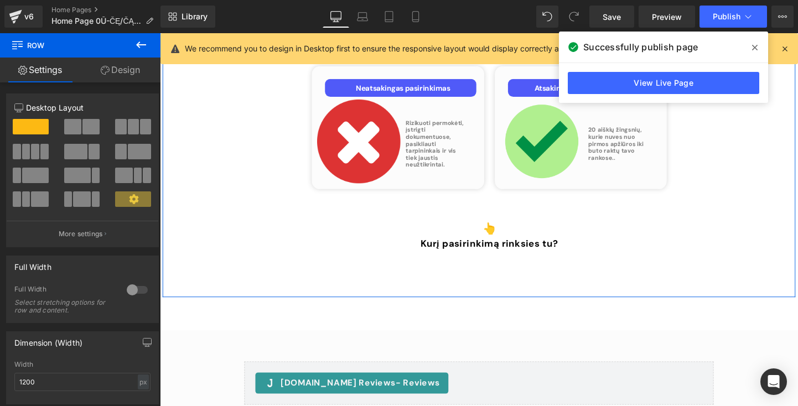
click at [137, 73] on link "Design" at bounding box center [120, 70] width 80 height 25
type input "0"
type input "71"
type input "219"
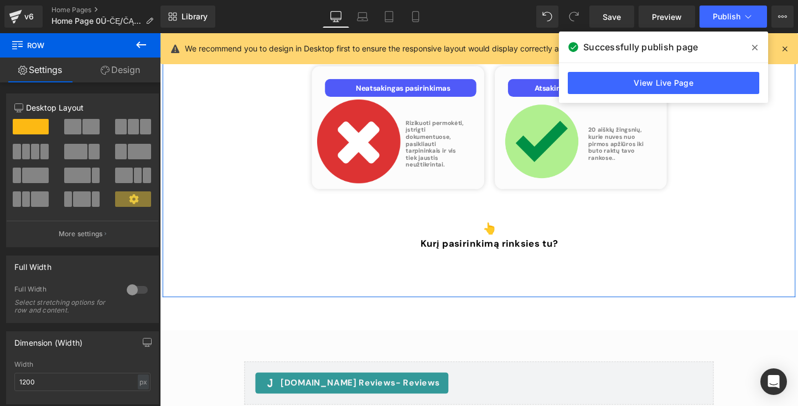
type input "87"
type input "258"
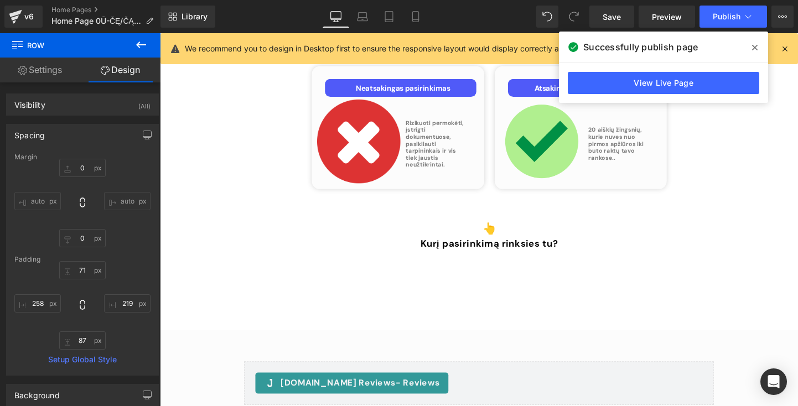
click at [148, 46] on button at bounding box center [141, 45] width 39 height 24
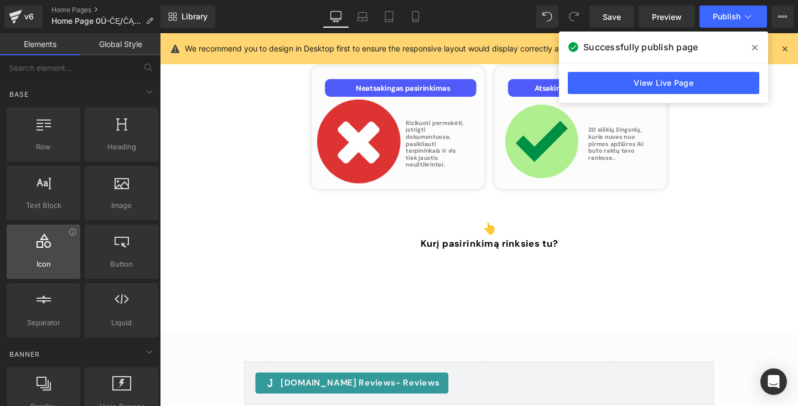
scroll to position [40, 0]
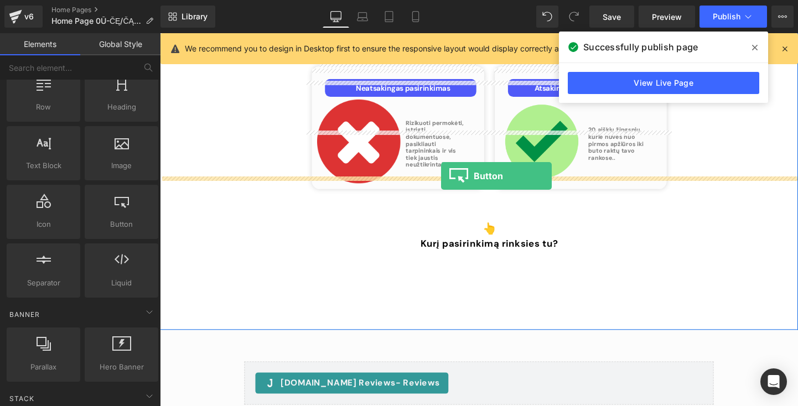
drag, startPoint x: 290, startPoint y: 256, endPoint x: 455, endPoint y: 183, distance: 180.3
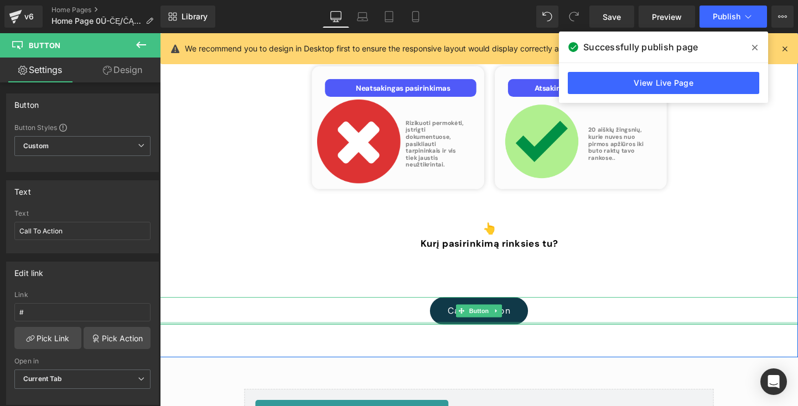
click at [468, 310] on link "Call To Action" at bounding box center [494, 324] width 102 height 29
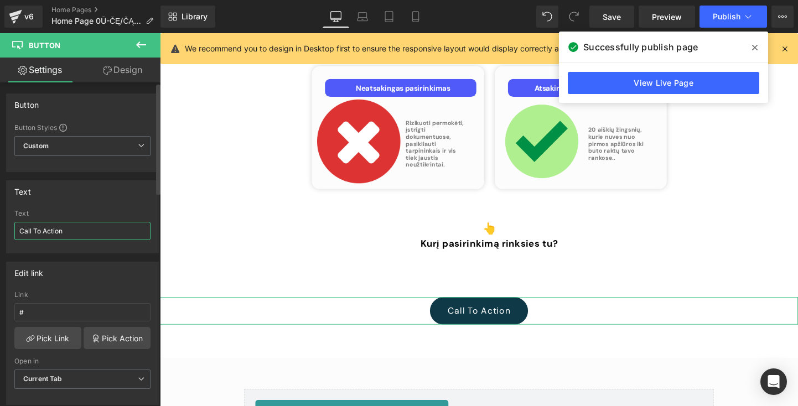
drag, startPoint x: 90, startPoint y: 230, endPoint x: 2, endPoint y: 230, distance: 88.5
click at [2, 230] on div "Text Call To Action Text Call To Action" at bounding box center [82, 212] width 165 height 81
type input "A"
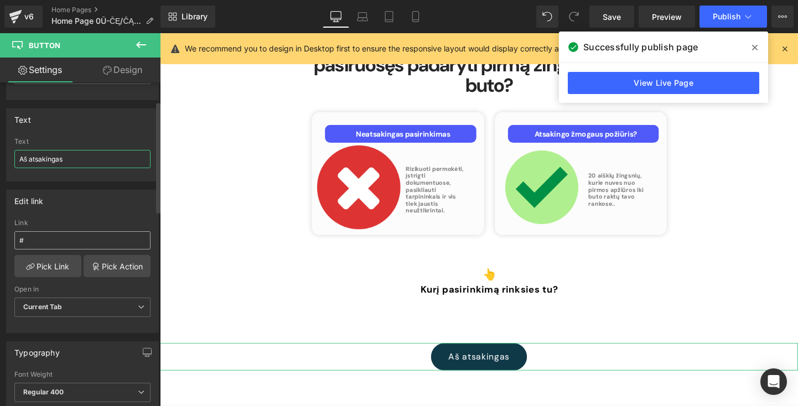
scroll to position [75, 0]
type input "Aš atsakingas"
click at [91, 303] on span "Current Tab" at bounding box center [82, 304] width 136 height 19
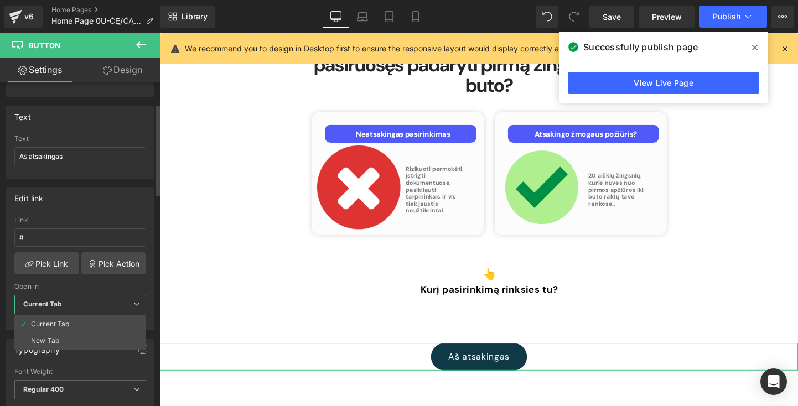
click at [124, 284] on div "Open in" at bounding box center [80, 287] width 132 height 8
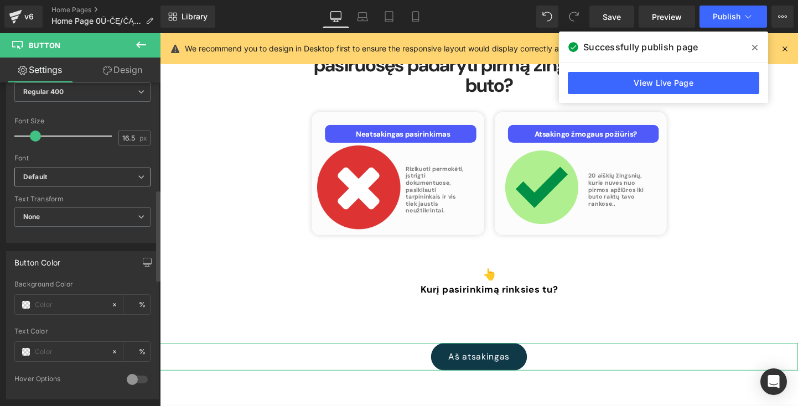
scroll to position [381, 0]
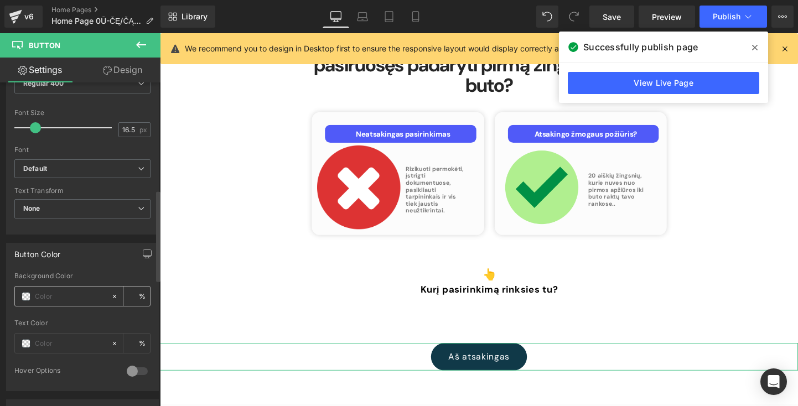
click at [84, 295] on input "text" at bounding box center [70, 296] width 71 height 12
paste input "#505af8"
type input "#505af8"
type input "100"
type input "#505af8"
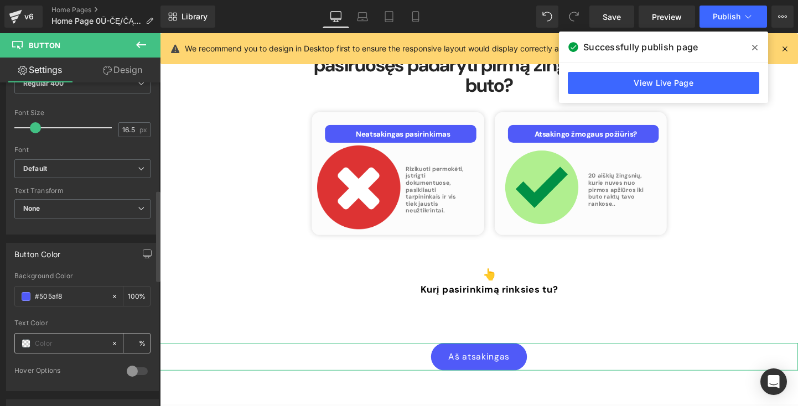
click at [96, 341] on input "text" at bounding box center [70, 344] width 71 height 12
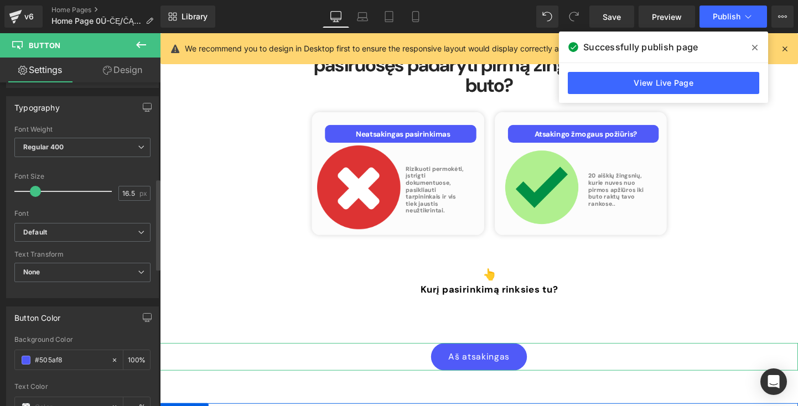
scroll to position [297, 0]
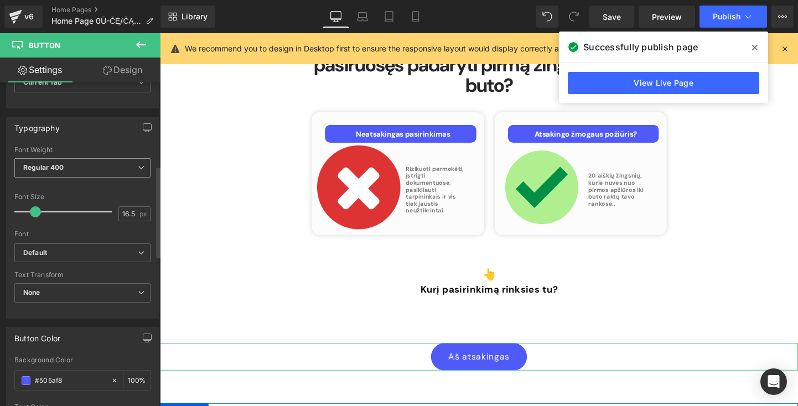
type input "0"
click at [113, 162] on span "Regular 400" at bounding box center [82, 167] width 136 height 19
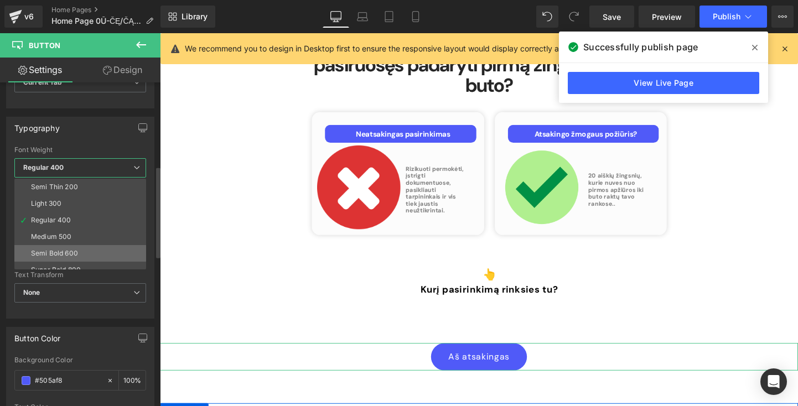
scroll to position [23, 0]
click at [102, 245] on li "Semi Bold 600" at bounding box center [82, 247] width 137 height 17
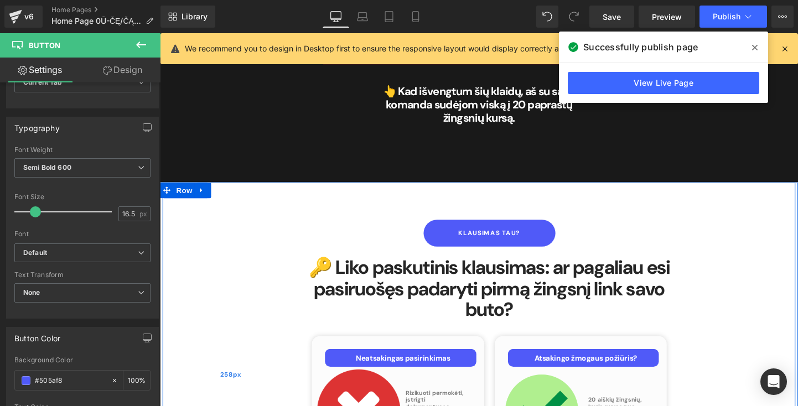
scroll to position [4299, 0]
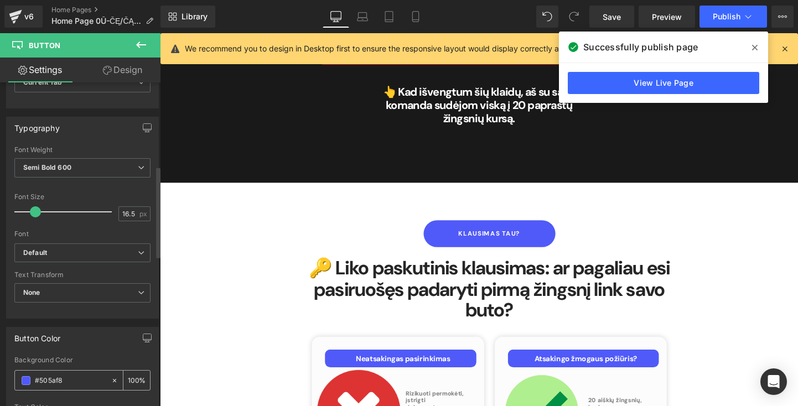
click at [86, 376] on input "#505af8" at bounding box center [70, 381] width 71 height 12
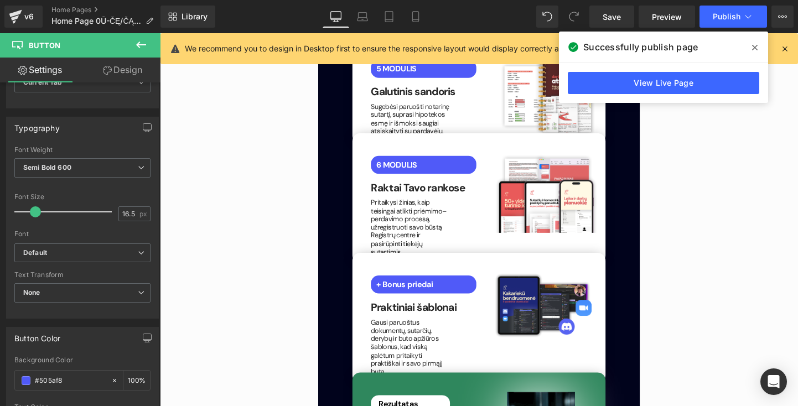
scroll to position [2250, 0]
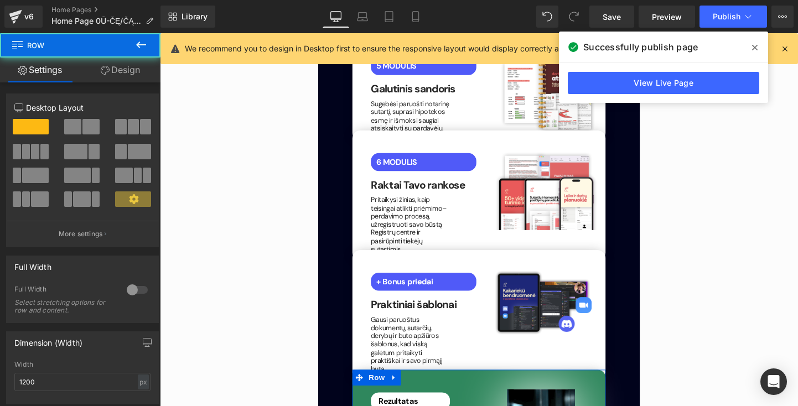
click at [122, 71] on link "Design" at bounding box center [120, 70] width 80 height 25
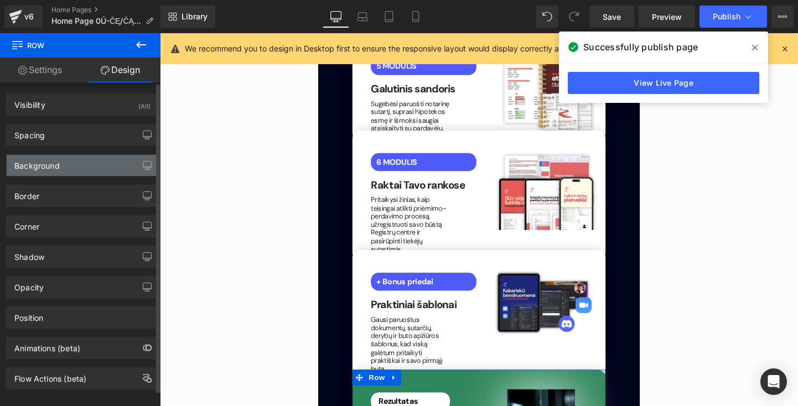
click at [101, 163] on div "Background" at bounding box center [83, 165] width 152 height 21
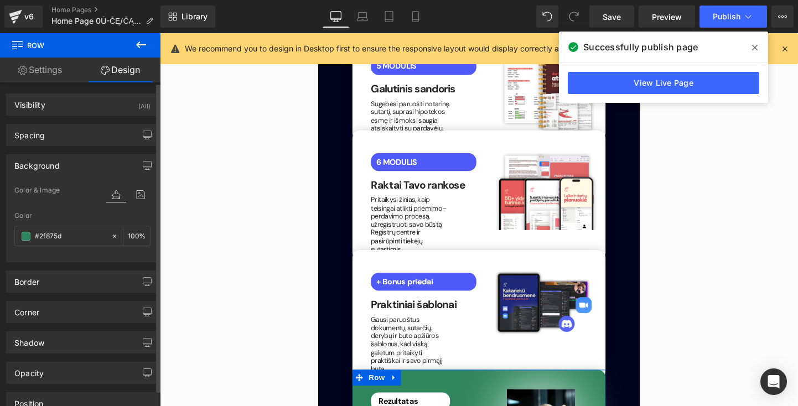
drag, startPoint x: 77, startPoint y: 236, endPoint x: 0, endPoint y: 236, distance: 77.5
click at [0, 236] on div "Background Color & Image color rgba(47, 135, 93, 1) Color #2f875d 100 % Image R…" at bounding box center [82, 204] width 165 height 116
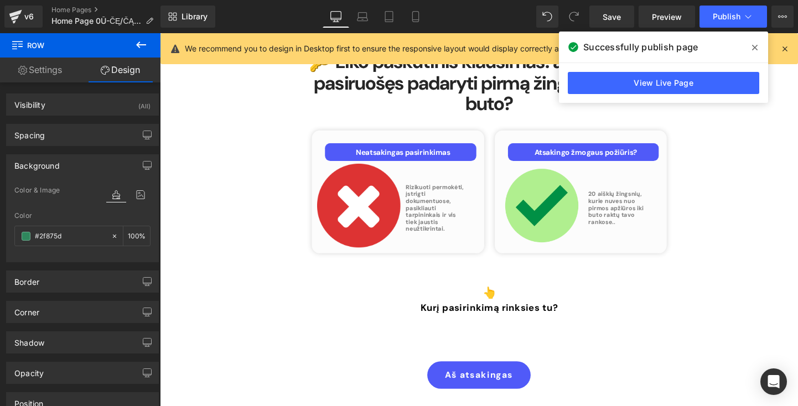
scroll to position [4522, 0]
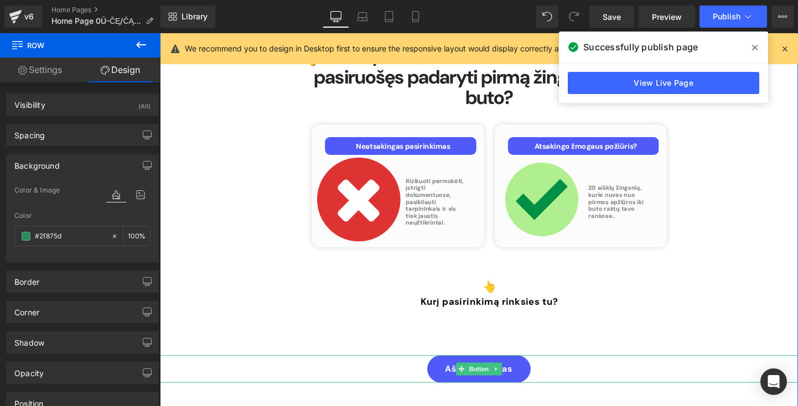
click at [447, 371] on link "Aš atsakingas" at bounding box center [494, 385] width 108 height 29
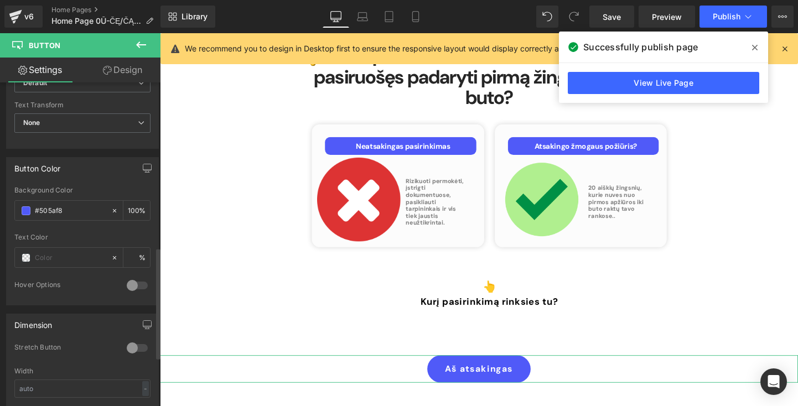
scroll to position [464, 0]
drag, startPoint x: 83, startPoint y: 211, endPoint x: -14, endPoint y: 204, distance: 97.6
click at [0, 204] on html "Button You are previewing how the will restyle your page. You can not edit Elem…" at bounding box center [399, 203] width 798 height 406
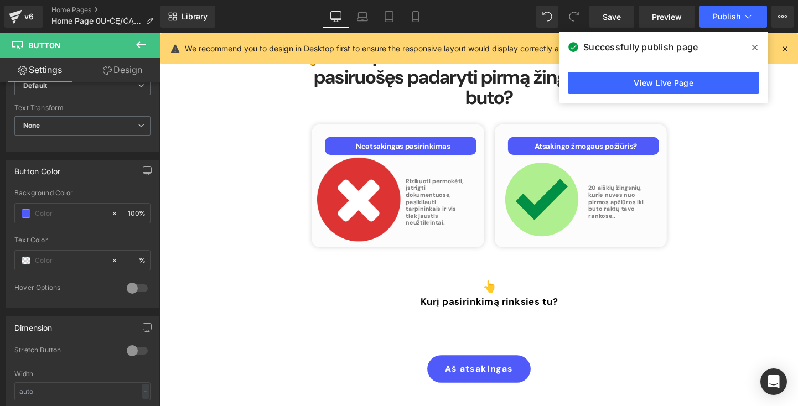
type input "#2f875d"
type input "100"
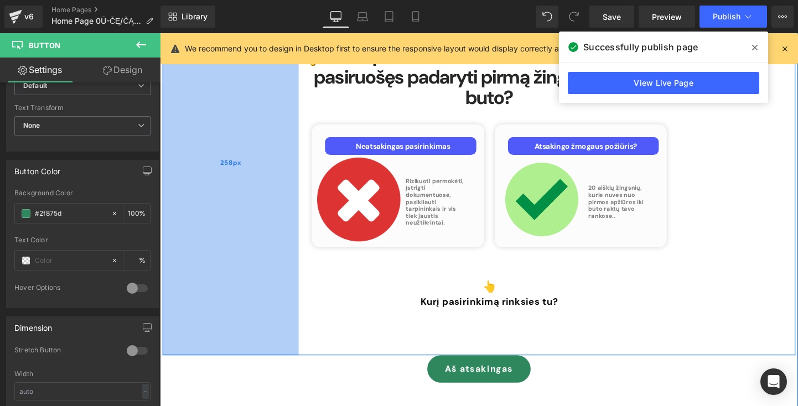
click at [292, 193] on div "258px" at bounding box center [234, 169] width 143 height 404
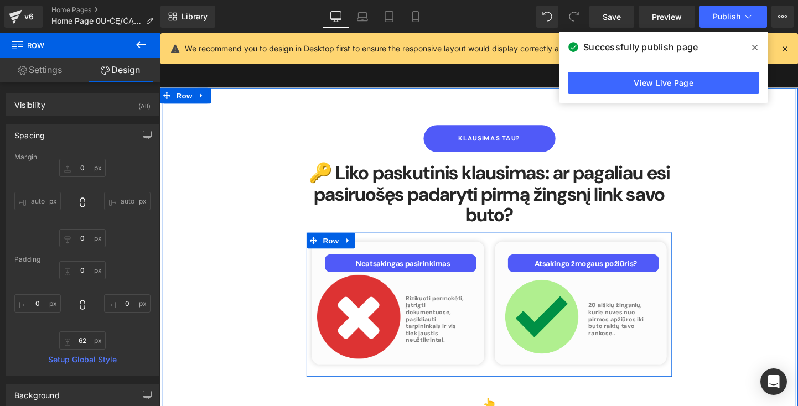
scroll to position [4403, 0]
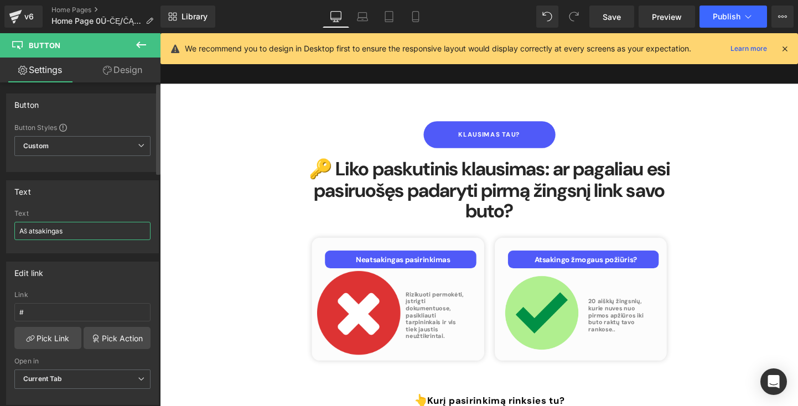
drag, startPoint x: 45, startPoint y: 235, endPoint x: 3, endPoint y: 235, distance: 42.6
click at [3, 235] on div "Text Aš atsakingas Text Aš atsakingas" at bounding box center [82, 212] width 165 height 81
type input "Renkuosi atsakomybę"
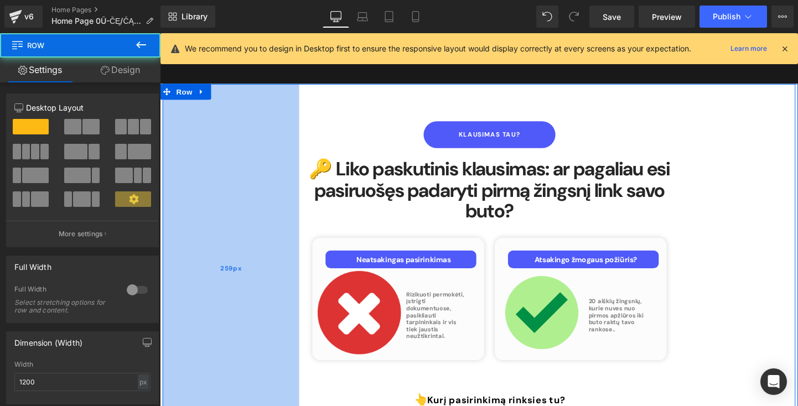
click at [212, 329] on div "259px" at bounding box center [234, 280] width 143 height 388
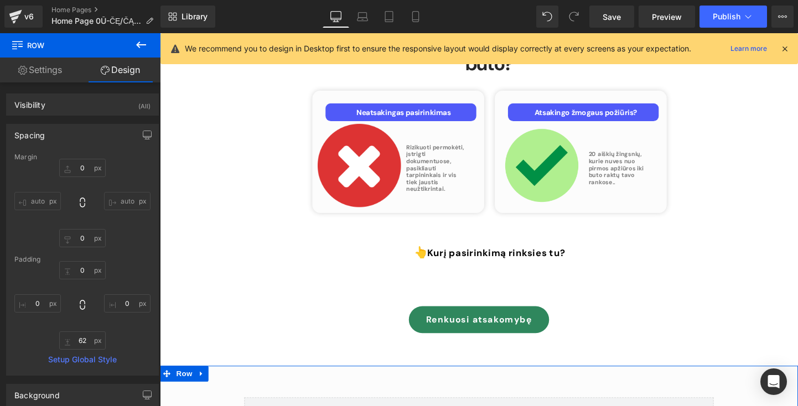
scroll to position [4556, 0]
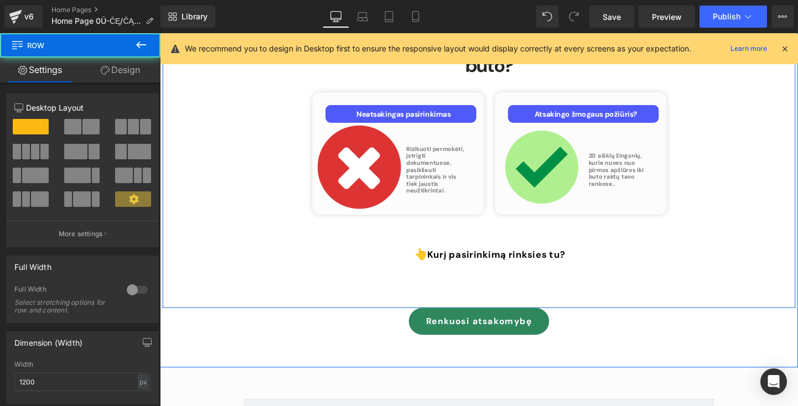
click at [503, 180] on div "Klausimas tau? [PERSON_NAME] 🔑 Liko paskutinis klausimas: ar pagaliau esi pasir…" at bounding box center [495, 128] width 664 height 388
click at [495, 152] on div "Klausimas tau? [PERSON_NAME] 🔑 Liko paskutinis klausimas: ar pagaliau esi pasir…" at bounding box center [495, 128] width 664 height 388
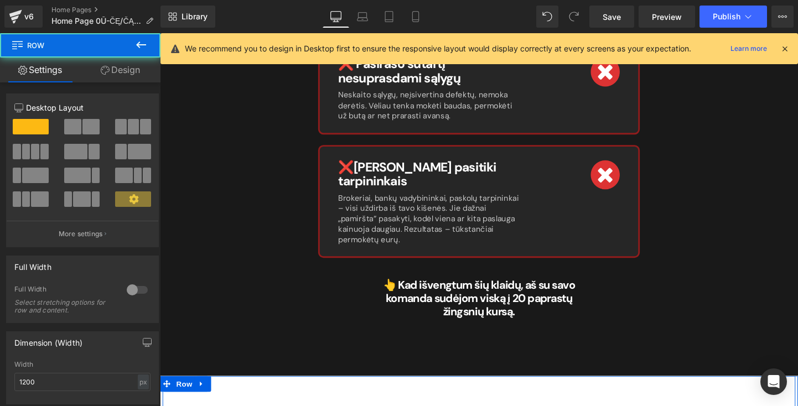
scroll to position [4138, 0]
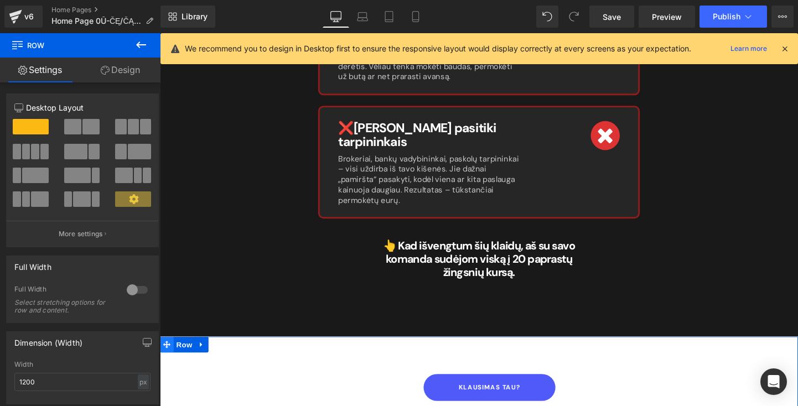
click at [170, 352] on span at bounding box center [167, 360] width 14 height 17
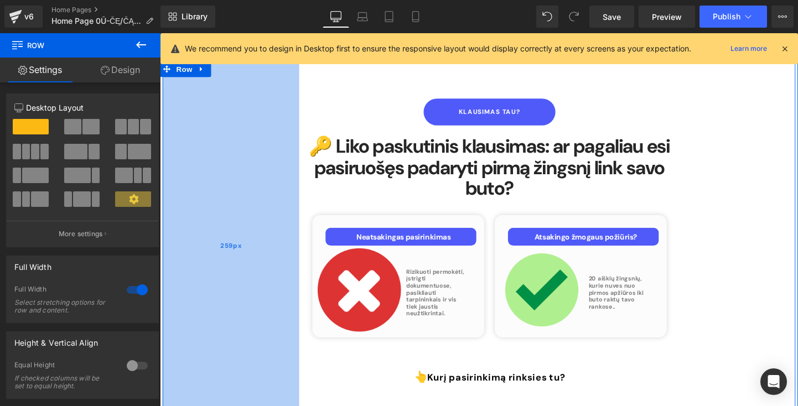
scroll to position [4440, 0]
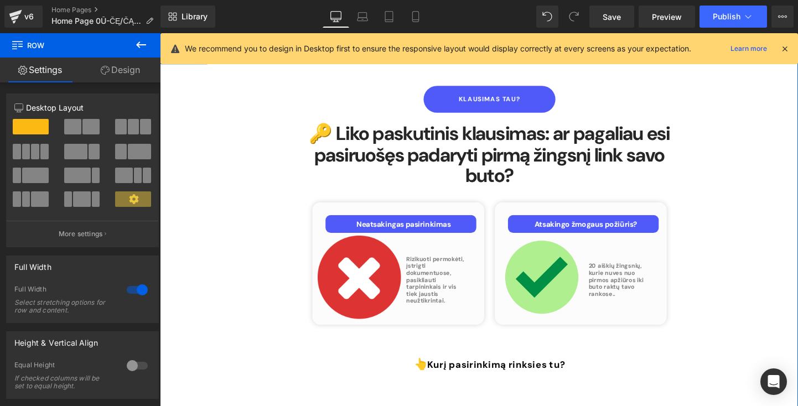
click at [101, 72] on icon at bounding box center [105, 70] width 9 height 9
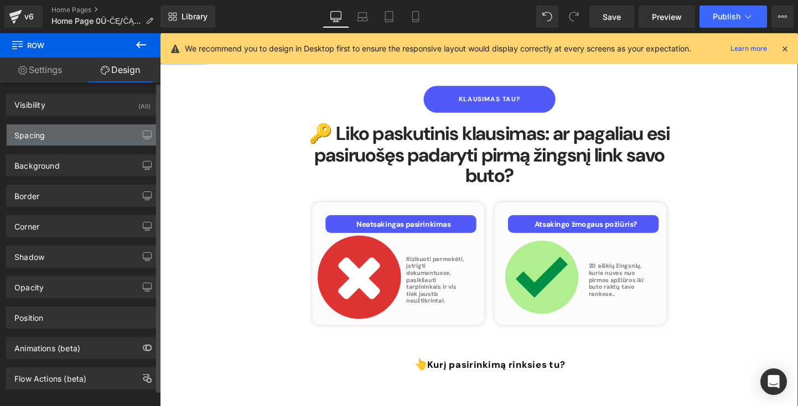
click at [99, 132] on div "Spacing" at bounding box center [83, 134] width 152 height 21
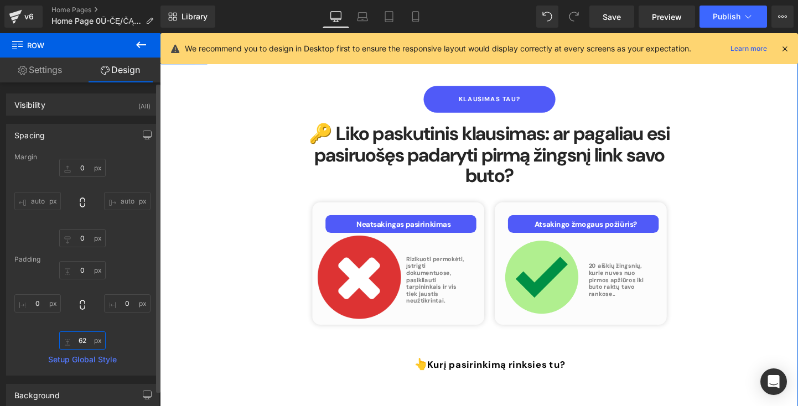
click at [84, 341] on input "62" at bounding box center [82, 340] width 46 height 18
click at [82, 342] on input "62" at bounding box center [82, 340] width 46 height 18
type input "ė2"
type input "ė"
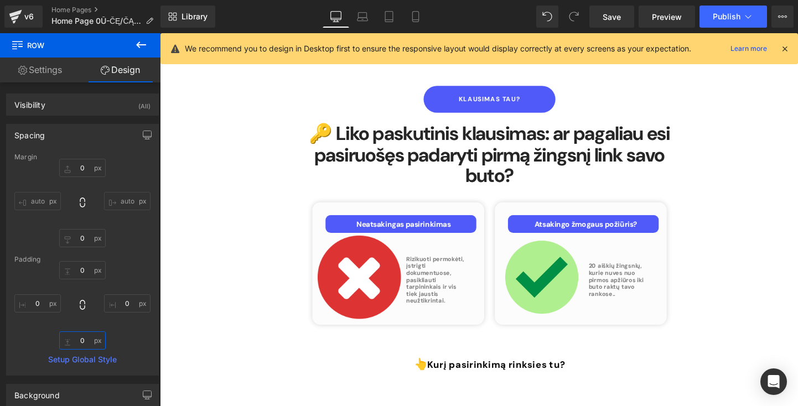
type input "ę"
type input "40"
click at [388, 356] on div "Loading Product" at bounding box center [399, 362] width 60 height 12
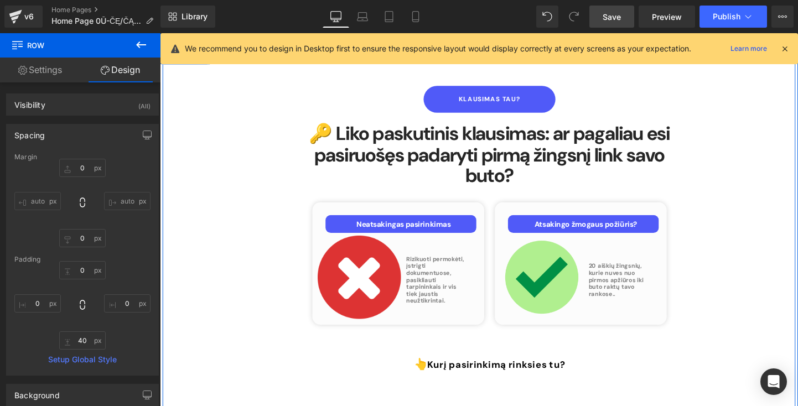
click at [619, 12] on span "Save" at bounding box center [612, 17] width 18 height 12
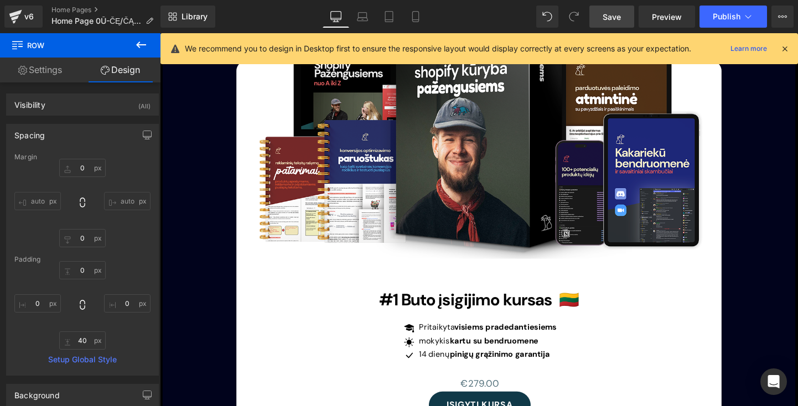
scroll to position [3015, 0]
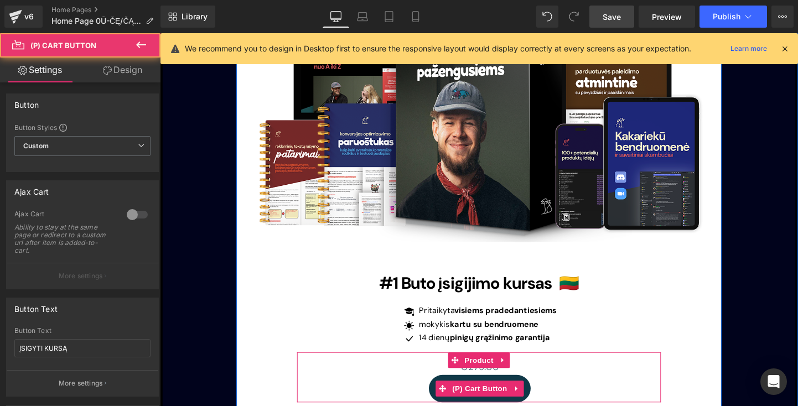
click at [444, 392] on button "ĮSIGYTI KURSĄ" at bounding box center [495, 406] width 106 height 29
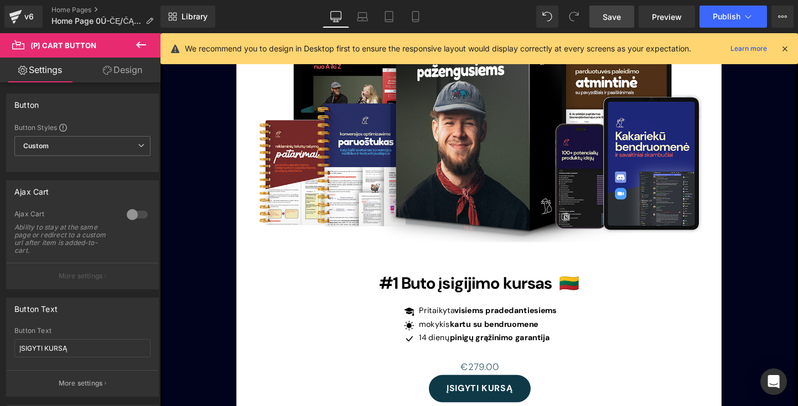
click at [116, 76] on link "Design" at bounding box center [122, 70] width 80 height 25
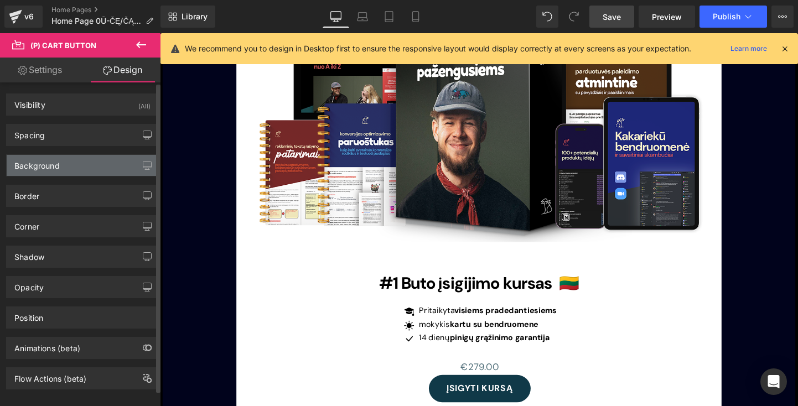
click at [92, 163] on div "Background" at bounding box center [83, 165] width 152 height 21
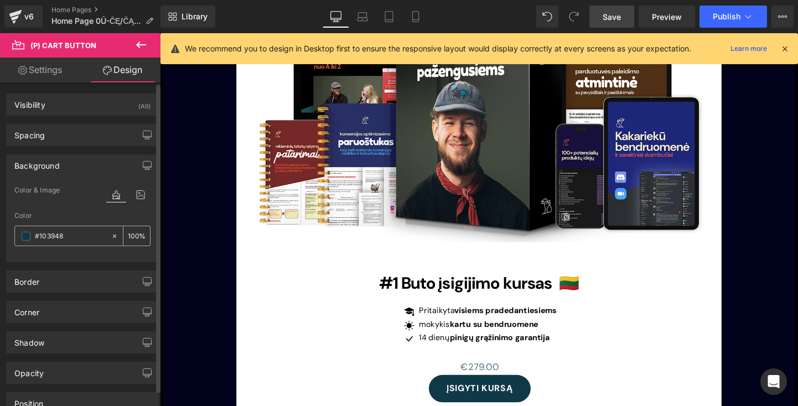
drag, startPoint x: 98, startPoint y: 236, endPoint x: 48, endPoint y: 236, distance: 50.3
click at [48, 236] on input "#103948" at bounding box center [70, 236] width 71 height 12
type input "#10"
type input "0"
type input "#"
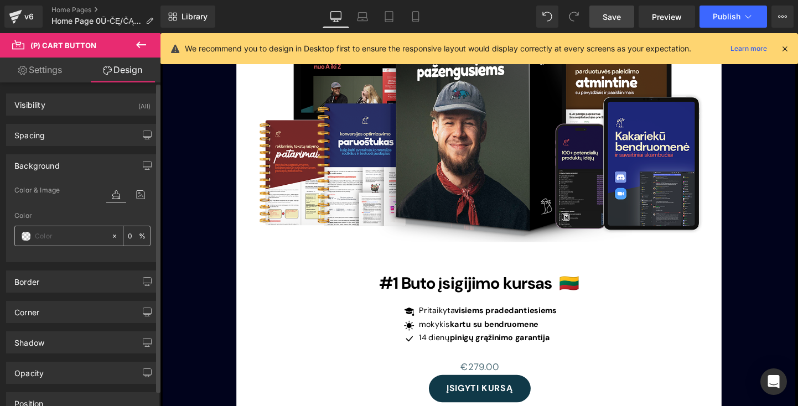
paste input "#2f875d"
type input "#2f875d"
type input "100"
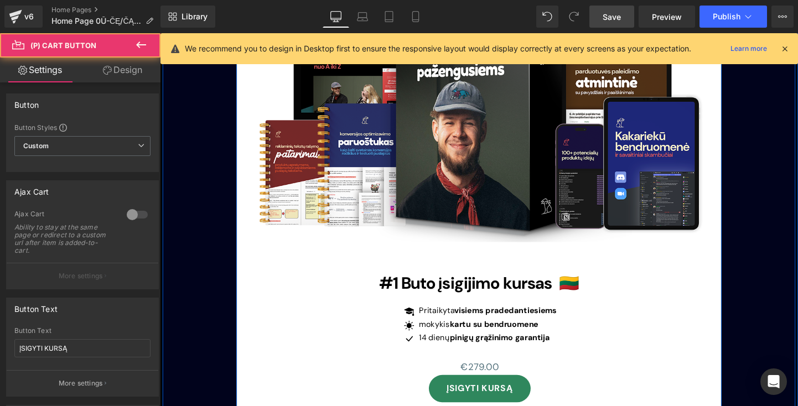
click at [399, 392] on div "ĮSIGYTI KURSĄ" at bounding box center [495, 406] width 380 height 29
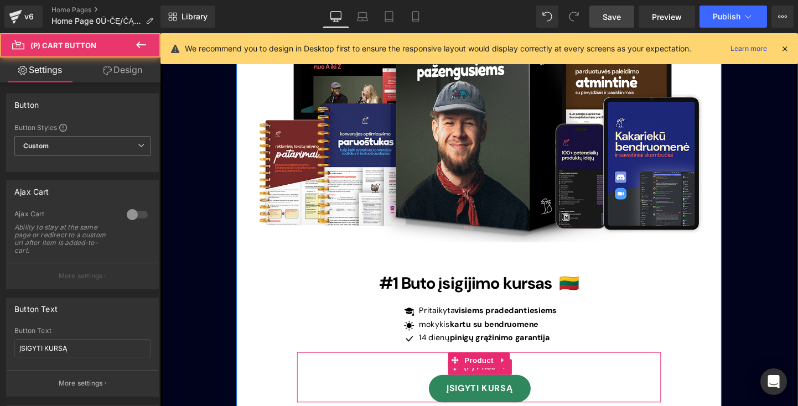
click at [432, 375] on div "€0 €279.00" at bounding box center [495, 383] width 380 height 17
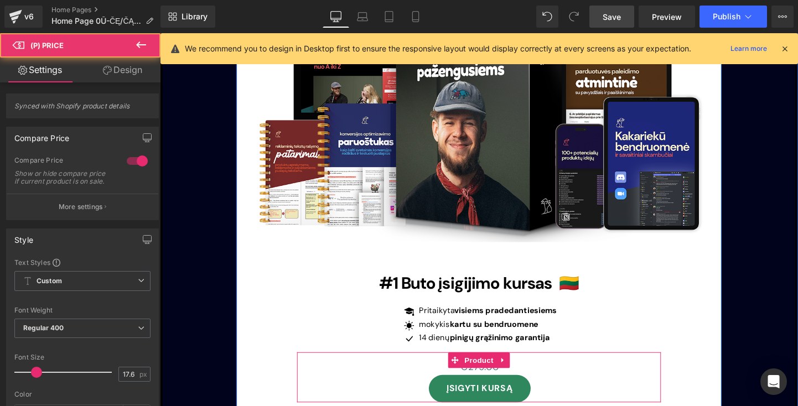
click at [578, 375] on div "€0 €279.00" at bounding box center [495, 383] width 380 height 17
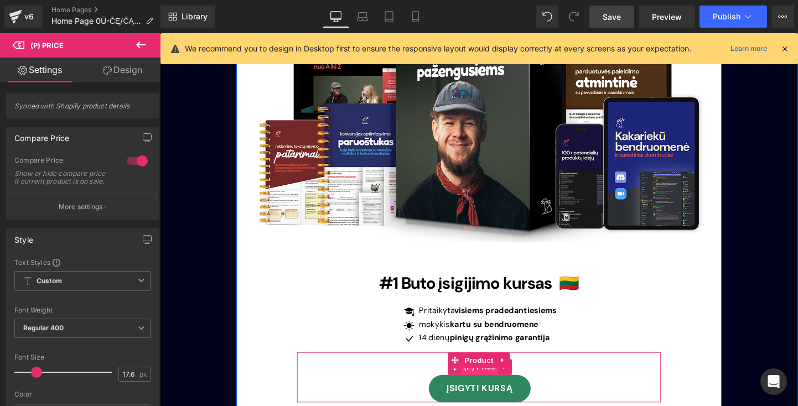
click at [501, 375] on span "(P) Price" at bounding box center [495, 383] width 39 height 17
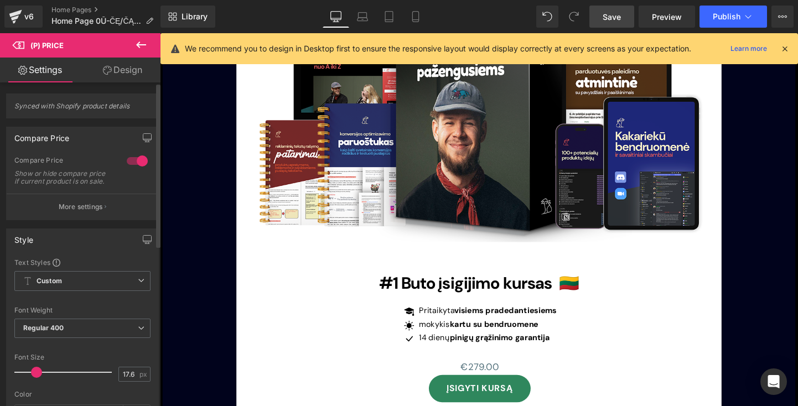
scroll to position [22, 0]
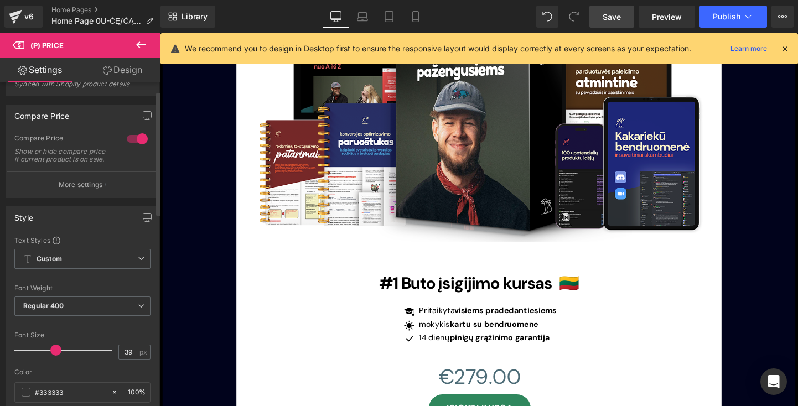
type input "38"
drag, startPoint x: 40, startPoint y: 356, endPoint x: 57, endPoint y: 335, distance: 26.4
click at [58, 356] on span at bounding box center [55, 350] width 11 height 11
click at [68, 292] on div "Font Weight" at bounding box center [82, 288] width 136 height 8
click at [68, 315] on span "Regular 400" at bounding box center [82, 306] width 136 height 19
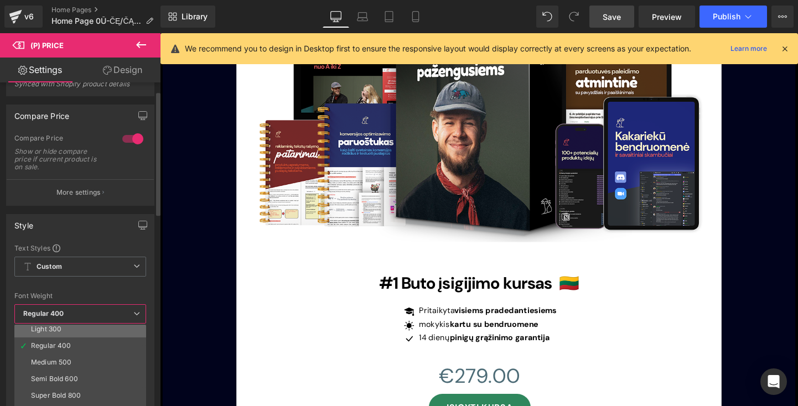
scroll to position [39, 0]
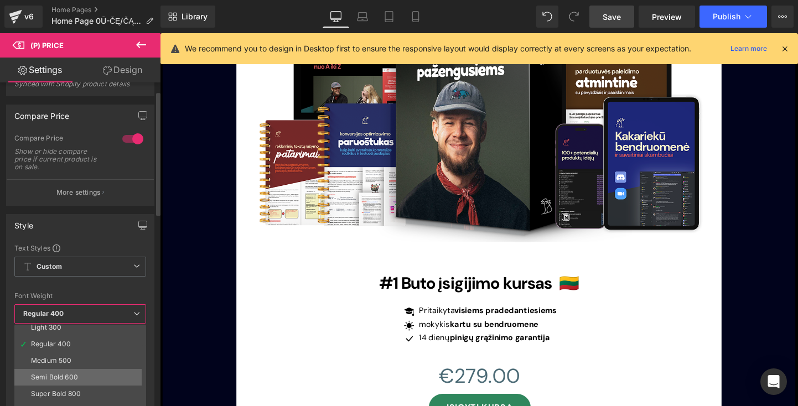
click at [72, 373] on div "Semi Bold 600" at bounding box center [54, 377] width 47 height 8
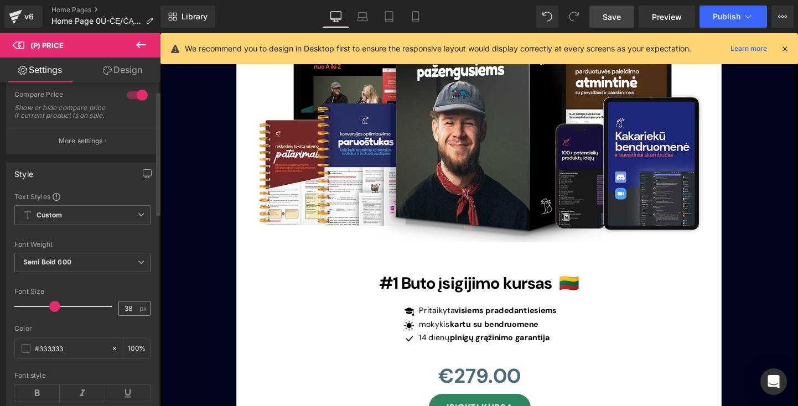
scroll to position [85, 0]
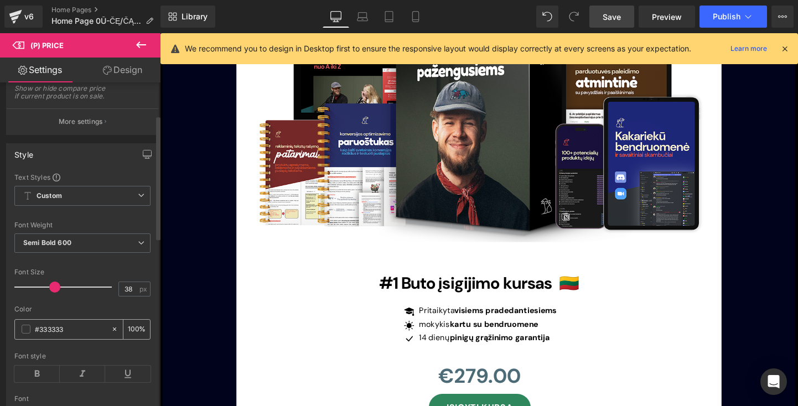
click at [100, 335] on input "#333333" at bounding box center [70, 329] width 71 height 12
type input "#33333"
type input "0"
type input "#333"
type input "100"
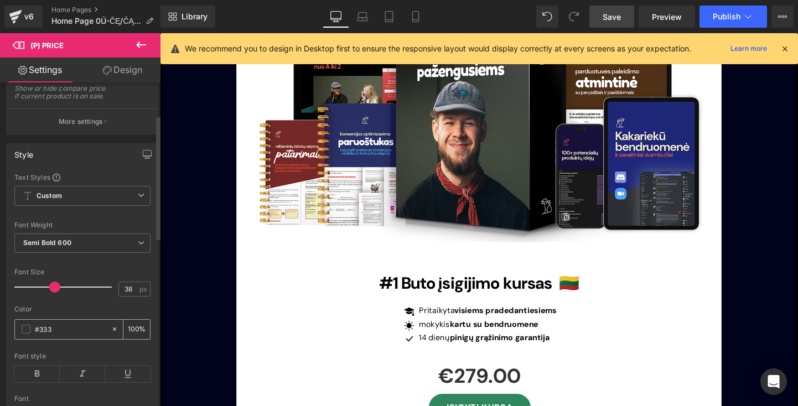
type input "#33"
type input "0"
type input "#000"
type input "100"
type input "#000"
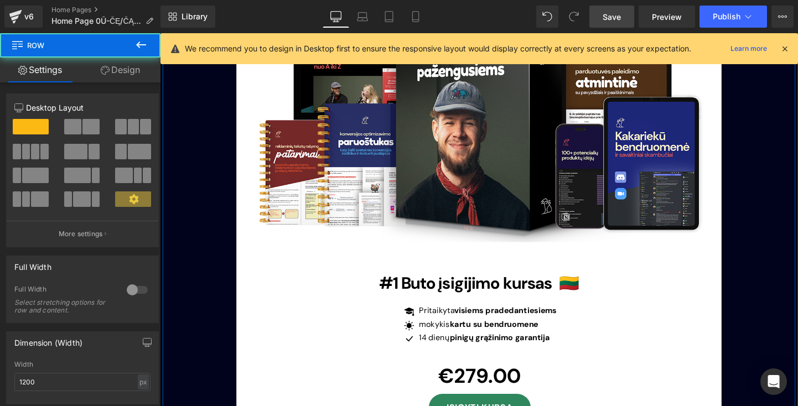
click at [191, 362] on div "Nuo idėjos iki rakto tavo rankose – išmok, kaip įsigyti pirmą butą jau šiandien…" at bounding box center [495, 351] width 664 height 1076
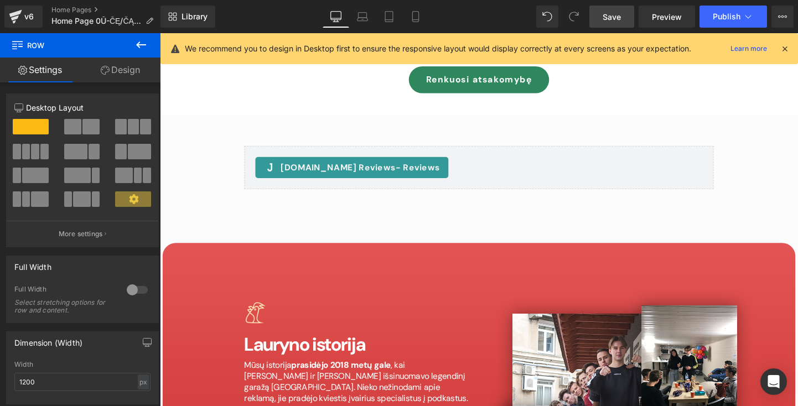
scroll to position [4734, 0]
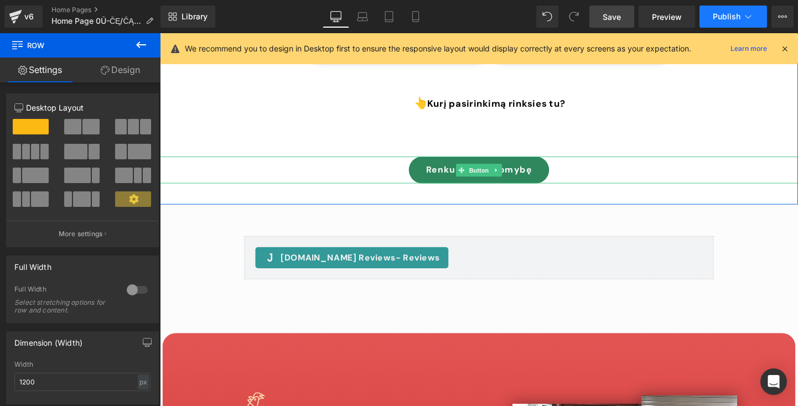
click at [728, 19] on span "Publish" at bounding box center [727, 16] width 28 height 9
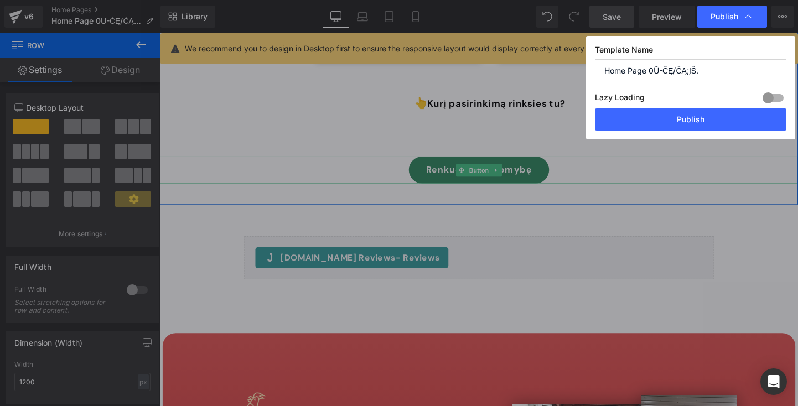
click at [668, 108] on div "Lazy Loading Build Upgrade plan to unlock" at bounding box center [690, 99] width 191 height 18
click at [668, 119] on button "Publish" at bounding box center [690, 119] width 191 height 22
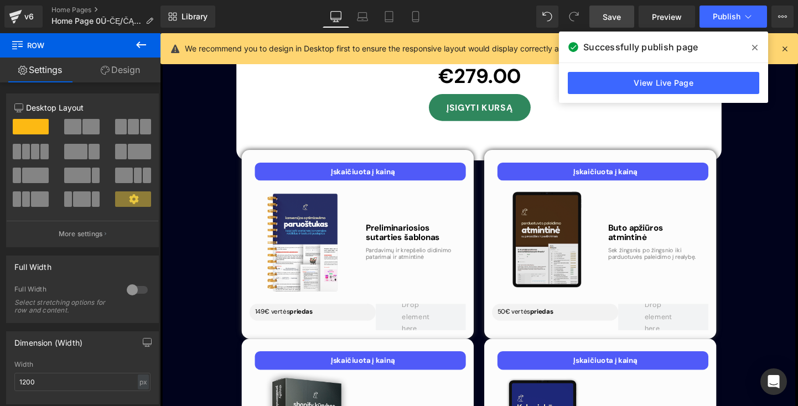
scroll to position [3330, 0]
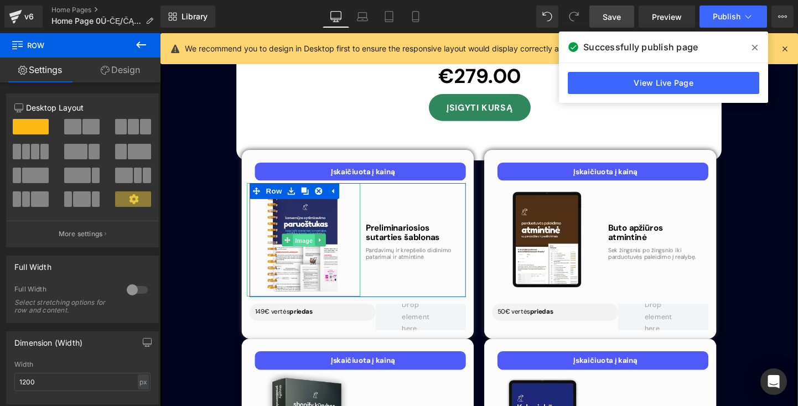
click at [309, 245] on span "Image" at bounding box center [310, 251] width 23 height 13
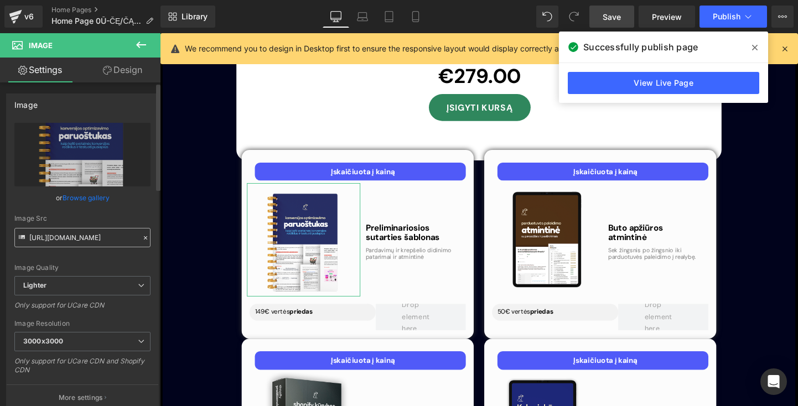
drag, startPoint x: 28, startPoint y: 237, endPoint x: 50, endPoint y: 237, distance: 22.7
click at [50, 237] on div "Image Src [URL][DOMAIN_NAME]" at bounding box center [82, 231] width 136 height 33
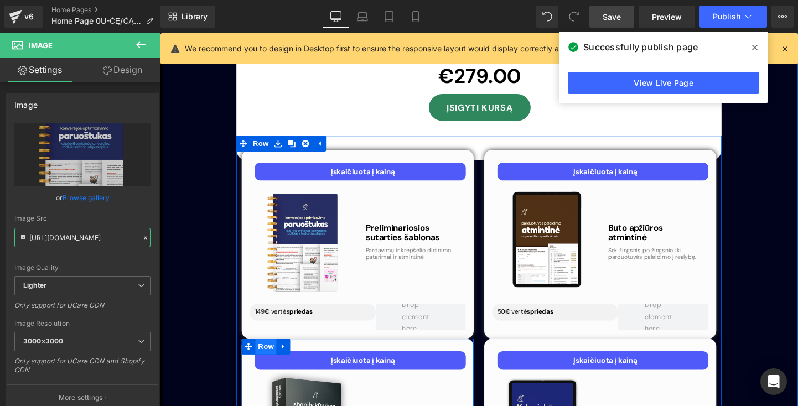
drag, startPoint x: 189, startPoint y: 272, endPoint x: 261, endPoint y: 261, distance: 72.8
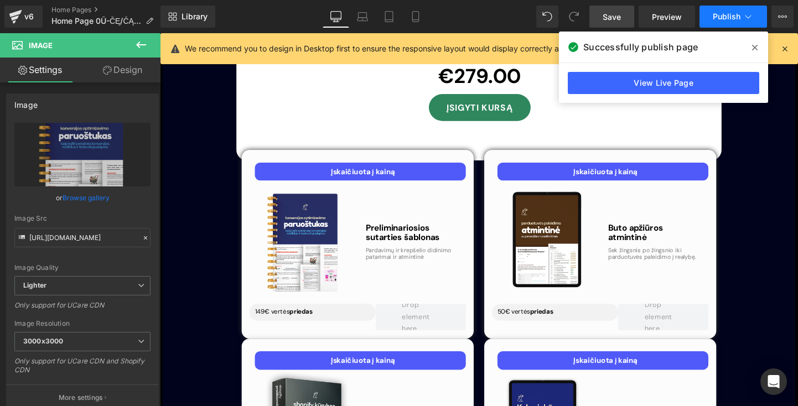
click at [719, 22] on button "Publish" at bounding box center [733, 17] width 68 height 22
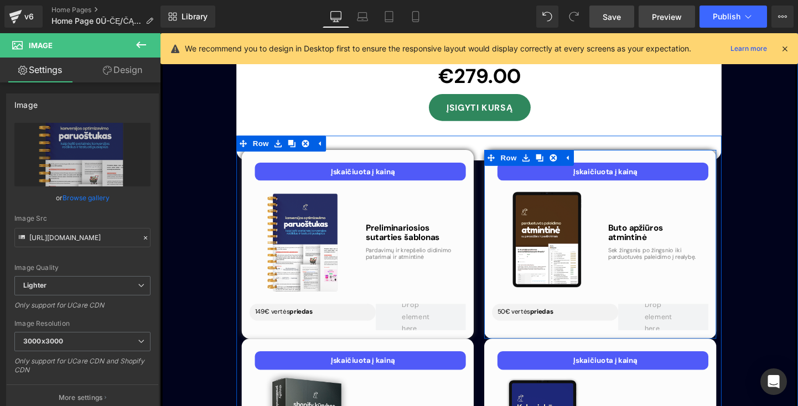
click at [663, 11] on span "Preview" at bounding box center [667, 17] width 30 height 12
click at [621, 19] on span "Save" at bounding box center [612, 17] width 18 height 12
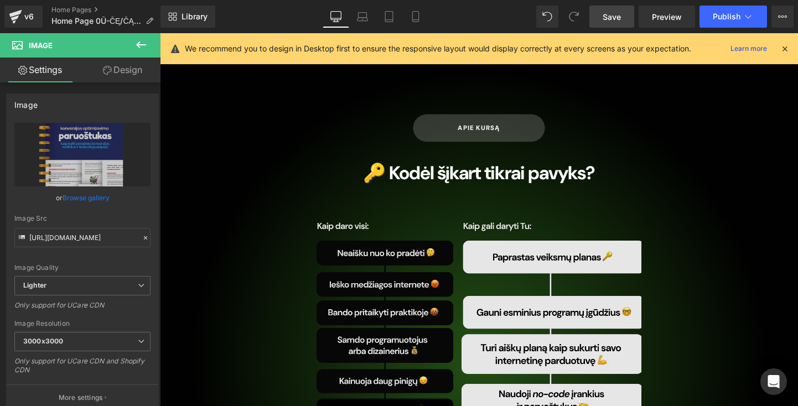
scroll to position [5527, 0]
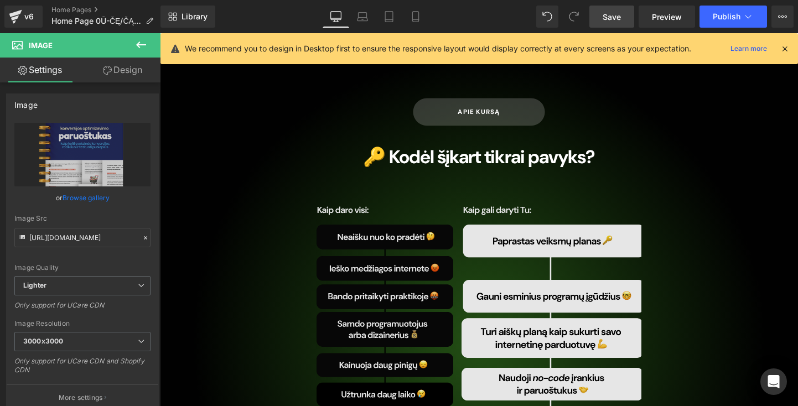
click at [417, 212] on img at bounding box center [494, 375] width 341 height 326
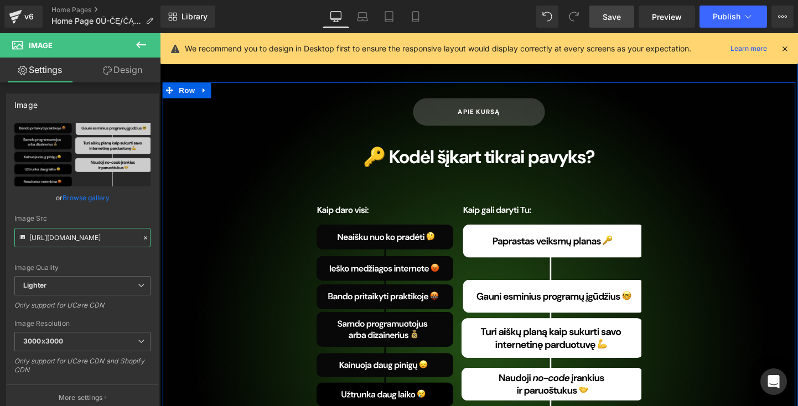
drag, startPoint x: 189, startPoint y: 273, endPoint x: 203, endPoint y: 262, distance: 18.1
